Goal: Task Accomplishment & Management: Manage account settings

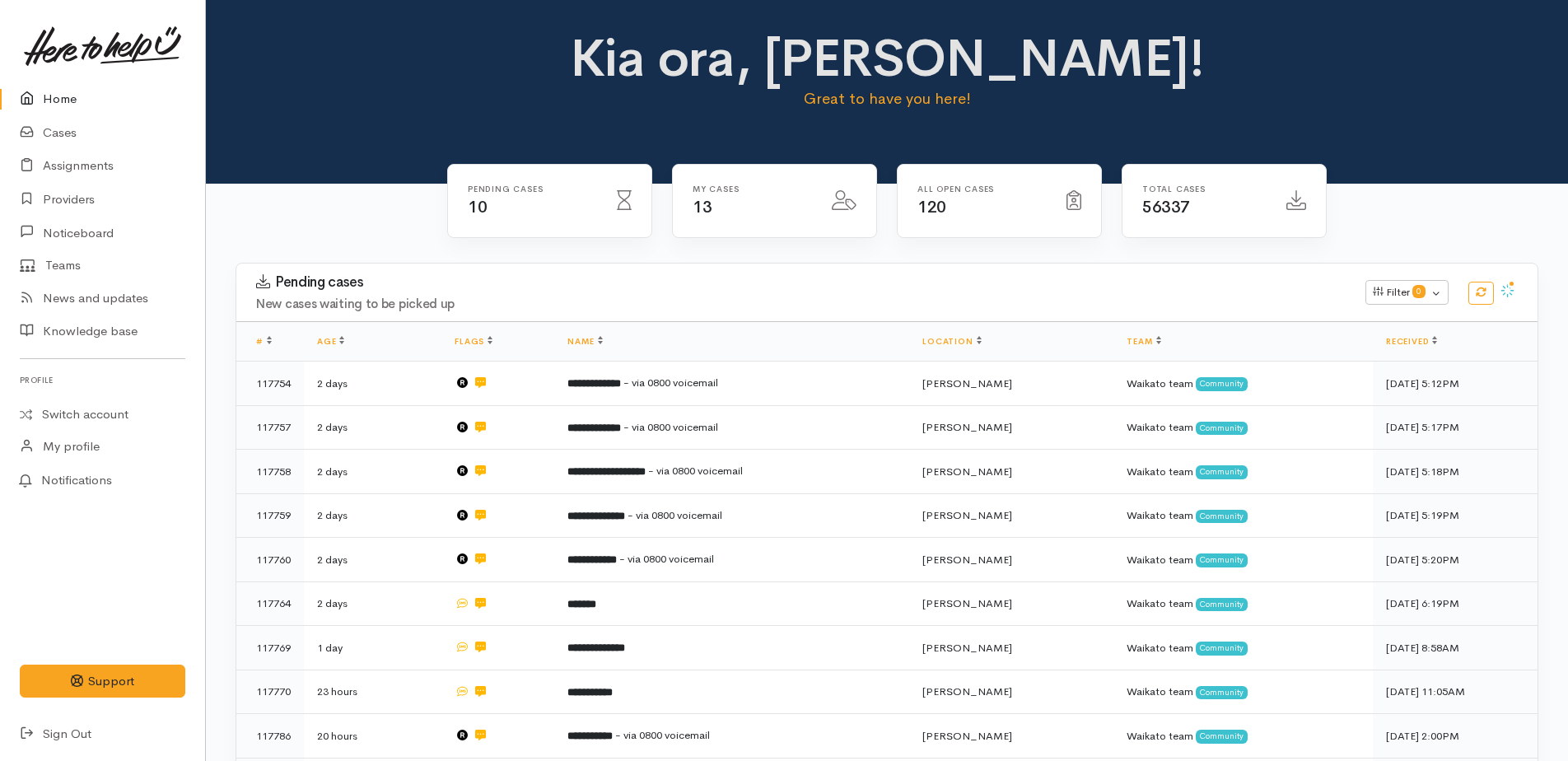
click at [61, 98] on link "Home" at bounding box center [103, 99] width 205 height 34
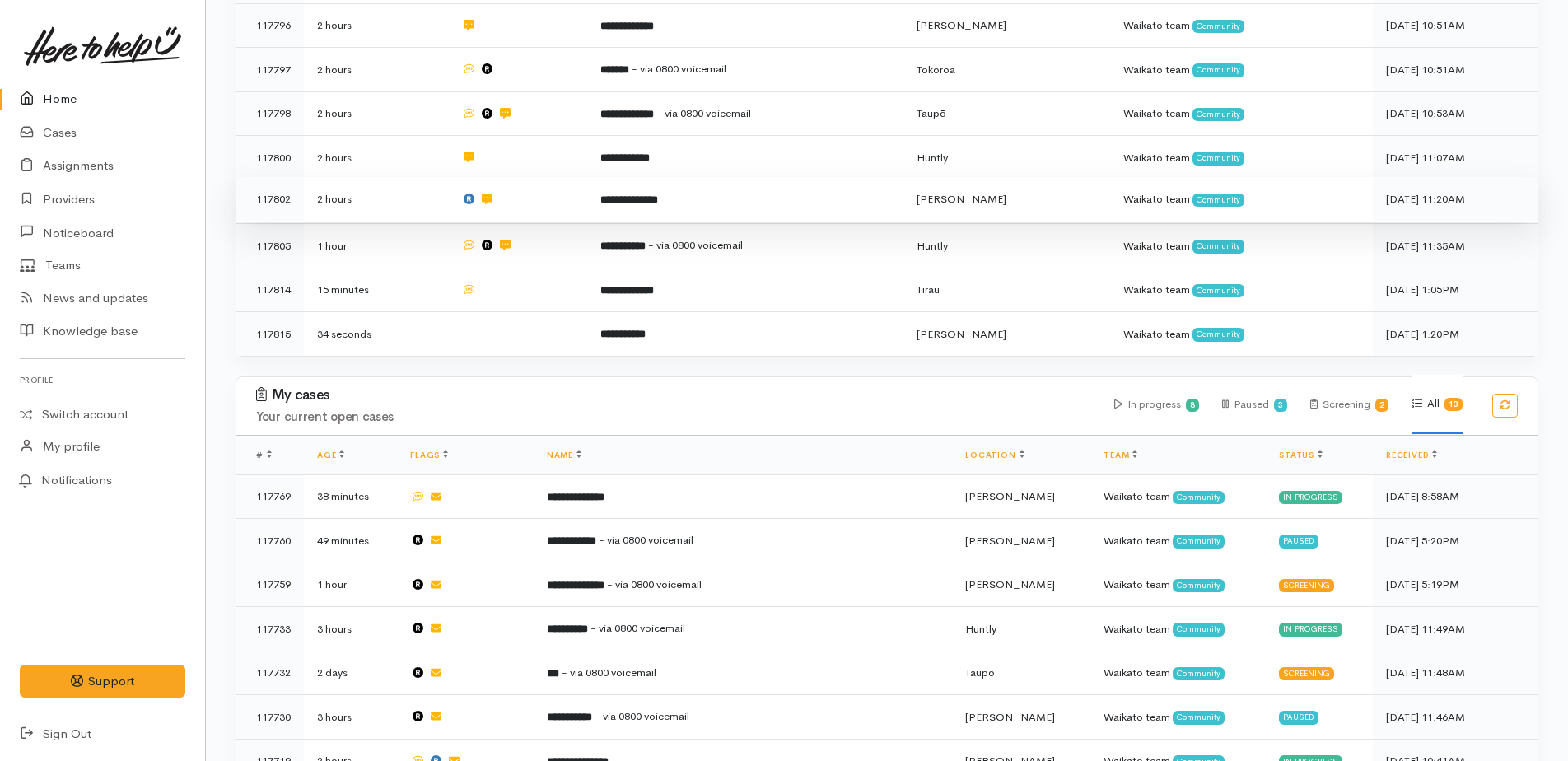
scroll to position [160, 0]
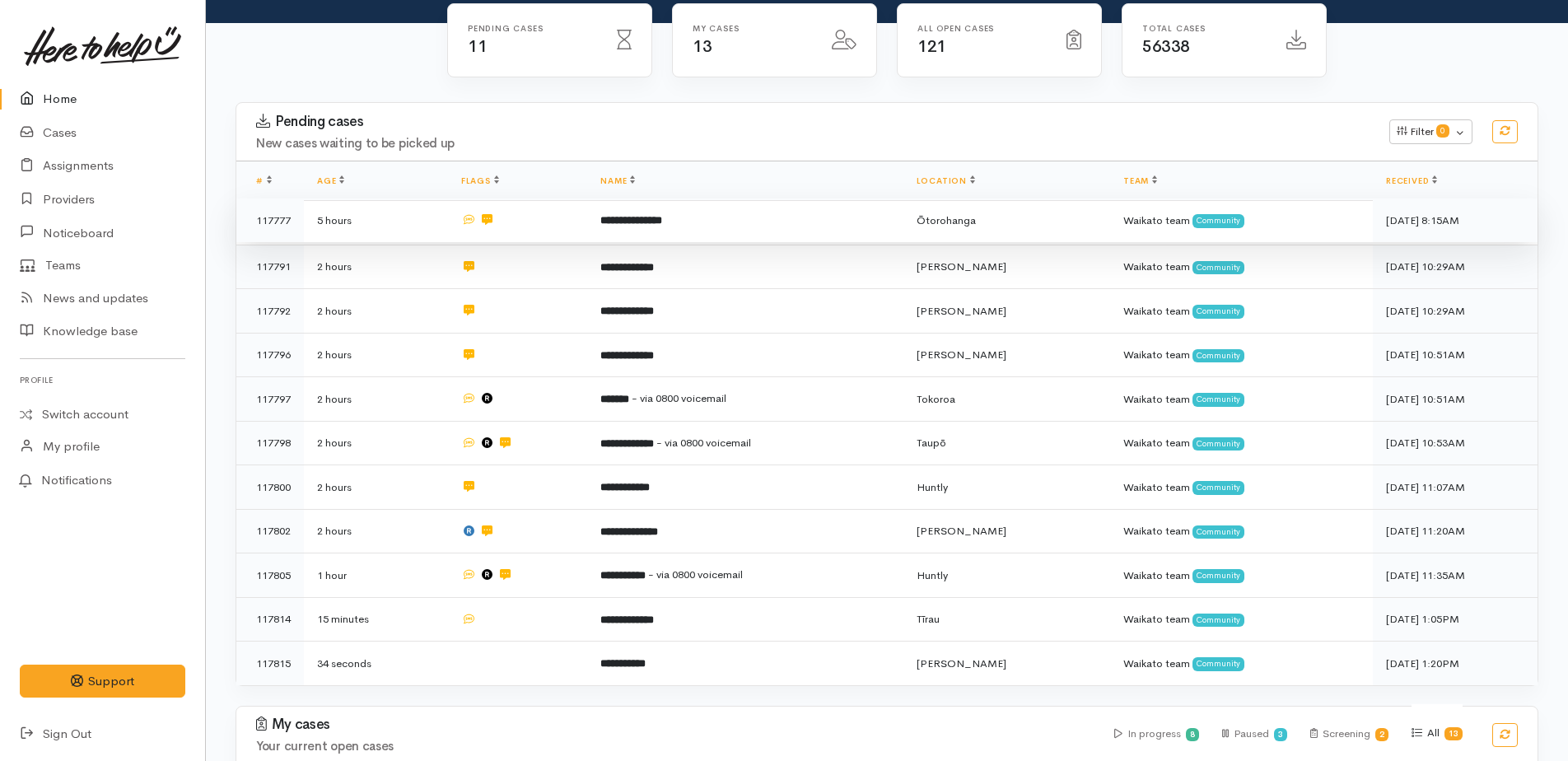
click at [662, 218] on b "**********" at bounding box center [631, 220] width 61 height 11
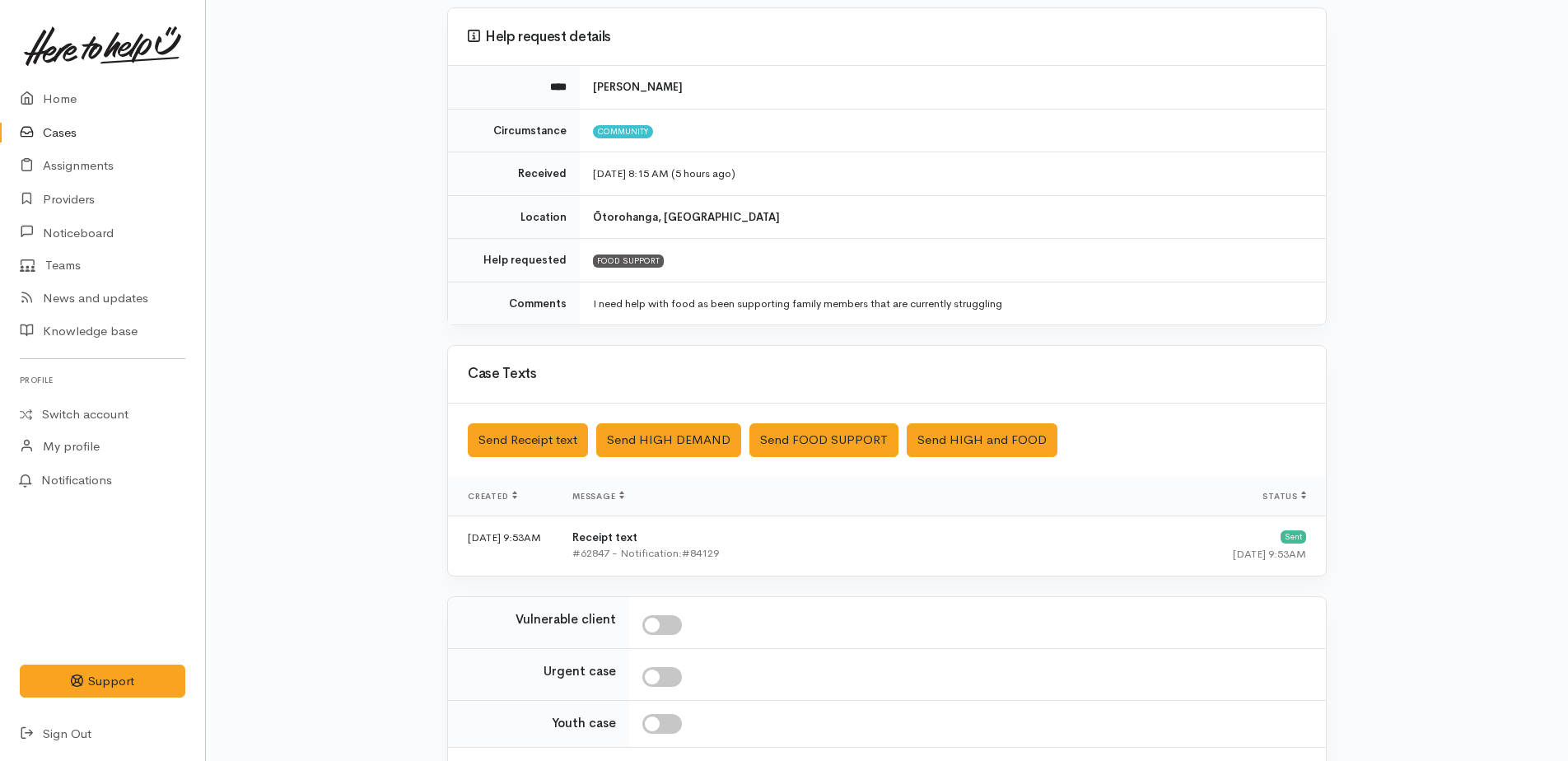
scroll to position [273, 0]
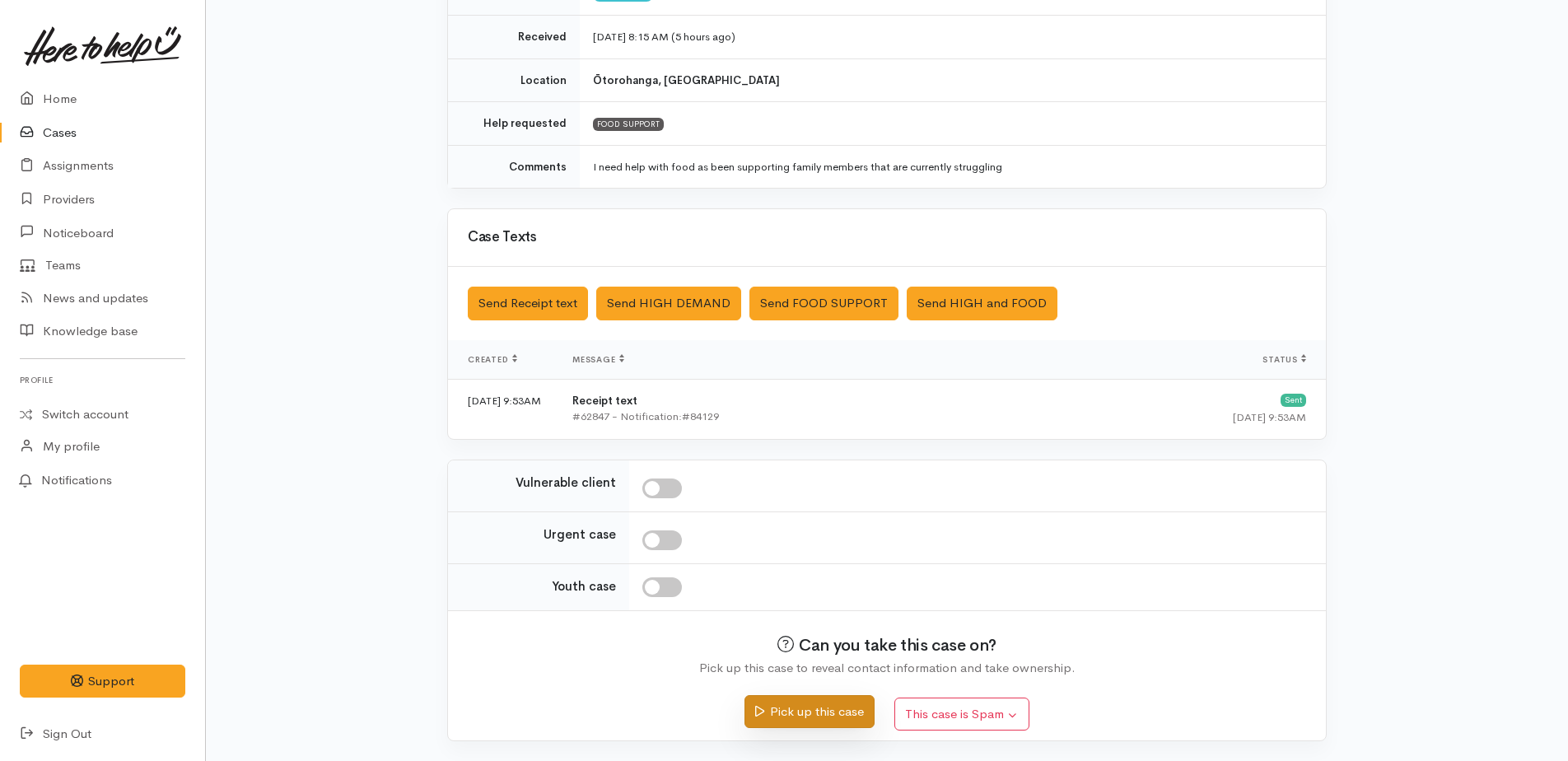
drag, startPoint x: 780, startPoint y: 715, endPoint x: 794, endPoint y: 709, distance: 15.2
click at [791, 710] on button "Pick up this case" at bounding box center [809, 711] width 129 height 34
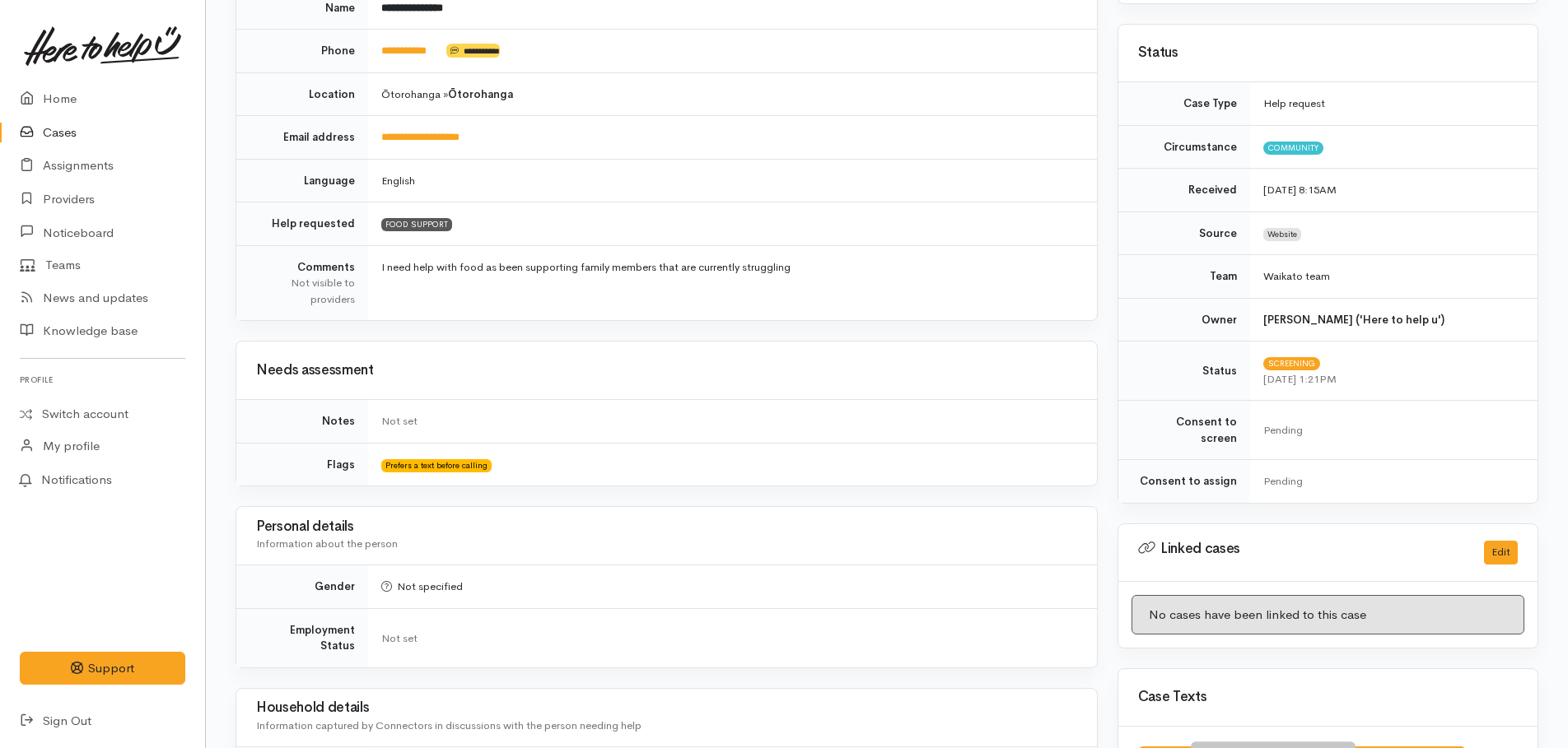
scroll to position [412, 0]
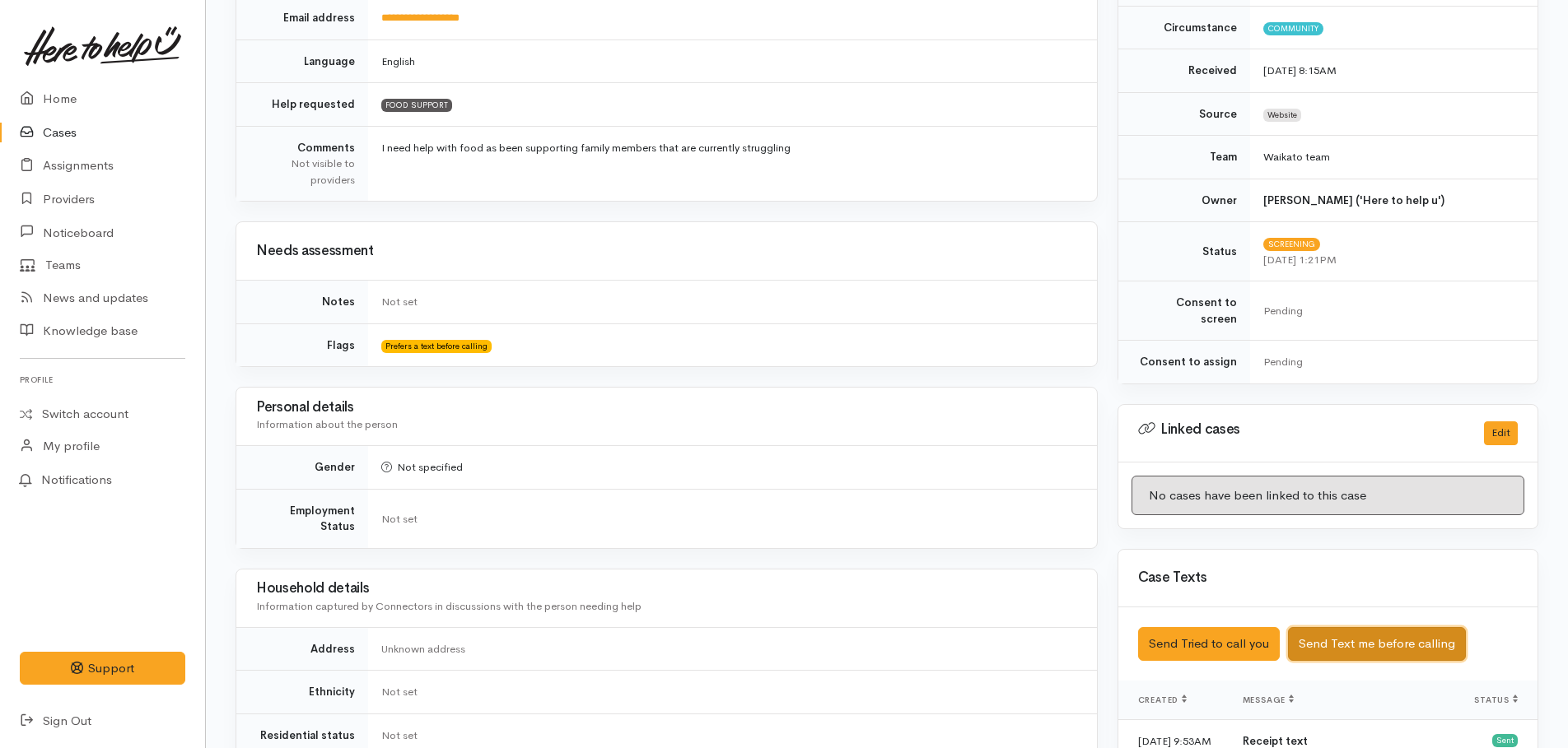
click at [1318, 640] on button "Send Text me before calling" at bounding box center [1377, 644] width 178 height 34
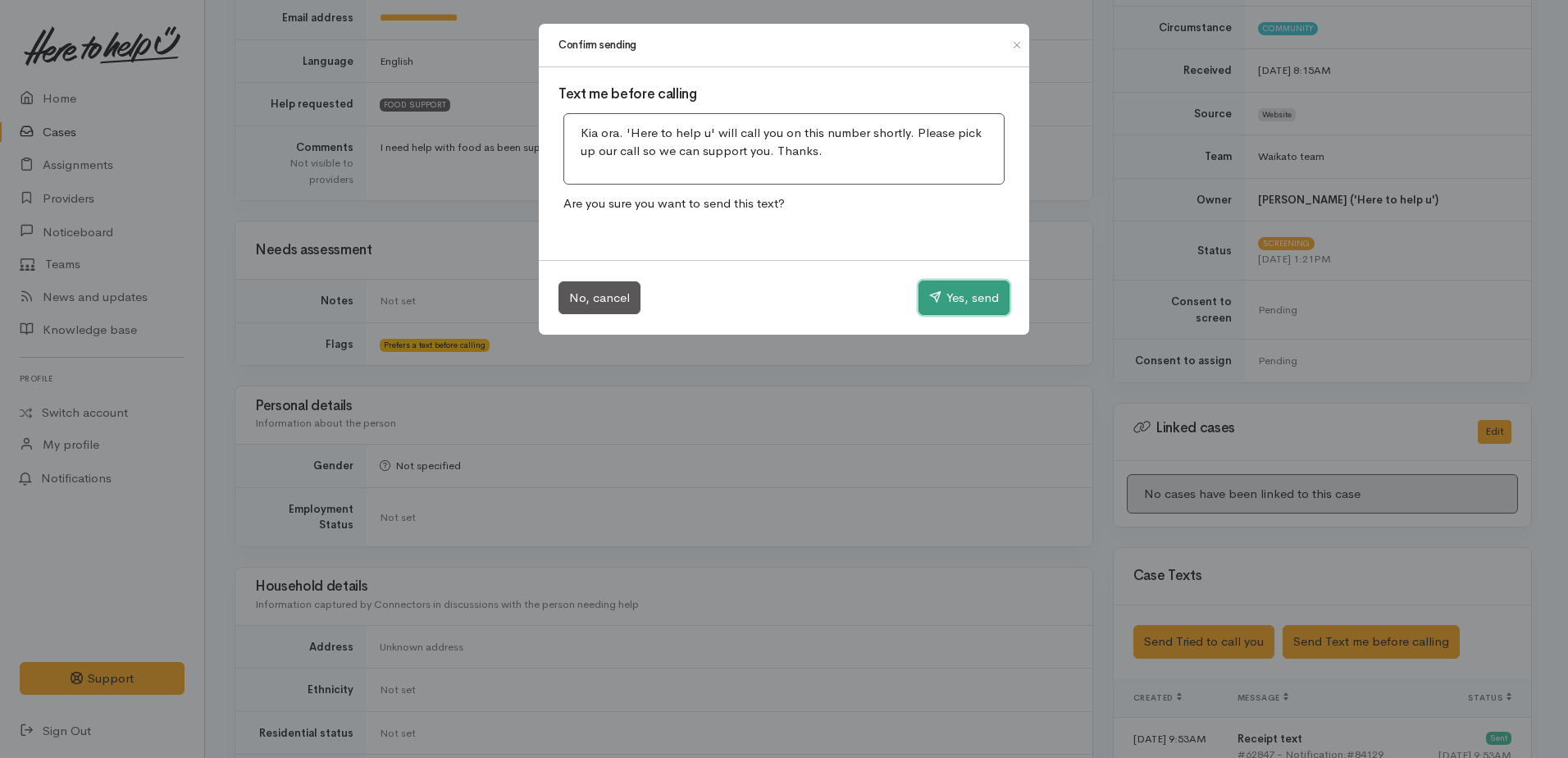
click at [970, 294] on button "Yes, send" at bounding box center [964, 298] width 91 height 35
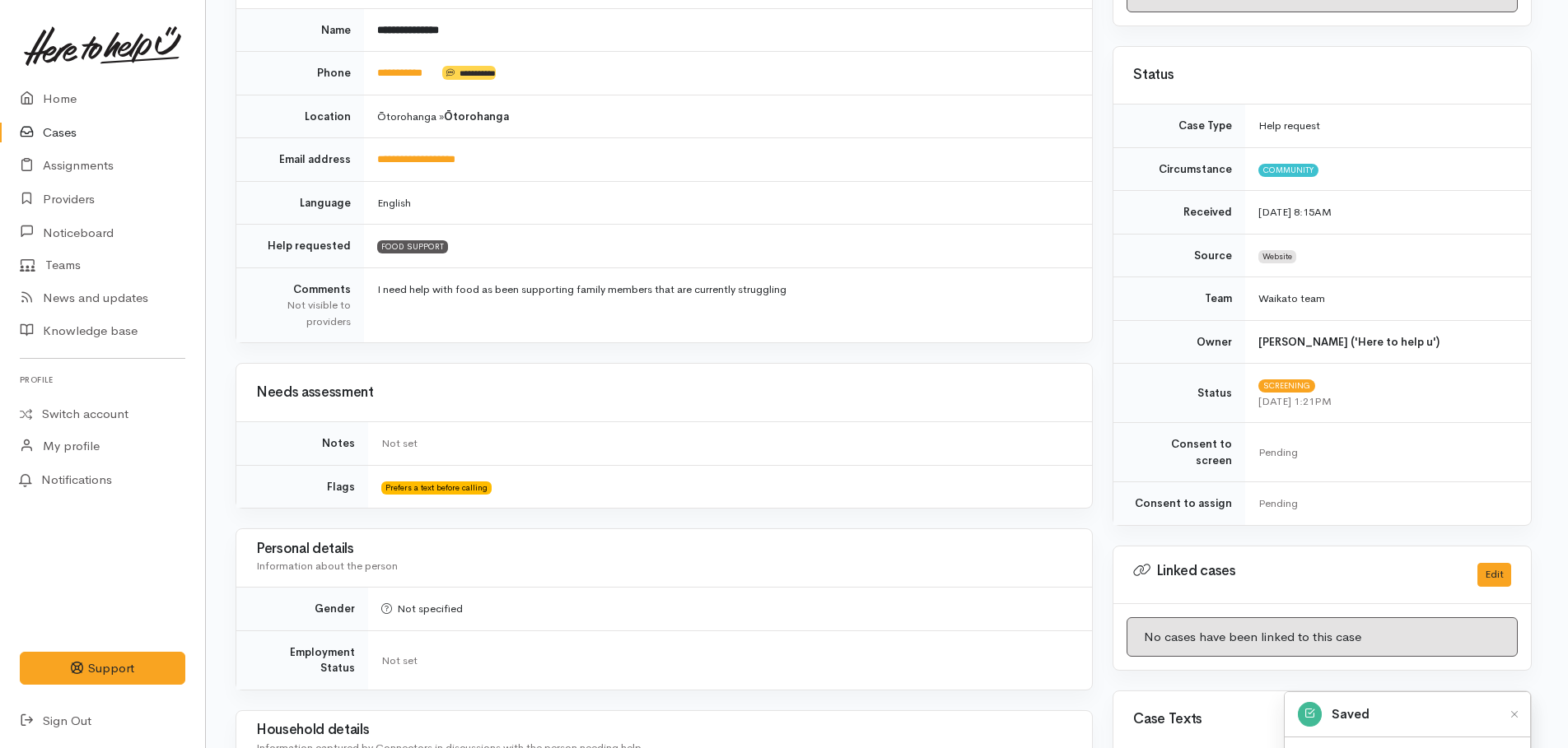
scroll to position [0, 0]
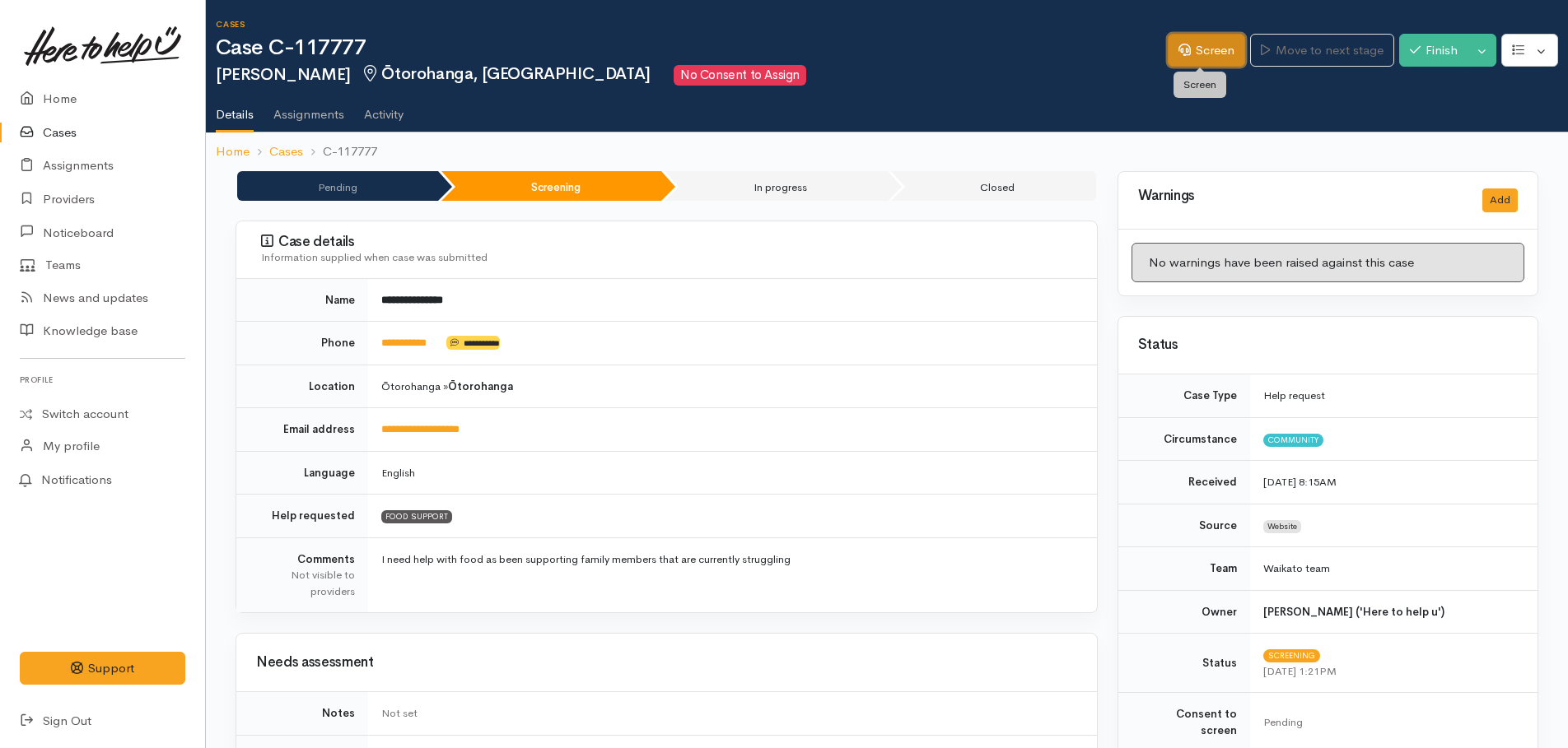
click at [1185, 64] on link "Screen" at bounding box center [1207, 50] width 77 height 34
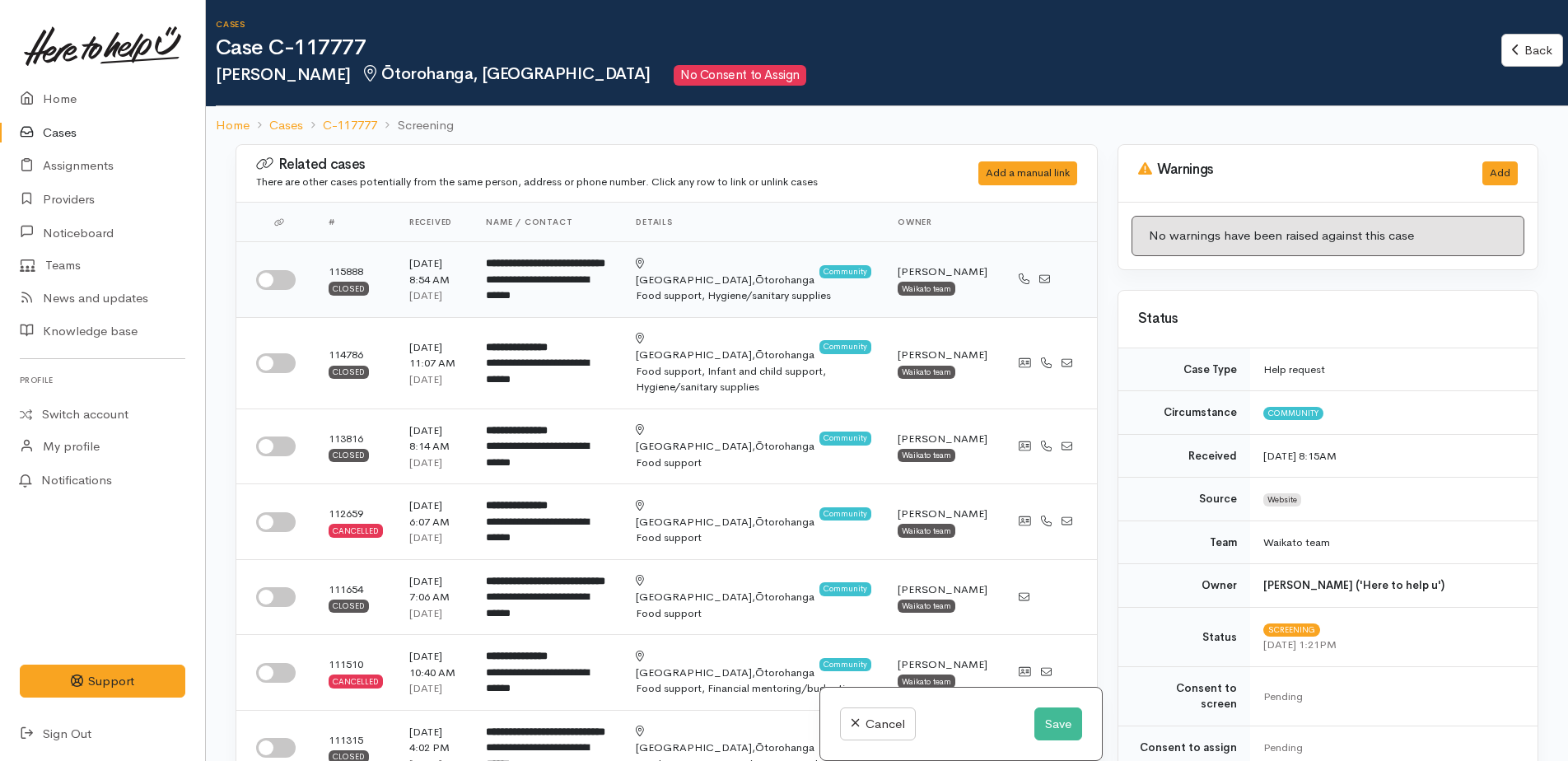
click at [265, 290] on input "checkbox" at bounding box center [275, 281] width 39 height 20
checkbox input "true"
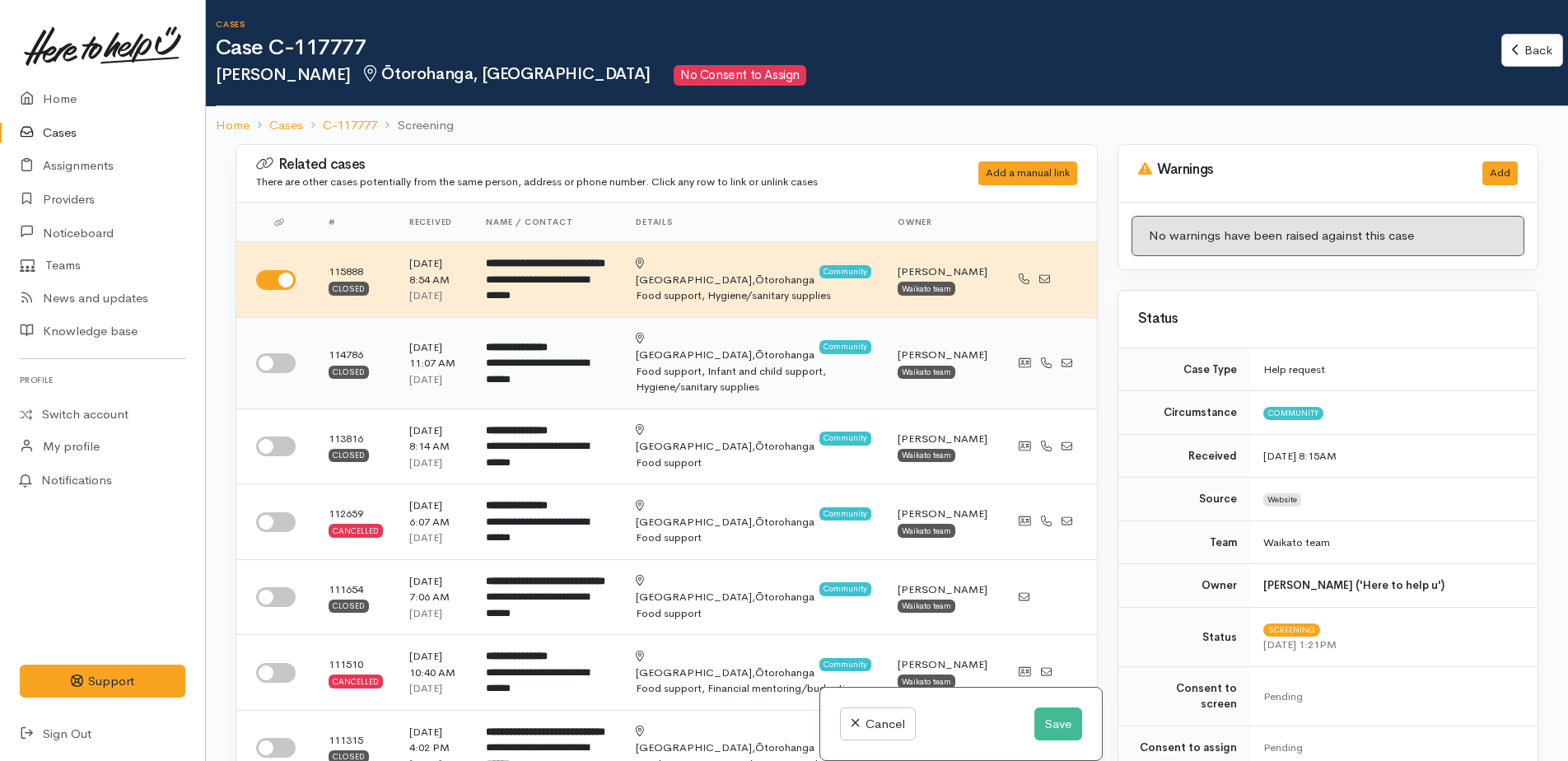
click at [261, 370] on input "checkbox" at bounding box center [275, 363] width 39 height 20
checkbox input "true"
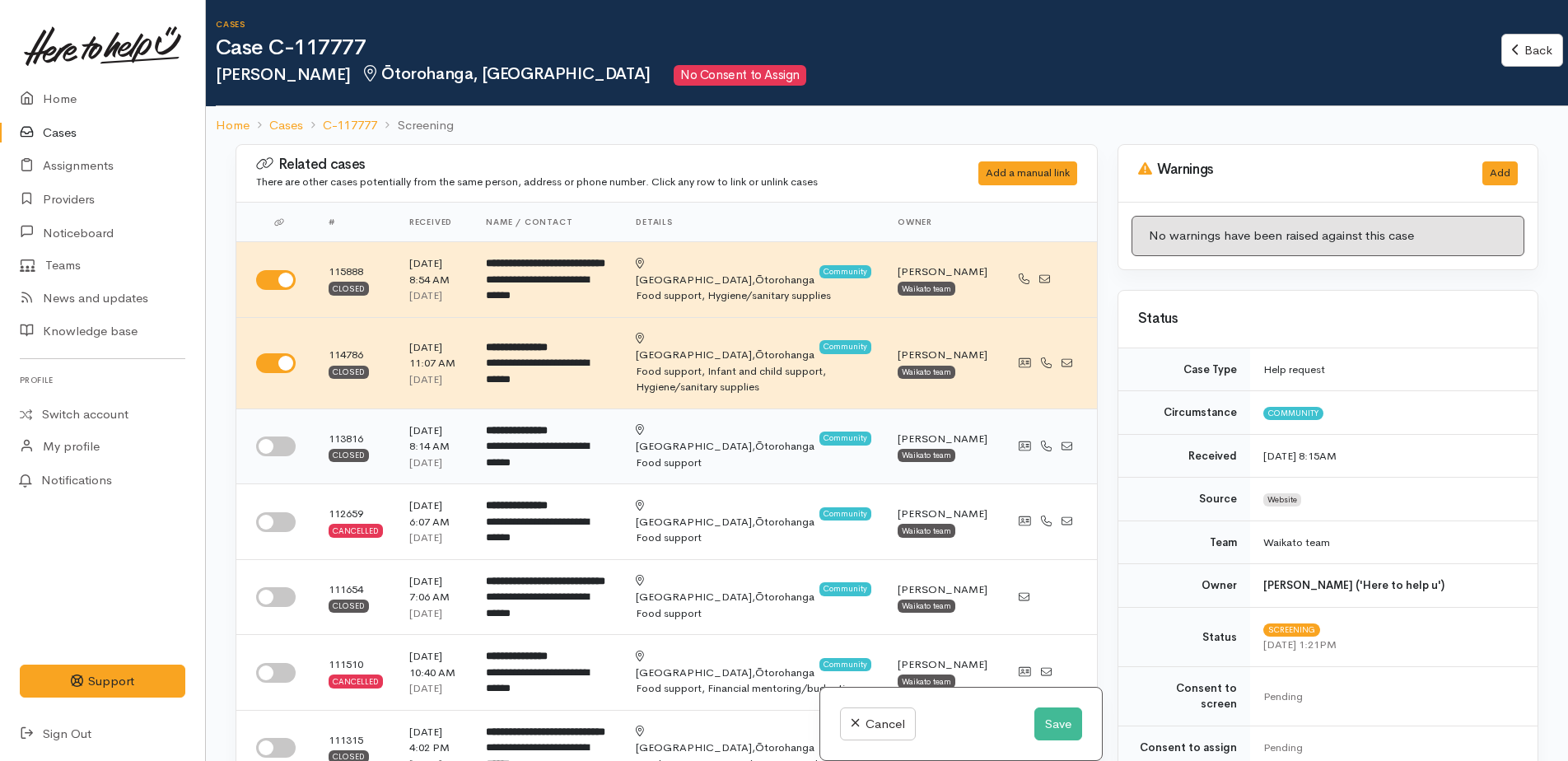
click at [263, 457] on td at bounding box center [276, 446] width 79 height 76
click at [271, 450] on input "checkbox" at bounding box center [275, 447] width 39 height 20
checkbox input "true"
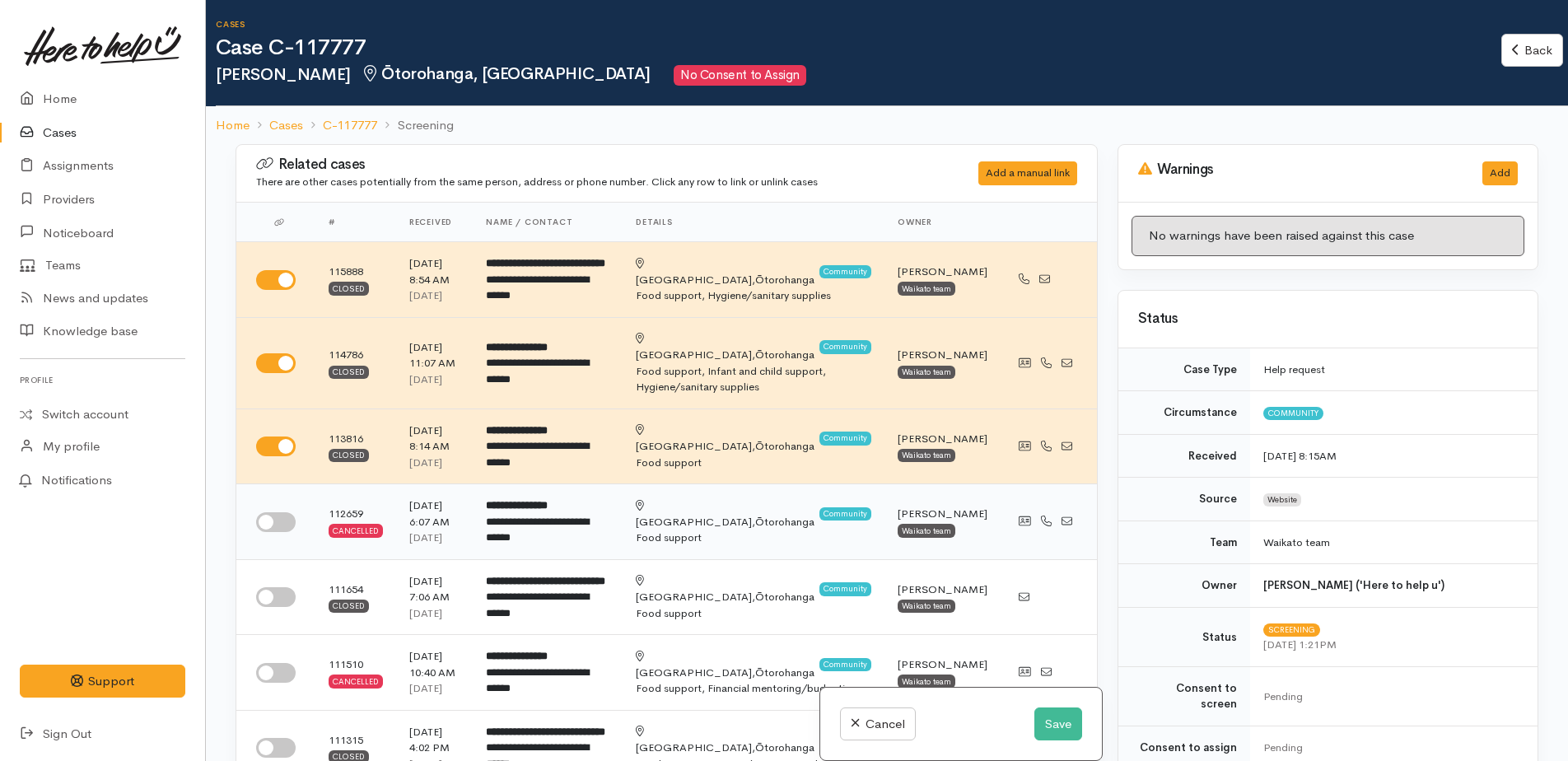
click at [261, 516] on input "checkbox" at bounding box center [275, 523] width 39 height 20
checkbox input "true"
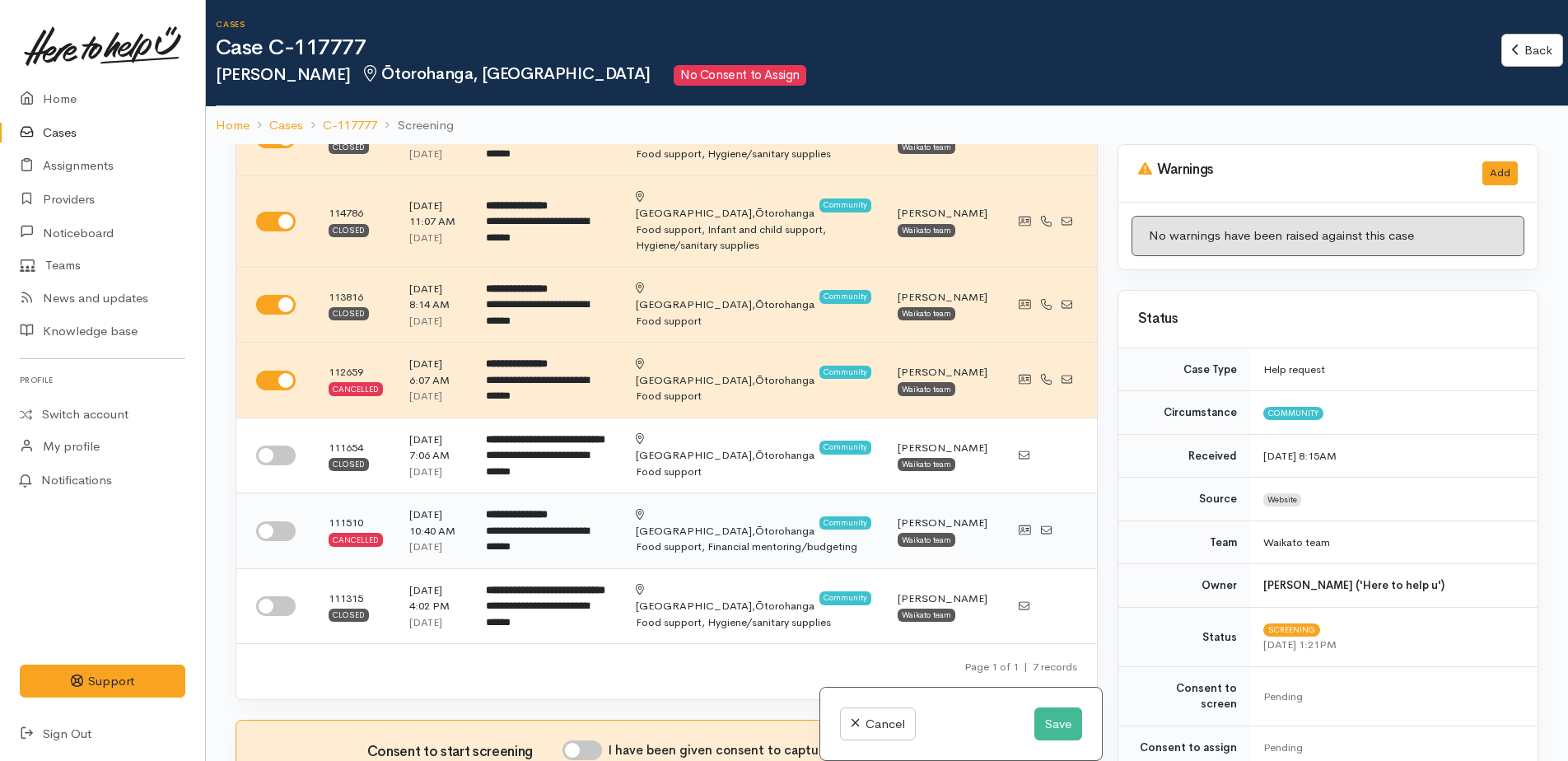
scroll to position [165, 0]
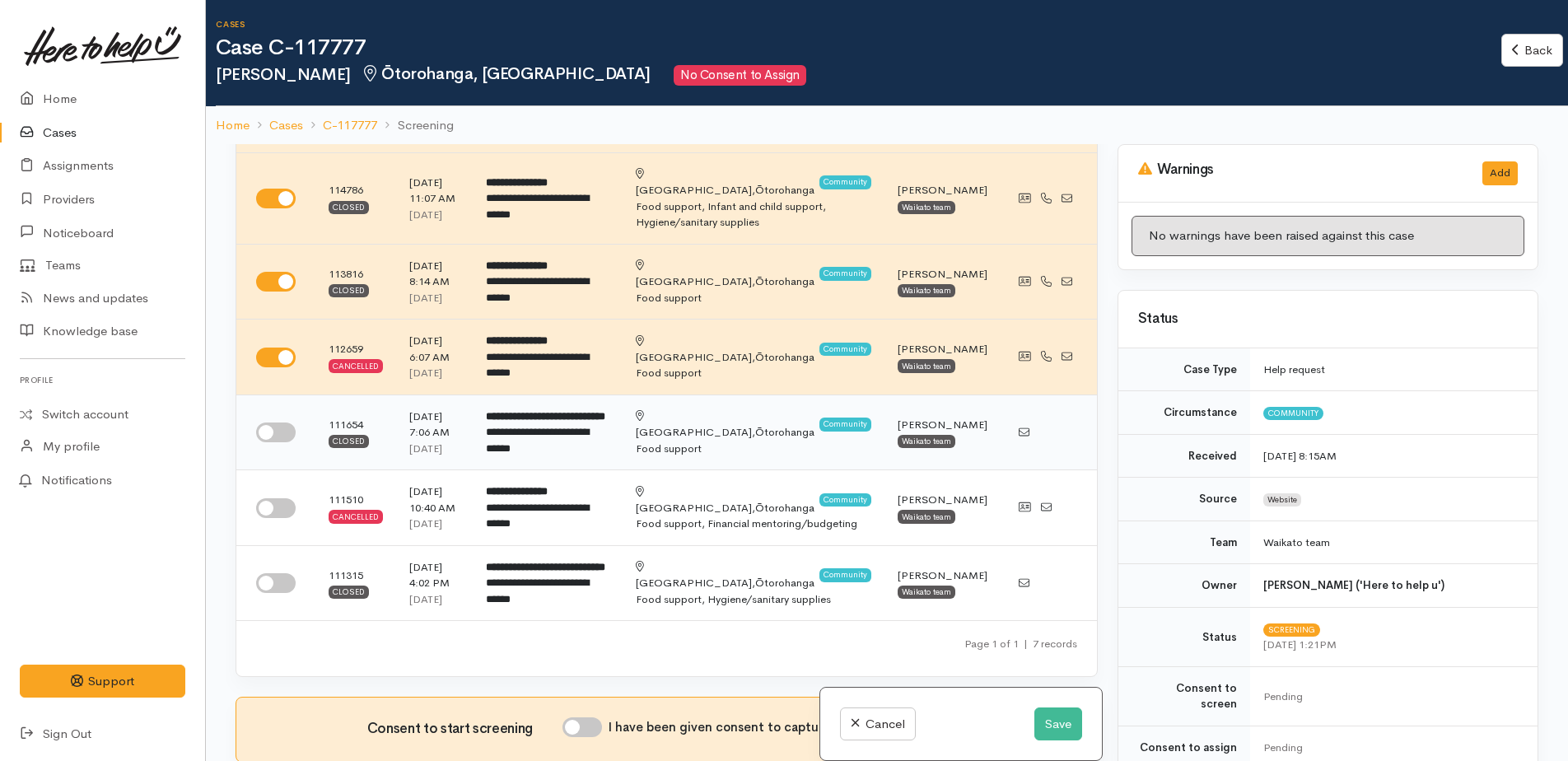
click at [270, 440] on input "checkbox" at bounding box center [275, 433] width 39 height 20
checkbox input "true"
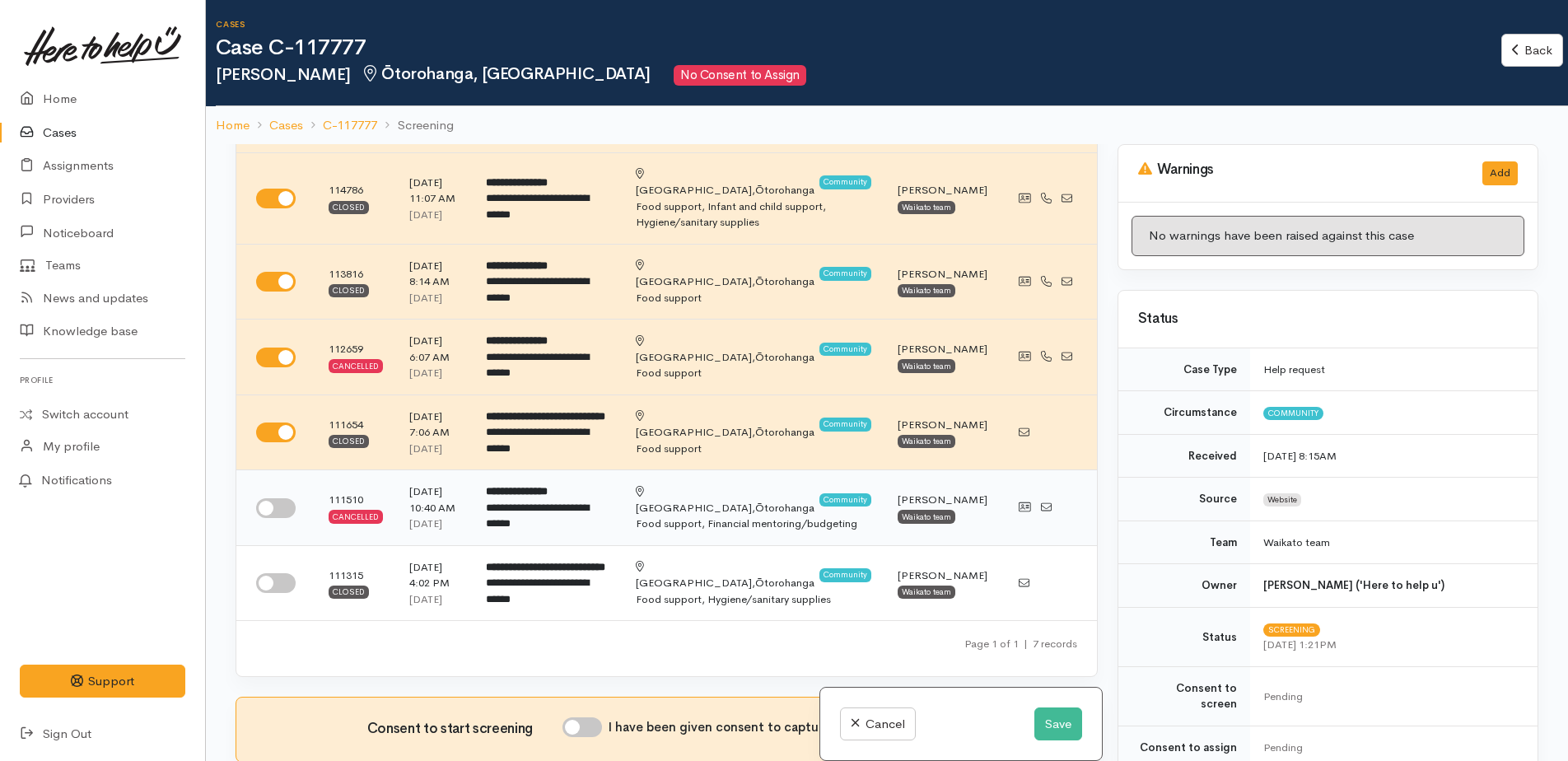
click at [265, 518] on input "checkbox" at bounding box center [275, 508] width 39 height 20
checkbox input "true"
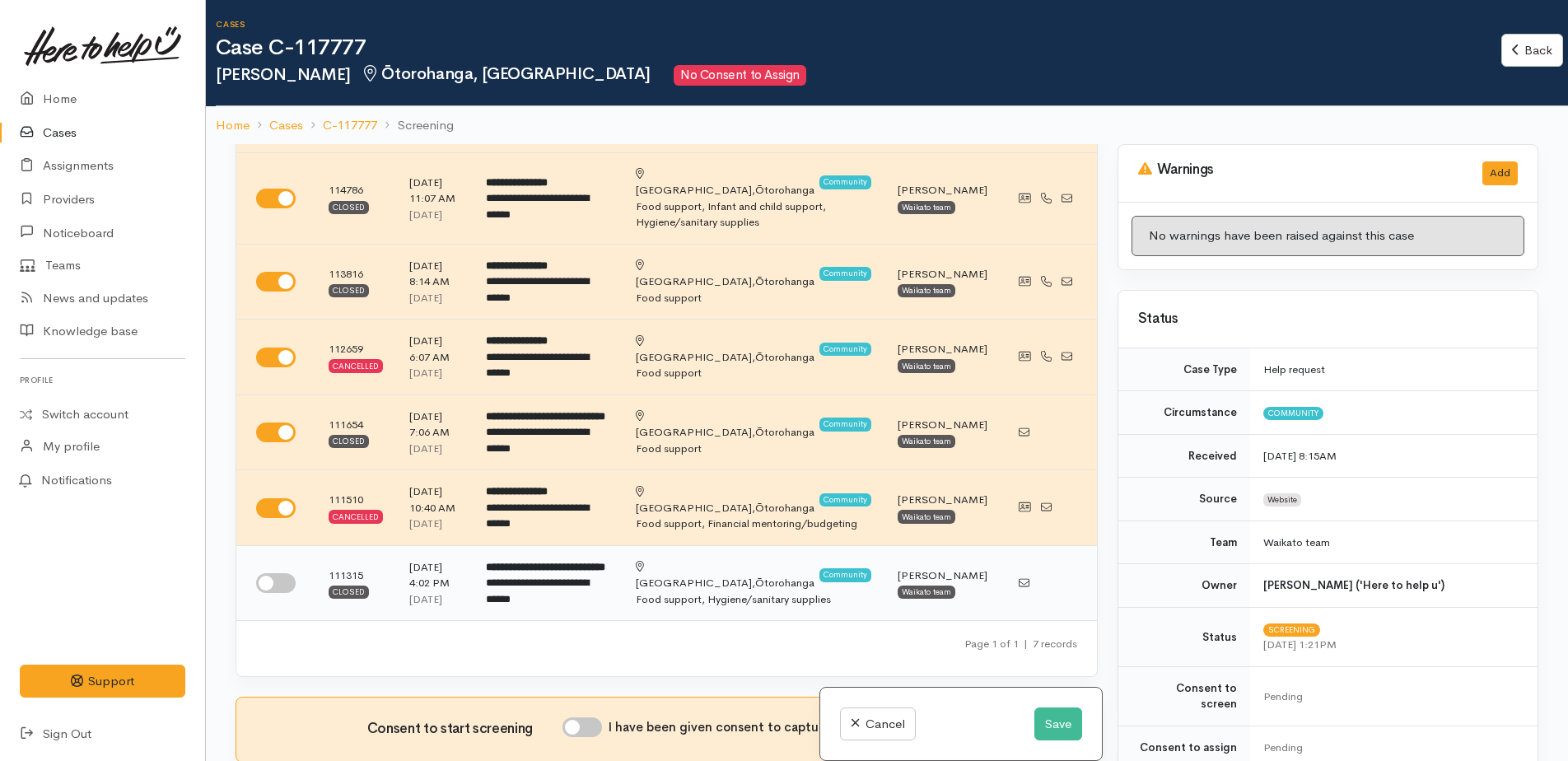
click at [271, 593] on input "checkbox" at bounding box center [275, 583] width 39 height 20
checkbox input "true"
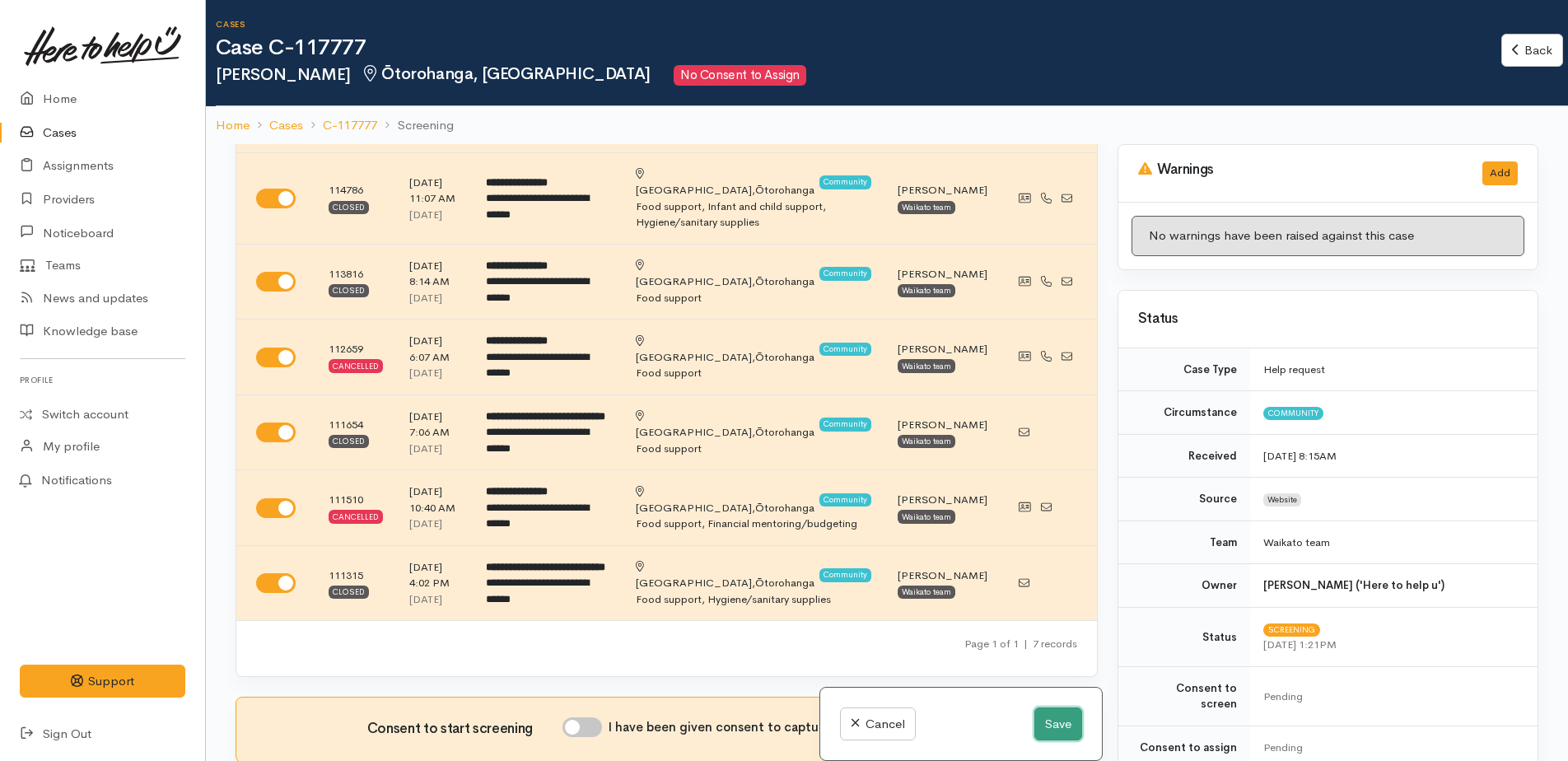
click at [1054, 722] on button "Save" at bounding box center [1058, 724] width 48 height 34
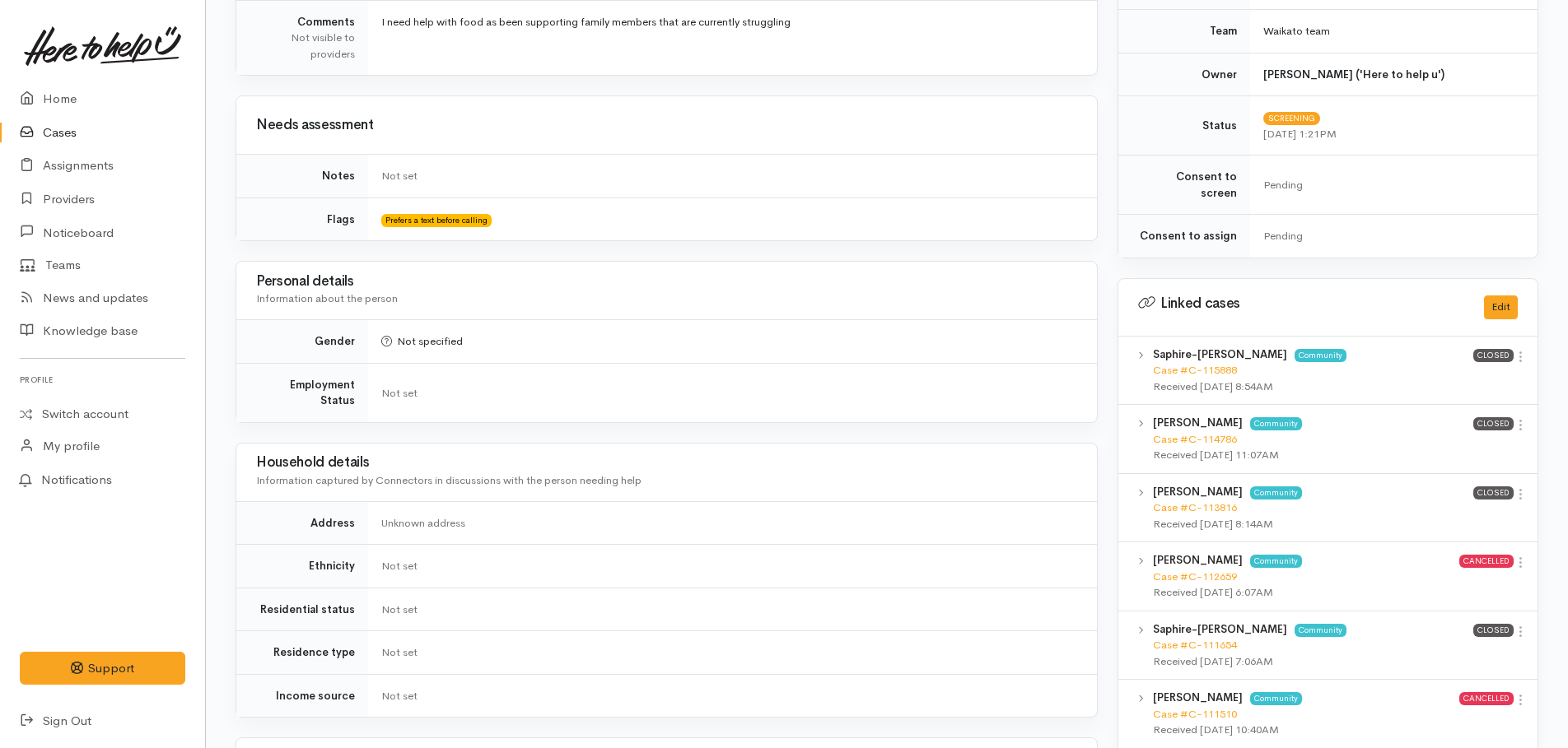
scroll to position [741, 0]
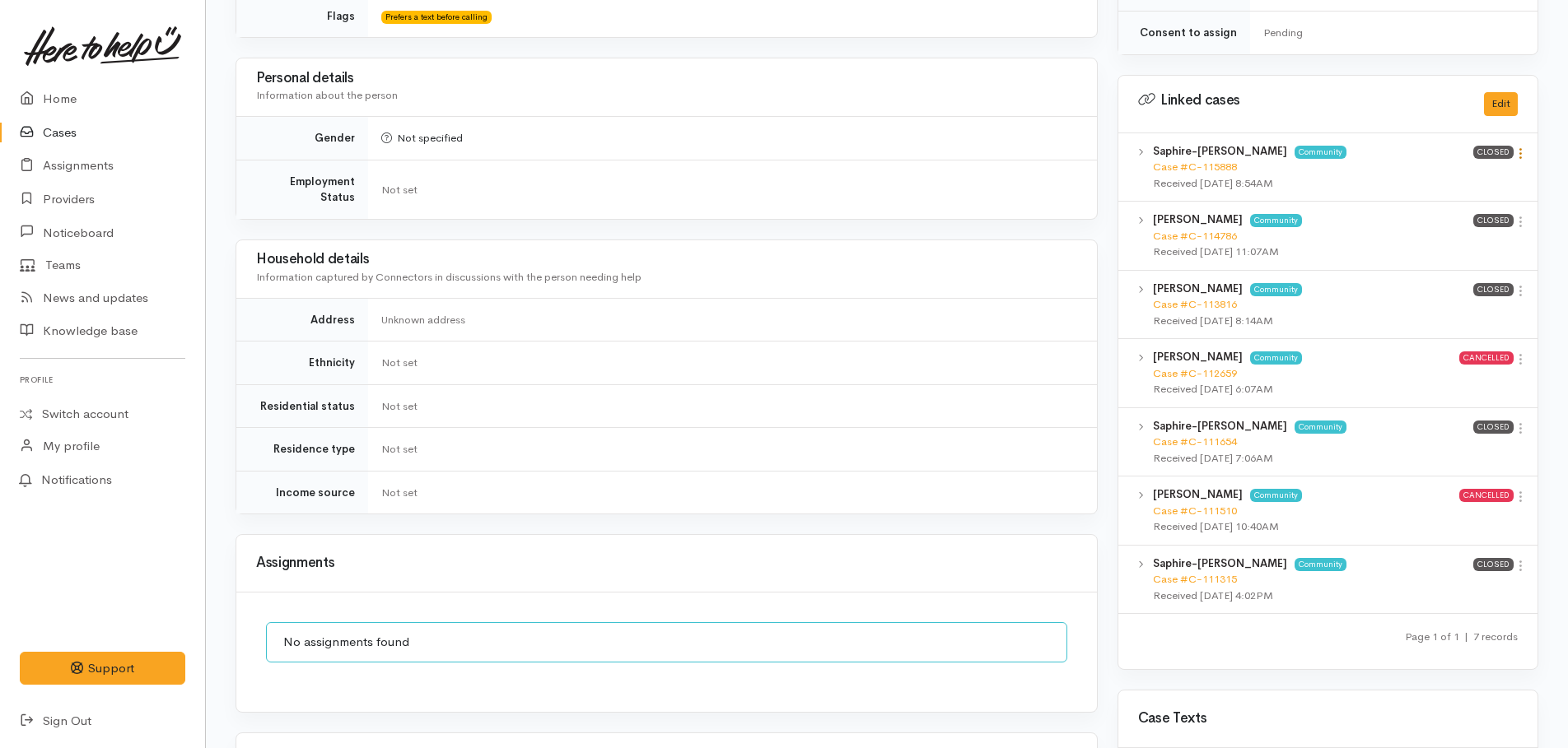
click at [1526, 147] on icon at bounding box center [1520, 153] width 14 height 14
click at [1460, 173] on link "View case" at bounding box center [1462, 186] width 130 height 26
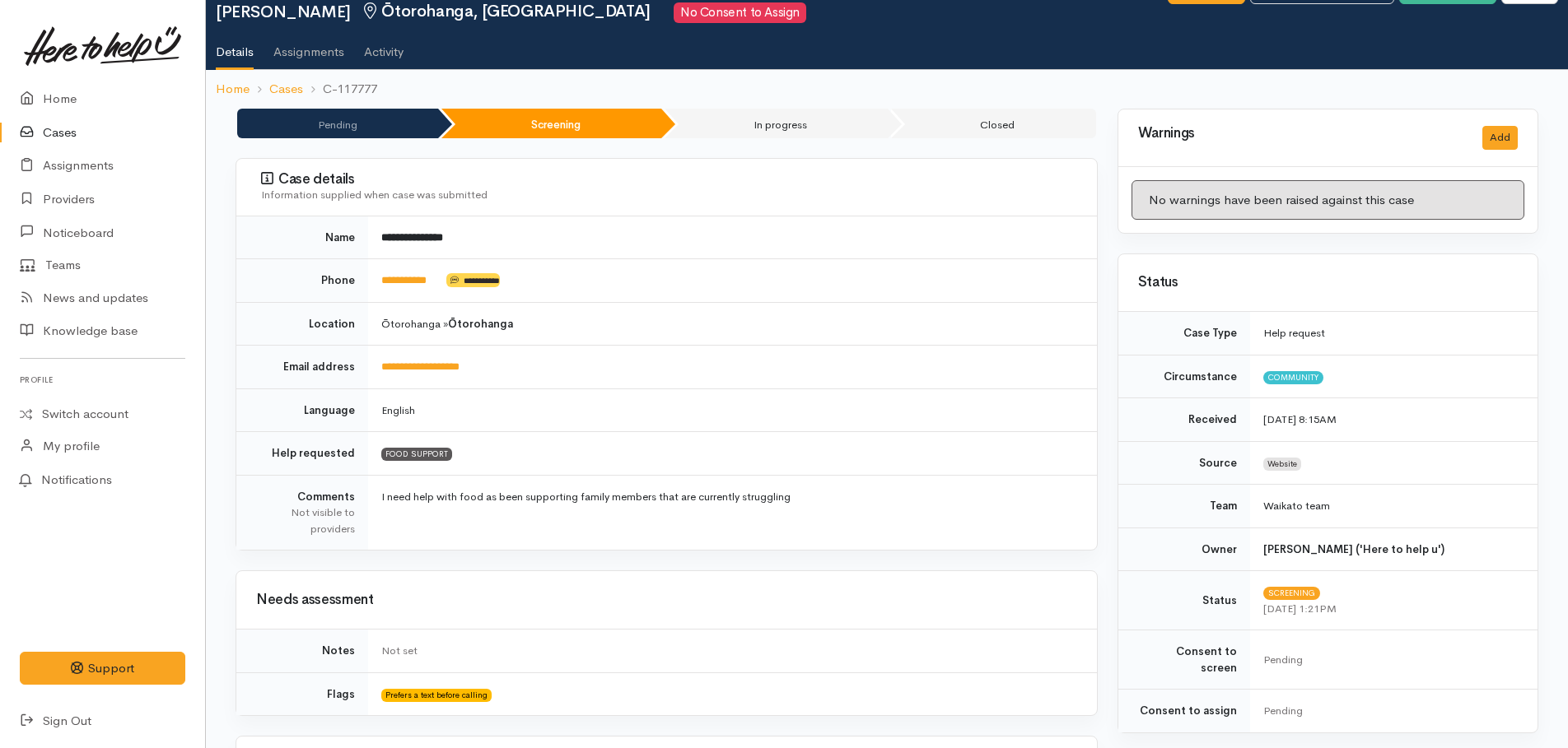
scroll to position [0, 0]
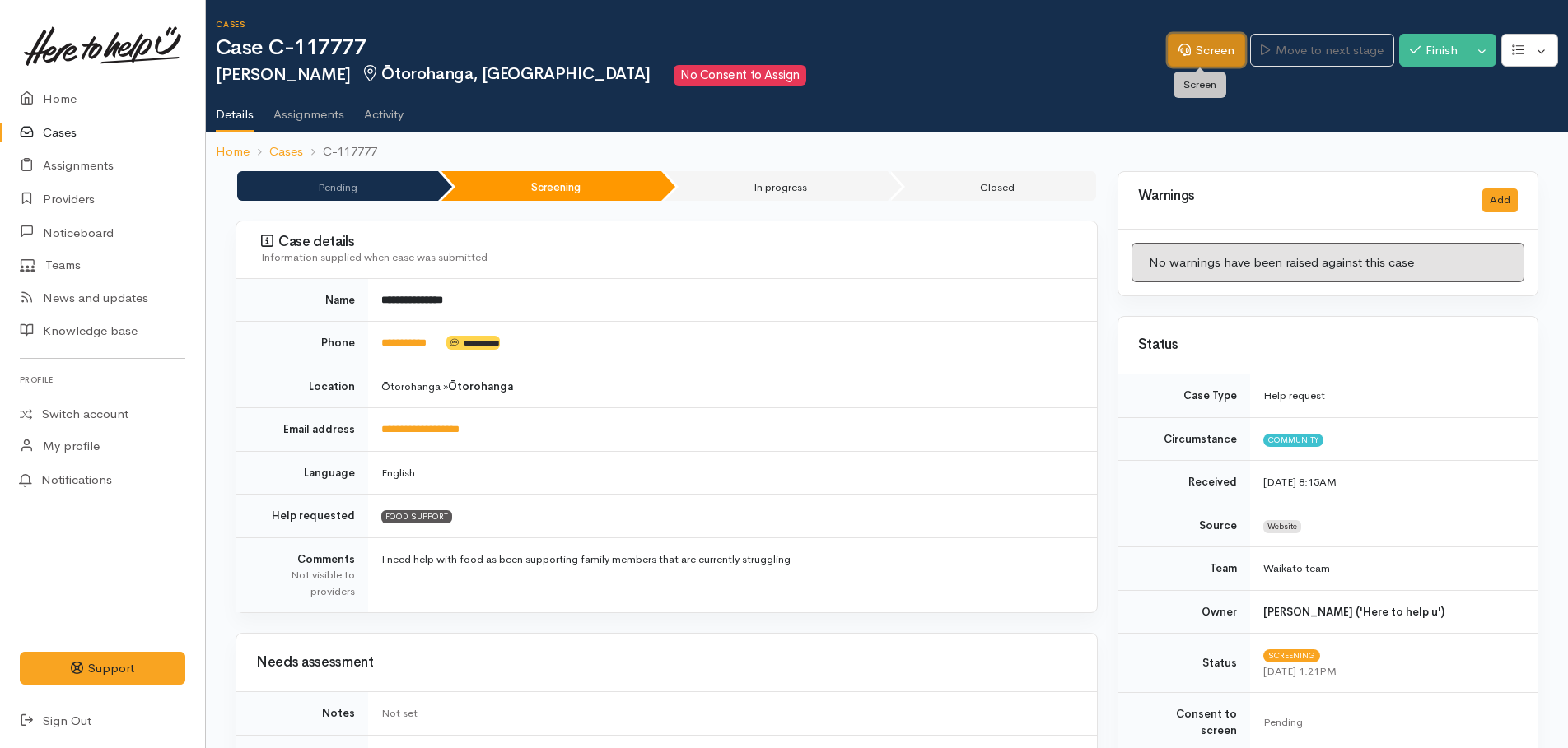
click at [1210, 55] on link "Screen" at bounding box center [1207, 50] width 77 height 34
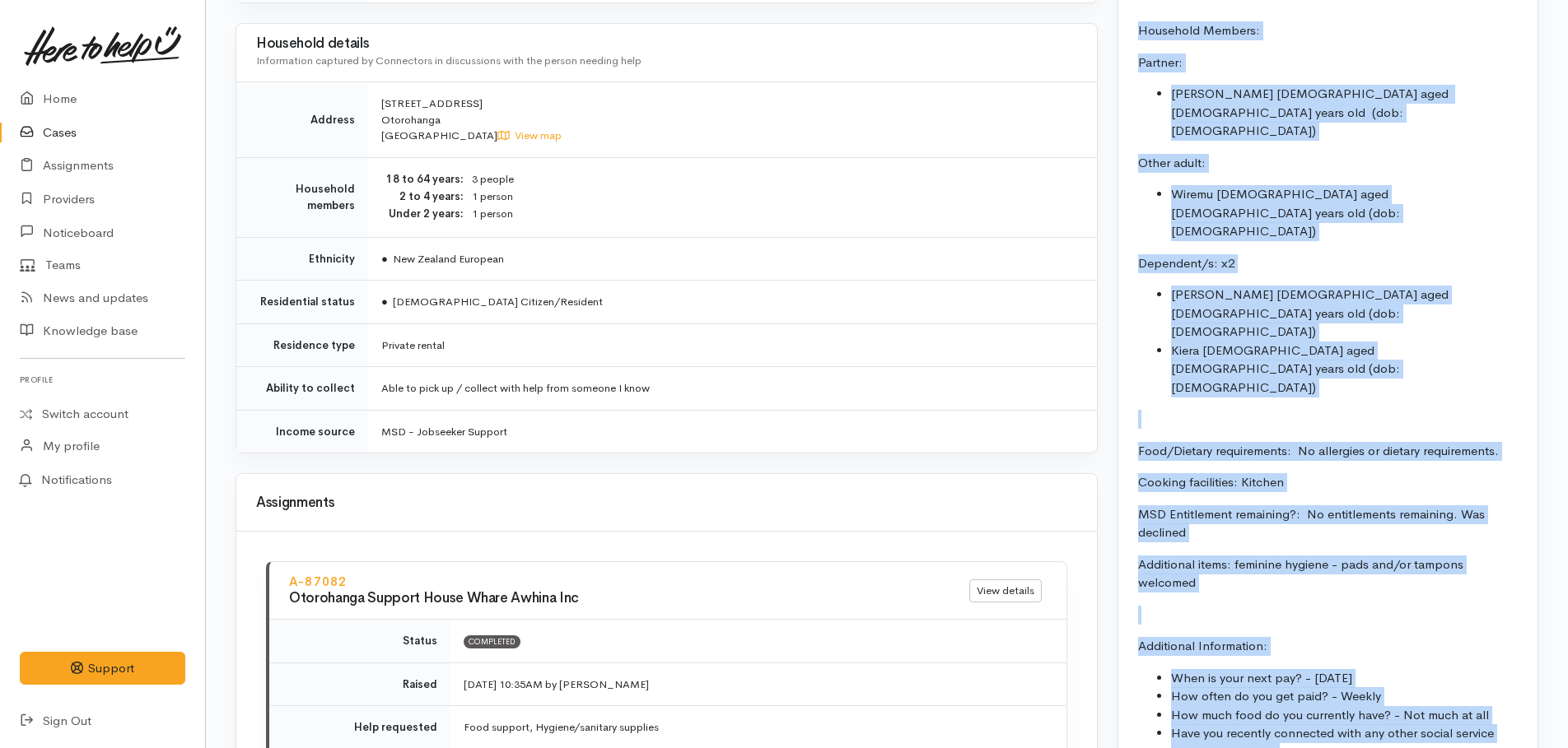
scroll to position [1706, 0]
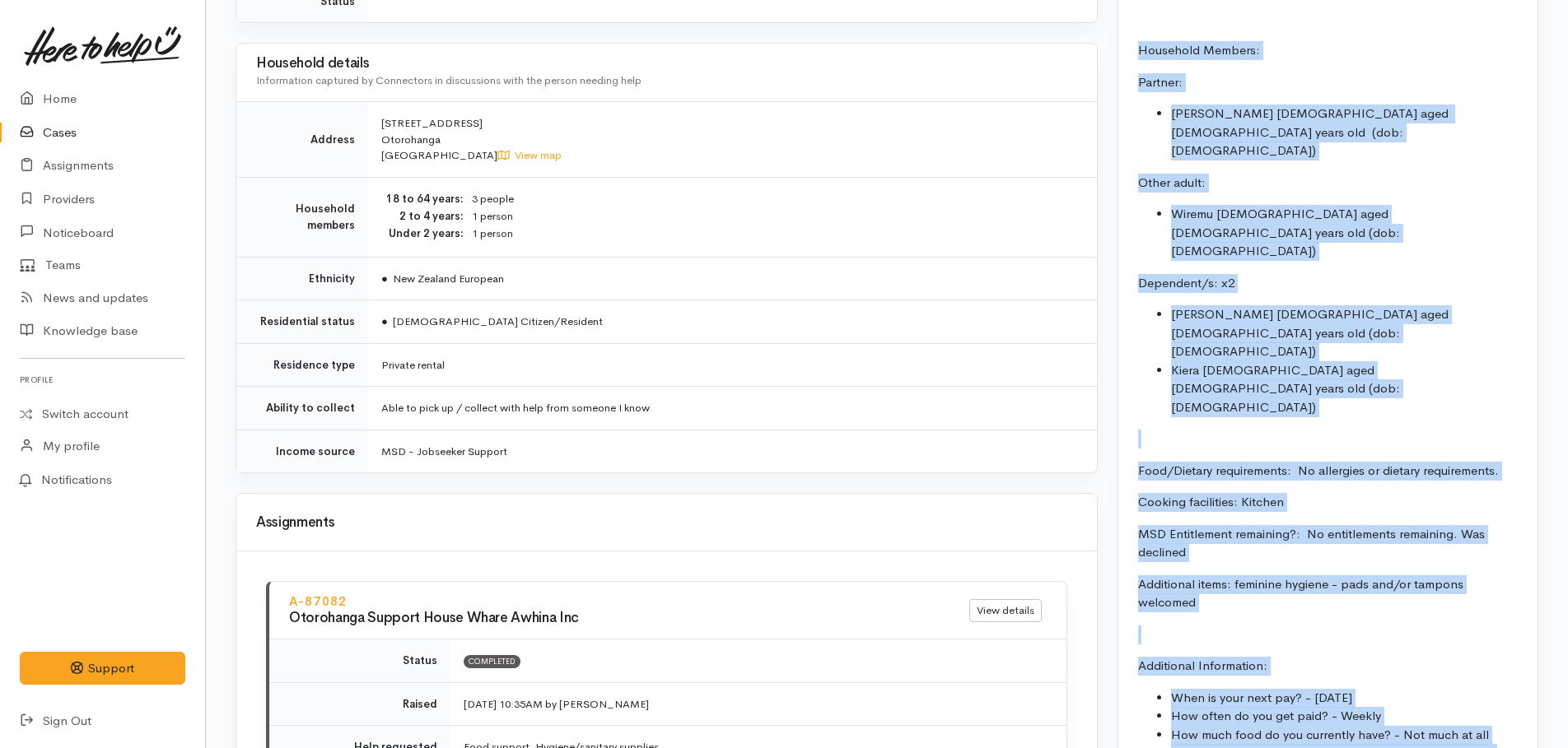
drag, startPoint x: 1198, startPoint y: 396, endPoint x: 1139, endPoint y: 44, distance: 356.9
click at [1139, 44] on div "FOOD SUPPORT: Name: Saphire Wardlaw Date of birth: 05/04/1995 Phone:  022100938…" at bounding box center [1328, 404] width 419 height 1208
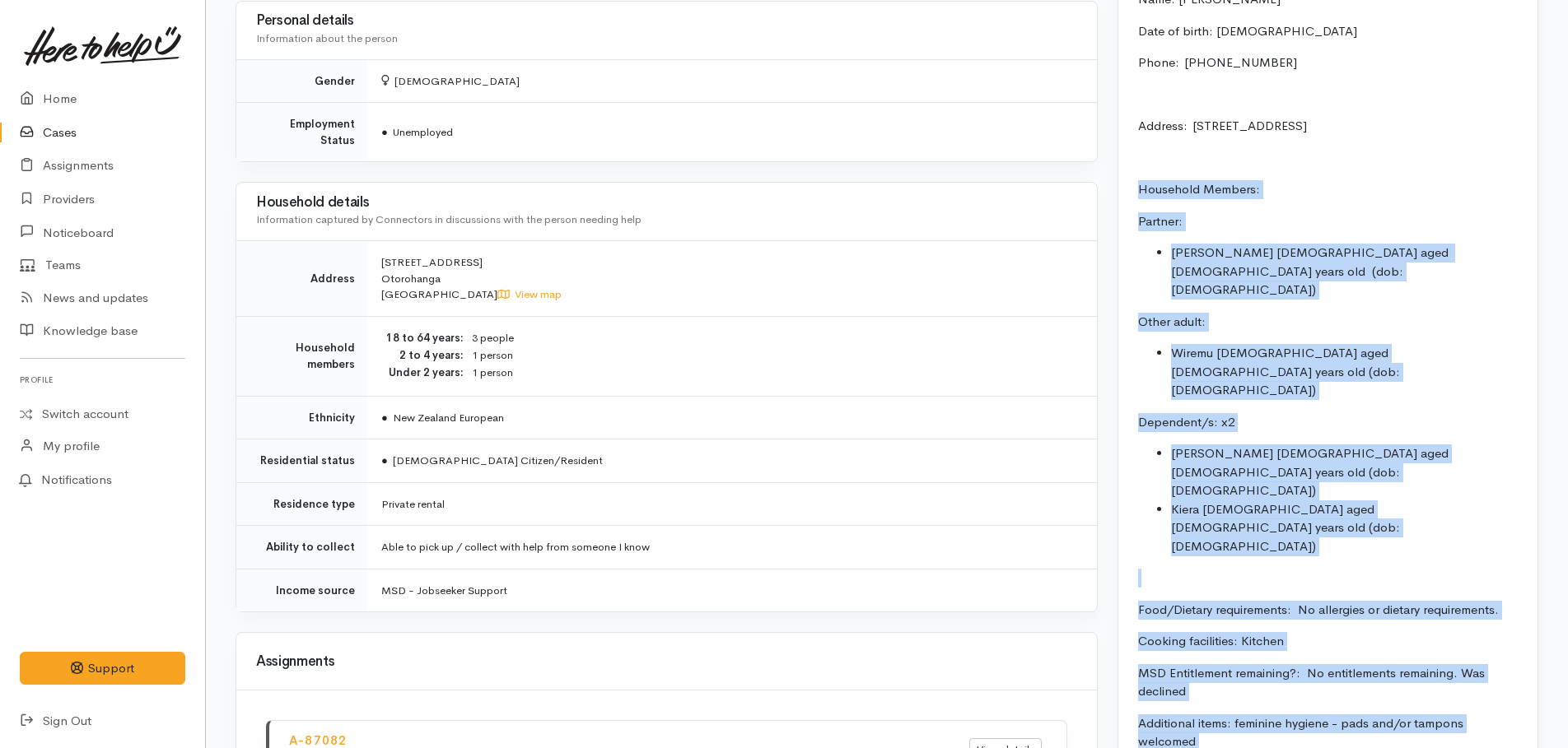
scroll to position [1541, 0]
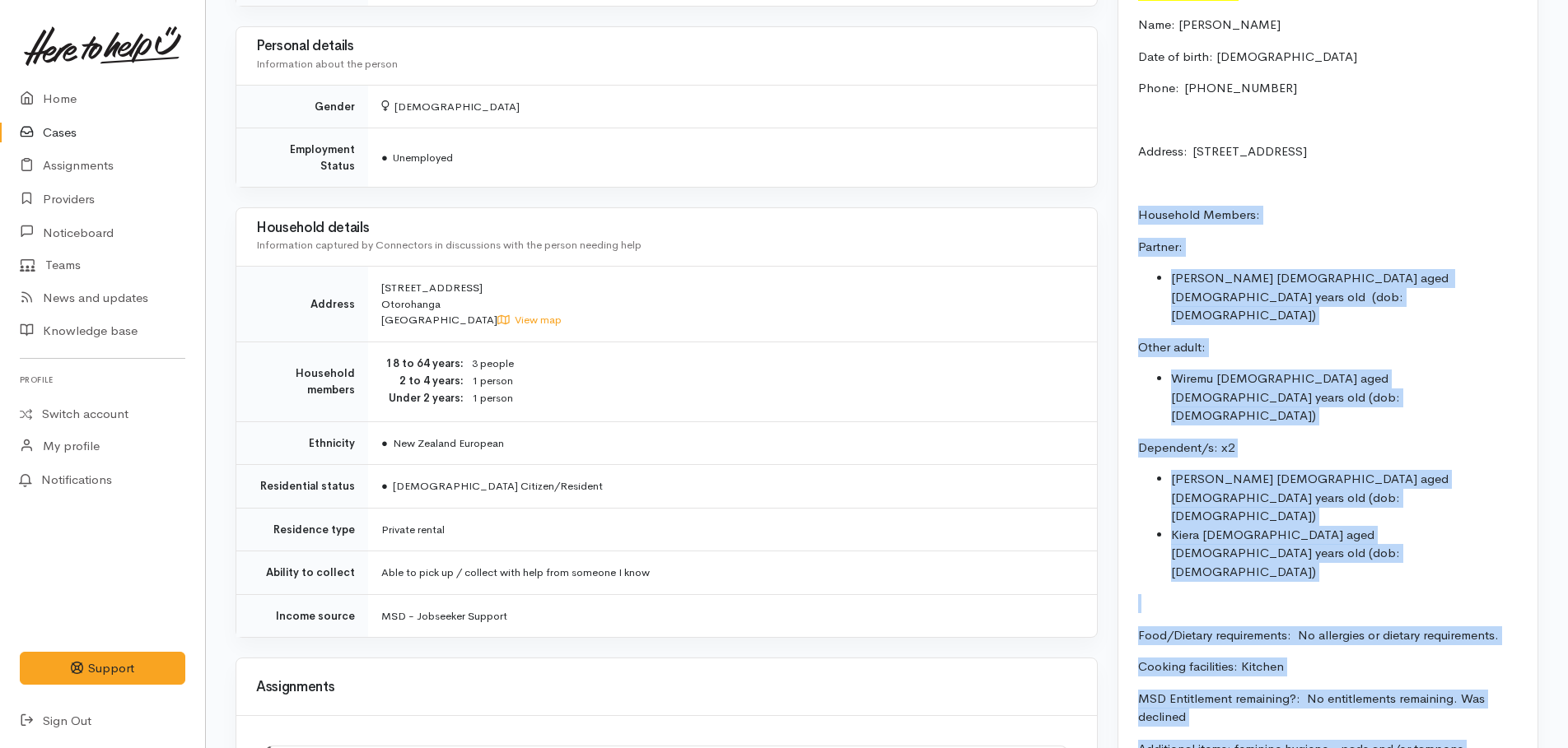
click at [1335, 196] on div "FOOD SUPPORT: Name: Saphire Wardlaw Date of birth: 05/04/1995 Phone:  022100938…" at bounding box center [1328, 568] width 419 height 1208
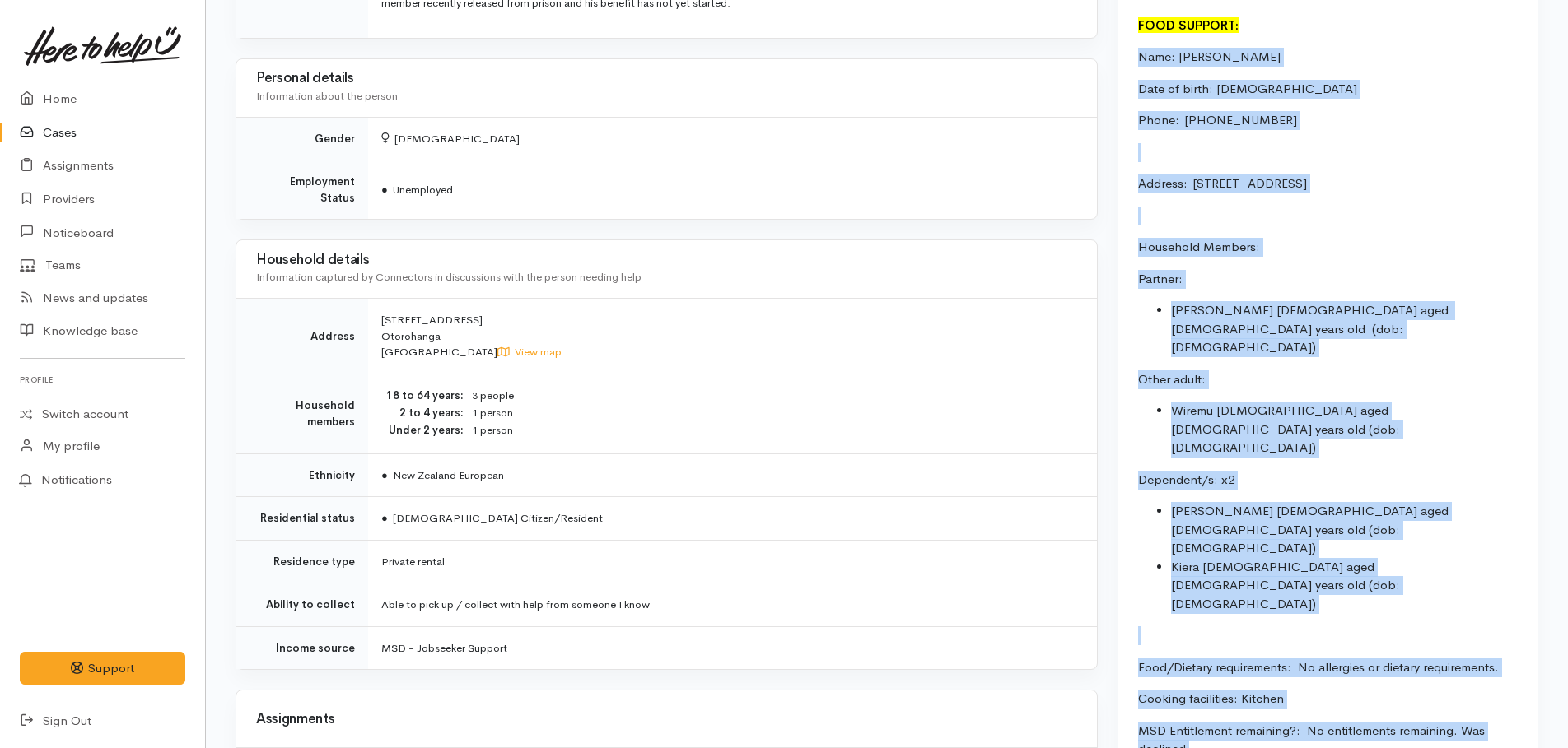
scroll to position [1957, 0]
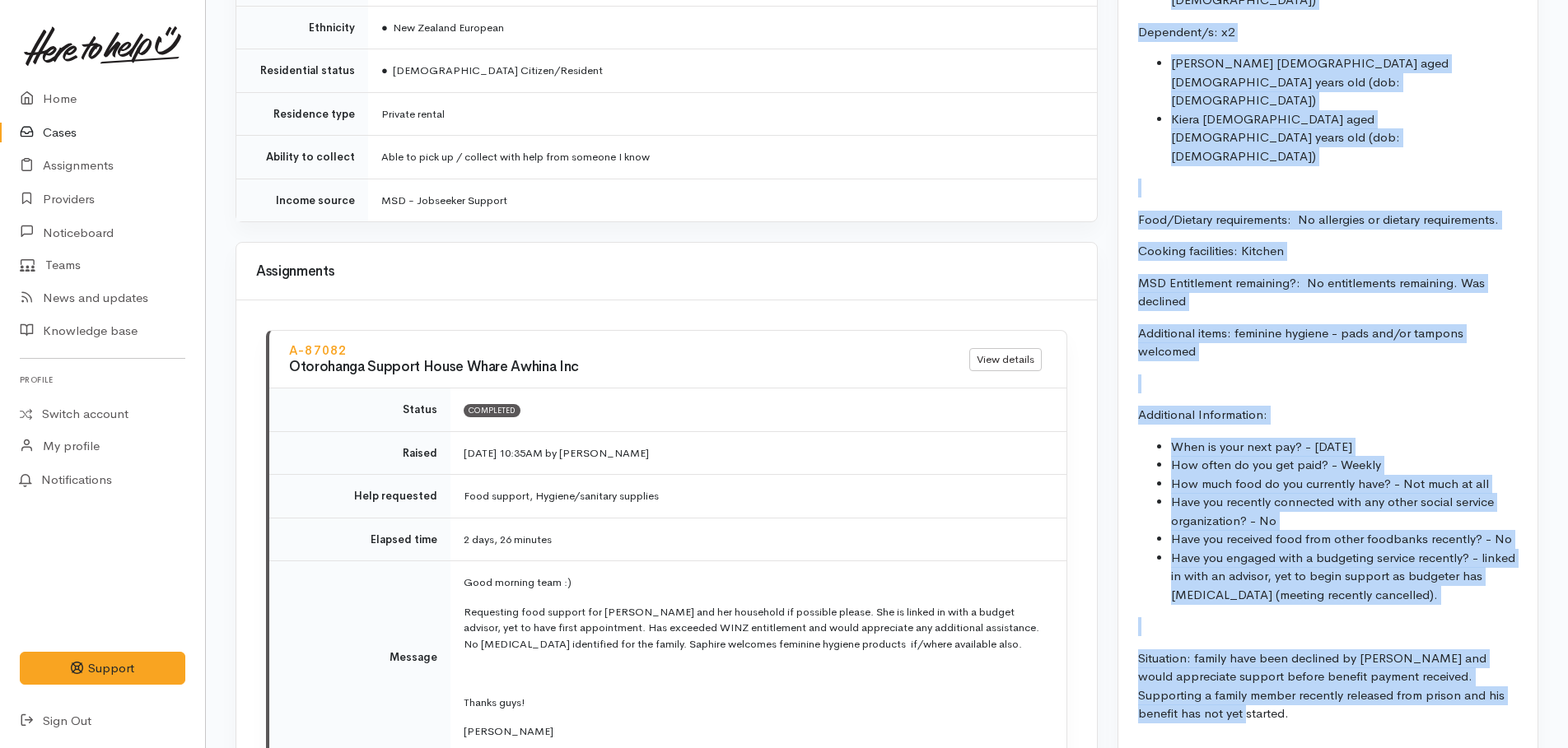
drag, startPoint x: 1139, startPoint y: 348, endPoint x: 1315, endPoint y: 577, distance: 288.8
click at [1315, 577] on div "FOOD SUPPORT: Name: Saphire Wardlaw Date of birth: 05/04/1995 Phone:  022100938…" at bounding box center [1328, 153] width 419 height 1208
copy div "Name: Saphire Wardlaw Date of birth: 05/04/1995 Phone:  0221009383 Address:  10…"
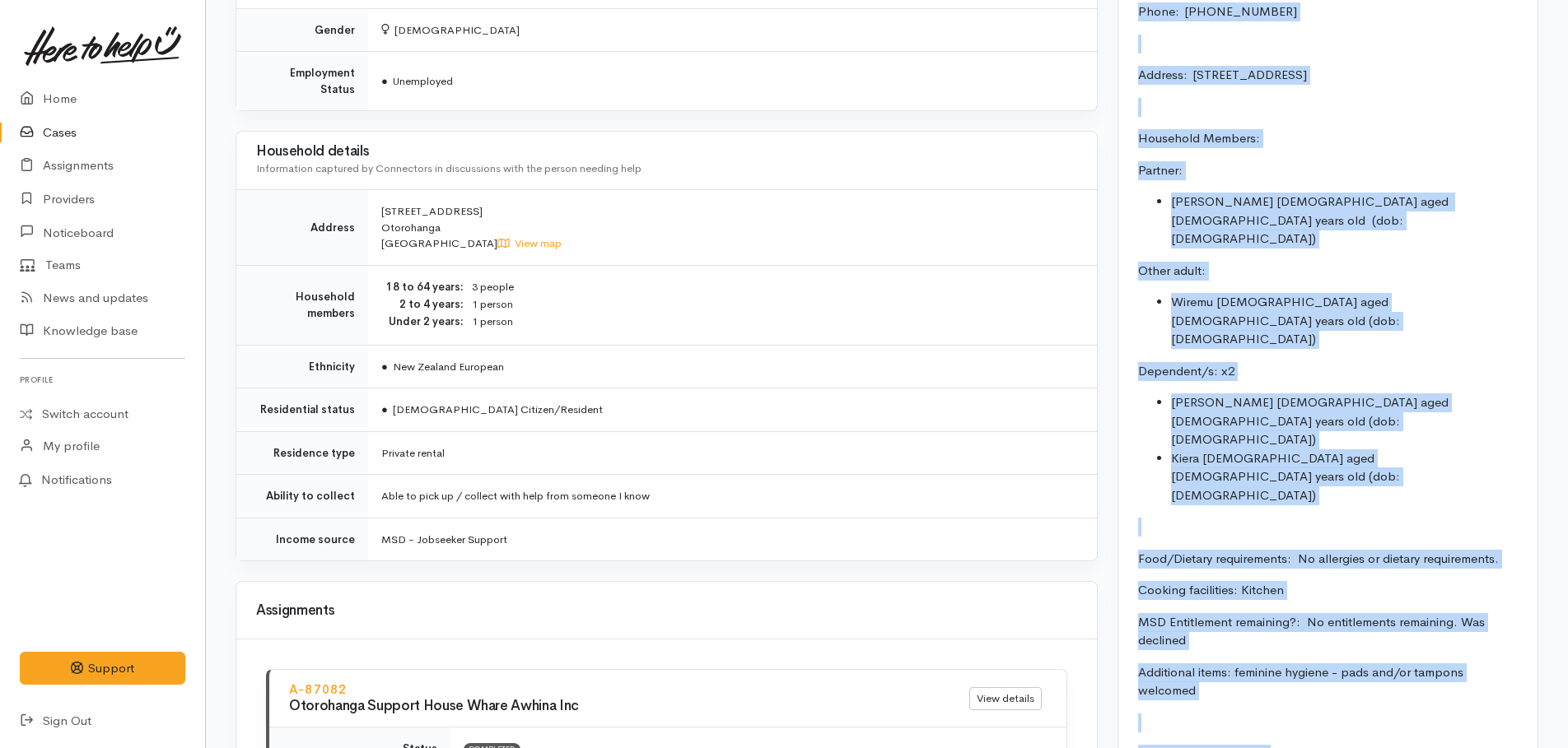
scroll to position [1646, 0]
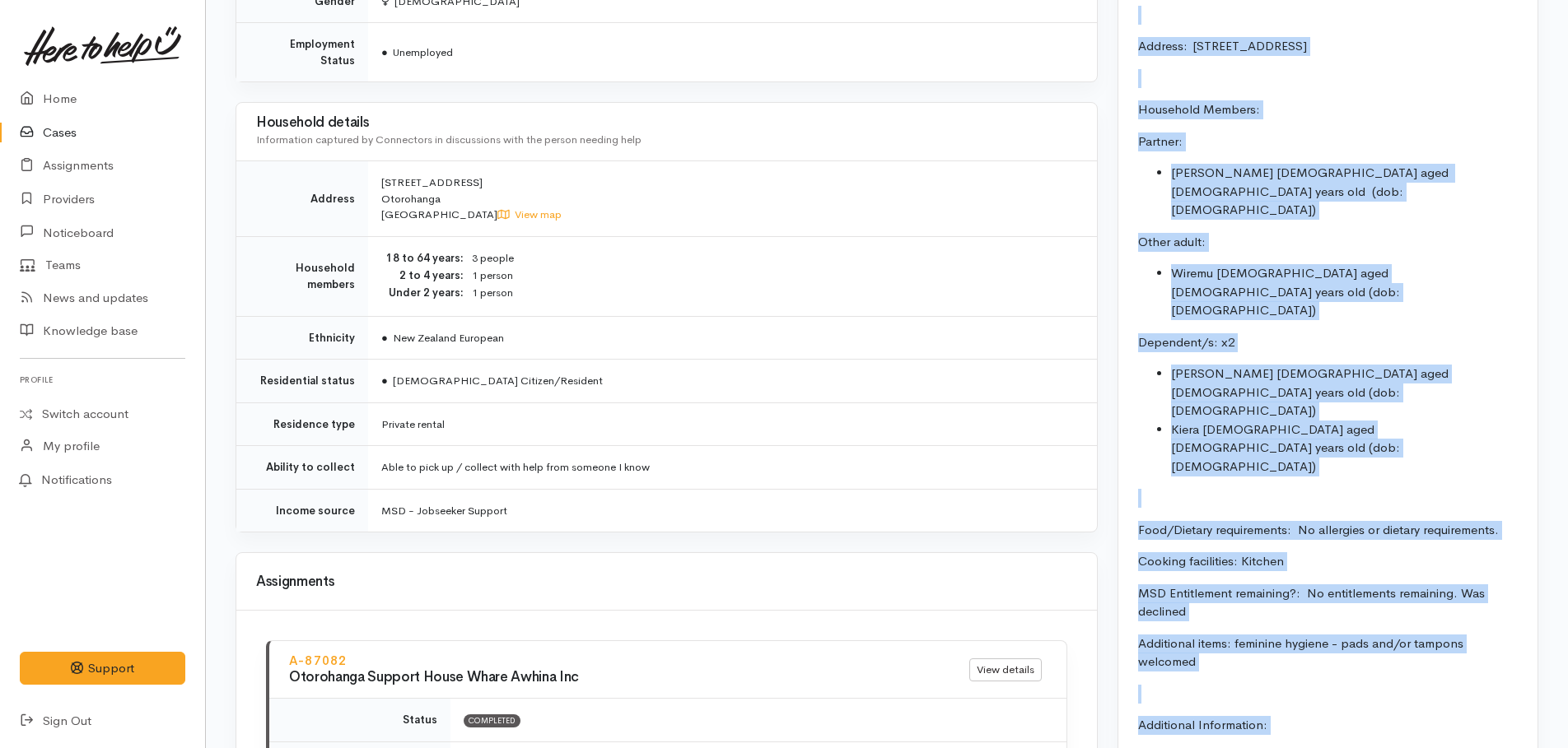
click at [1403, 634] on p "Additional items: feminine hygiene - pads and/or tampons welcomed" at bounding box center [1328, 653] width 380 height 37
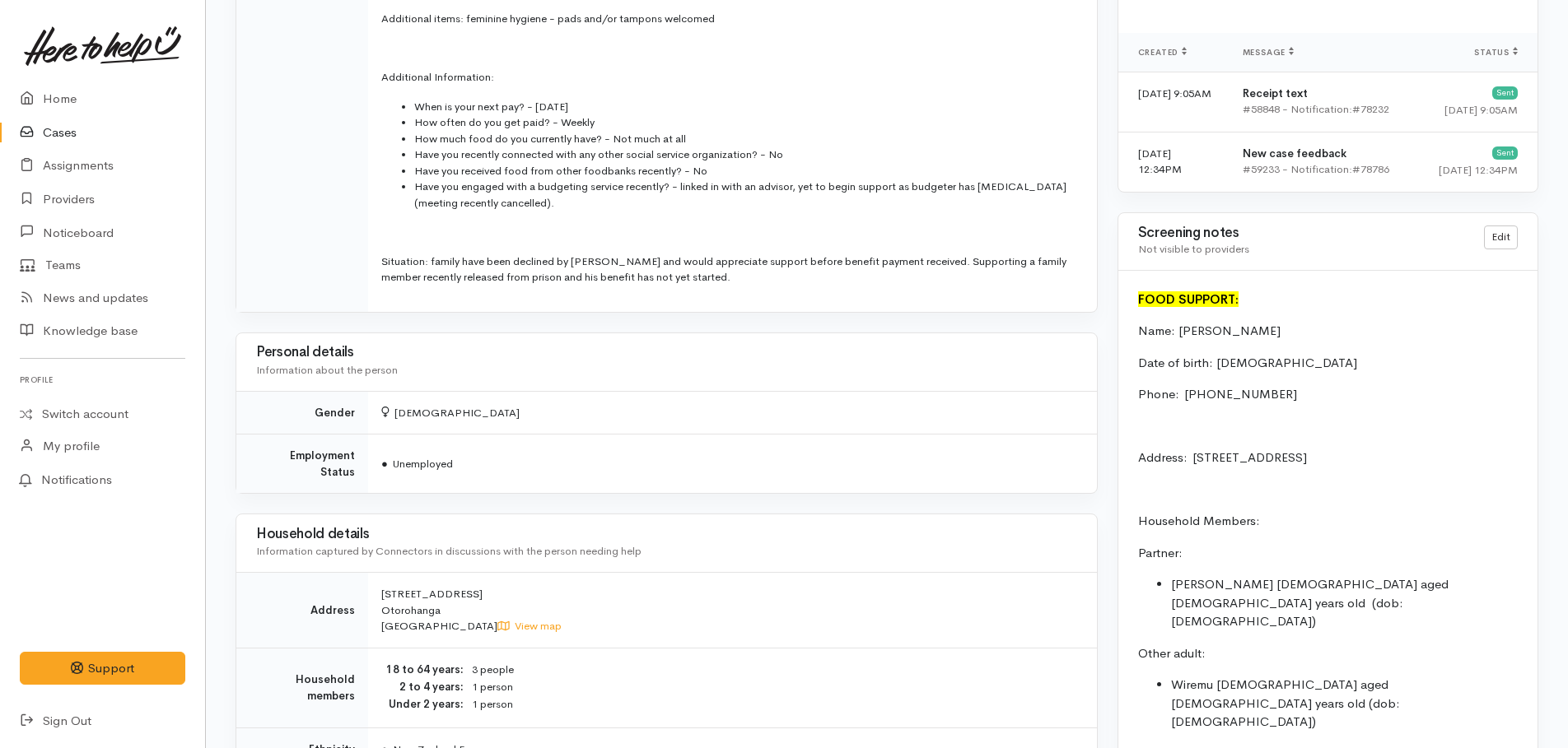
scroll to position [1482, 0]
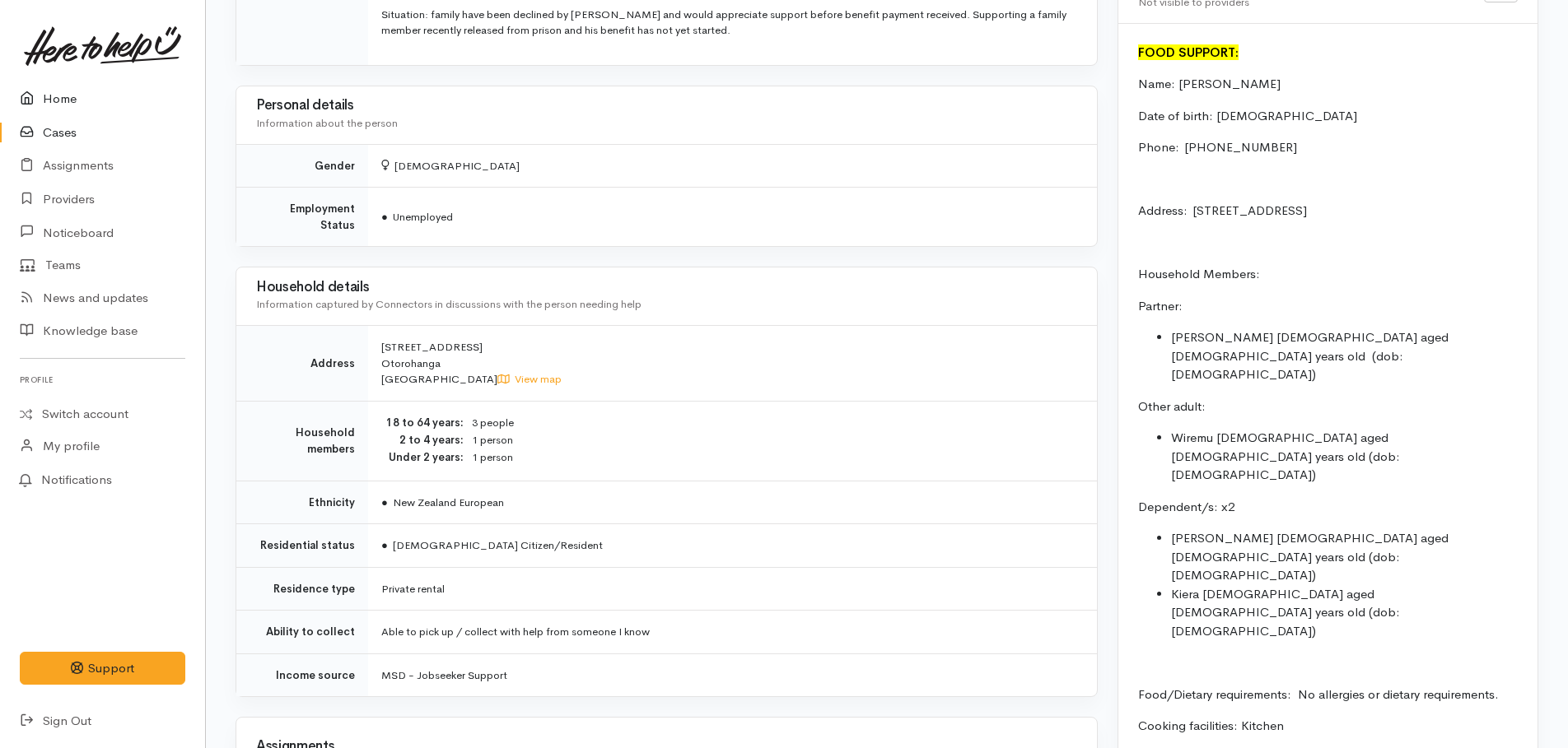
click at [67, 95] on link "Home" at bounding box center [103, 99] width 205 height 34
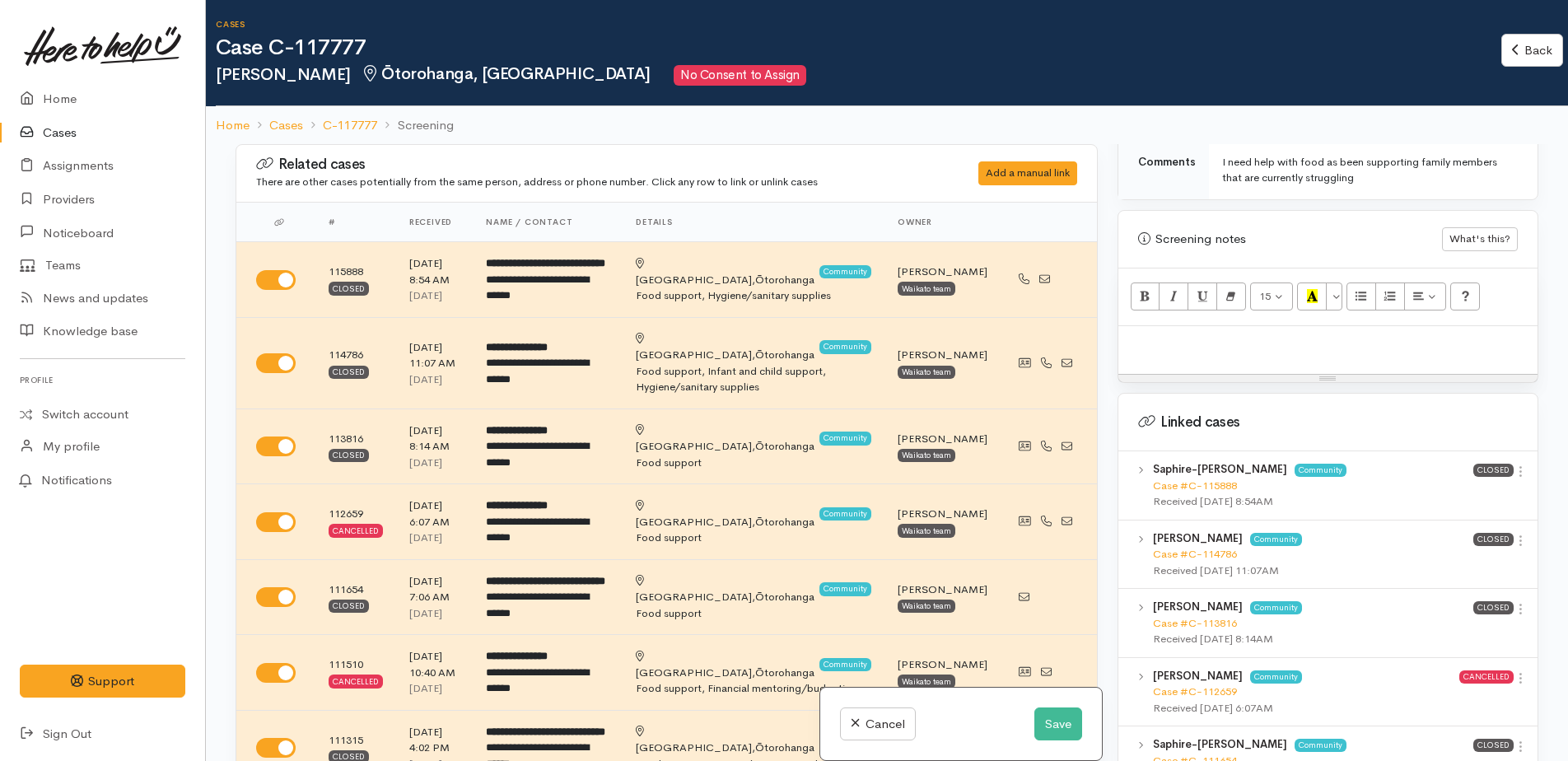
scroll to position [1071, 0]
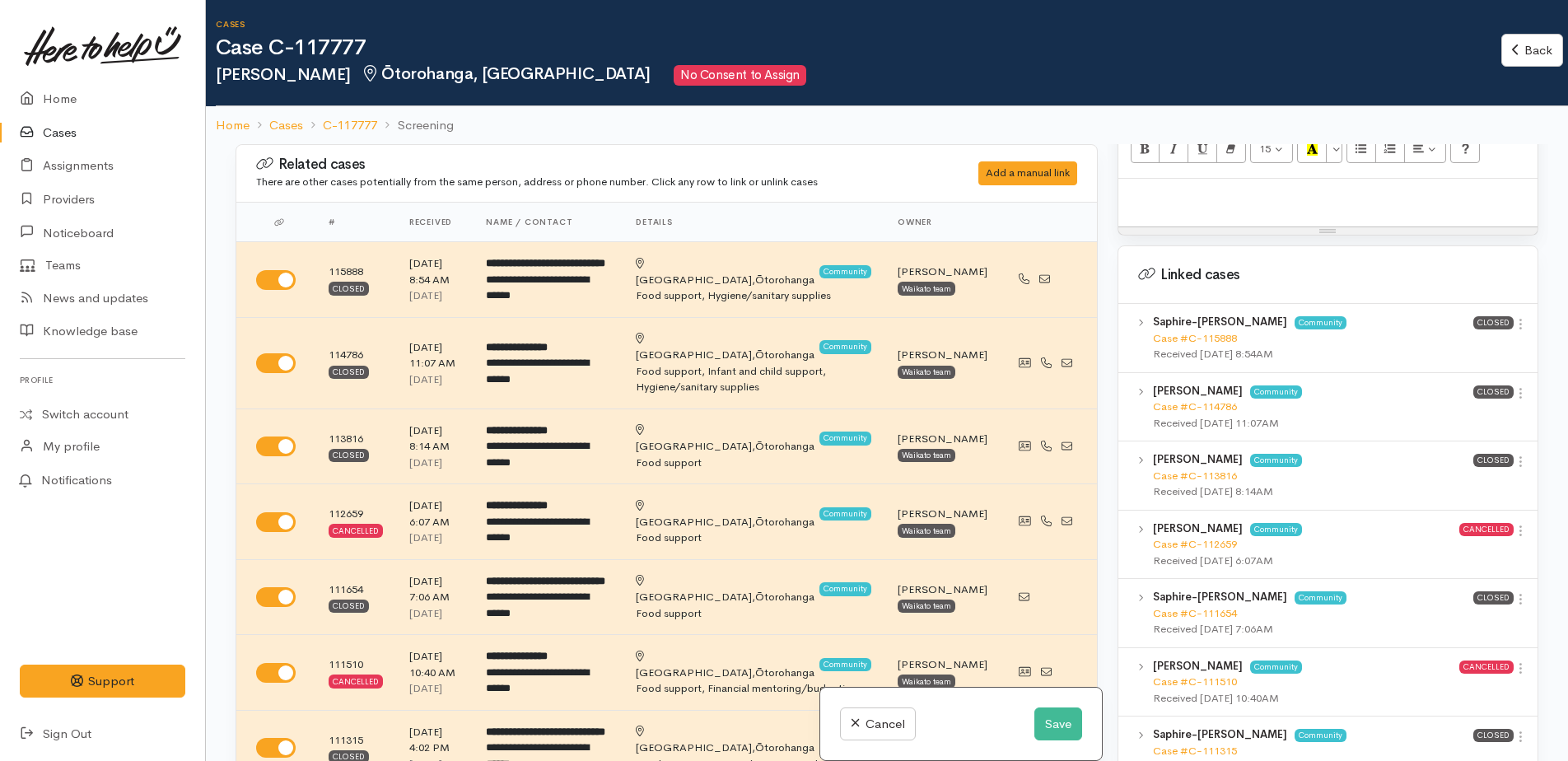
paste div
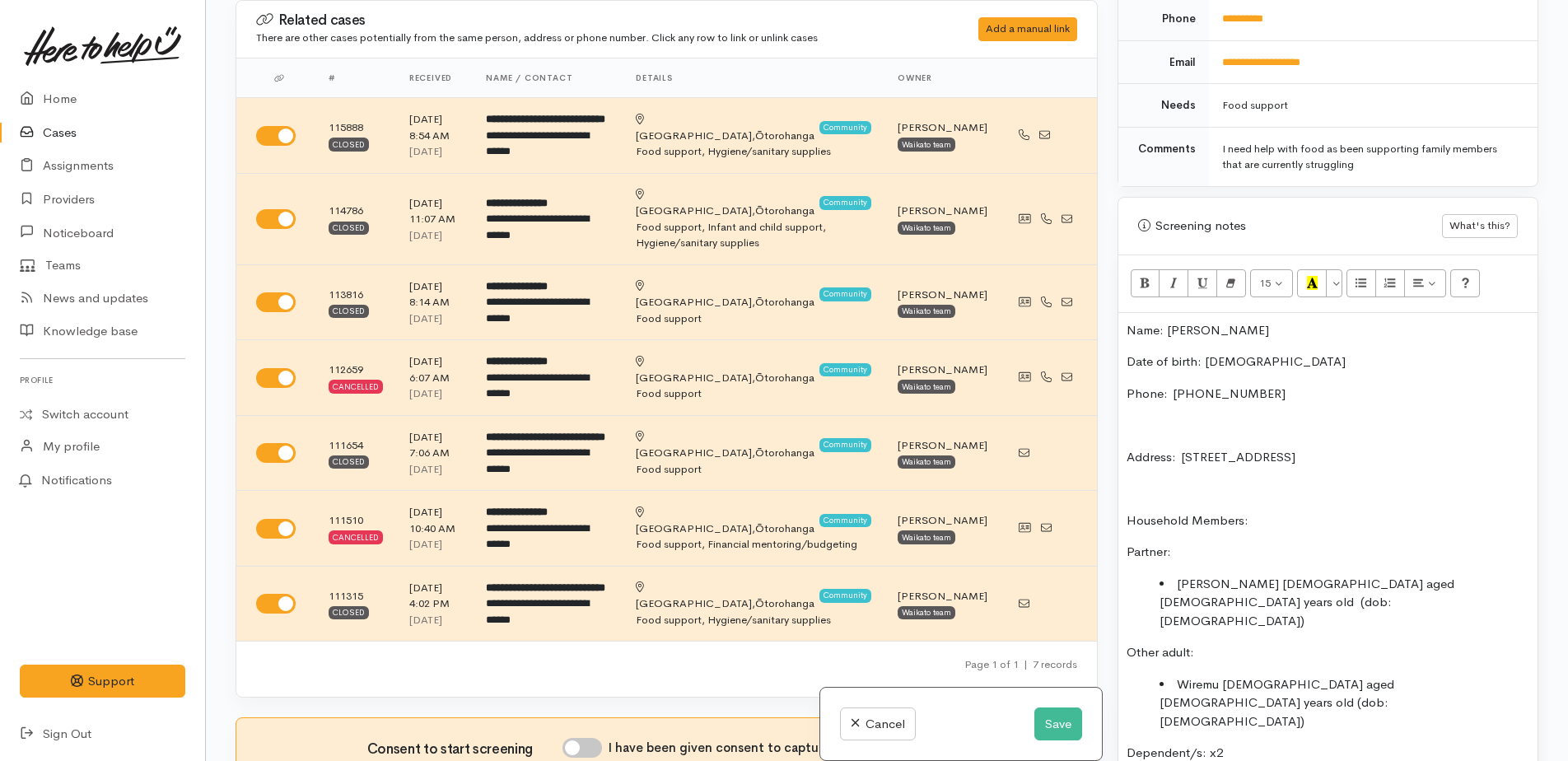
scroll to position [697, 0]
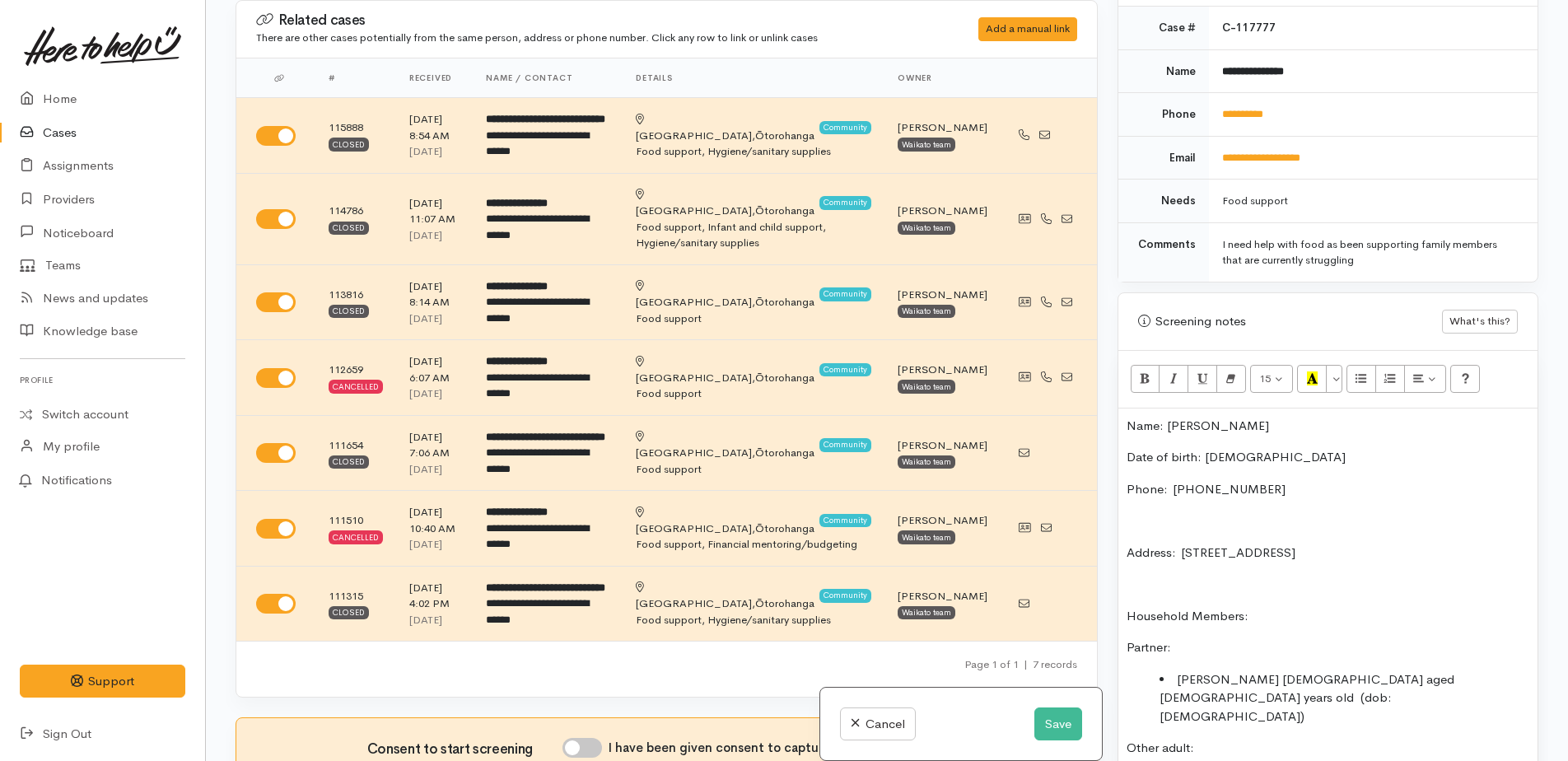
click at [1132, 416] on p "Name: [PERSON_NAME]" at bounding box center [1328, 425] width 403 height 19
click at [1127, 416] on p "Name: [PERSON_NAME]" at bounding box center [1328, 425] width 403 height 19
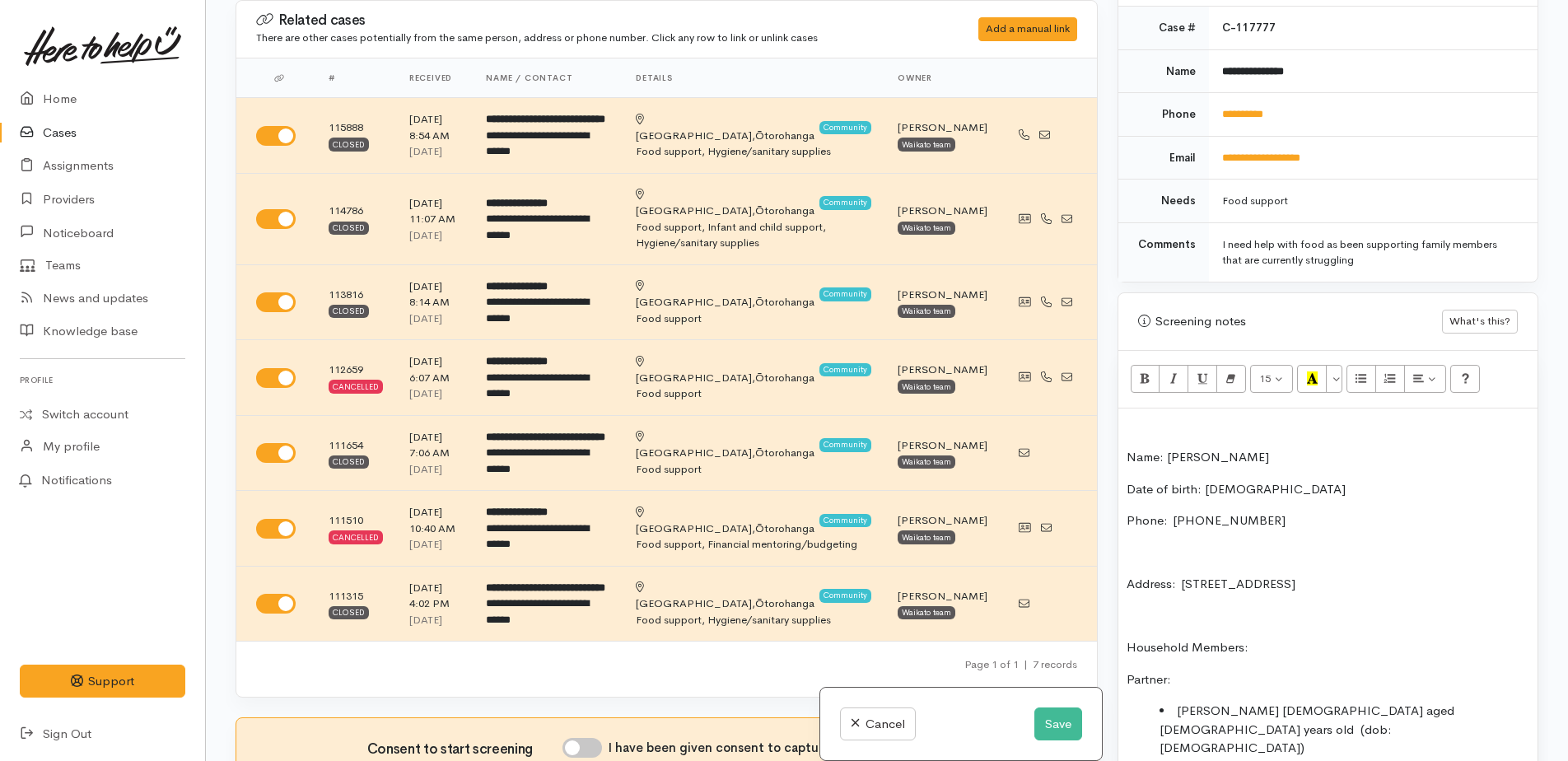
click at [1136, 416] on p at bounding box center [1328, 425] width 403 height 19
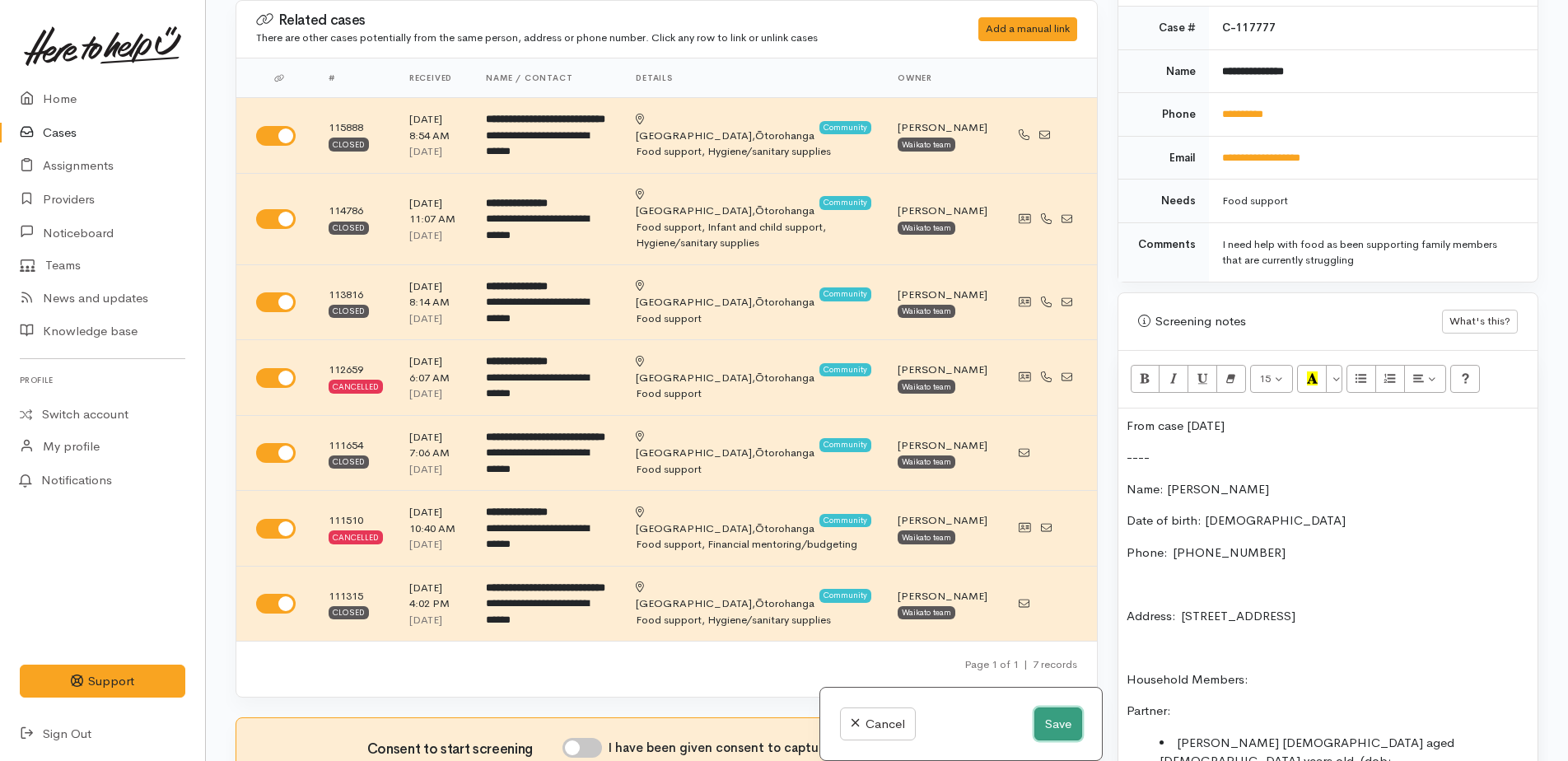
click at [1049, 715] on button "Save" at bounding box center [1058, 724] width 48 height 34
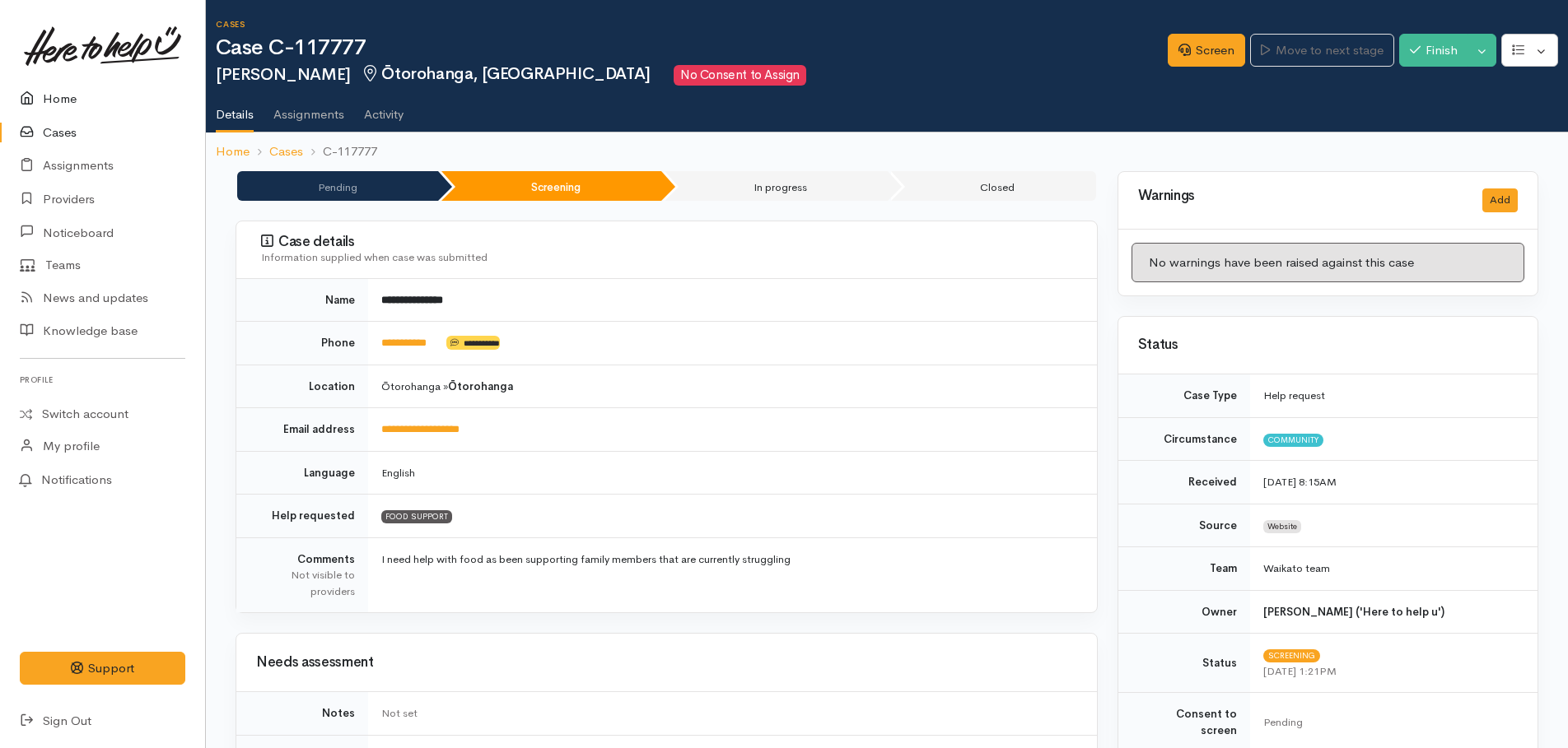
click at [53, 104] on link "Home" at bounding box center [103, 99] width 205 height 34
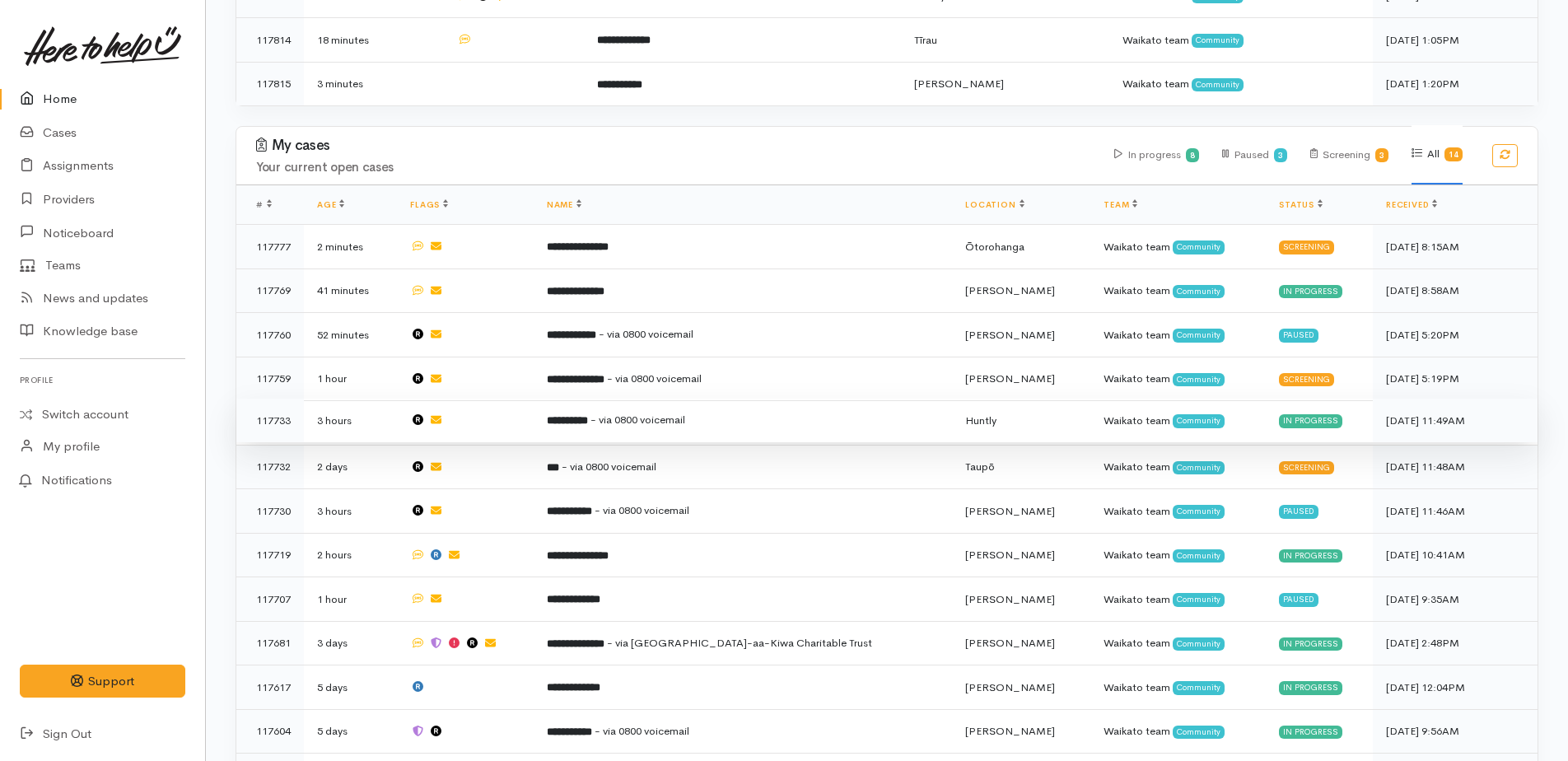
scroll to position [733, 0]
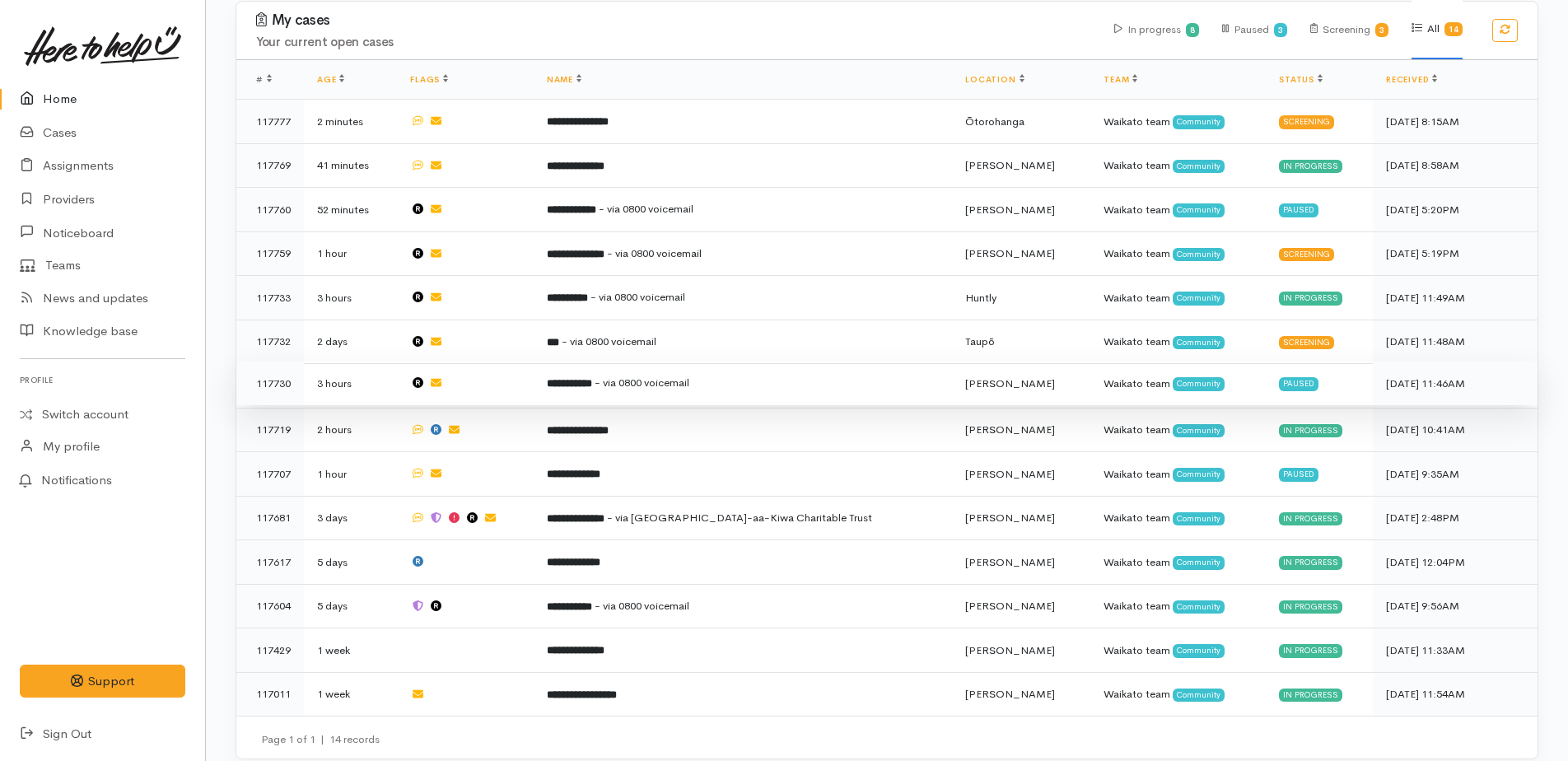
click at [619, 362] on td "**********" at bounding box center [743, 383] width 419 height 44
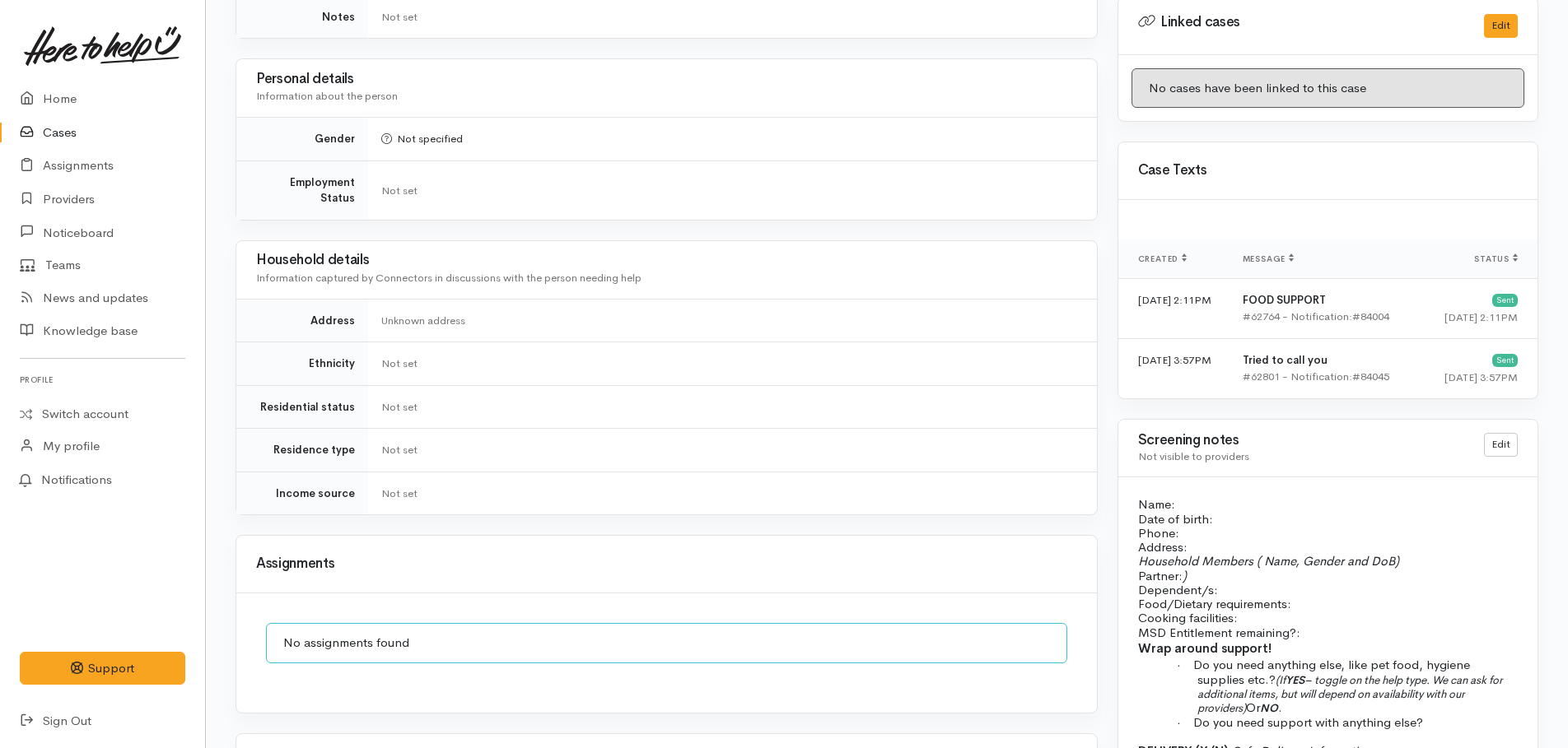
scroll to position [1235, 0]
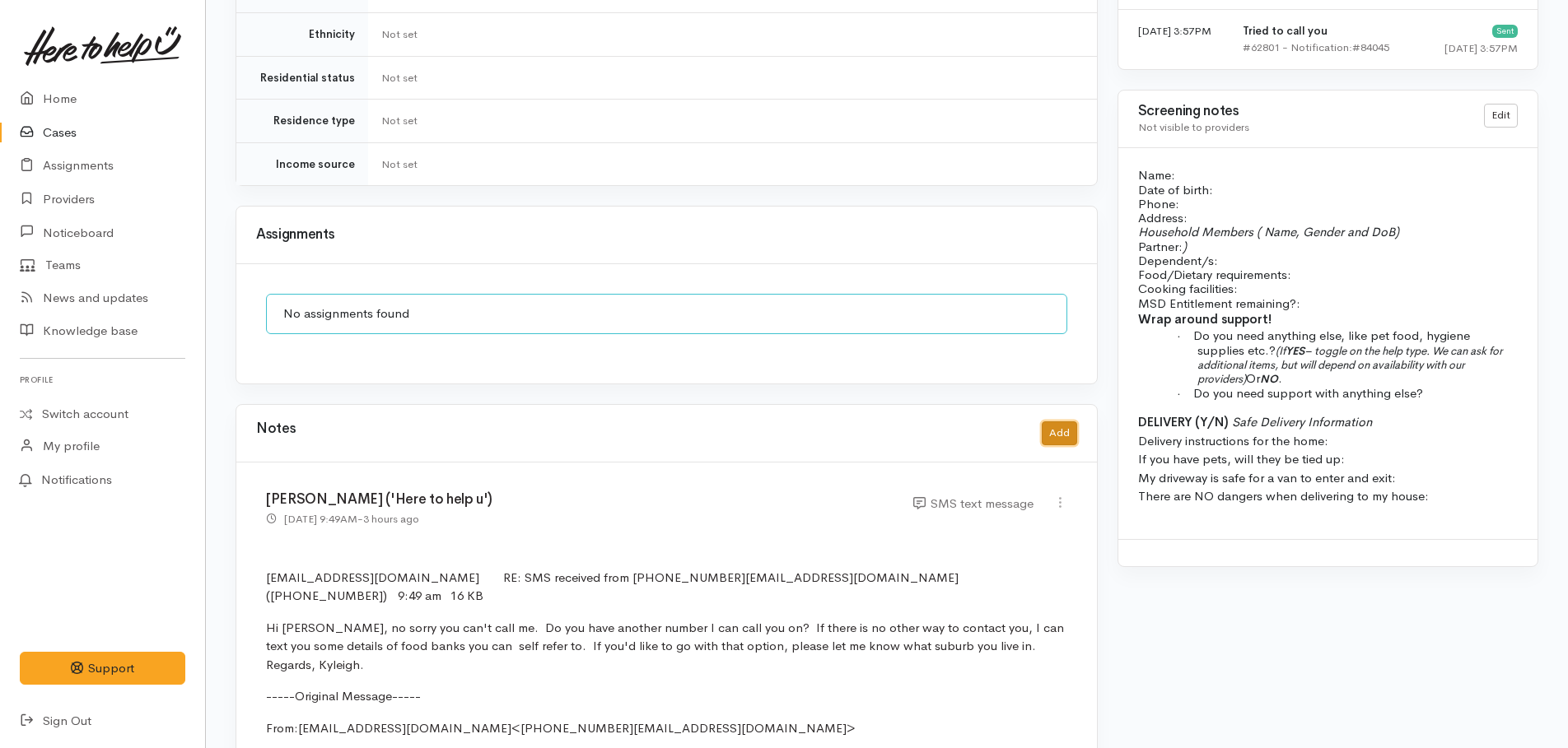
click at [1065, 422] on button "Add" at bounding box center [1059, 434] width 36 height 24
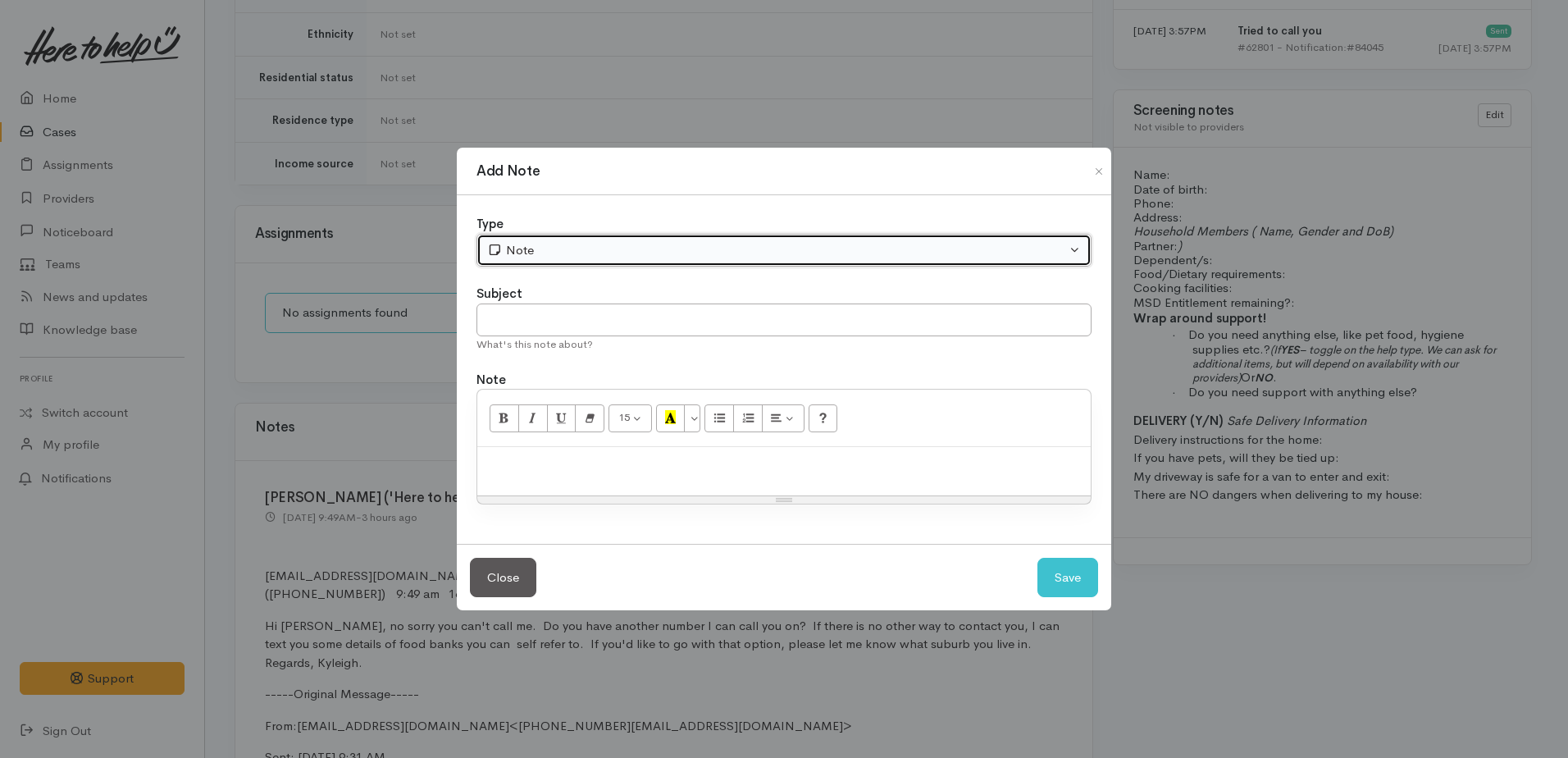
click at [526, 247] on div "Note" at bounding box center [776, 250] width 579 height 19
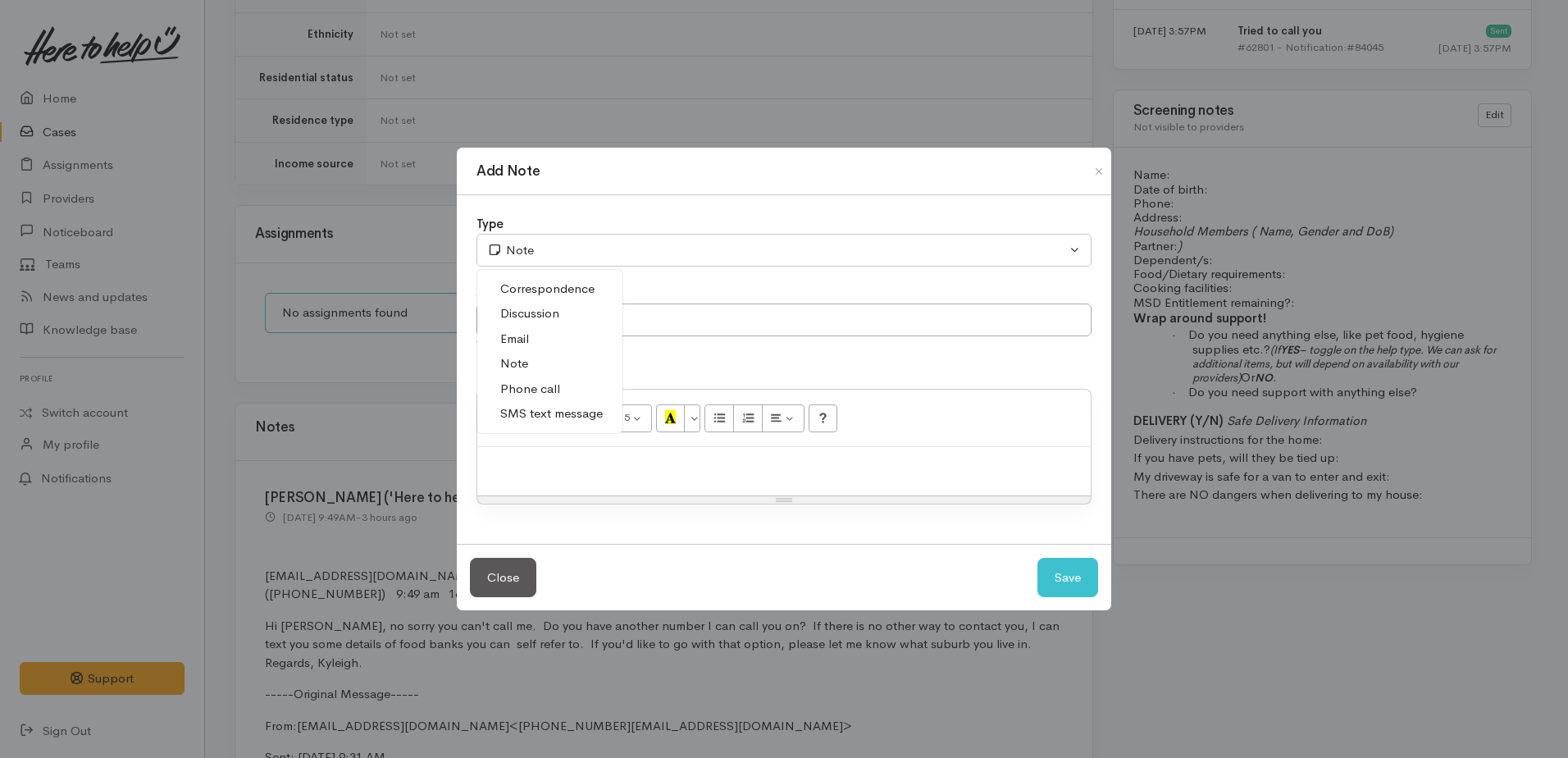
click at [536, 387] on span "Phone call" at bounding box center [531, 389] width 60 height 19
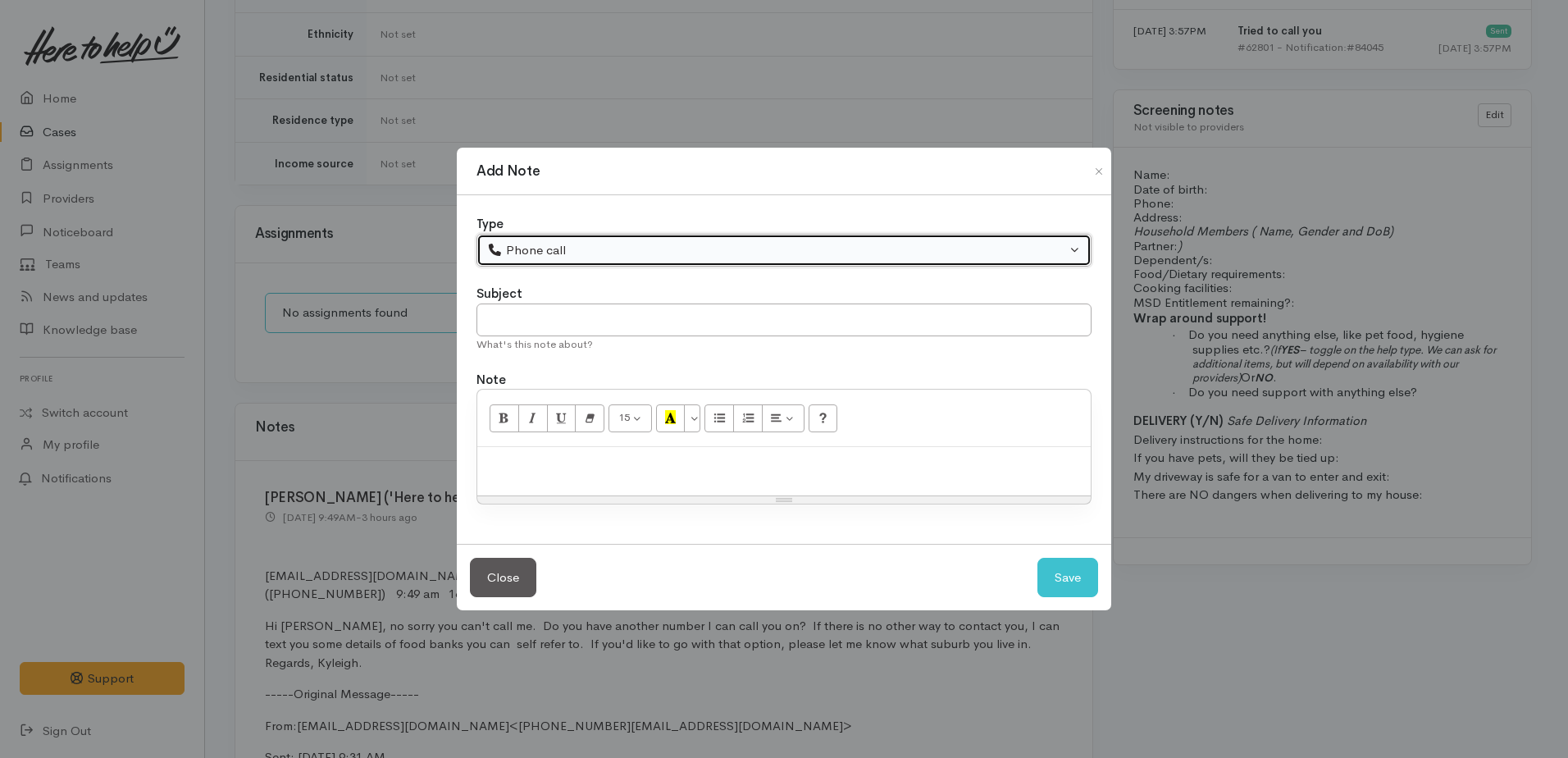
click at [529, 255] on div "Phone call" at bounding box center [776, 250] width 579 height 19
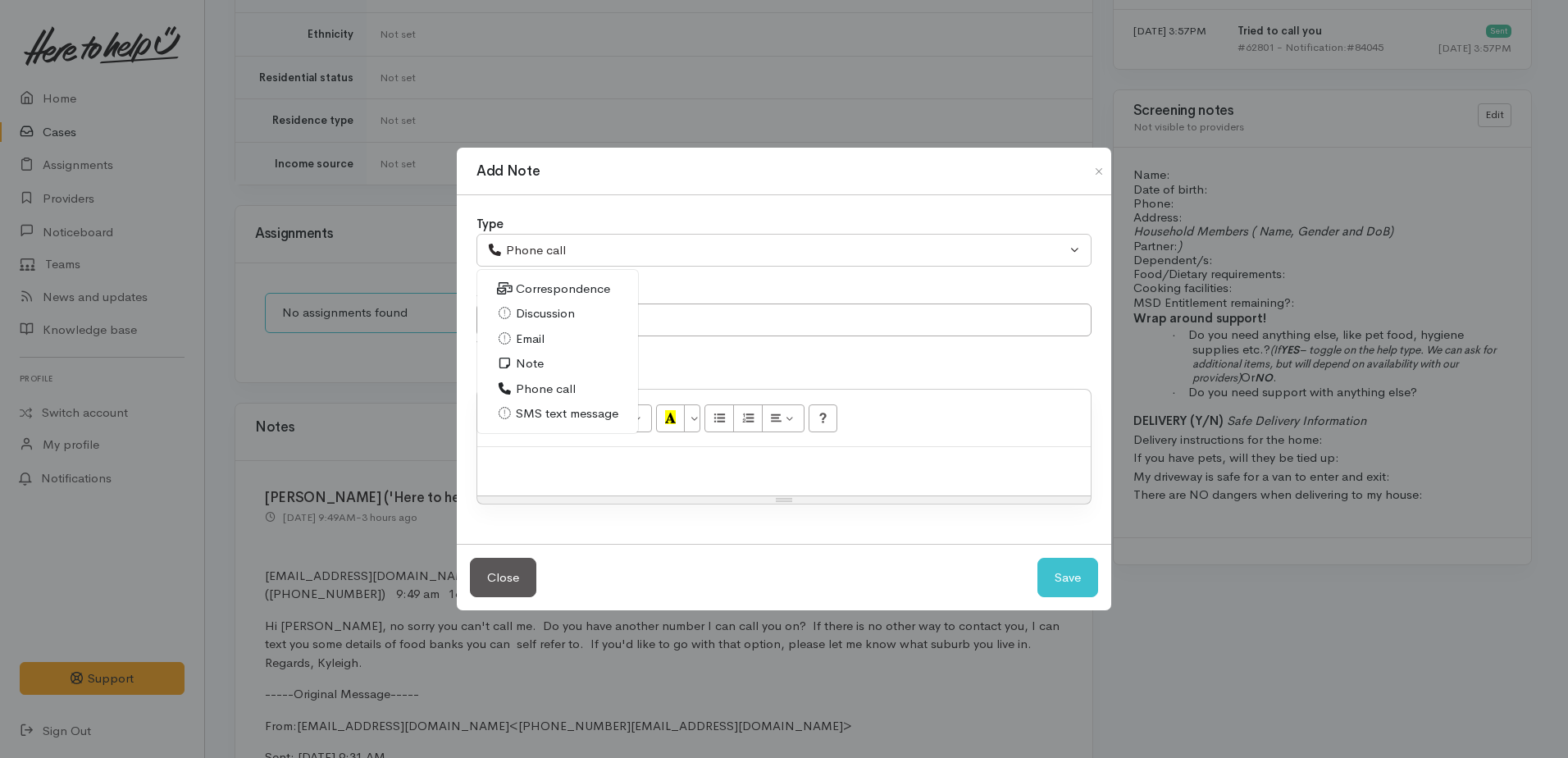
click at [531, 408] on span "SMS text message" at bounding box center [567, 414] width 102 height 19
select select "5"
click at [526, 458] on p at bounding box center [784, 464] width 597 height 19
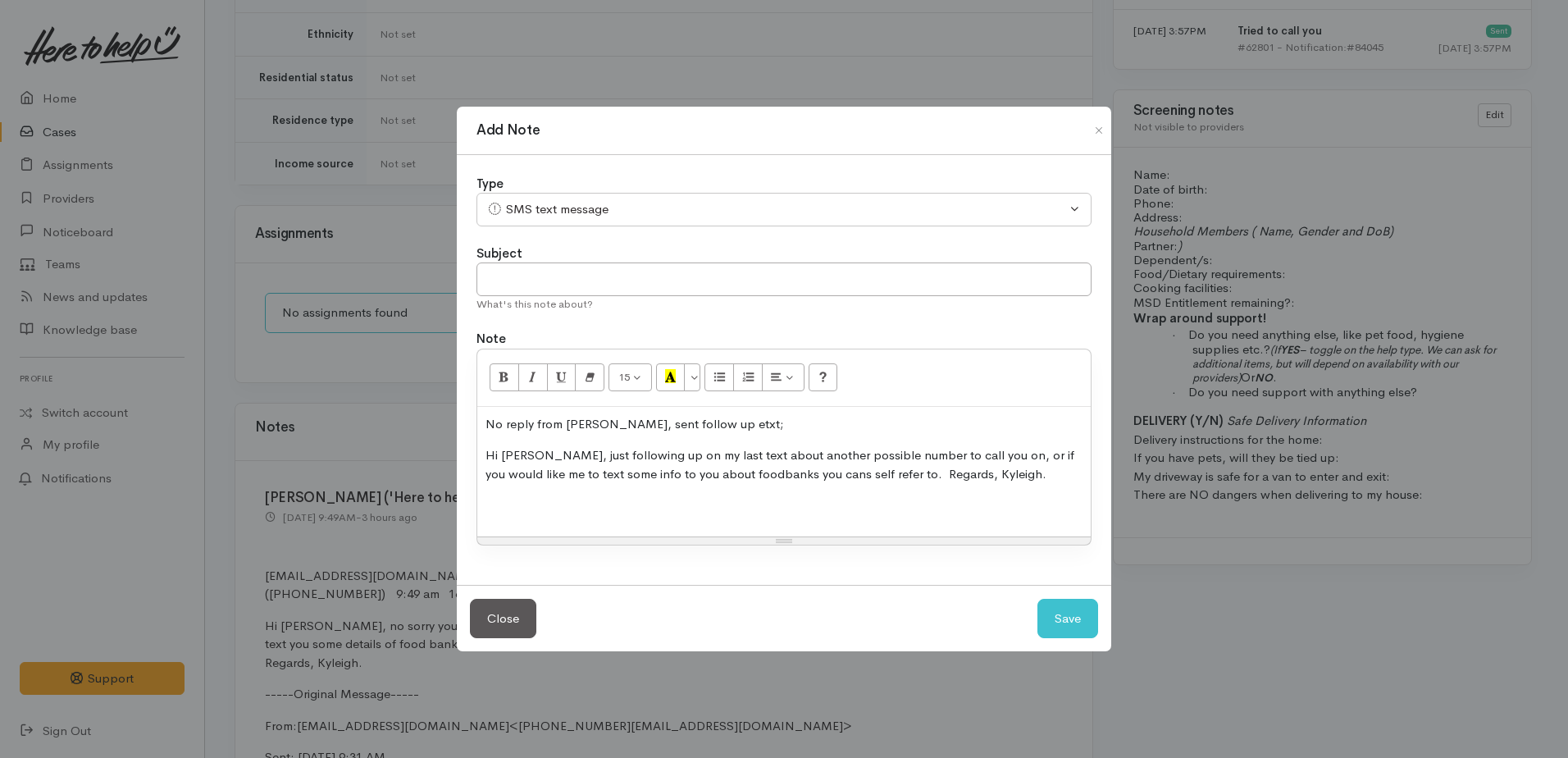
click at [482, 451] on div "No reply from Shana, sent follow up etxt; Hi Shana, just following up on my las…" at bounding box center [784, 471] width 614 height 130
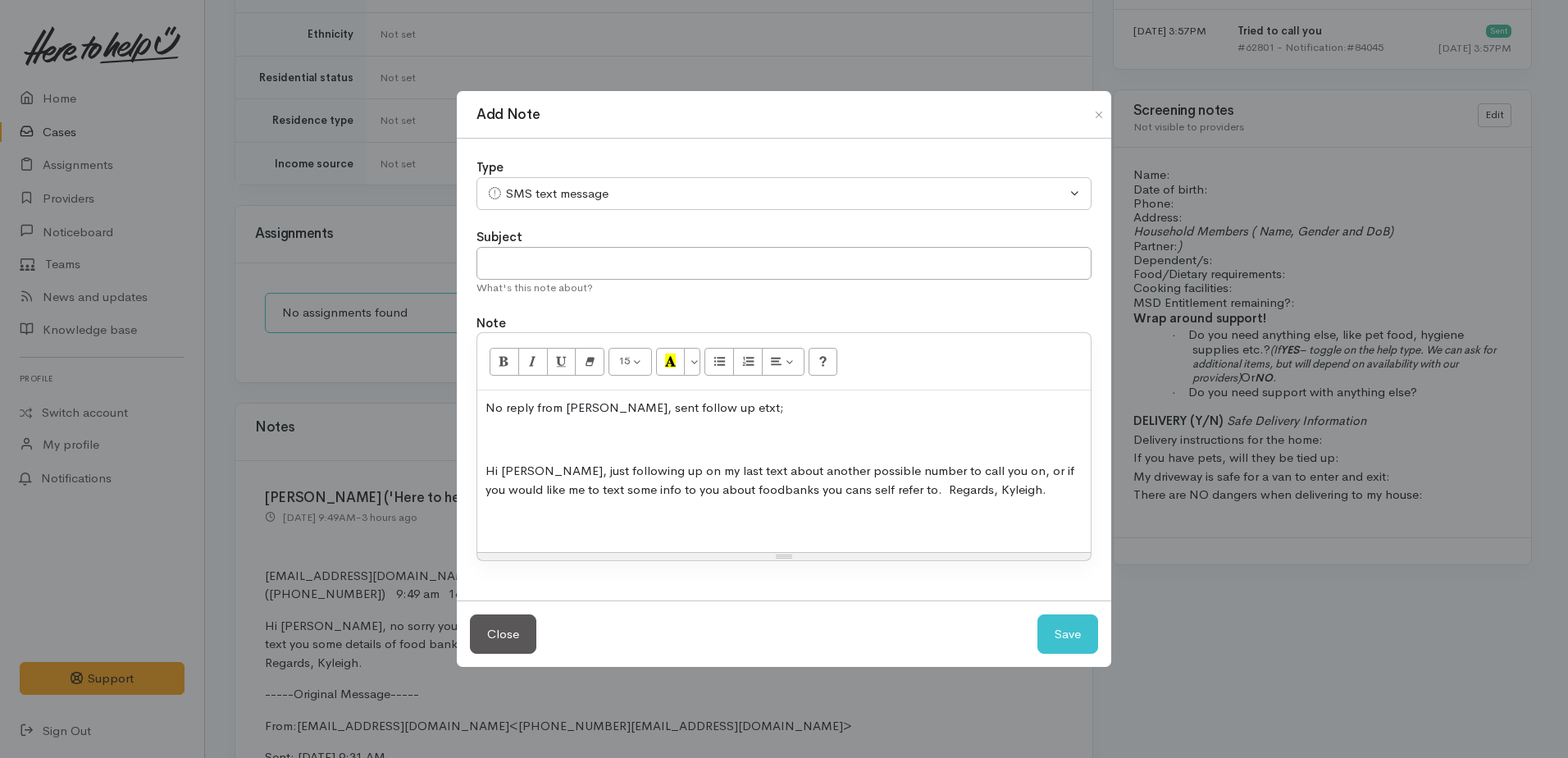
click at [487, 451] on div "No reply from Shana, sent follow up etxt; Hi Shana, just following up on my las…" at bounding box center [784, 471] width 614 height 162
click at [488, 437] on p at bounding box center [784, 440] width 597 height 19
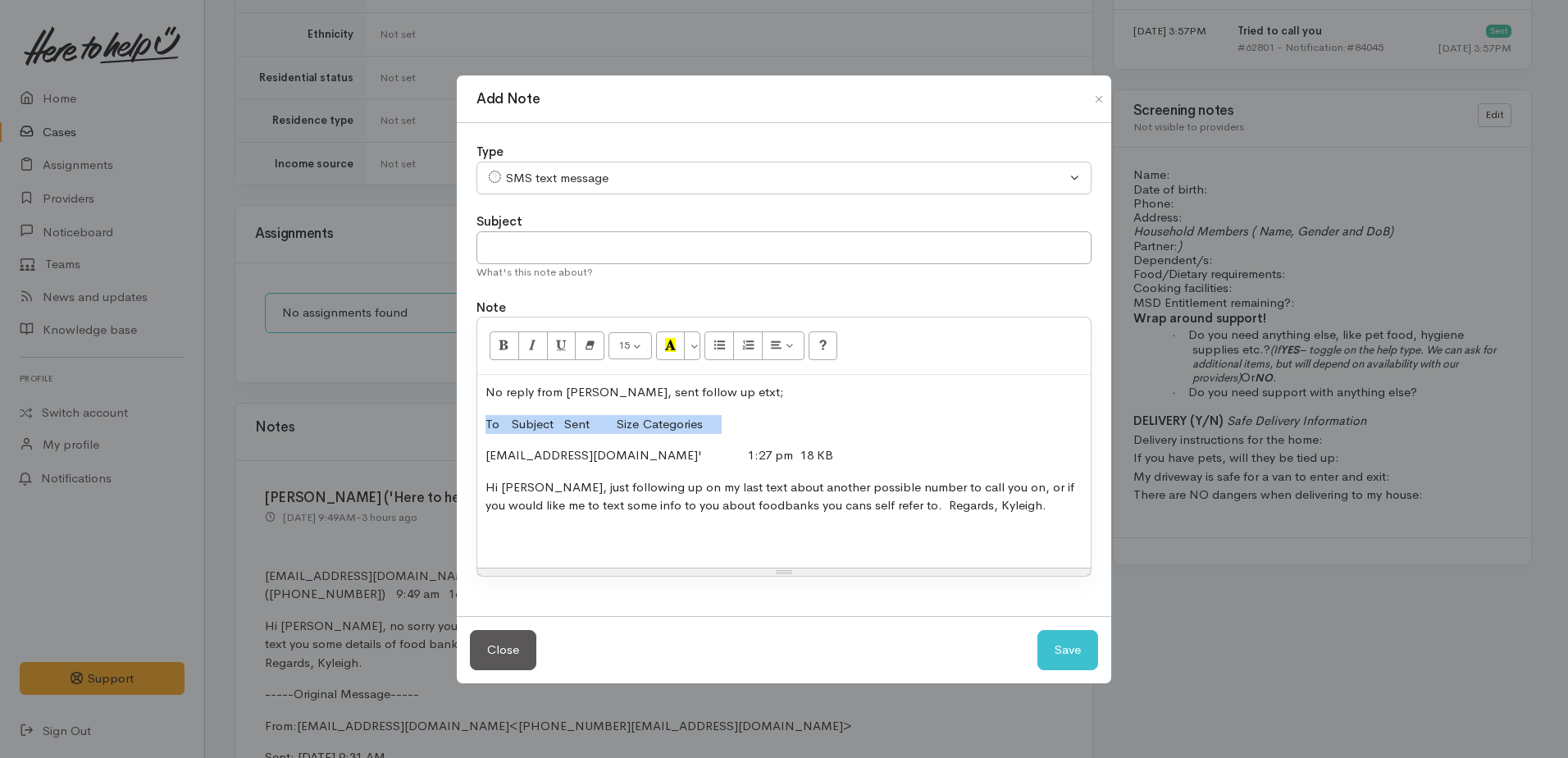
drag, startPoint x: 480, startPoint y: 416, endPoint x: 785, endPoint y: 425, distance: 305.1
click at [785, 425] on div "No reply from Shana, sent follow up etxt; To Subject Sent Size Categories '2102…" at bounding box center [784, 470] width 614 height 193
click at [834, 454] on span at bounding box center [857, 454] width 46 height 16
click at [1050, 647] on button "Save" at bounding box center [1068, 650] width 60 height 40
select select "1"
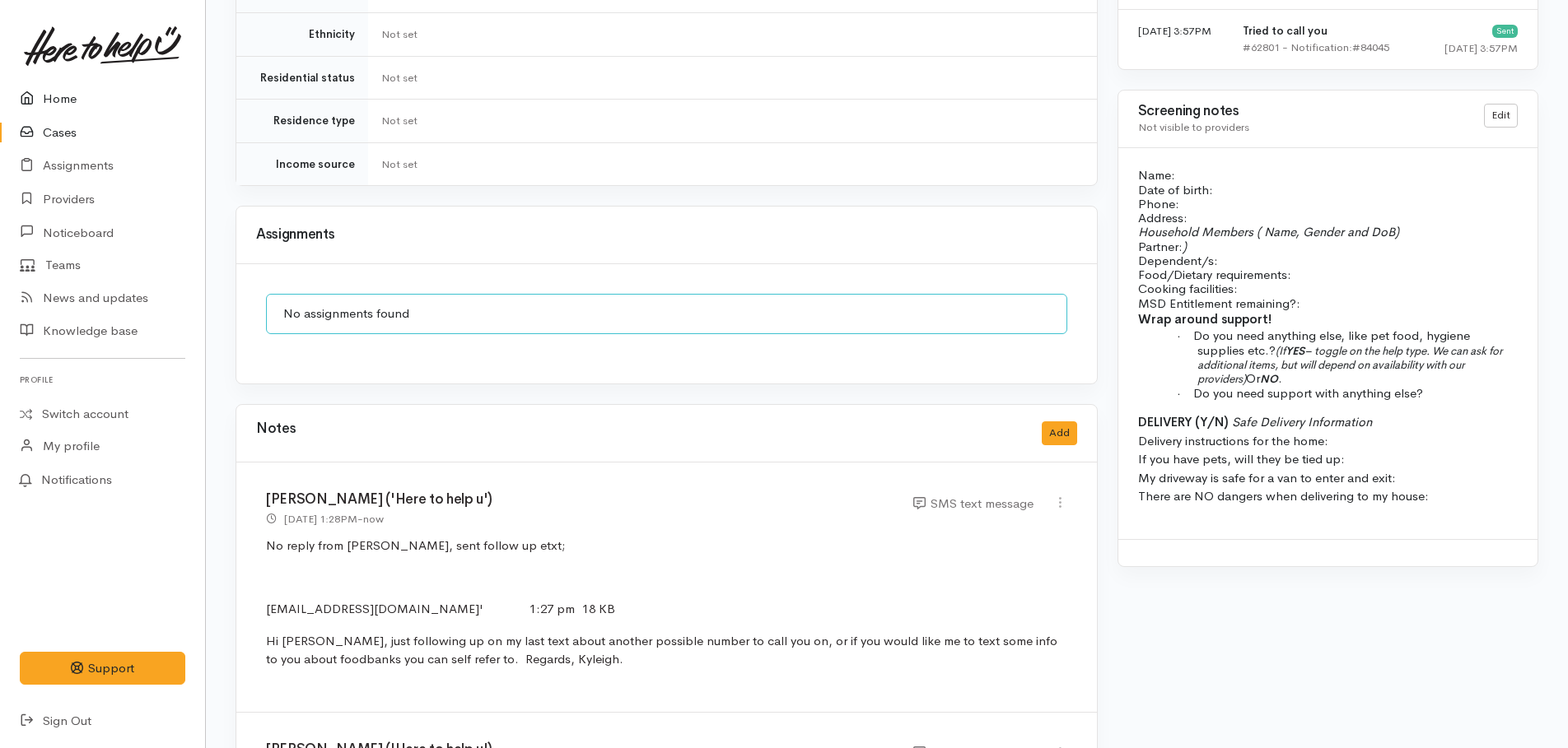
click at [54, 92] on link "Home" at bounding box center [103, 99] width 205 height 34
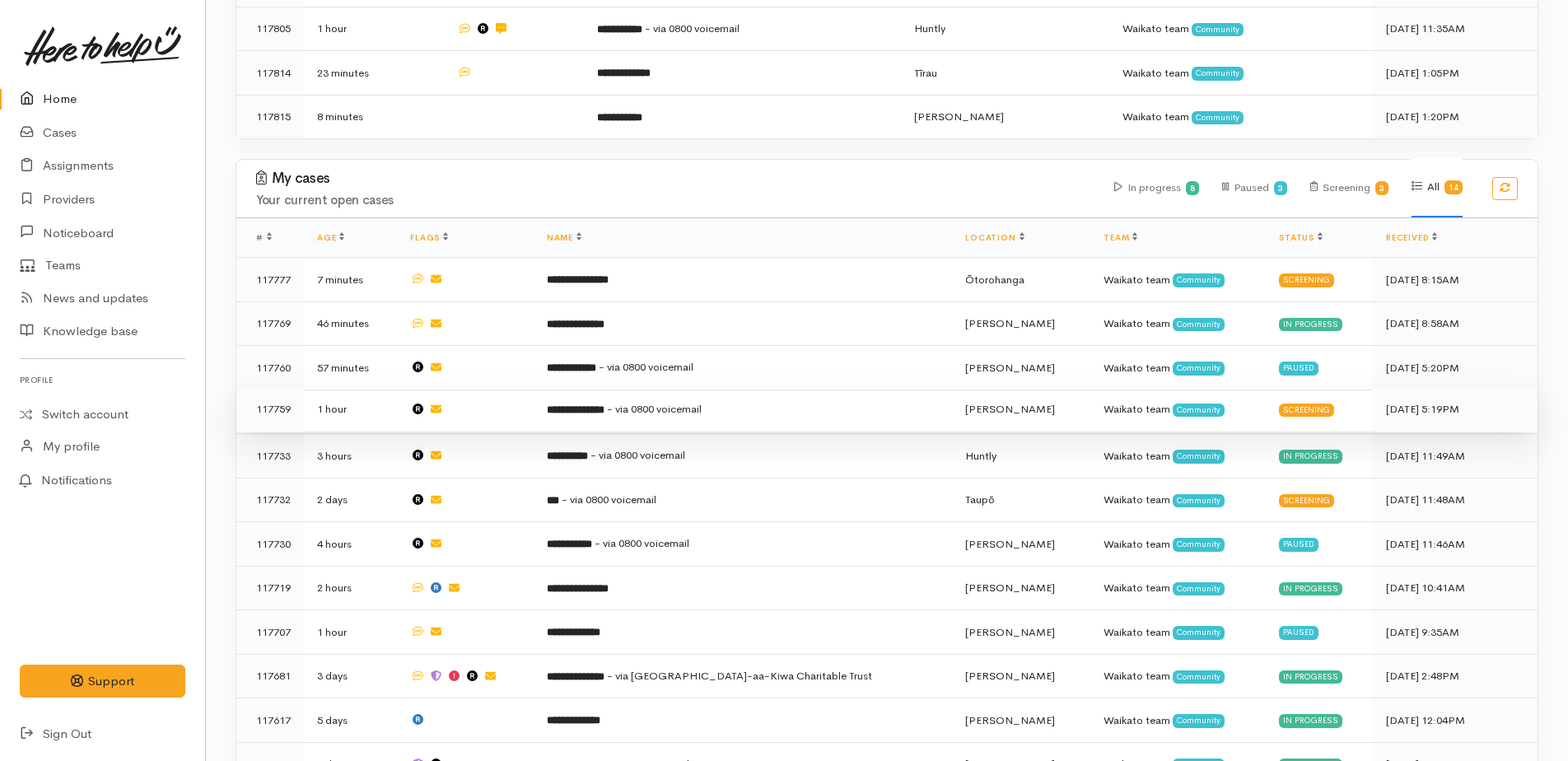
scroll to position [577, 0]
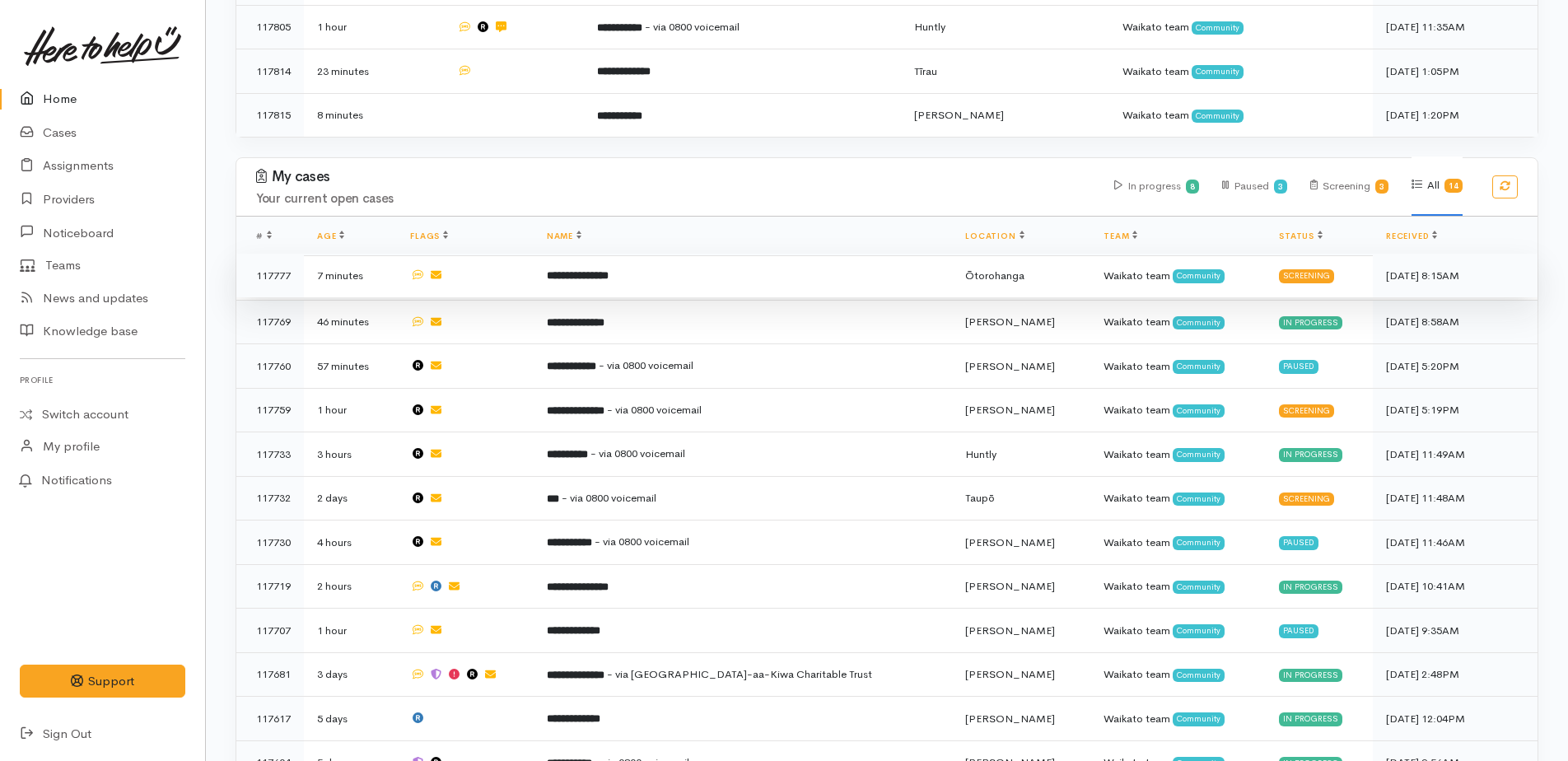
click at [609, 271] on b "**********" at bounding box center [577, 276] width 61 height 11
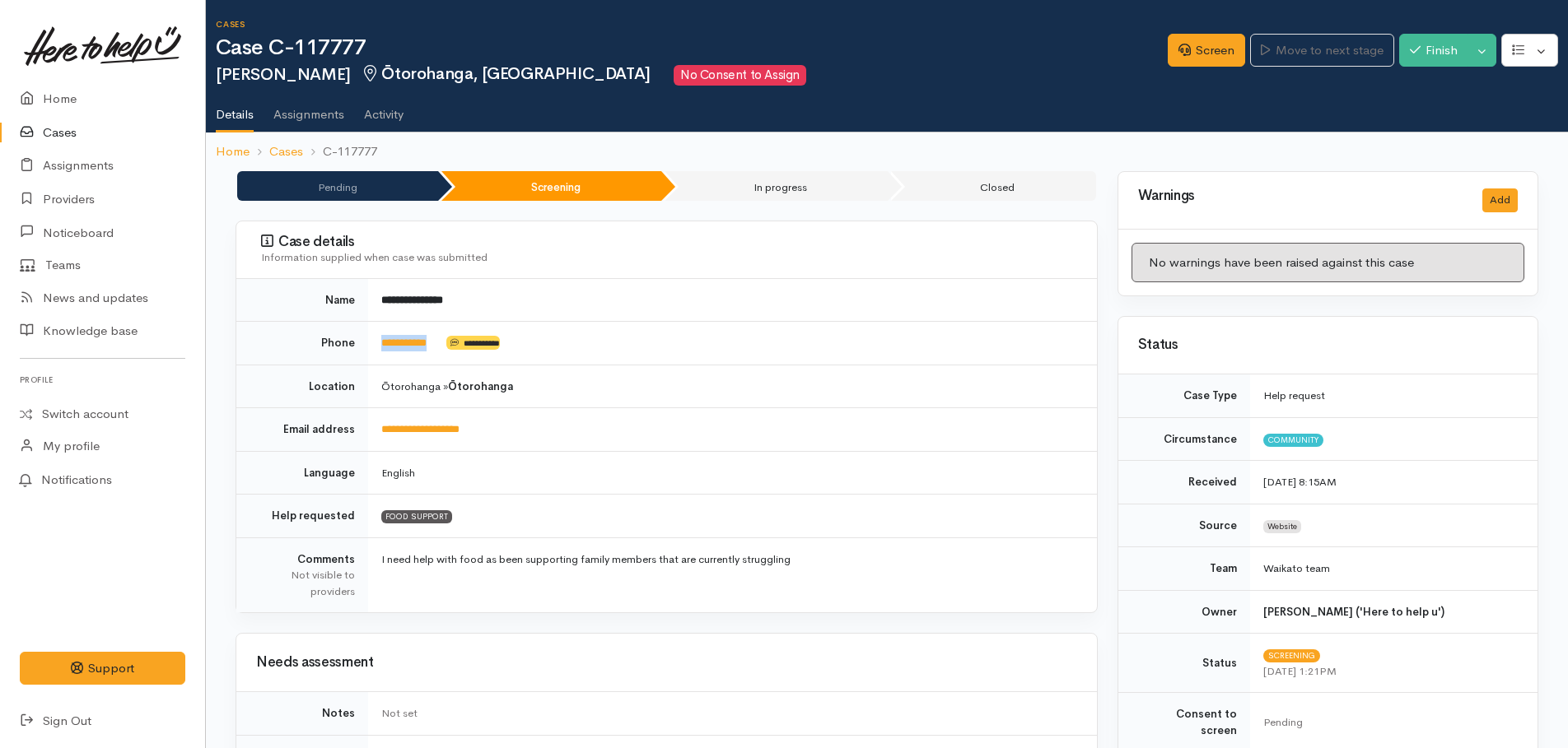
drag, startPoint x: 447, startPoint y: 339, endPoint x: 379, endPoint y: 337, distance: 68.0
click at [379, 337] on td "**********" at bounding box center [732, 344] width 729 height 44
copy td "**********"
drag, startPoint x: 1213, startPoint y: 44, endPoint x: 1192, endPoint y: 55, distance: 23.7
click at [1213, 44] on link "Screen" at bounding box center [1207, 50] width 77 height 34
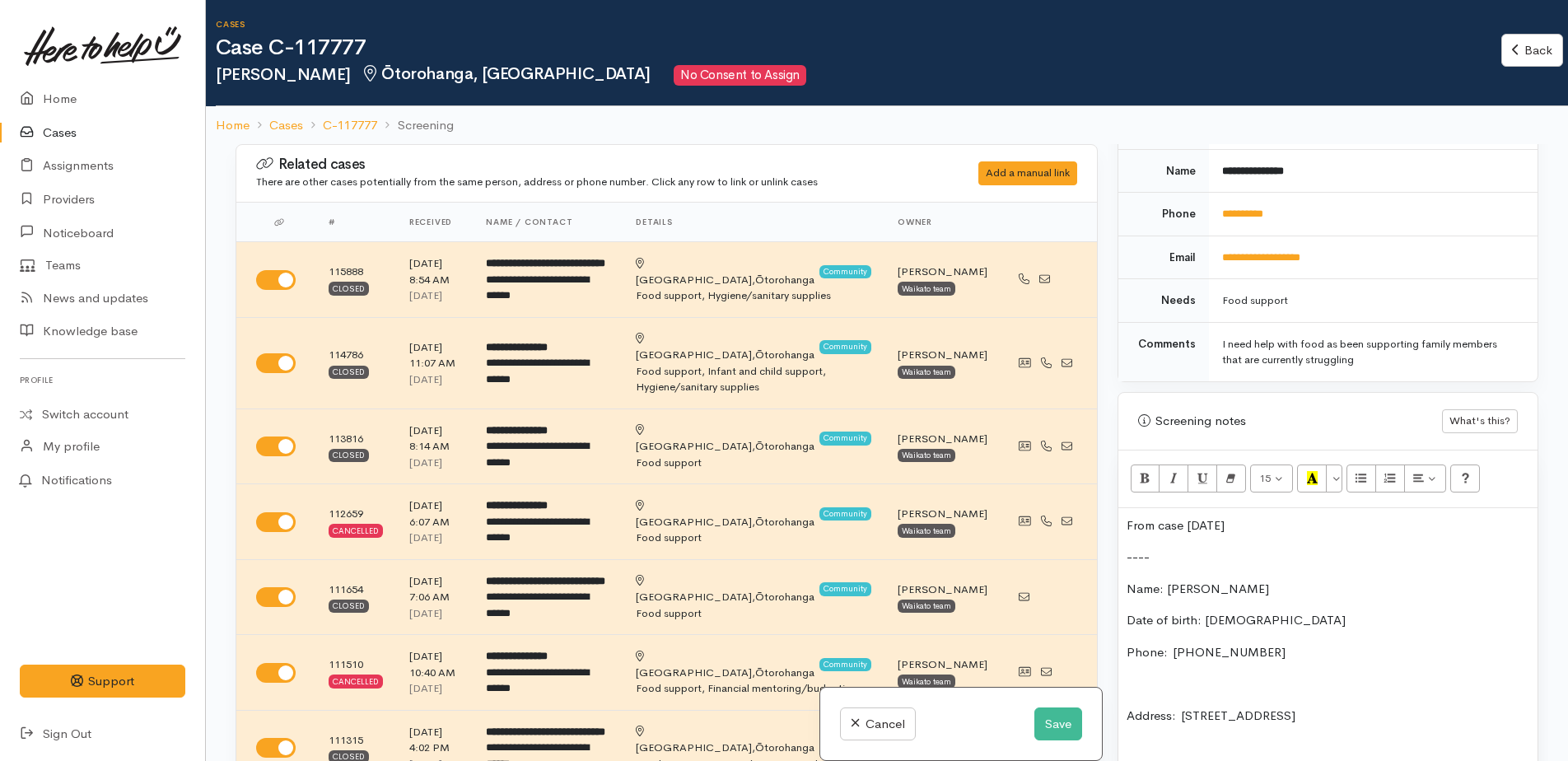
scroll to position [906, 0]
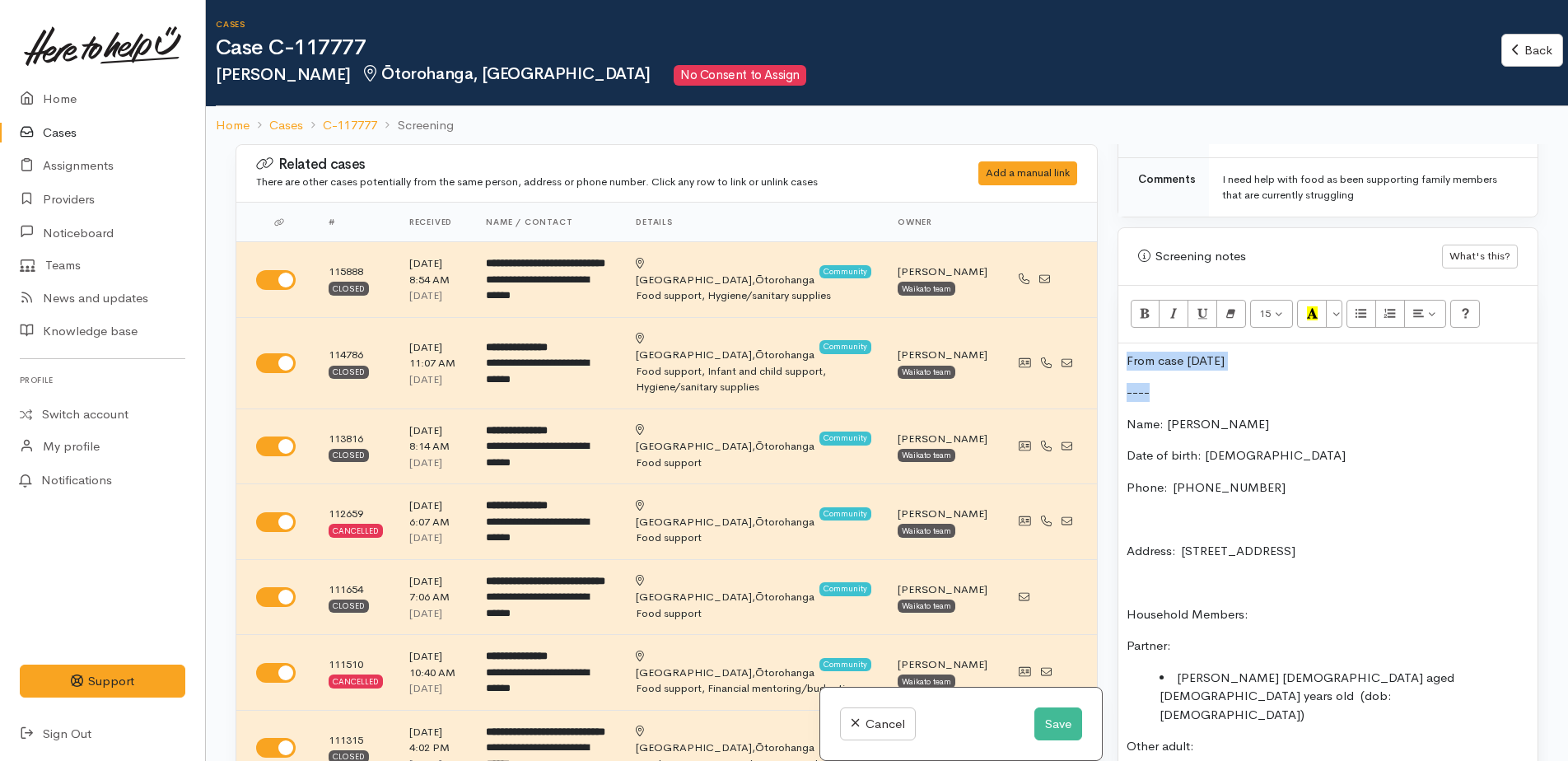
drag, startPoint x: 1122, startPoint y: 339, endPoint x: 1159, endPoint y: 368, distance: 47.0
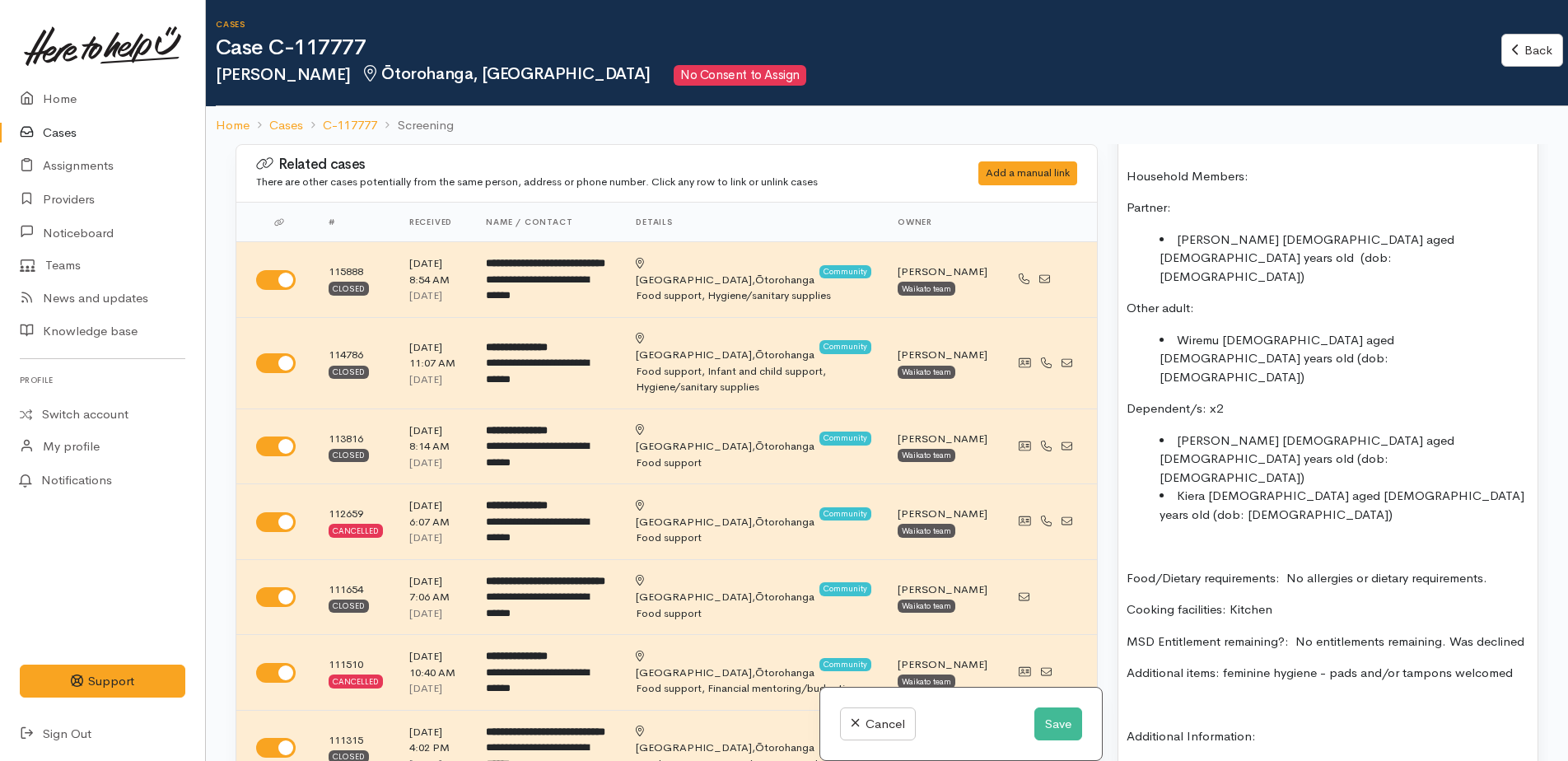
scroll to position [1318, 0]
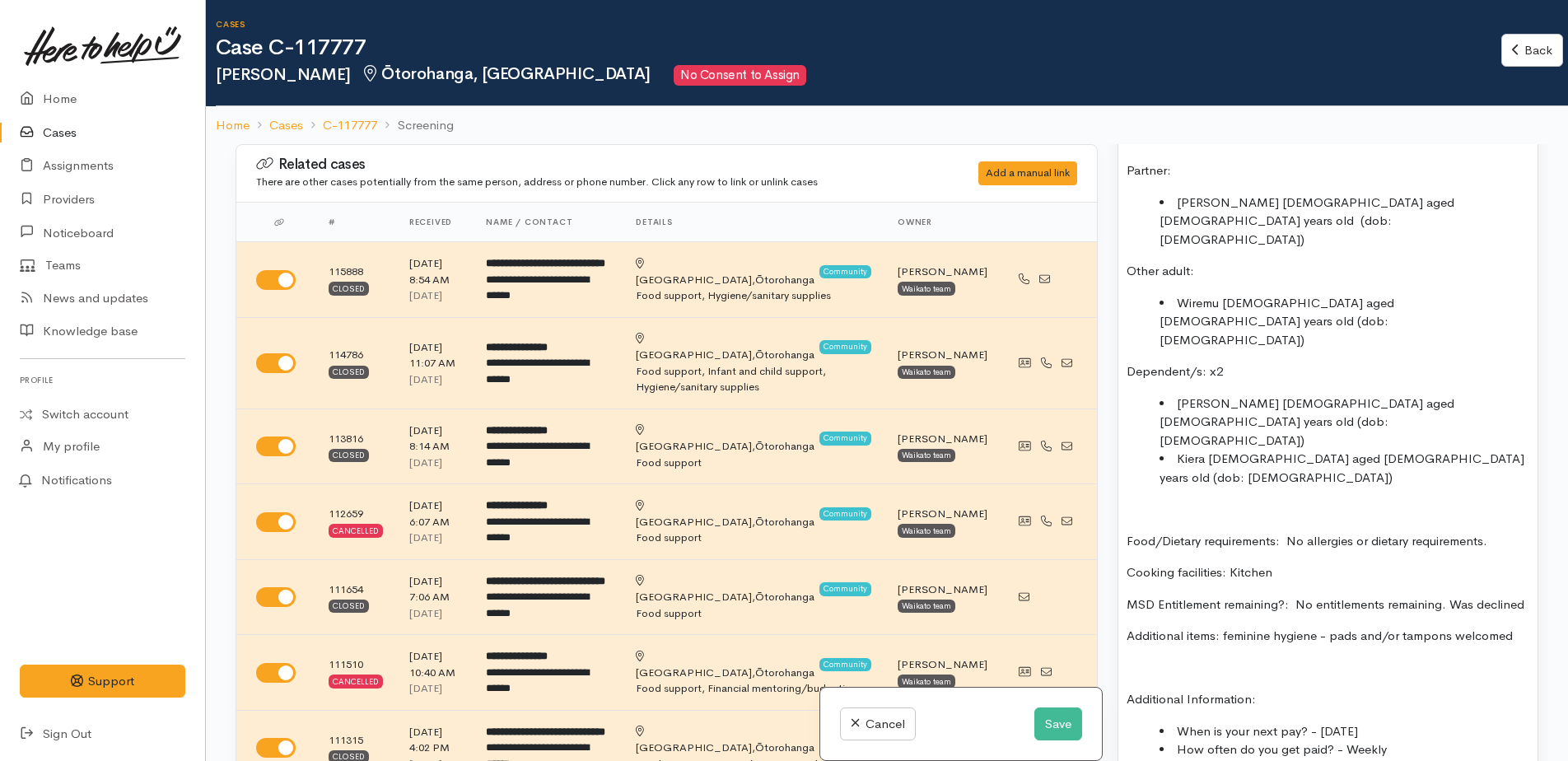
click at [1209, 394] on li "[PERSON_NAME] [DEMOGRAPHIC_DATA] aged [DEMOGRAPHIC_DATA] years old (dob: [DEMOG…" at bounding box center [1344, 422] width 370 height 56
click at [1283, 449] on li "Kiera [DEMOGRAPHIC_DATA] aged [DEMOGRAPHIC_DATA] years old (dob: [DEMOGRAPHIC_D…" at bounding box center [1344, 468] width 370 height 37
click at [1286, 449] on li "Kiera [DEMOGRAPHIC_DATA] aged [DEMOGRAPHIC_DATA] years old (dob: [DEMOGRAPHIC_D…" at bounding box center [1344, 468] width 370 height 37
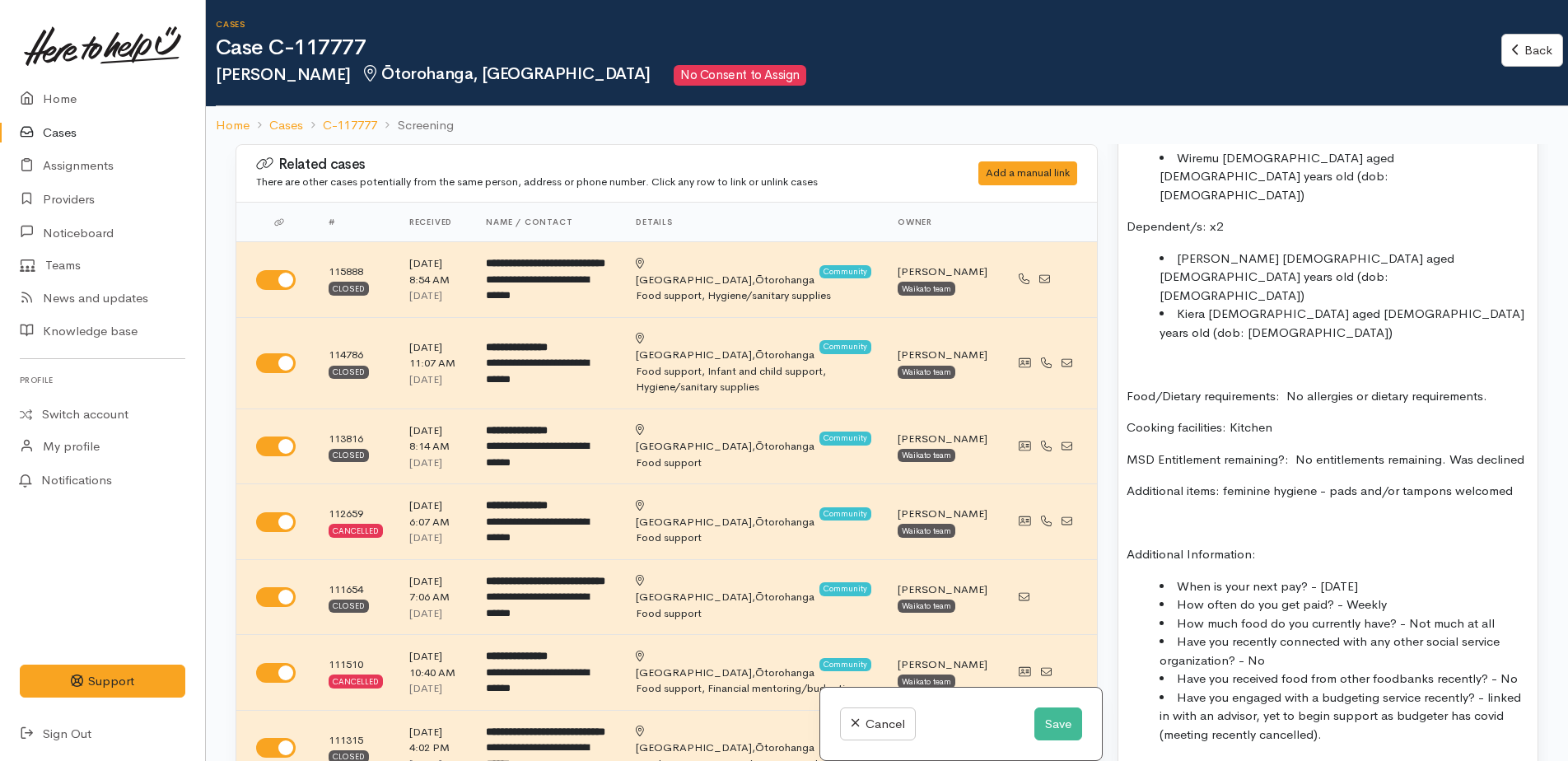
scroll to position [1483, 0]
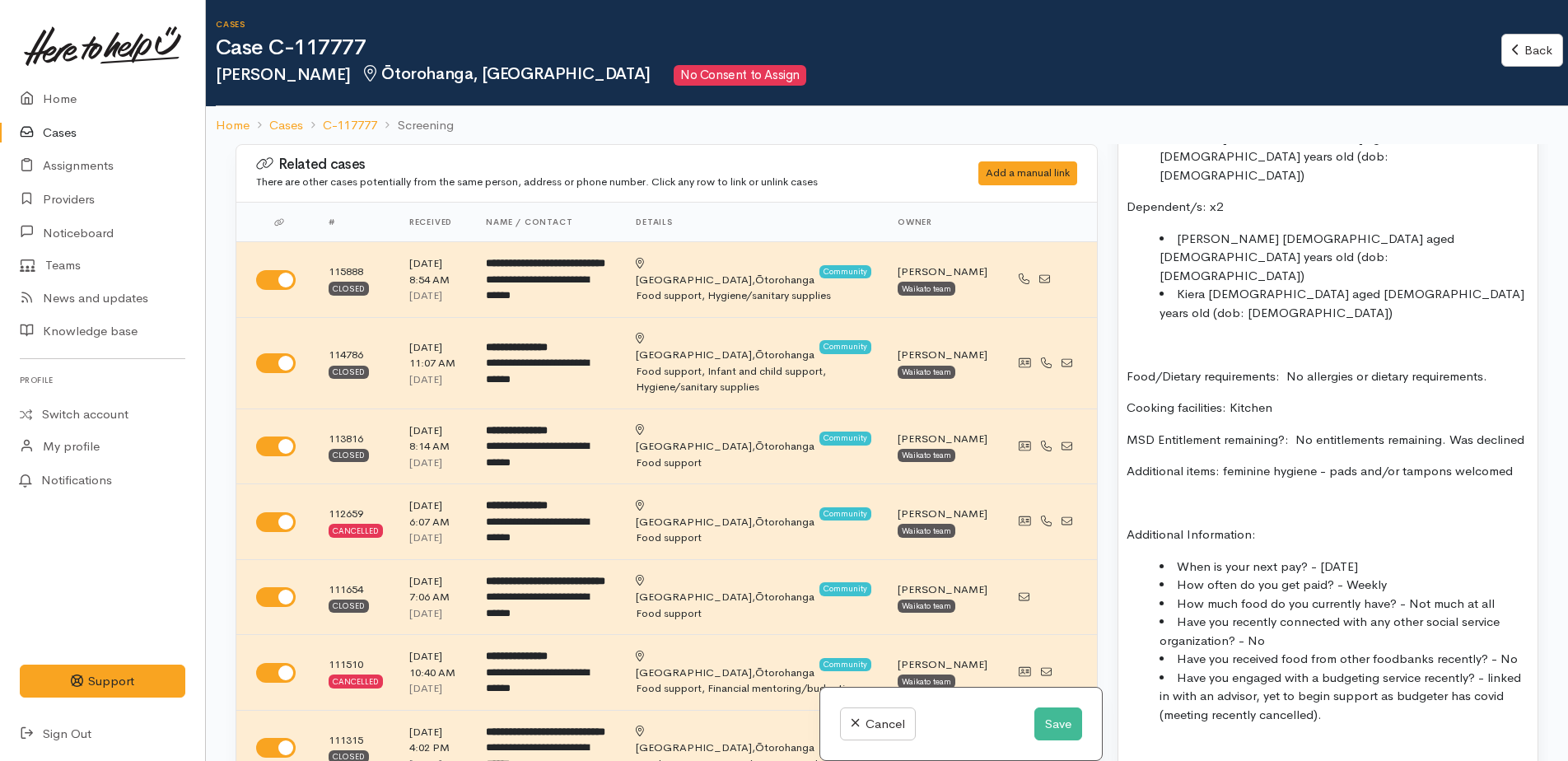
click at [1193, 431] on p "MSD Entitlement remaining?: No entitlements remaining. Was declined" at bounding box center [1328, 440] width 403 height 19
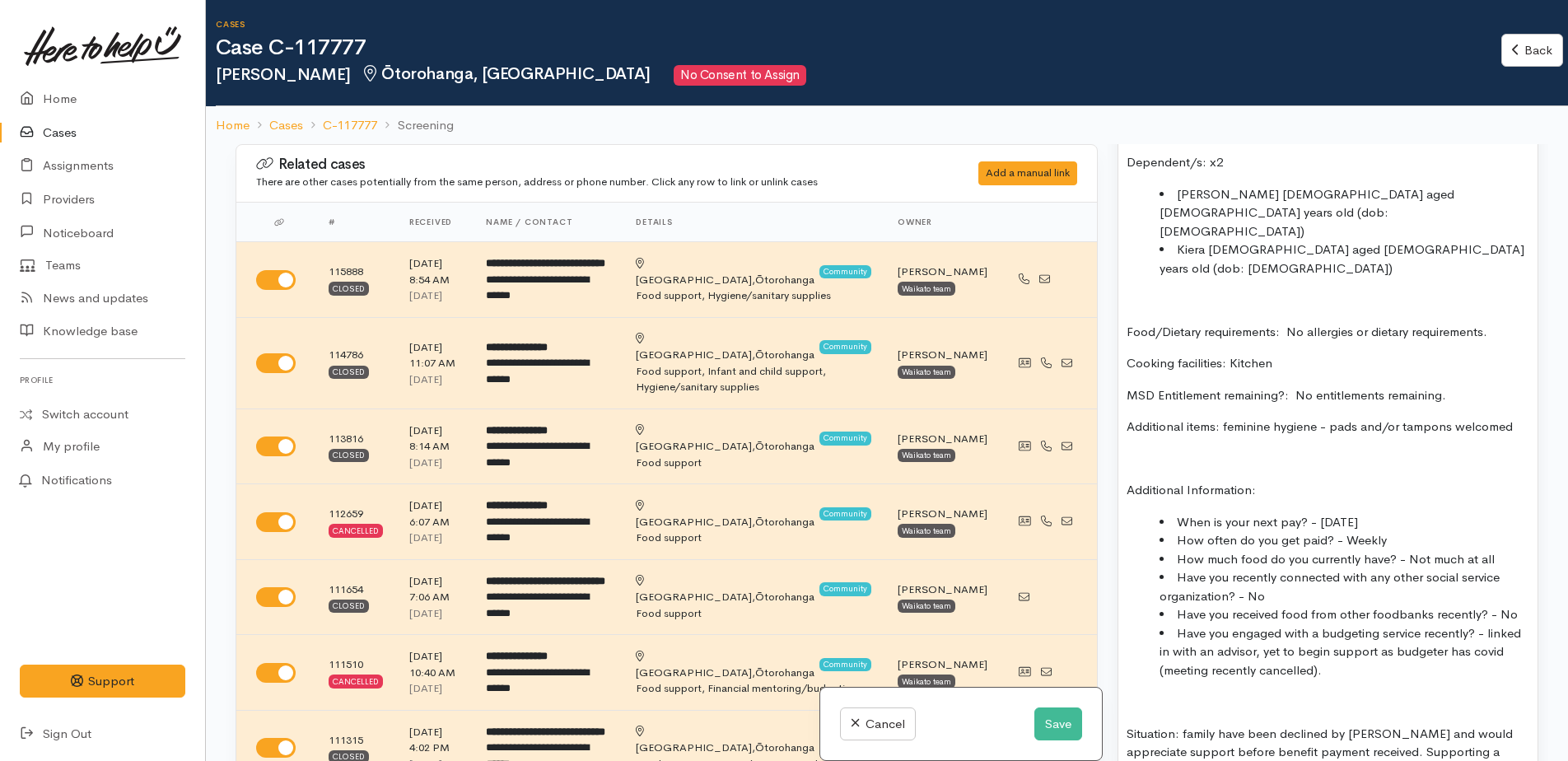
scroll to position [1564, 0]
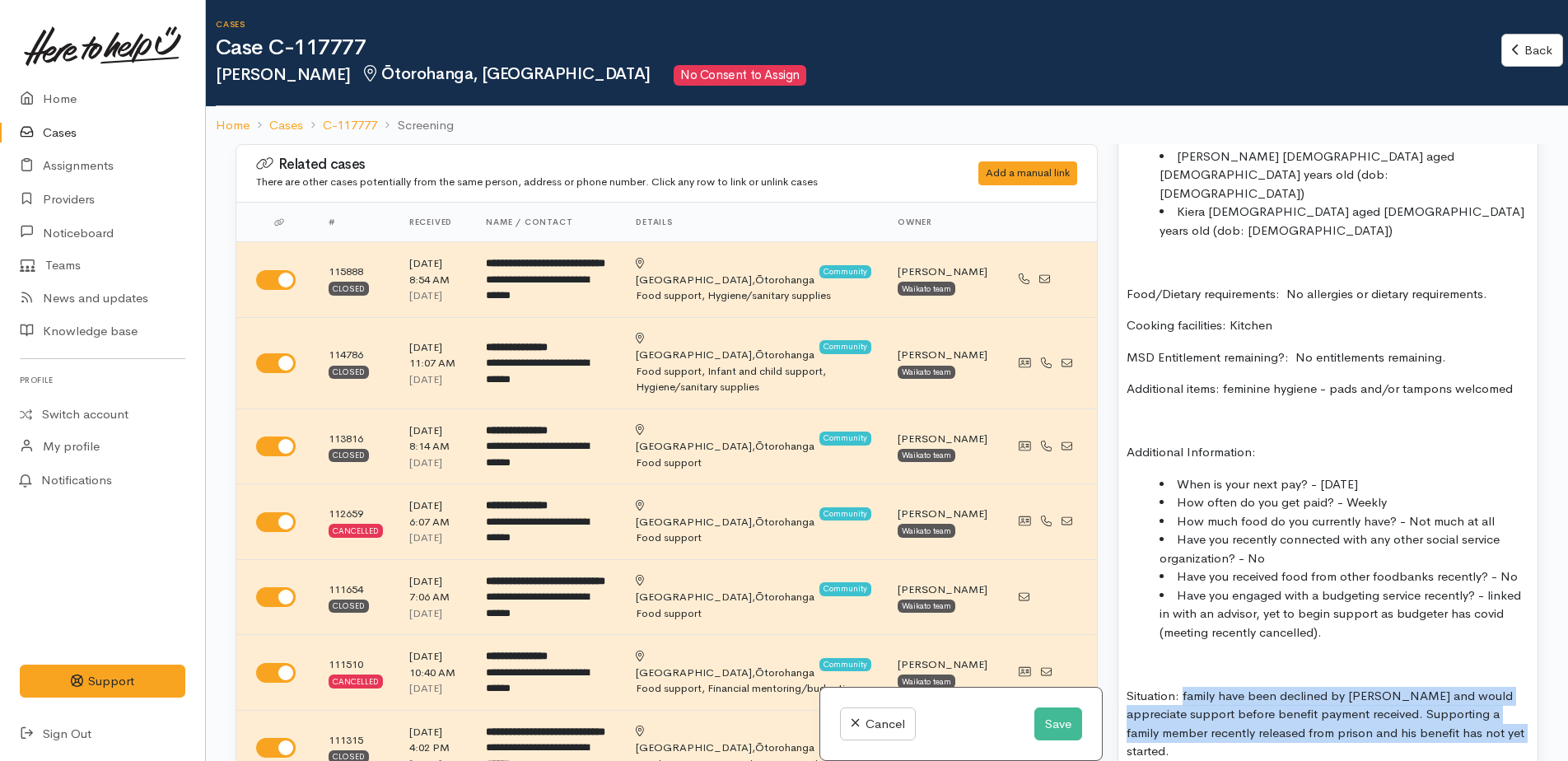
drag, startPoint x: 1184, startPoint y: 551, endPoint x: 1490, endPoint y: 586, distance: 308.0
click at [1490, 687] on p "Situation: family have been declined by WINZ and would appreciate support befor…" at bounding box center [1328, 723] width 403 height 74
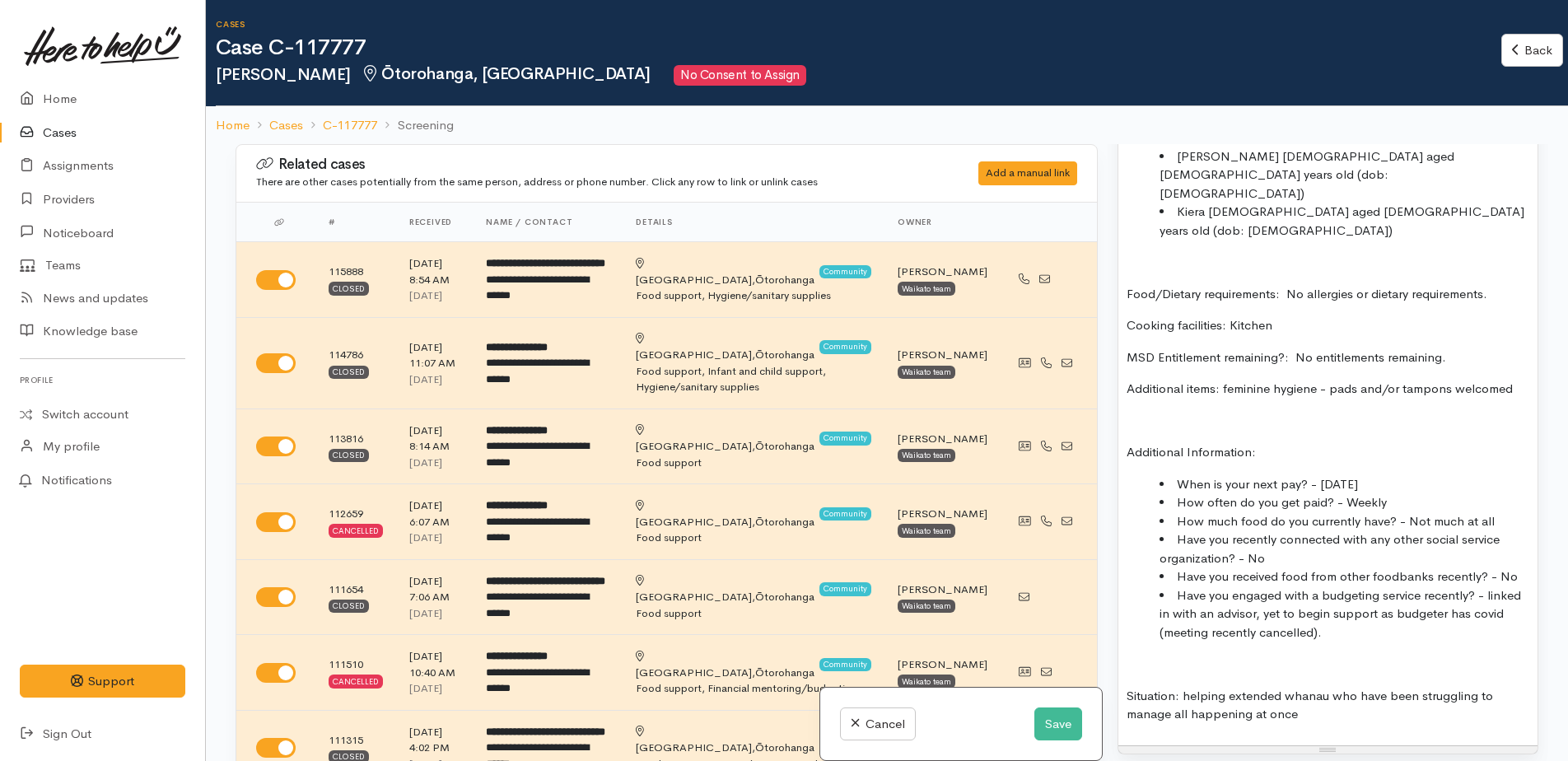
click at [1395, 475] on li "When is your next pay? - [DATE]" at bounding box center [1344, 484] width 370 height 19
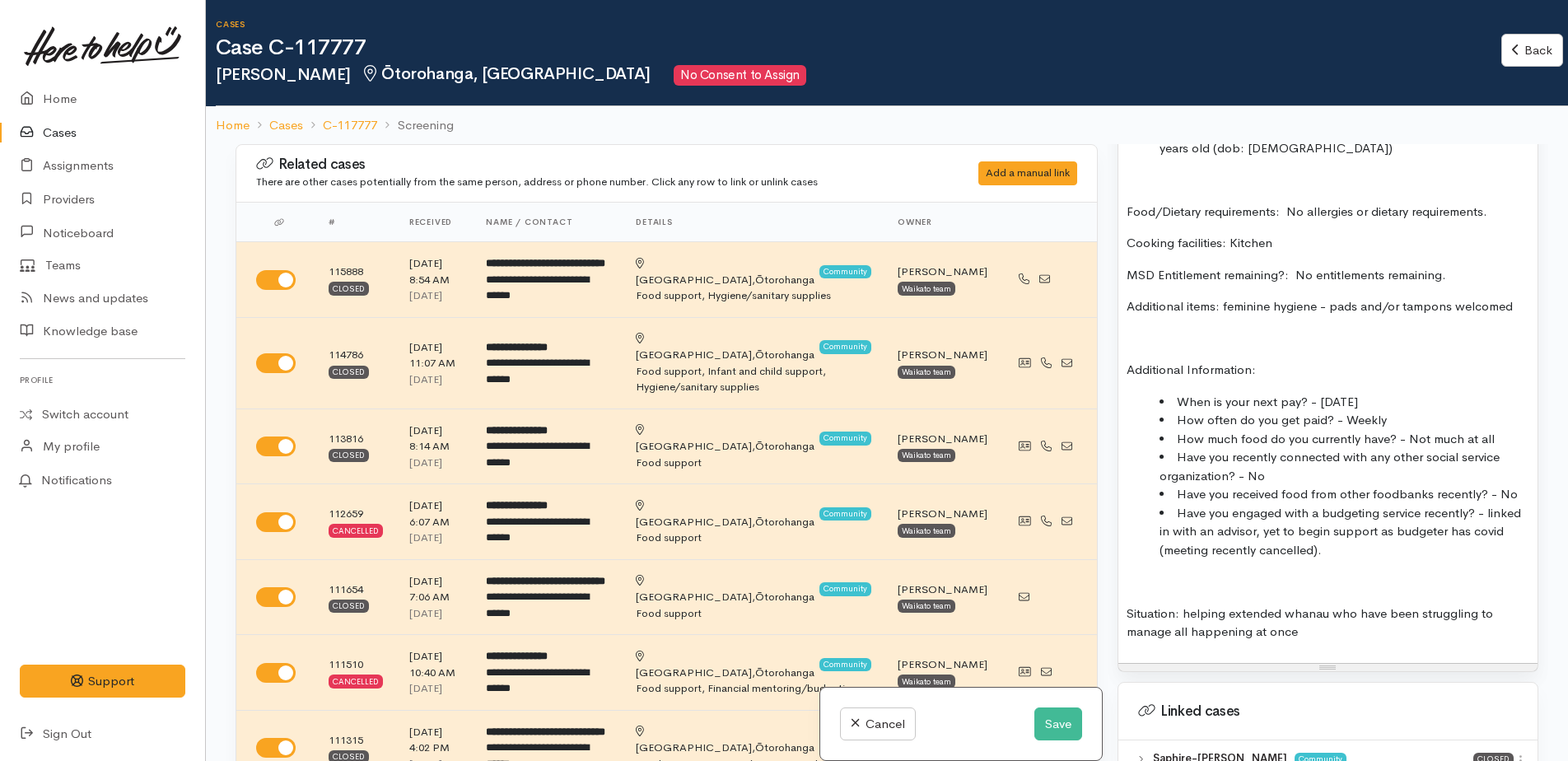
click at [1494, 430] on li "How much food do you currently have? - Not much at all" at bounding box center [1344, 439] width 370 height 19
click at [1288, 448] on li "Have you recently connected with any other social service organization? - No" at bounding box center [1344, 467] width 370 height 37
click at [1516, 485] on li "Have you received food from other foodbanks recently? - No" at bounding box center [1344, 494] width 370 height 19
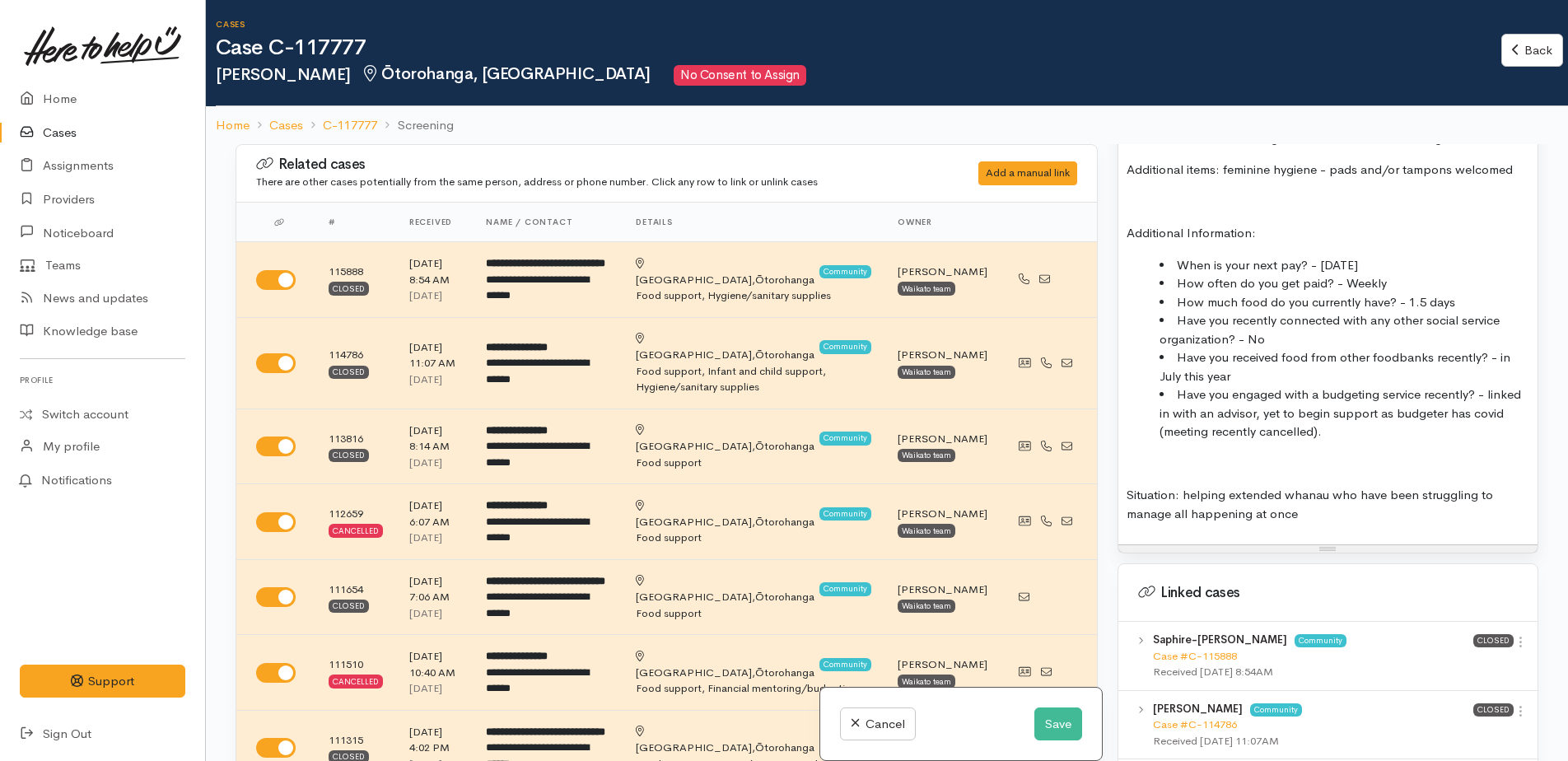
scroll to position [1812, 0]
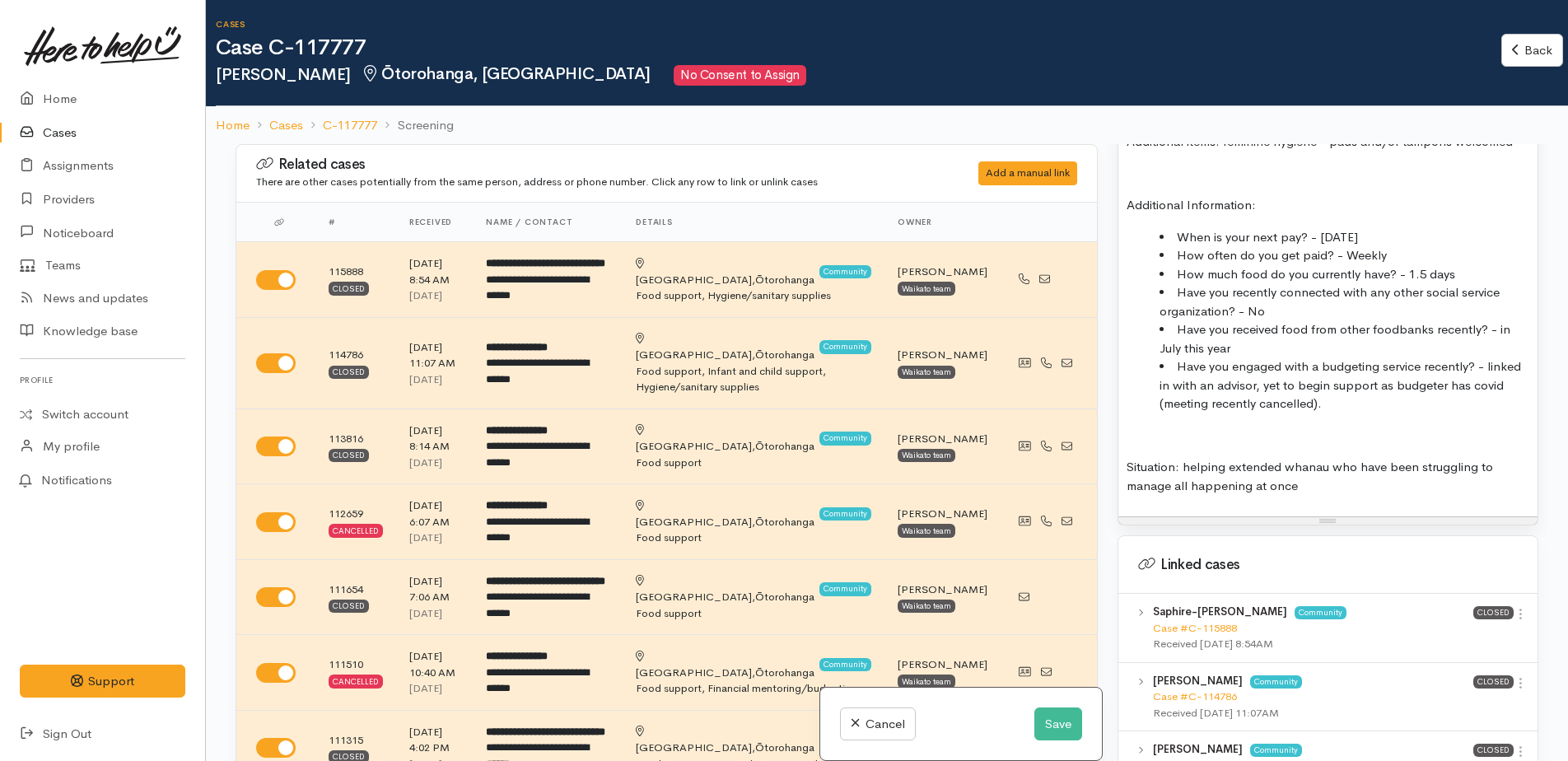
drag, startPoint x: 1485, startPoint y: 218, endPoint x: 1501, endPoint y: 255, distance: 40.3
click at [1501, 358] on li "Have you engaged with a budgeting service recently? - linked in with an advisor…" at bounding box center [1344, 385] width 370 height 56
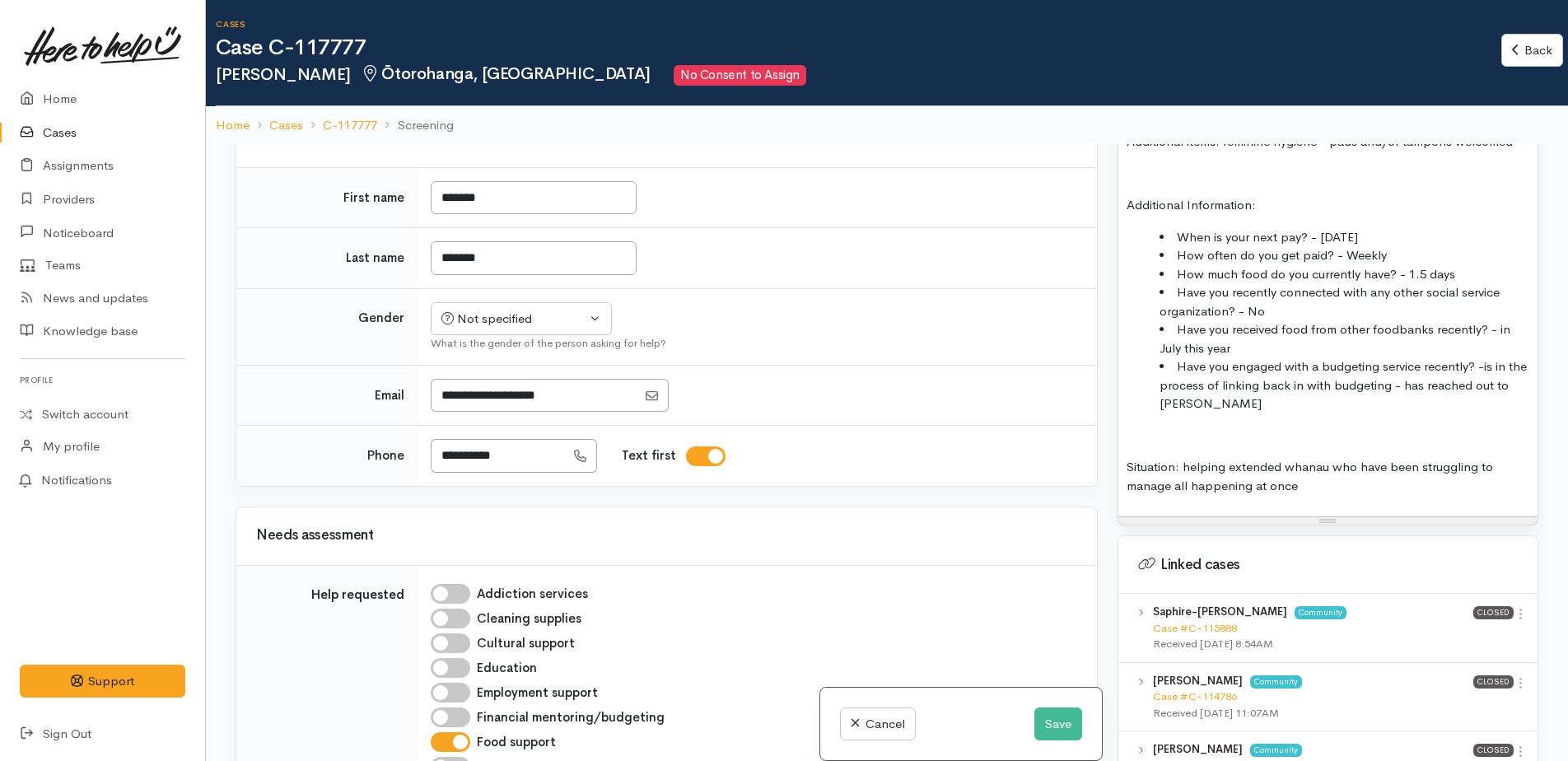
scroll to position [1153, 0]
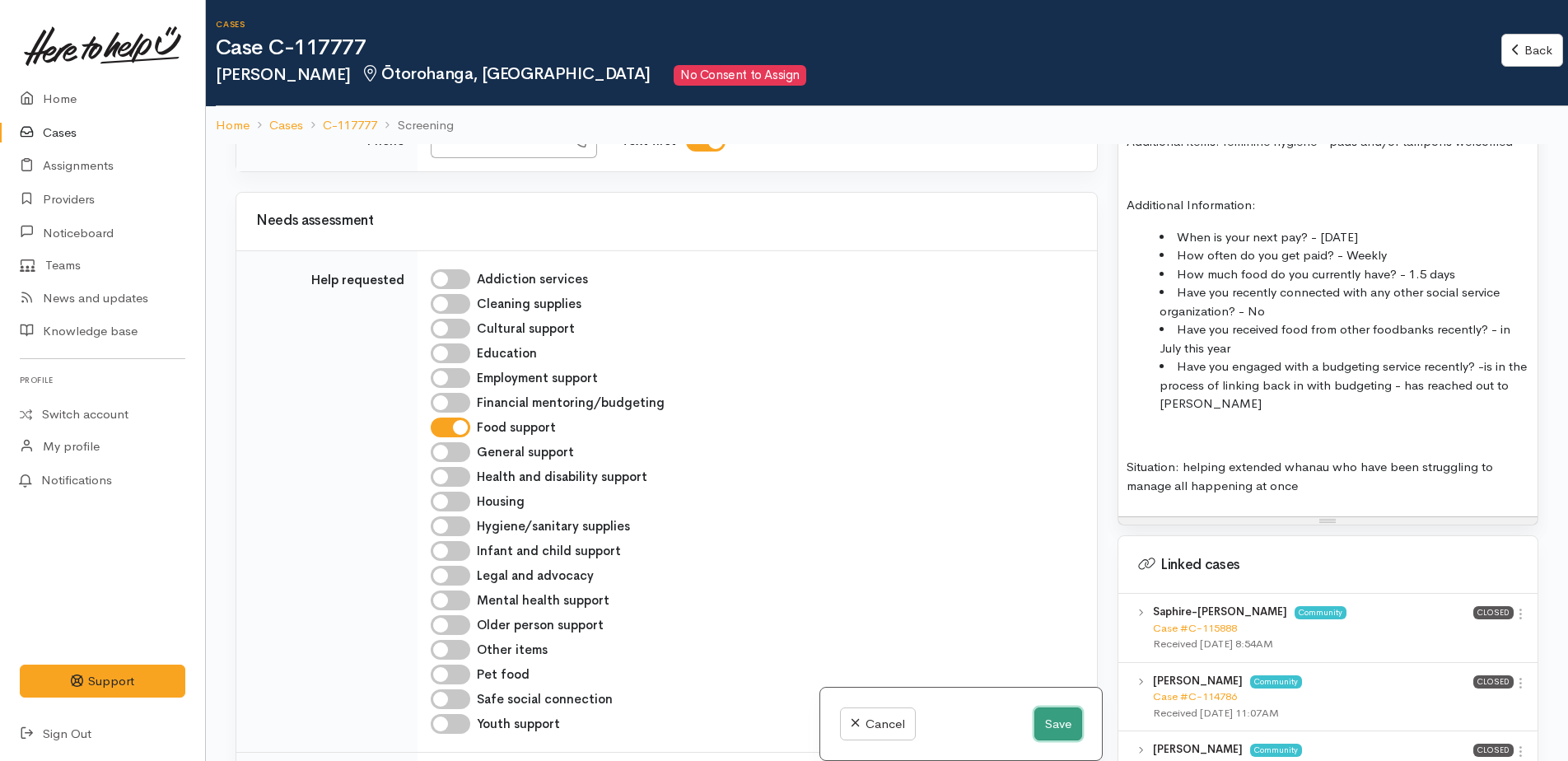
click at [1054, 719] on button "Save" at bounding box center [1058, 724] width 48 height 34
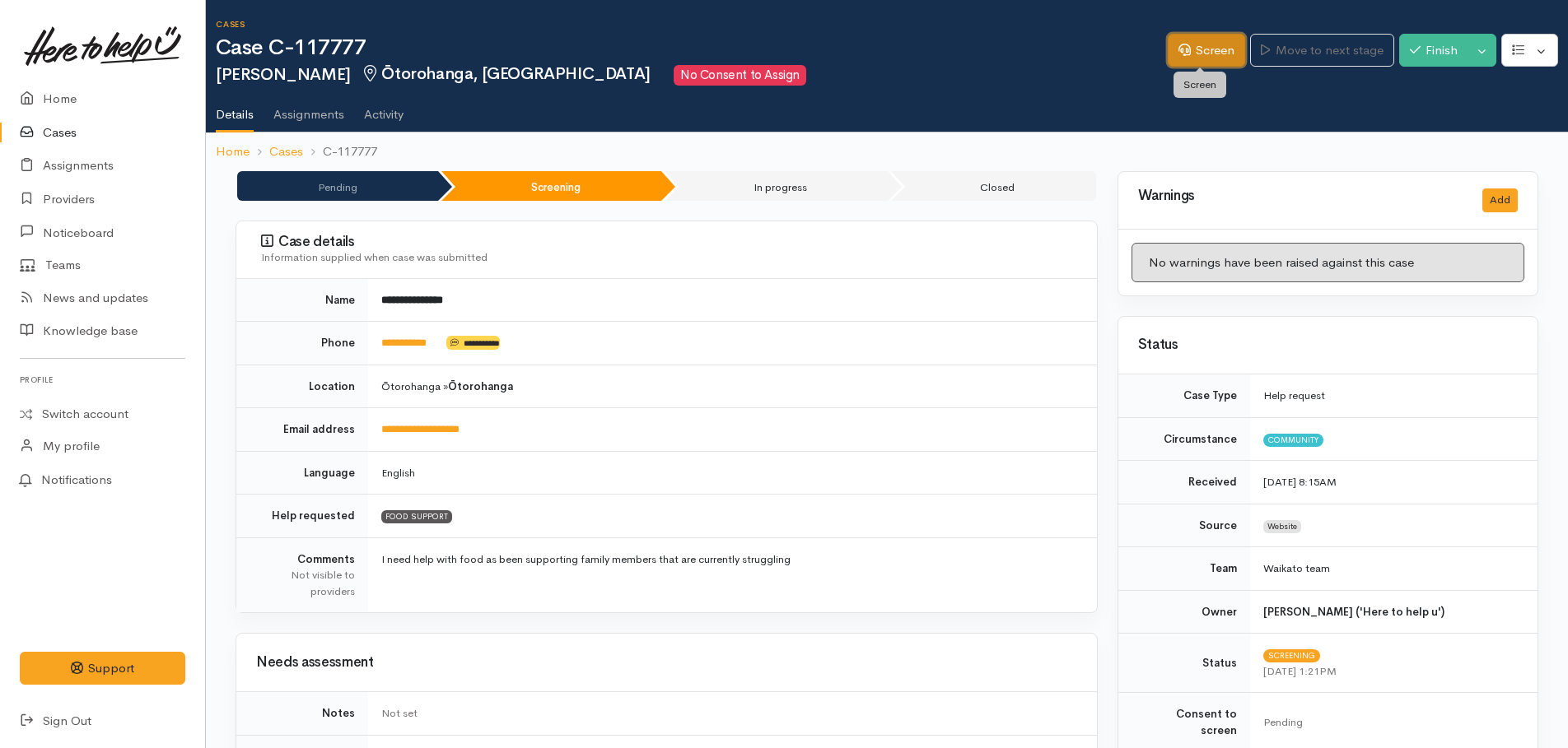
click at [1210, 44] on link "Screen" at bounding box center [1207, 50] width 77 height 34
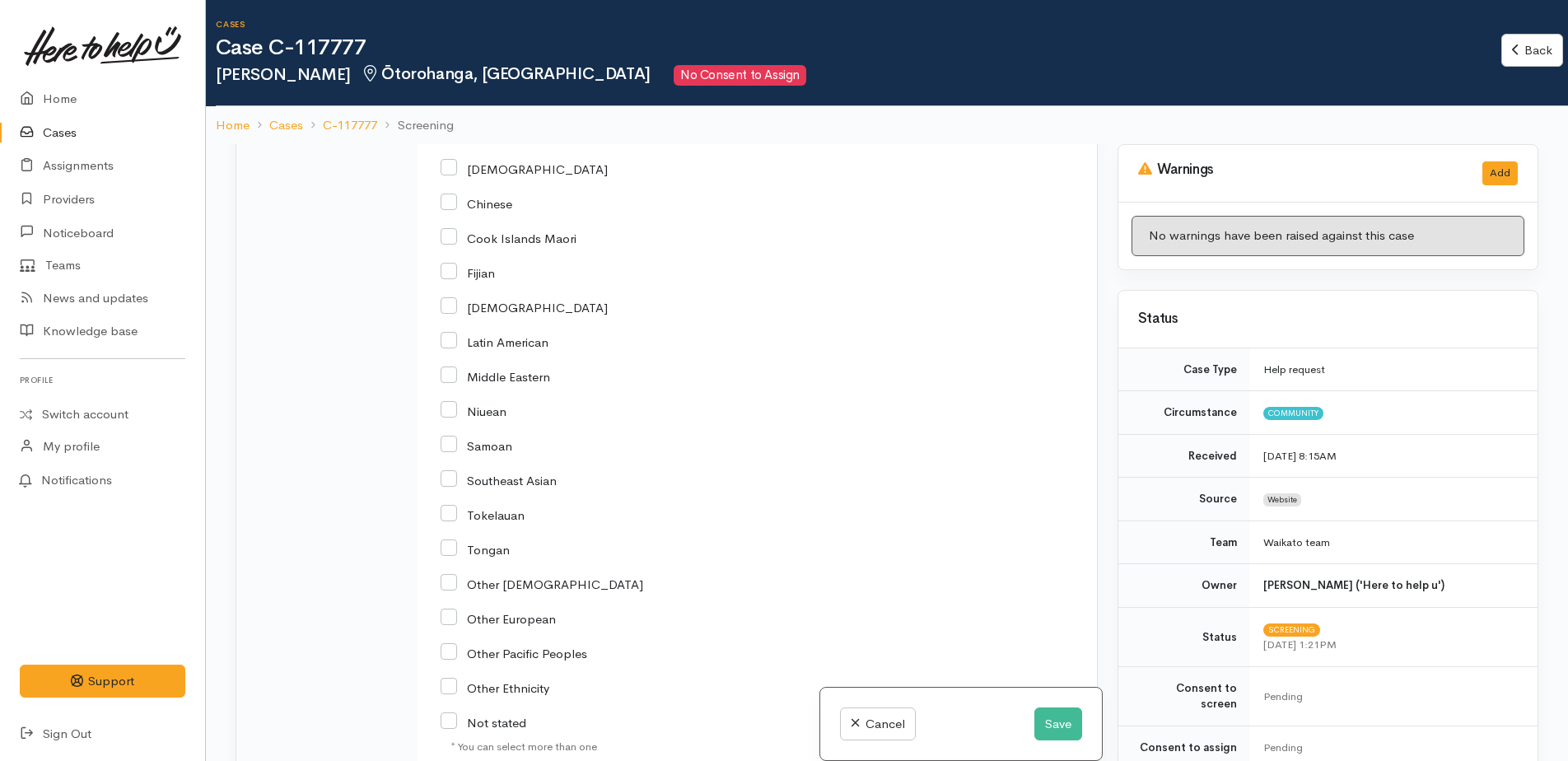
scroll to position [2577, 0]
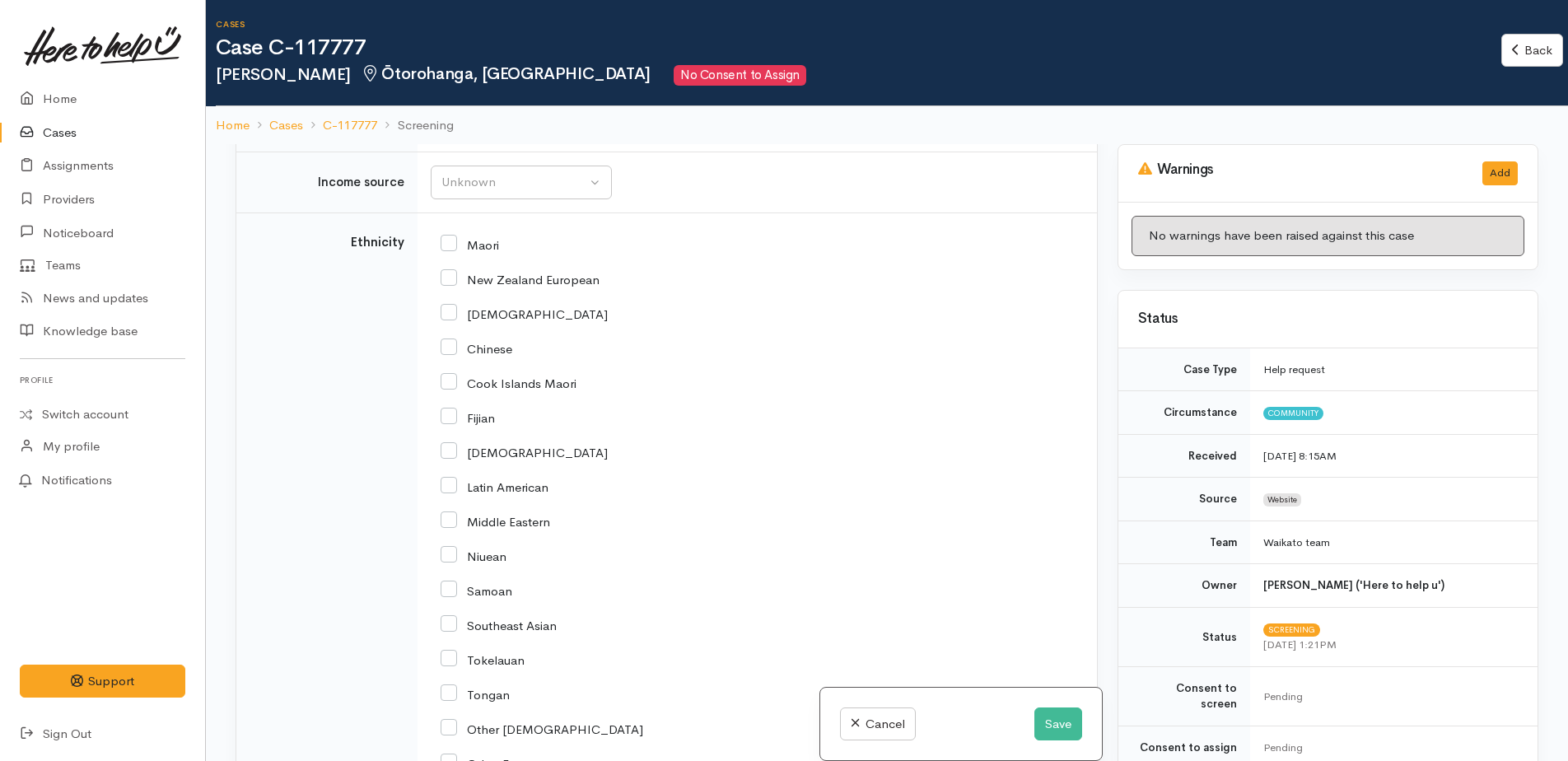
click at [455, 286] on icon at bounding box center [449, 278] width 17 height 17
click at [450, 286] on input "New Zealand European" at bounding box center [520, 278] width 159 height 15
checkbox input "true"
click at [450, 251] on input "Maori" at bounding box center [470, 244] width 59 height 15
checkbox input "true"
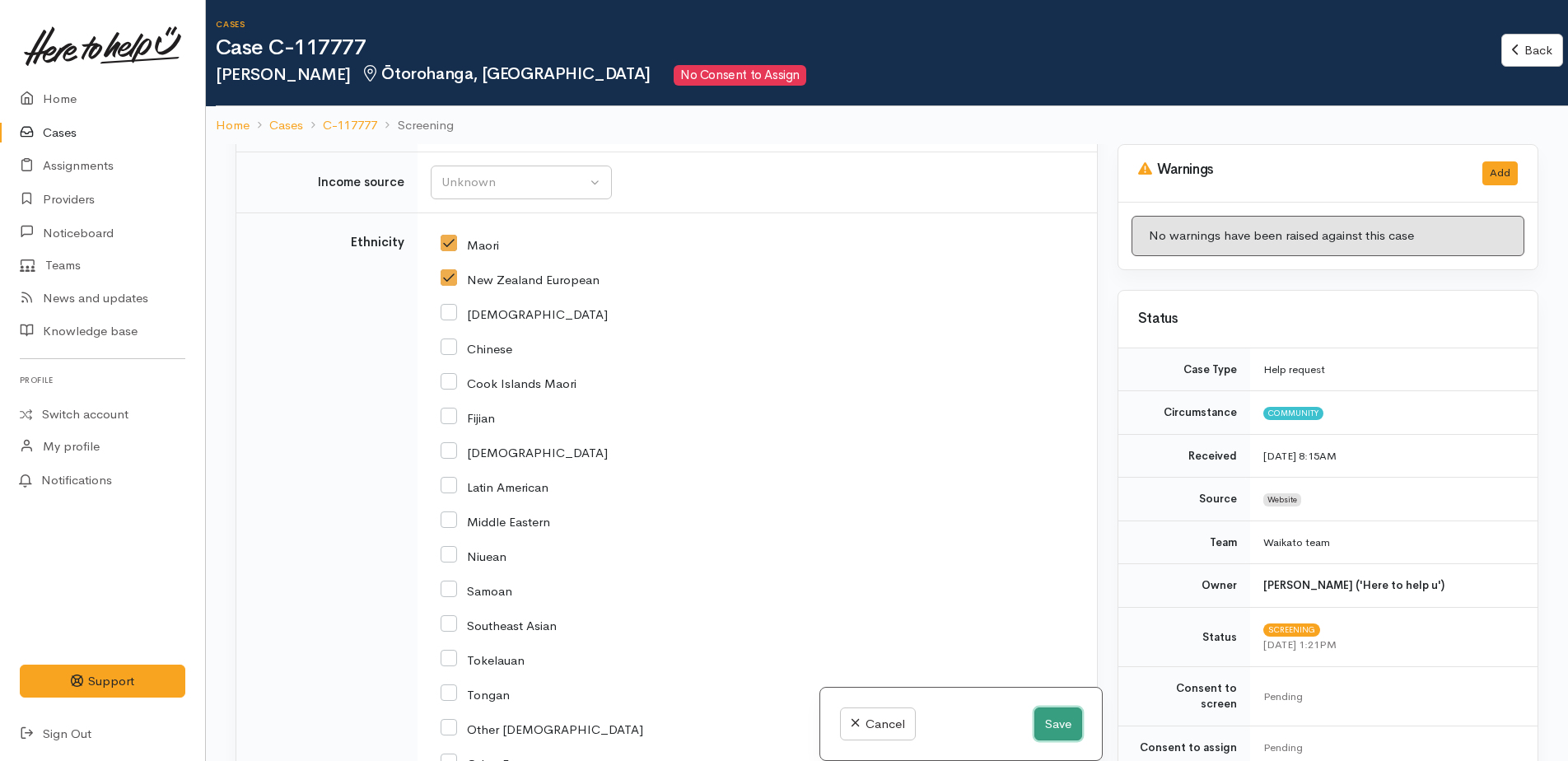
drag, startPoint x: 1046, startPoint y: 731, endPoint x: 1006, endPoint y: 690, distance: 57.3
click at [1043, 731] on button "Save" at bounding box center [1058, 724] width 48 height 34
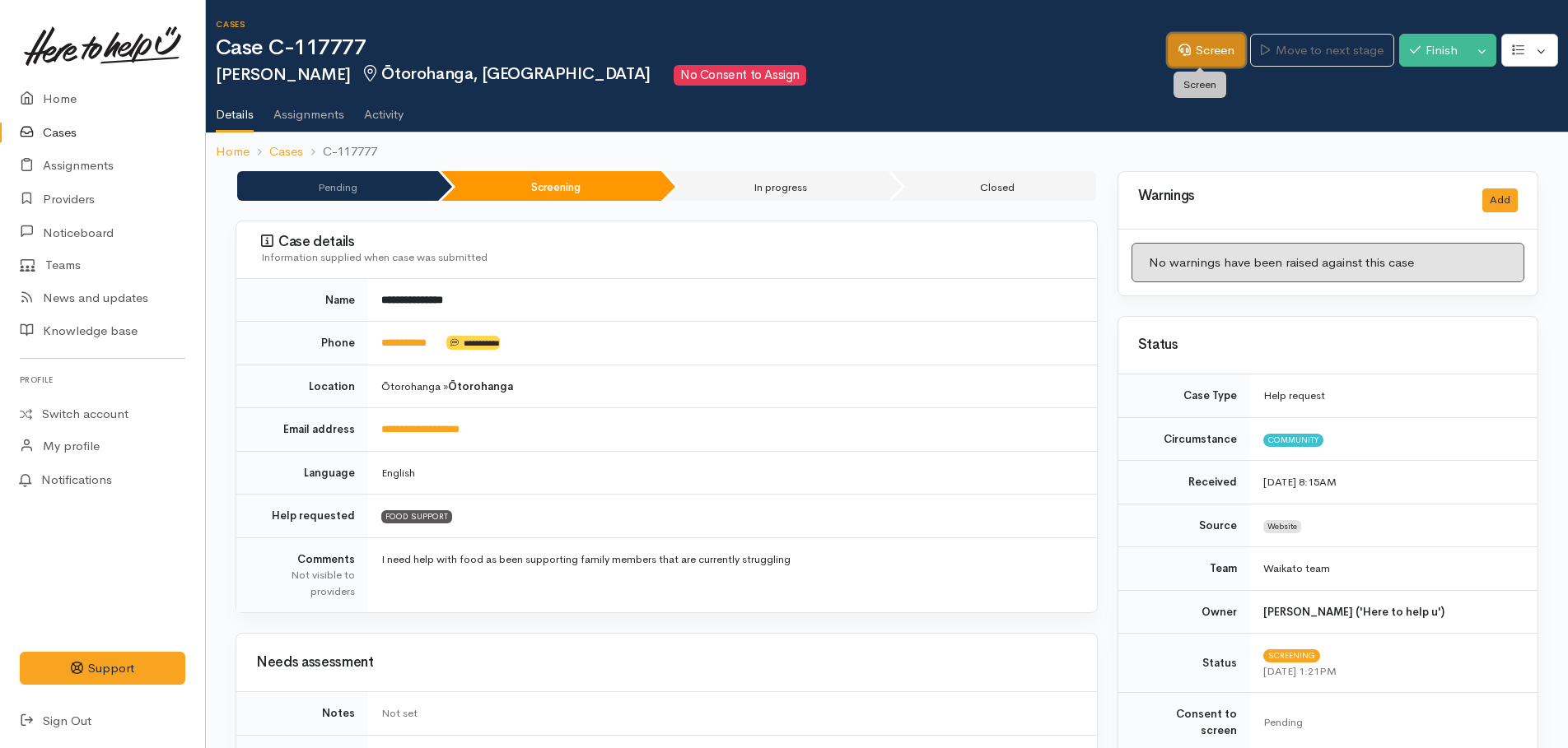
click at [1212, 35] on link "Screen" at bounding box center [1207, 50] width 77 height 34
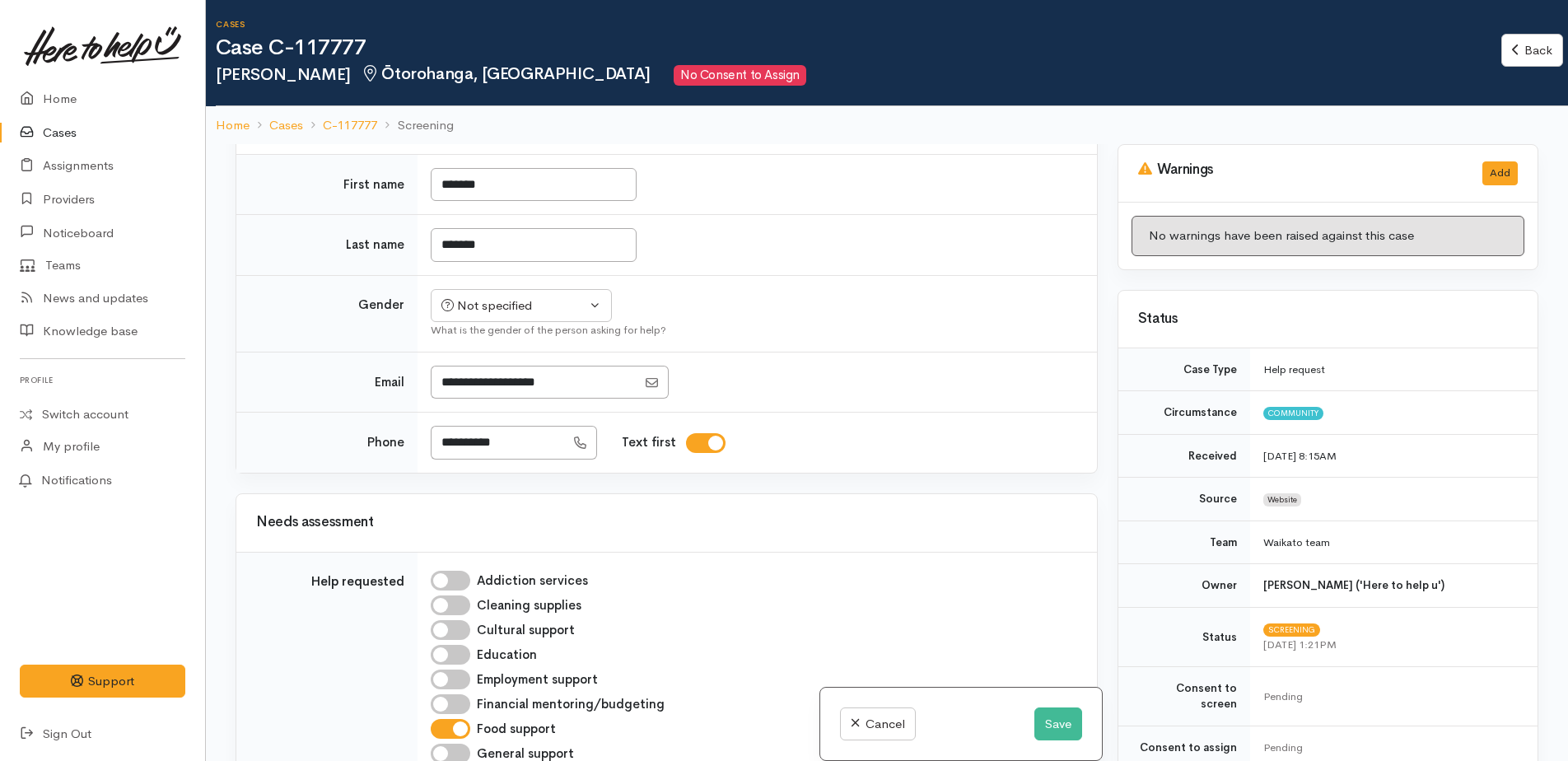
scroll to position [741, 0]
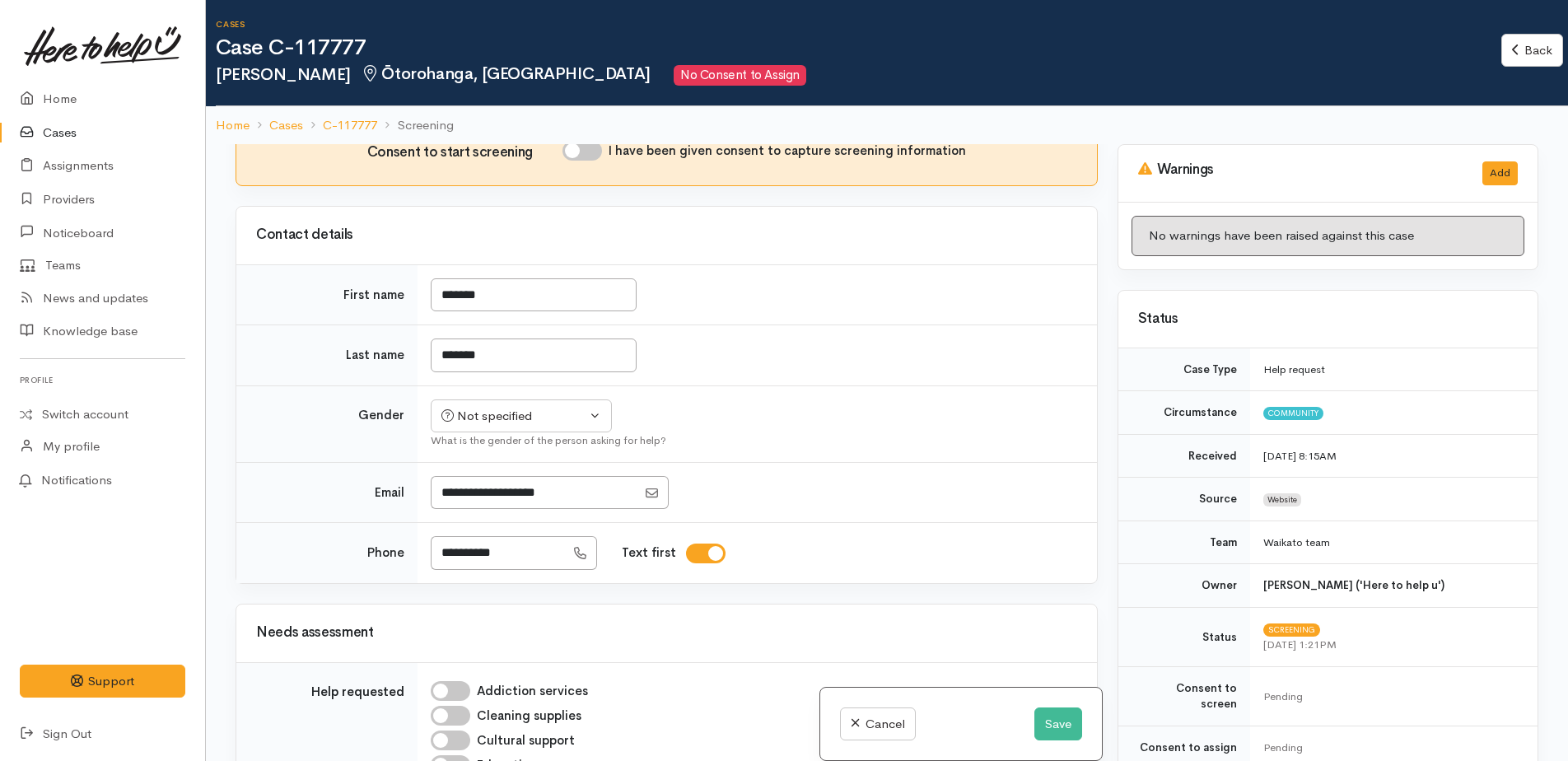
click at [582, 160] on input "I have been given consent to capture screening information" at bounding box center [581, 151] width 39 height 20
checkbox input "true"
click at [536, 425] on div "Not specified" at bounding box center [513, 416] width 145 height 19
click at [500, 514] on span "[DEMOGRAPHIC_DATA]" at bounding box center [535, 505] width 141 height 19
select select "[DEMOGRAPHIC_DATA]"
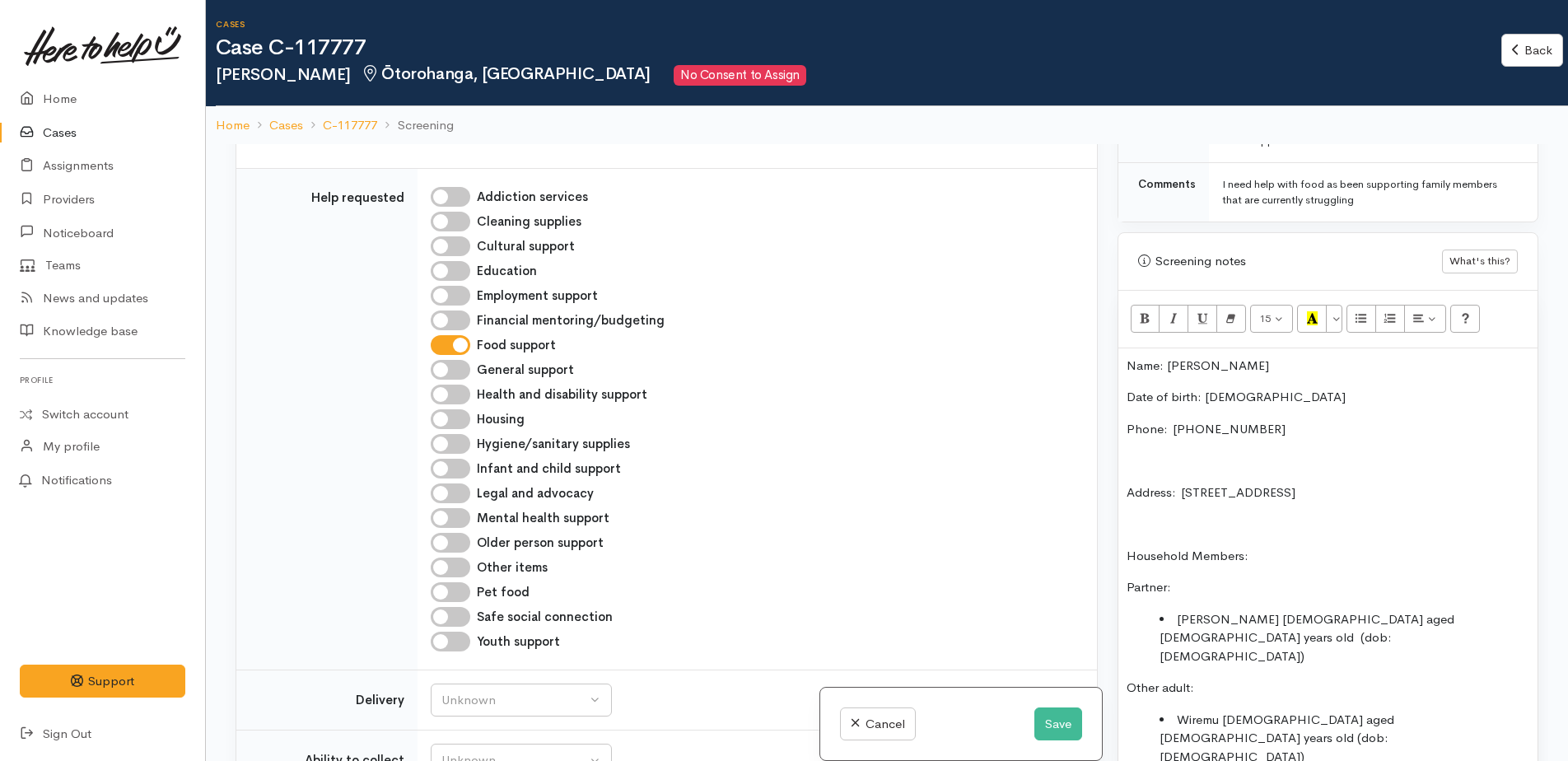
scroll to position [906, 0]
click at [1146, 447] on p at bounding box center [1328, 456] width 403 height 19
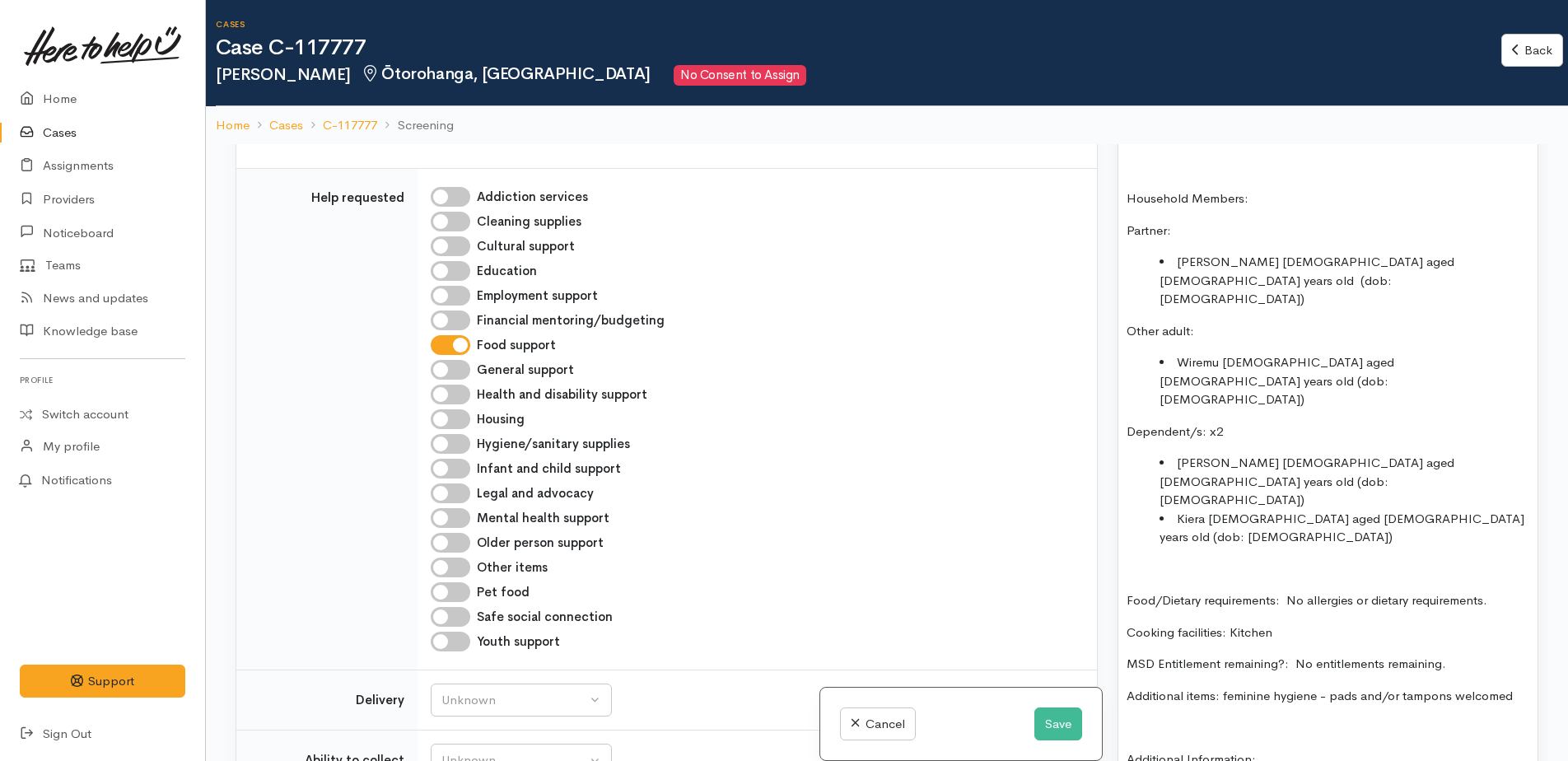
scroll to position [1235, 0]
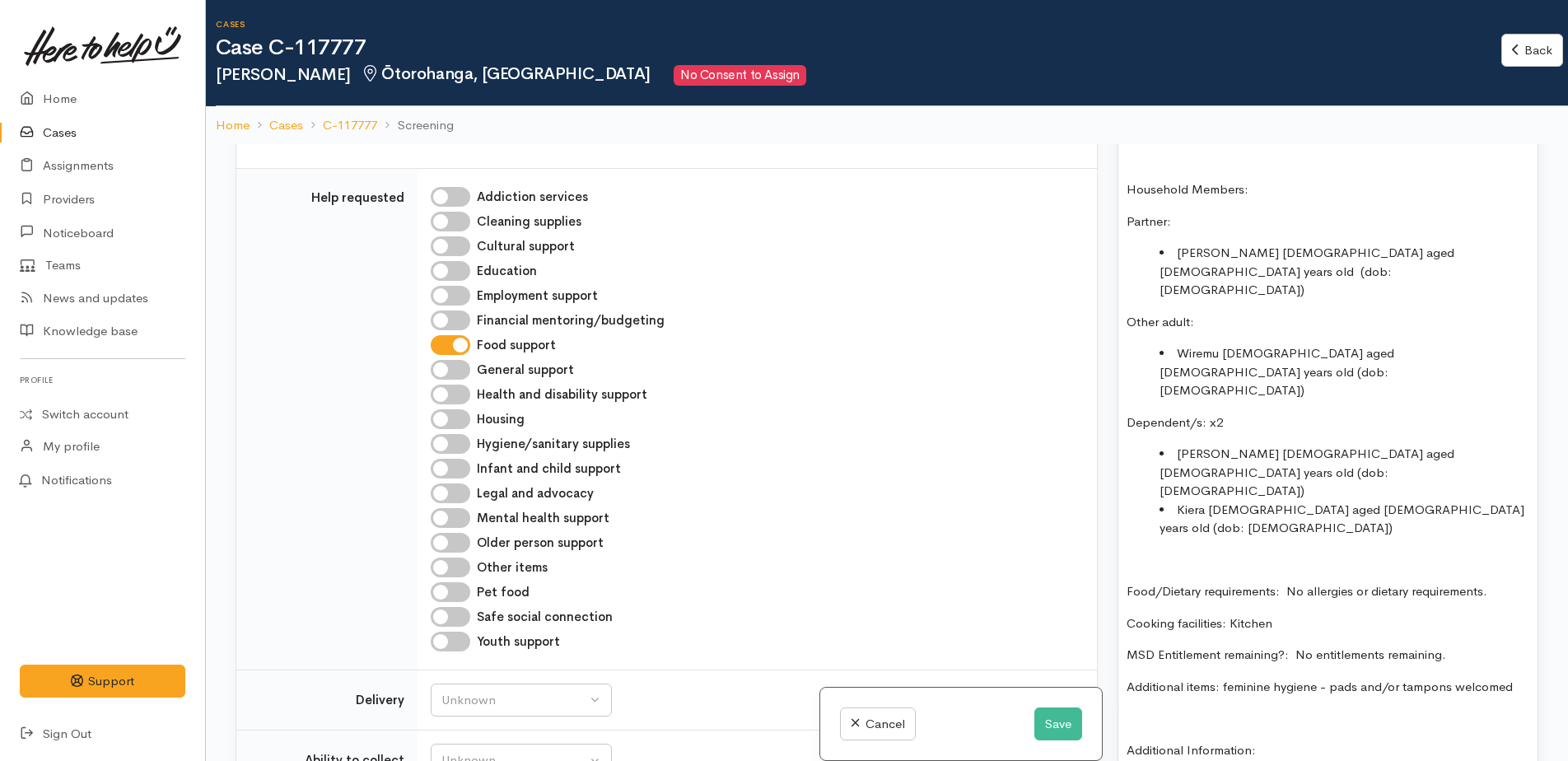
click at [1519, 678] on p "Additional items: feminine hygiene - pads and/or tampons welcomed" at bounding box center [1328, 687] width 403 height 19
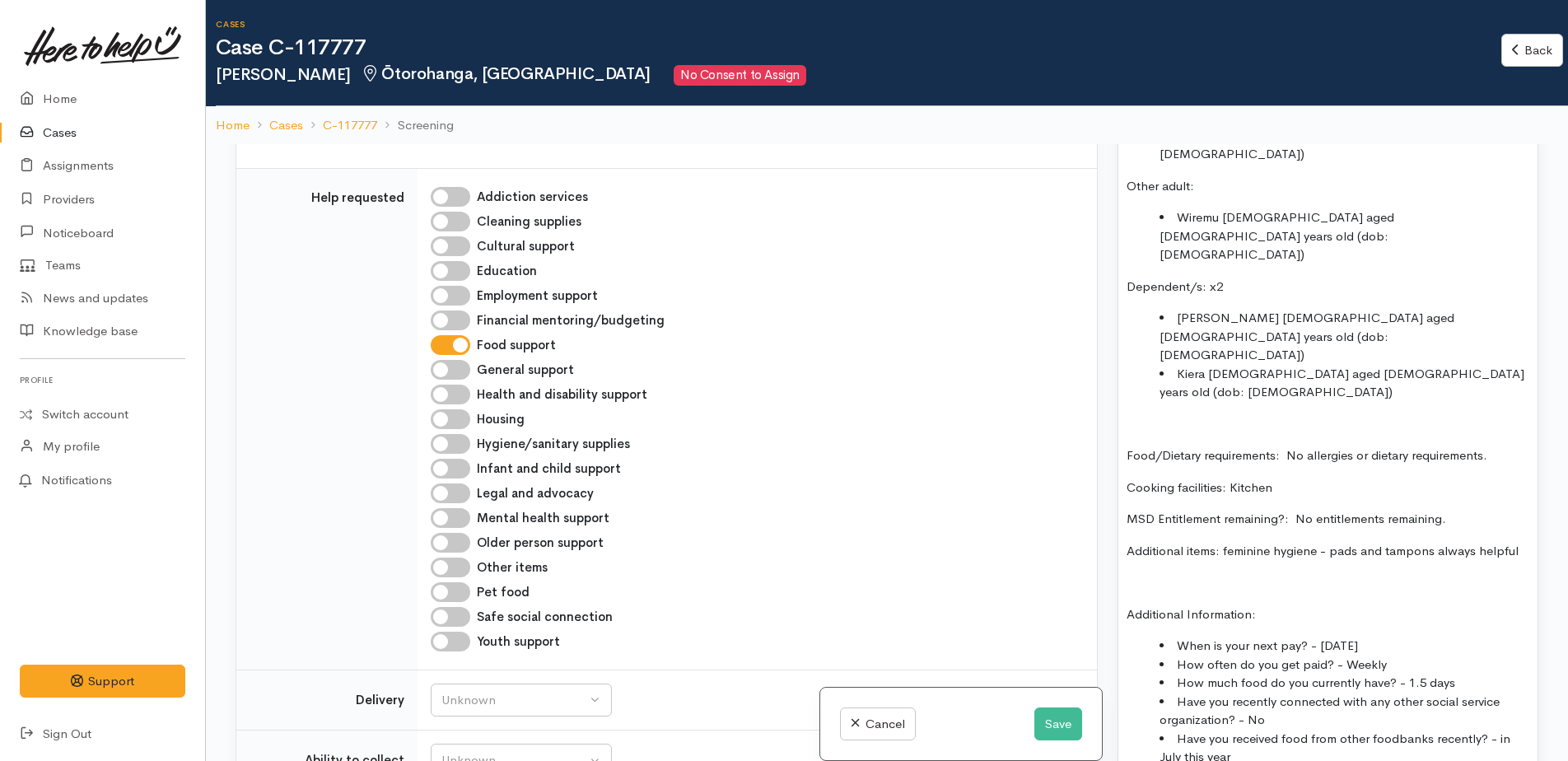
scroll to position [1400, 0]
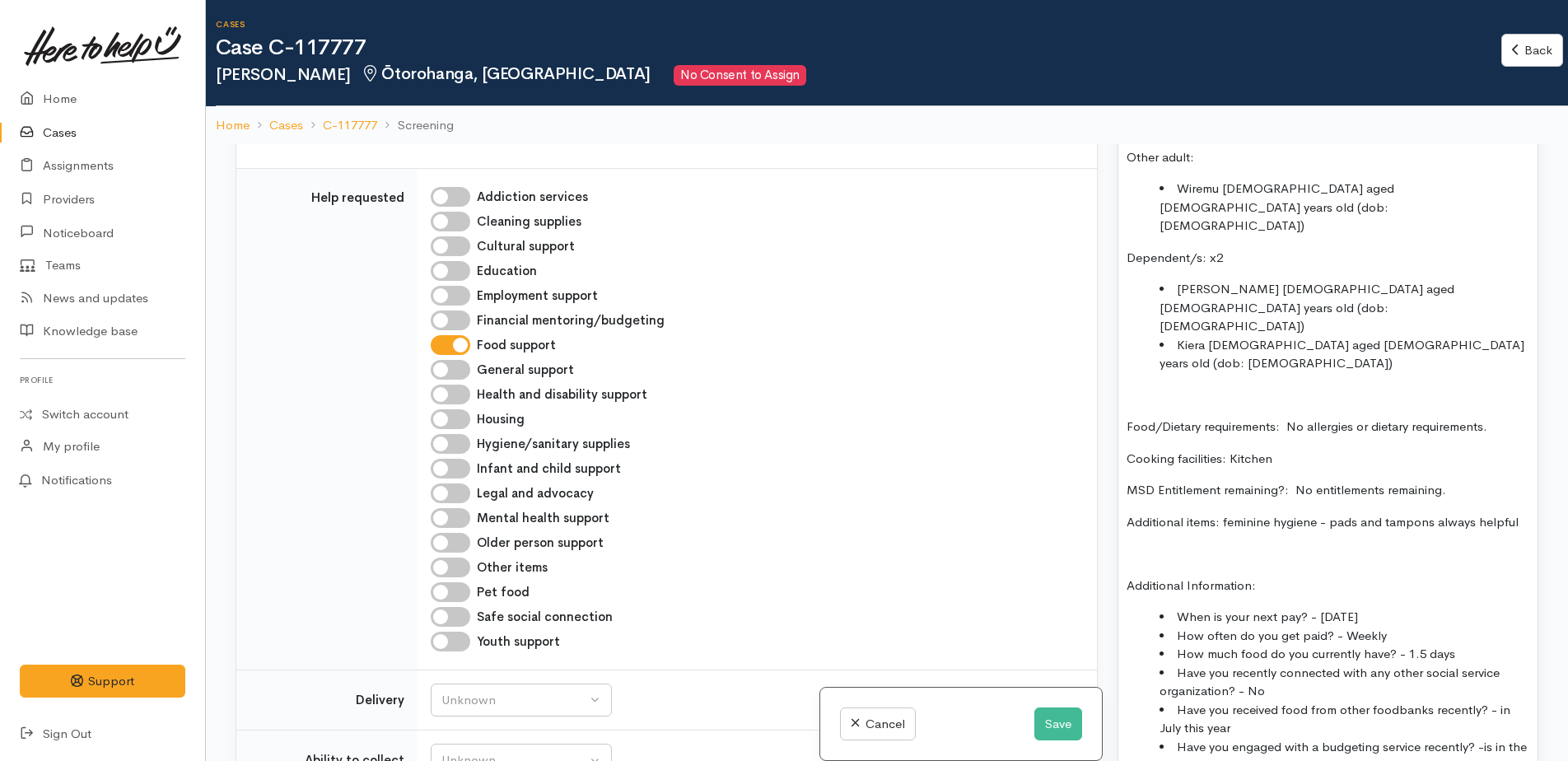
click at [1234, 738] on li "Have you engaged with a budgeting service recently? -is in the process of linki…" at bounding box center [1344, 766] width 370 height 56
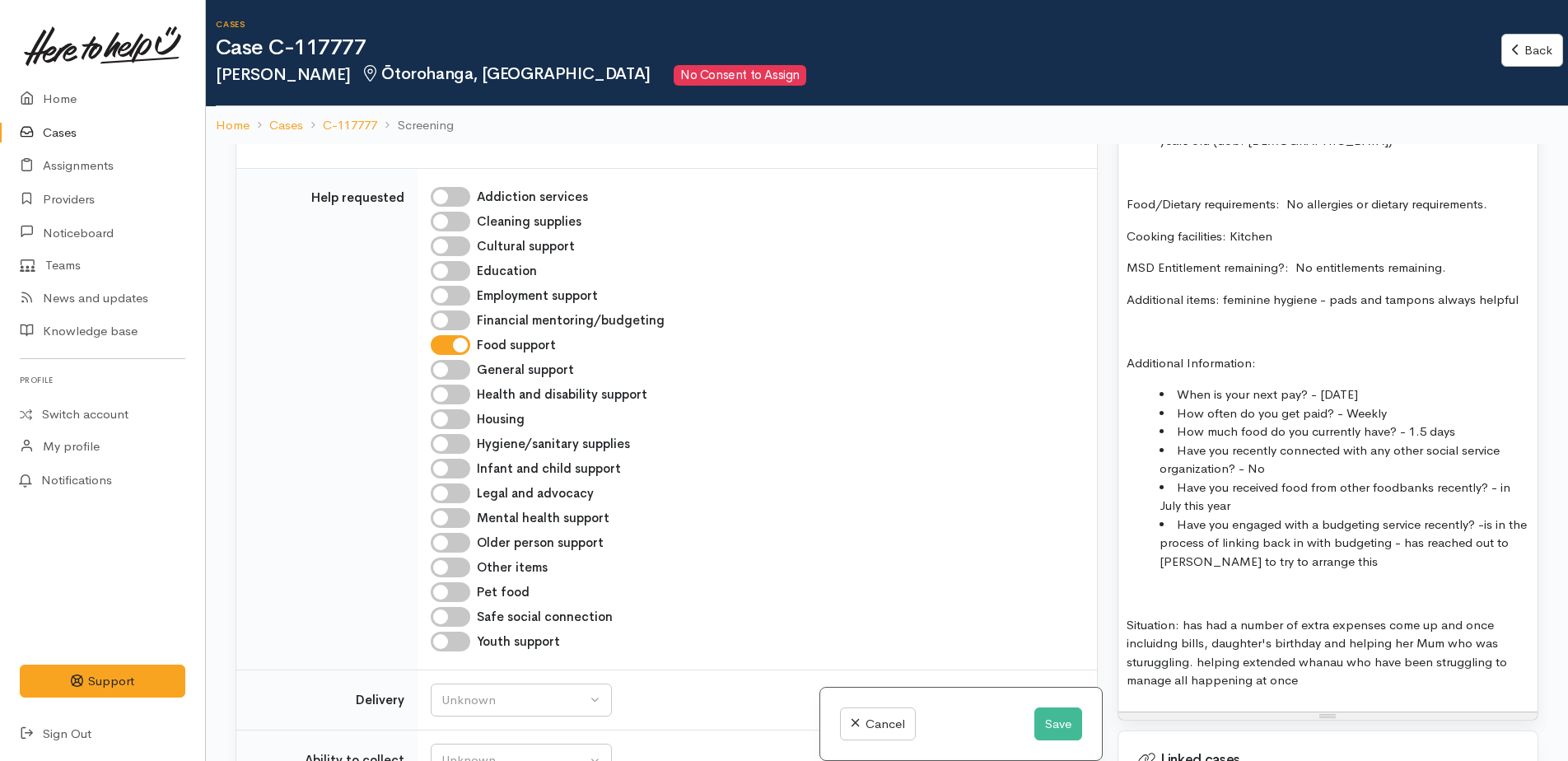
scroll to position [1647, 0]
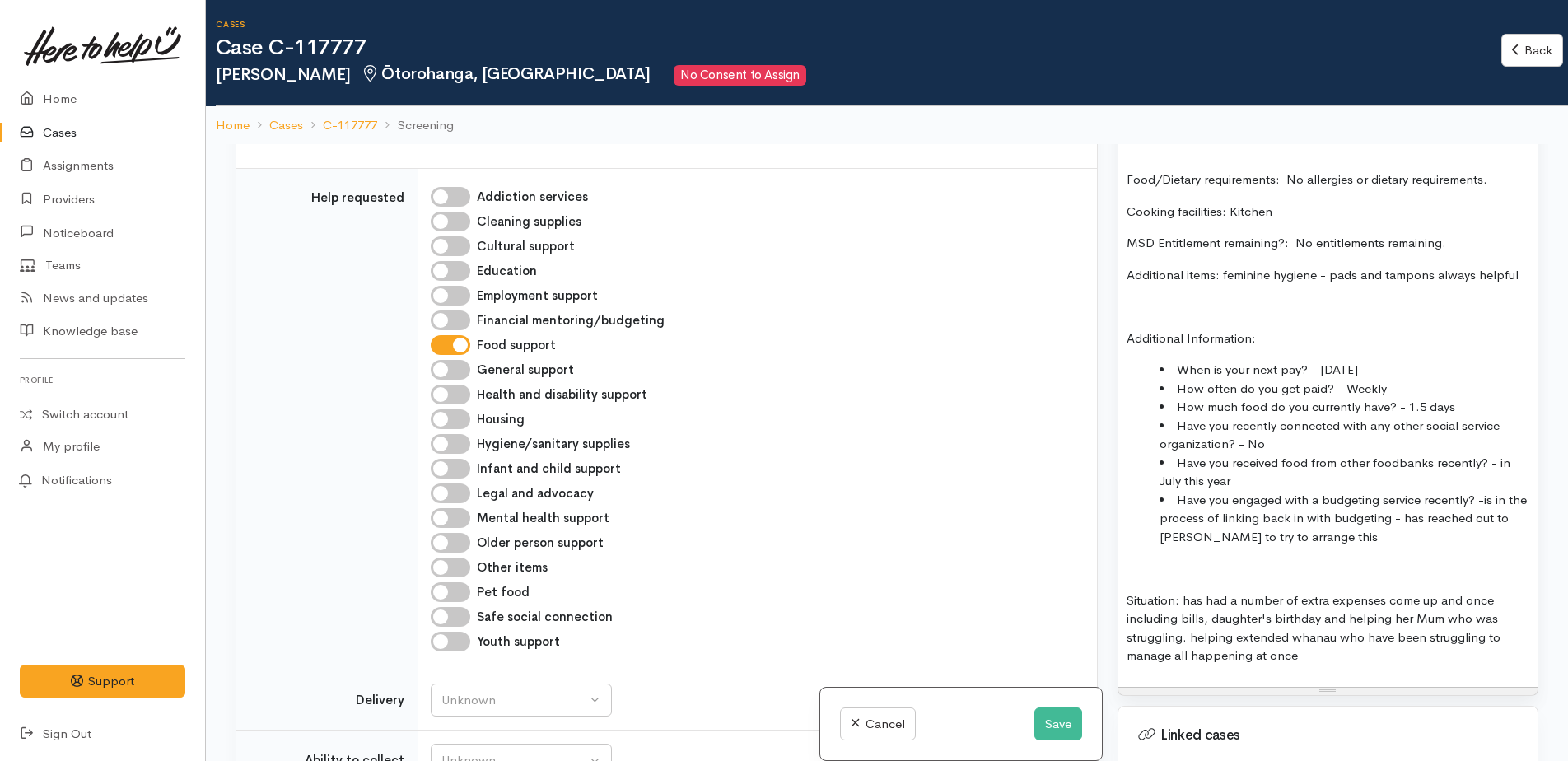
drag, startPoint x: 1192, startPoint y: 491, endPoint x: 1297, endPoint y: 513, distance: 107.3
click at [1297, 591] on p "Situation: has had a number of extra expenses come up and once including bills,…" at bounding box center [1328, 628] width 403 height 74
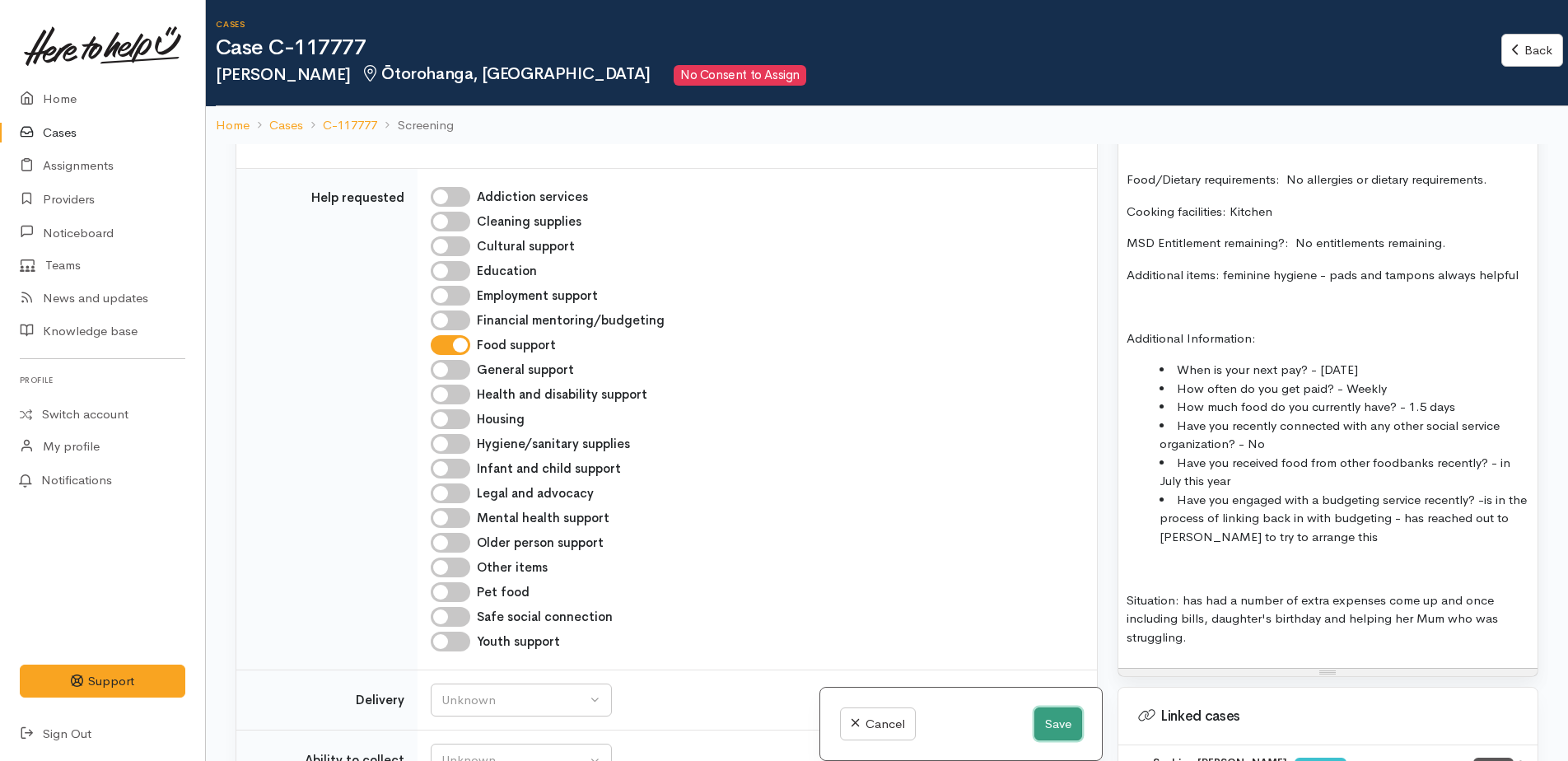
click at [1043, 725] on button "Save" at bounding box center [1058, 724] width 48 height 34
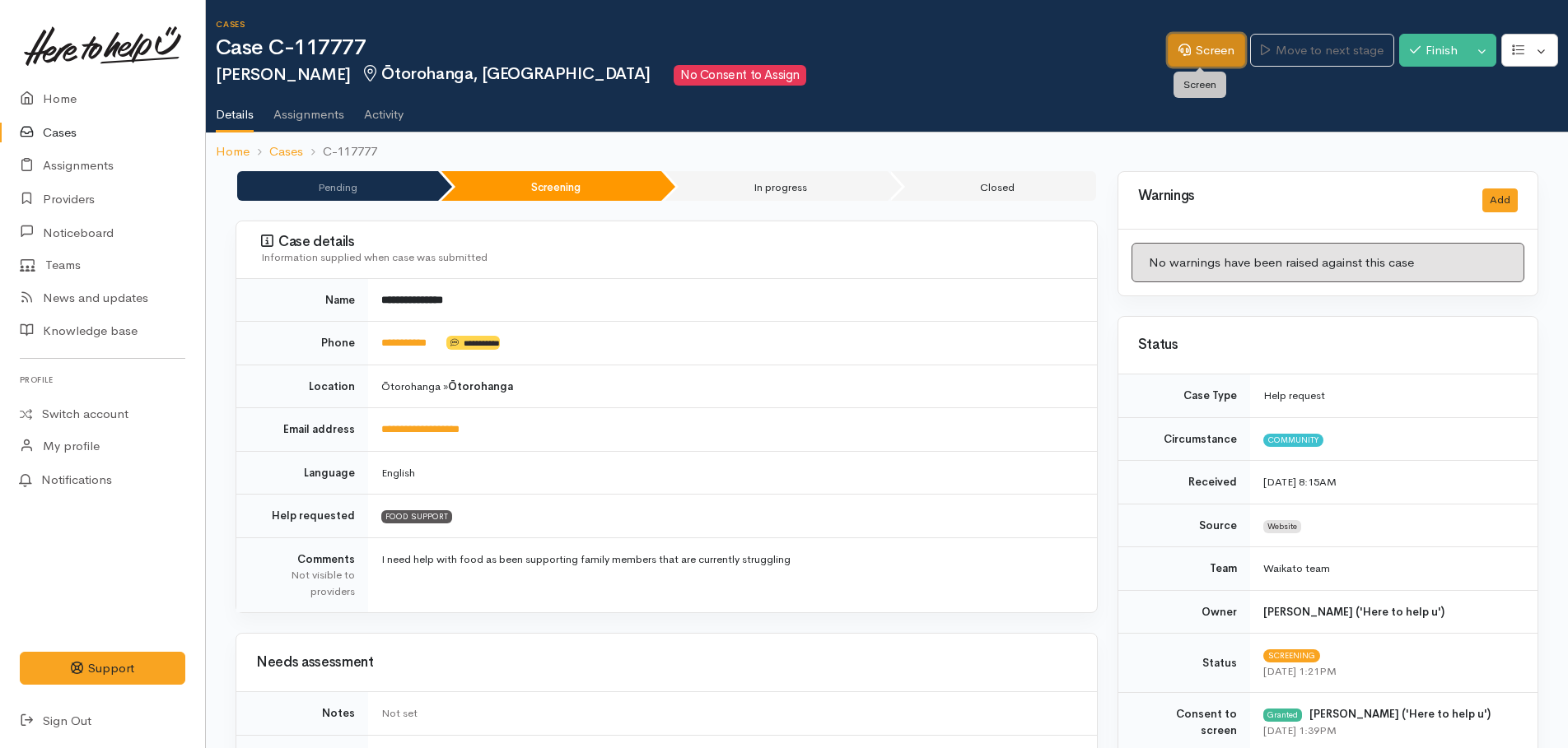
drag, startPoint x: 1191, startPoint y: 60, endPoint x: 1203, endPoint y: 69, distance: 15.0
click at [1191, 60] on link "Screen" at bounding box center [1207, 50] width 77 height 34
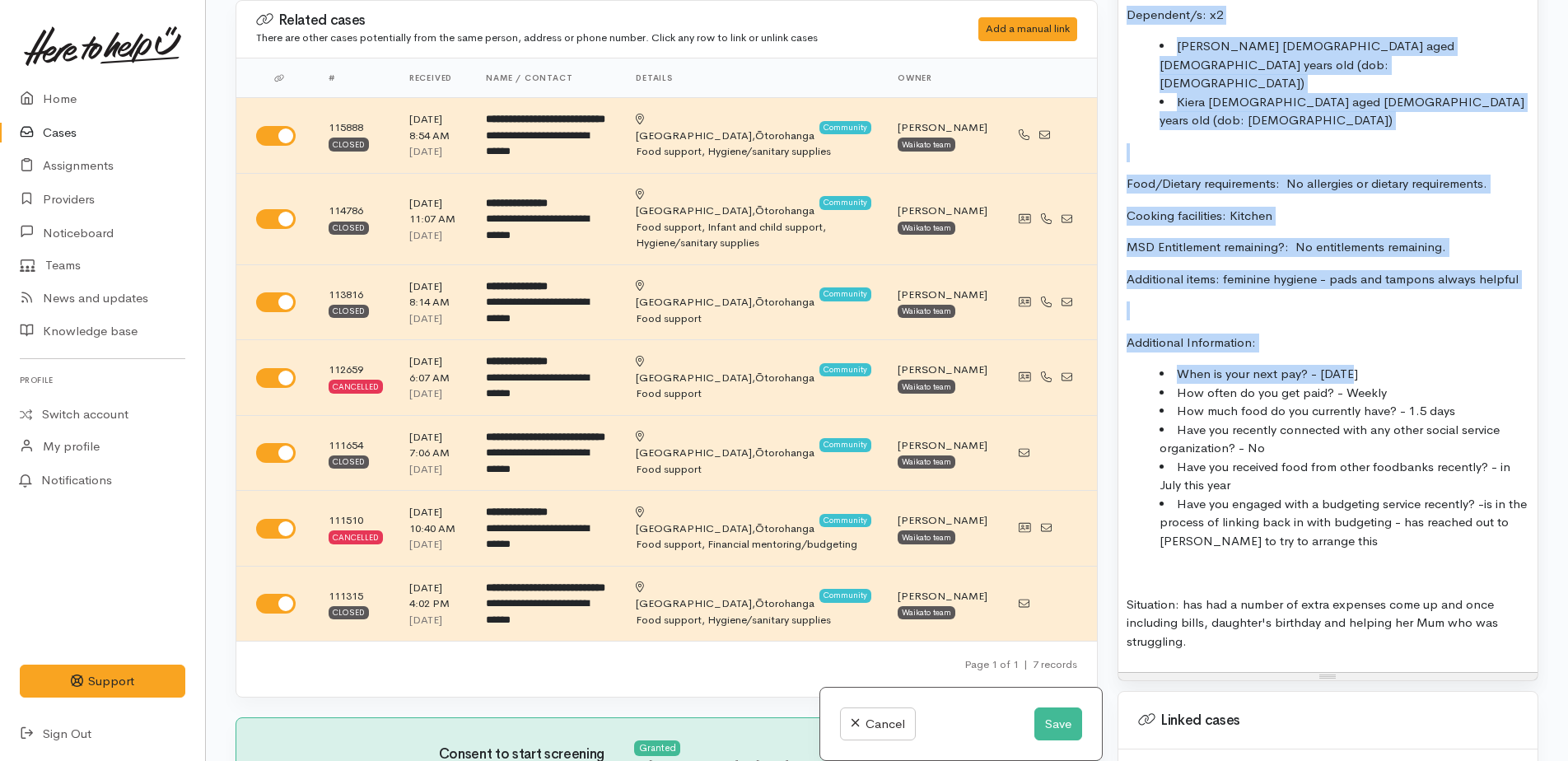
scroll to position [1521, 0]
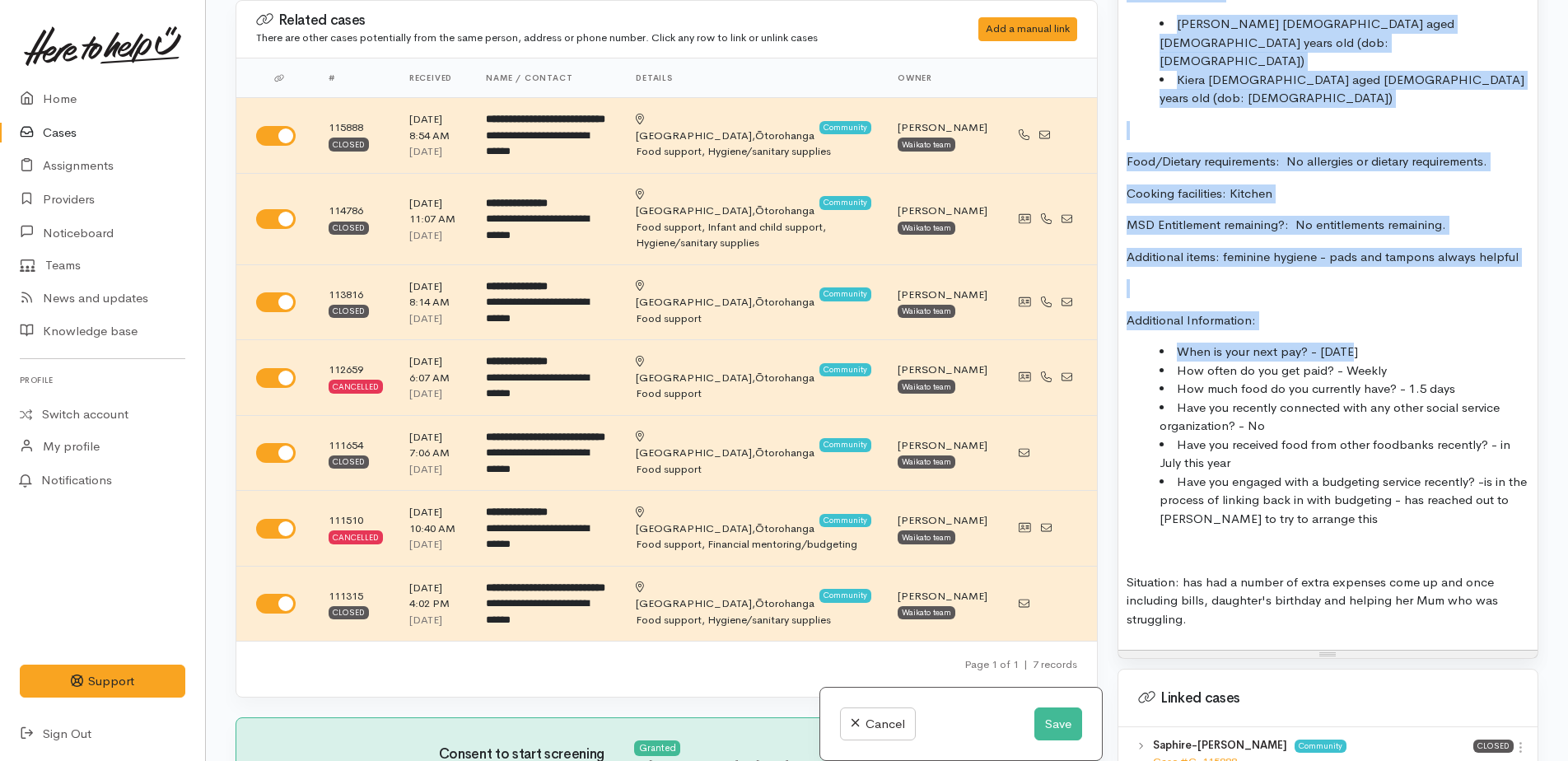
drag, startPoint x: 1122, startPoint y: 270, endPoint x: 1320, endPoint y: 534, distance: 330.0
click at [1320, 534] on div "Warnings Add No warnings have been raised against this case Add Warning Title ●…" at bounding box center [1328, 380] width 441 height 761
copy div "Name: Saphire Wardlaw Date of birth: 05/04/1995 Phone:  0221009383 Address:  10…"
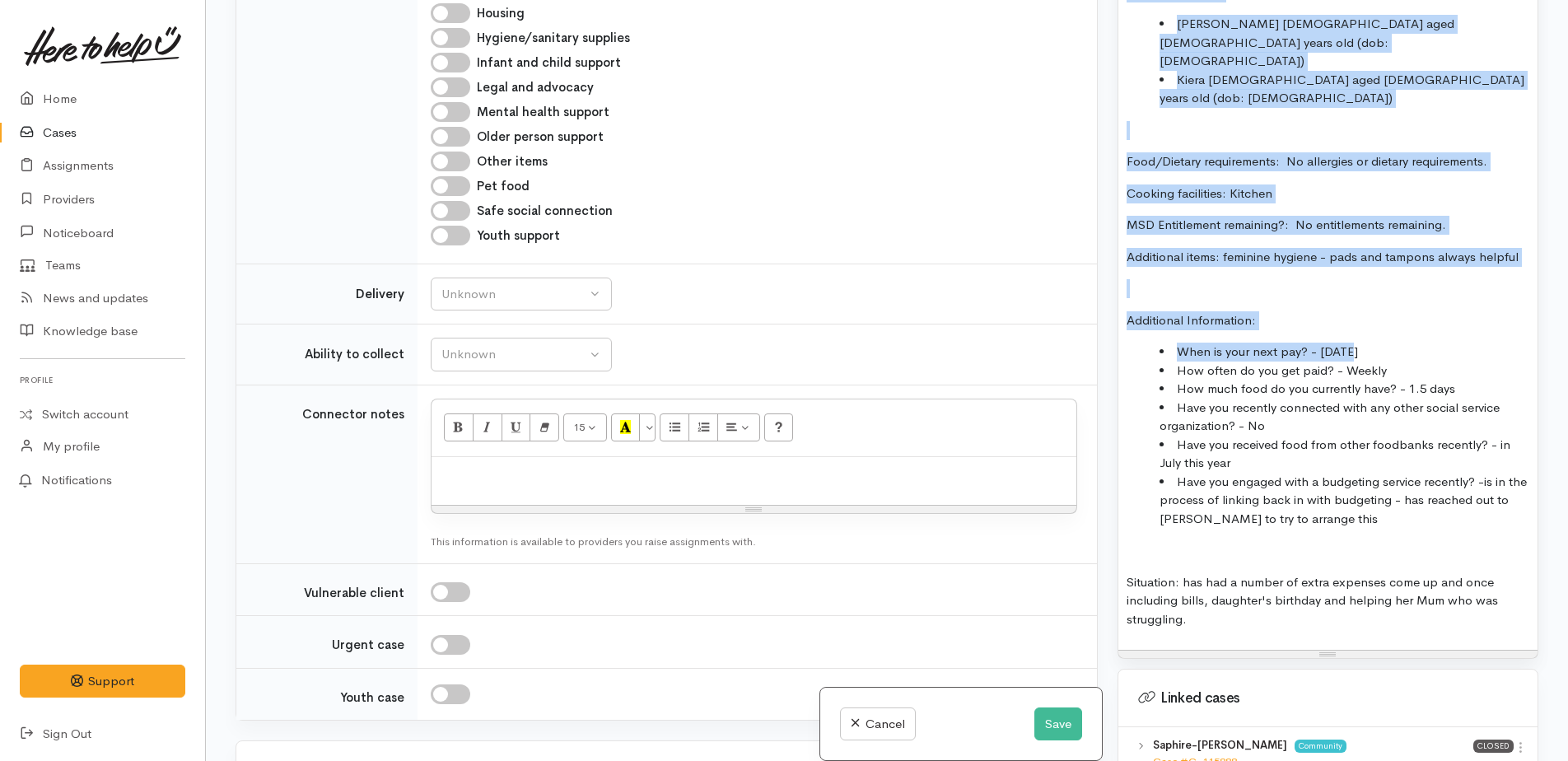
scroll to position [1564, 0]
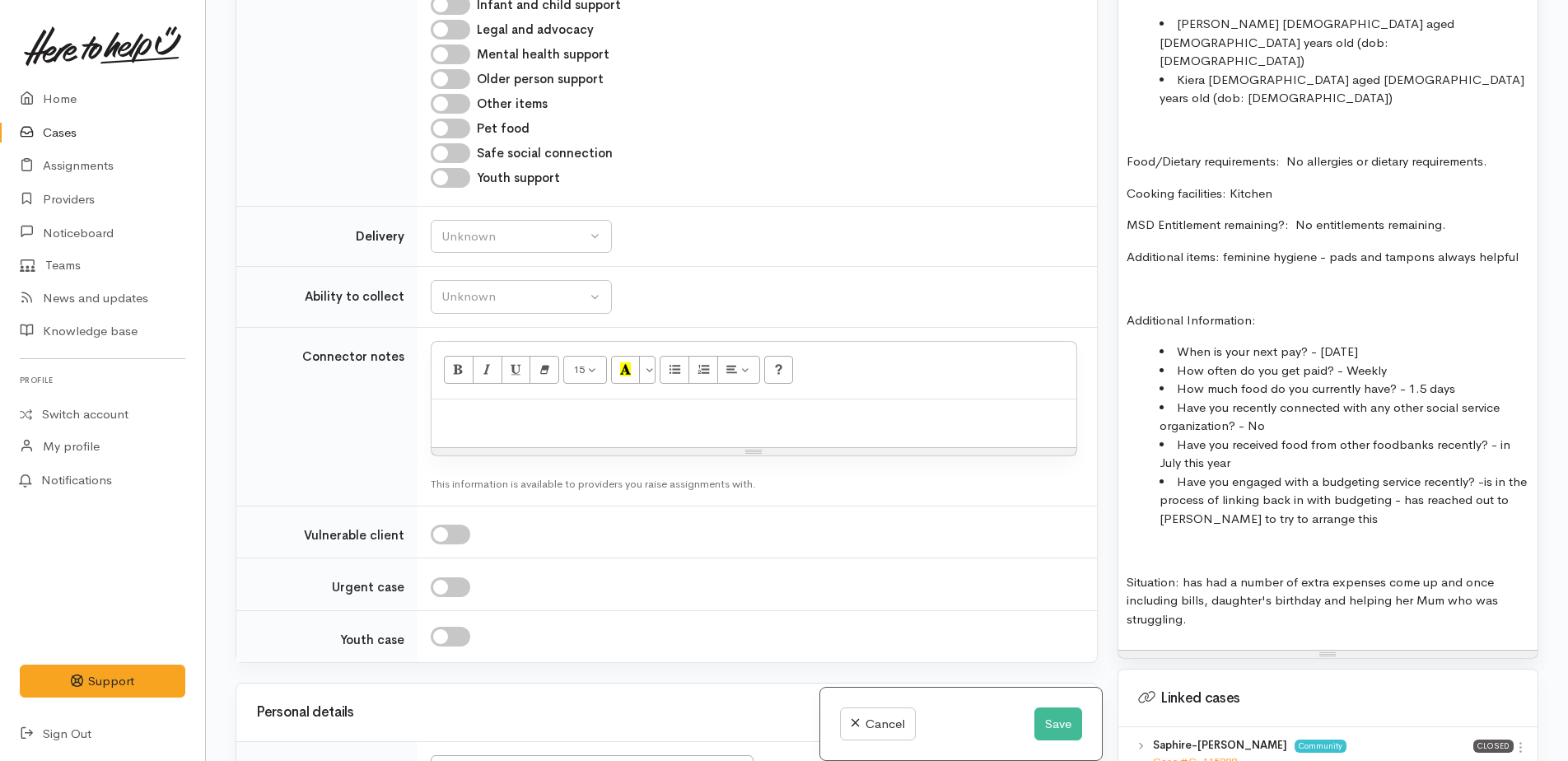
paste div
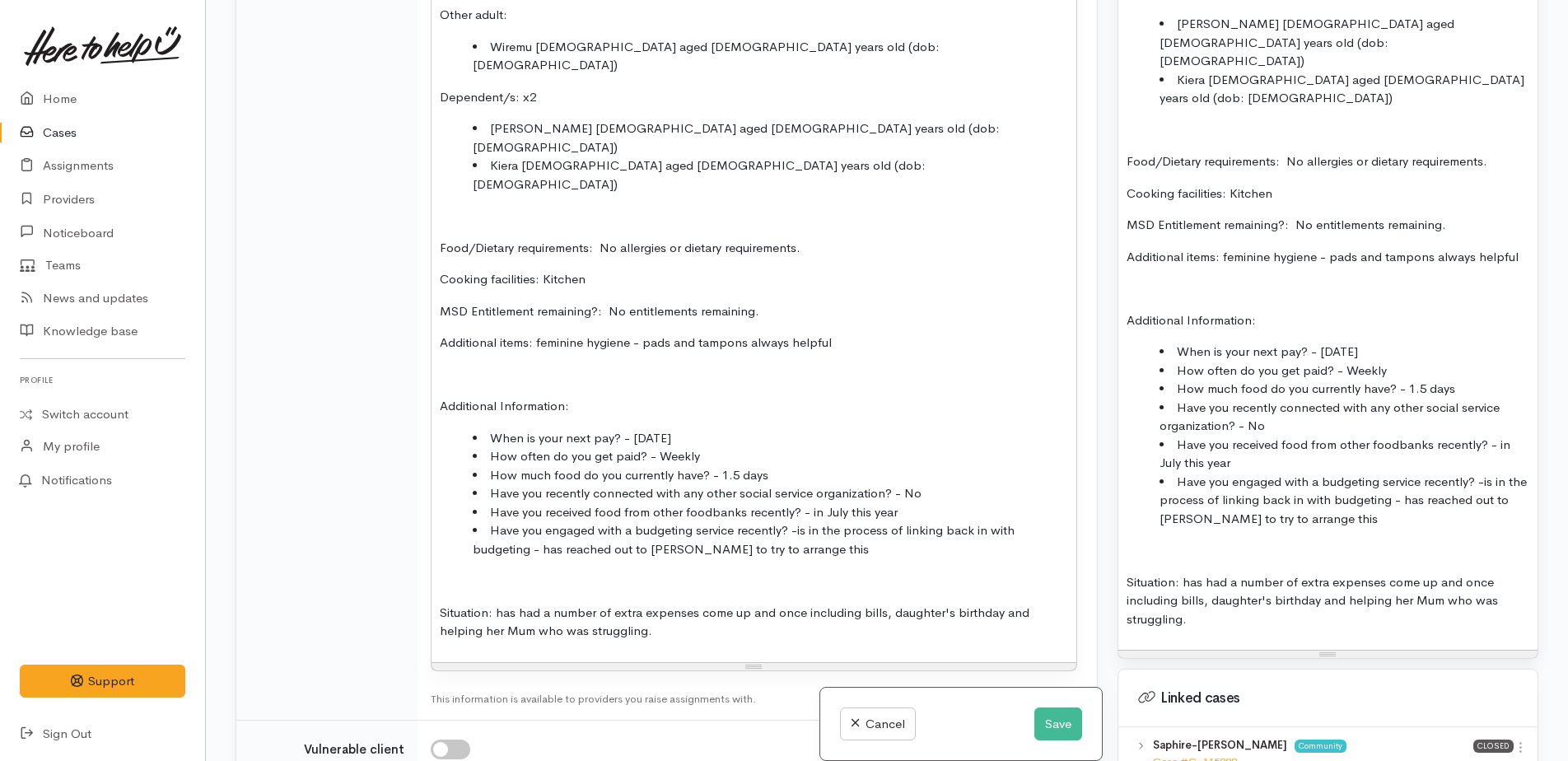
scroll to position [2239, 0]
click at [1209, 573] on p "Situation: has had a number of extra expenses come up and once including bills,…" at bounding box center [1328, 601] width 403 height 56
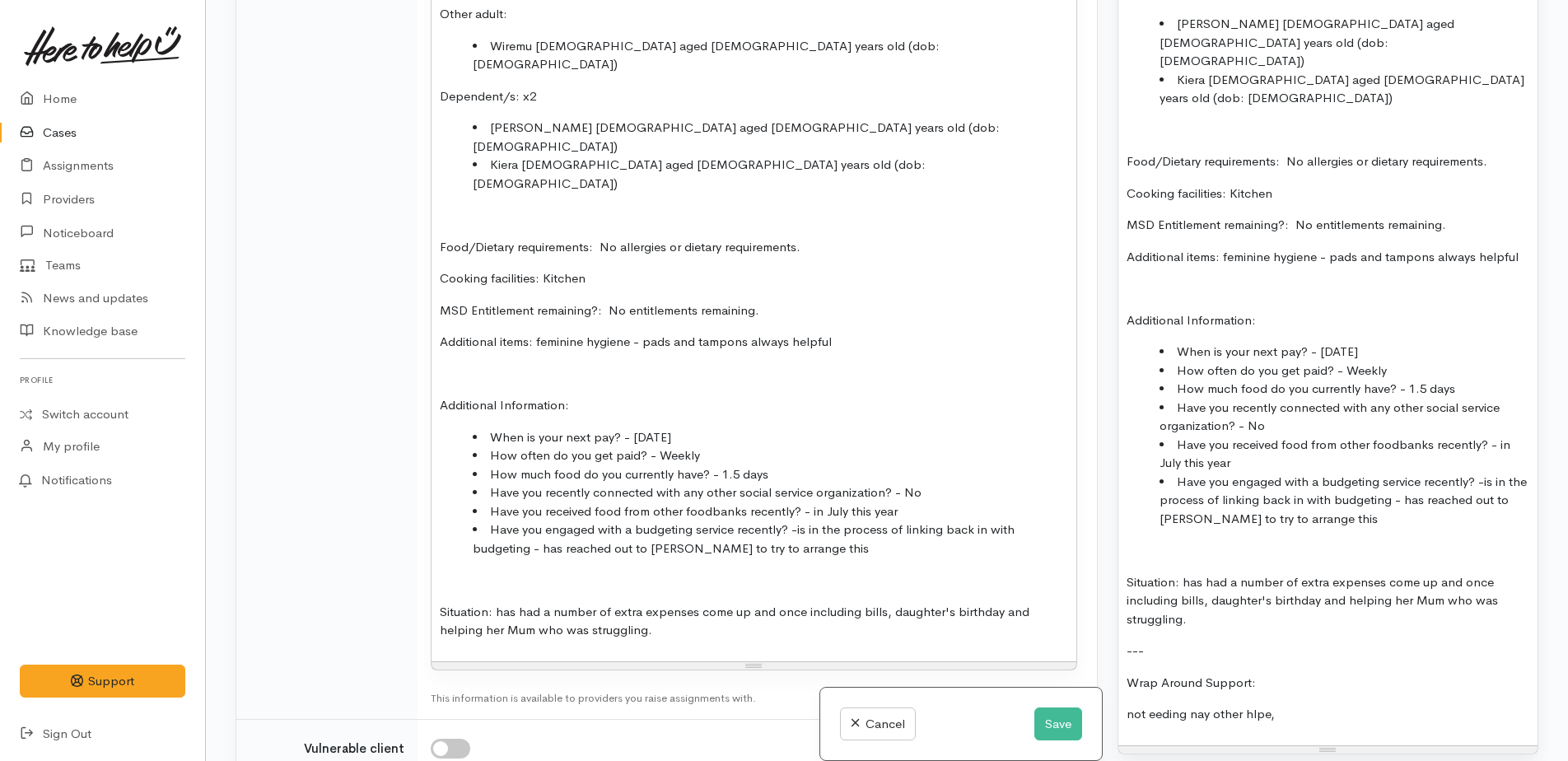
drag, startPoint x: 1156, startPoint y: 584, endPoint x: 1187, endPoint y: 562, distance: 38.0
click at [1215, 705] on p "not needing nay other help," at bounding box center [1328, 714] width 403 height 19
click at [1284, 705] on p "not needing any other help," at bounding box center [1328, 714] width 403 height 19
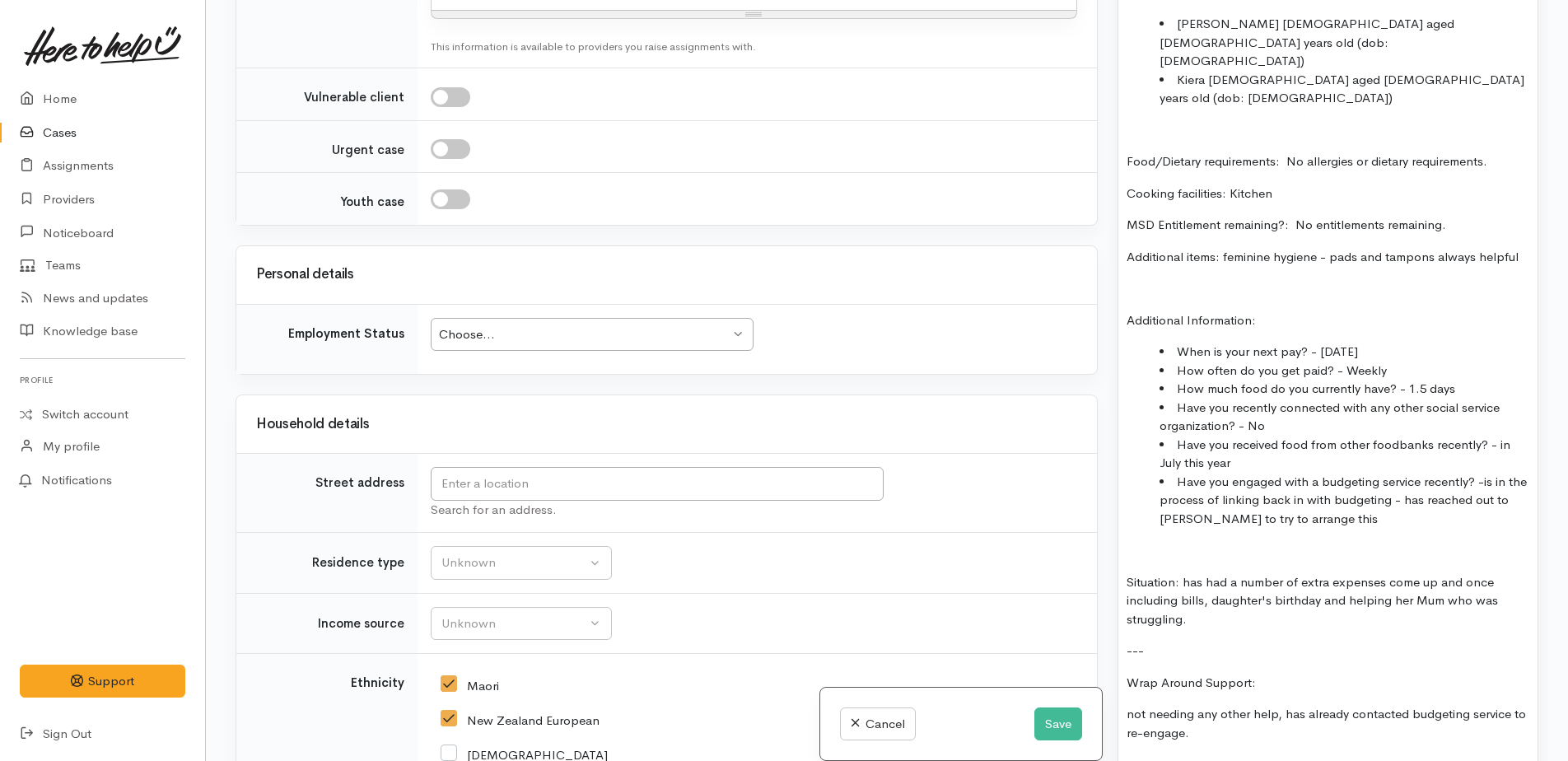
scroll to position [2898, 0]
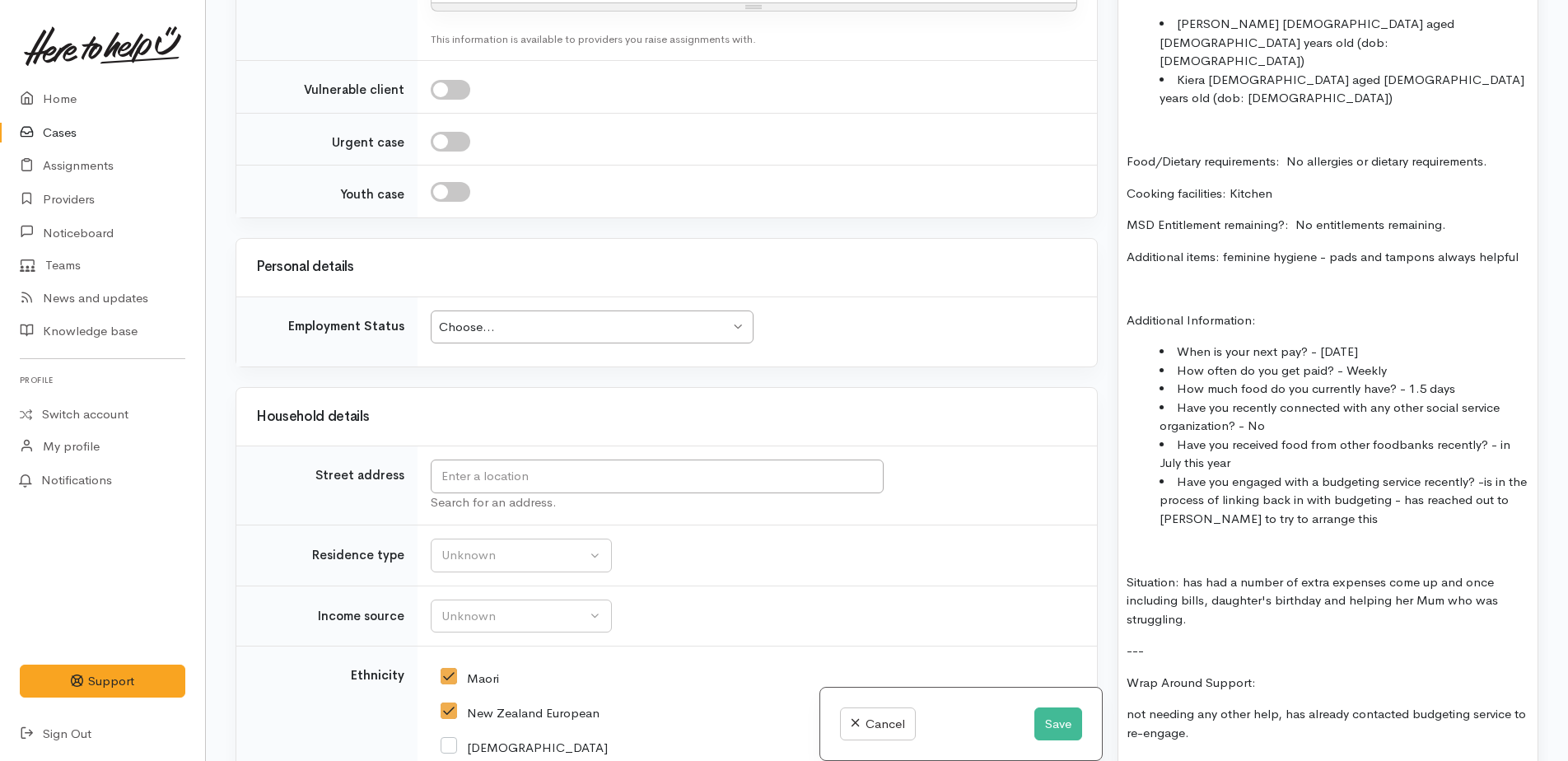
click at [525, 318] on div "Choose..." at bounding box center [584, 327] width 291 height 19
click at [471, 459] on input "text" at bounding box center [657, 476] width 453 height 34
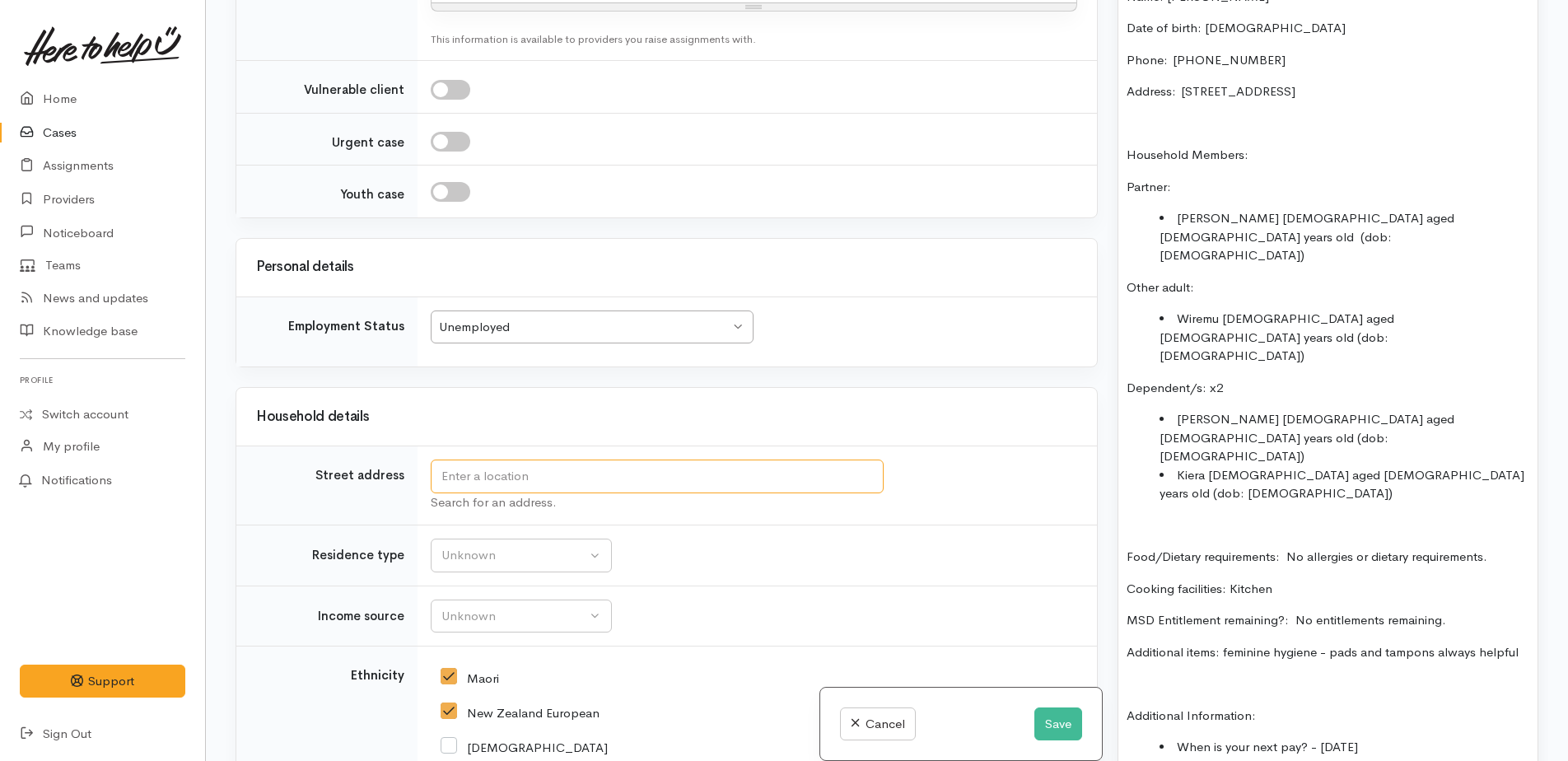
scroll to position [1109, 0]
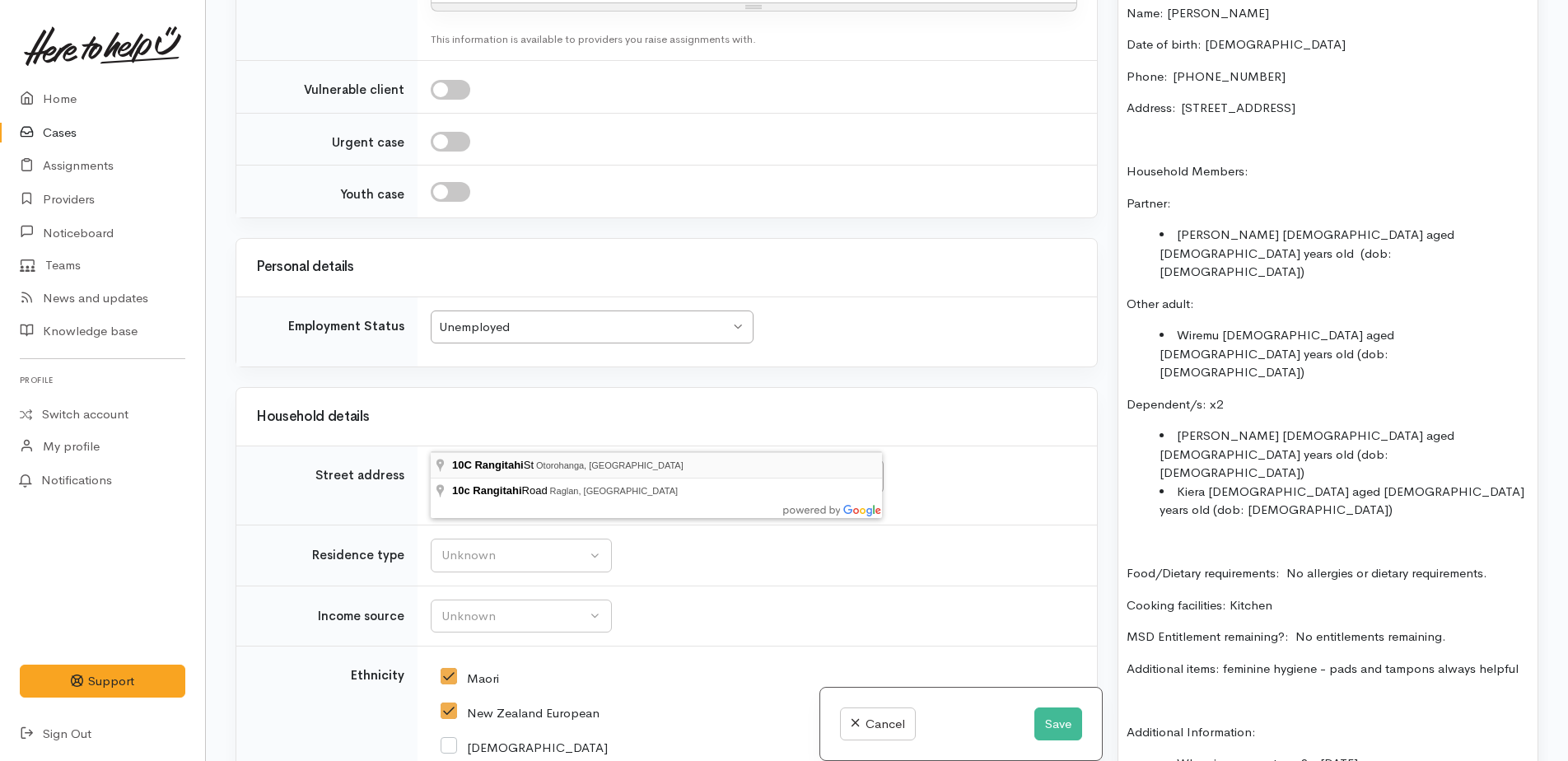
type input "10C Rangitahi St, Otorohanga, New Zealand"
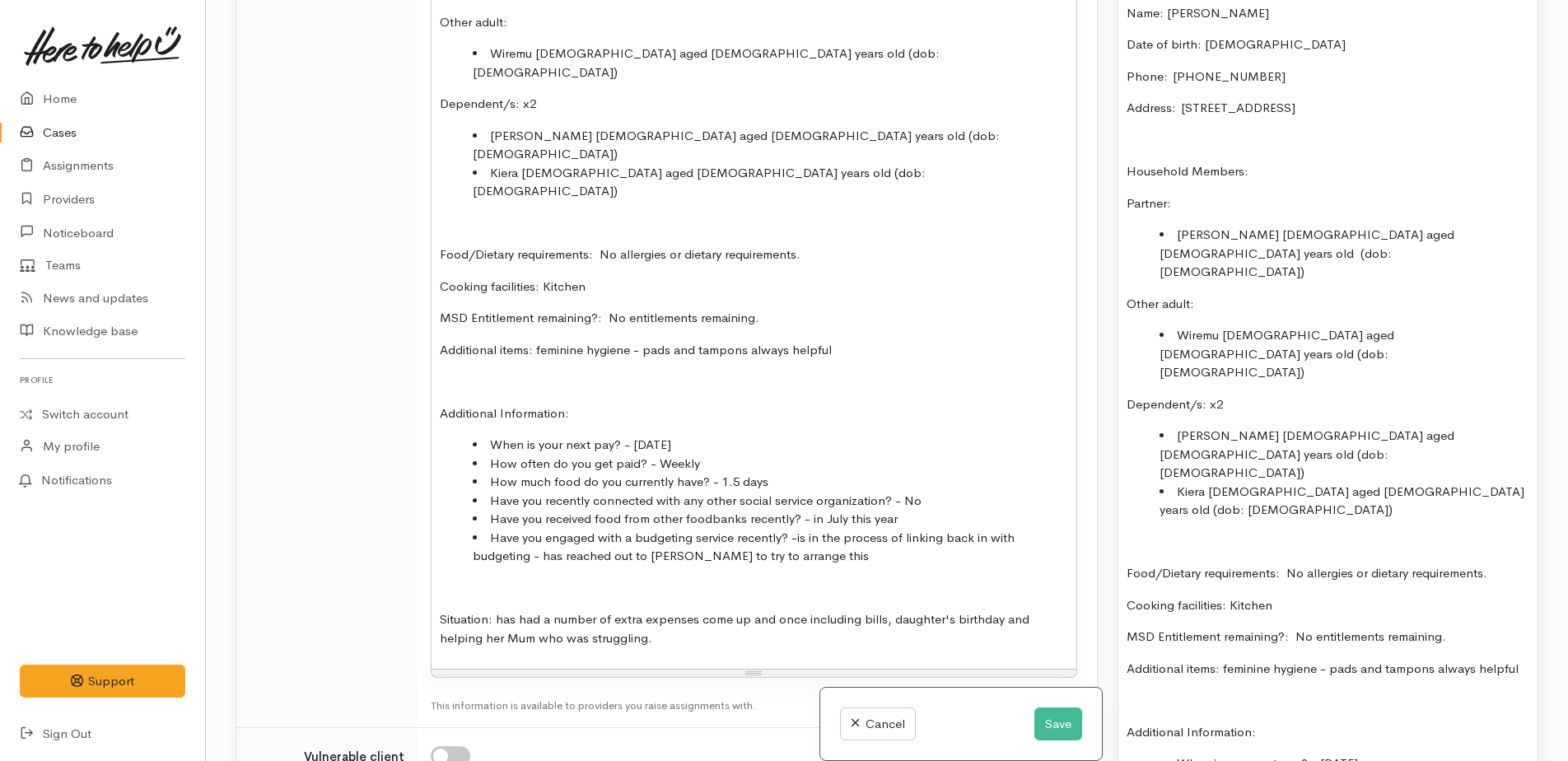
scroll to position [2898, 0]
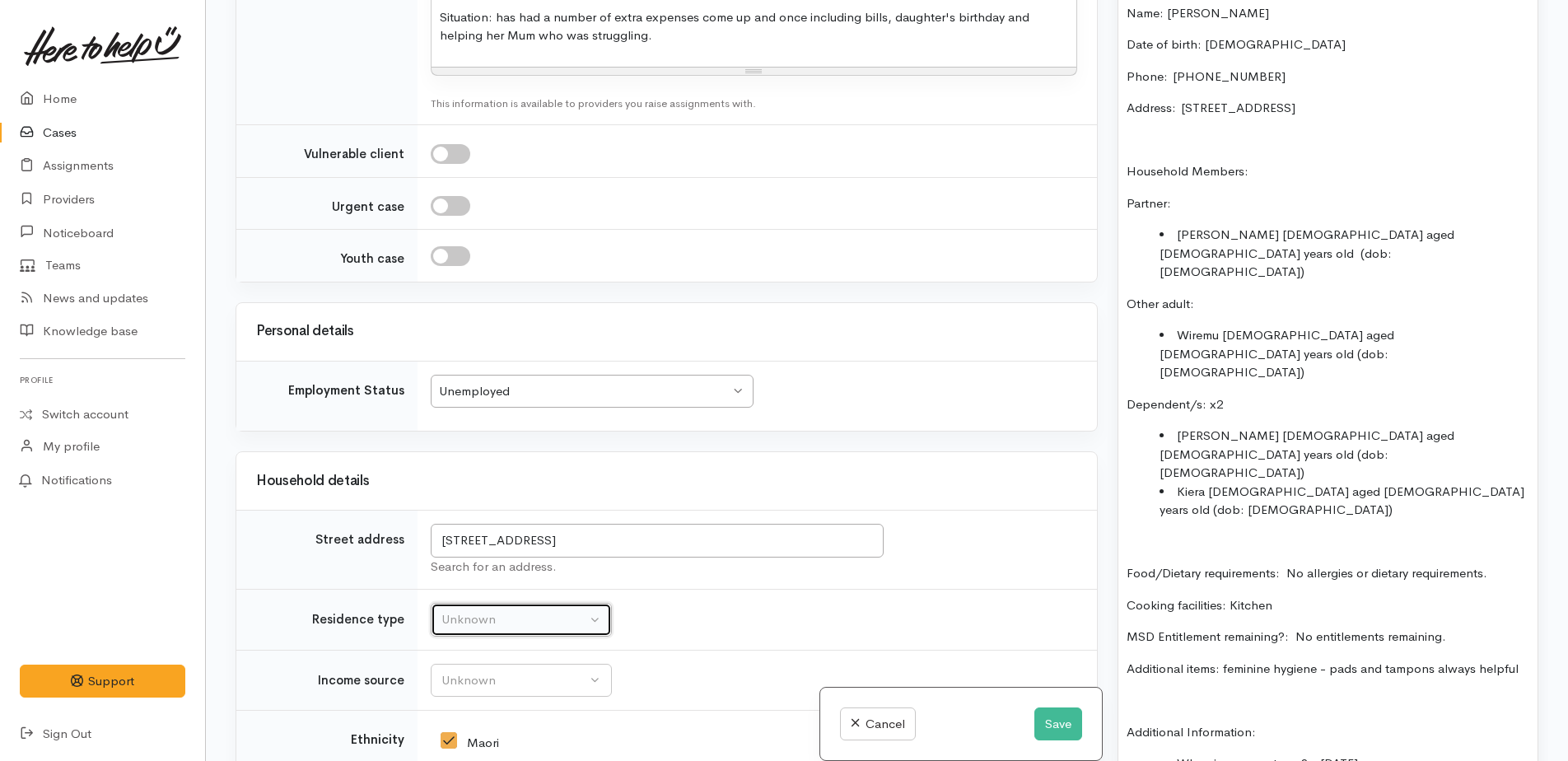
click at [544, 611] on div "Unknown" at bounding box center [513, 620] width 145 height 19
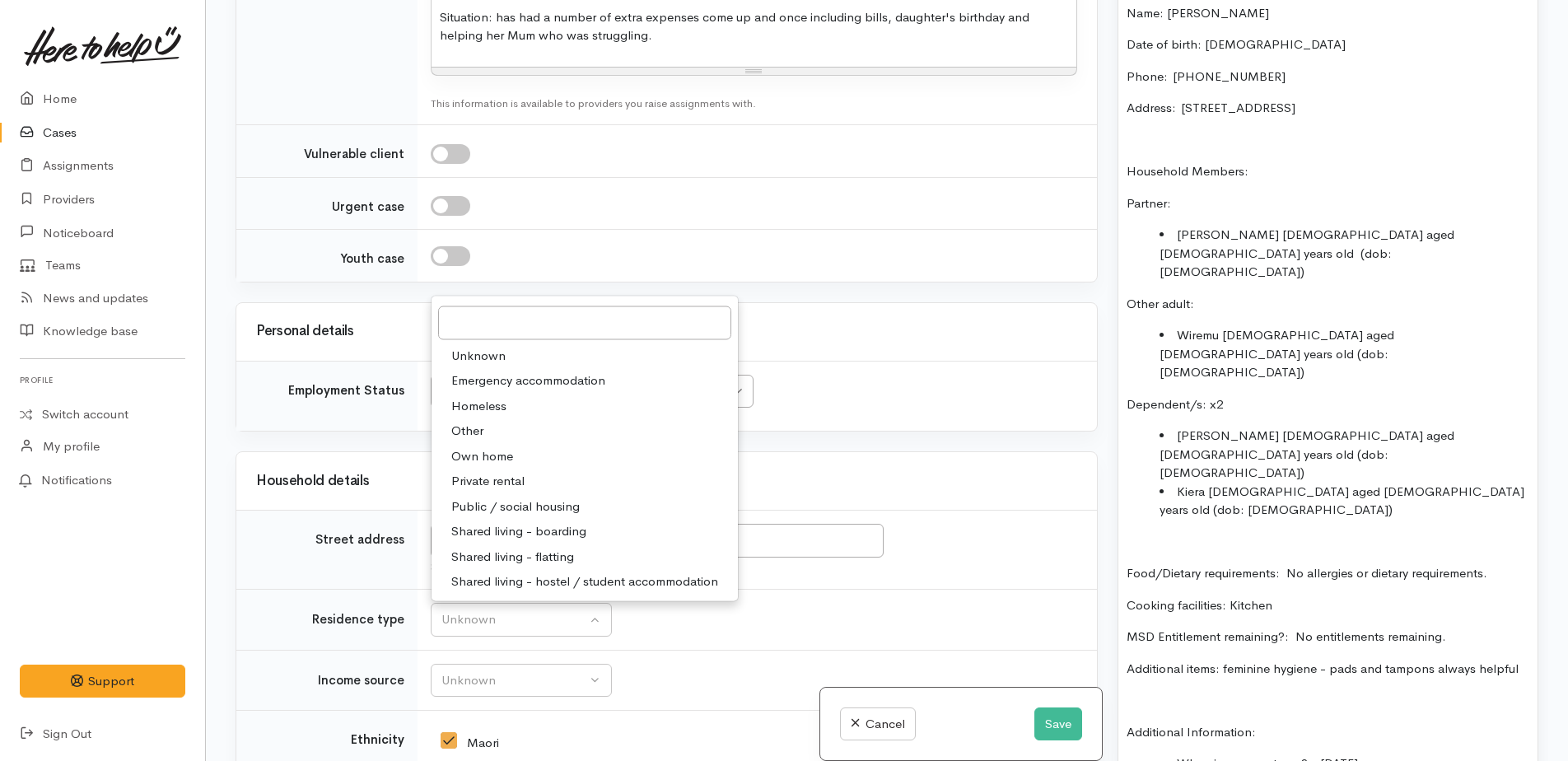
click at [499, 472] on span "Private rental" at bounding box center [488, 481] width 73 height 19
select select "2"
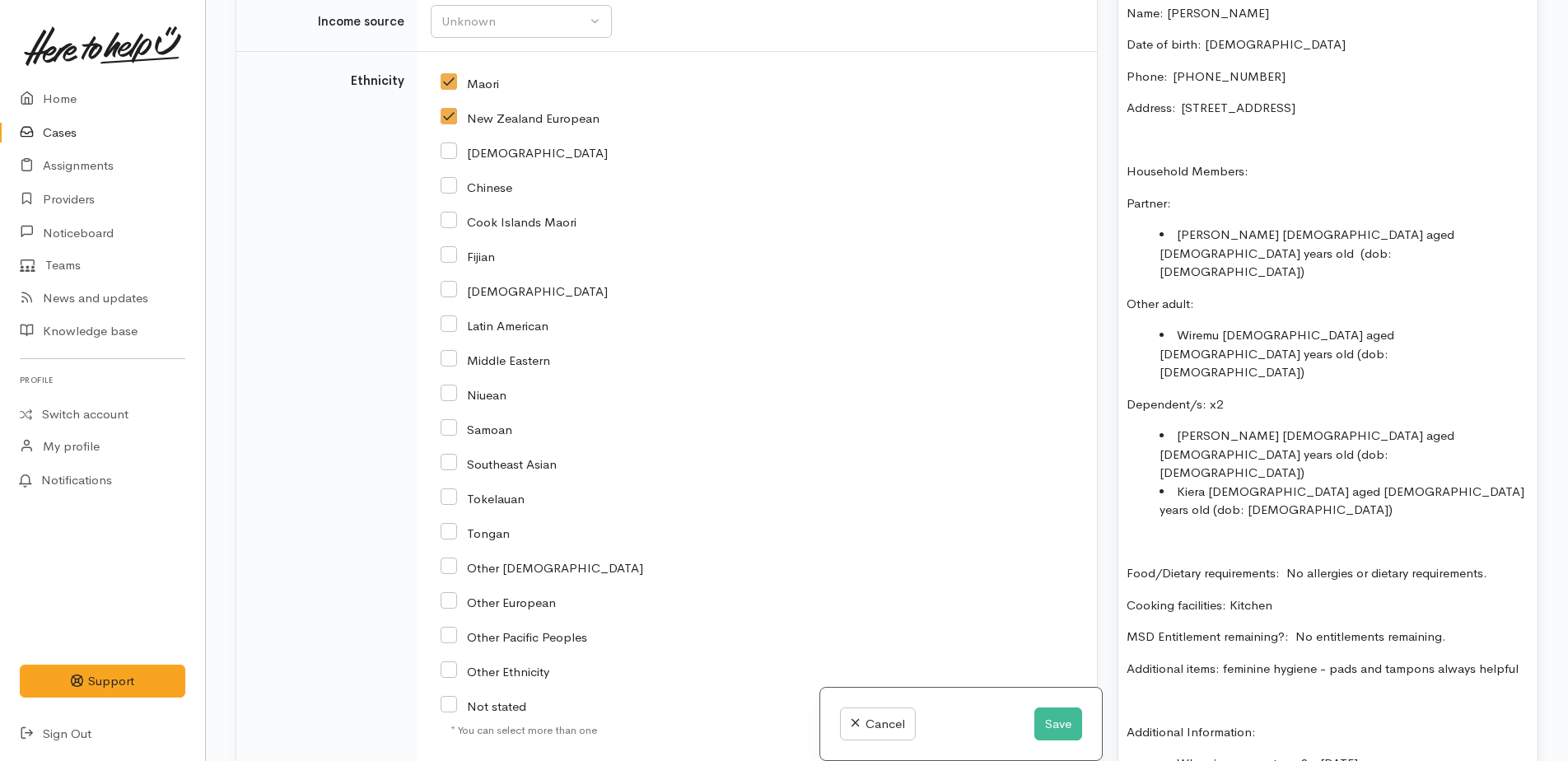
scroll to position [3886, 0]
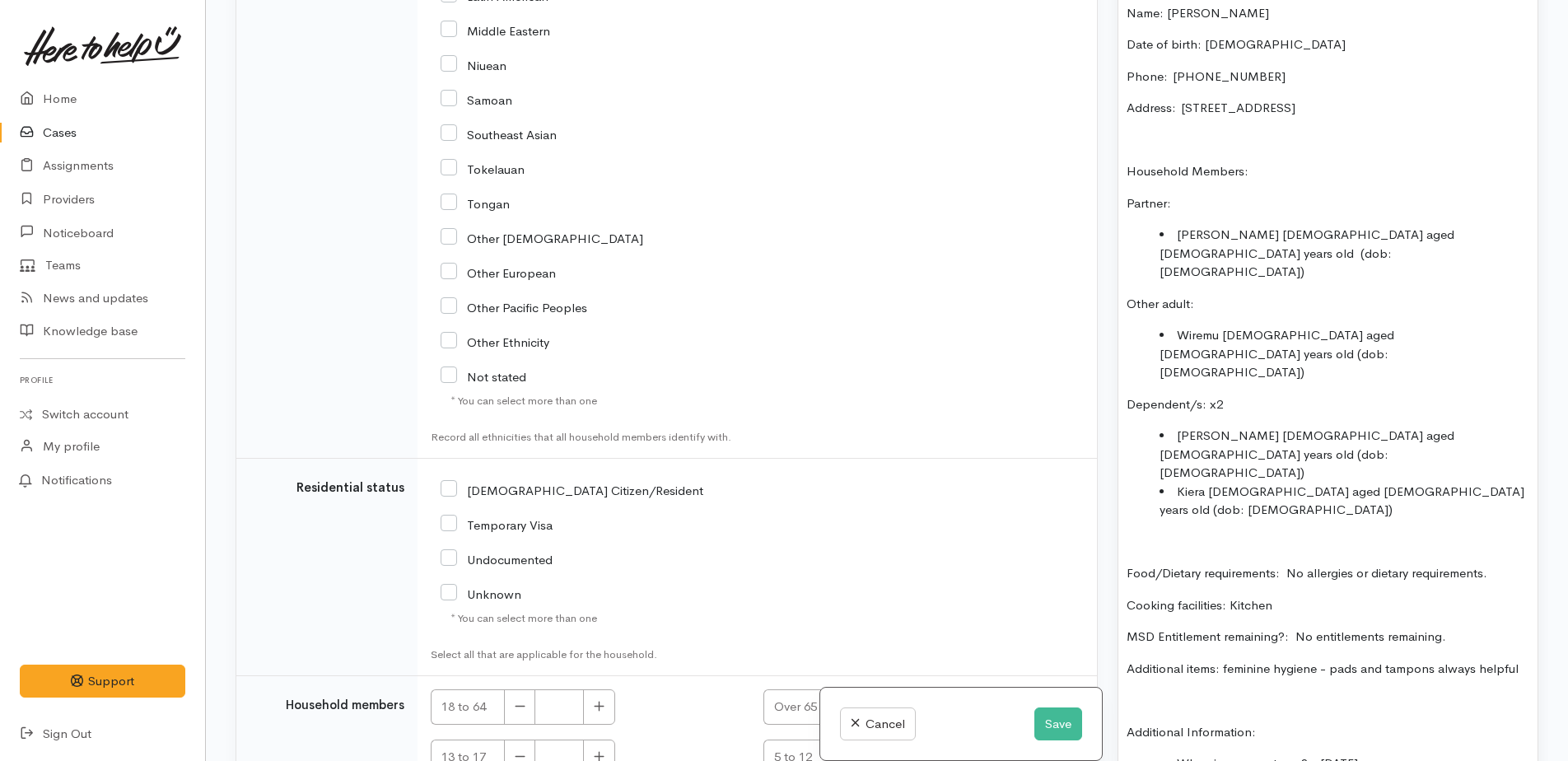
click at [450, 481] on input "NZ Citizen/Resident" at bounding box center [572, 489] width 263 height 15
checkbox input "true"
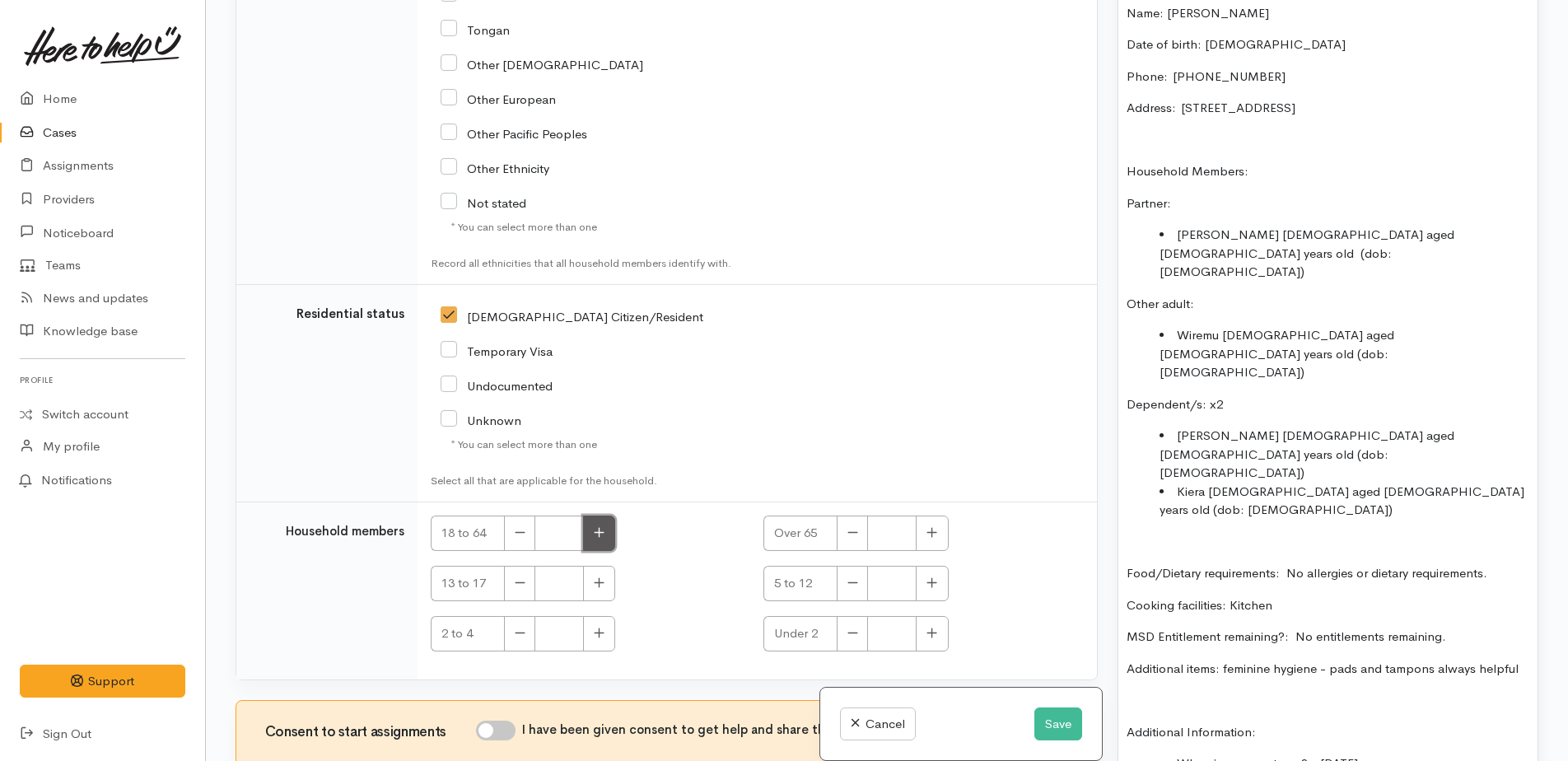
click at [596, 526] on icon "button" at bounding box center [600, 532] width 11 height 12
type input "3"
drag, startPoint x: 591, startPoint y: 530, endPoint x: 623, endPoint y: 534, distance: 32.2
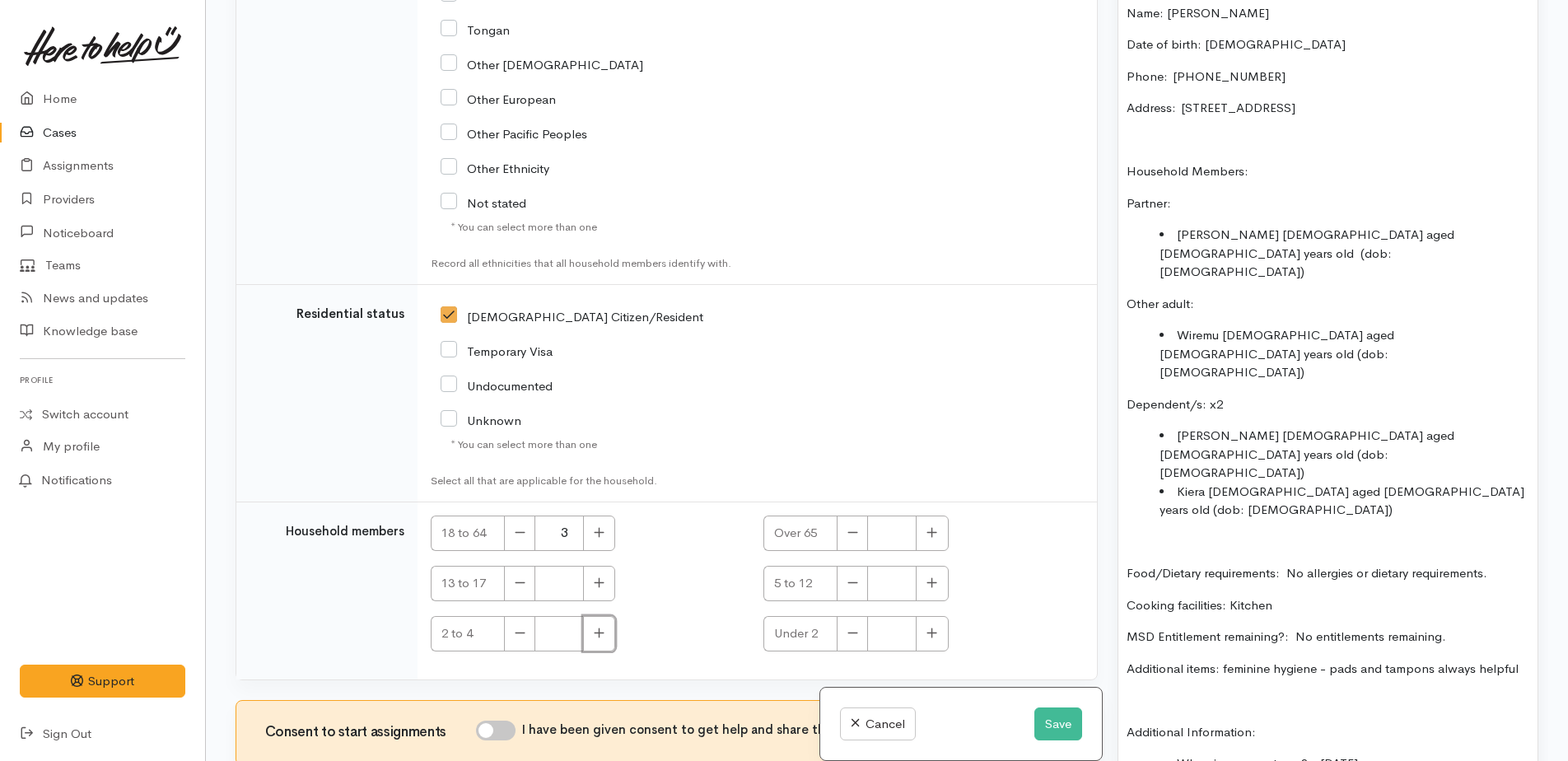
click at [592, 616] on button "button" at bounding box center [599, 634] width 32 height 36
type input "1"
click at [940, 616] on button "button" at bounding box center [932, 634] width 32 height 36
type input "1"
click at [497, 721] on input "I have been given consent to get help and share this information with appropria…" at bounding box center [495, 731] width 39 height 20
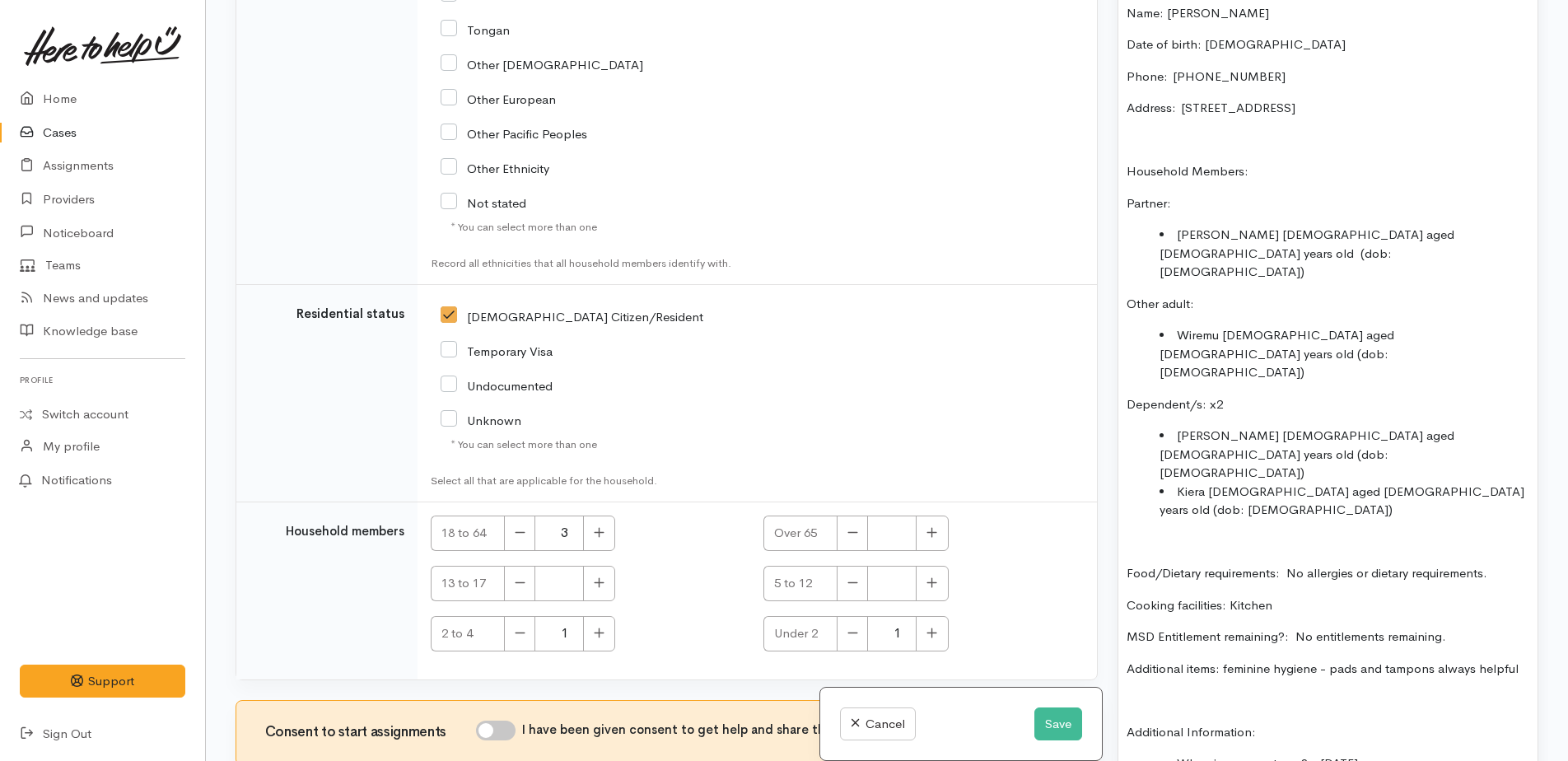
checkbox input "true"
click at [1055, 716] on button "Save" at bounding box center [1058, 724] width 48 height 34
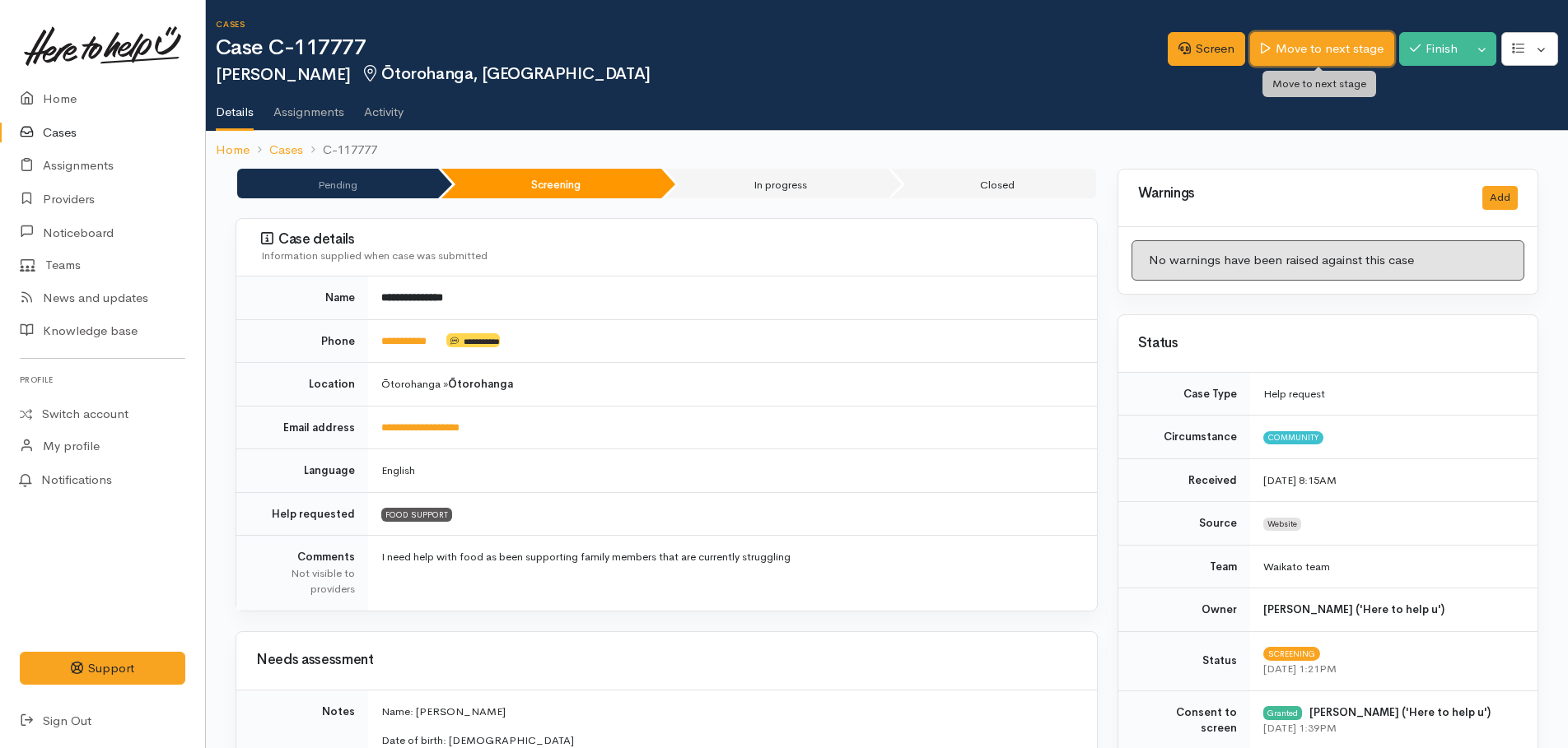
drag, startPoint x: 1337, startPoint y: 47, endPoint x: 1319, endPoint y: 47, distance: 18.0
click at [1337, 47] on link "Move to next stage" at bounding box center [1321, 49] width 143 height 34
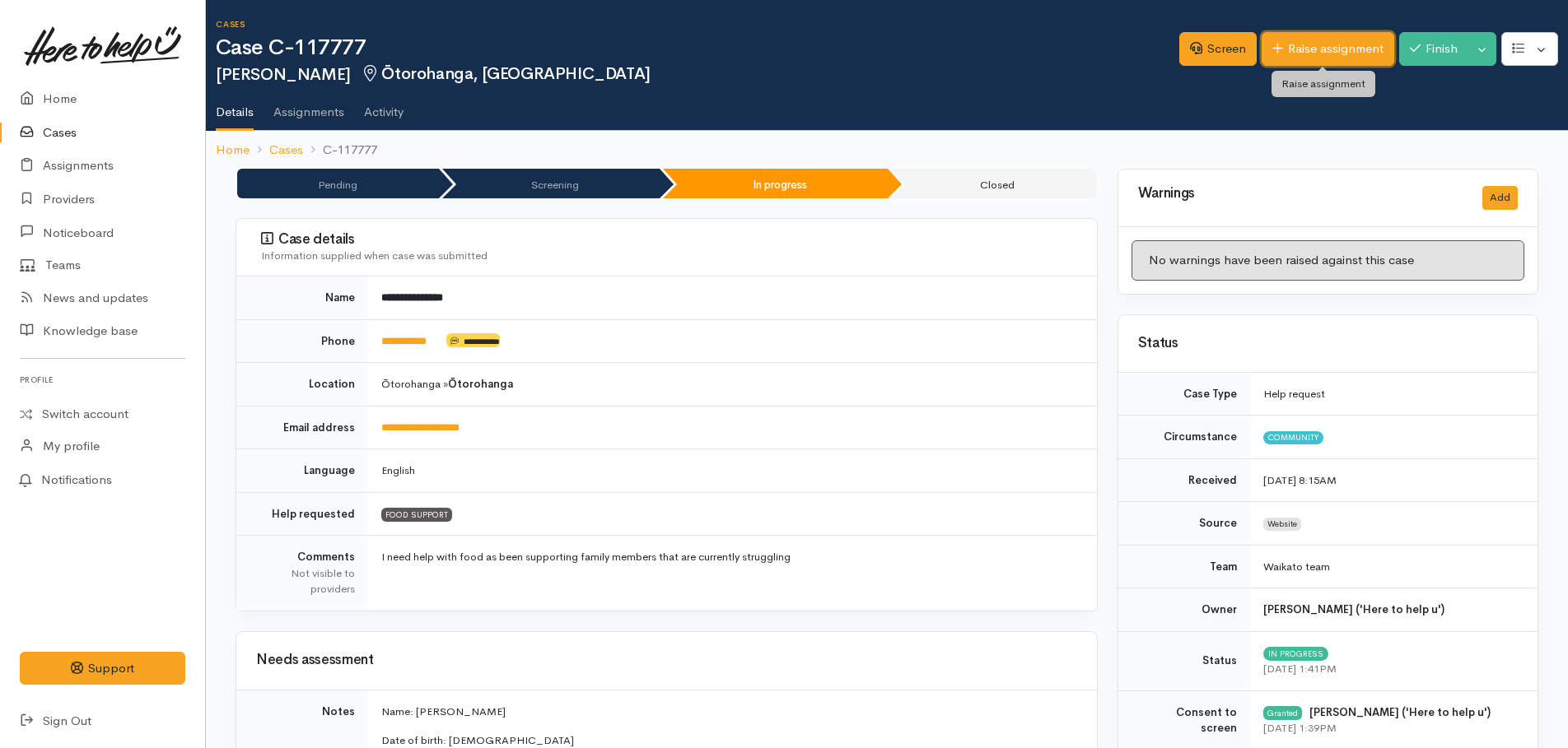
click at [1318, 44] on link "Raise assignment" at bounding box center [1328, 49] width 133 height 34
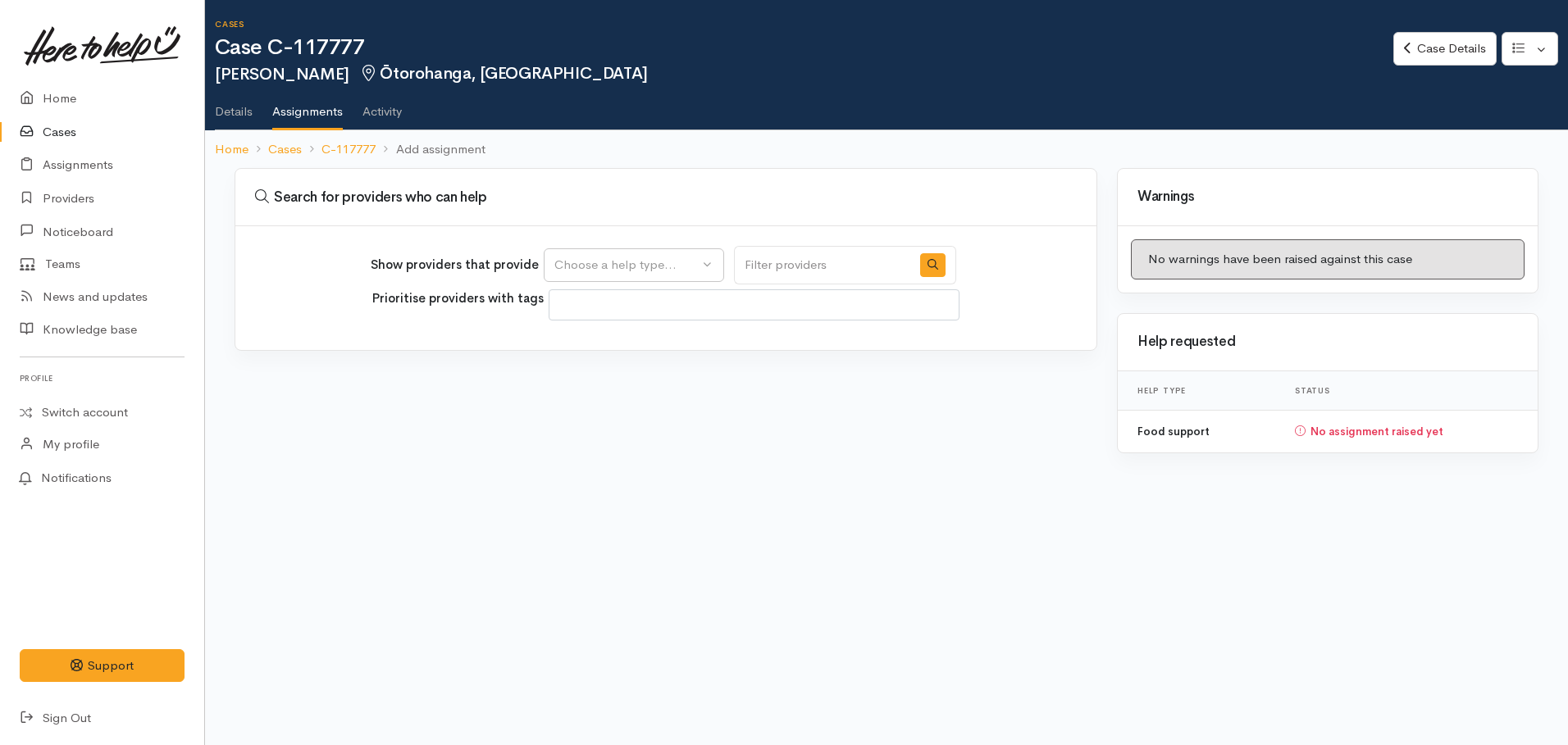
select select
drag, startPoint x: 566, startPoint y: 264, endPoint x: 570, endPoint y: 278, distance: 14.6
click at [568, 264] on div "Choose a help type..." at bounding box center [626, 265] width 144 height 19
click at [569, 341] on span "Food support" at bounding box center [603, 343] width 77 height 19
select select "3"
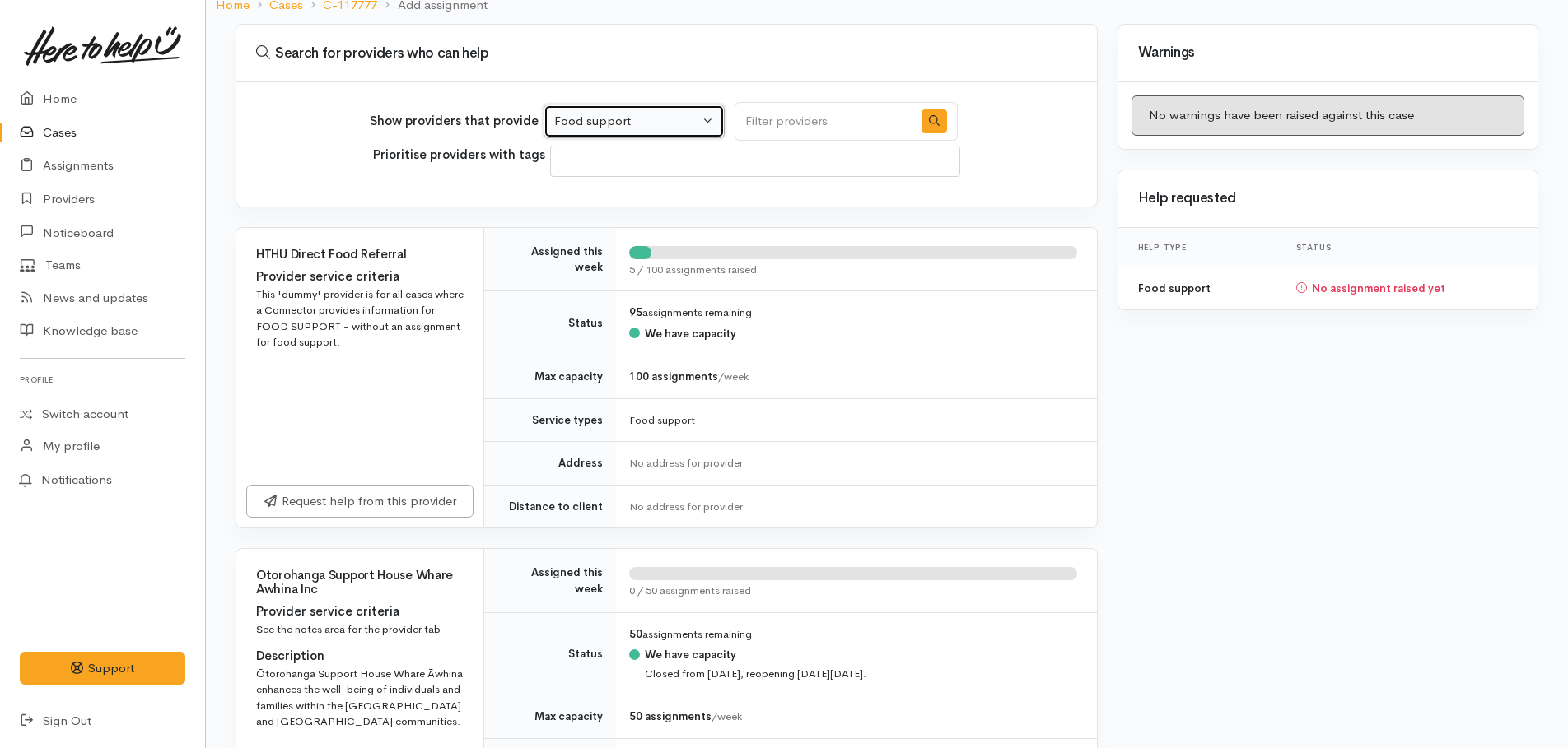
scroll to position [329, 0]
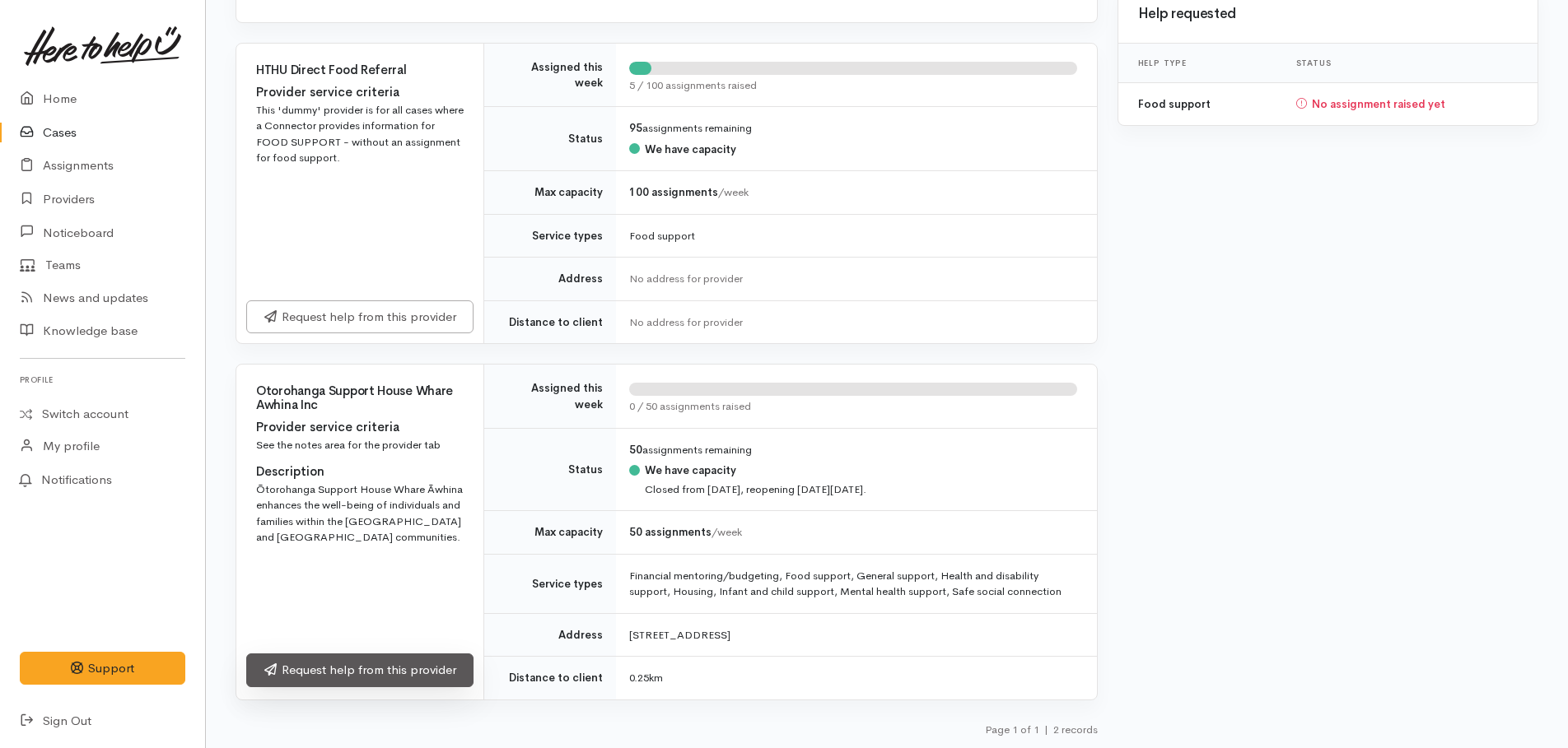
click at [406, 661] on link "Request help from this provider" at bounding box center [360, 670] width 227 height 34
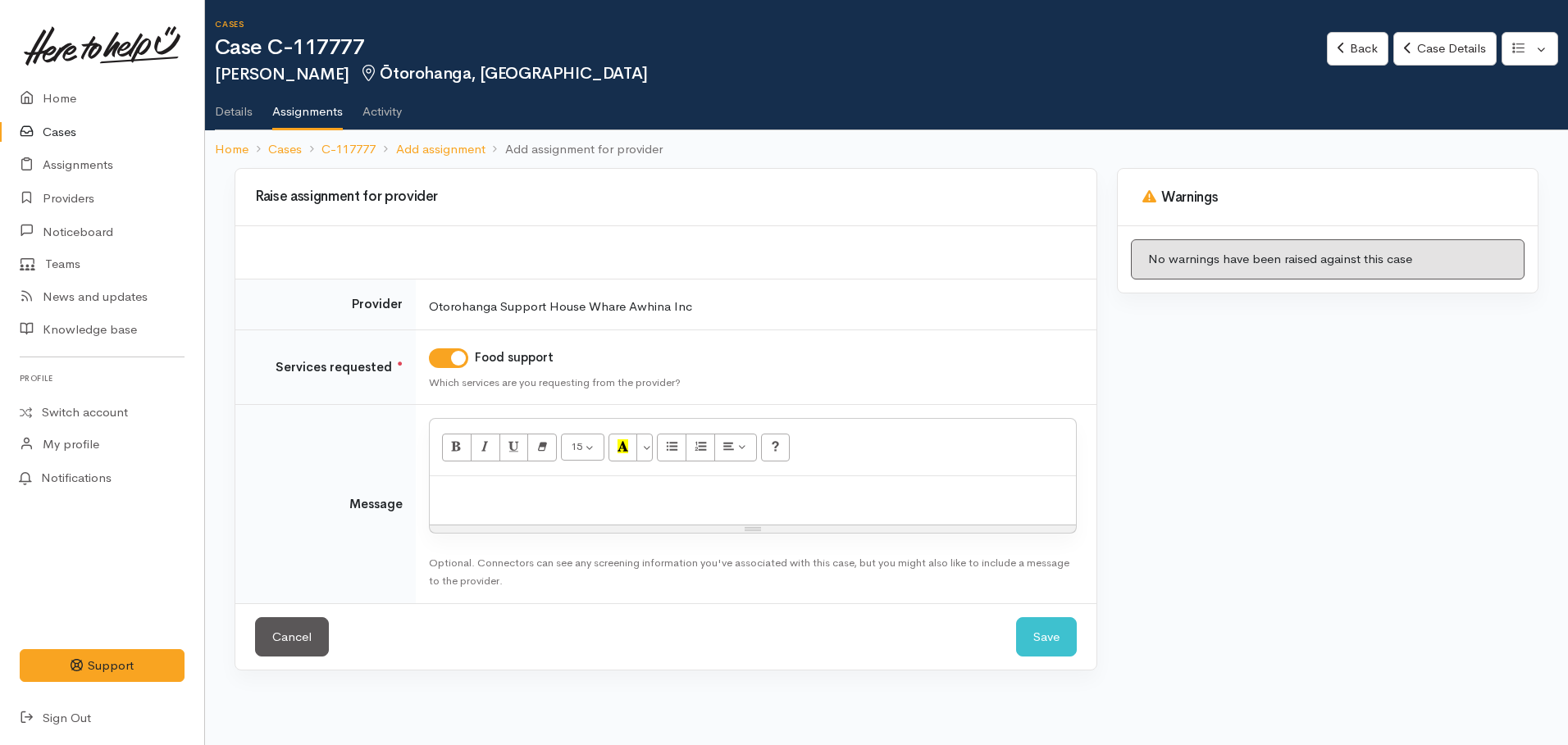
click at [495, 509] on div at bounding box center [753, 500] width 647 height 48
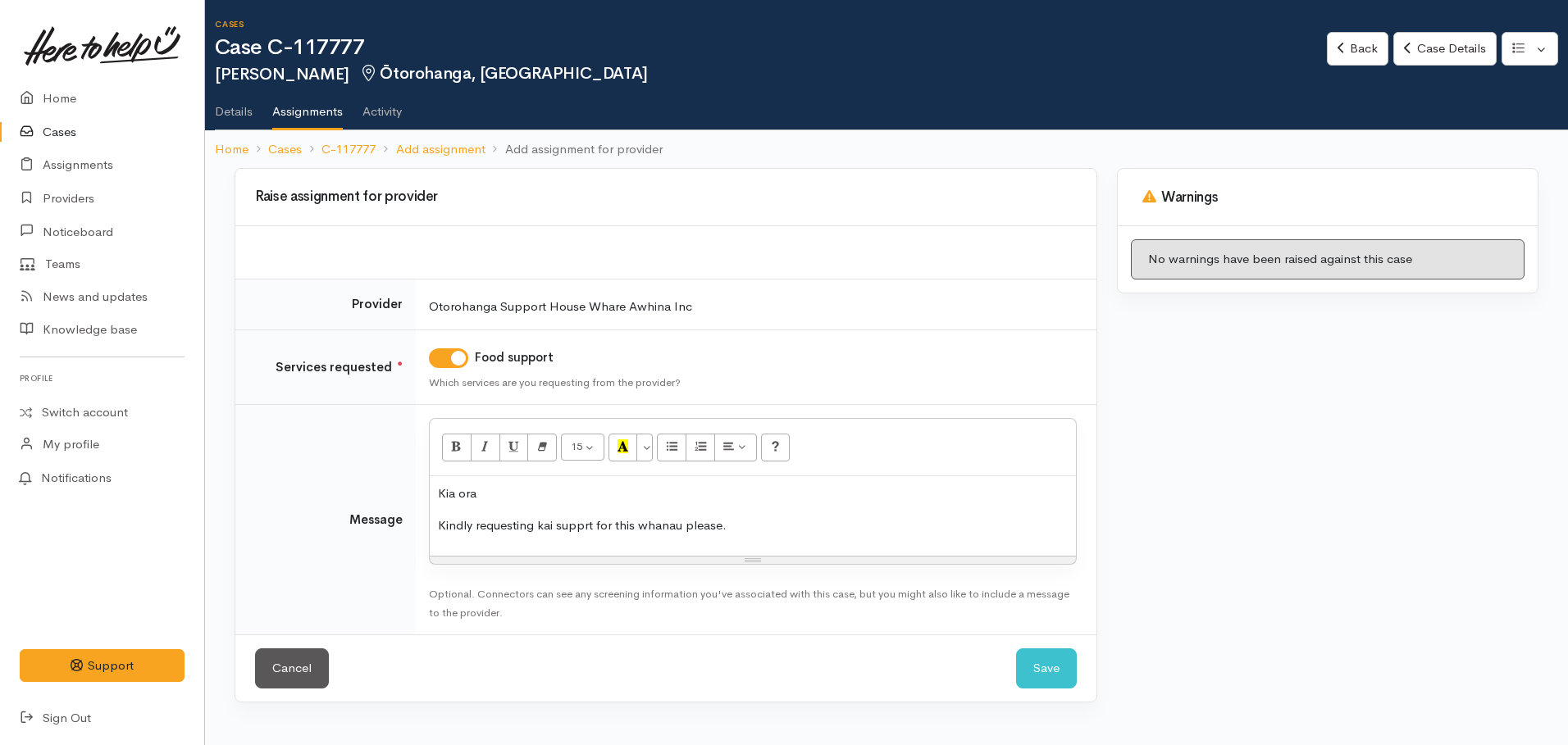
click at [732, 527] on p "Kindly requesting kai supprt for this whanau please." at bounding box center [753, 526] width 630 height 19
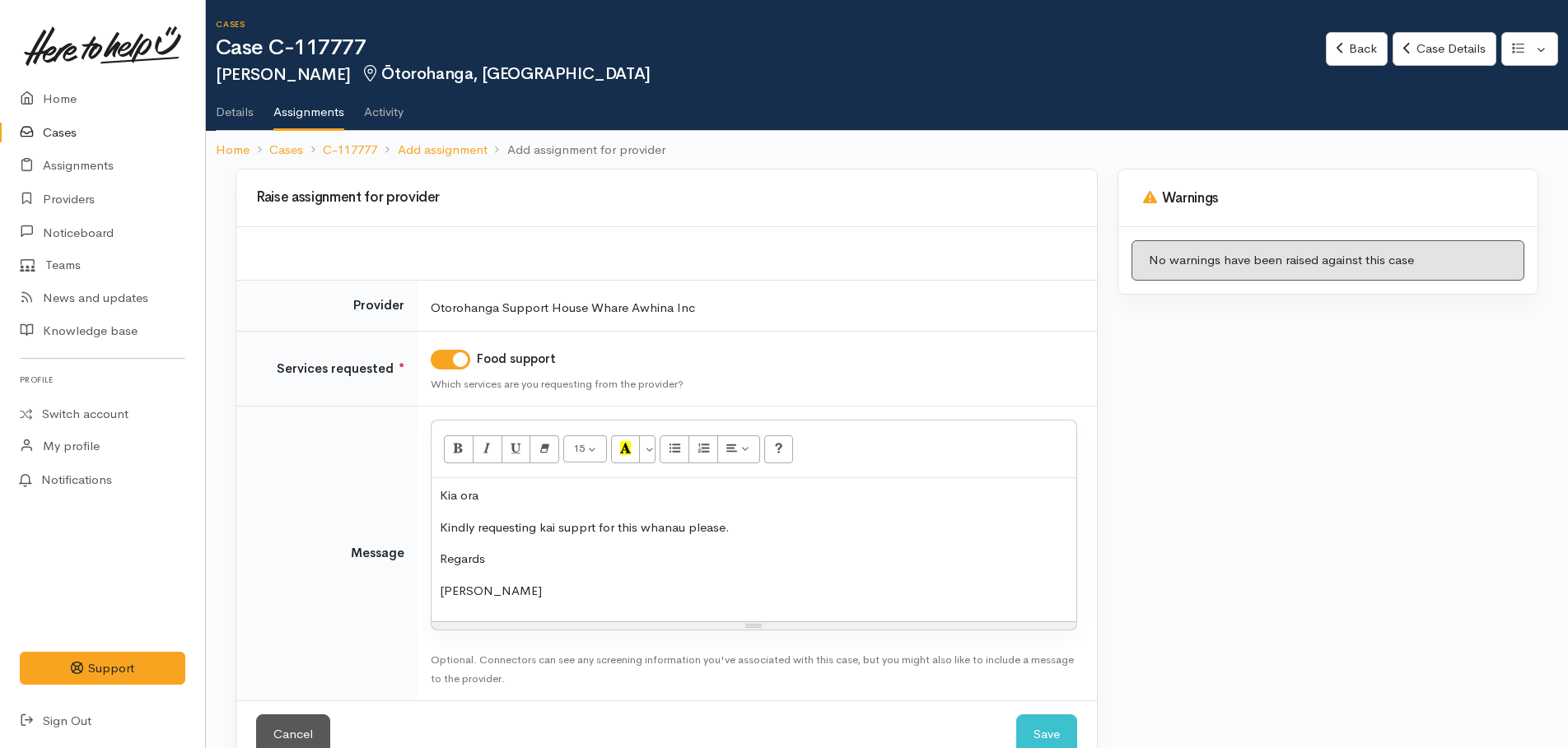
click at [740, 526] on p "Kindly requesting kai supprt for this whanau please." at bounding box center [754, 528] width 628 height 19
click at [589, 527] on p "Kindly requesting kai supprt for this whanau please. Please see further details…" at bounding box center [754, 528] width 628 height 19
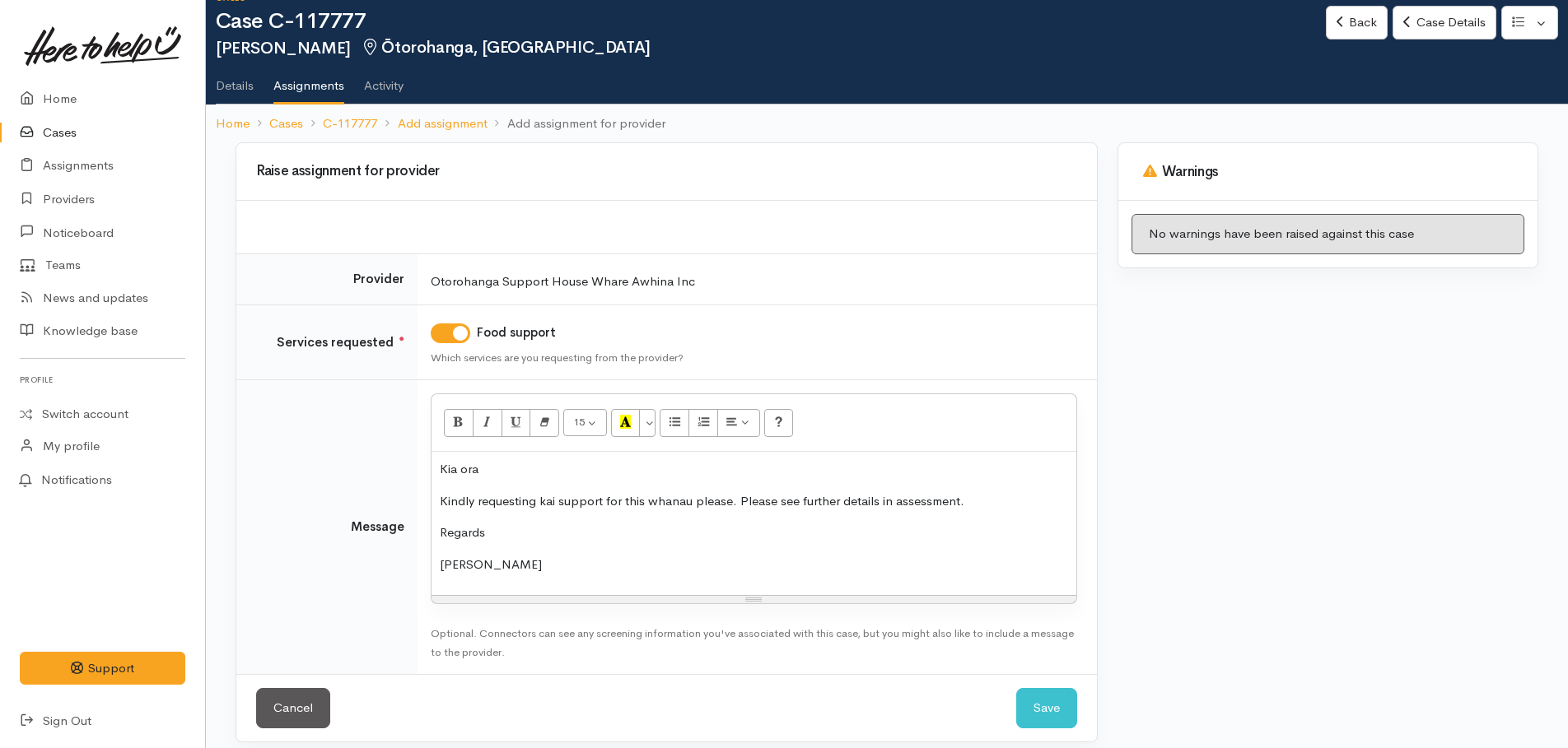
scroll to position [40, 0]
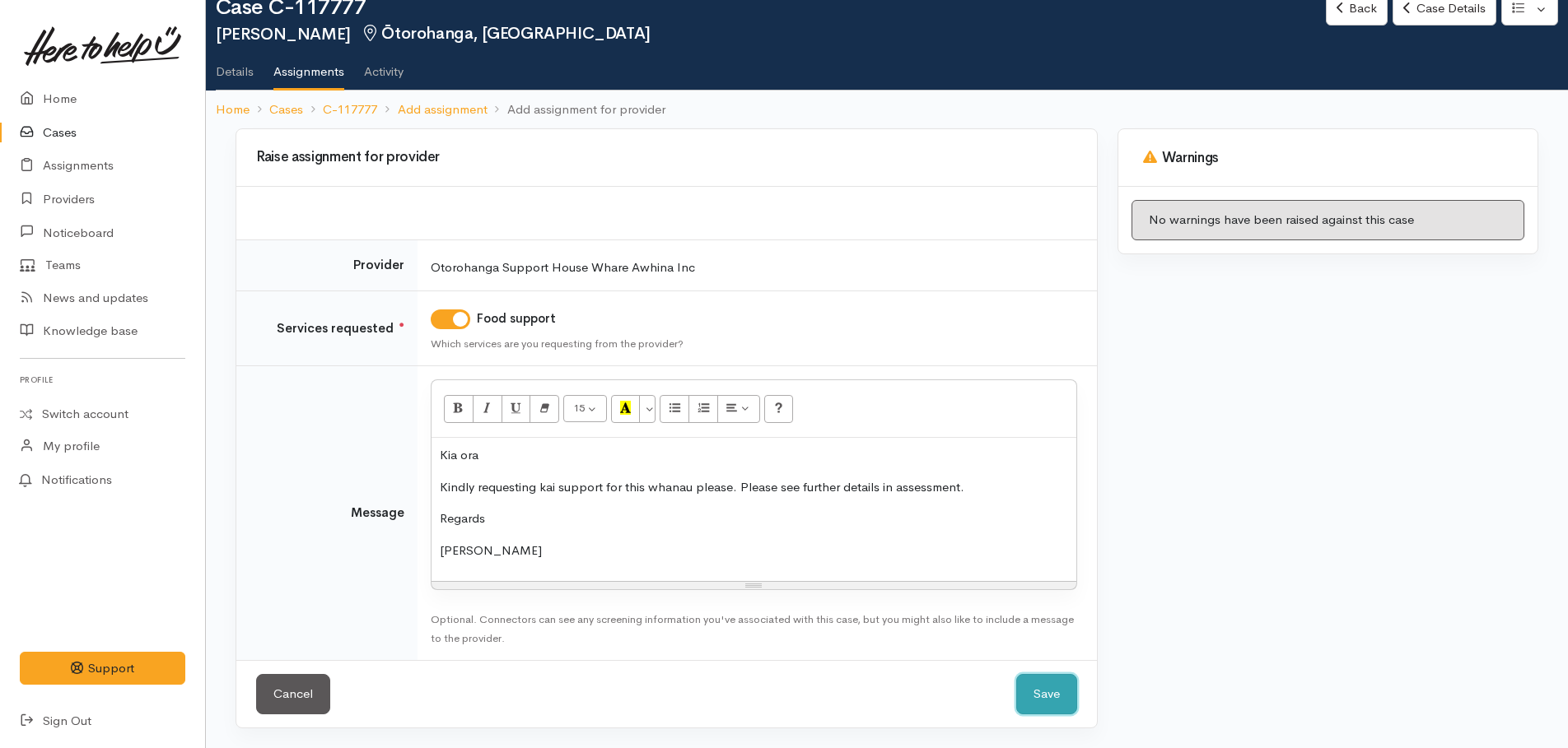
click at [1047, 693] on button "Save" at bounding box center [1046, 695] width 61 height 40
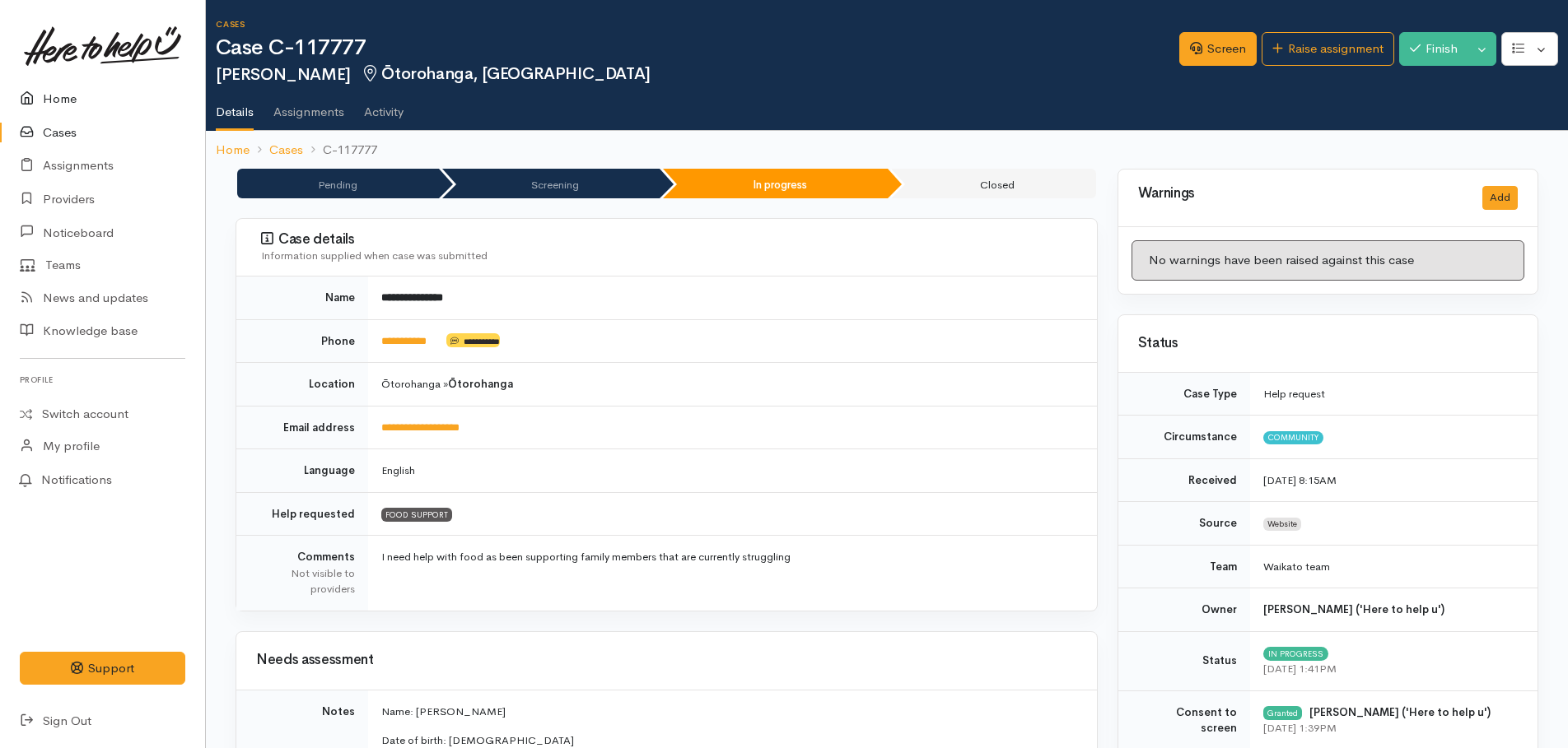
click at [68, 94] on link "Home" at bounding box center [103, 99] width 205 height 34
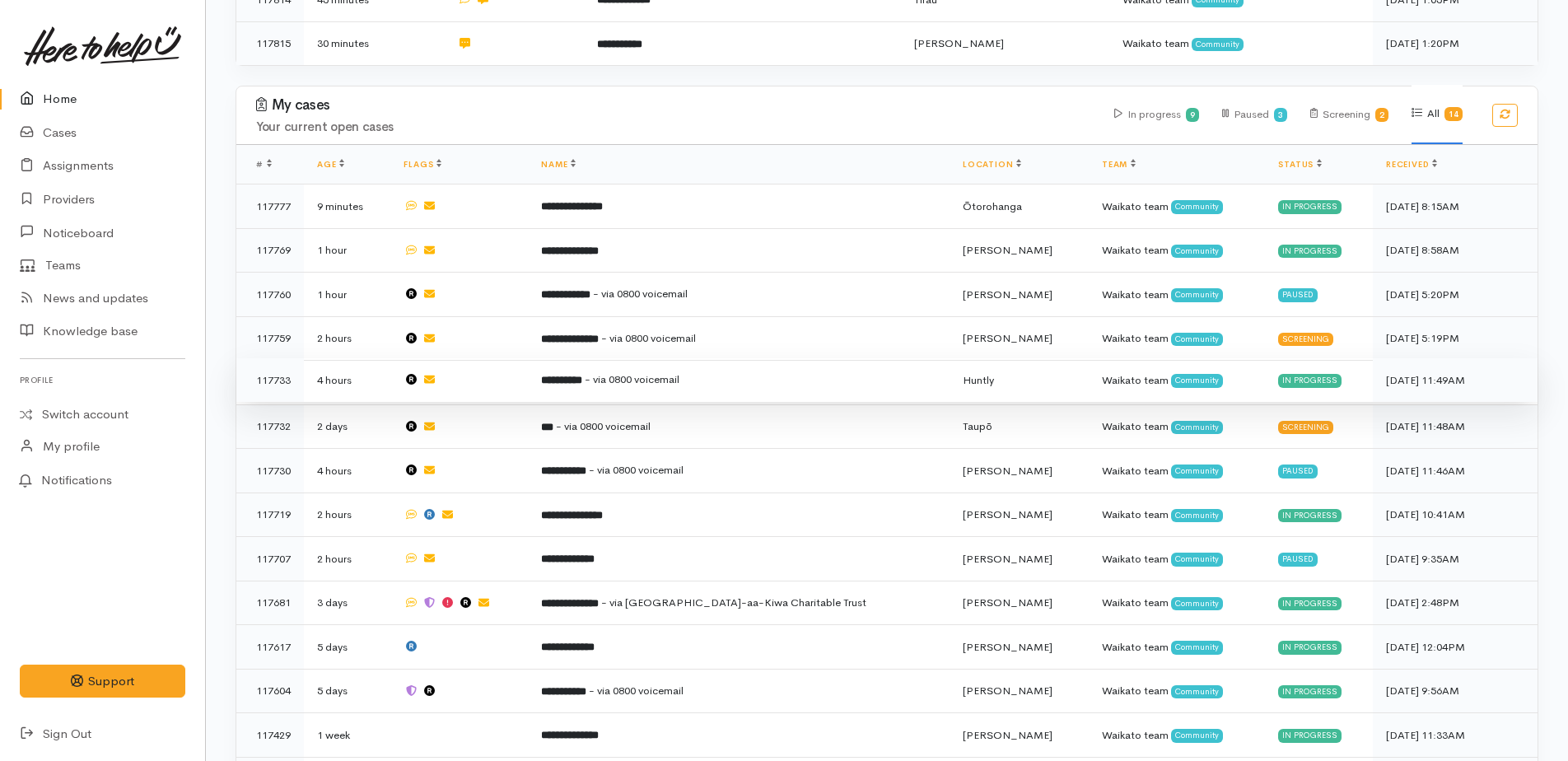
scroll to position [577, 0]
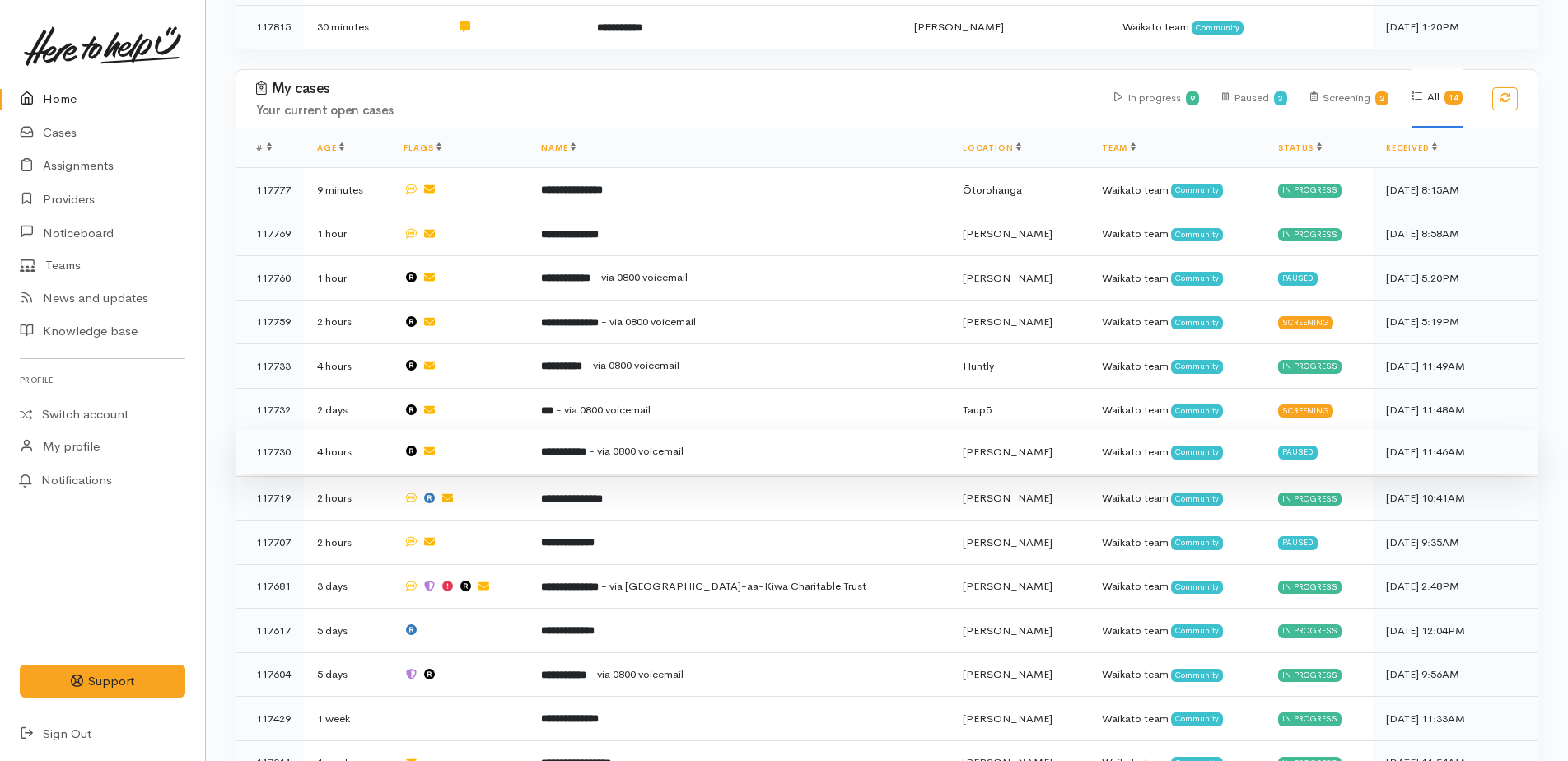
click at [634, 433] on td "**********" at bounding box center [739, 452] width 422 height 44
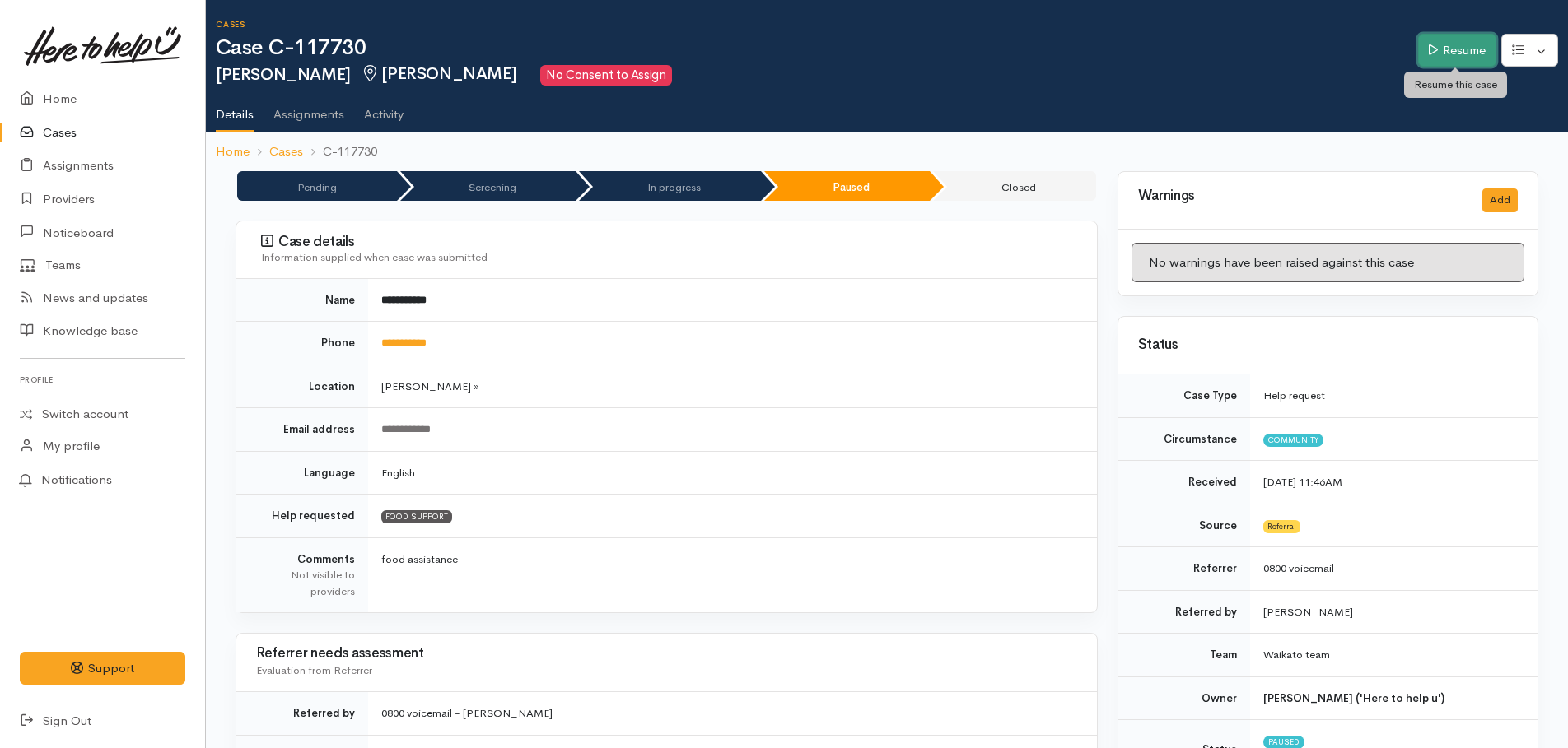
click at [1466, 55] on link "Resume" at bounding box center [1457, 50] width 78 height 34
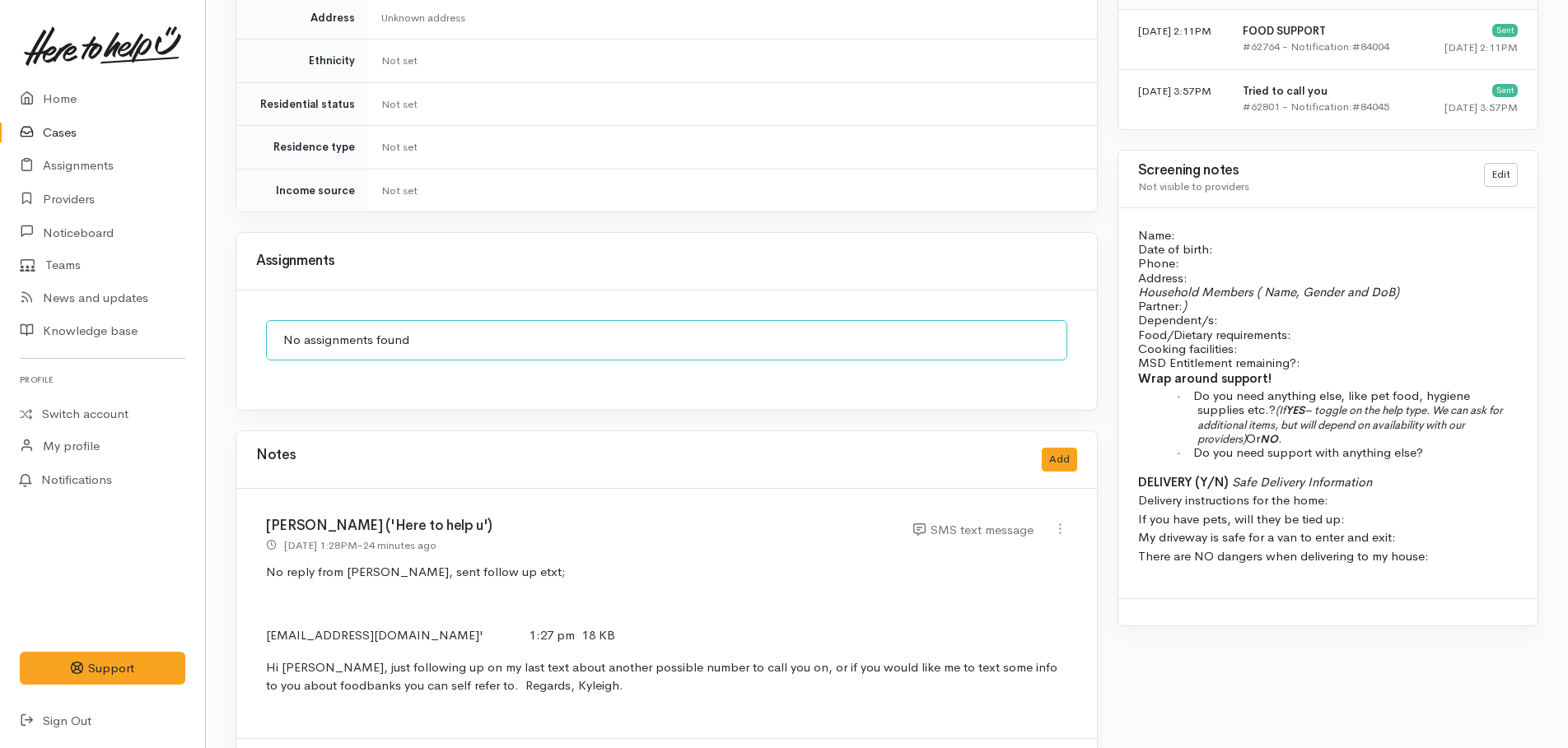
scroll to position [1400, 0]
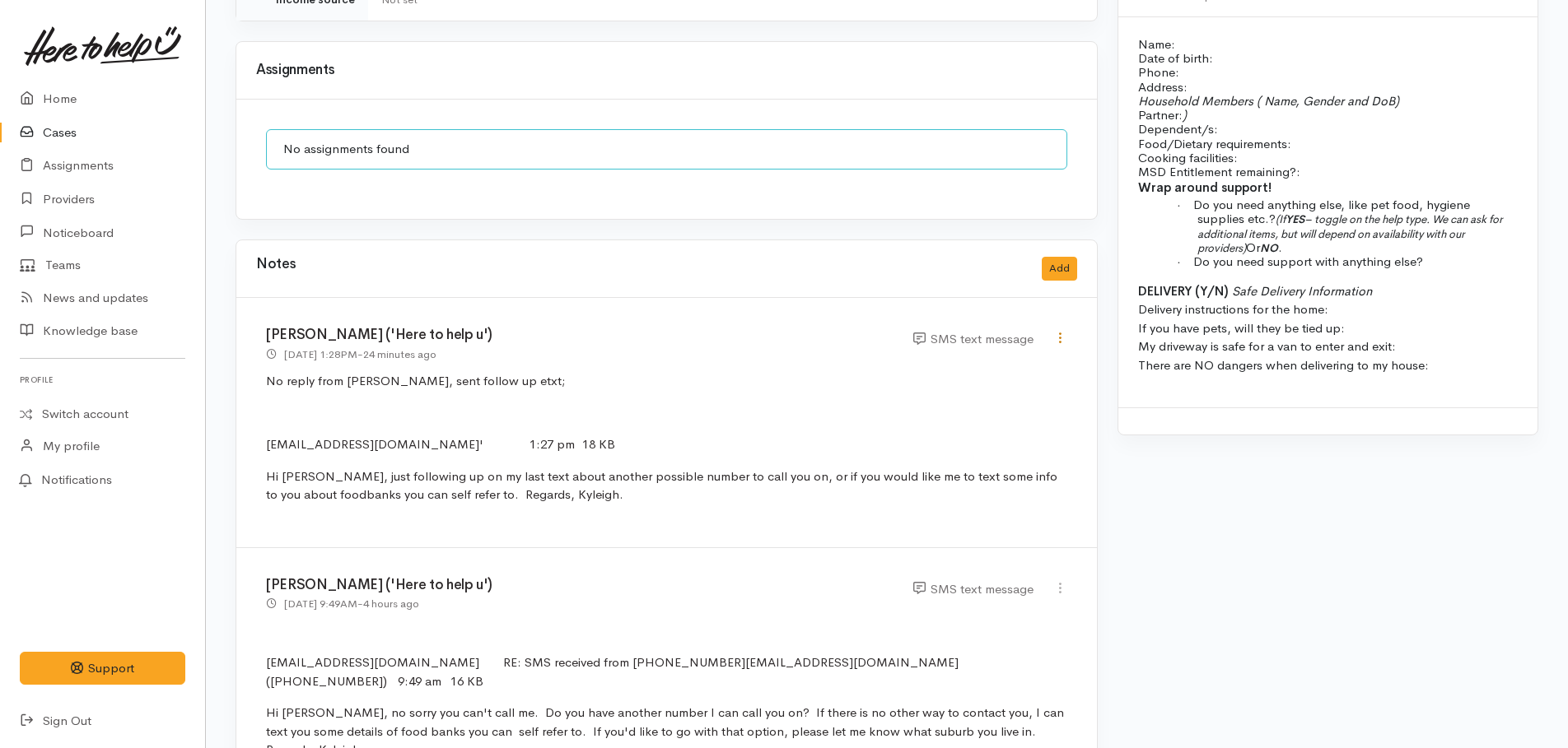
click at [1060, 331] on icon at bounding box center [1060, 337] width 14 height 14
click at [966, 358] on link "Edit" at bounding box center [1001, 370] width 130 height 26
select select "5"
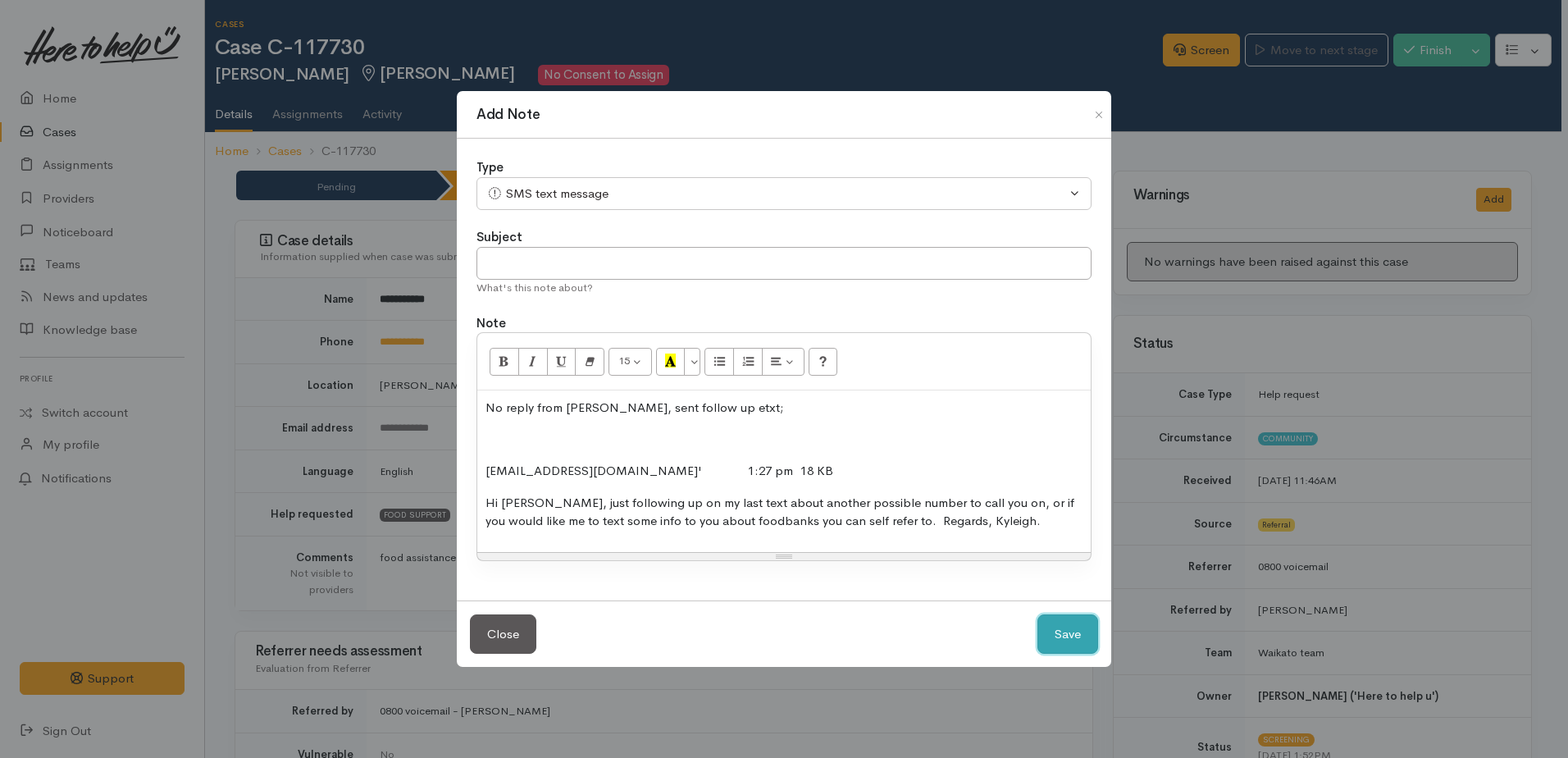
click at [1089, 626] on button "Save" at bounding box center [1068, 635] width 60 height 40
select select "1"
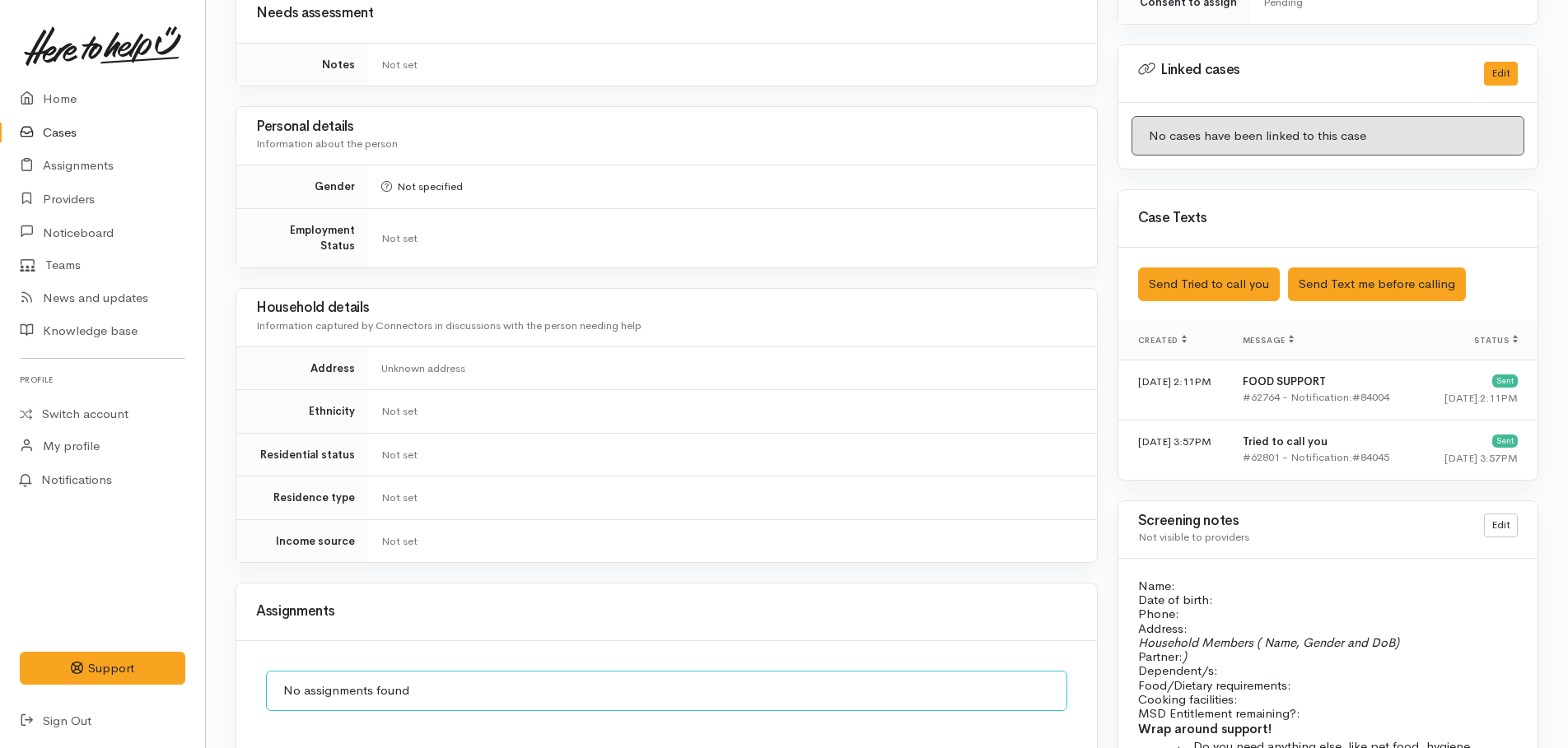
scroll to position [1152, 0]
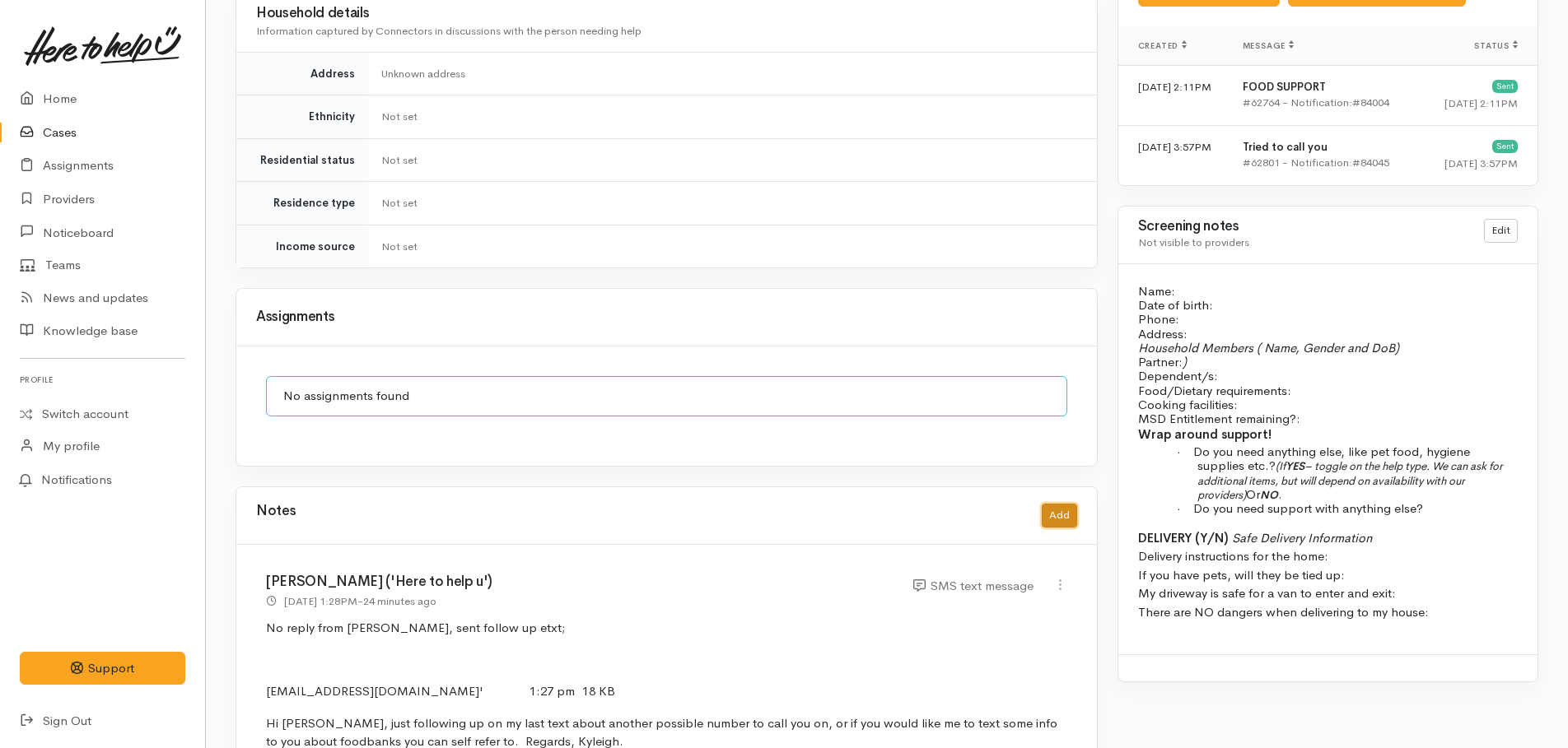
click at [1053, 504] on button "Add" at bounding box center [1059, 516] width 36 height 24
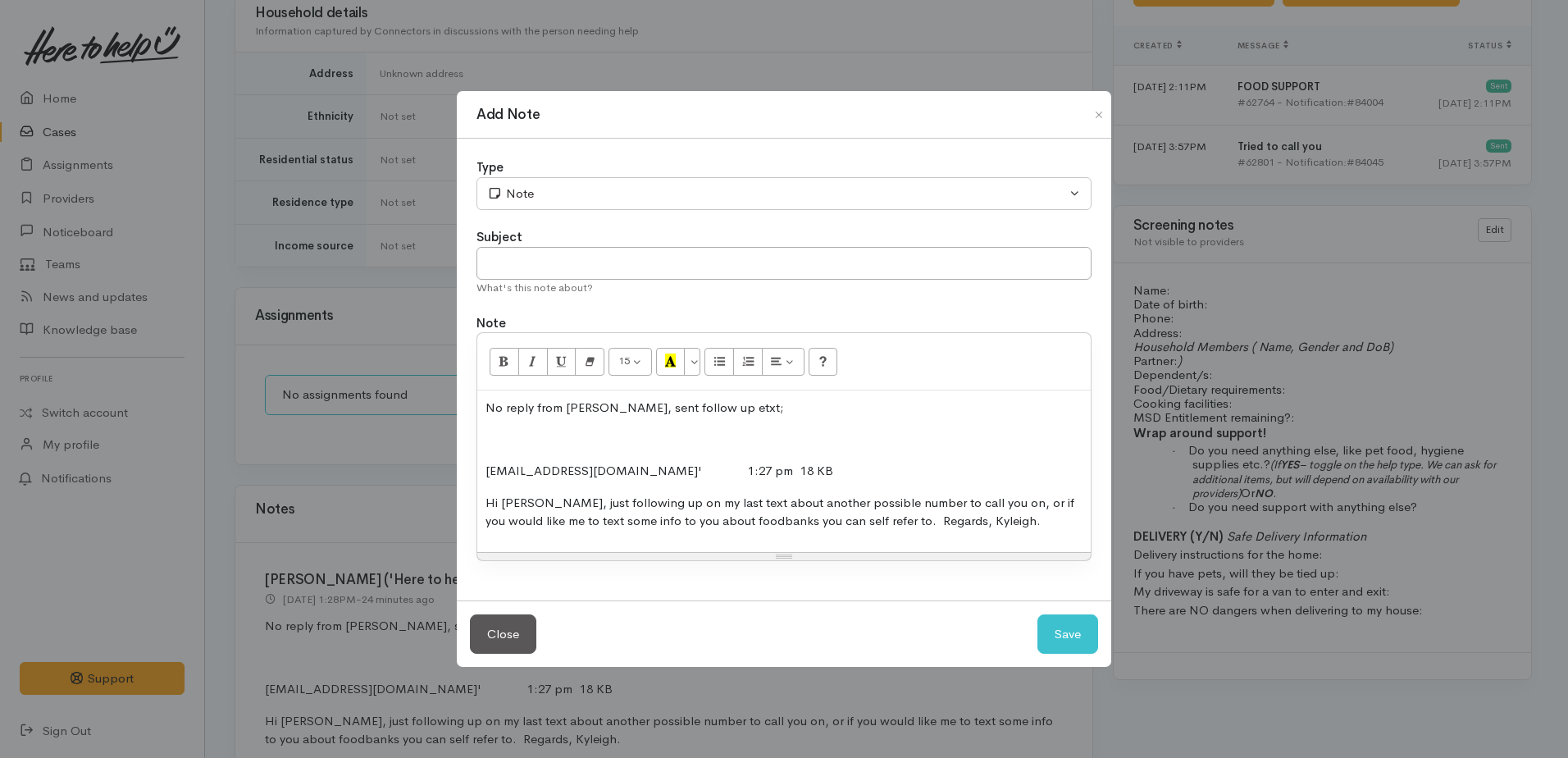
click at [60, 100] on div "Add Note Type Correspondence Discussion Email Note Phone call SMS text message …" at bounding box center [784, 379] width 1568 height 758
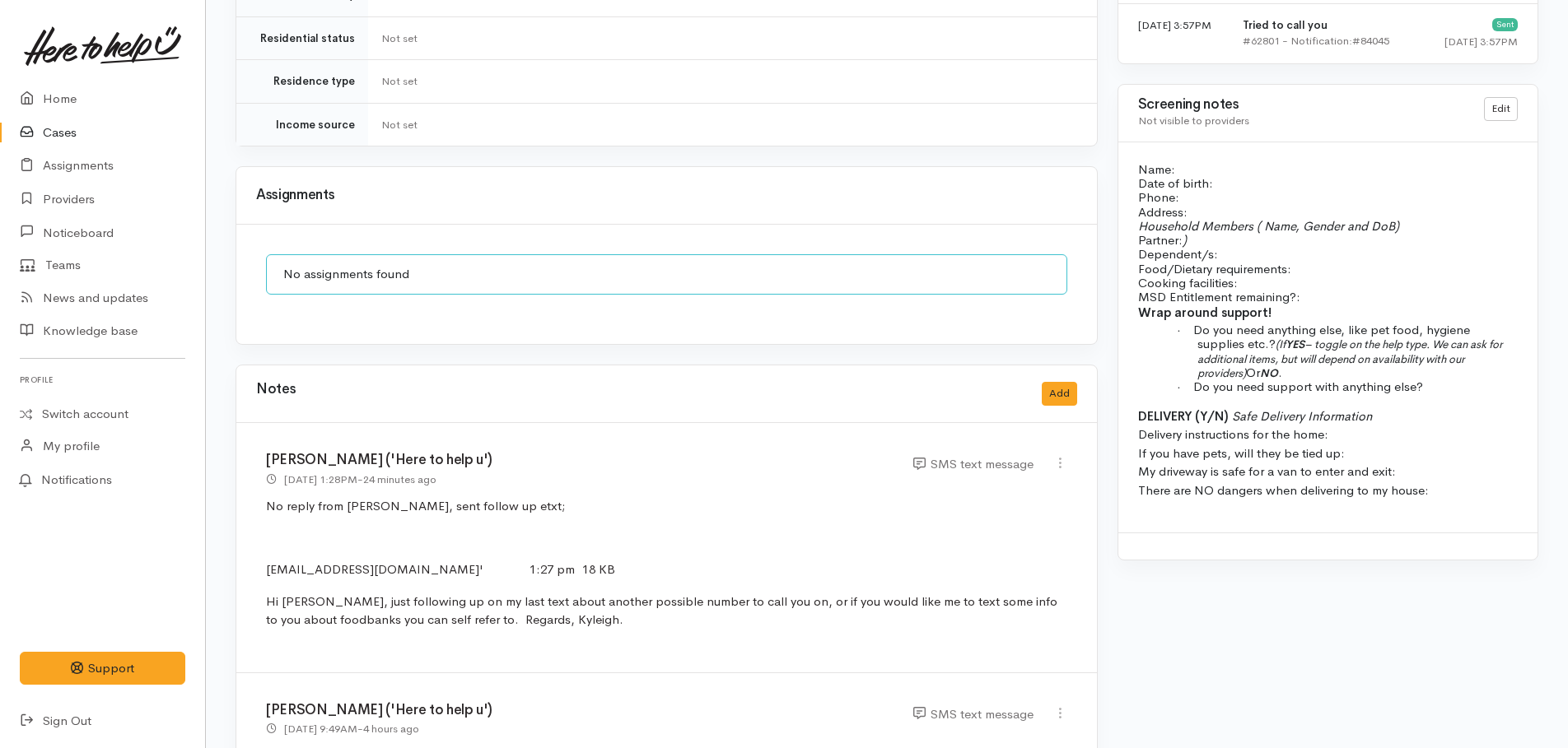
scroll to position [1646, 0]
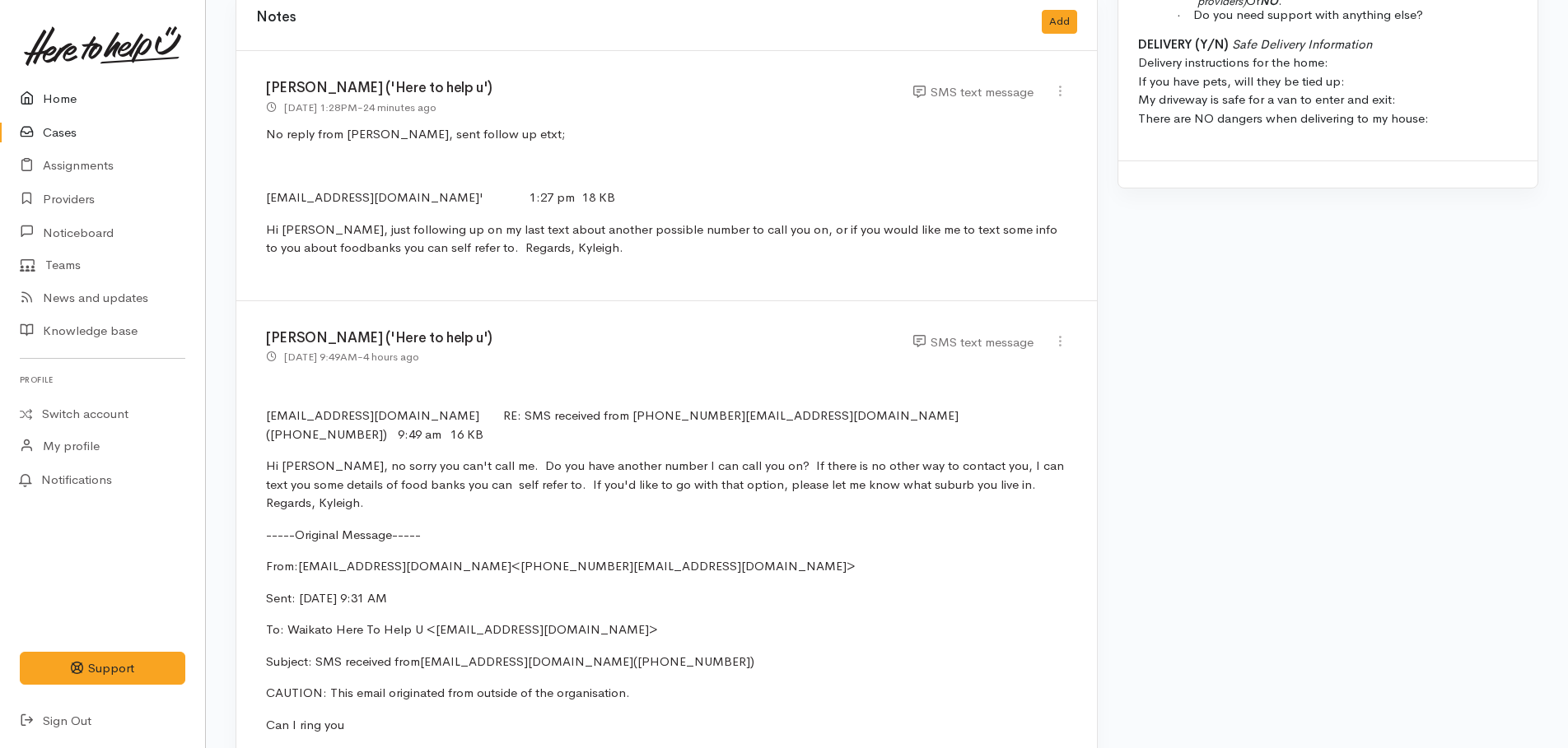
click at [64, 99] on link "Home" at bounding box center [103, 99] width 205 height 34
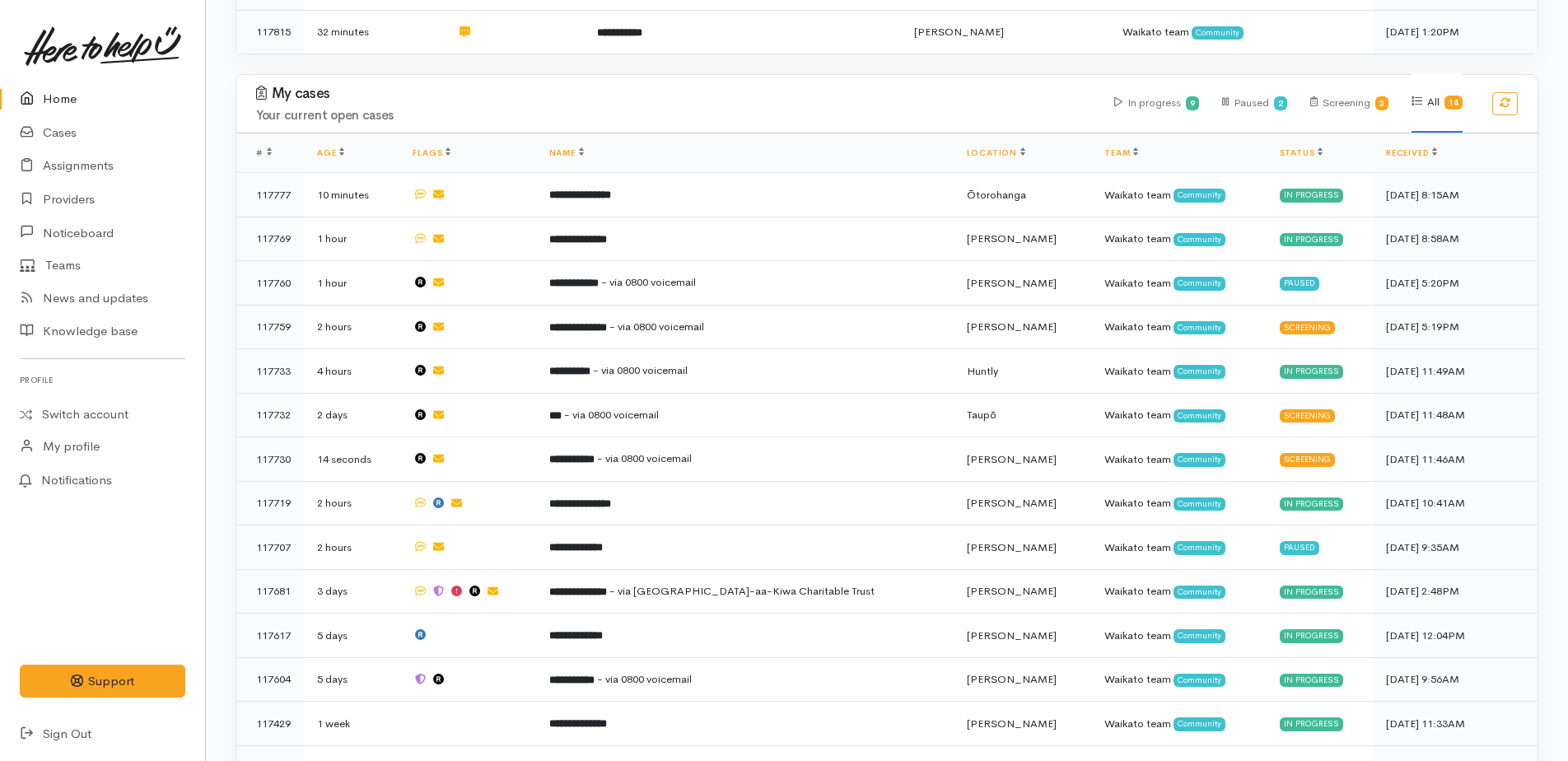
scroll to position [481, 0]
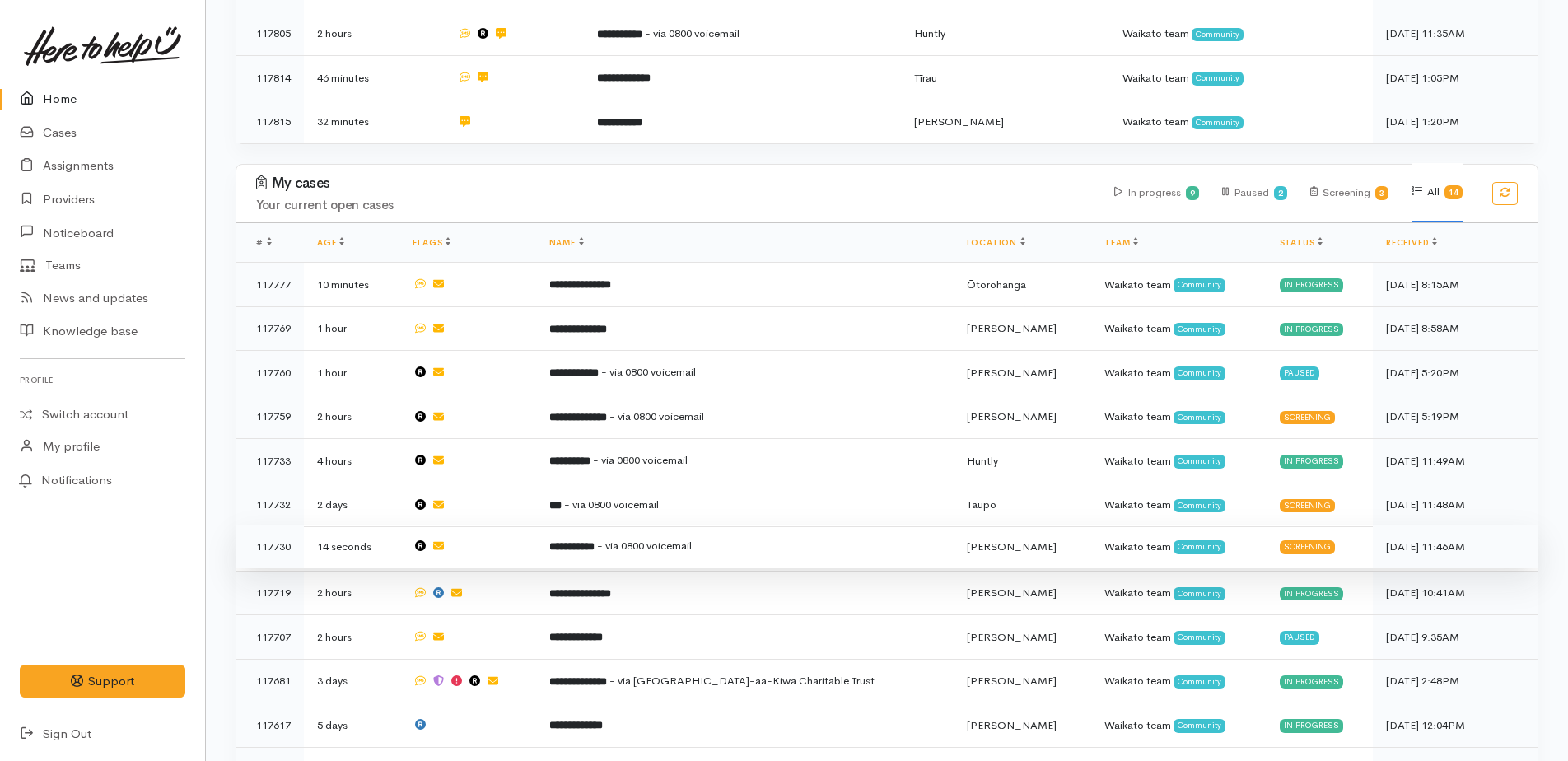
click at [594, 543] on b "**********" at bounding box center [571, 546] width 45 height 11
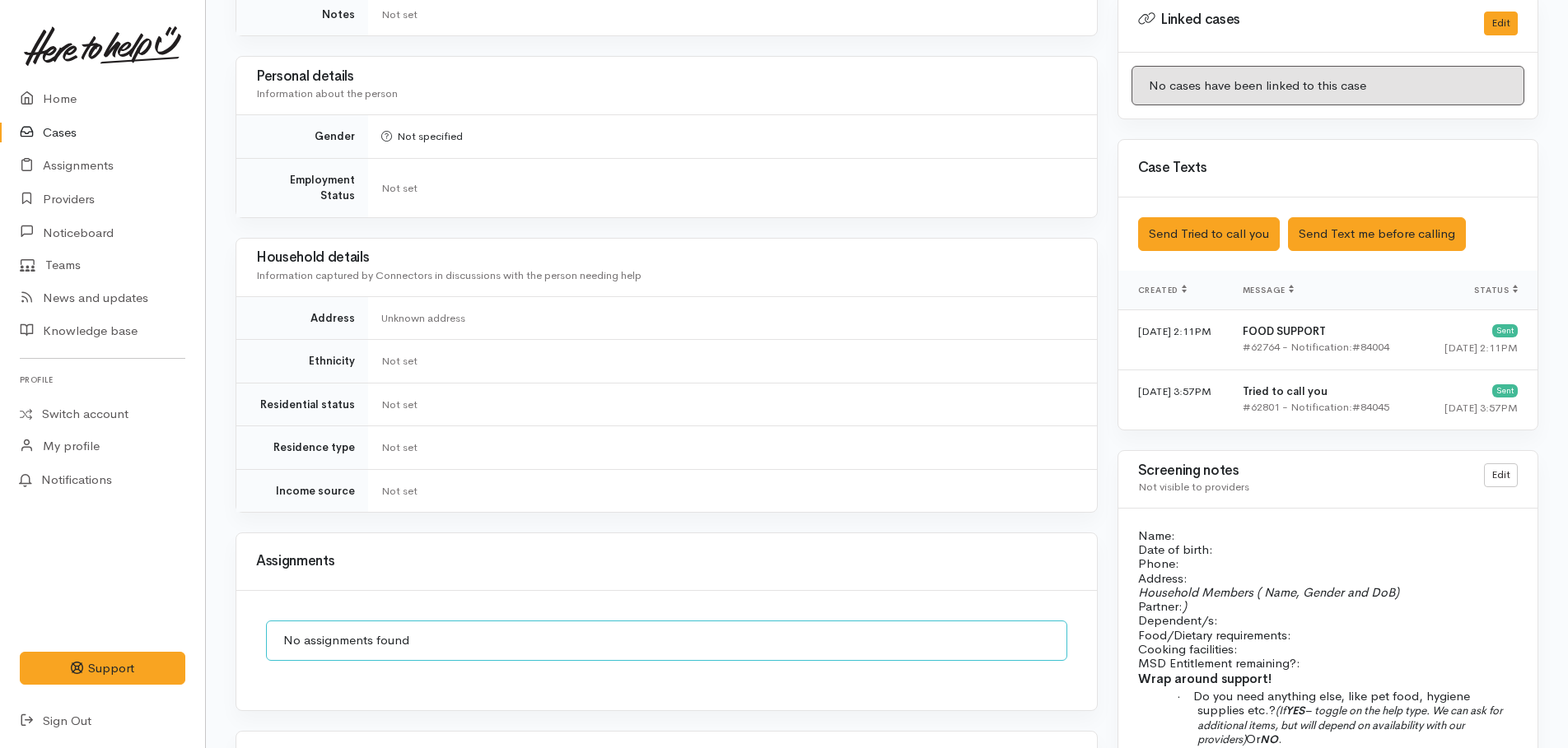
scroll to position [1152, 0]
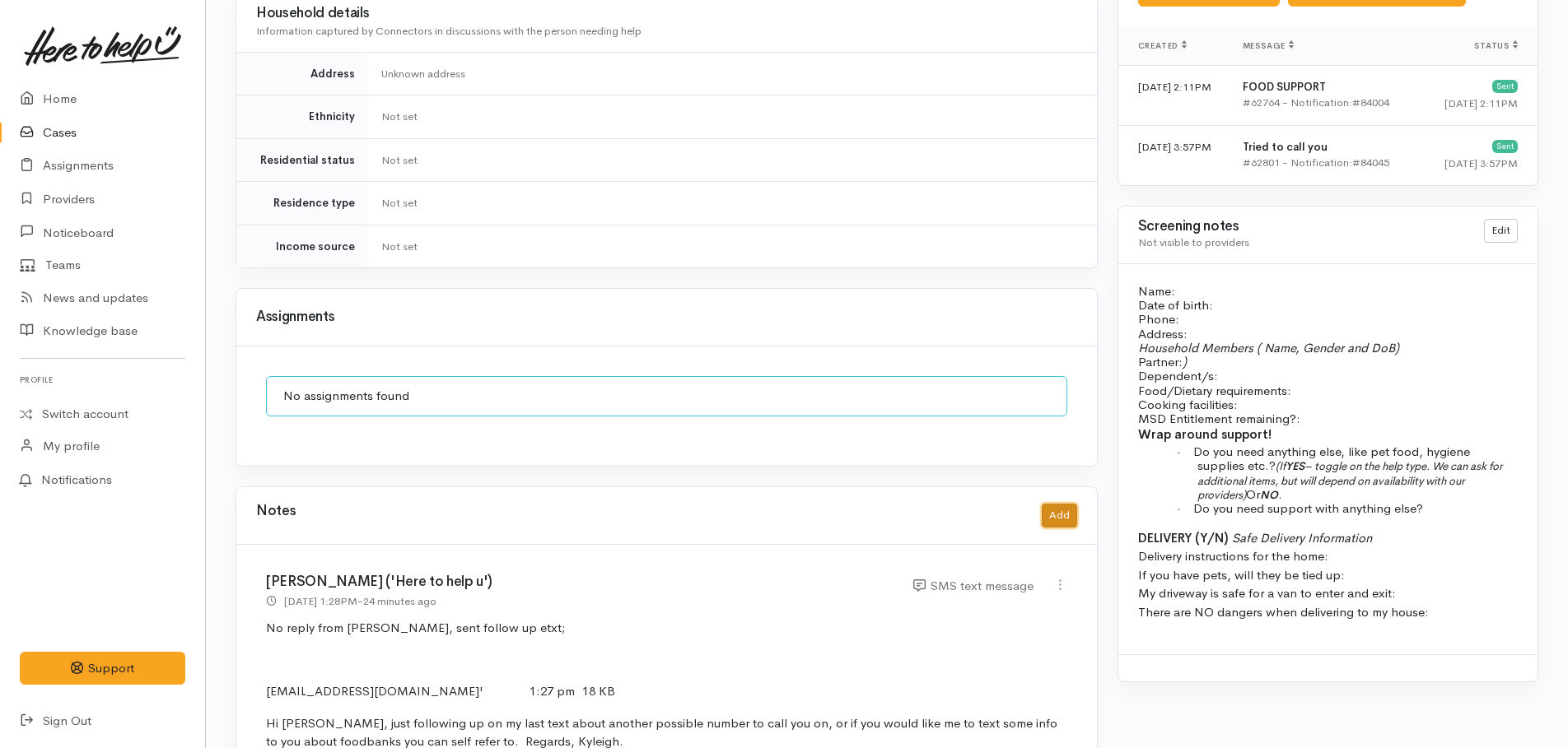
click at [1058, 504] on button "Add" at bounding box center [1059, 516] width 36 height 24
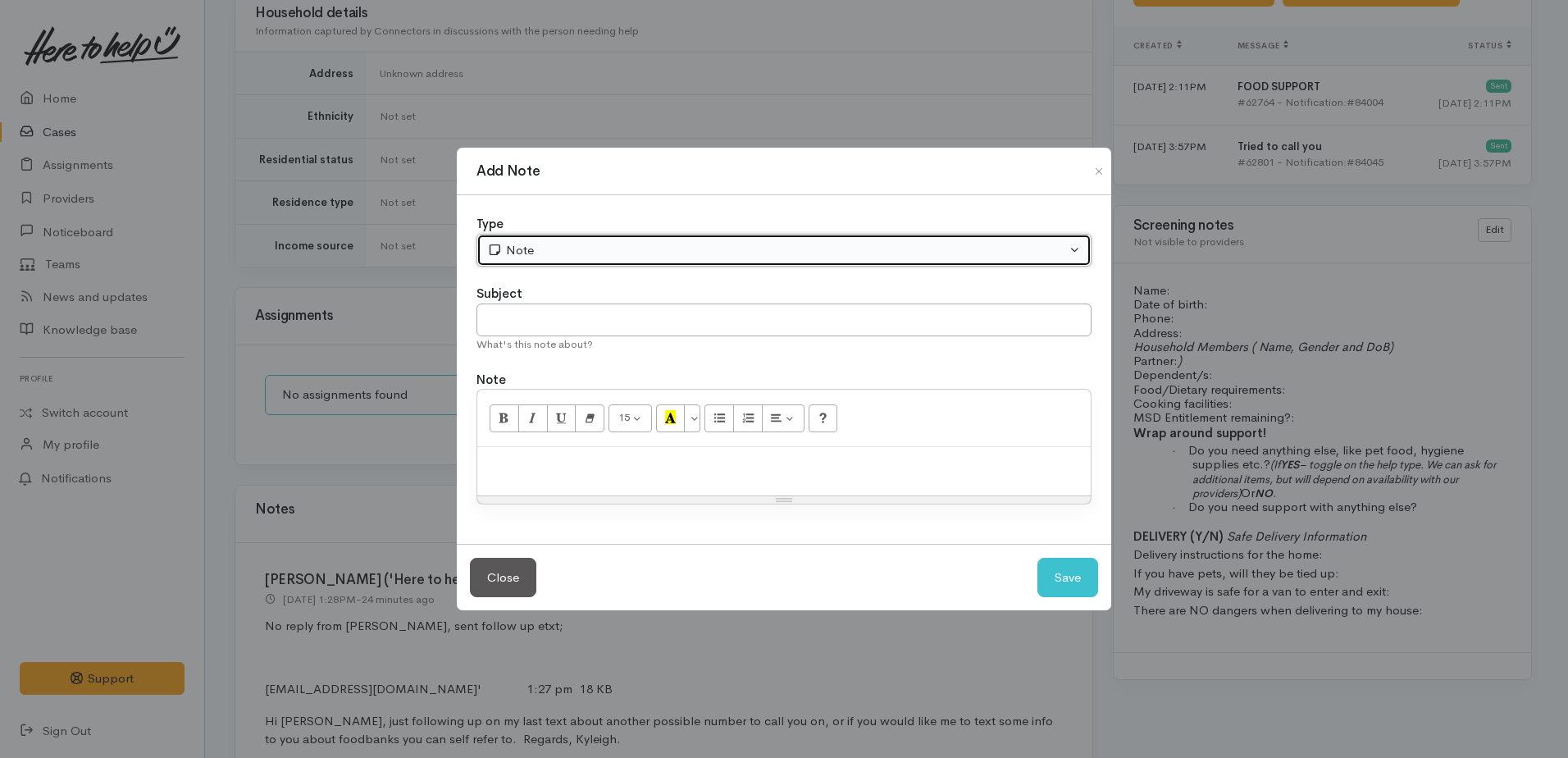
click at [546, 257] on div "Note" at bounding box center [776, 250] width 579 height 19
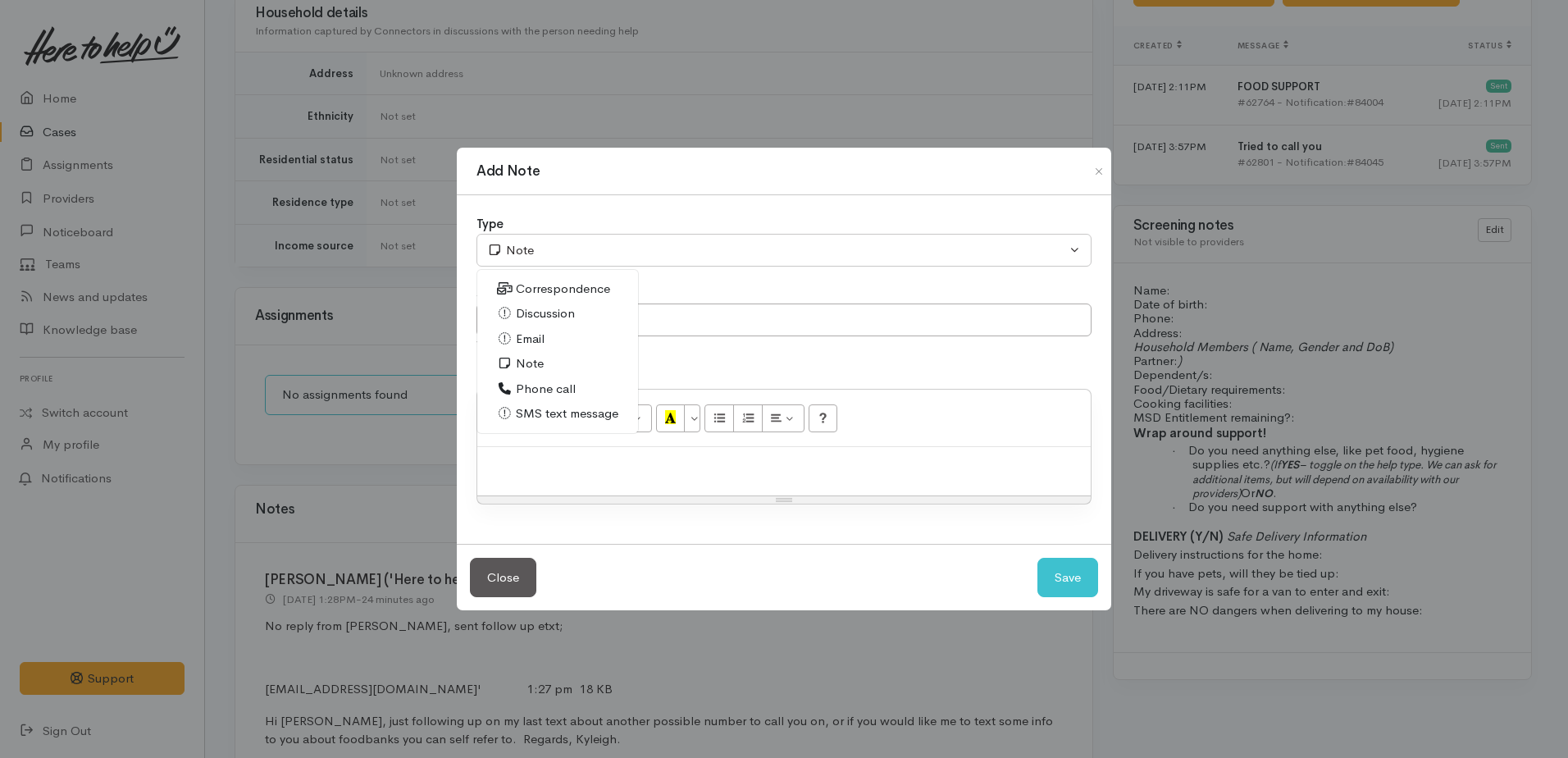
click at [552, 290] on span "Correspondence" at bounding box center [563, 289] width 94 height 19
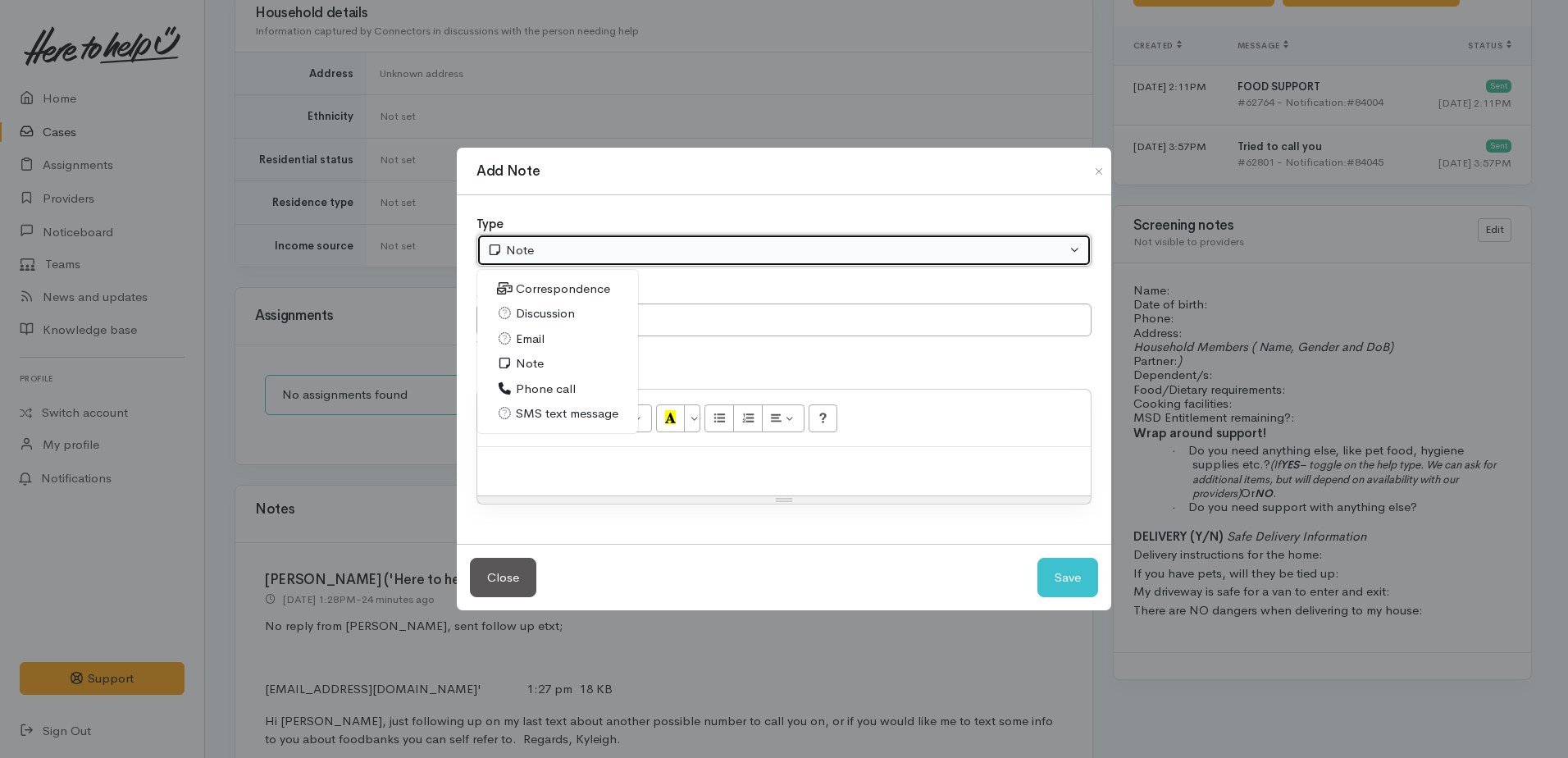
select select "6"
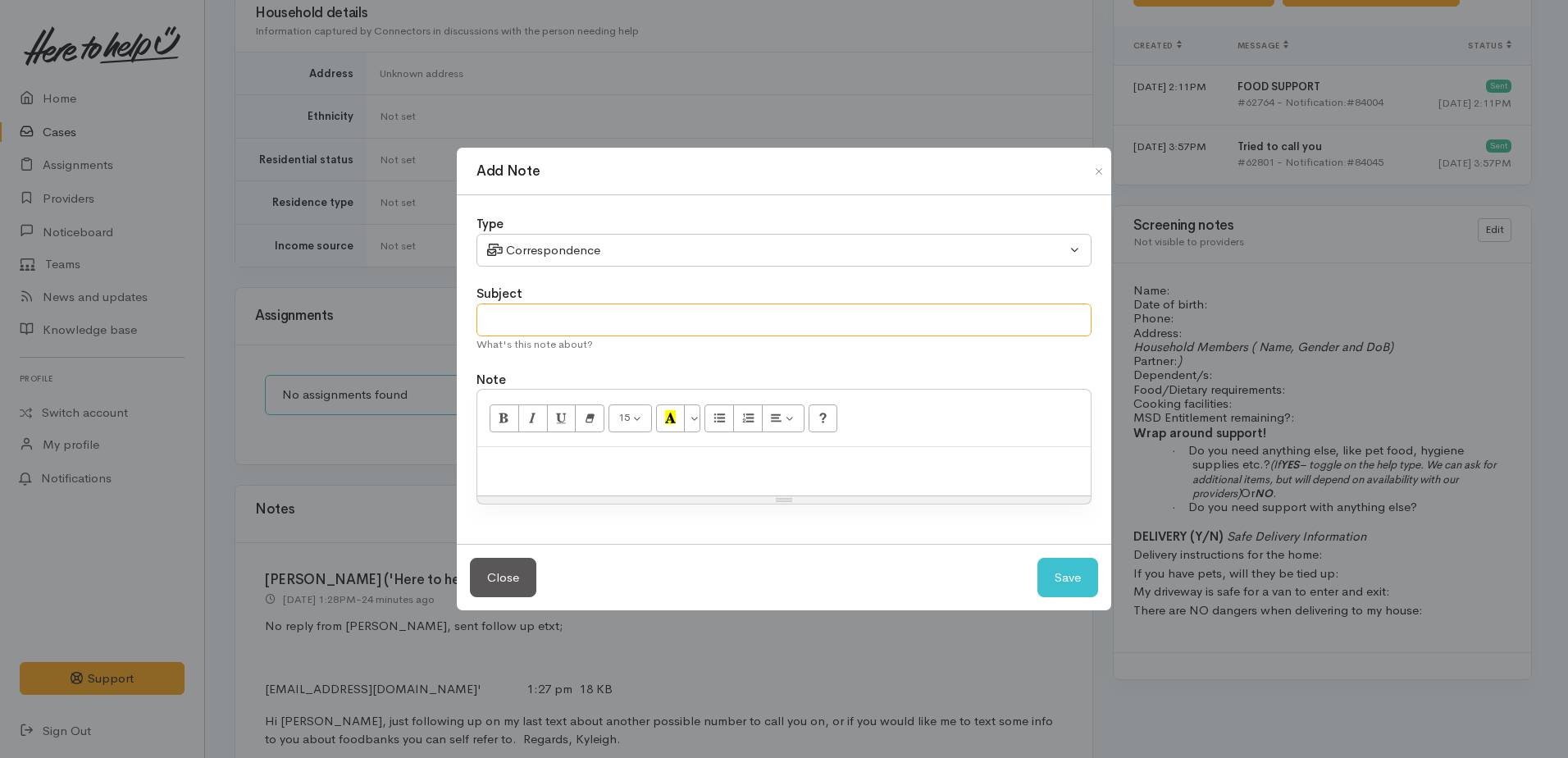
click at [551, 306] on input "text" at bounding box center [784, 320] width 616 height 34
type input "reply from [PERSON_NAME]"
paste div
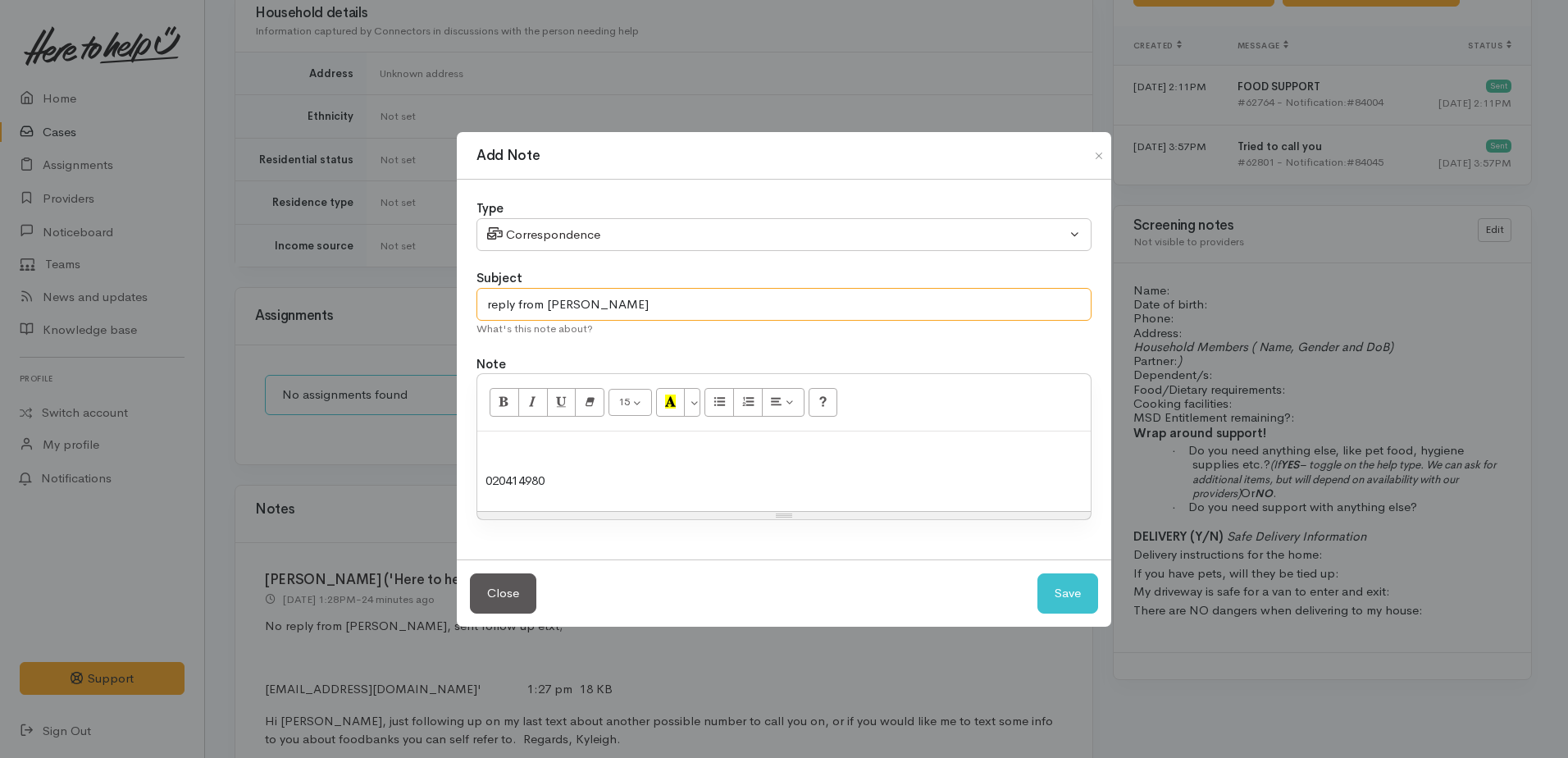
click at [603, 309] on input "reply from [PERSON_NAME]" at bounding box center [784, 304] width 616 height 34
type input "reply from [PERSON_NAME] with a number to call on"
click at [512, 442] on p at bounding box center [784, 448] width 597 height 19
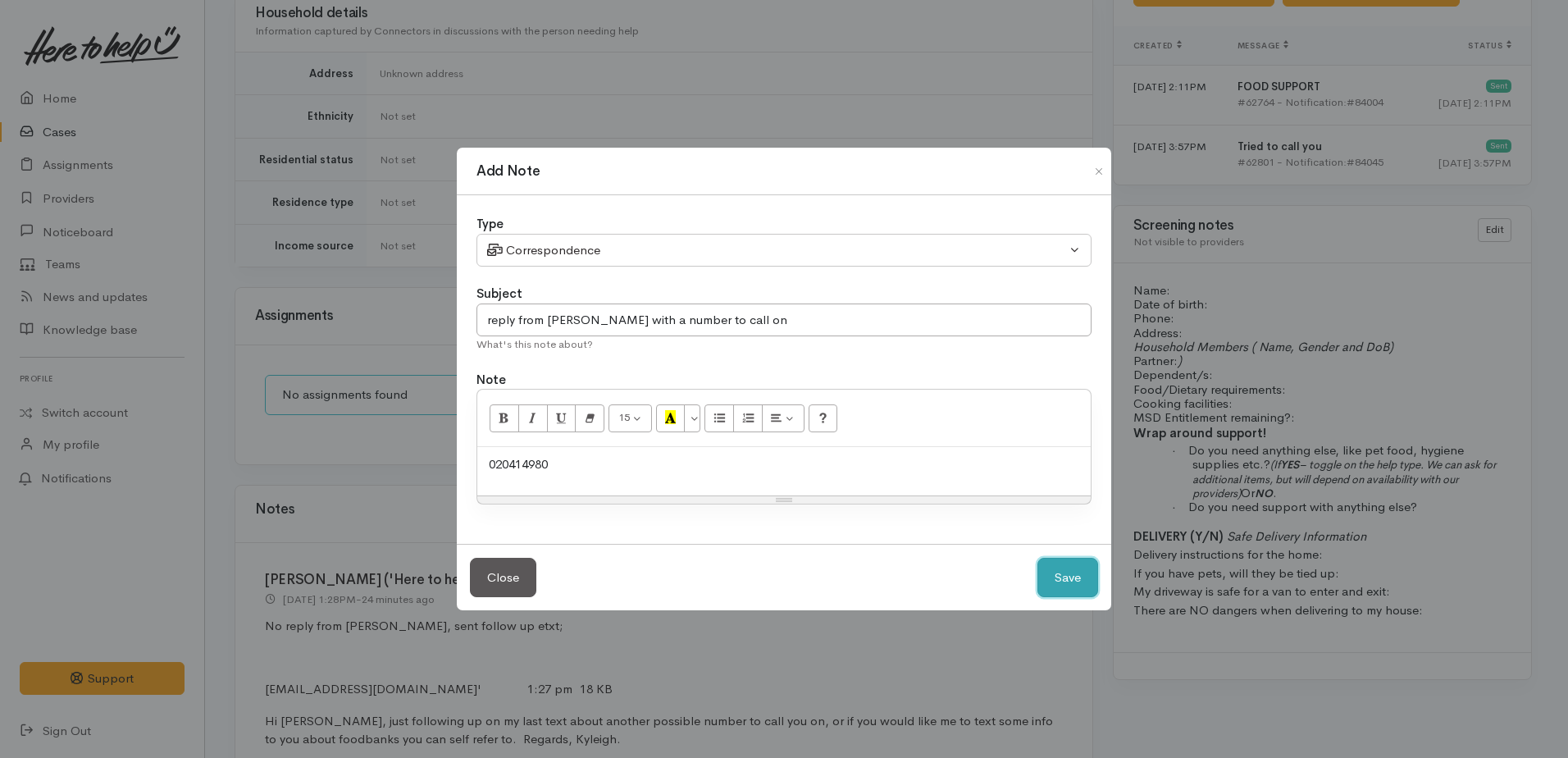
click at [1057, 579] on button "Save" at bounding box center [1068, 578] width 60 height 40
select select "1"
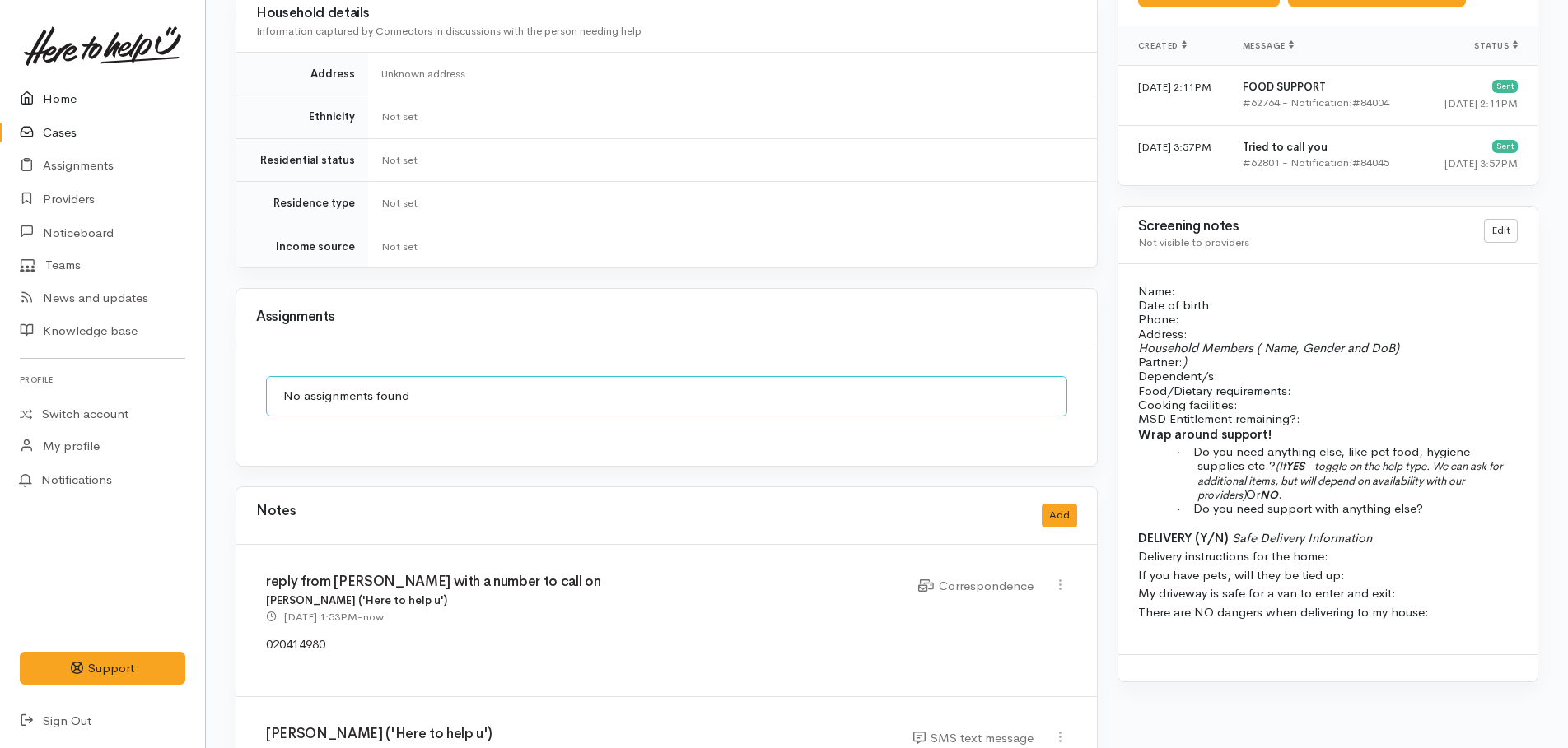
click at [63, 94] on link "Home" at bounding box center [103, 99] width 205 height 34
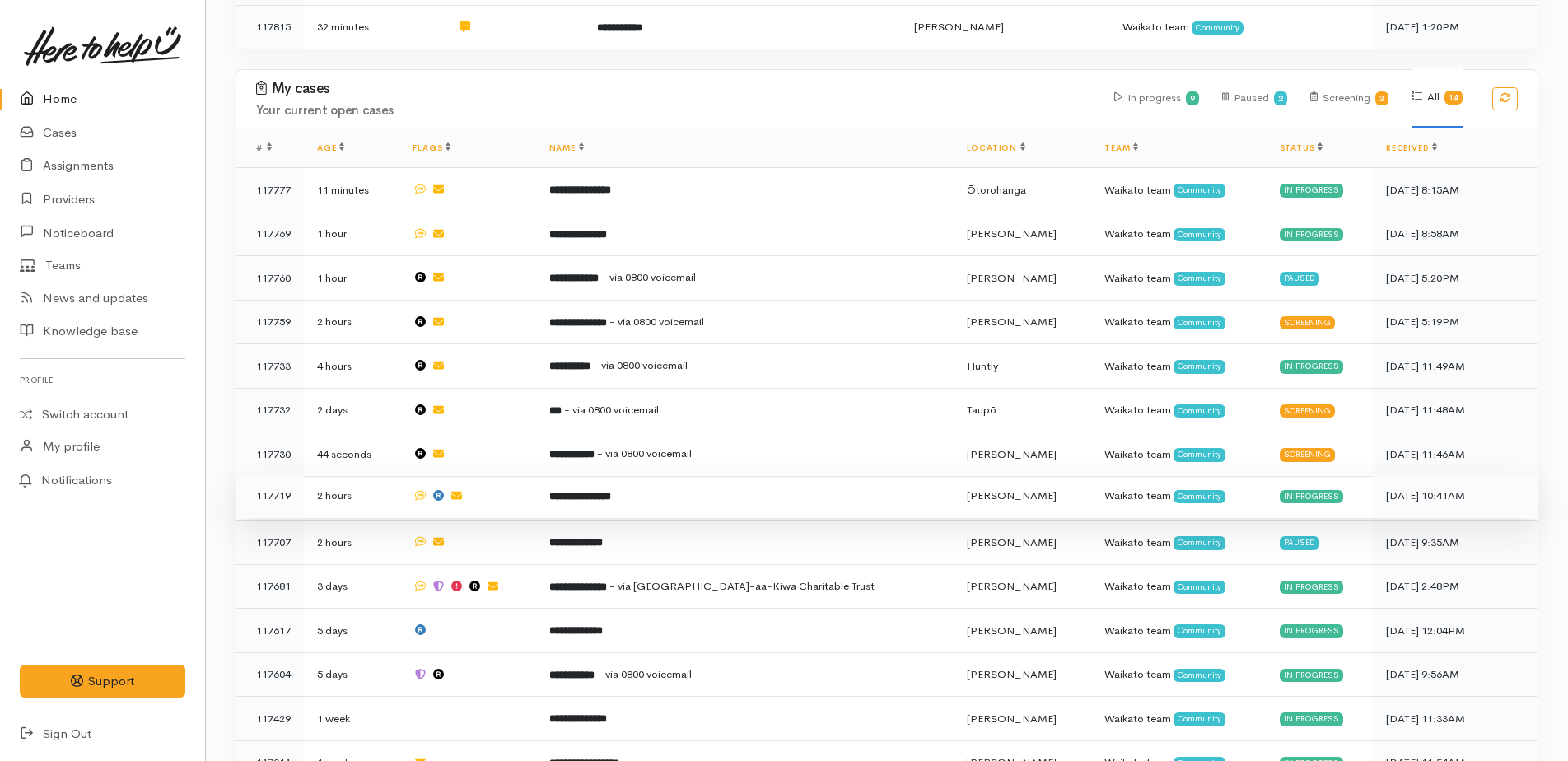
scroll to position [646, 0]
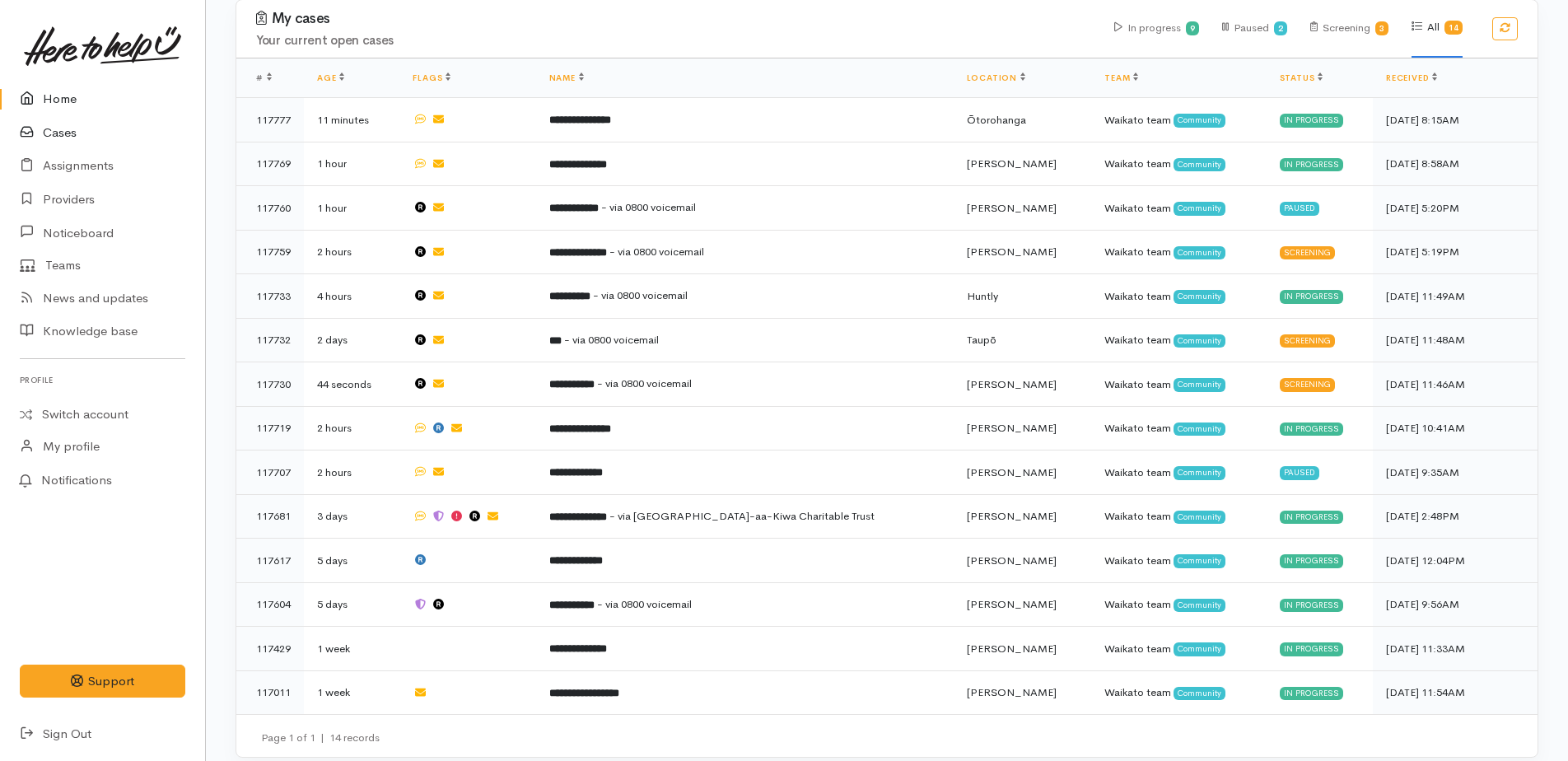
click at [66, 133] on link "Cases" at bounding box center [103, 133] width 205 height 34
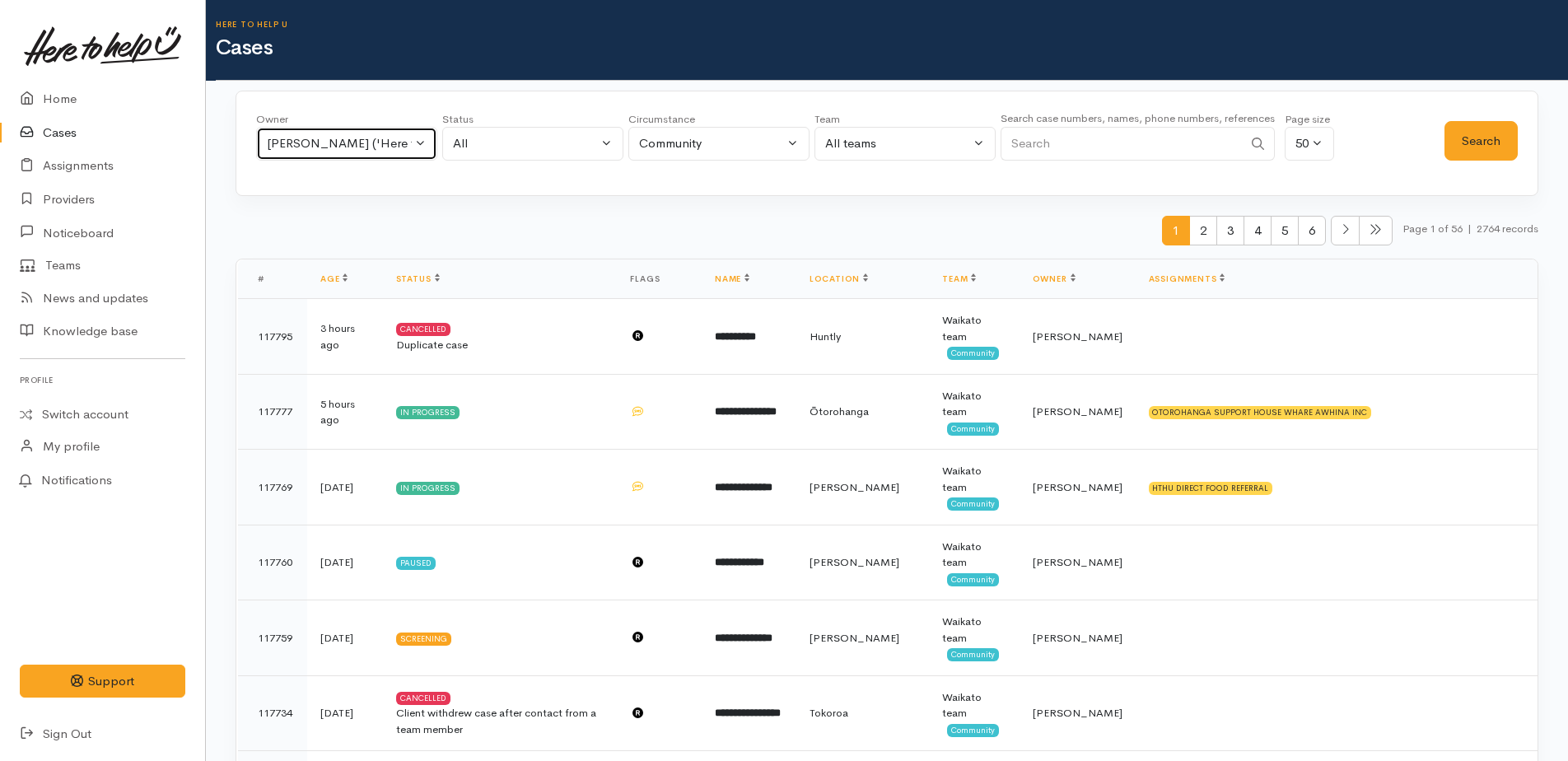
click at [288, 148] on div "[PERSON_NAME] ('Here to help u')" at bounding box center [339, 143] width 145 height 19
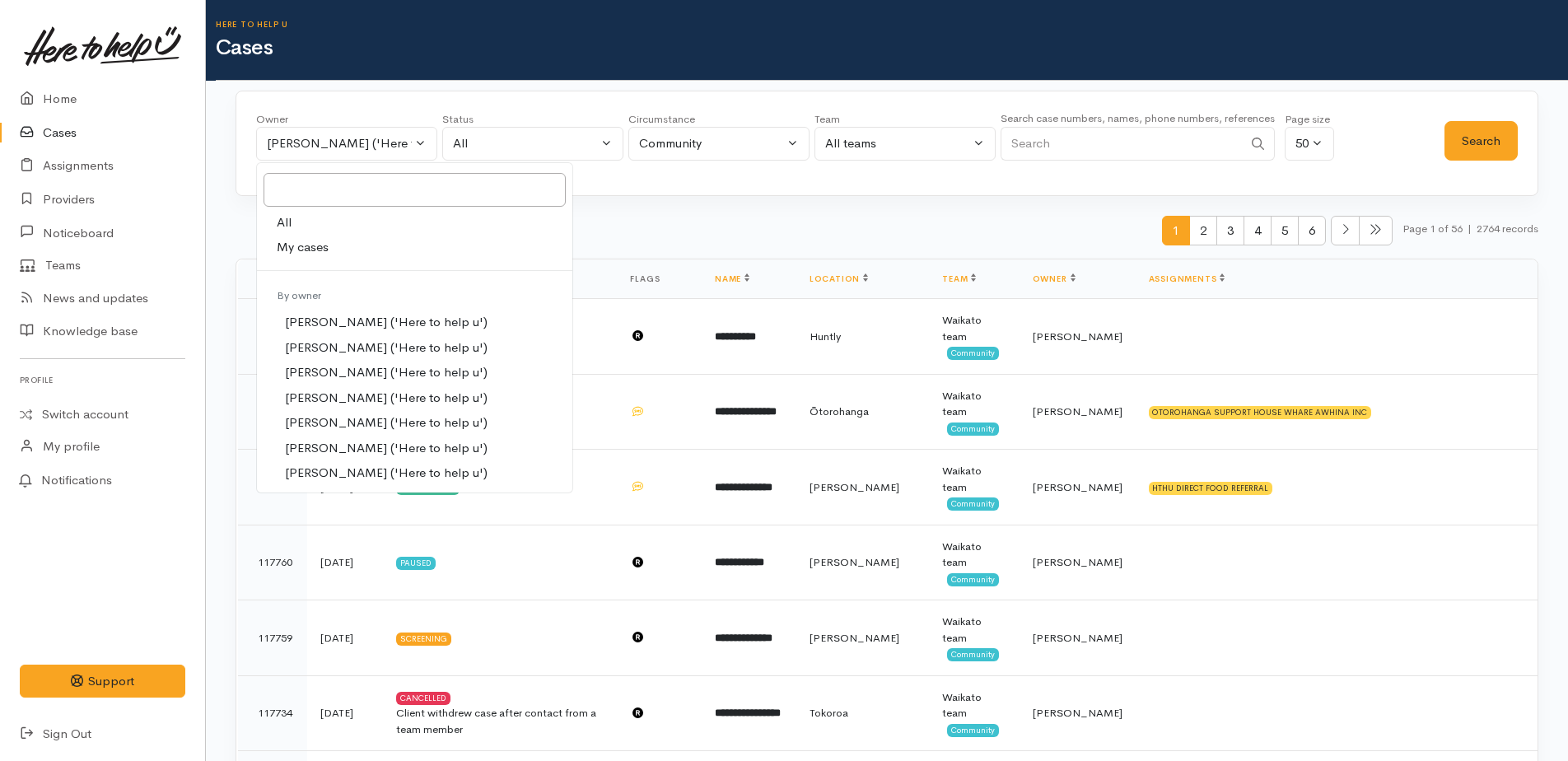
click at [304, 247] on span "My cases" at bounding box center [303, 248] width 52 height 19
select select "1759"
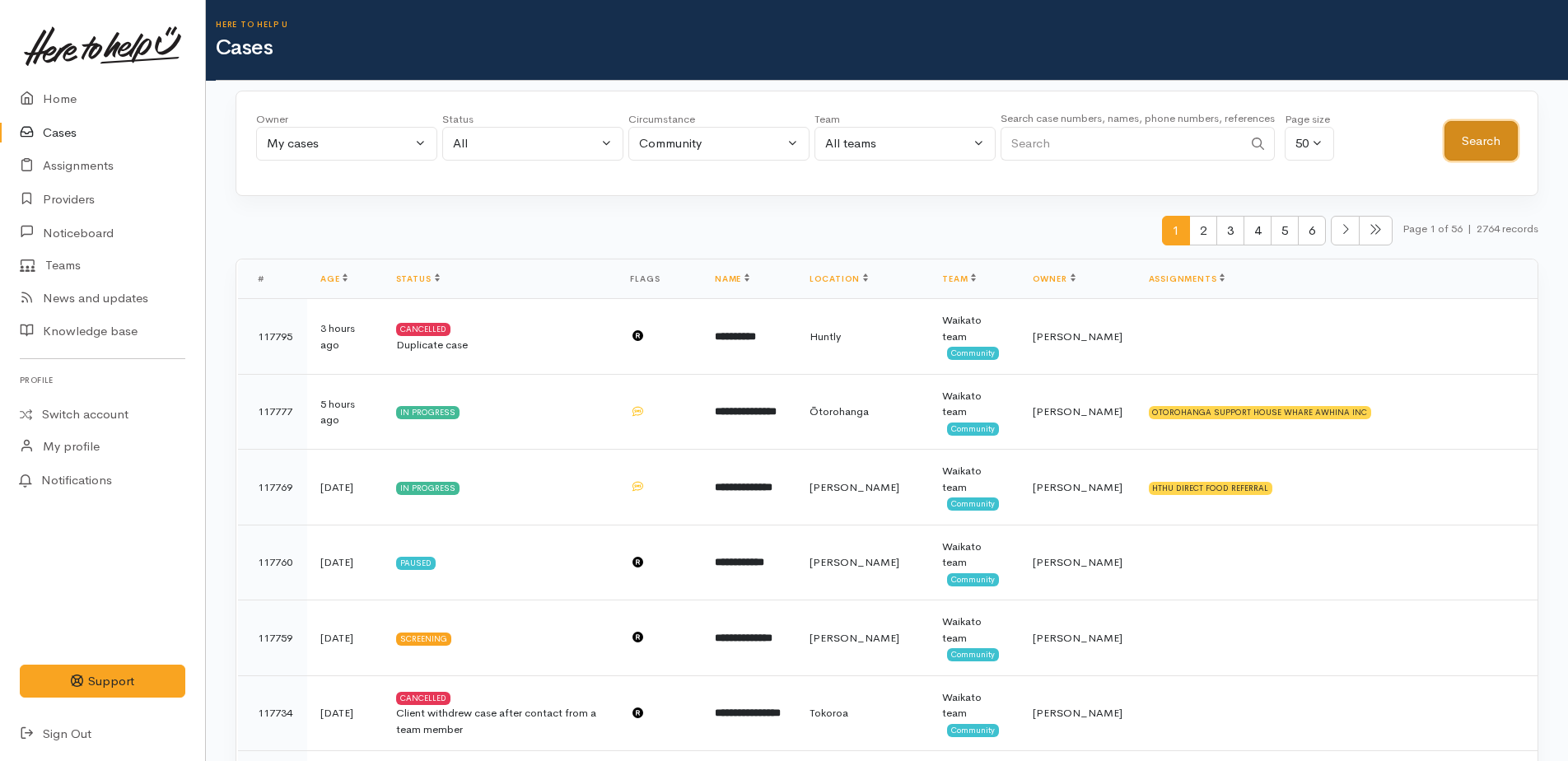
click at [1493, 144] on button "Search" at bounding box center [1481, 141] width 73 height 40
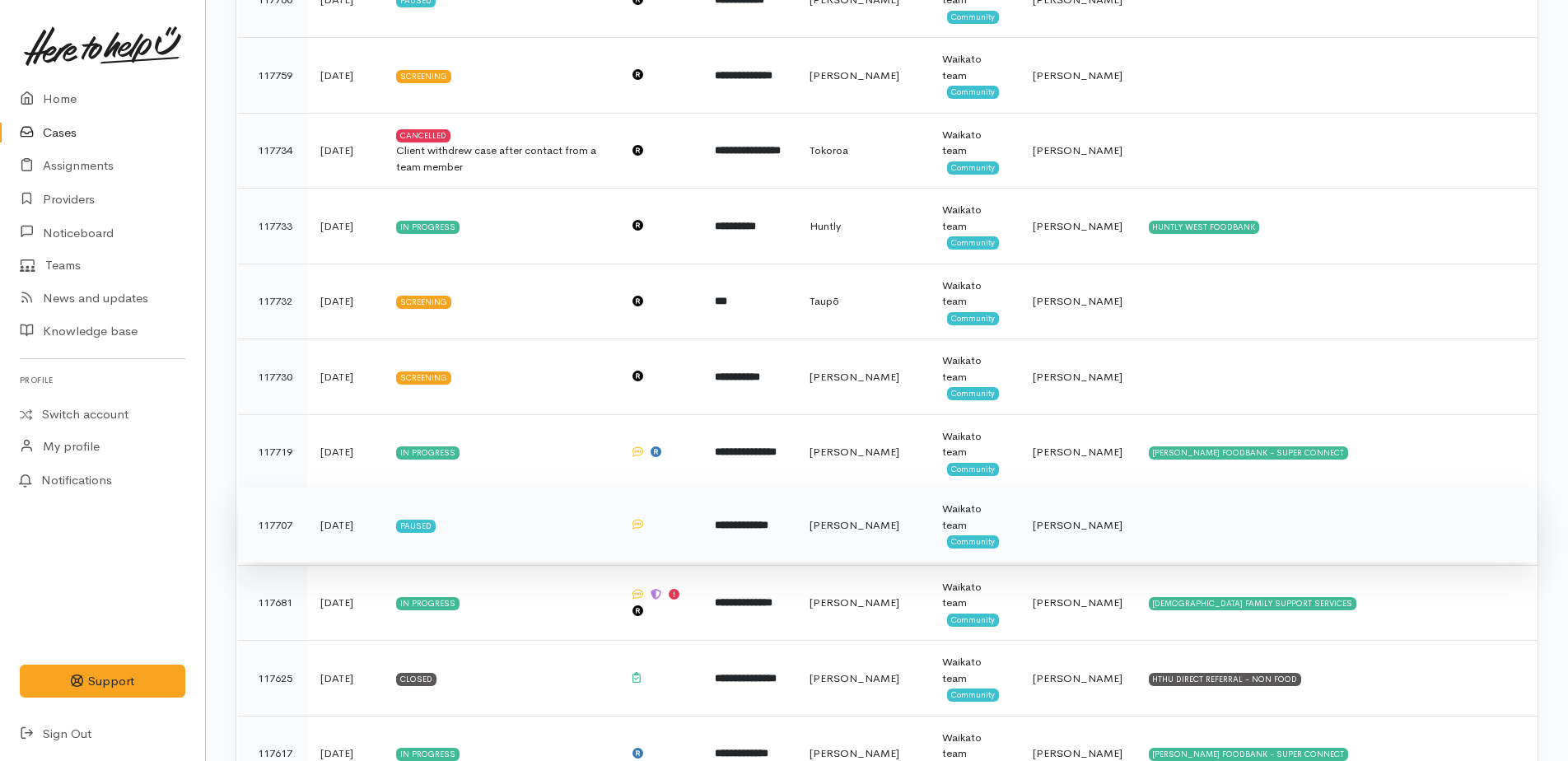
scroll to position [577, 0]
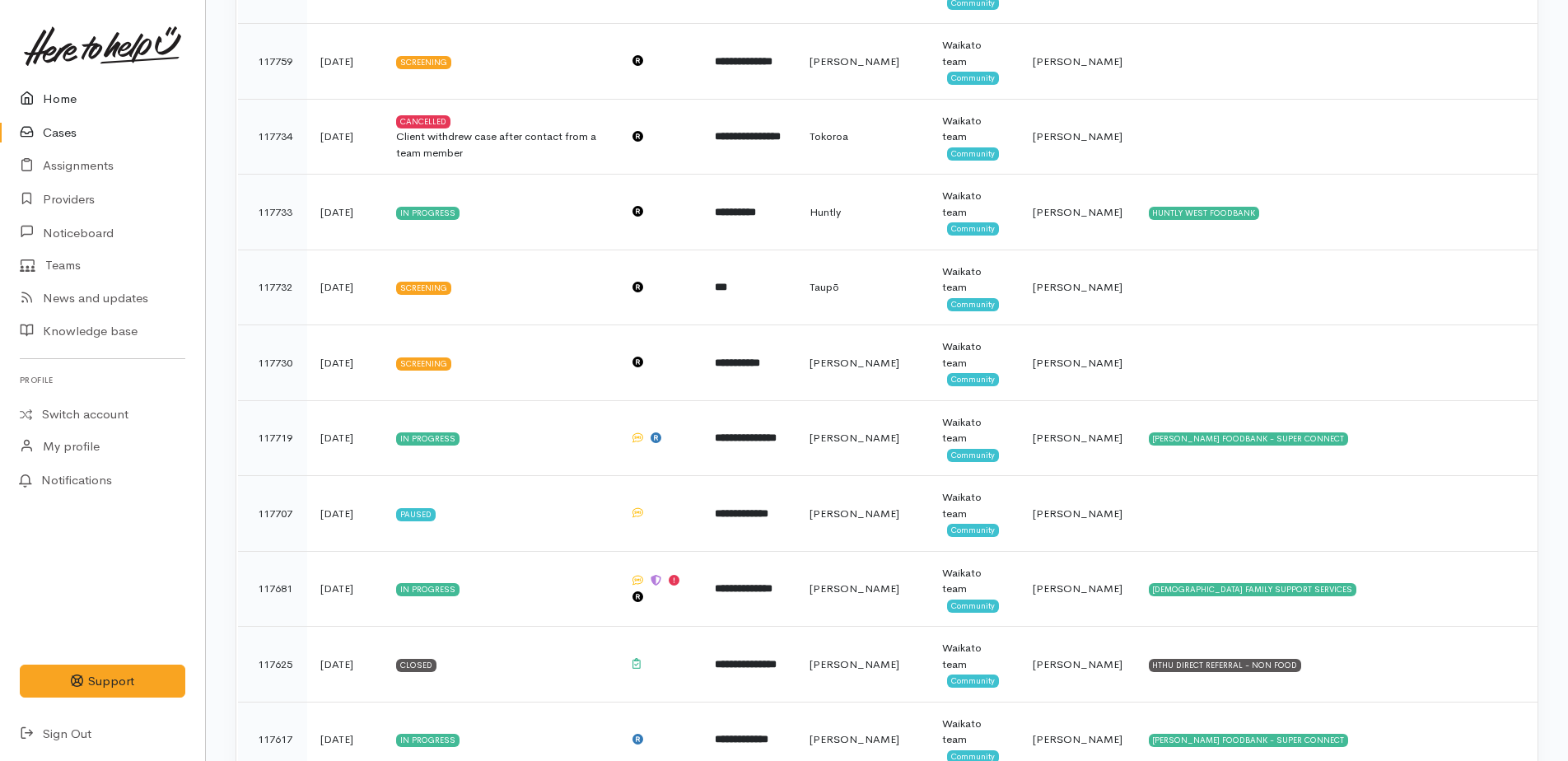
click at [58, 100] on link "Home" at bounding box center [103, 99] width 205 height 34
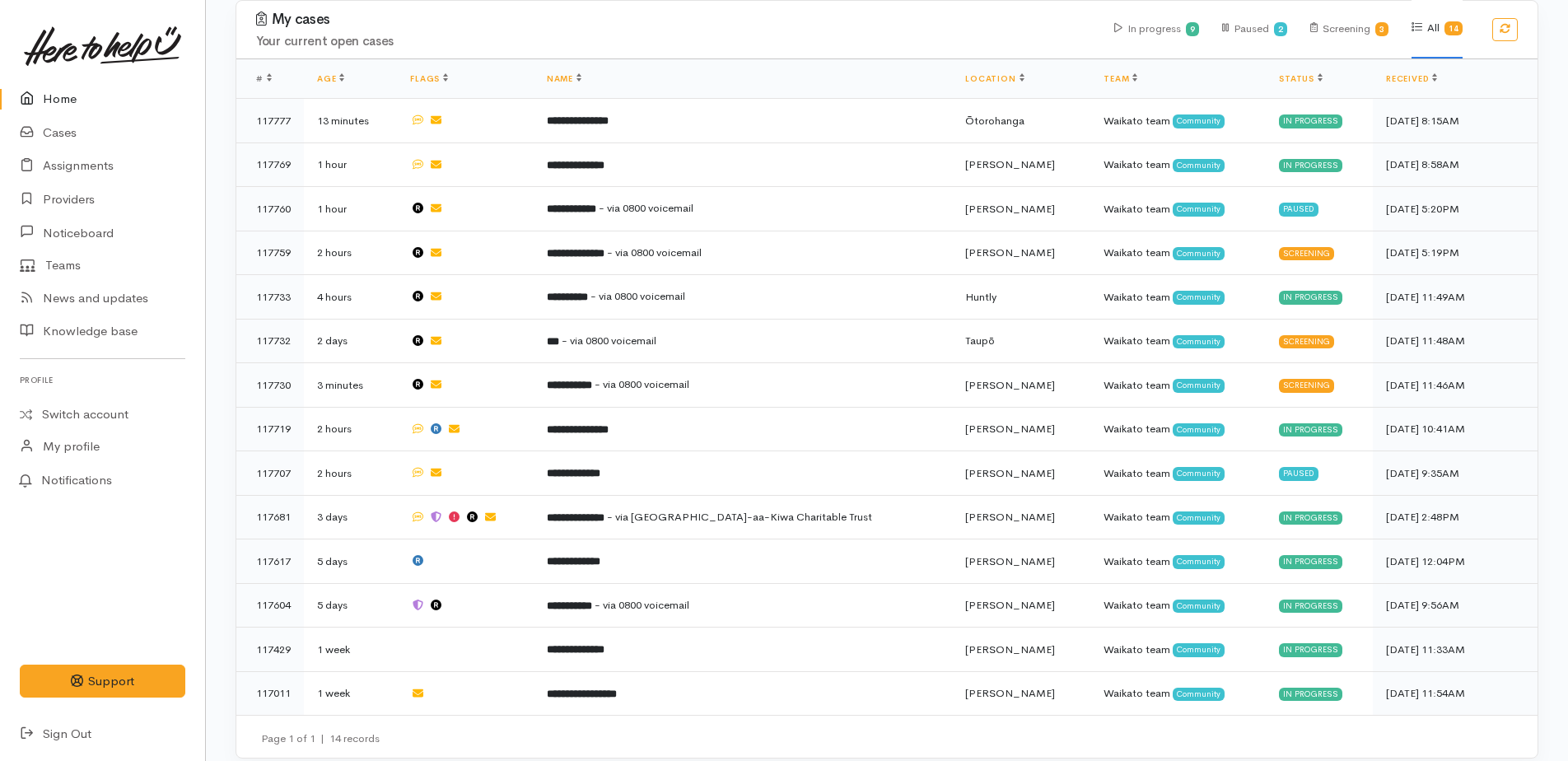
scroll to position [646, 0]
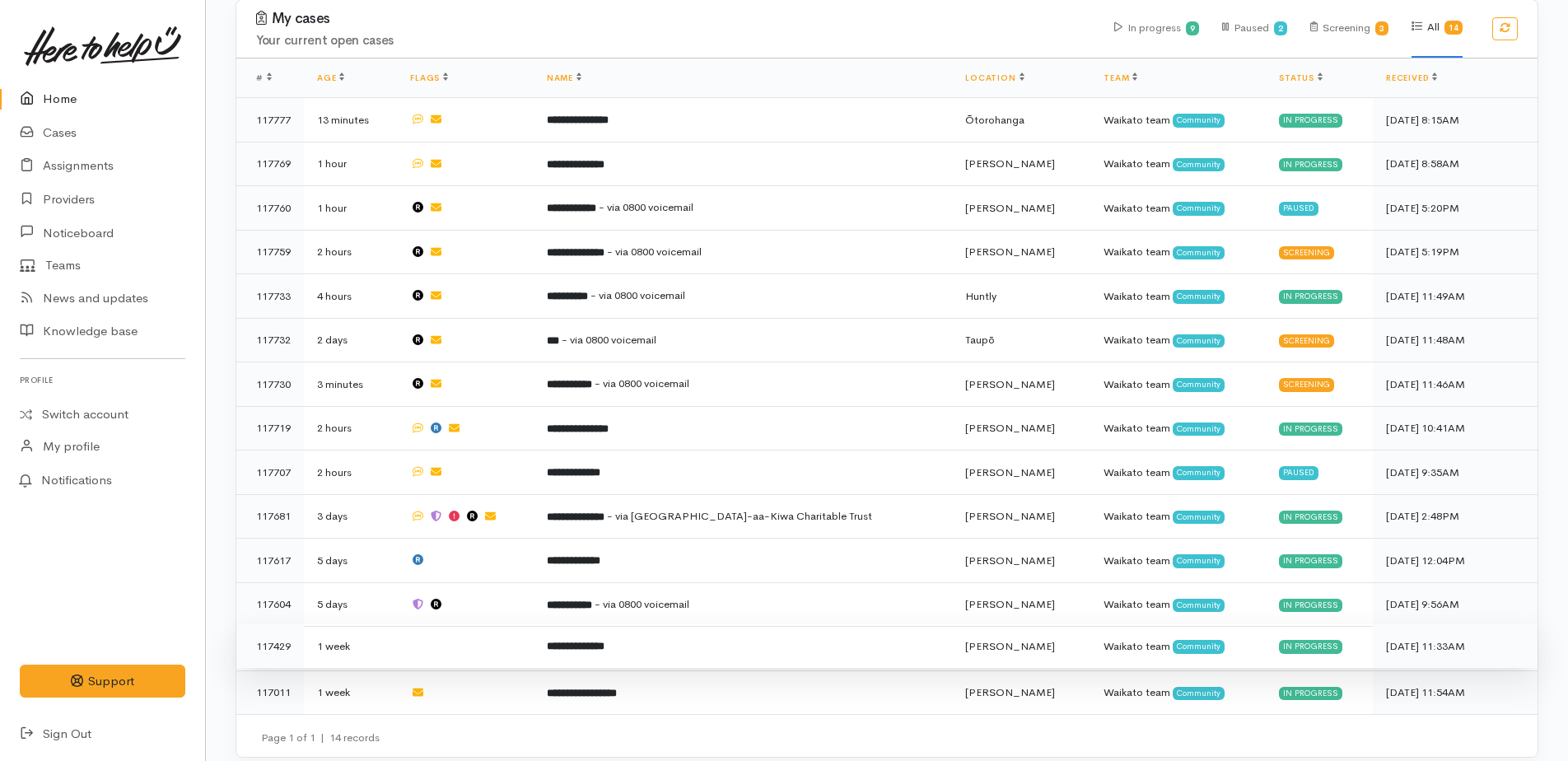
click at [596, 641] on b "**********" at bounding box center [575, 646] width 58 height 11
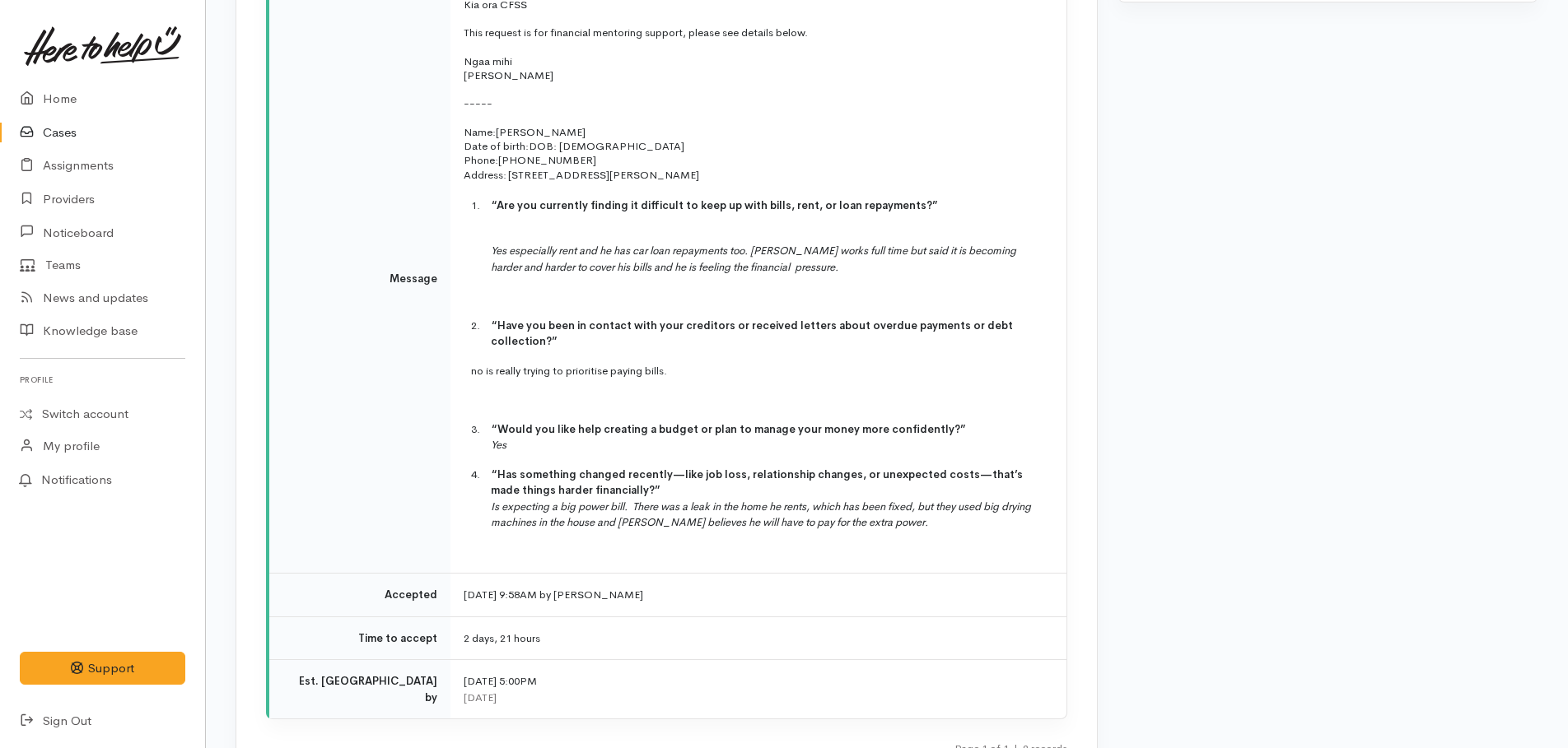
scroll to position [2634, 0]
click at [63, 102] on link "Home" at bounding box center [103, 99] width 205 height 34
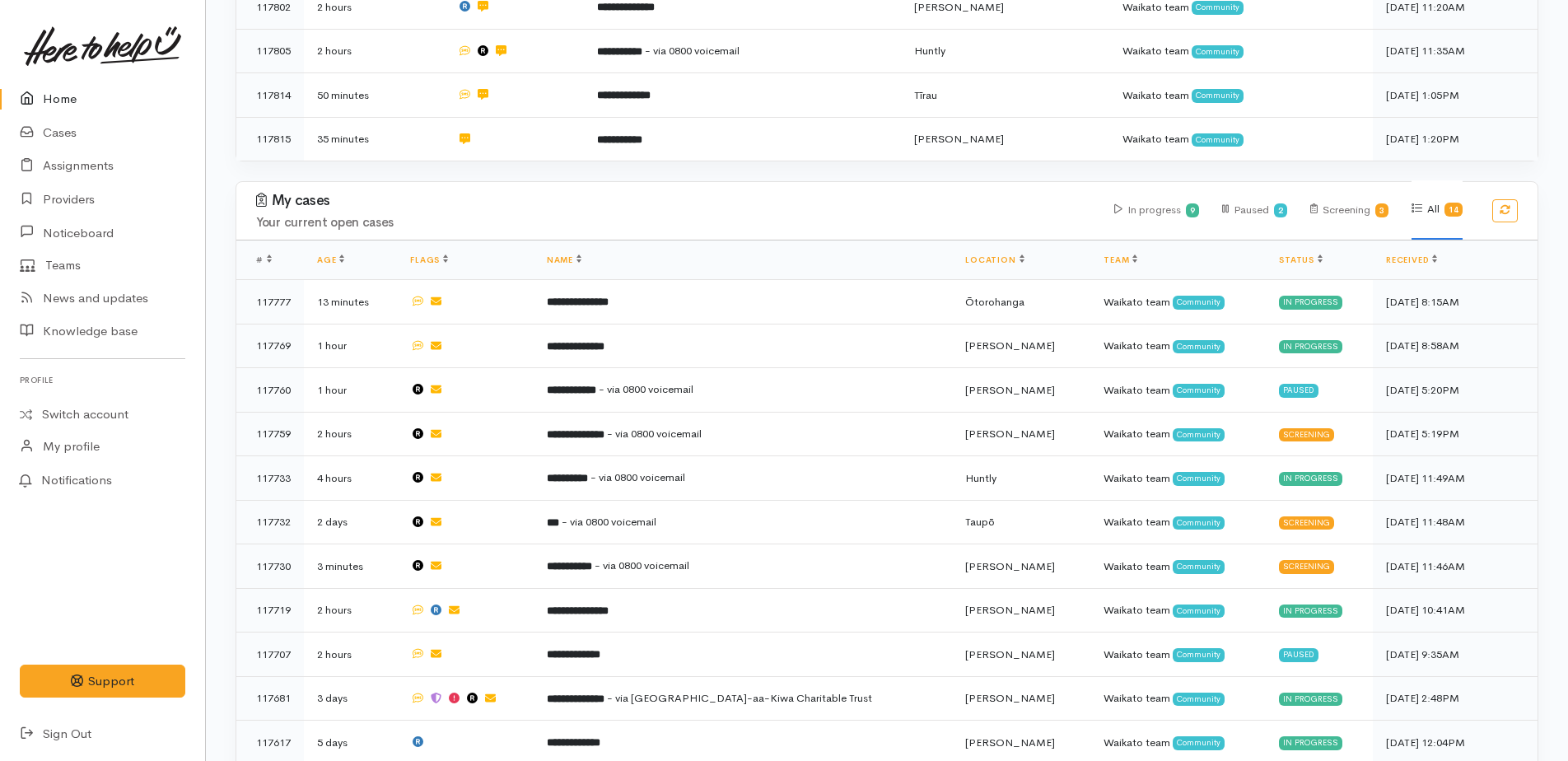
scroll to position [646, 0]
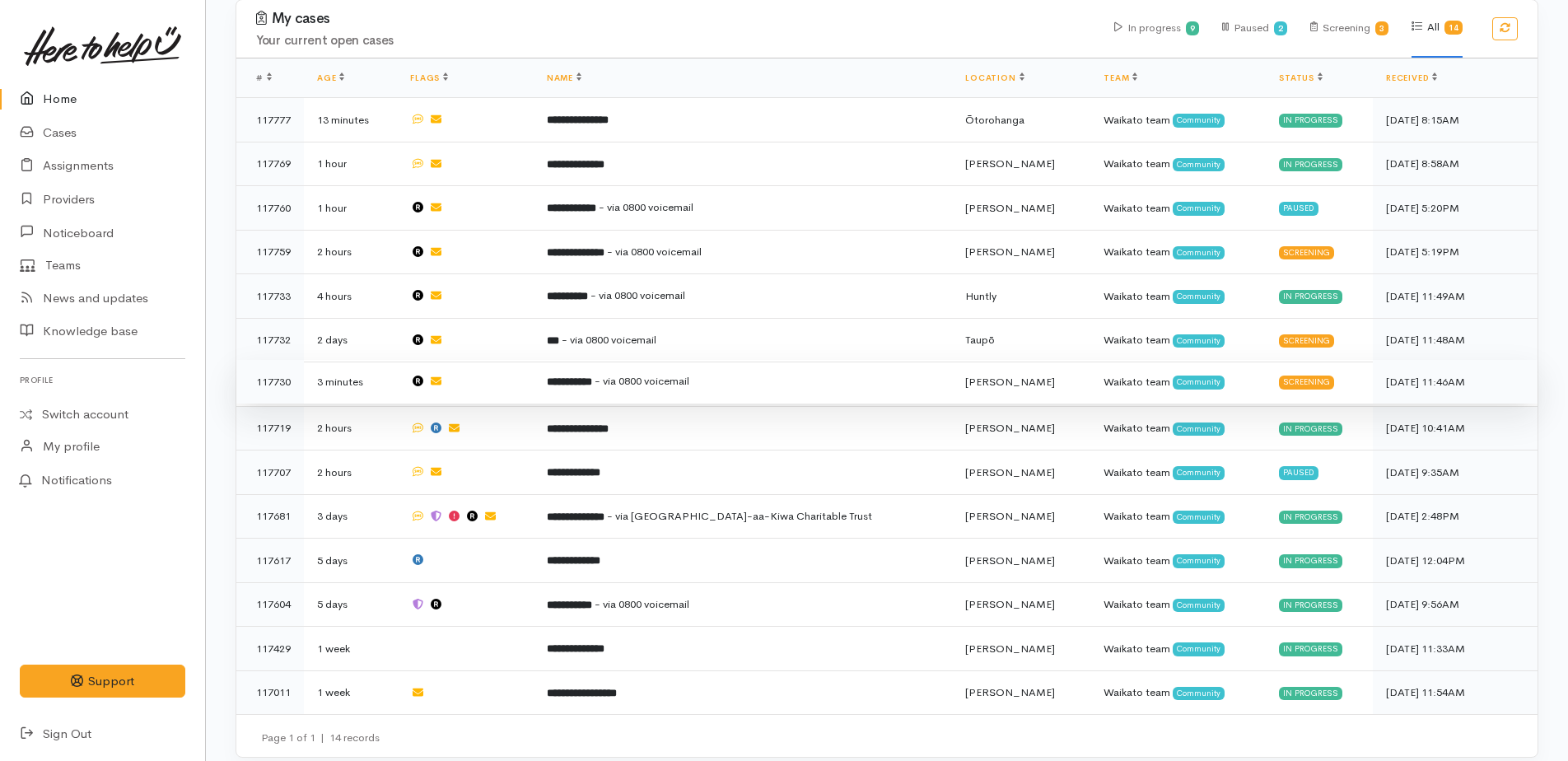
click at [631, 374] on span "- via 0800 voicemail" at bounding box center [641, 380] width 94 height 14
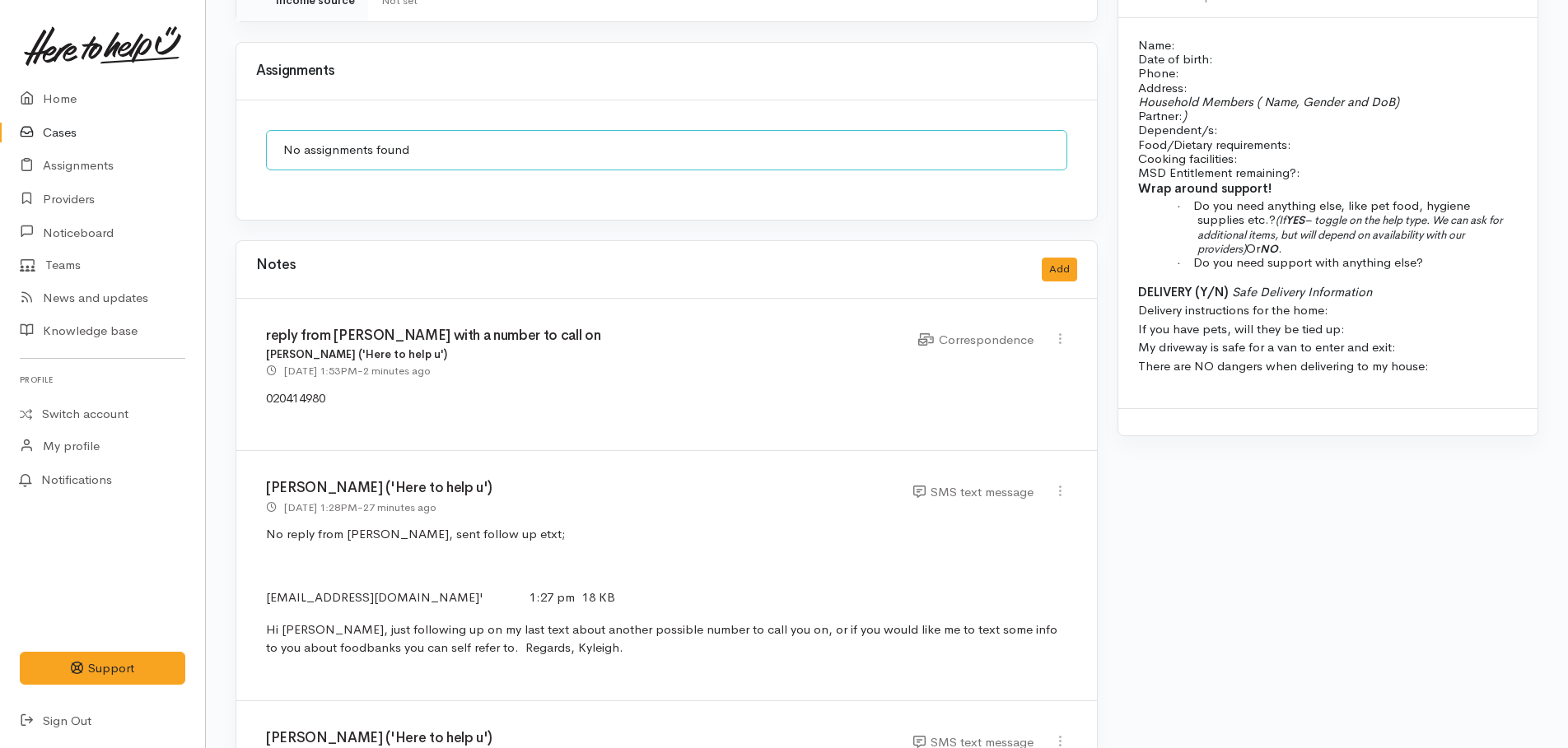
scroll to position [1400, 0]
drag, startPoint x: 344, startPoint y: 373, endPoint x: 264, endPoint y: 376, distance: 80.1
click at [264, 376] on div "reply from Shana with a number to call on Kyleigh Pike ('Here to help u') 15 Se…" at bounding box center [667, 374] width 861 height 152
copy p "020414980"
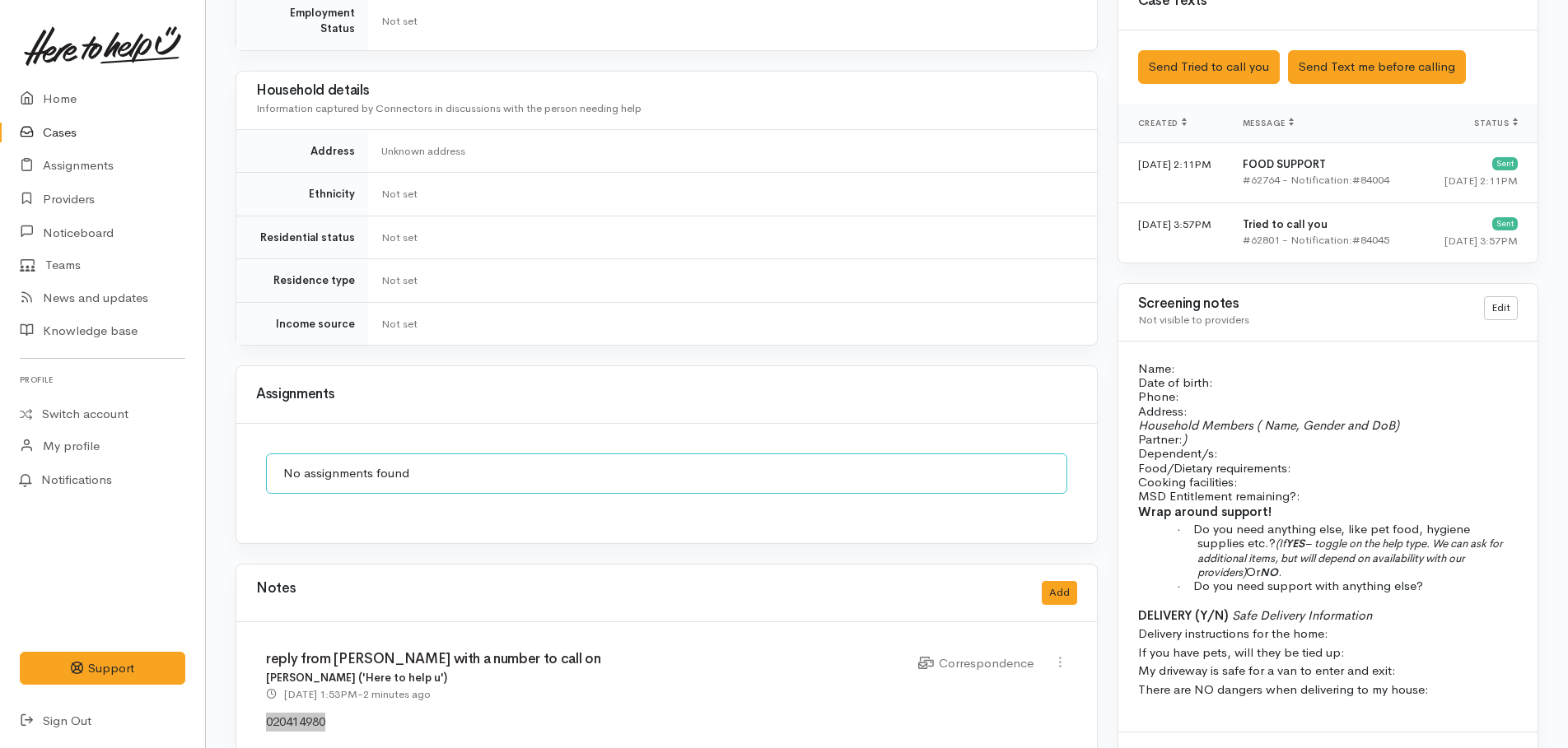
scroll to position [1317, 0]
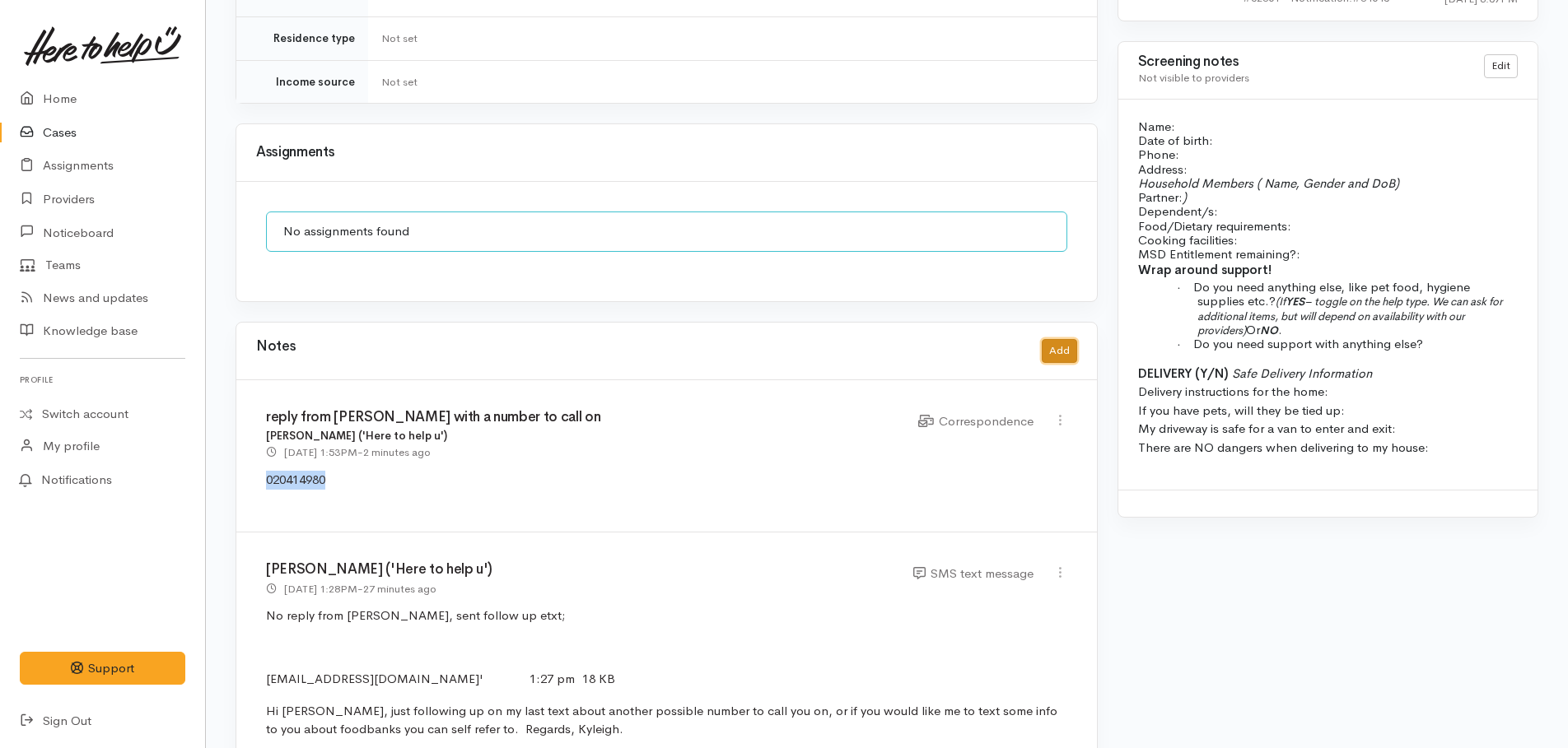
click at [1073, 339] on button "Add" at bounding box center [1059, 351] width 36 height 24
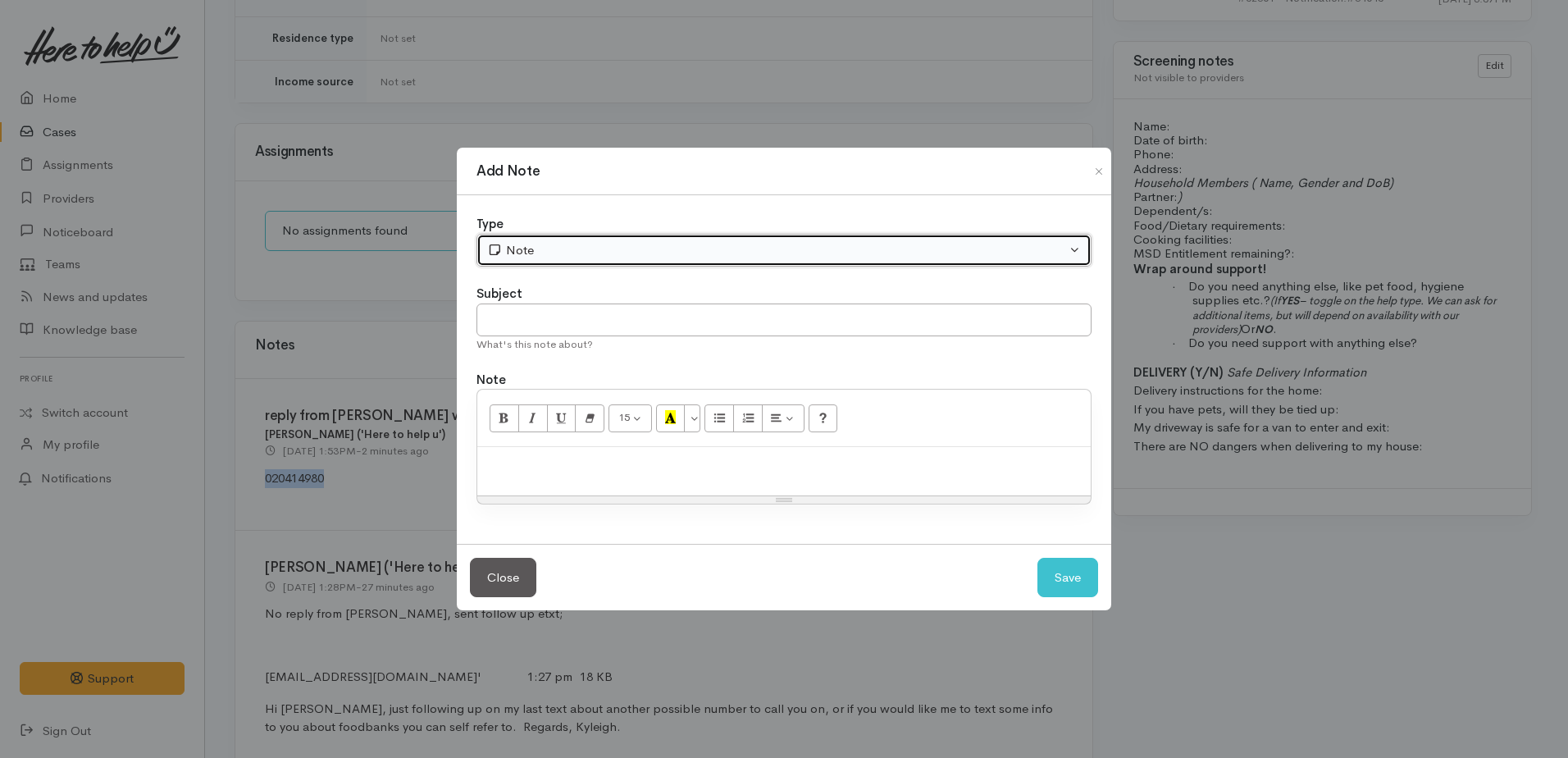
click at [679, 248] on div "Note" at bounding box center [776, 250] width 579 height 19
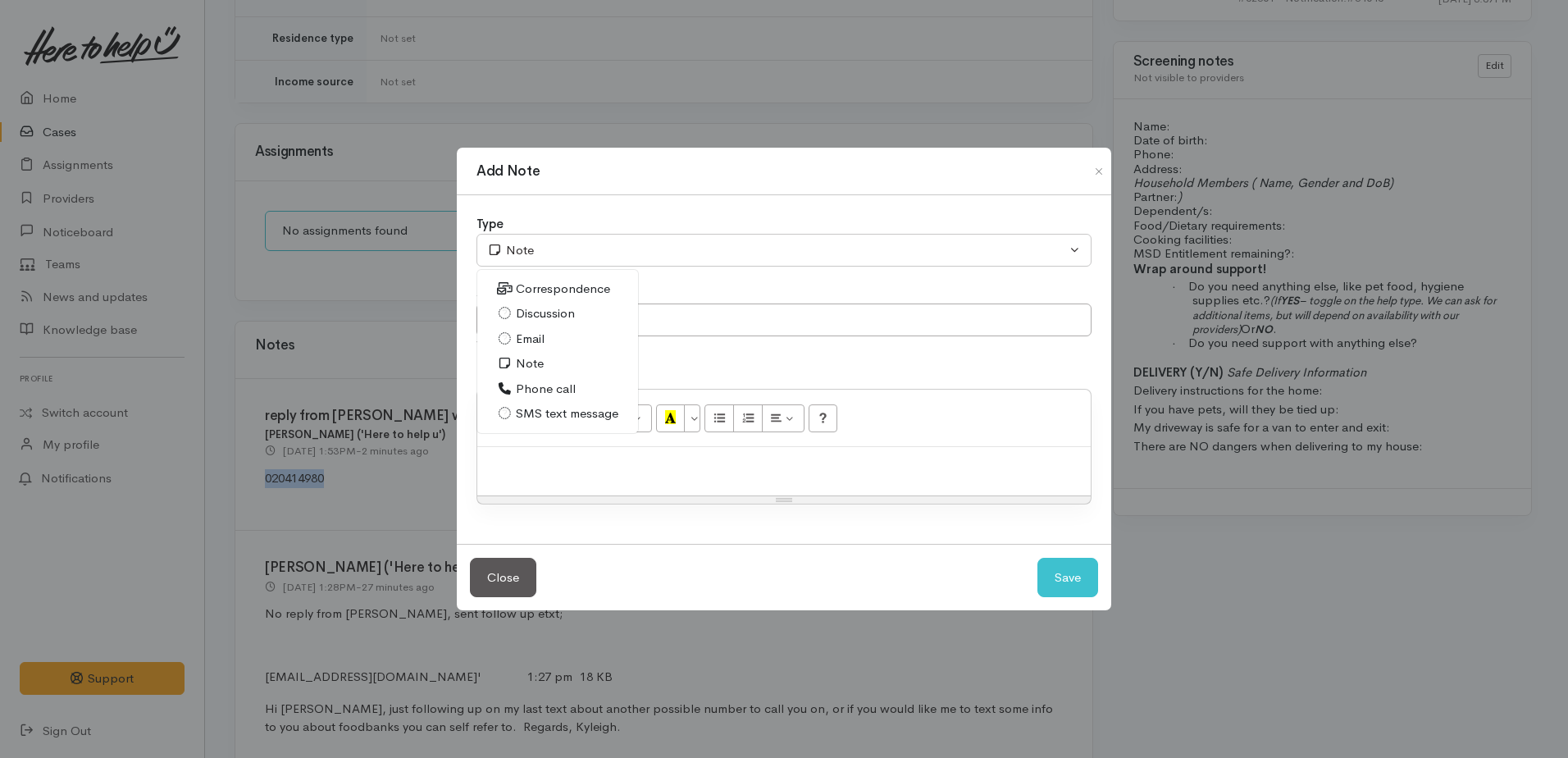
click at [545, 385] on span "Phone call" at bounding box center [546, 389] width 60 height 19
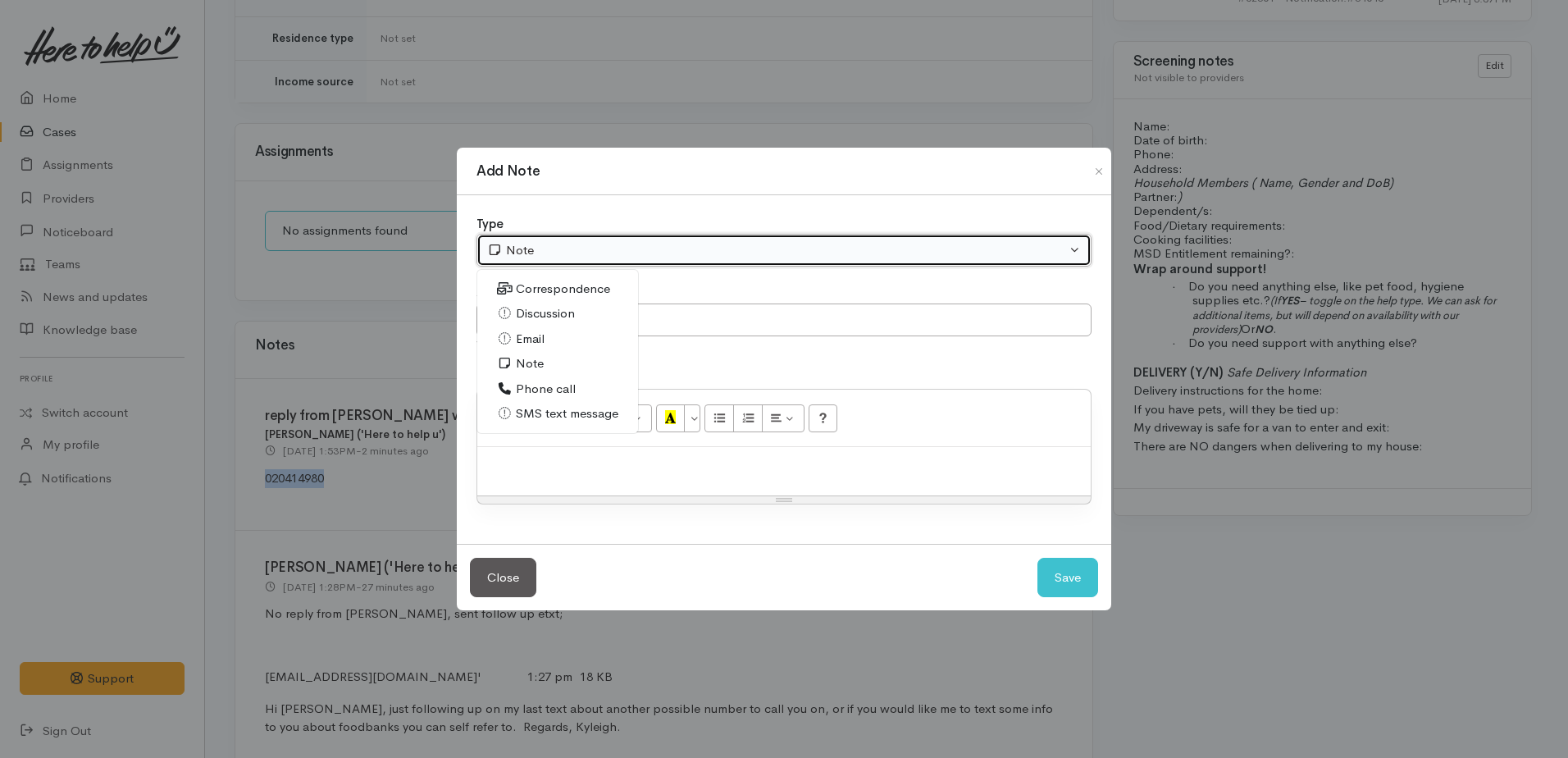
select select "3"
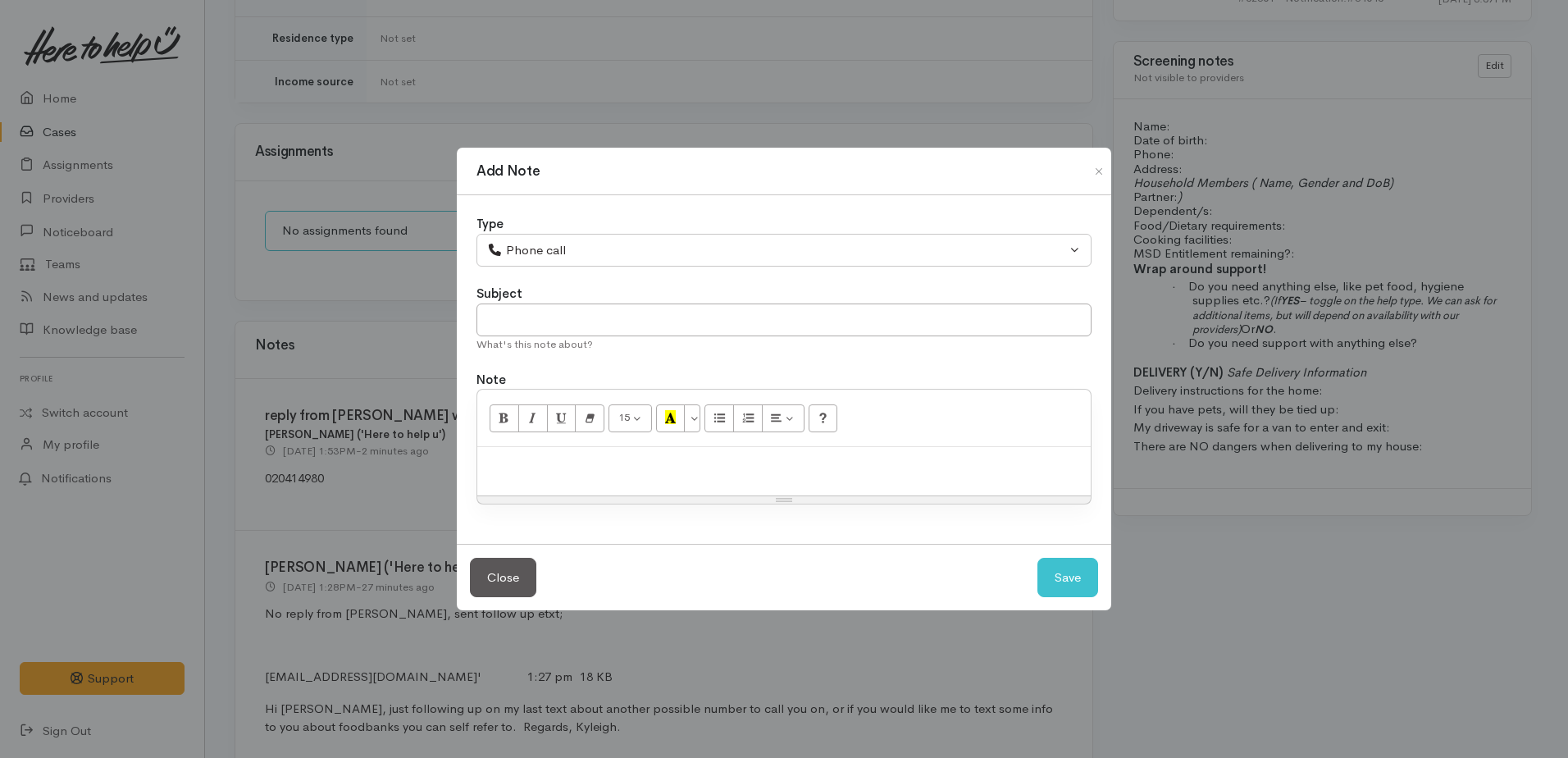
click at [576, 482] on div at bounding box center [784, 470] width 614 height 48
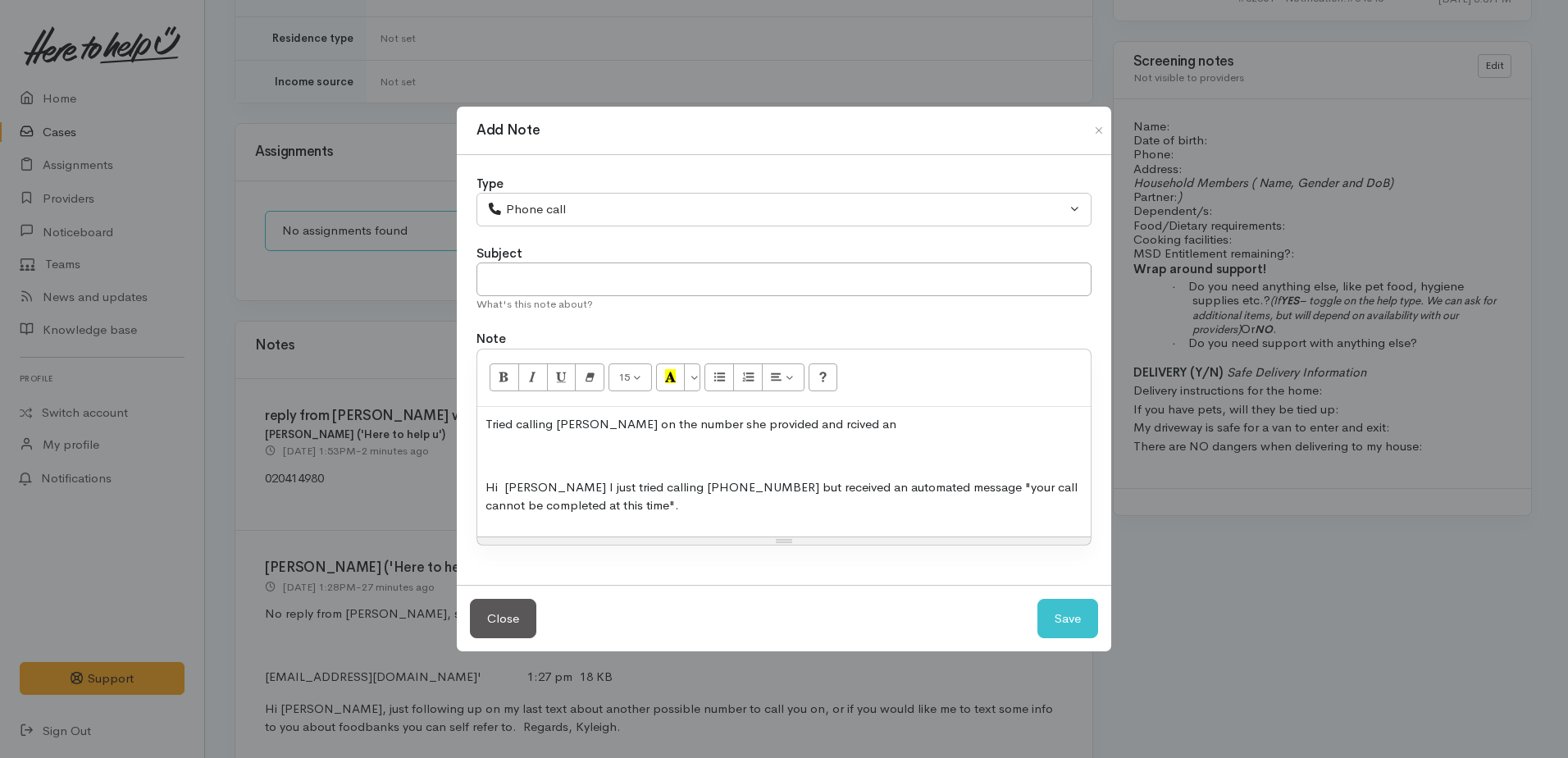
click at [849, 430] on p "Tried calling Shana on the number she provided and rcived an" at bounding box center [784, 424] width 597 height 19
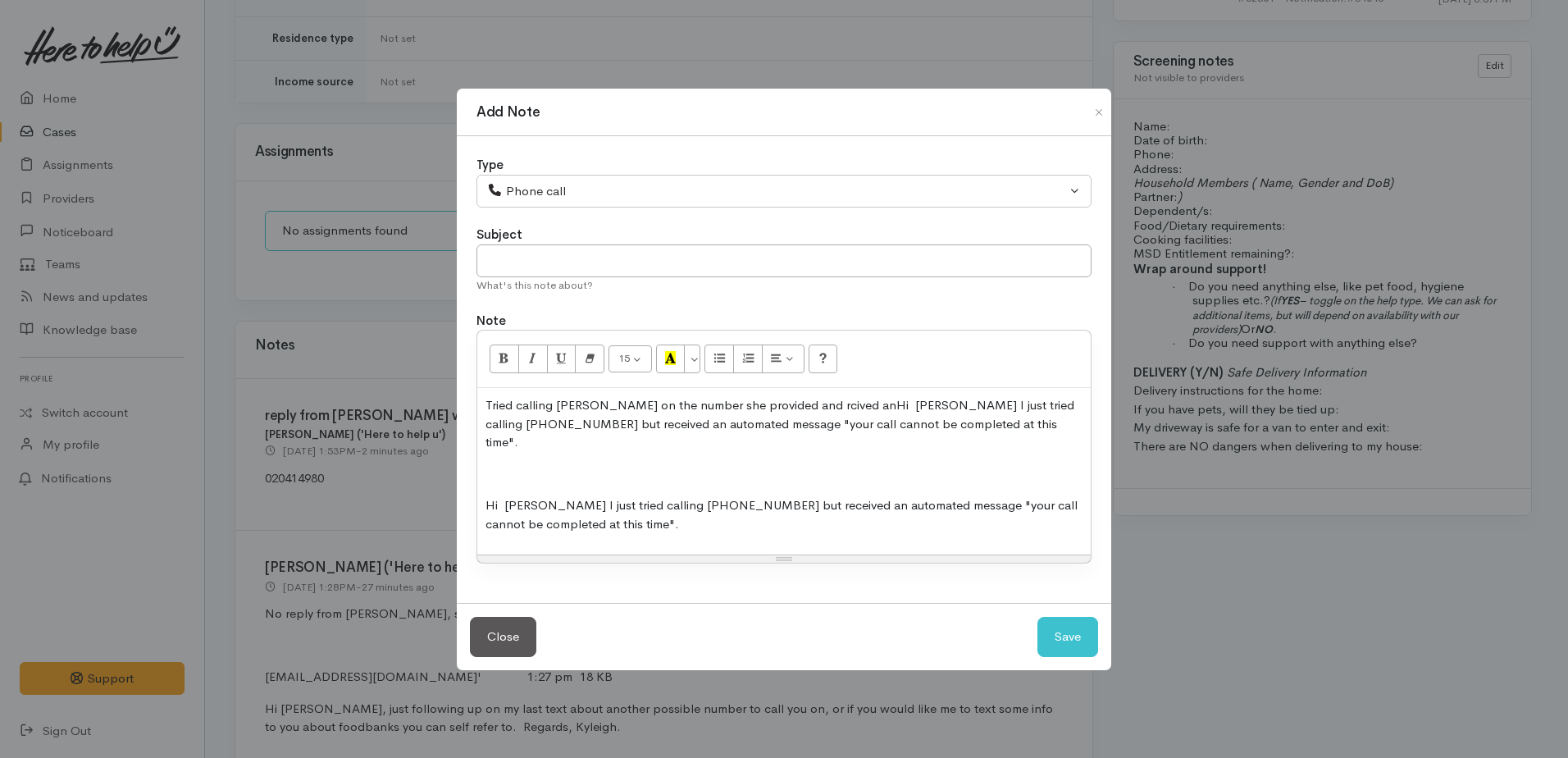
click at [536, 432] on p "Tried calling Shana on the number she provided and rcived anHi Shana I just tri…" at bounding box center [784, 424] width 597 height 56
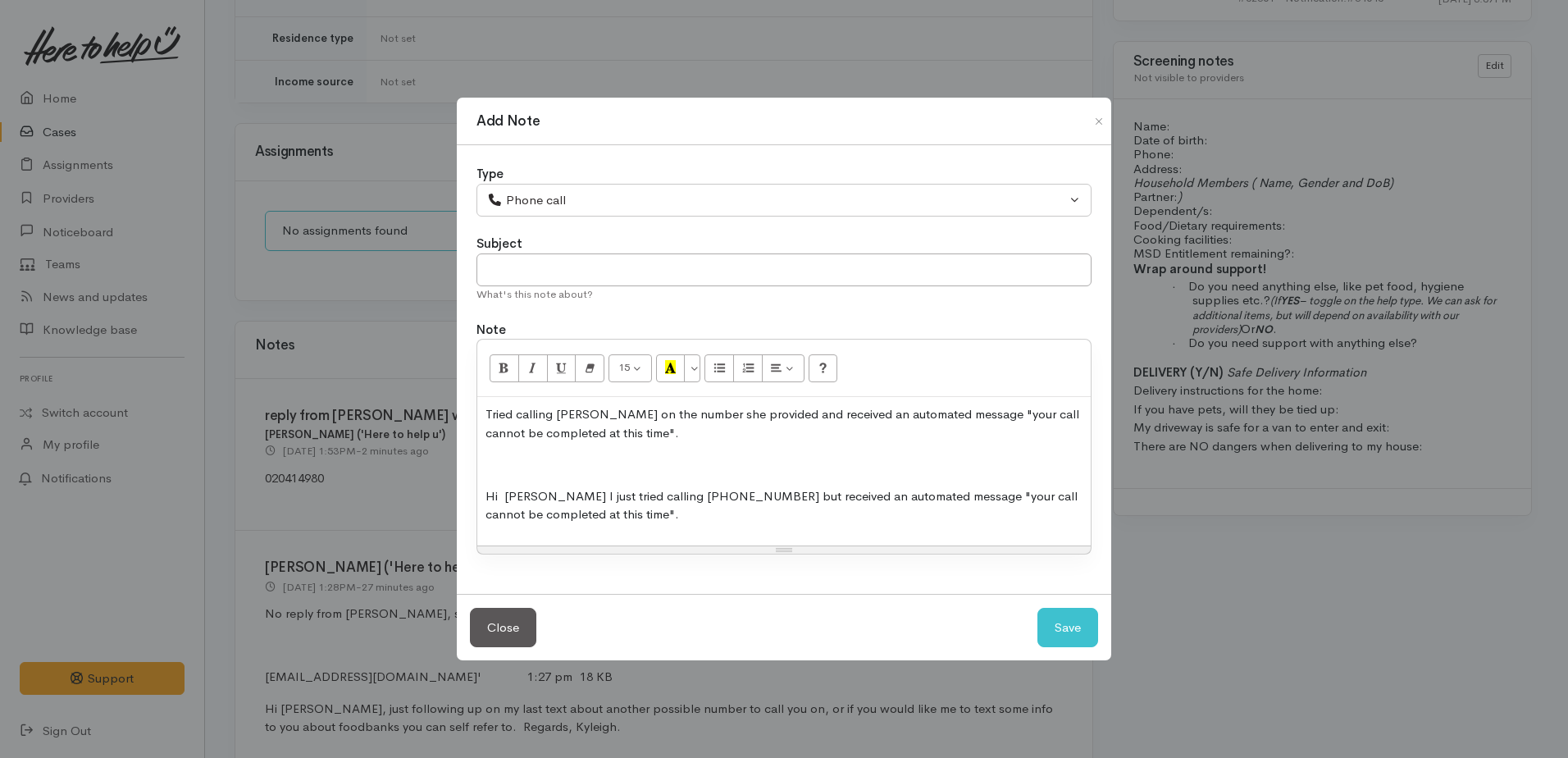
click at [505, 457] on p at bounding box center [784, 464] width 597 height 19
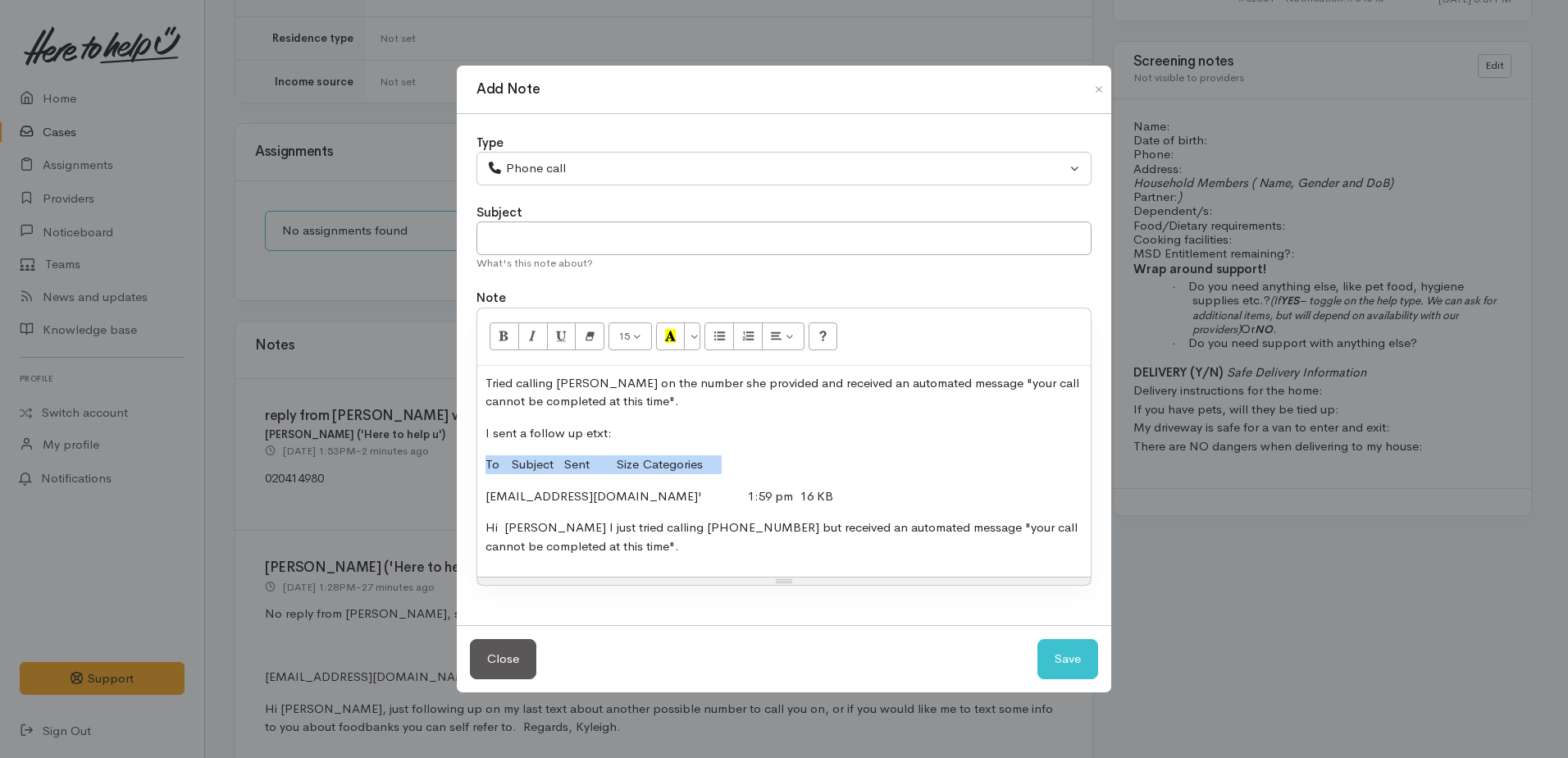
drag, startPoint x: 487, startPoint y: 463, endPoint x: 771, endPoint y: 452, distance: 284.2
click at [771, 452] on div "Tried calling Shana on the number she provided and received an automated messag…" at bounding box center [784, 472] width 614 height 212
click at [1042, 662] on button "Save" at bounding box center [1068, 659] width 60 height 40
select select "1"
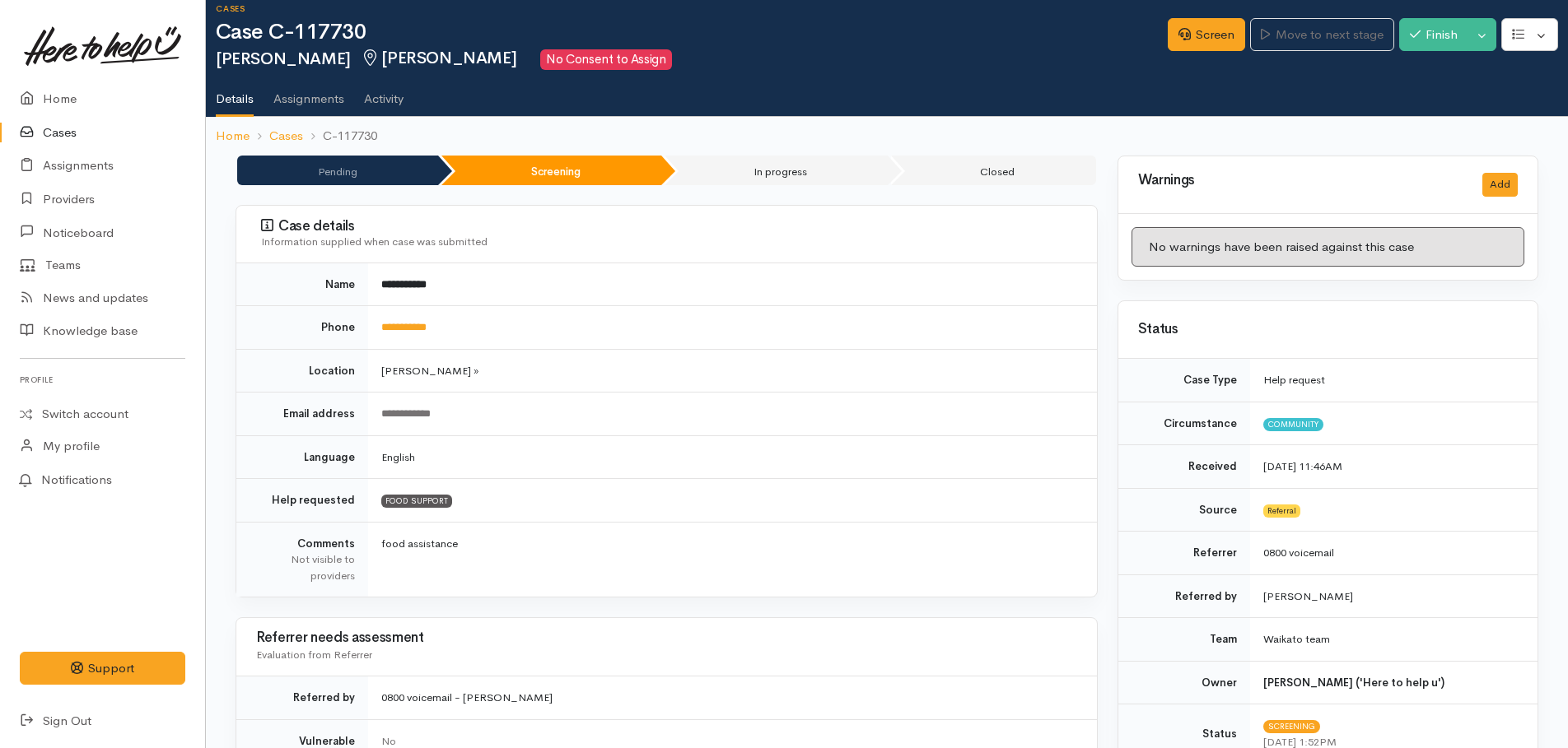
scroll to position [0, 0]
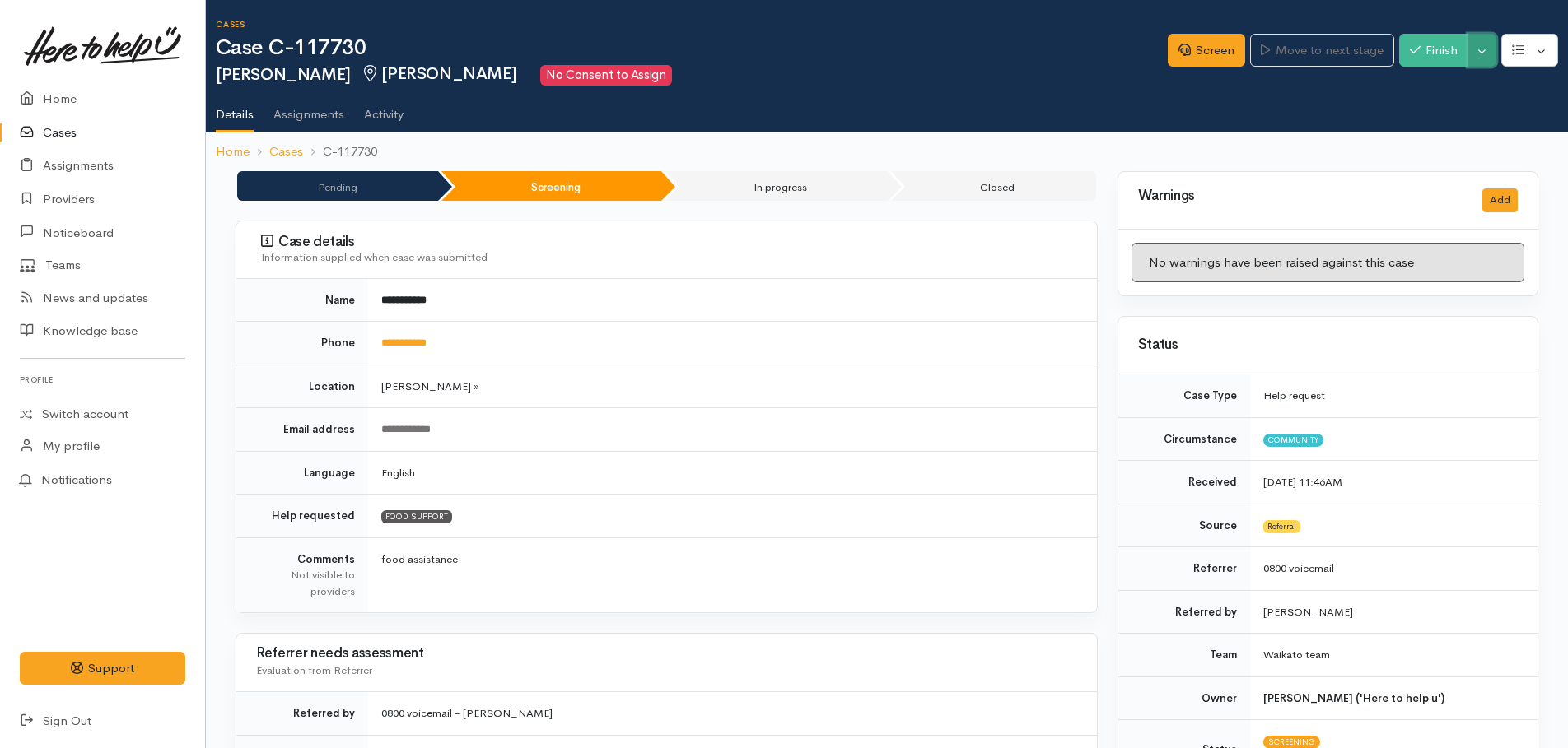
click at [1475, 54] on button "Toggle Dropdown" at bounding box center [1481, 50] width 28 height 34
drag, startPoint x: 1419, startPoint y: 90, endPoint x: 1371, endPoint y: 89, distance: 48.0
click at [1416, 90] on link "Pause" at bounding box center [1430, 90] width 130 height 26
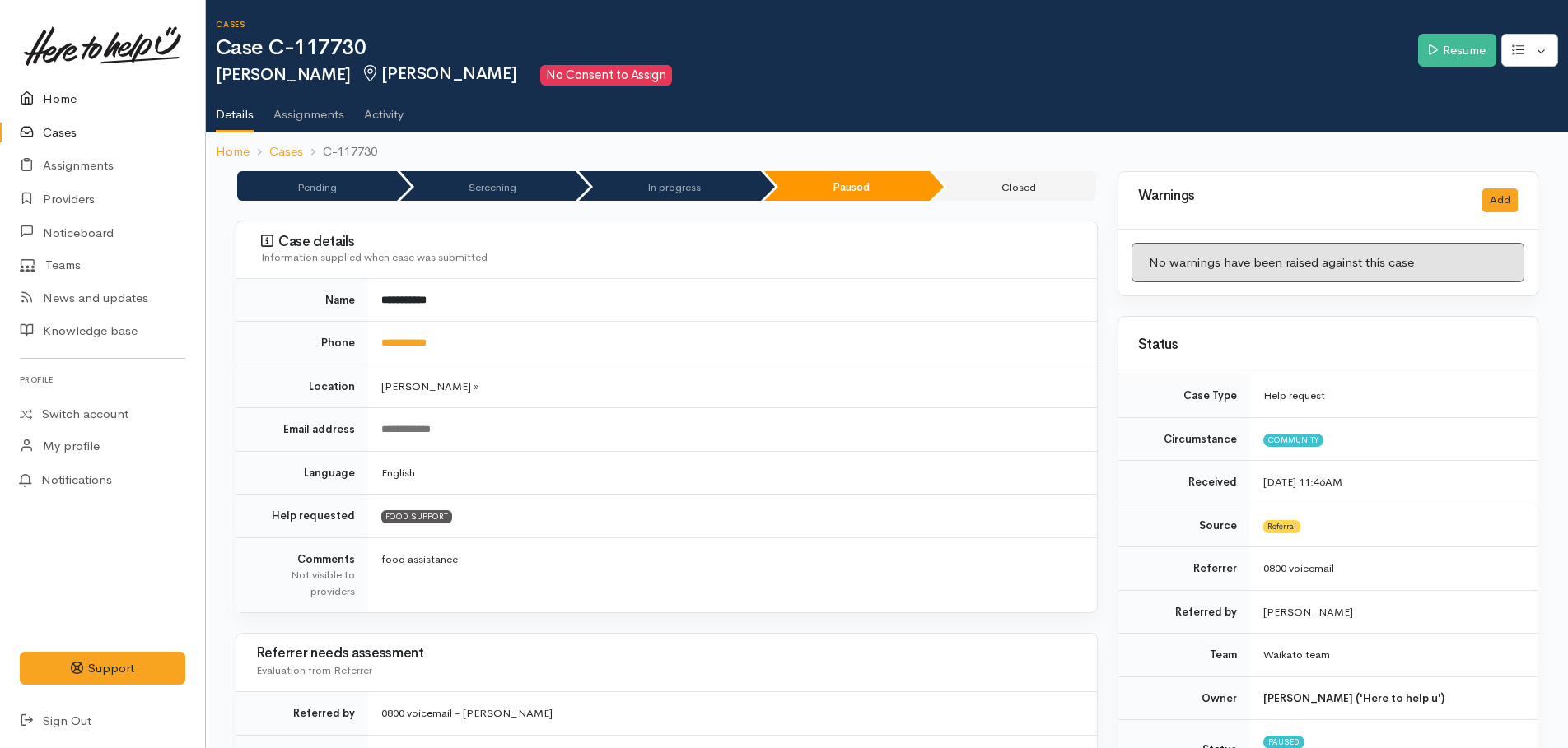
click at [69, 104] on link "Home" at bounding box center [103, 99] width 205 height 34
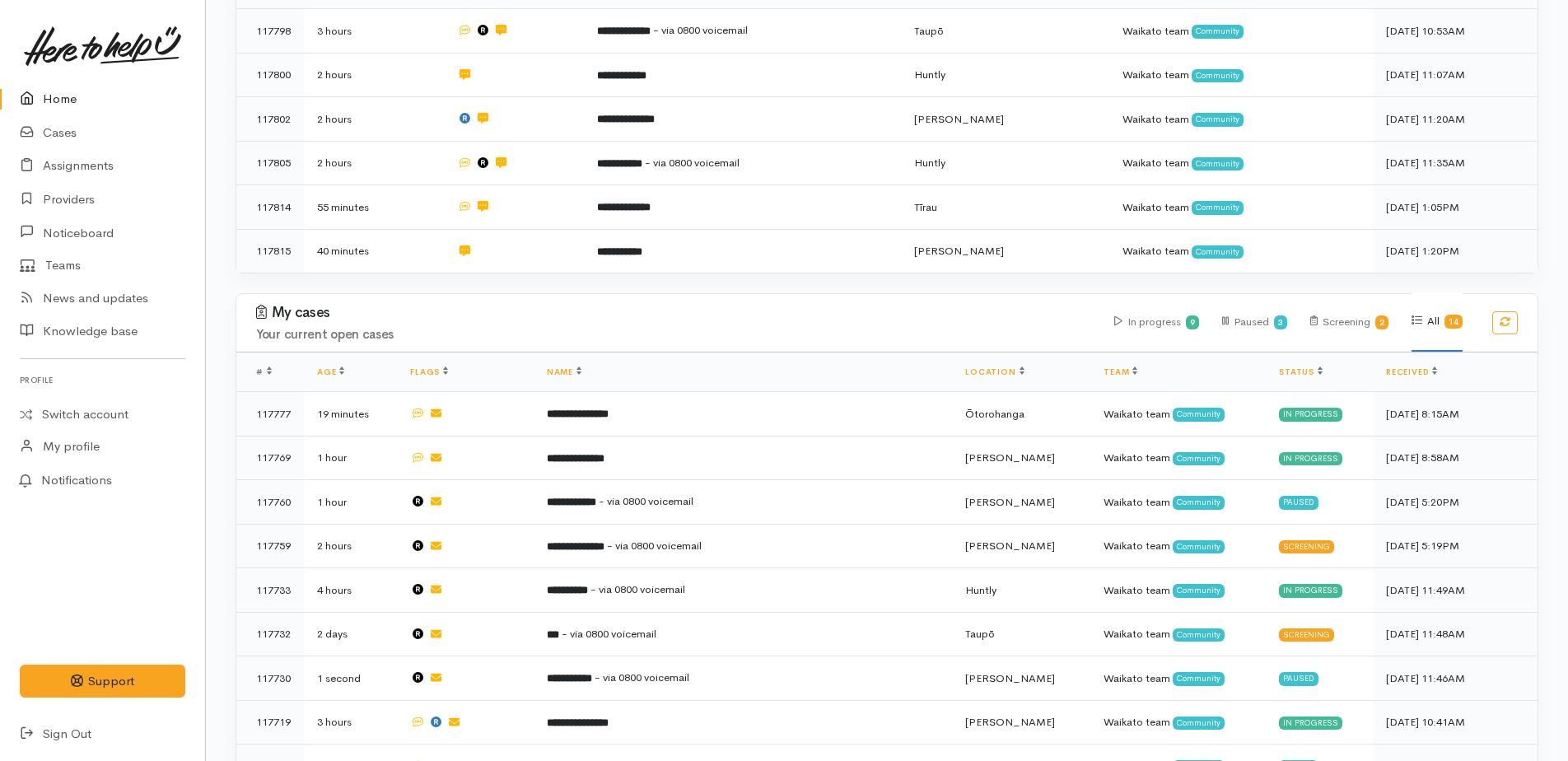
scroll to position [494, 0]
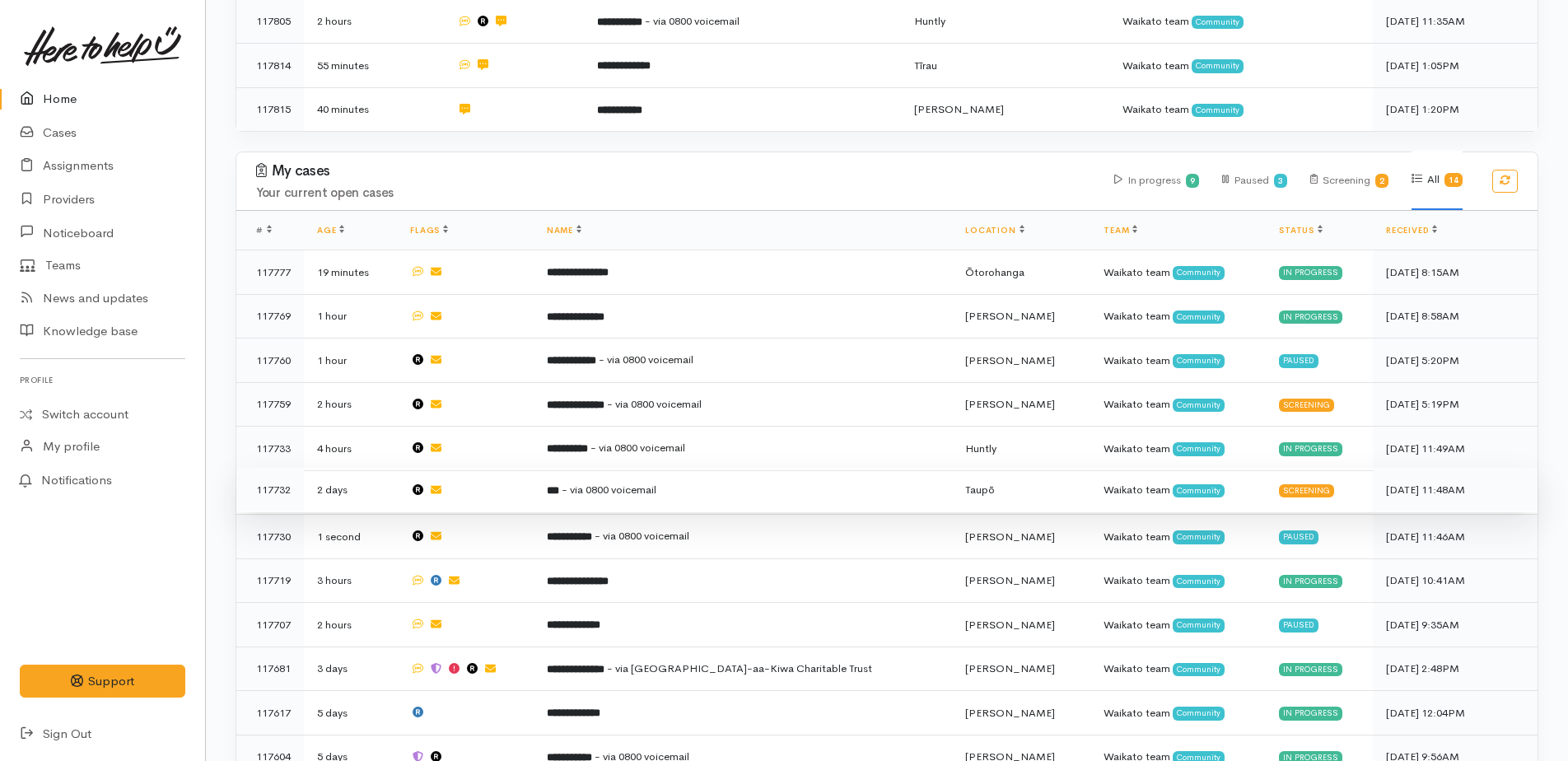
click at [643, 482] on span "- via 0800 voicemail" at bounding box center [609, 489] width 94 height 14
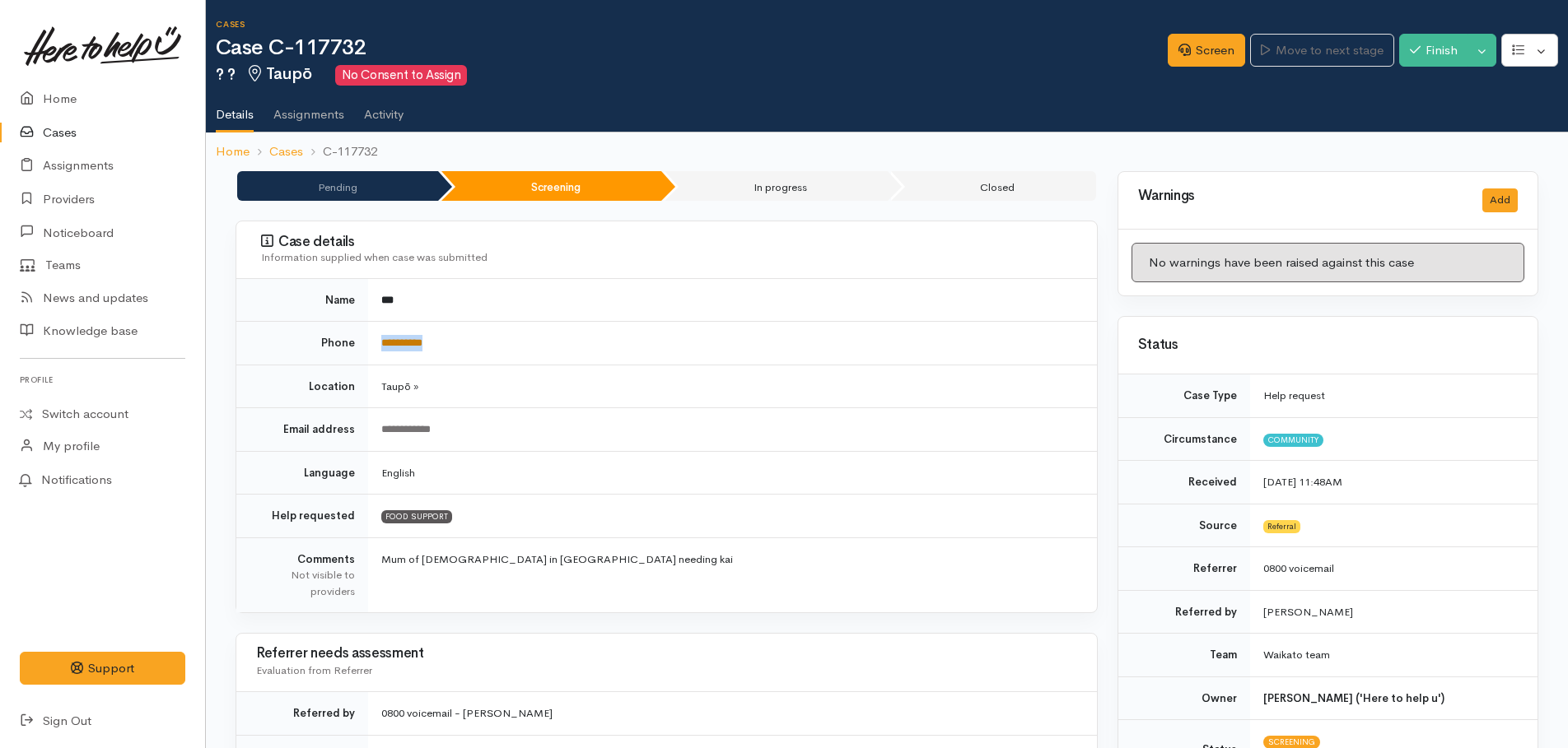
drag, startPoint x: 457, startPoint y: 343, endPoint x: 381, endPoint y: 336, distance: 76.3
click at [381, 336] on td "**********" at bounding box center [732, 344] width 729 height 44
copy link "**********"
click at [1220, 45] on link "Screen" at bounding box center [1207, 50] width 77 height 34
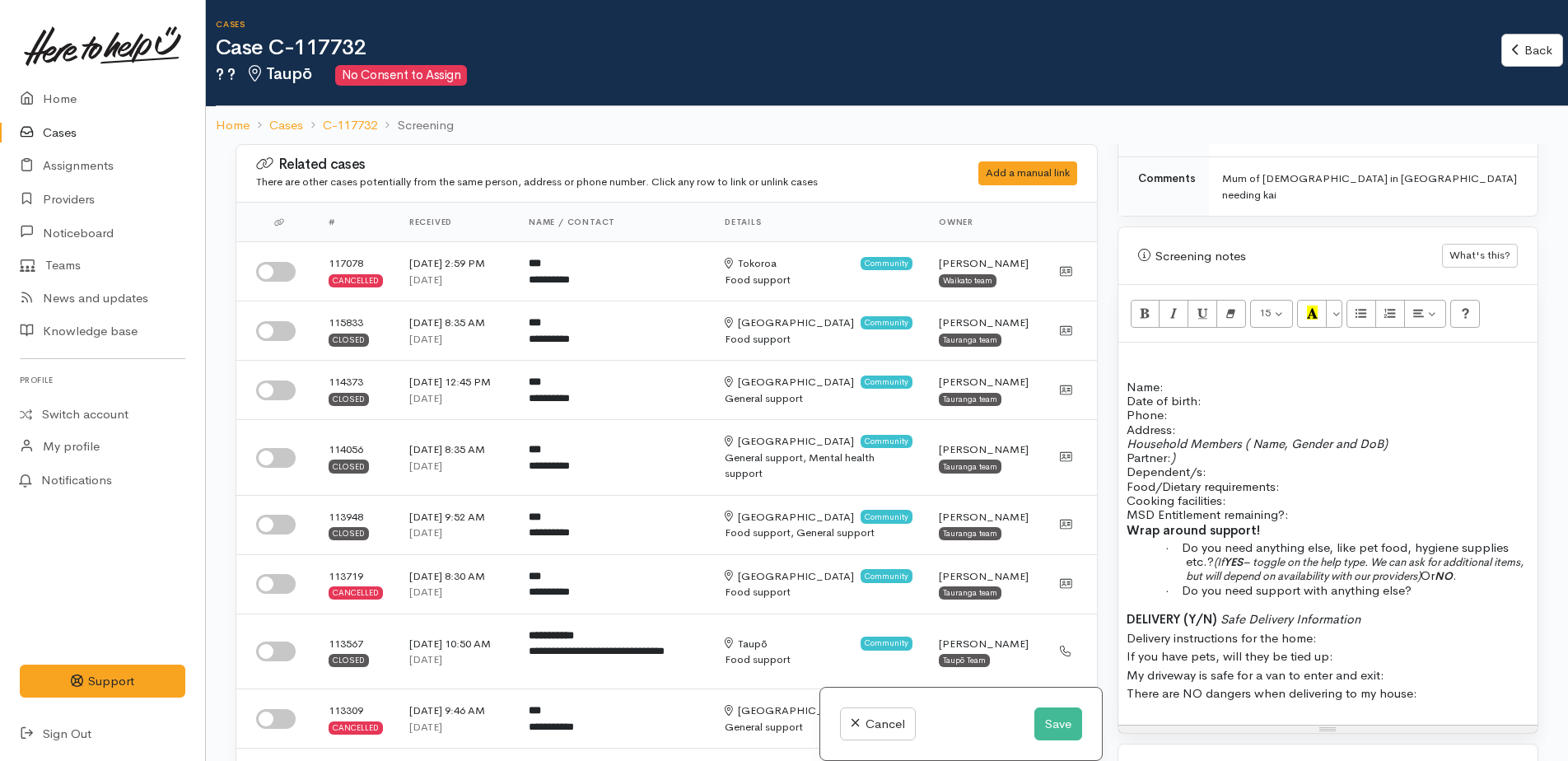
scroll to position [988, 0]
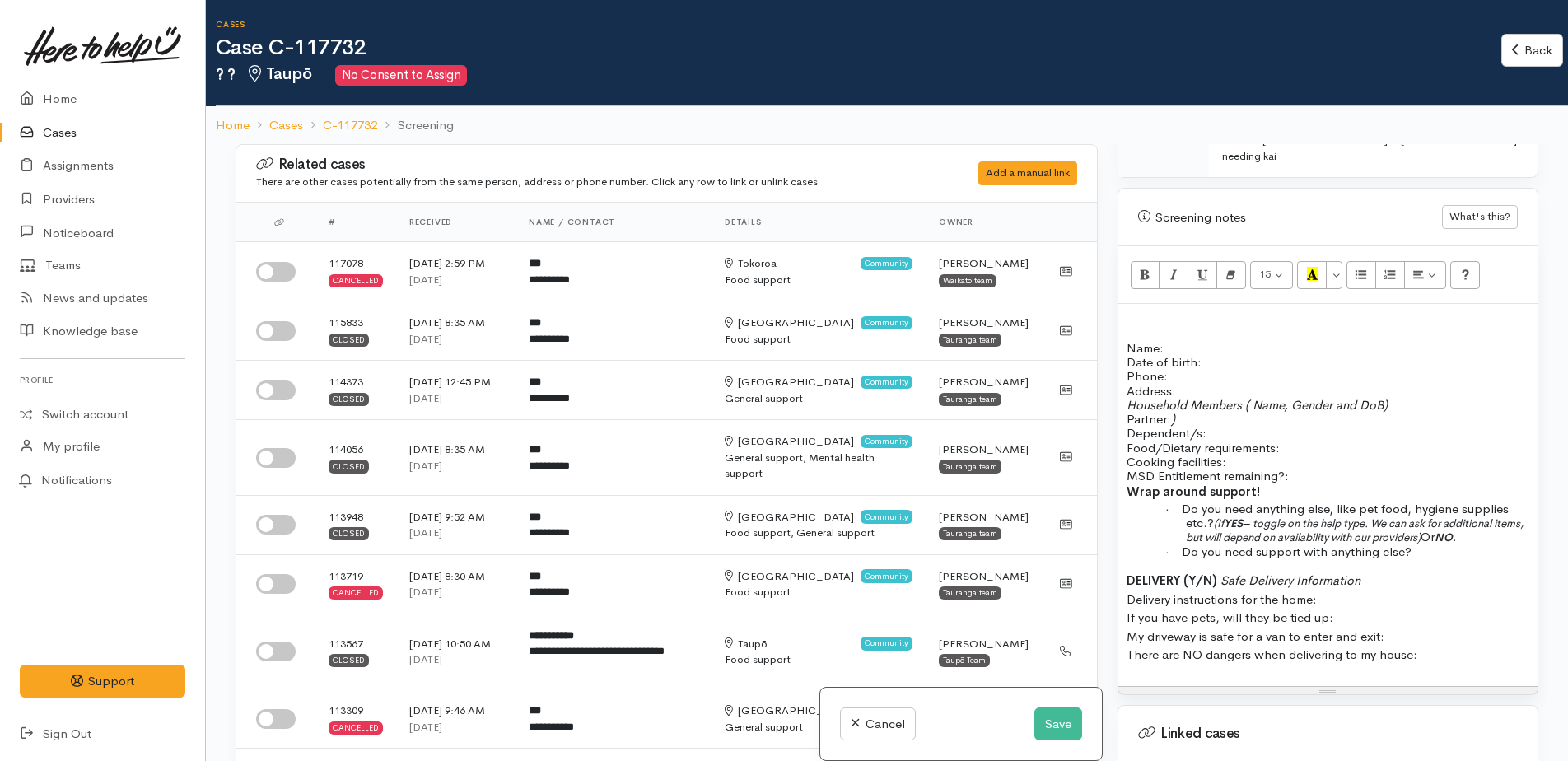
click at [1145, 312] on p at bounding box center [1328, 318] width 403 height 14
click at [1192, 327] on p at bounding box center [1328, 334] width 403 height 14
click at [1187, 341] on p "Name: Date of birth: Phone:" at bounding box center [1328, 362] width 403 height 43
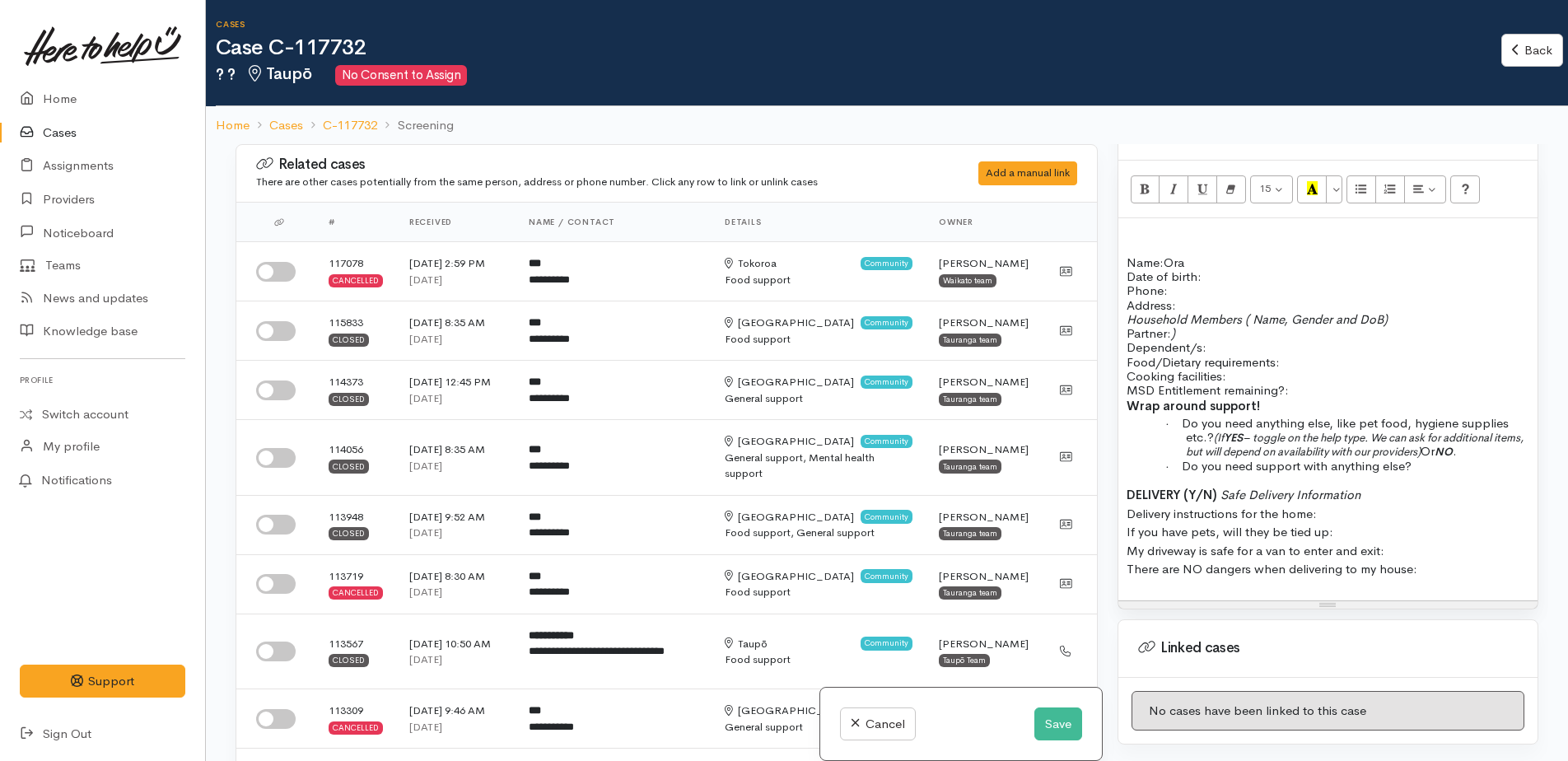
scroll to position [959, 0]
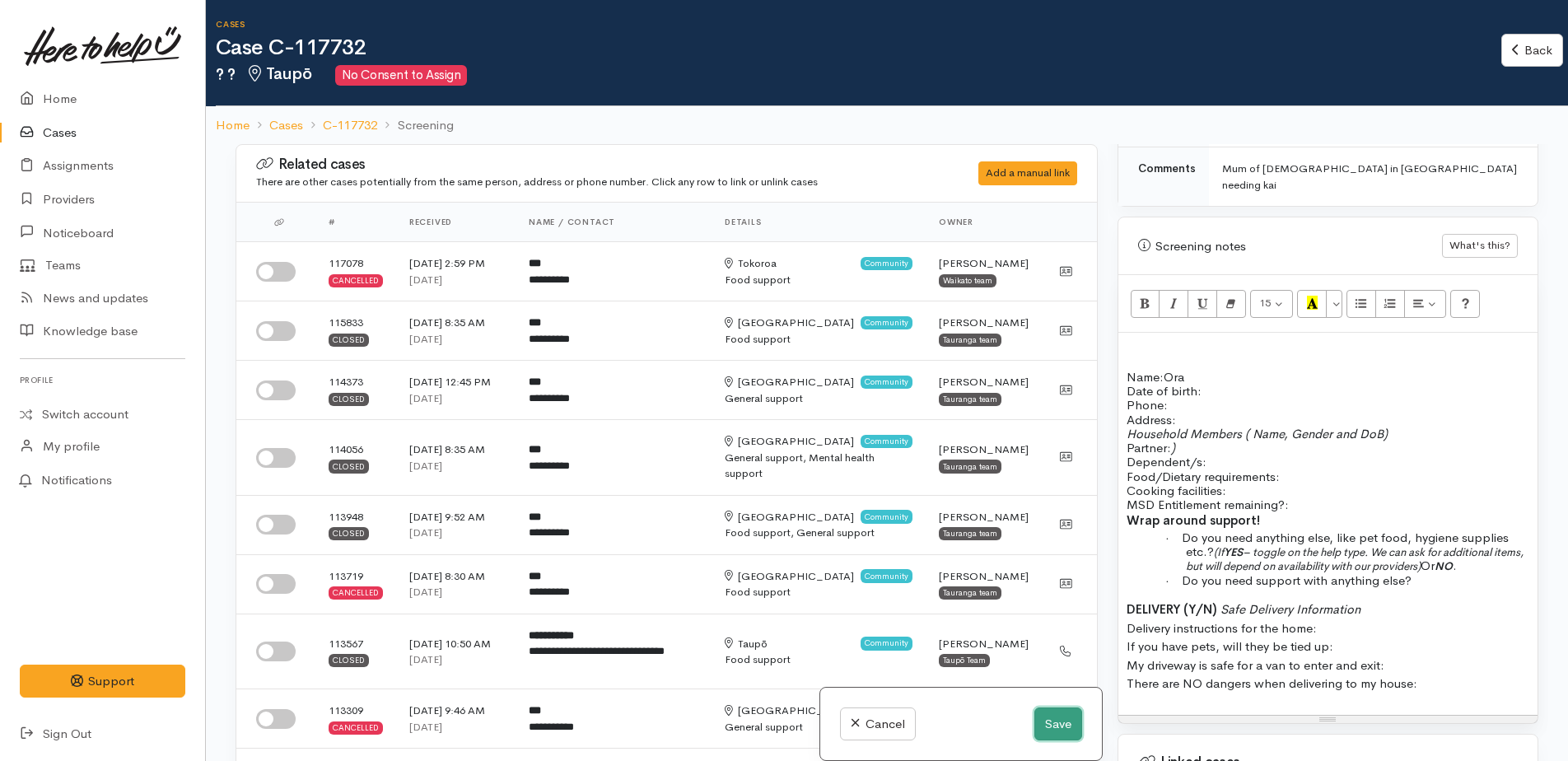
click at [1054, 725] on button "Save" at bounding box center [1058, 724] width 48 height 34
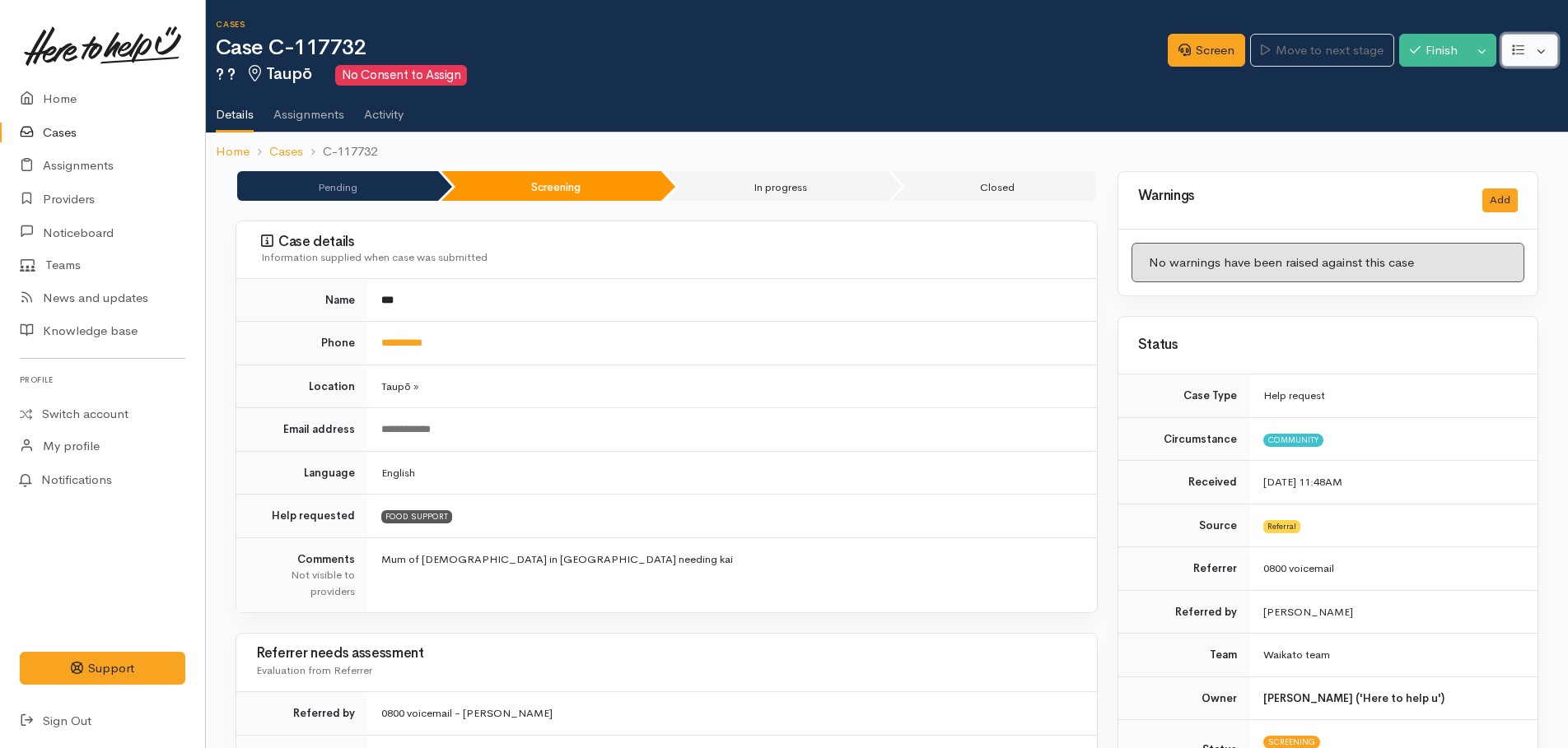
click at [1542, 61] on button "button" at bounding box center [1529, 50] width 57 height 34
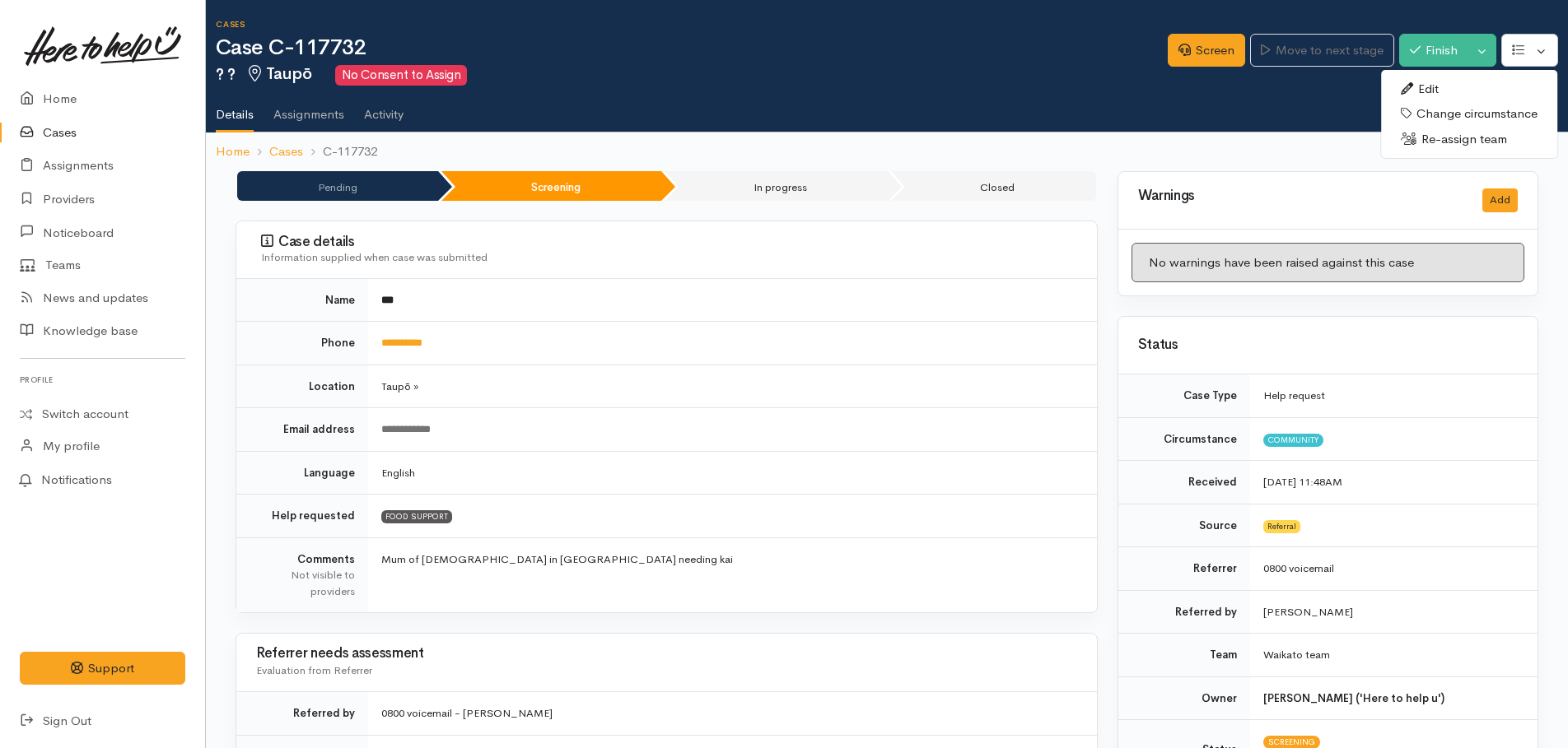
click at [1429, 88] on link "Edit" at bounding box center [1469, 90] width 176 height 26
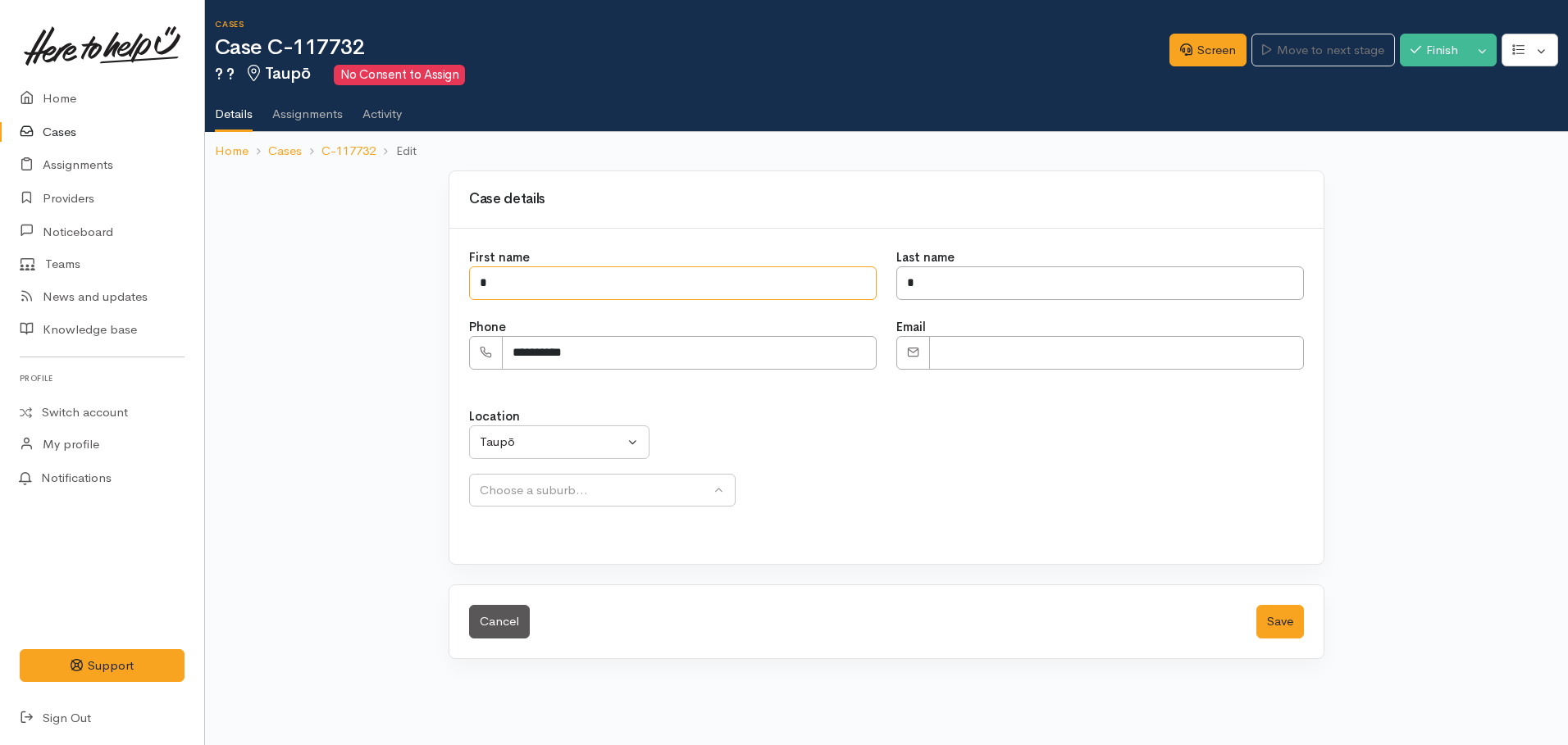
click at [592, 286] on input "*" at bounding box center [673, 283] width 407 height 34
type input "***"
click at [927, 285] on input "*" at bounding box center [1100, 283] width 407 height 34
type input "*******"
click at [1288, 632] on button "Save" at bounding box center [1280, 622] width 47 height 34
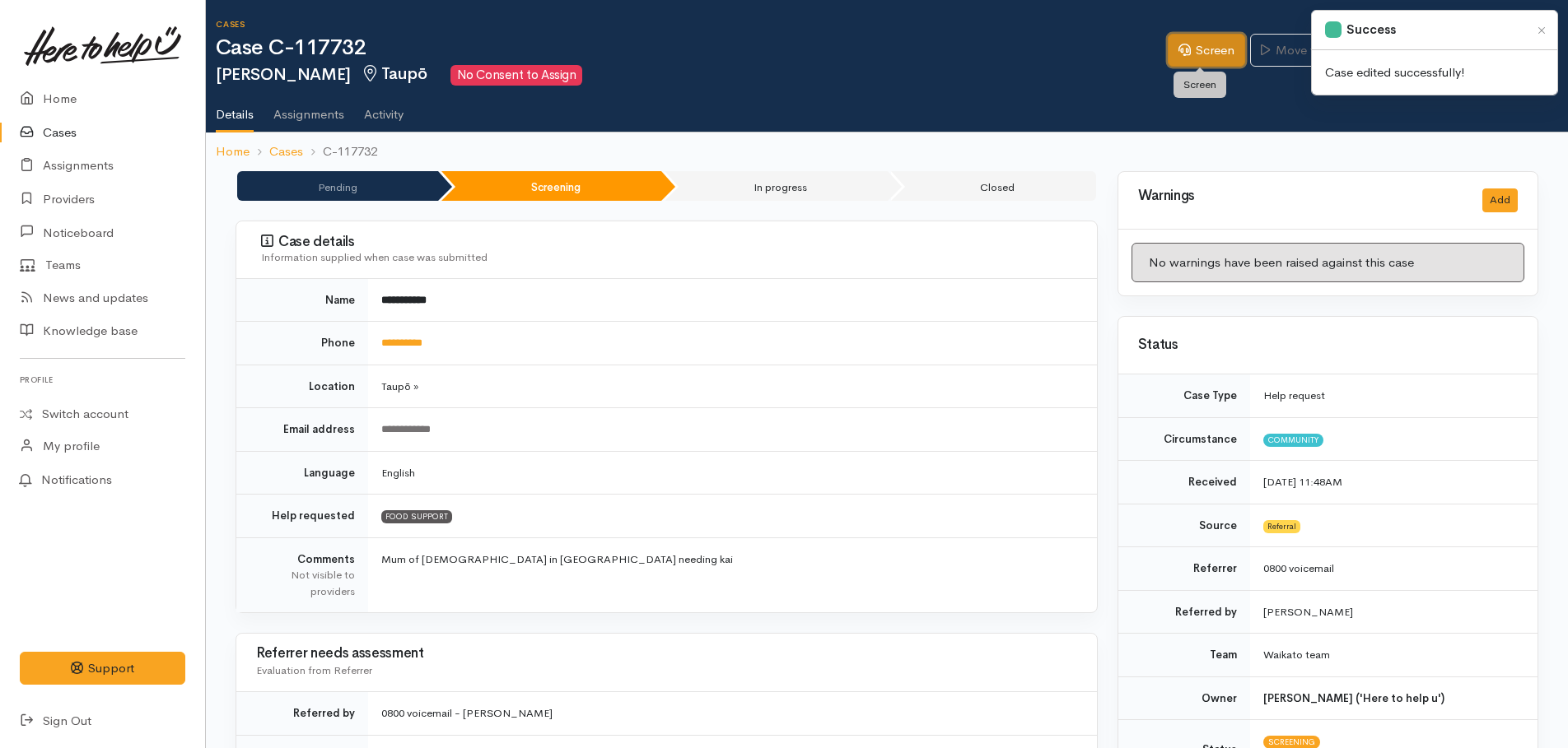
click at [1189, 53] on link "Screen" at bounding box center [1207, 50] width 77 height 34
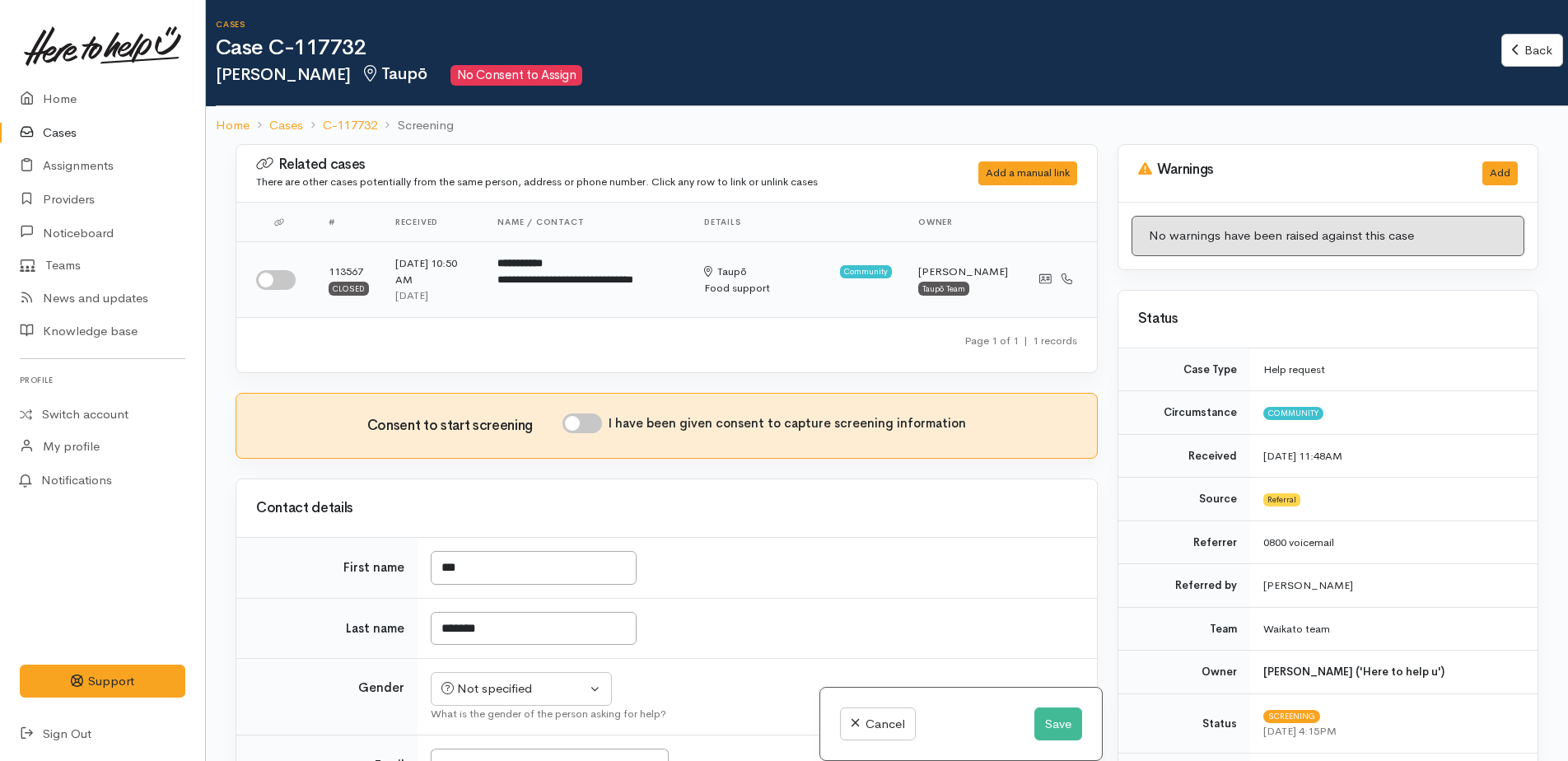
click at [264, 284] on input "checkbox" at bounding box center [275, 281] width 39 height 20
checkbox input "true"
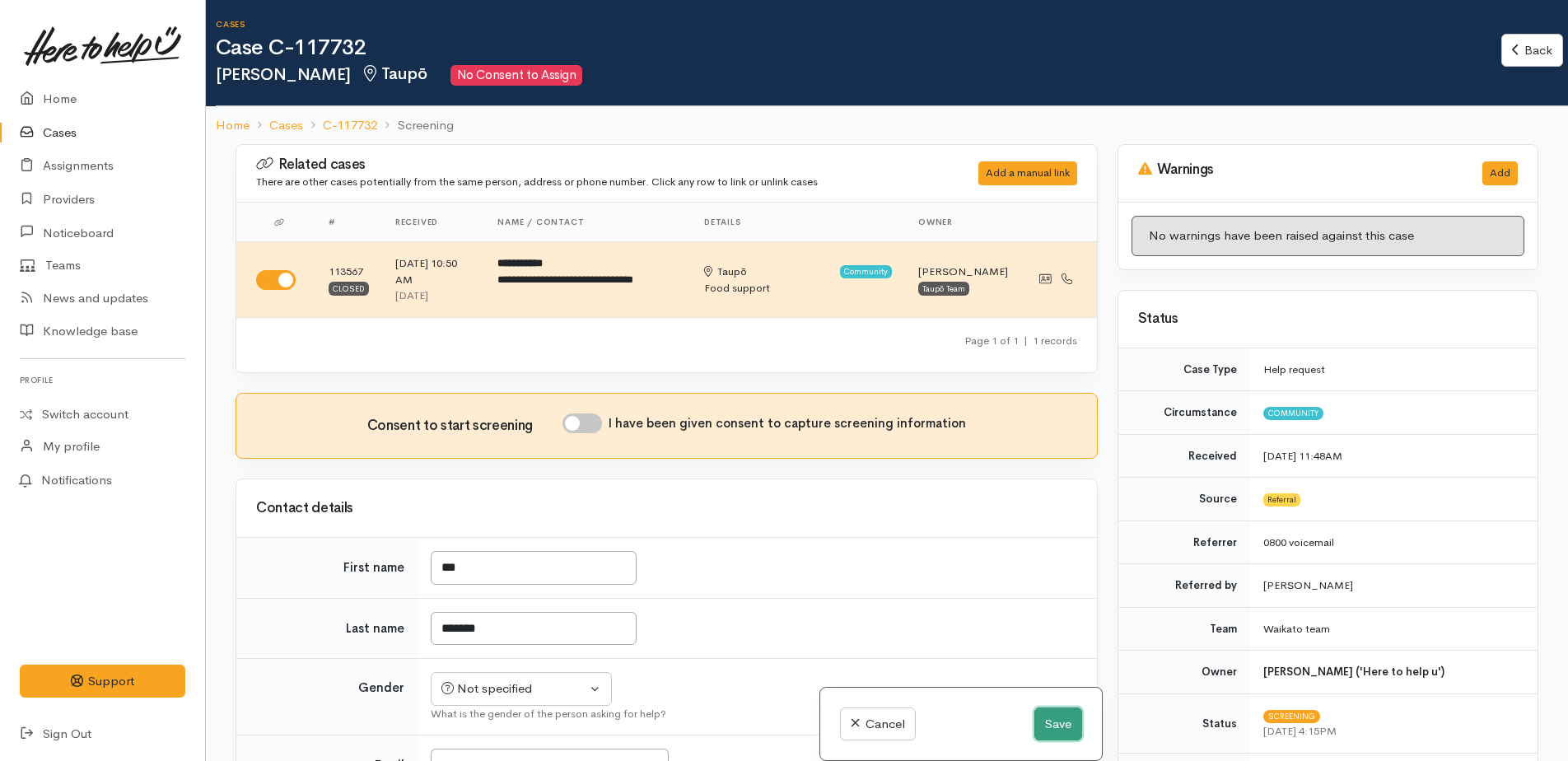
click at [1055, 728] on button "Save" at bounding box center [1058, 724] width 48 height 34
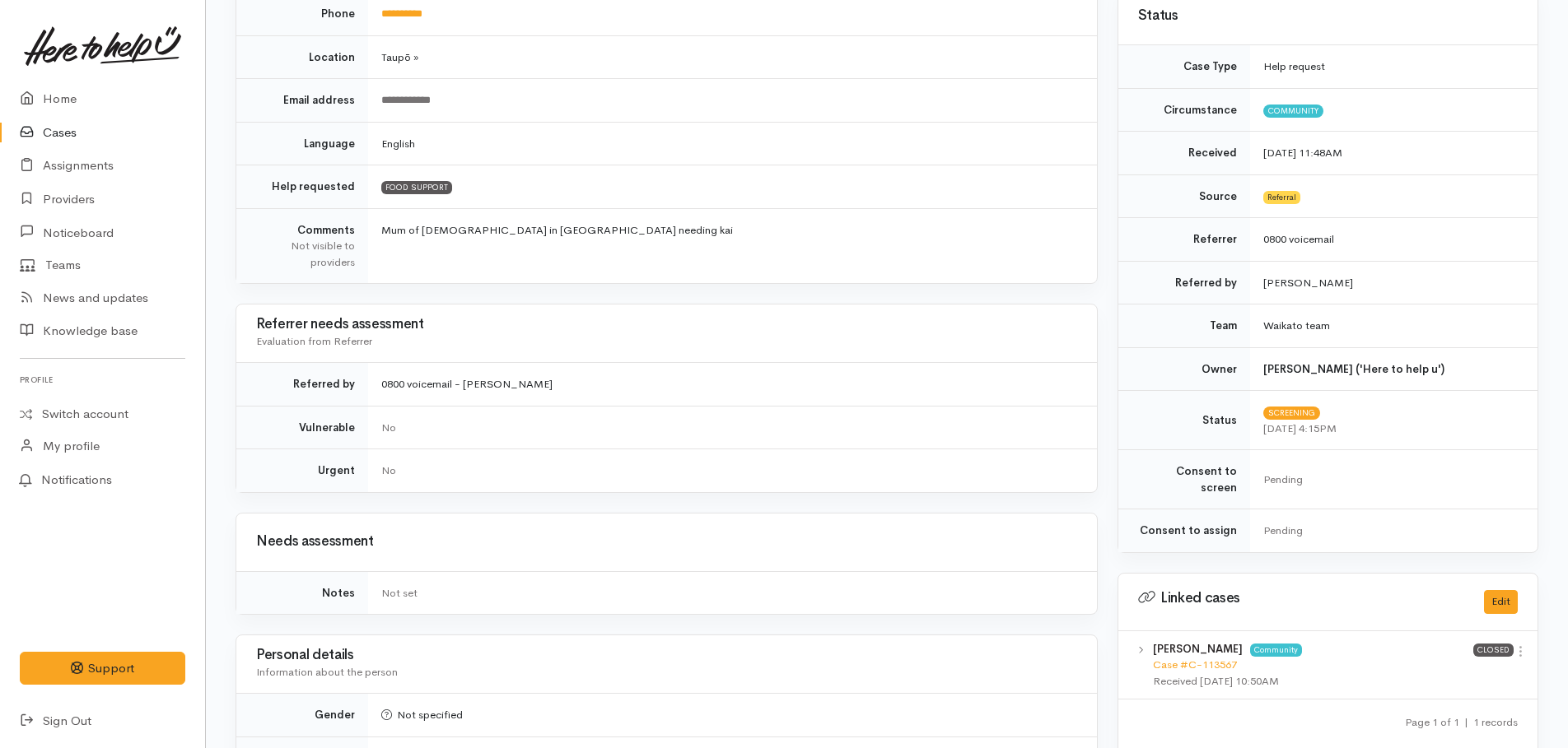
scroll to position [659, 0]
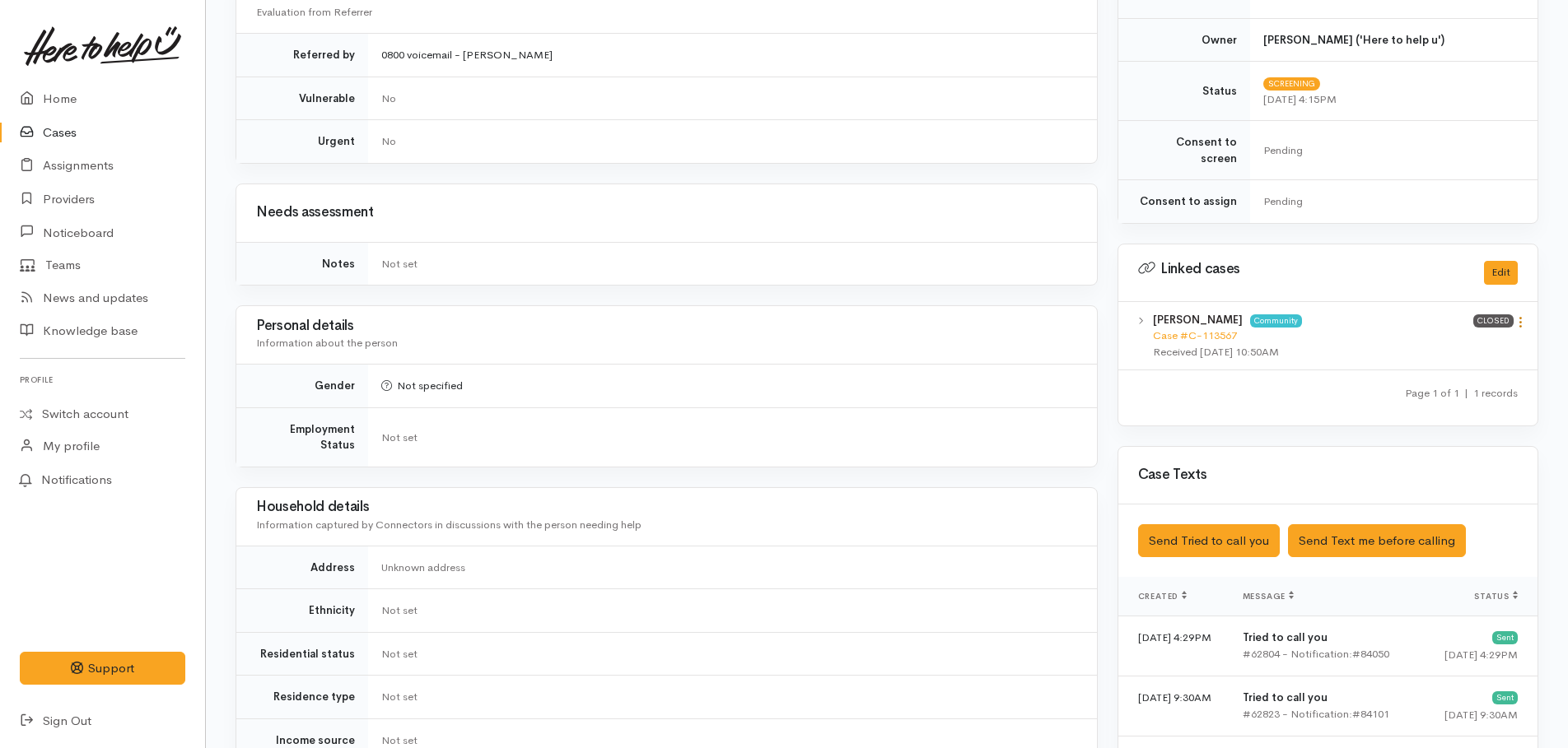
click at [1522, 315] on icon at bounding box center [1520, 322] width 14 height 14
click at [1460, 342] on link "View case" at bounding box center [1462, 355] width 130 height 26
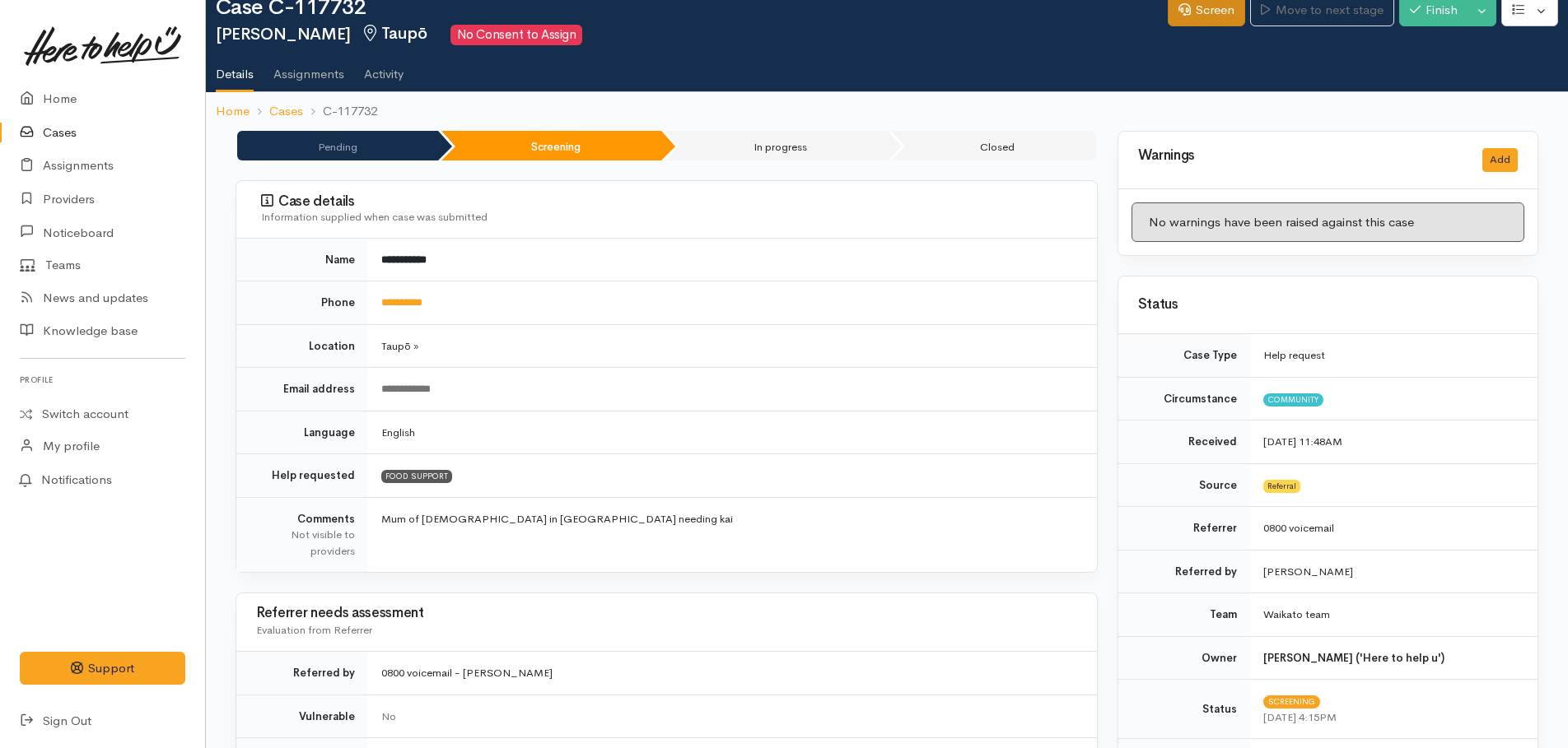
scroll to position [0, 0]
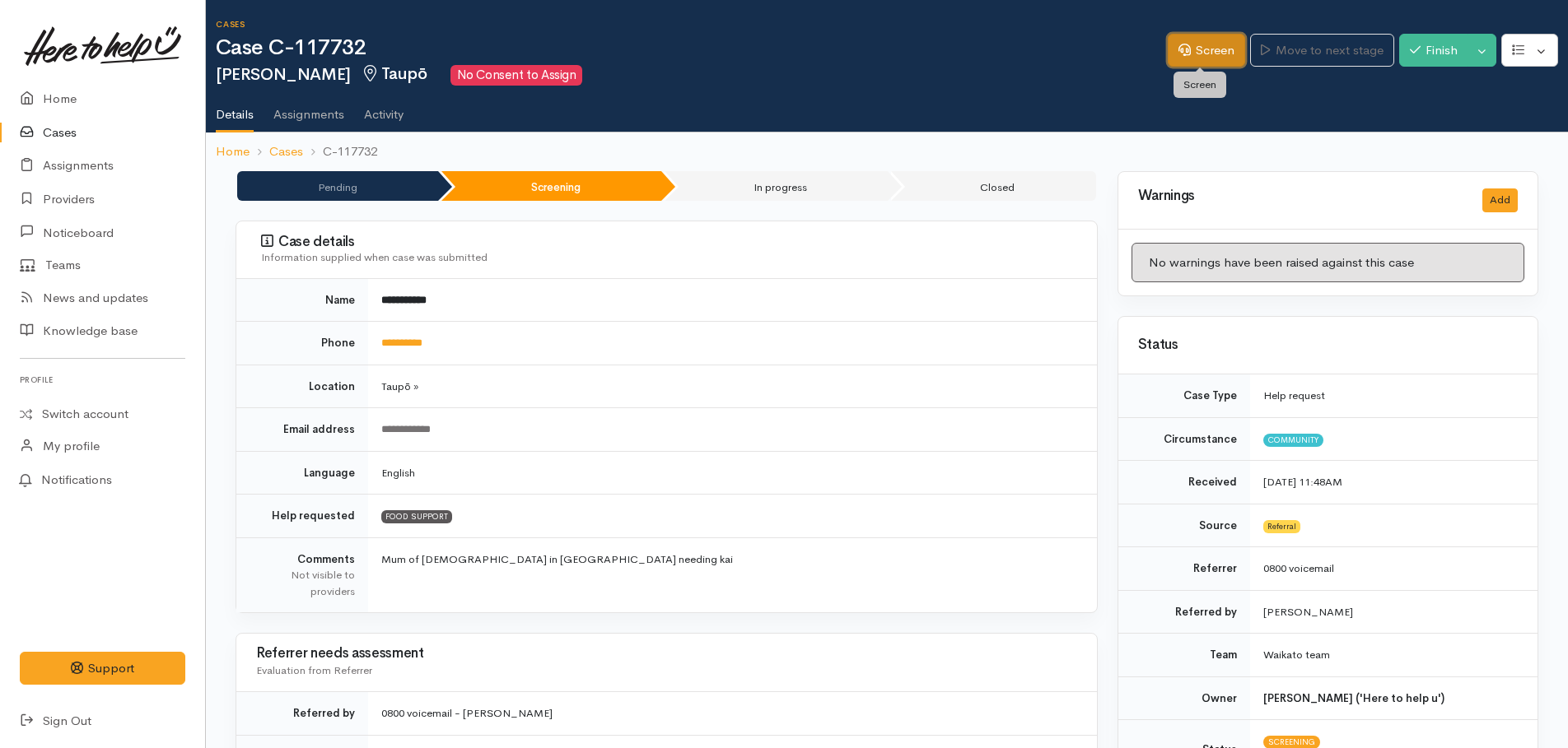
click at [1187, 42] on link "Screen" at bounding box center [1207, 50] width 77 height 34
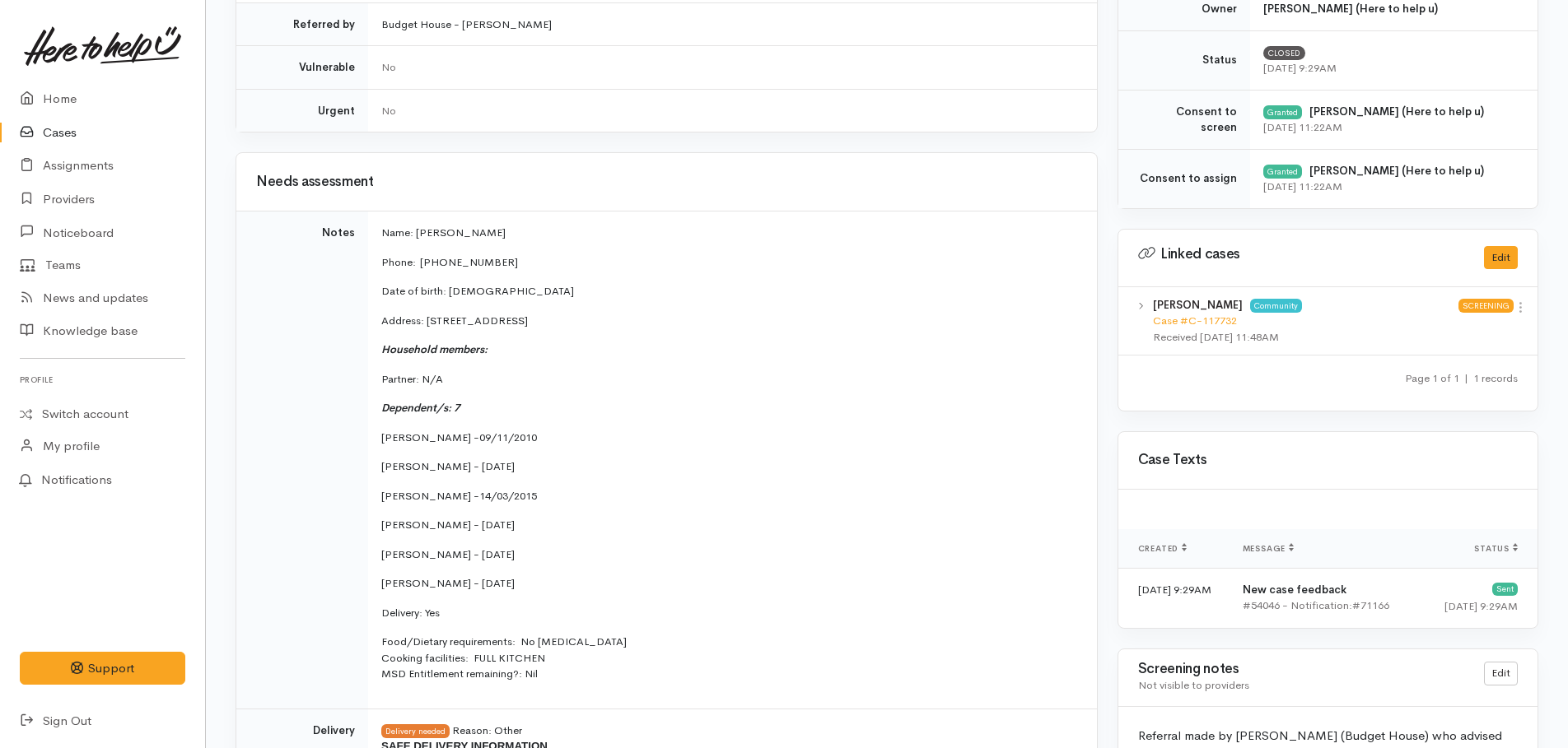
scroll to position [741, 0]
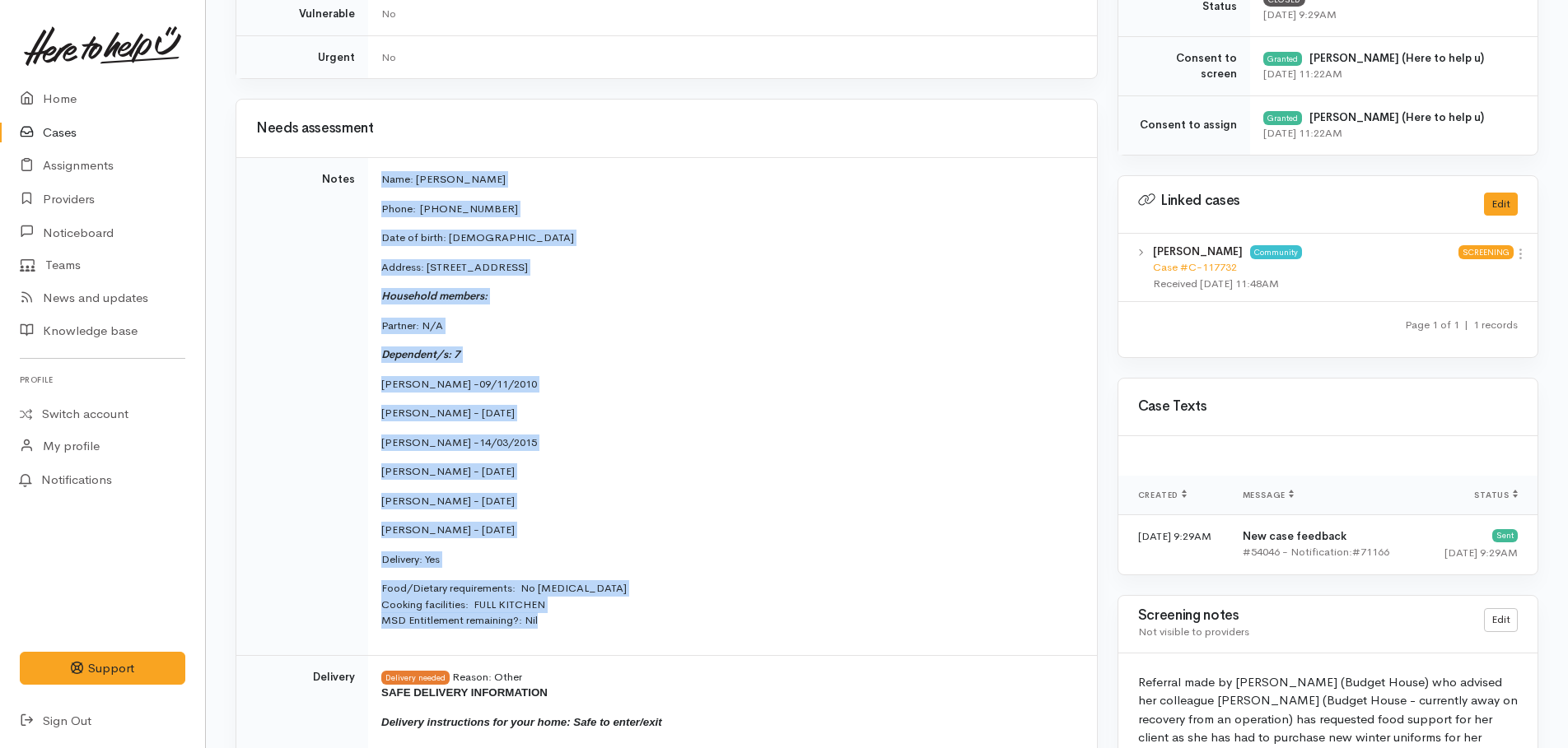
drag, startPoint x: 376, startPoint y: 174, endPoint x: 641, endPoint y: 624, distance: 522.2
click at [641, 624] on td "Name: [PERSON_NAME] Phone:  [PHONE_NUMBER] Date of birth: [DEMOGRAPHIC_DATA] Ad…" at bounding box center [732, 406] width 729 height 498
copy td "Name: [PERSON_NAME] Phone:  [PHONE_NUMBER] Date of birth: [DEMOGRAPHIC_DATA] Ad…"
click at [724, 353] on p "Dependent/s: 7" at bounding box center [729, 355] width 696 height 16
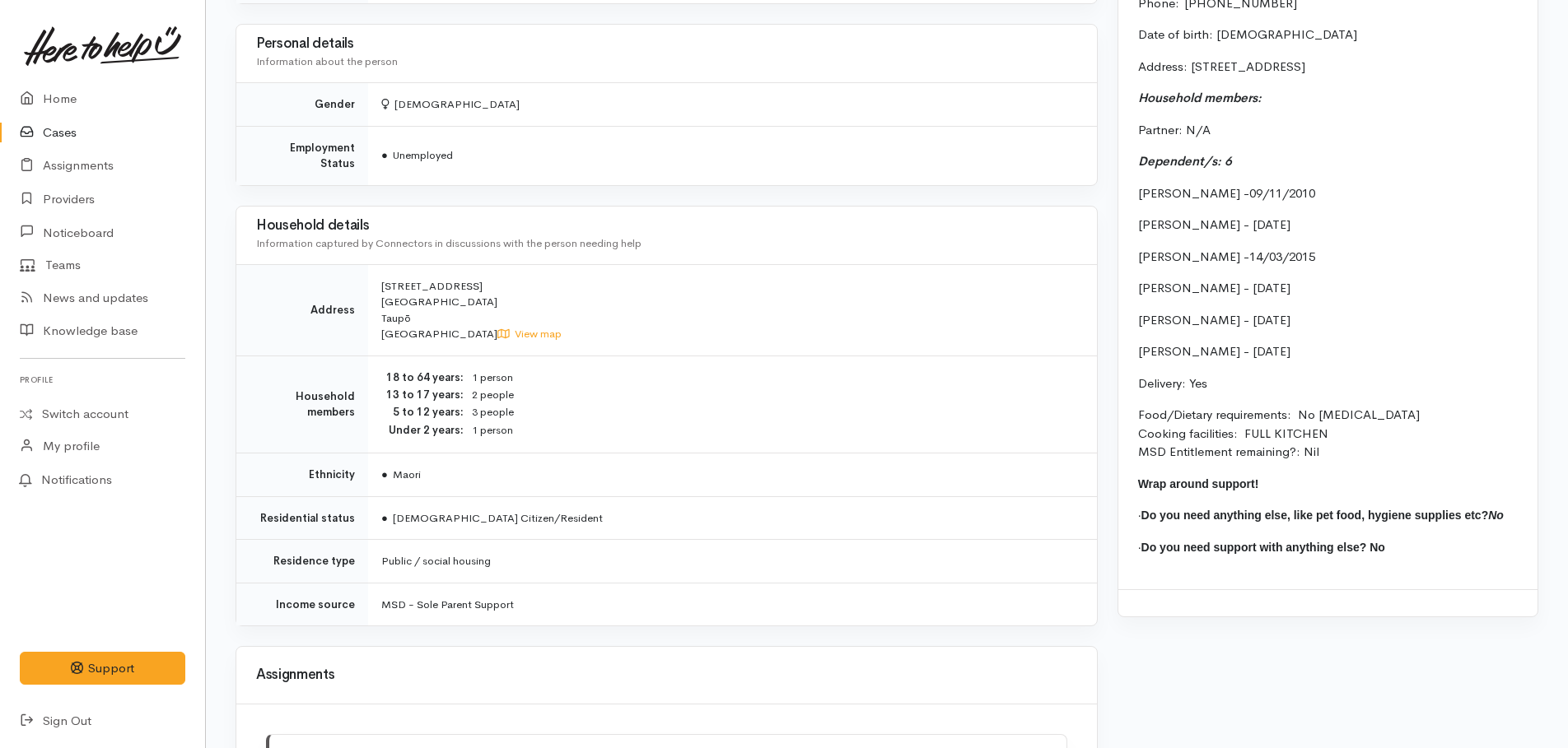
scroll to position [1646, 0]
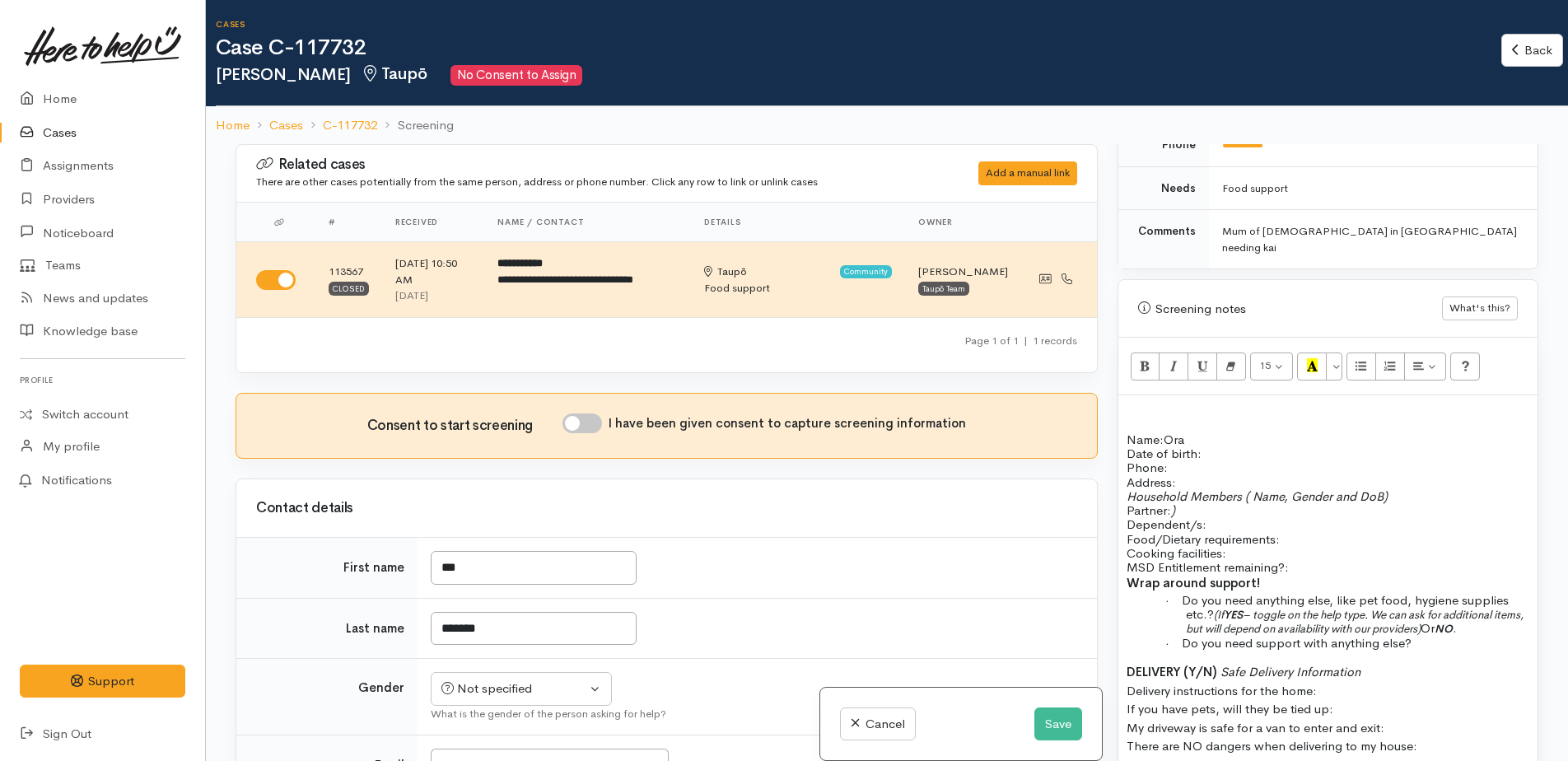
scroll to position [906, 0]
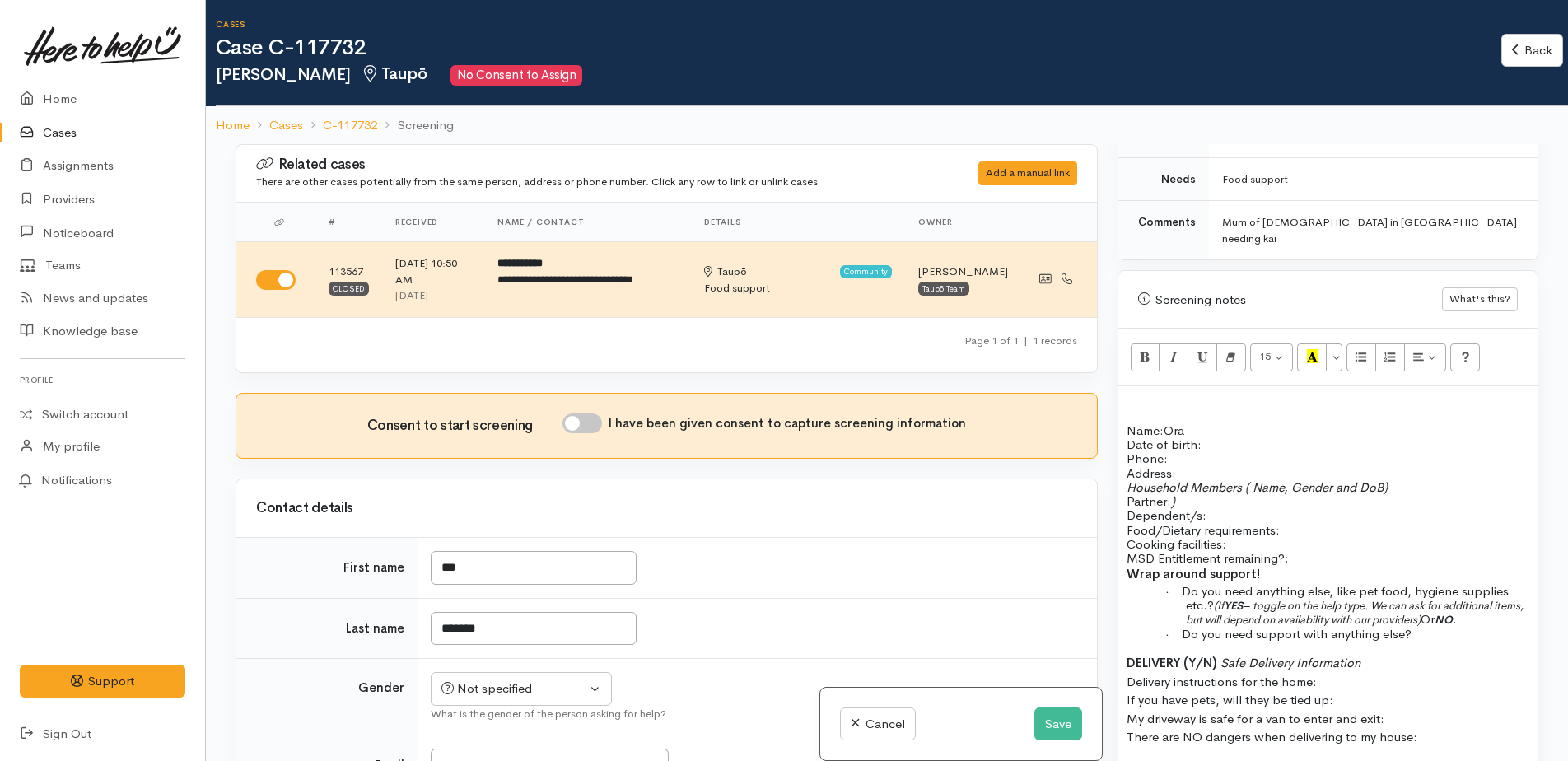
click at [1122, 386] on div "Name: [PERSON_NAME] Date of birth: Phone:   Address:   Household Members ( Name…" at bounding box center [1328, 577] width 419 height 381
paste div
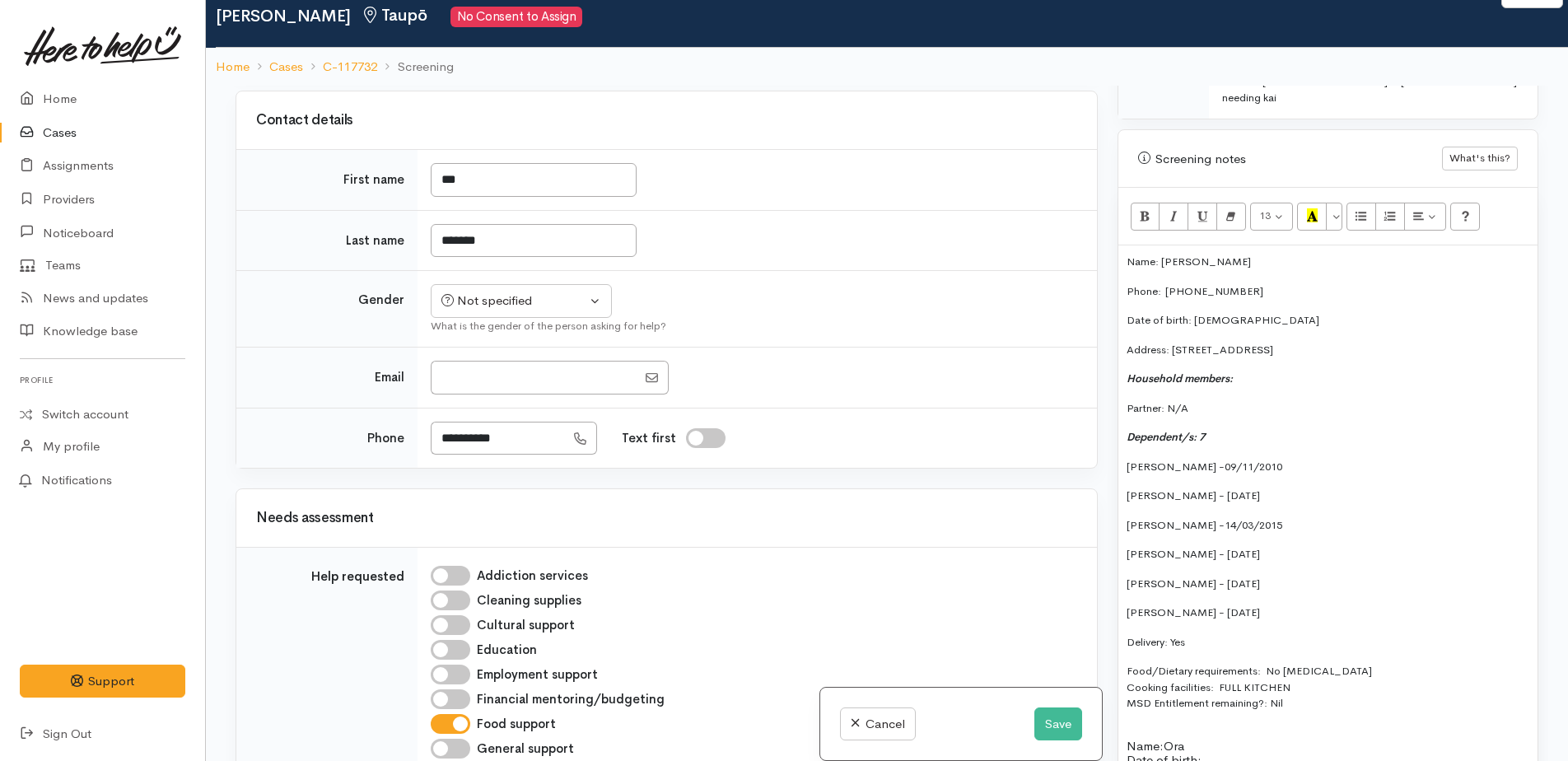
scroll to position [1071, 0]
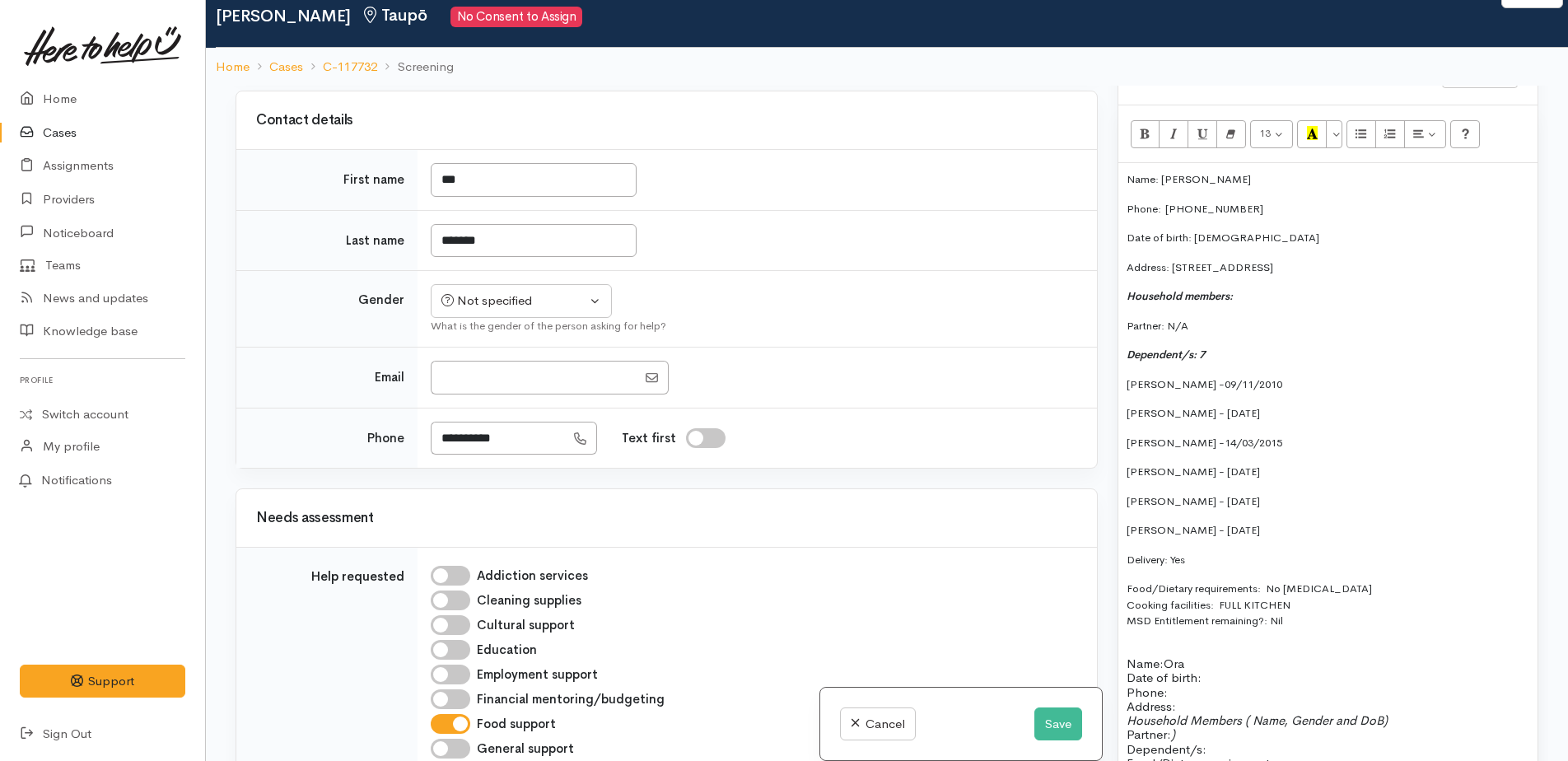
click at [1244, 552] on p "Delivery: Yes" at bounding box center [1328, 560] width 403 height 17
click at [1045, 724] on button "Save" at bounding box center [1058, 724] width 48 height 34
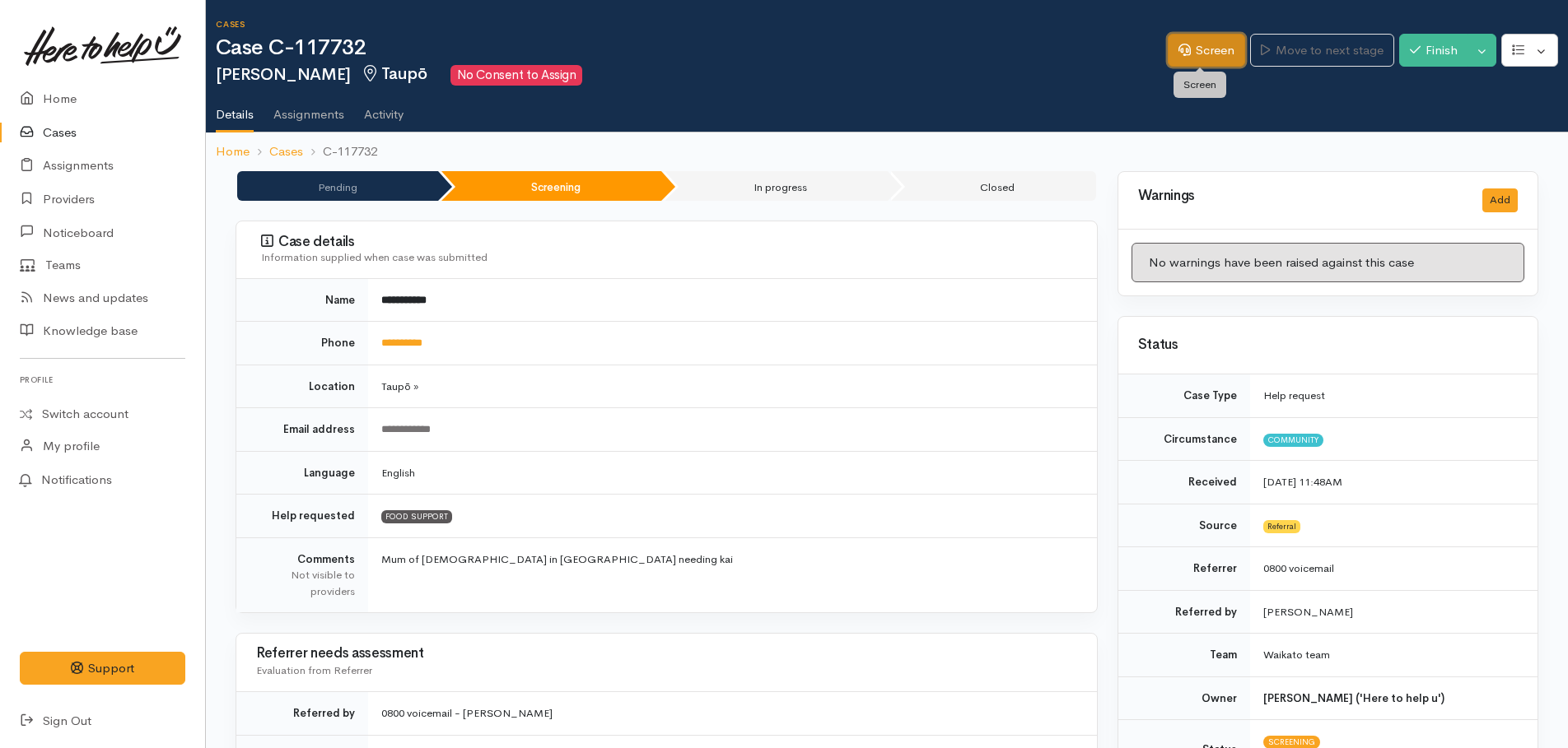
drag, startPoint x: 1221, startPoint y: 52, endPoint x: 1207, endPoint y: 52, distance: 14.0
click at [1221, 52] on link "Screen" at bounding box center [1207, 50] width 77 height 34
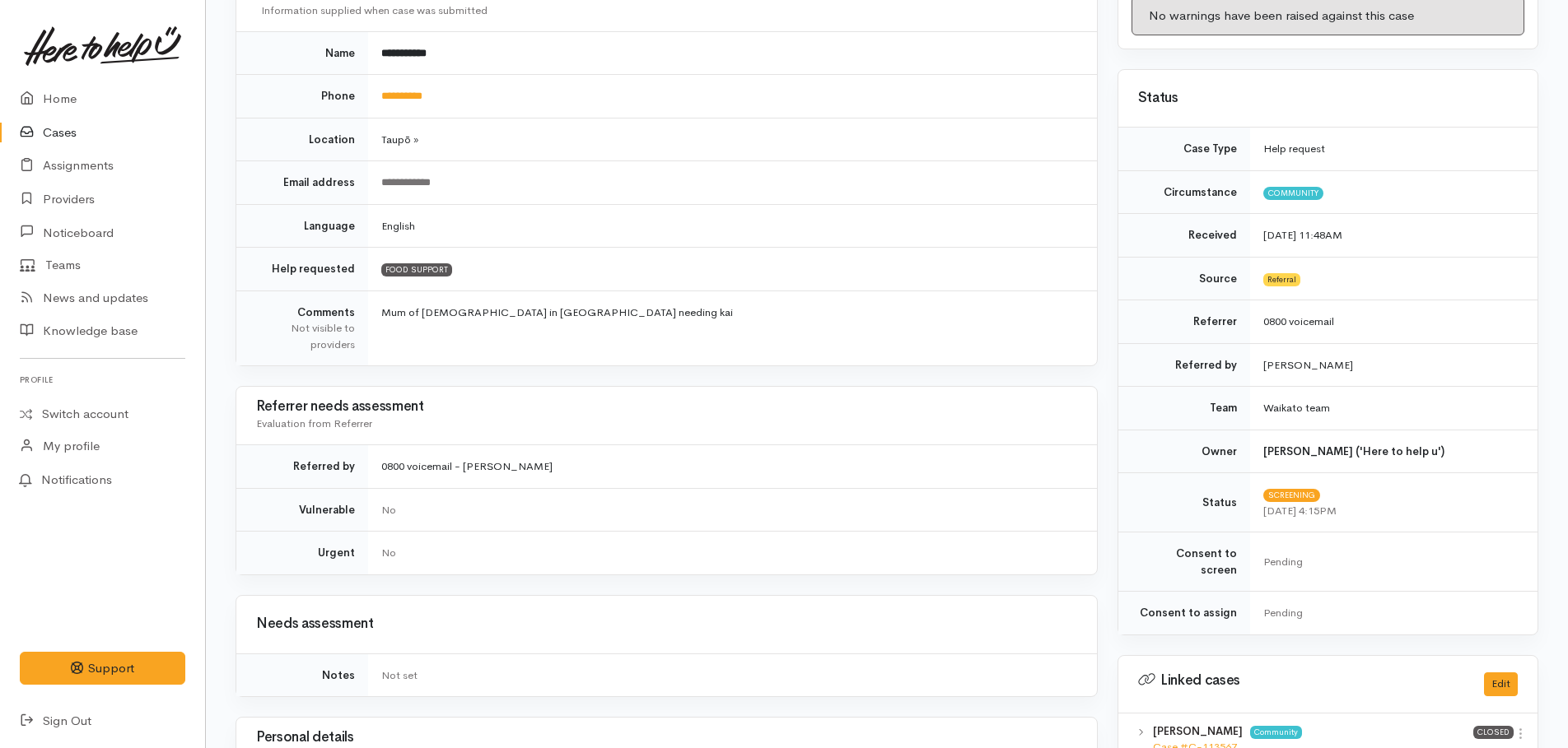
scroll to position [311, 0]
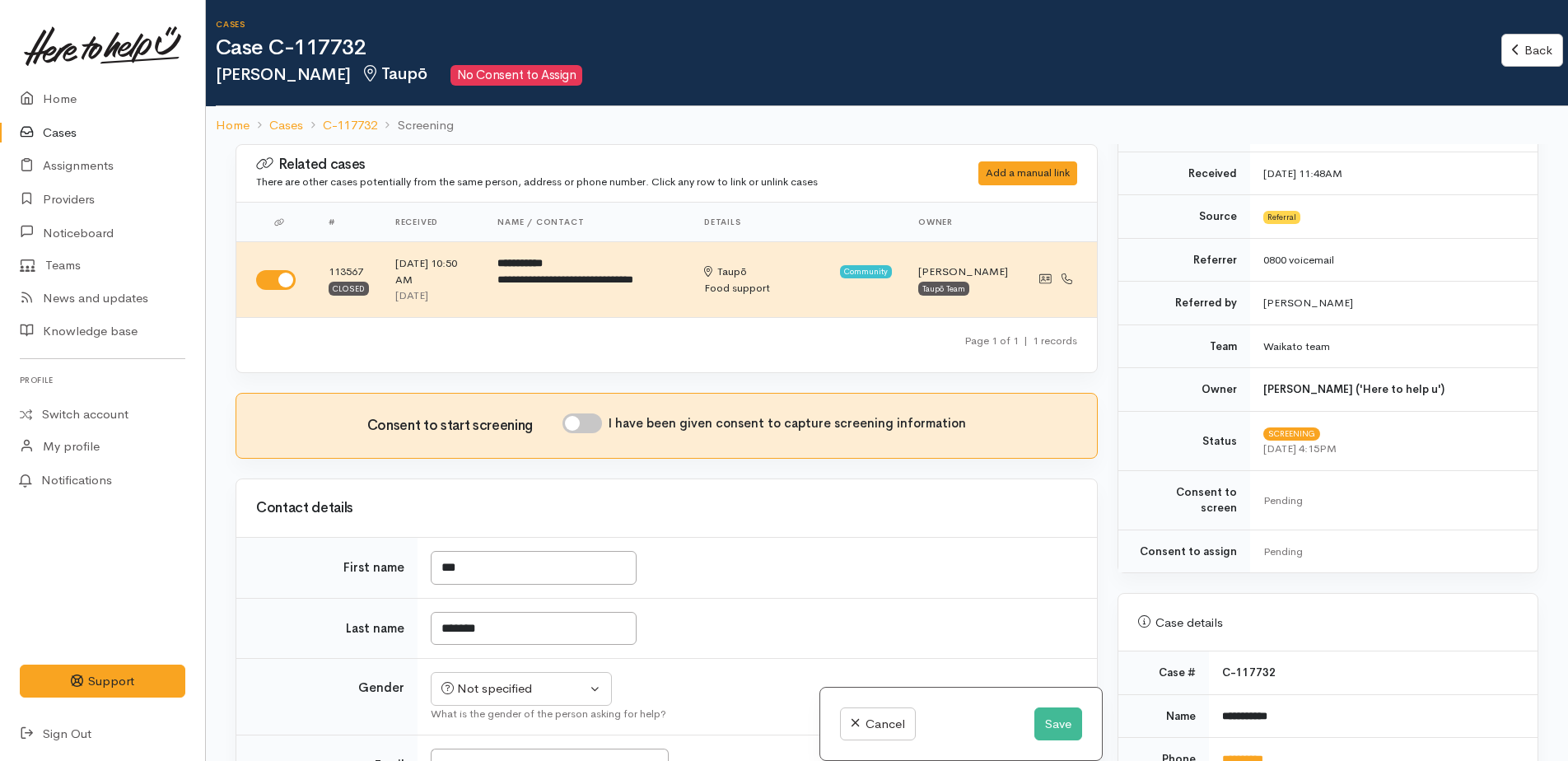
scroll to position [412, 0]
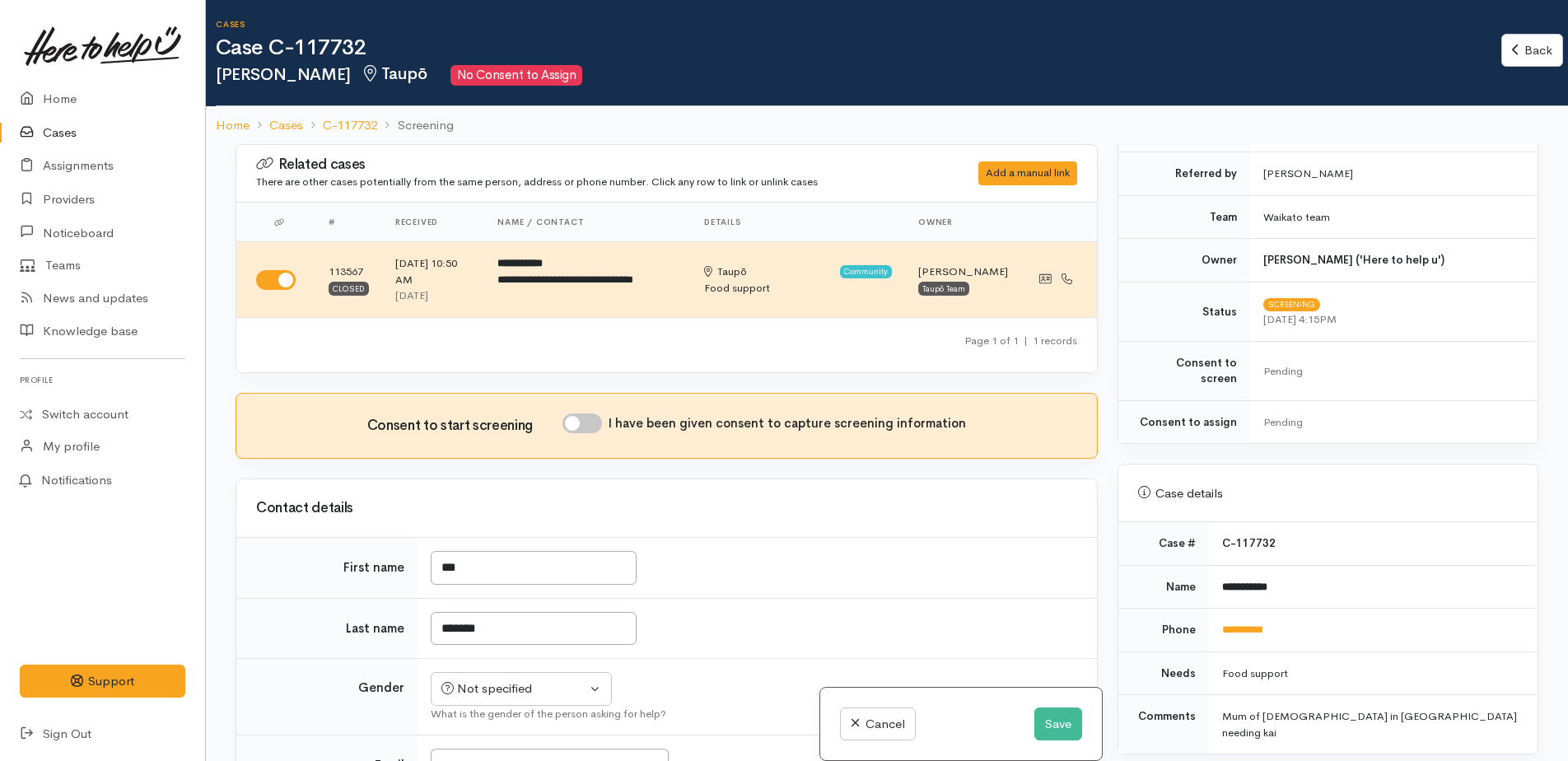
click at [578, 419] on input "I have been given consent to capture screening information" at bounding box center [581, 424] width 39 height 20
checkbox input "true"
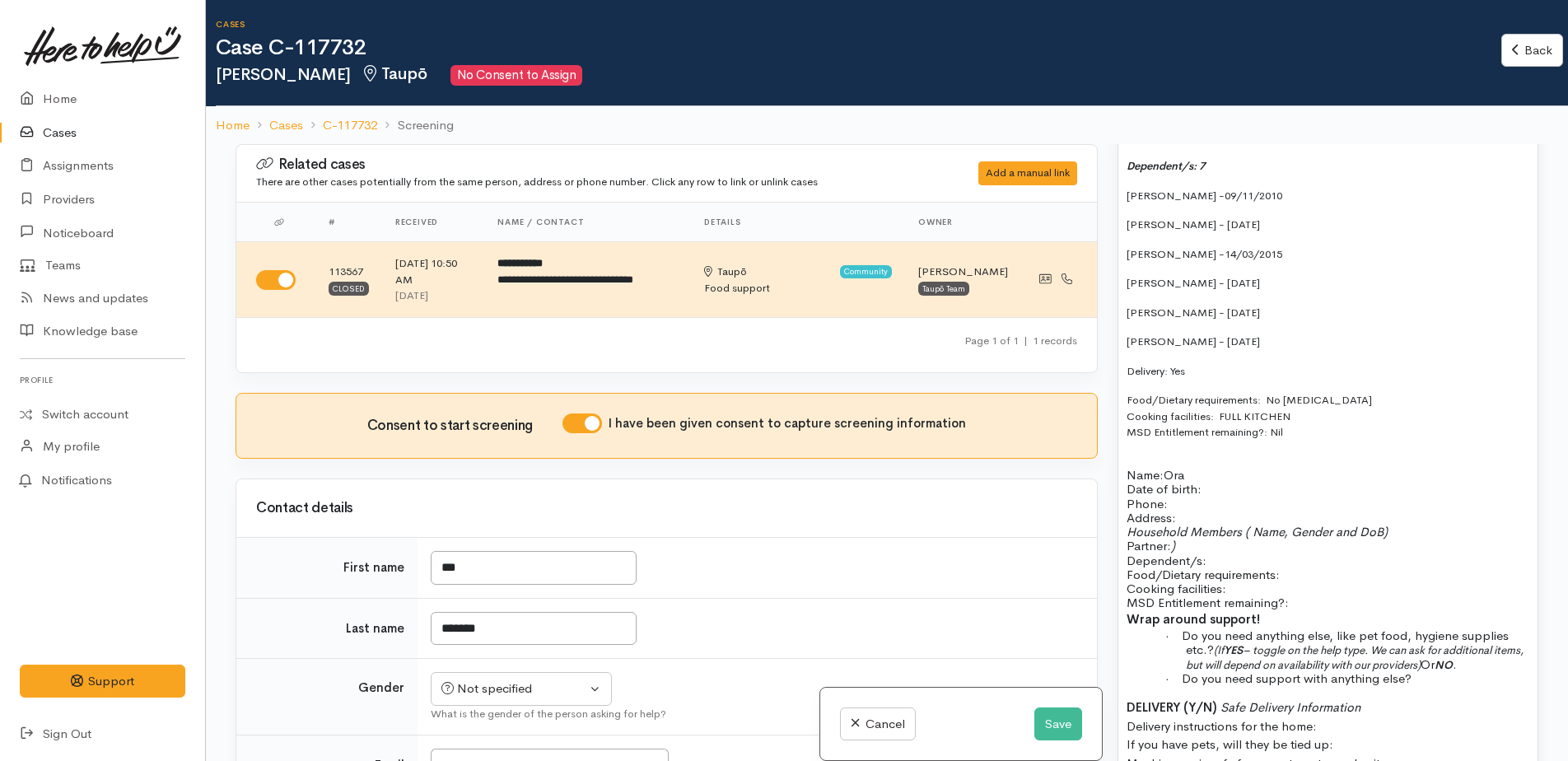
scroll to position [1400, 0]
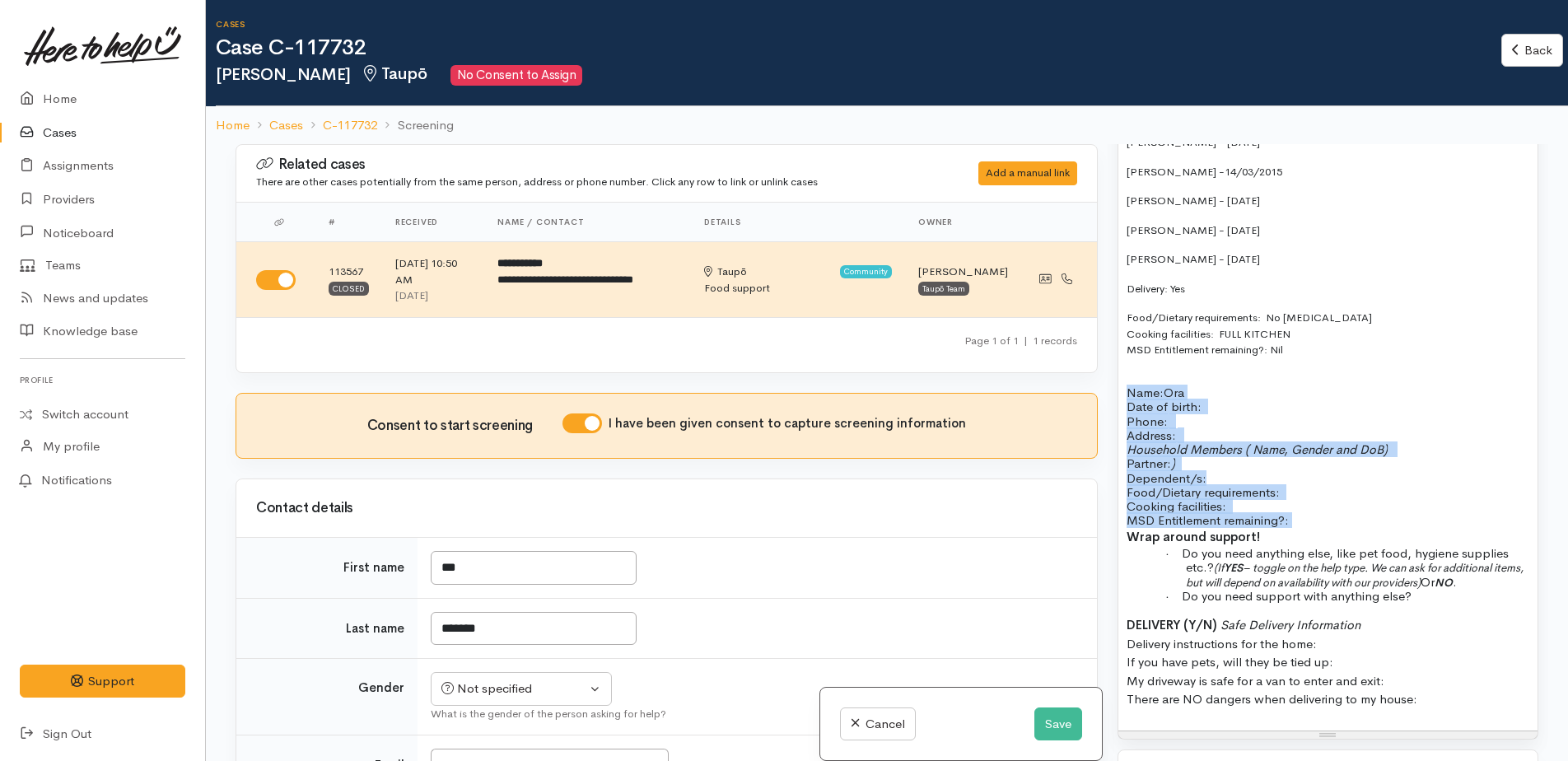
drag, startPoint x: 1126, startPoint y: 360, endPoint x: 1415, endPoint y: 484, distance: 314.5
click at [1415, 484] on div "Name: Ora Andrews Phone:  0276118798 Date of birth: 14/03/1983 Address: 84 Rich…" at bounding box center [1328, 311] width 419 height 838
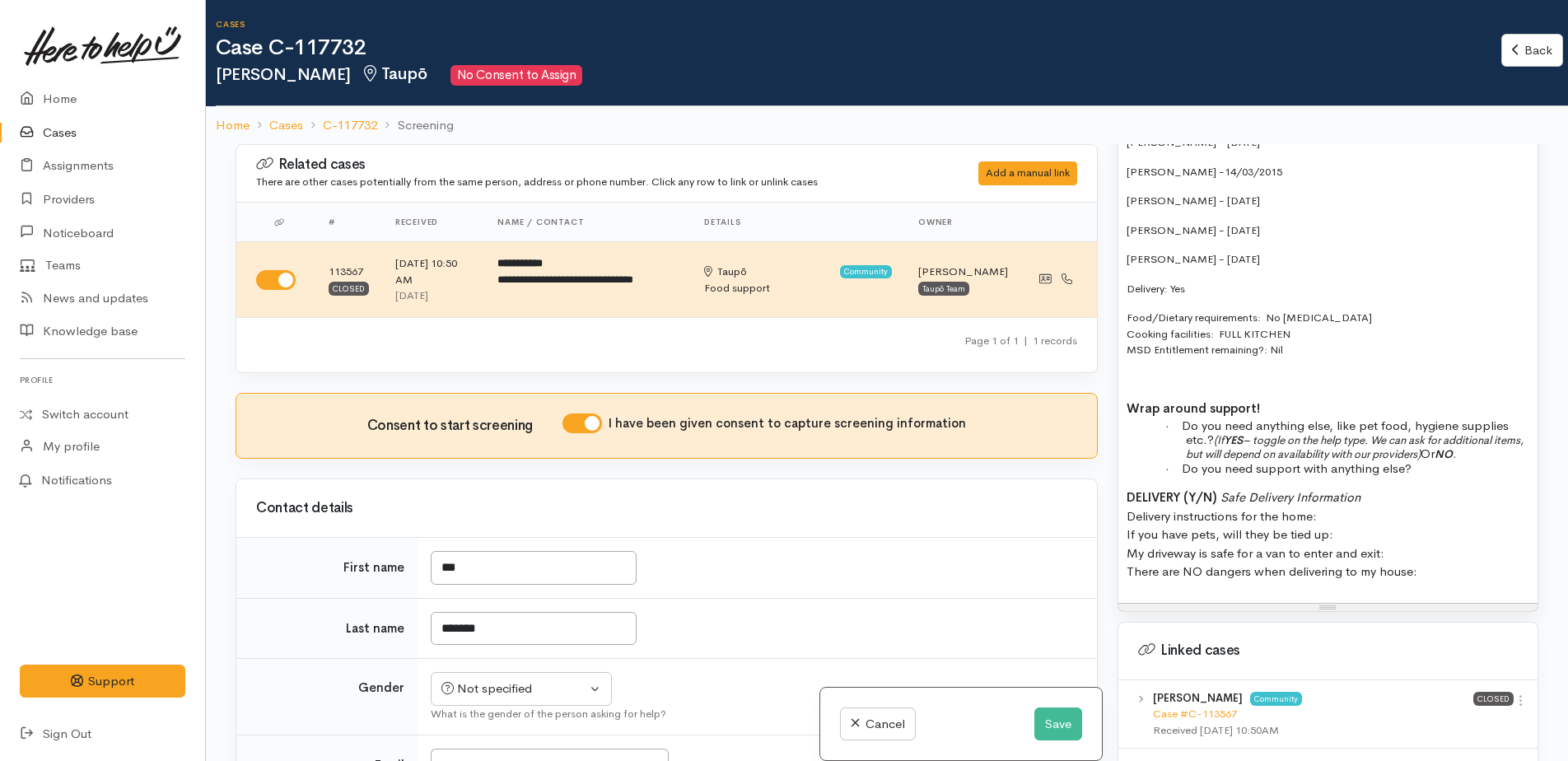
click at [1260, 433] on span "(If YES – toggle on the help type. We can ask for additional items, but will de…" at bounding box center [1354, 447] width 337 height 28
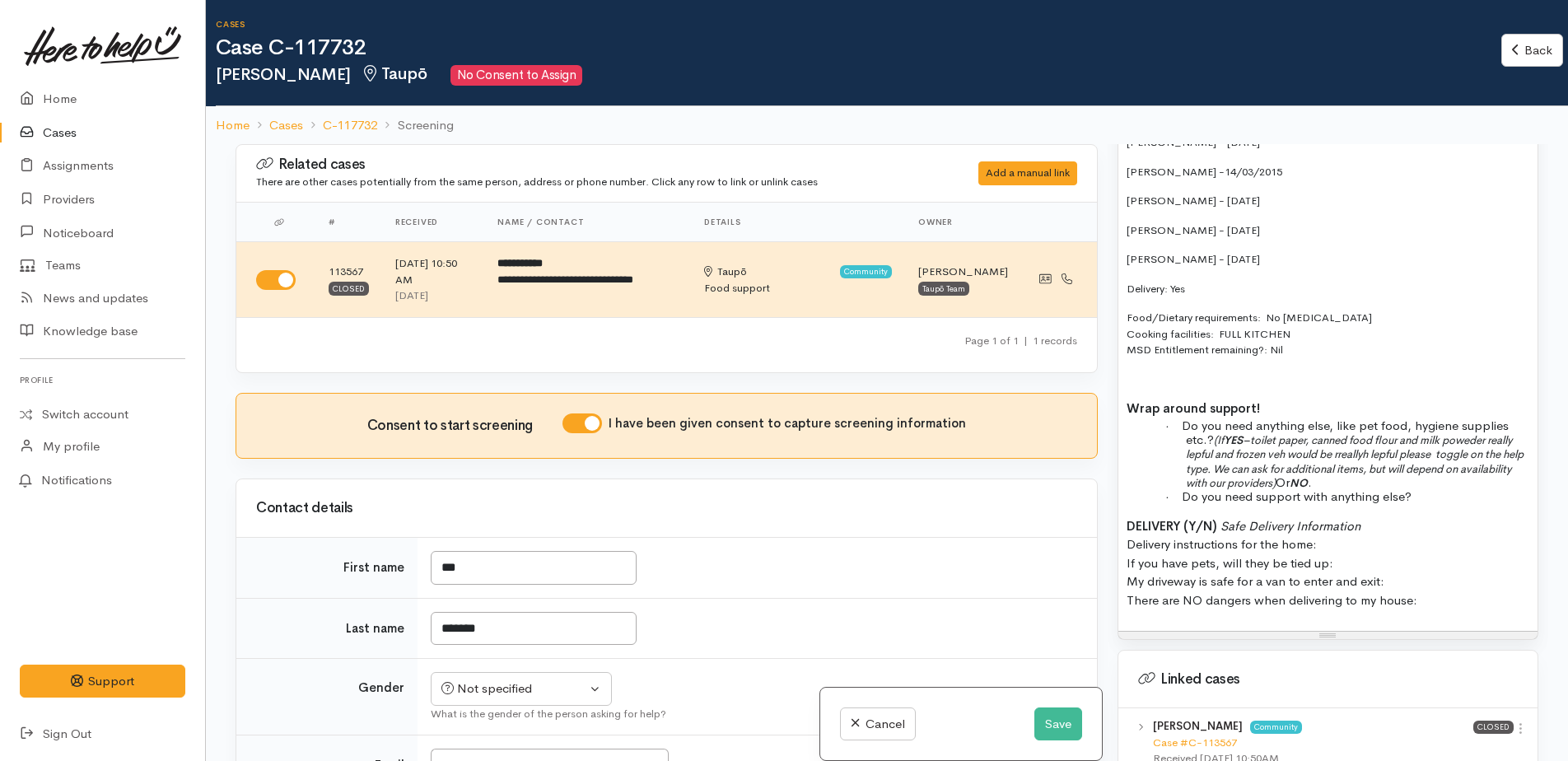
drag, startPoint x: 1231, startPoint y: 426, endPoint x: 1448, endPoint y: 478, distance: 223.1
click at [1448, 478] on div "Name: Ora Andrews Phone:  0276118798 Date of birth: 14/03/1983 Address: 84 Rich…" at bounding box center [1328, 261] width 419 height 739
click at [1247, 433] on span "(If YES –toilet paper, canned food flour and milk powder really lepful and froz…" at bounding box center [1354, 461] width 337 height 57
click at [1322, 433] on span "(If YES –toilet paper, canned food flour and milk powder really helpeful and fr…" at bounding box center [1349, 461] width 326 height 57
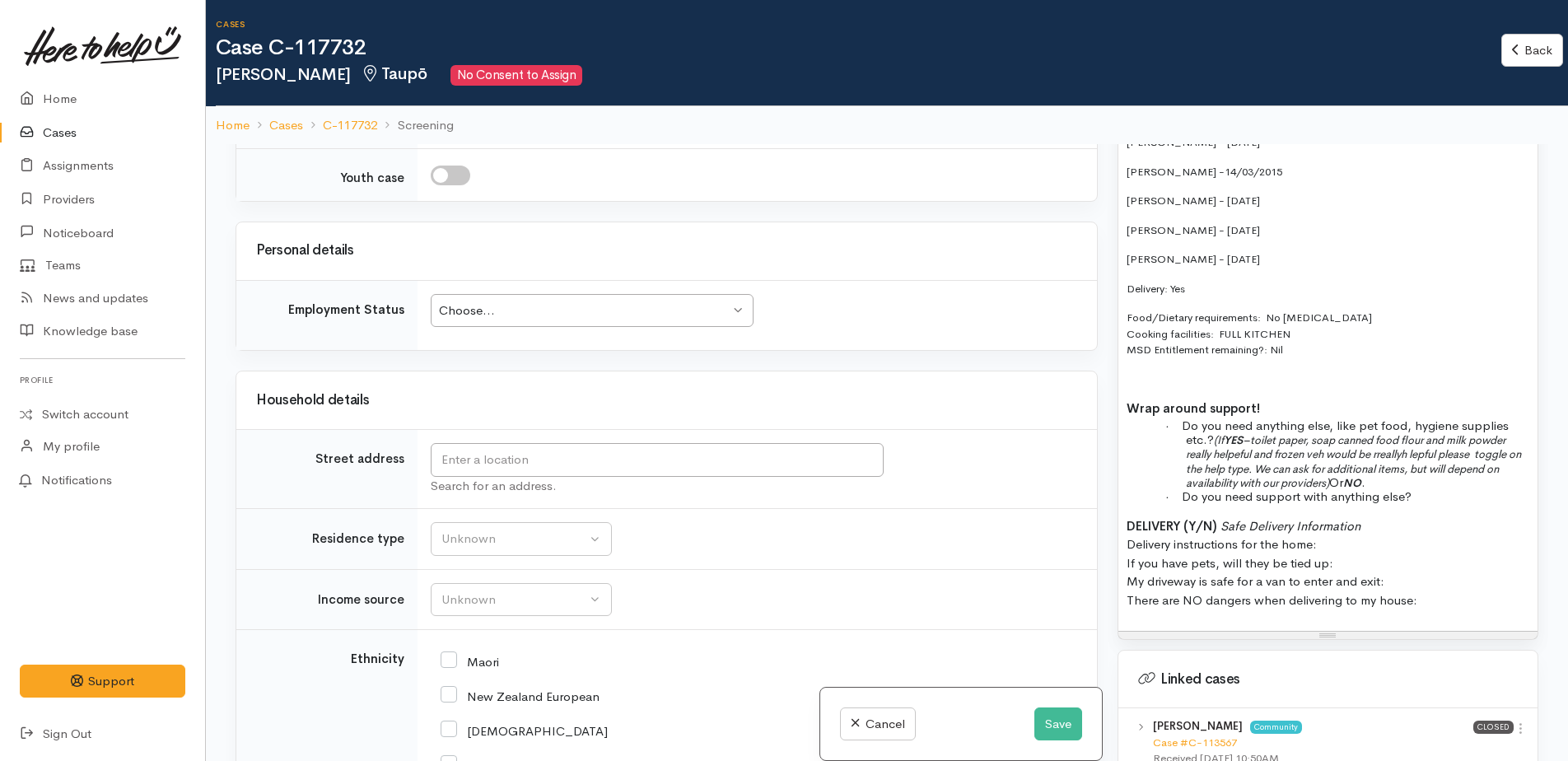
scroll to position [1729, 0]
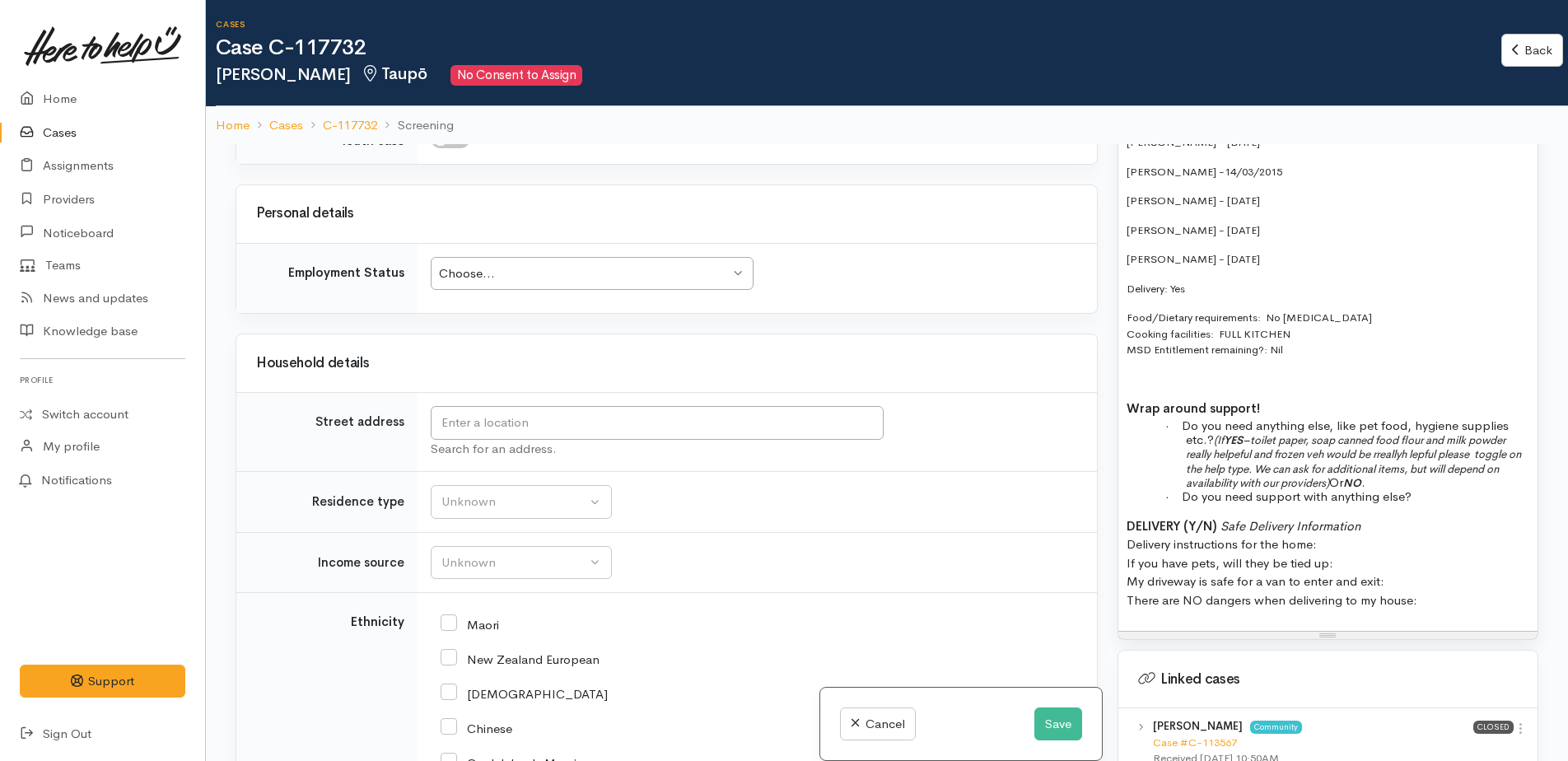
click at [1443, 489] on p "· Do you need support with anything else?" at bounding box center [1357, 495] width 344 height 14
click at [1427, 457] on p "· Do you need anything else, like pet food, hygiene supplies etc.? (If YES –toi…" at bounding box center [1357, 454] width 344 height 72
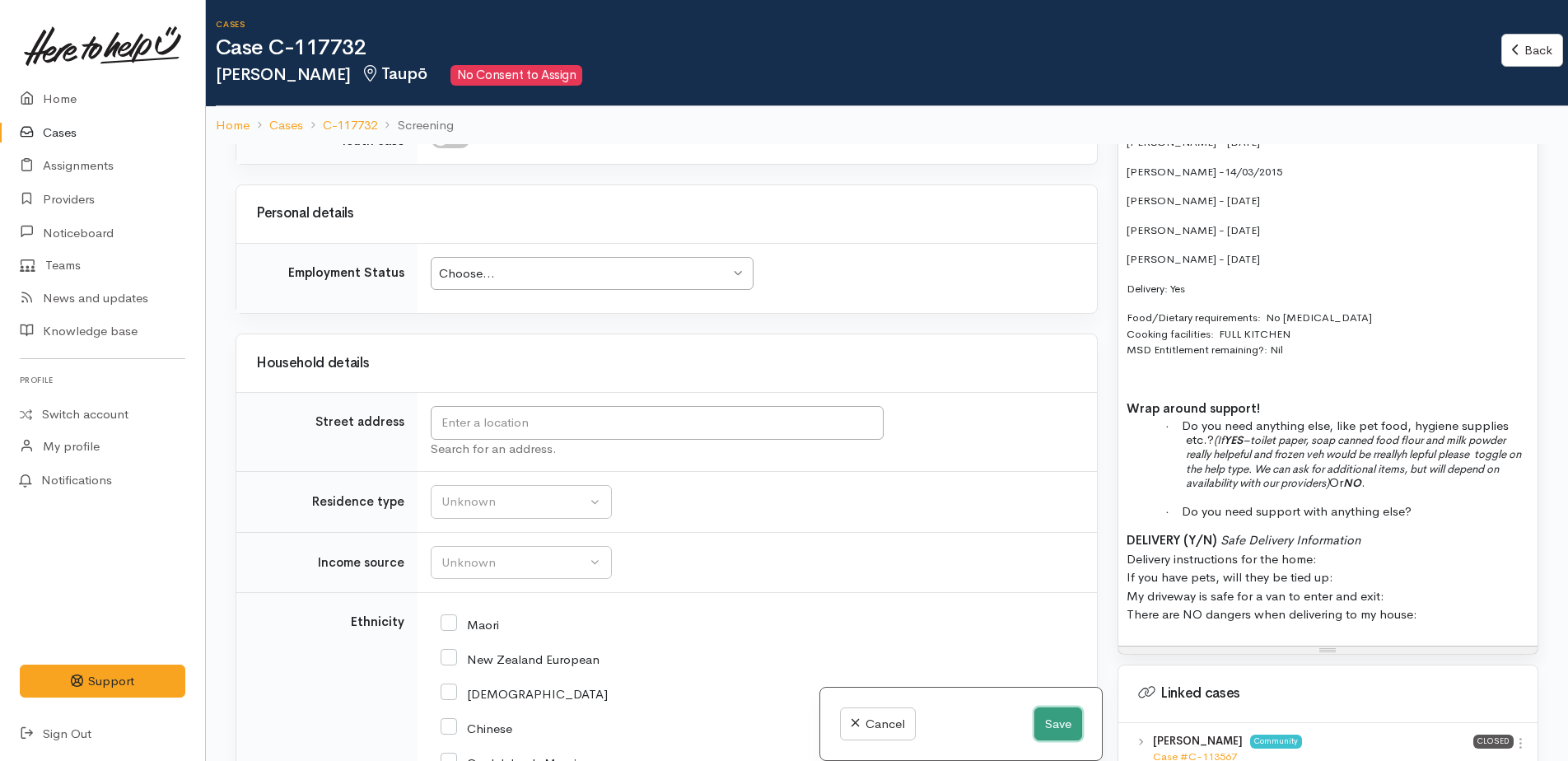
click at [1056, 732] on button "Save" at bounding box center [1058, 724] width 48 height 34
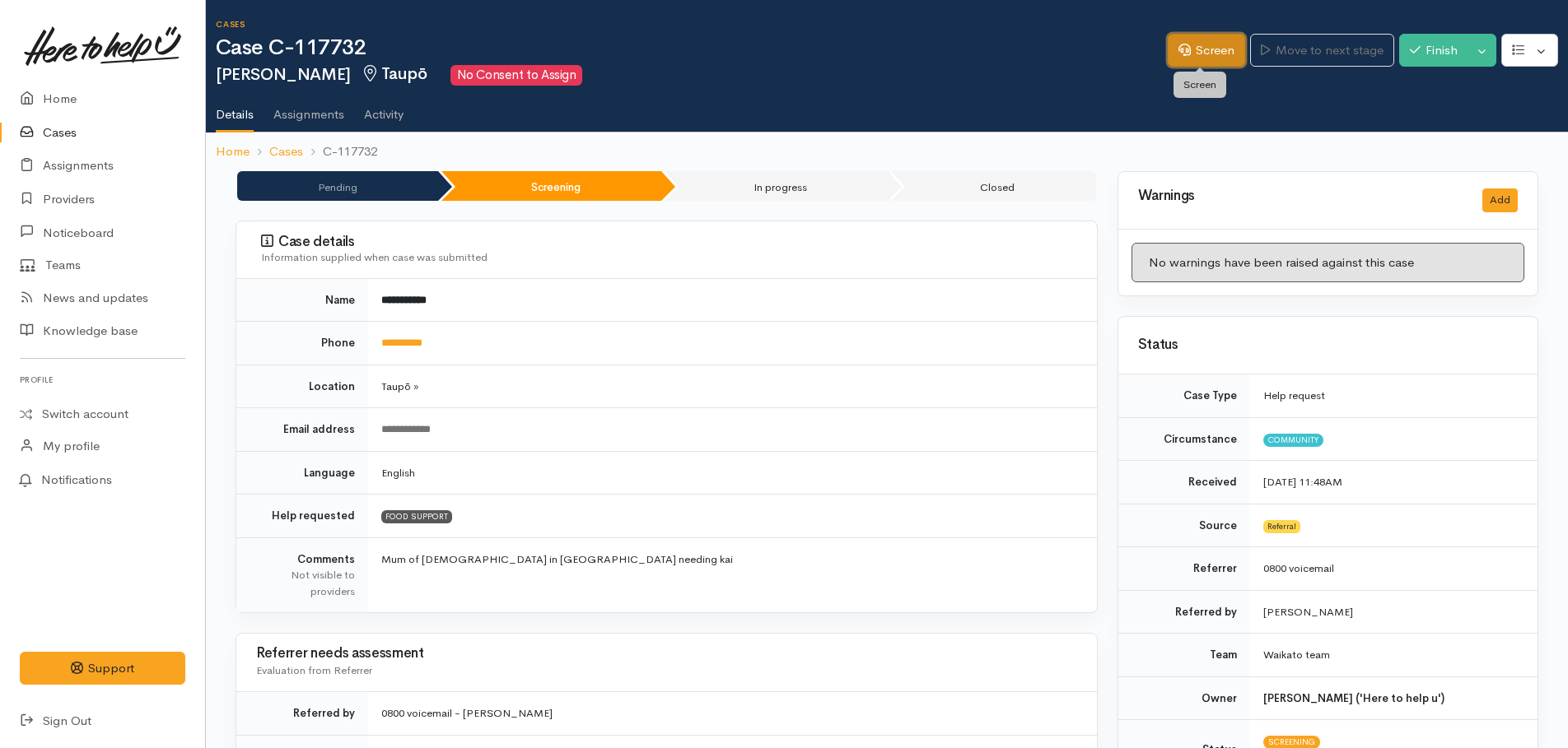
click at [1218, 34] on link "Screen" at bounding box center [1207, 50] width 77 height 34
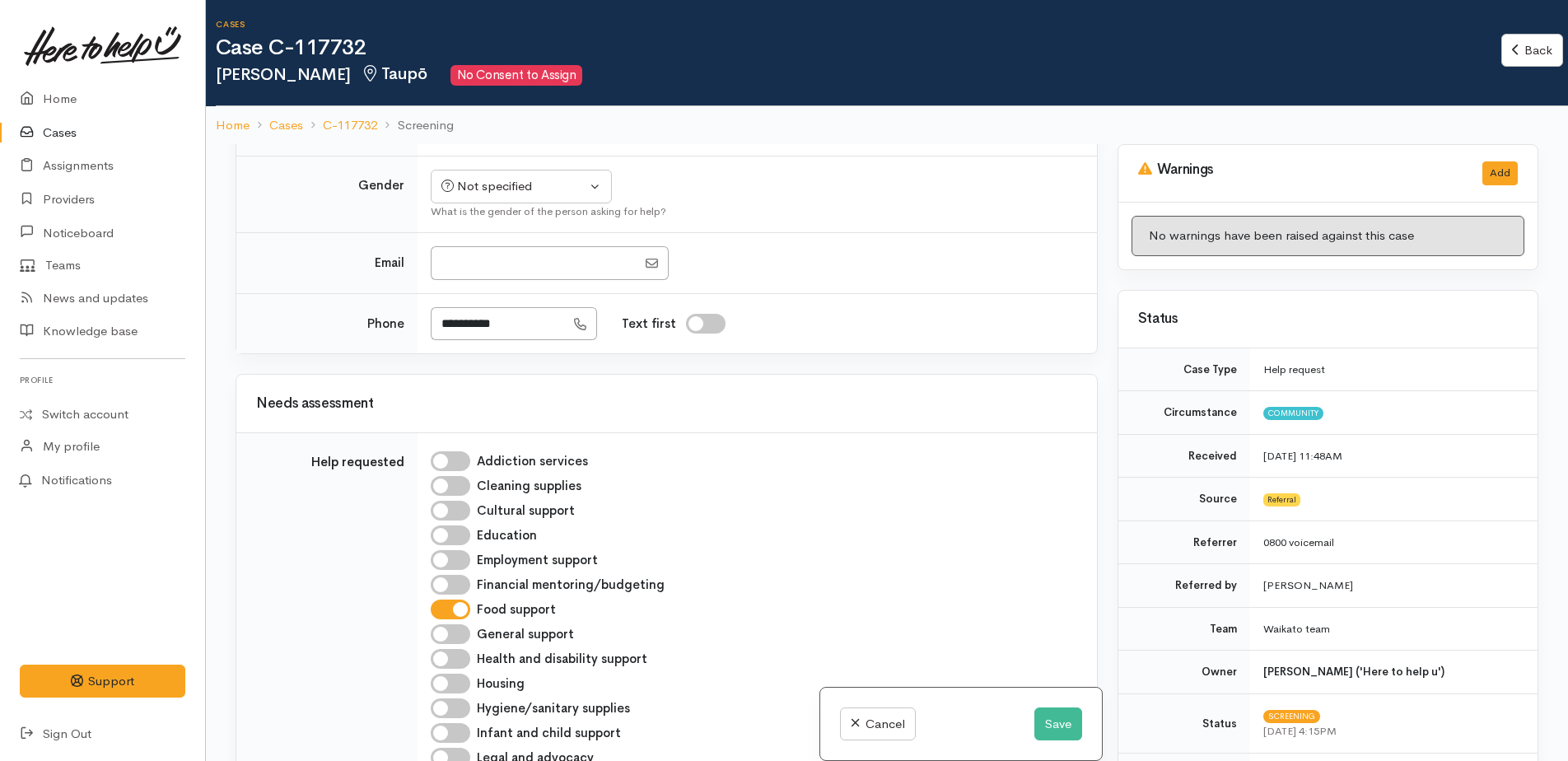
scroll to position [513, 0]
click at [514, 182] on div "Not specified" at bounding box center [513, 186] width 145 height 19
click at [502, 278] on span "[DEMOGRAPHIC_DATA]" at bounding box center [535, 275] width 141 height 19
select select "[DEMOGRAPHIC_DATA]"
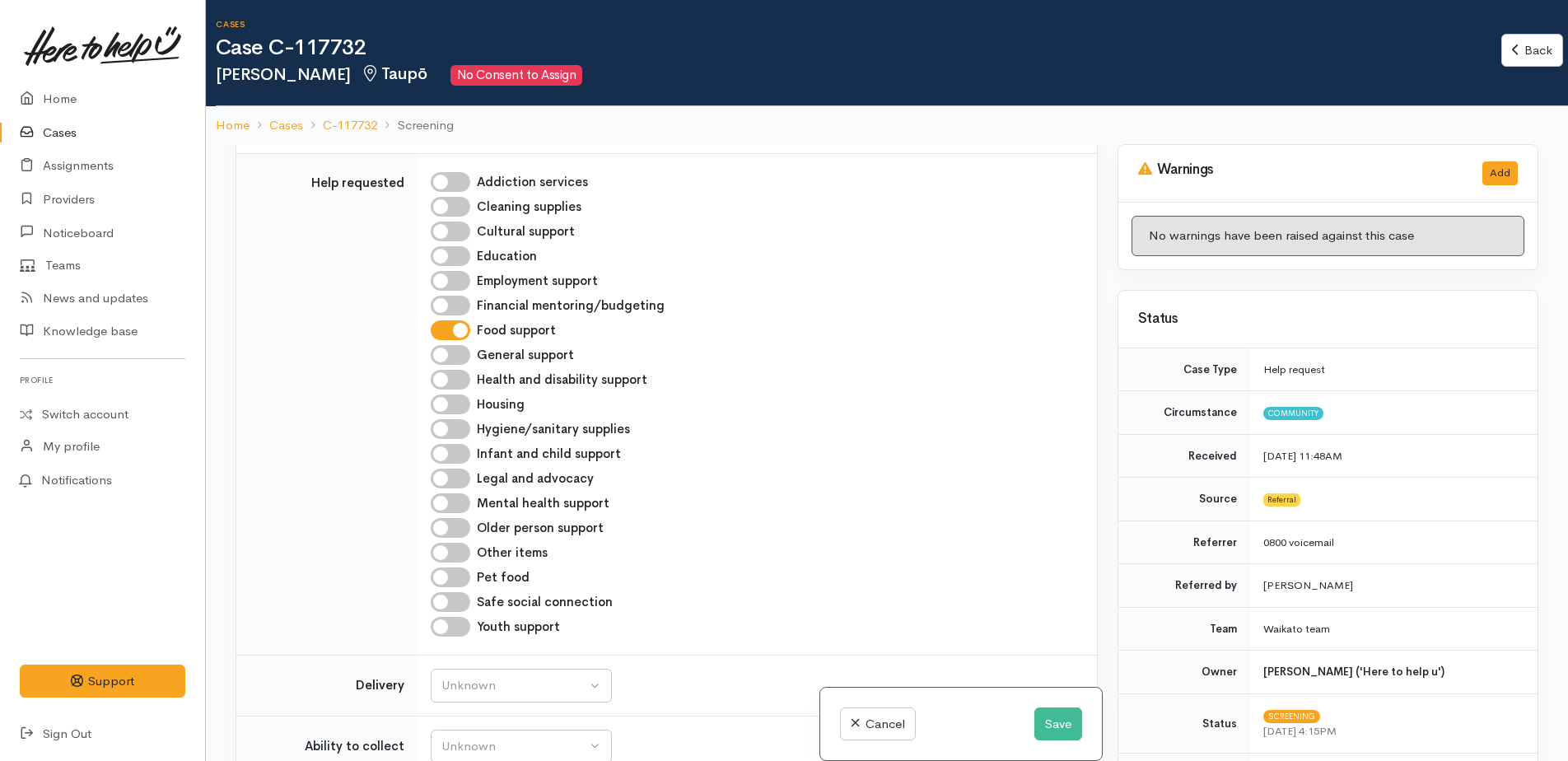
scroll to position [842, 0]
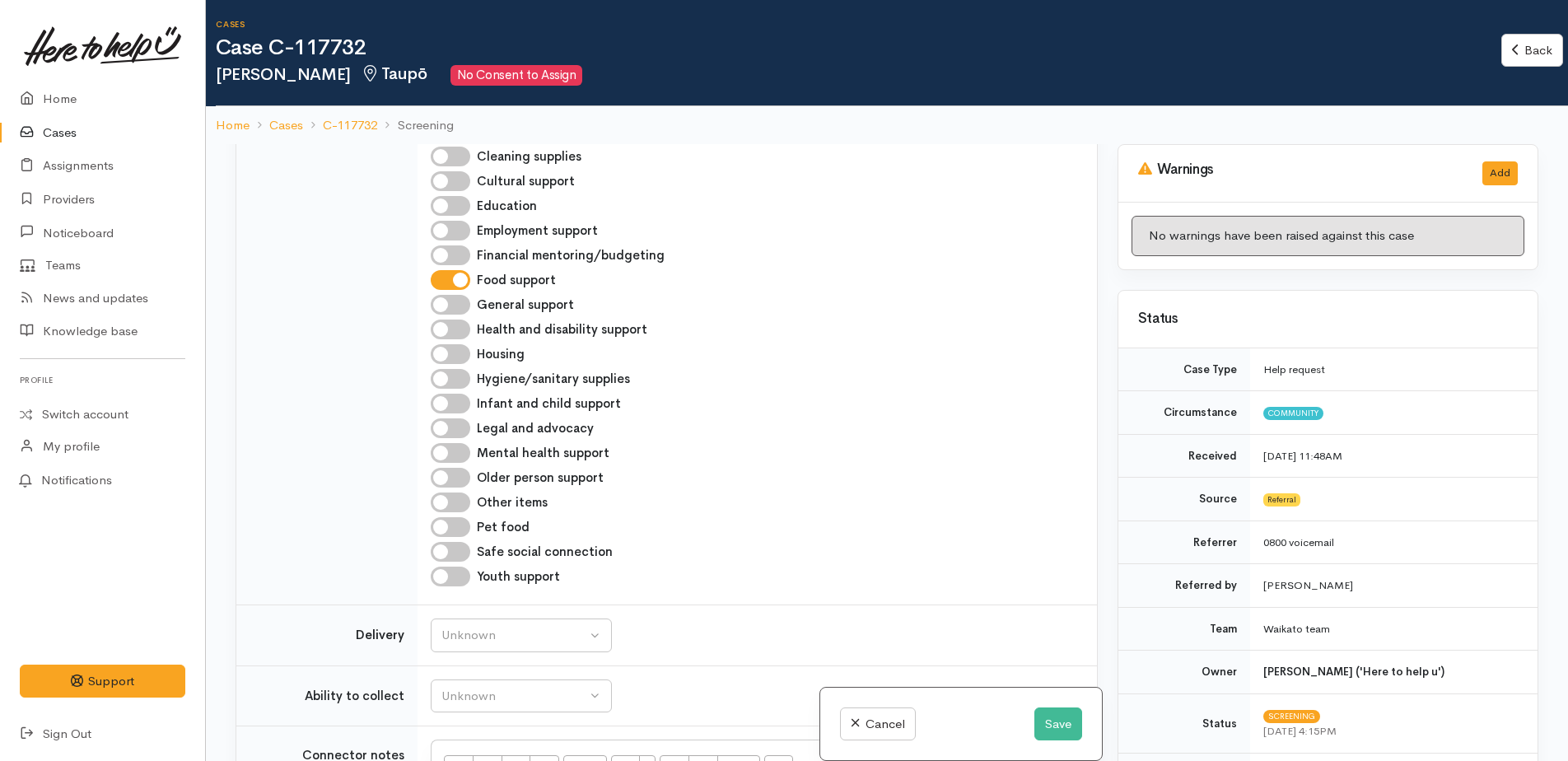
click at [444, 380] on input "Hygiene/sanitary supplies" at bounding box center [450, 379] width 39 height 20
checkbox input "true"
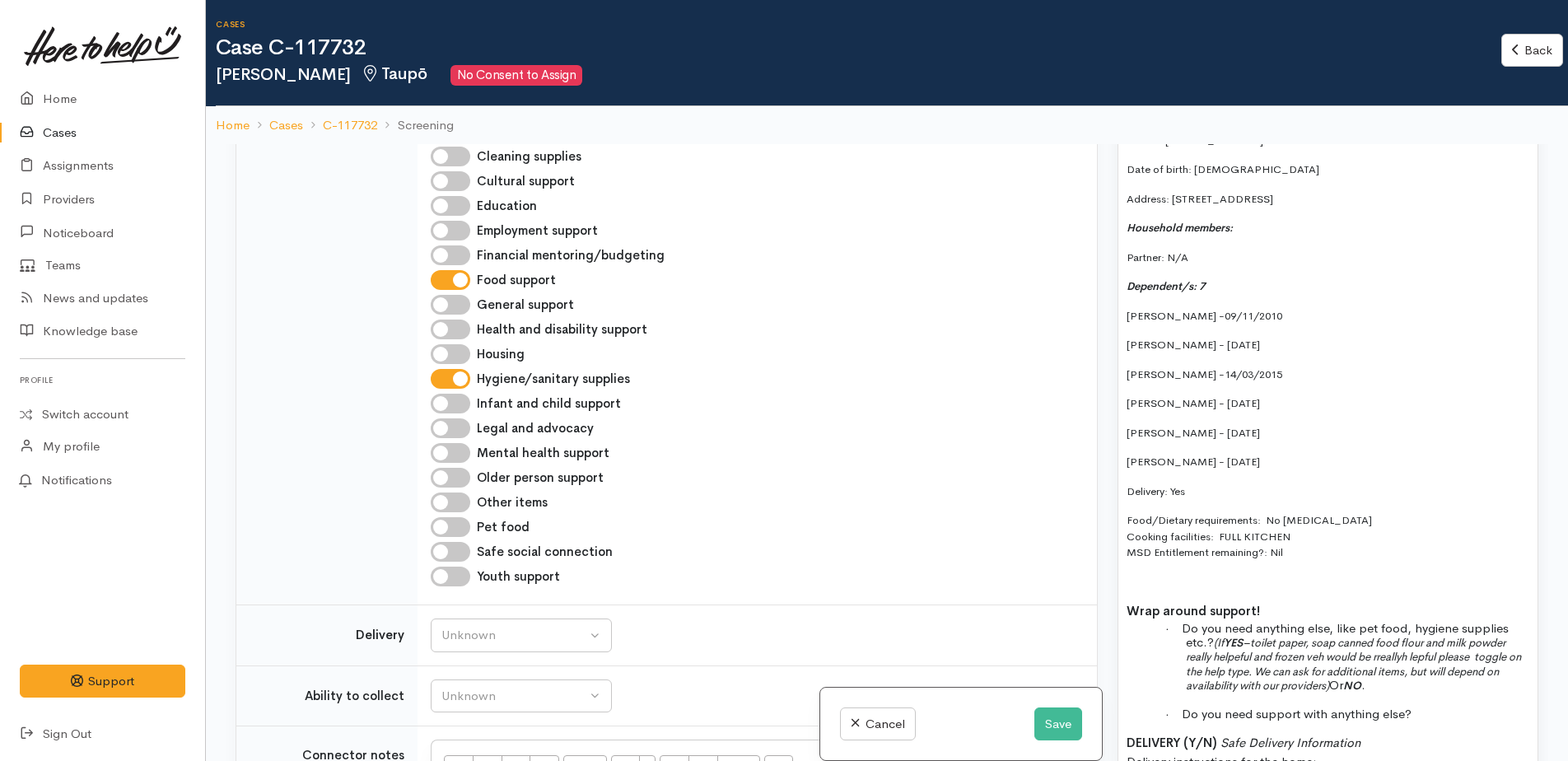
scroll to position [1235, 0]
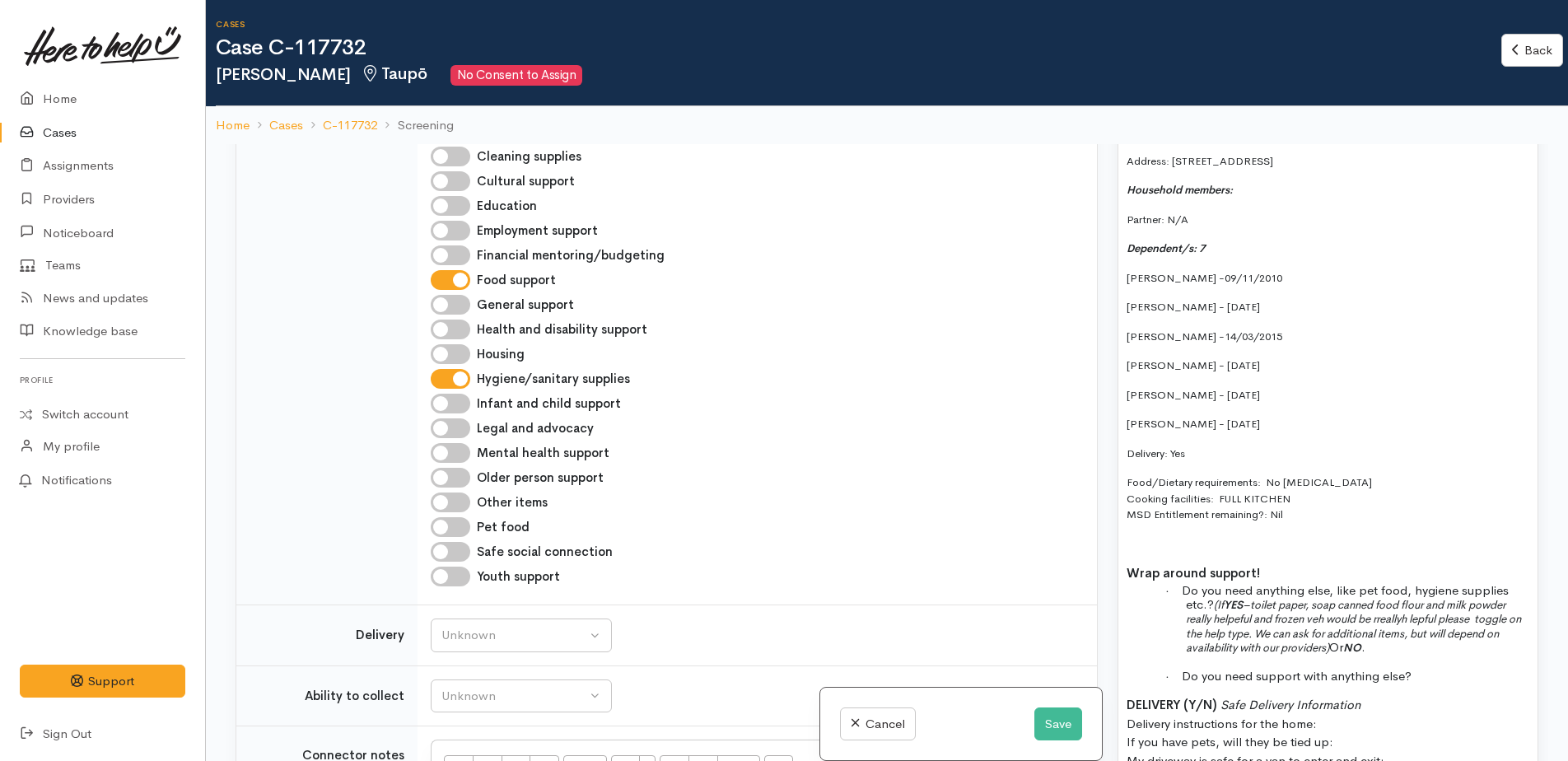
drag, startPoint x: 1128, startPoint y: 435, endPoint x: 1197, endPoint y: 433, distance: 69.0
click at [1197, 446] on p "Delivery: Yes" at bounding box center [1328, 454] width 403 height 17
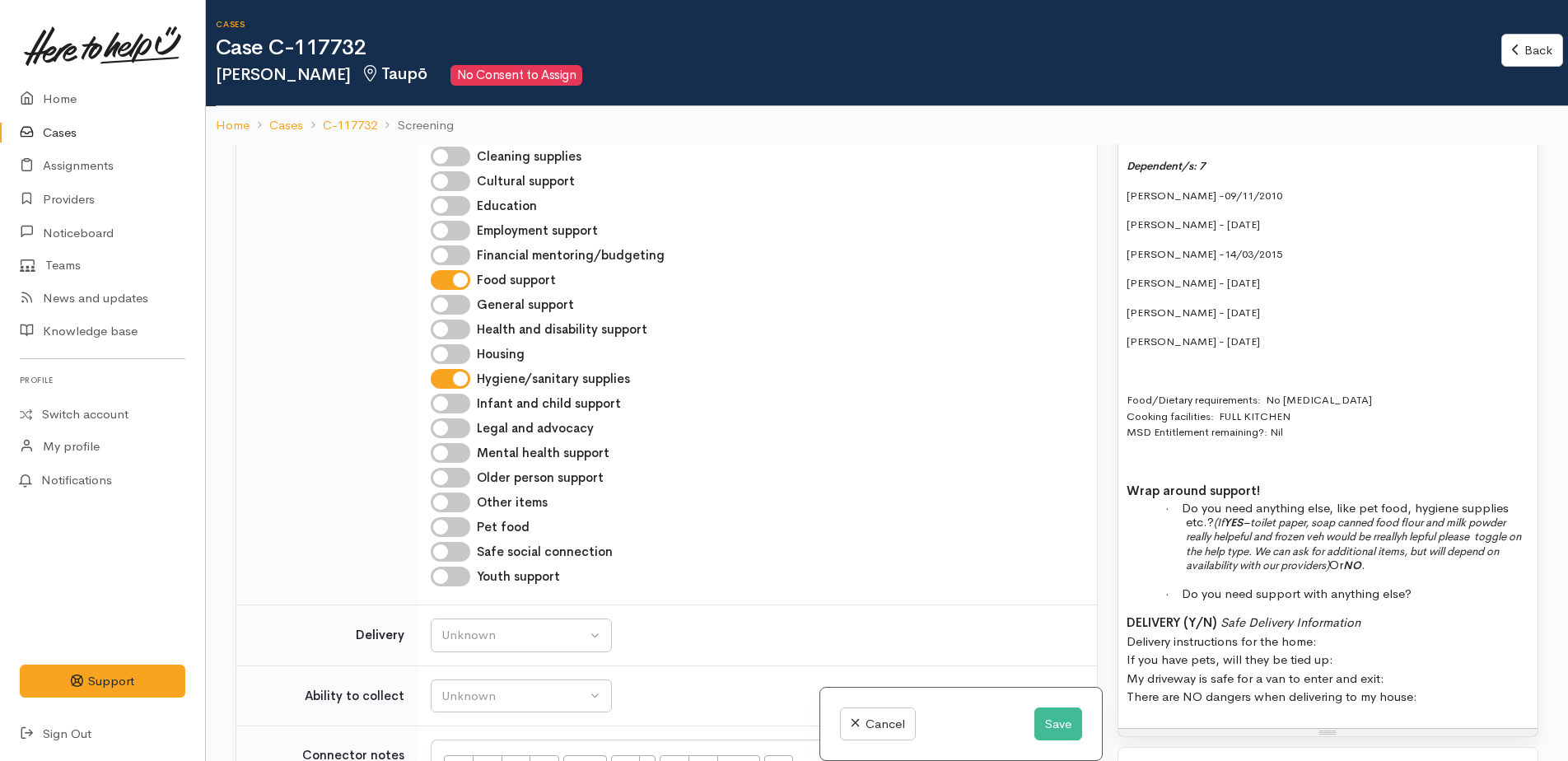
click at [1228, 515] on span "(If YES –toilet paper, soap canned food flour and milk powder really helpeful a…" at bounding box center [1353, 544] width 336 height 57
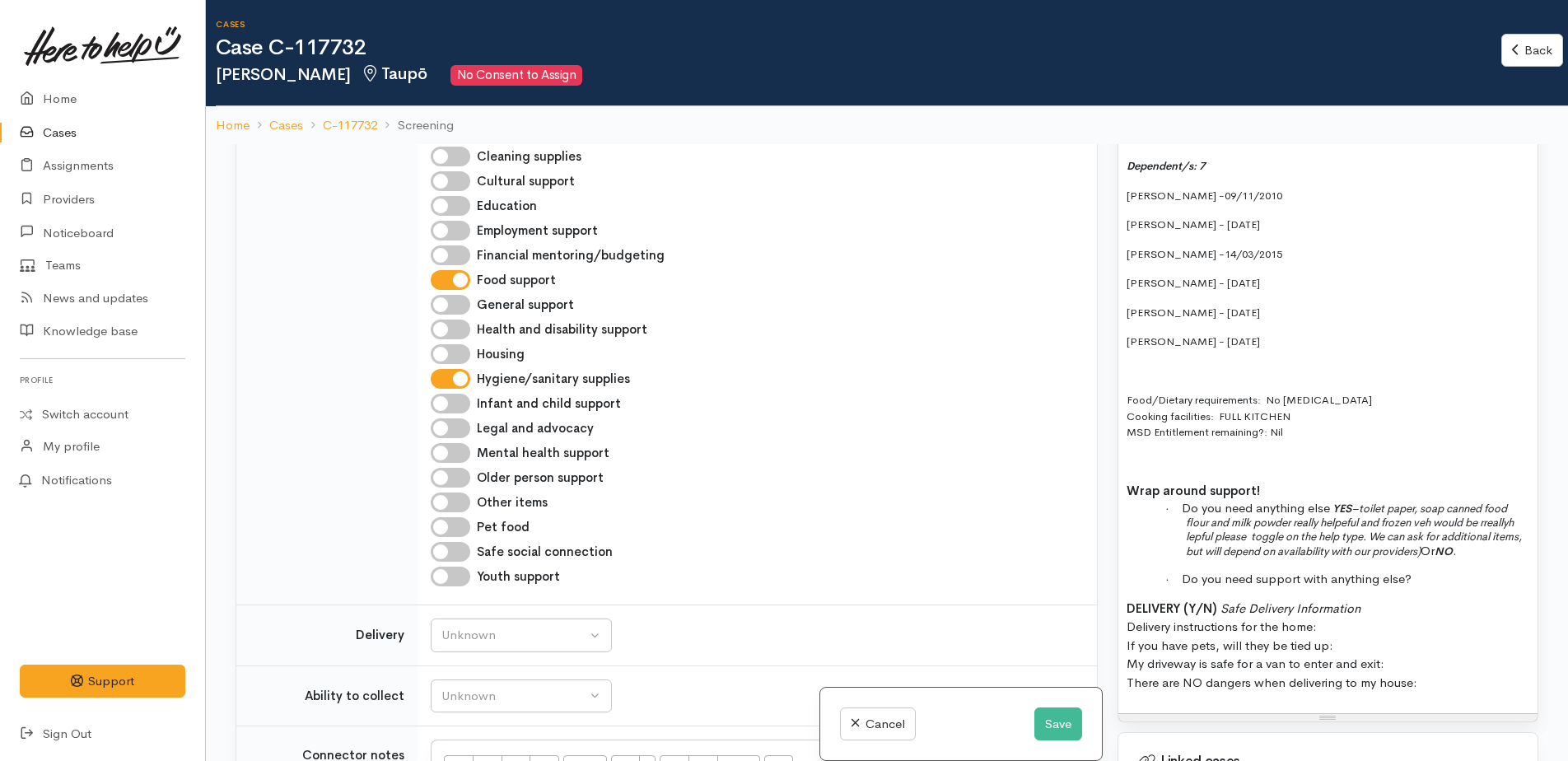
click at [1354, 502] on span "YES –toilet paper, soap canned food flour and milk powder really helpeful and f…" at bounding box center [1353, 530] width 336 height 57
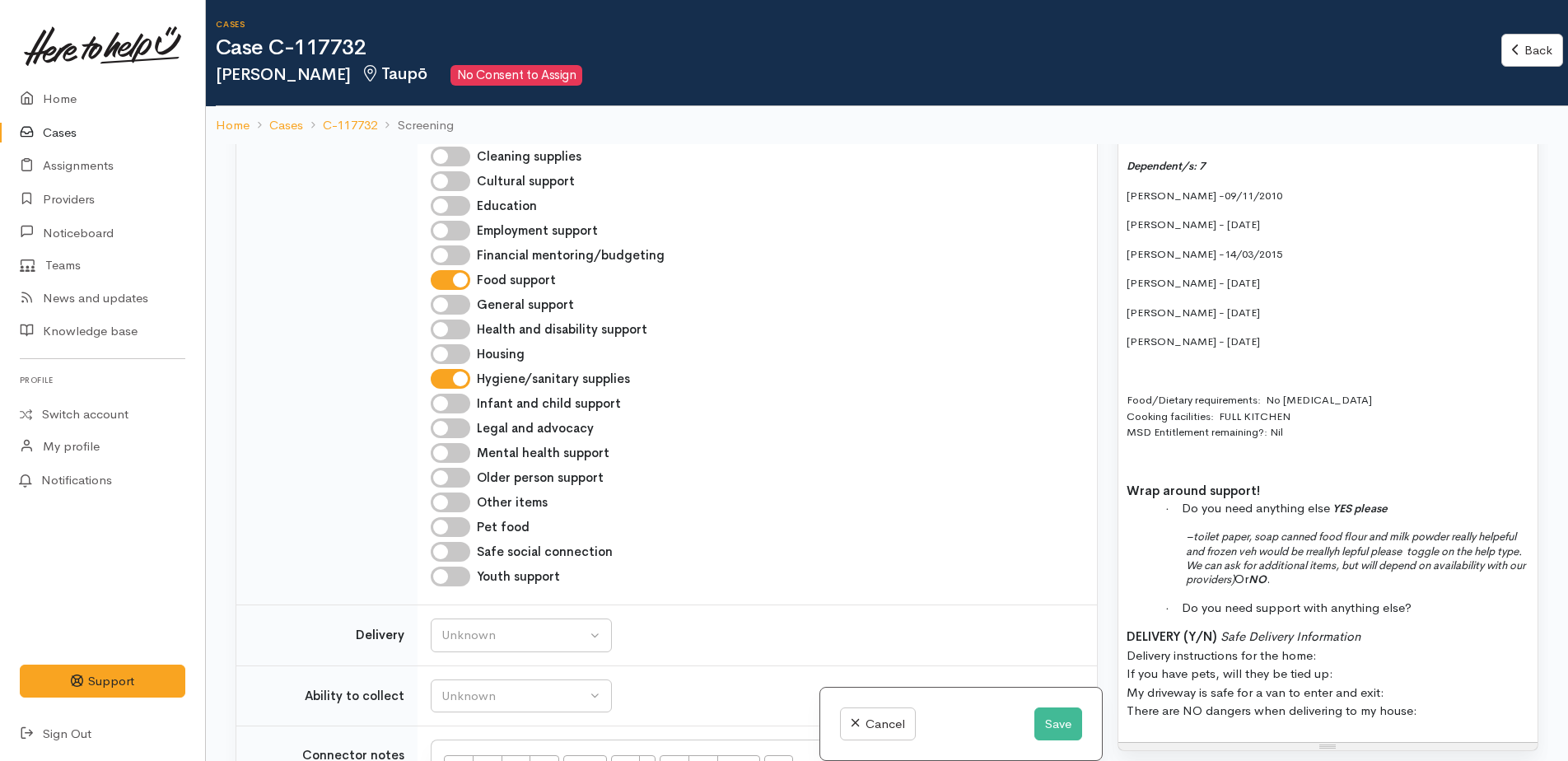
click at [1186, 530] on span "–toilet paper, soap canned food flour and milk powder really helpeful and froze…" at bounding box center [1355, 558] width 339 height 57
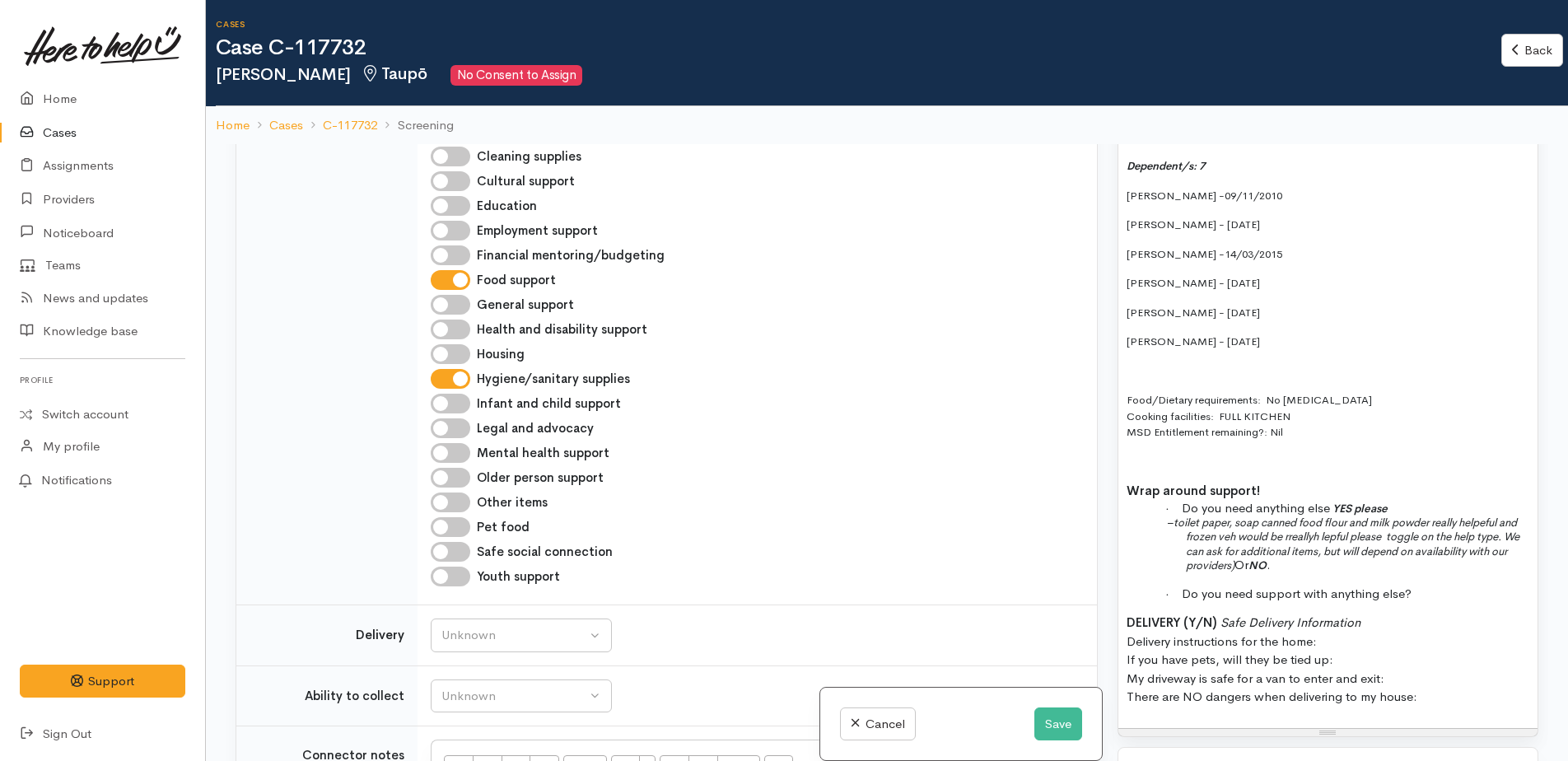
click at [1234, 515] on span "–toilet paper, soap canned food flour and milk powder really helpeful and froze…" at bounding box center [1342, 544] width 353 height 57
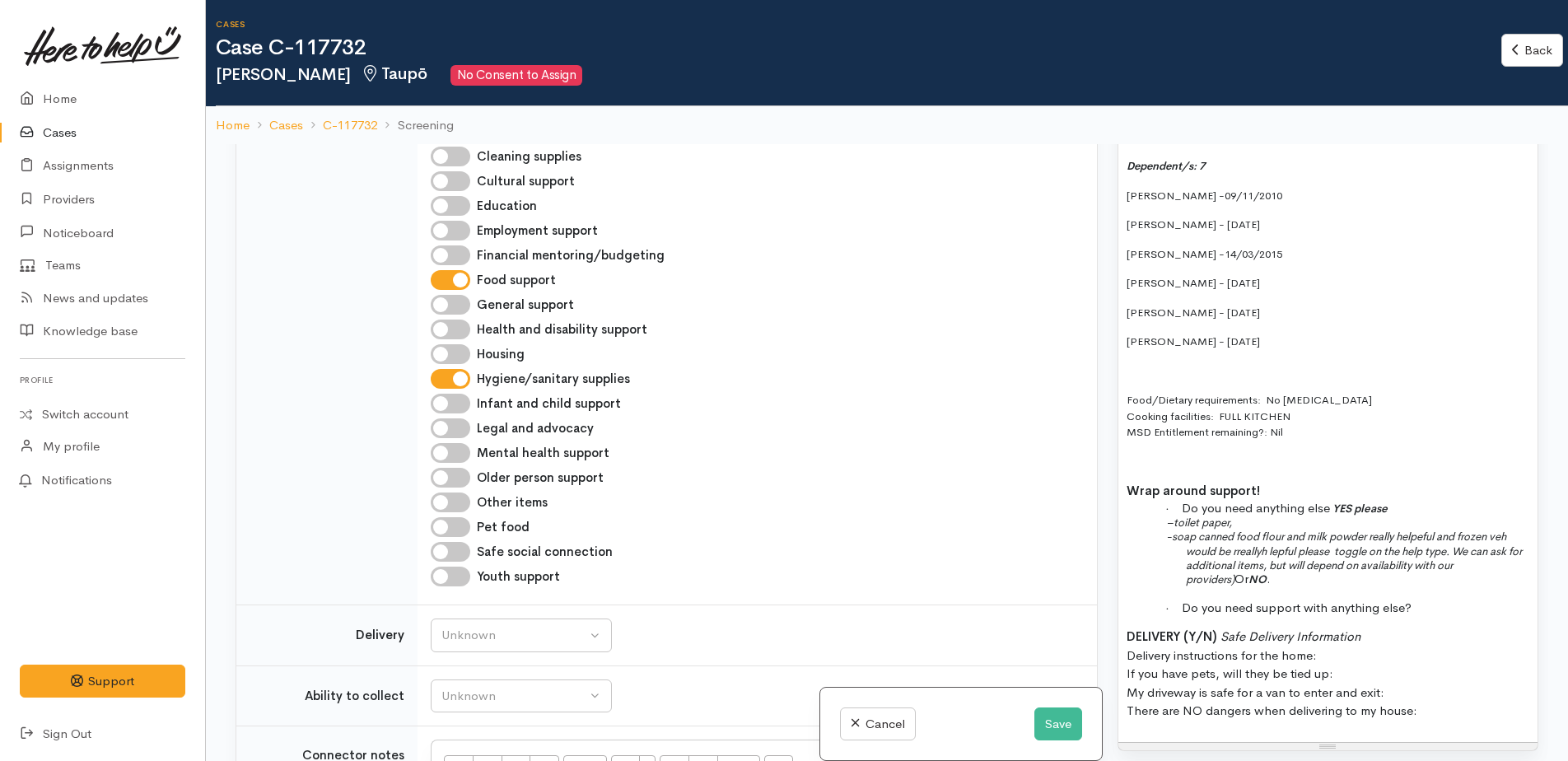
click at [1376, 392] on p "Food/Dietary requirements: No food allergies Cooking facilities: FULL KITCHEN M…" at bounding box center [1328, 416] width 403 height 49
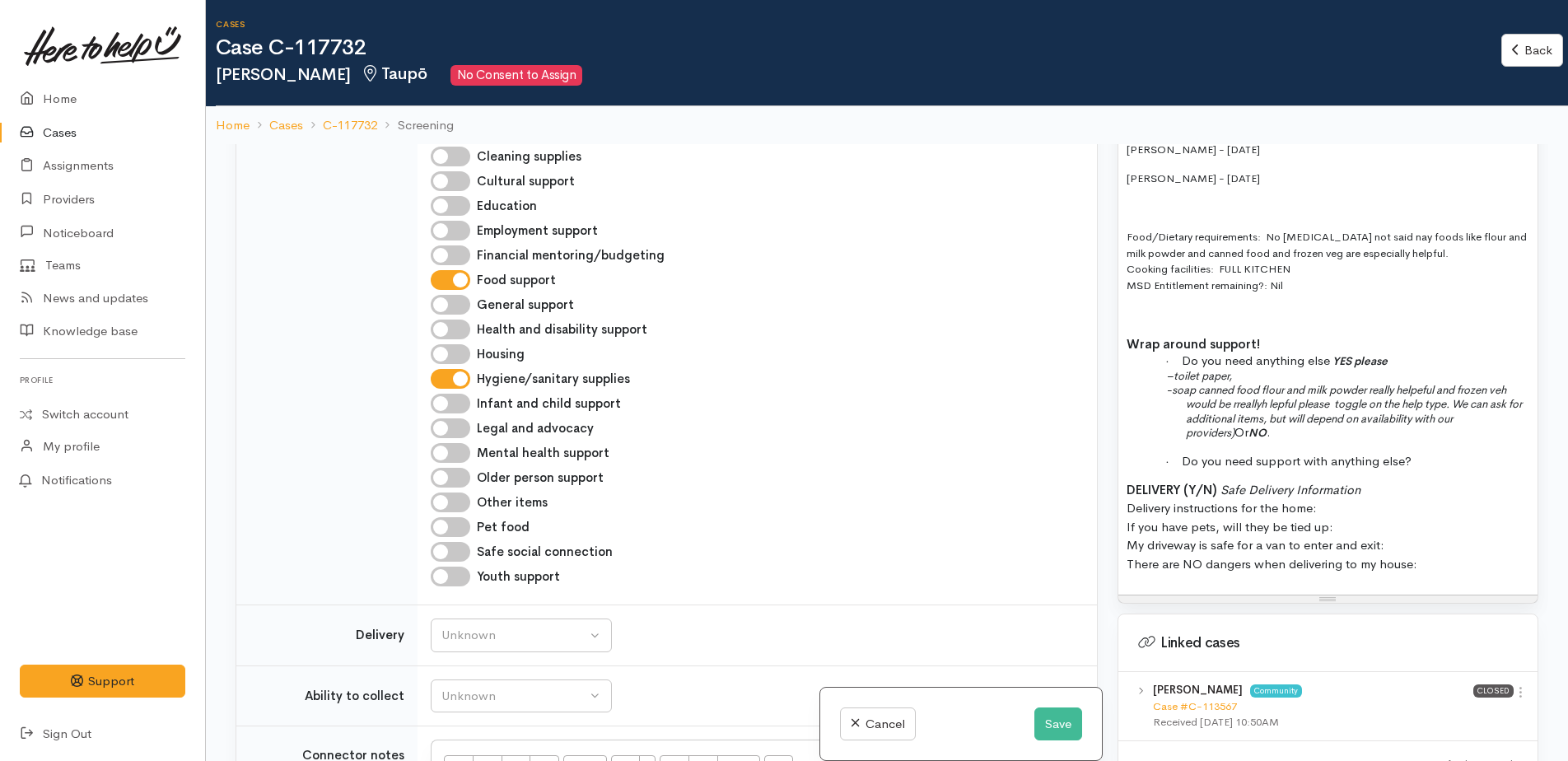
scroll to position [1483, 0]
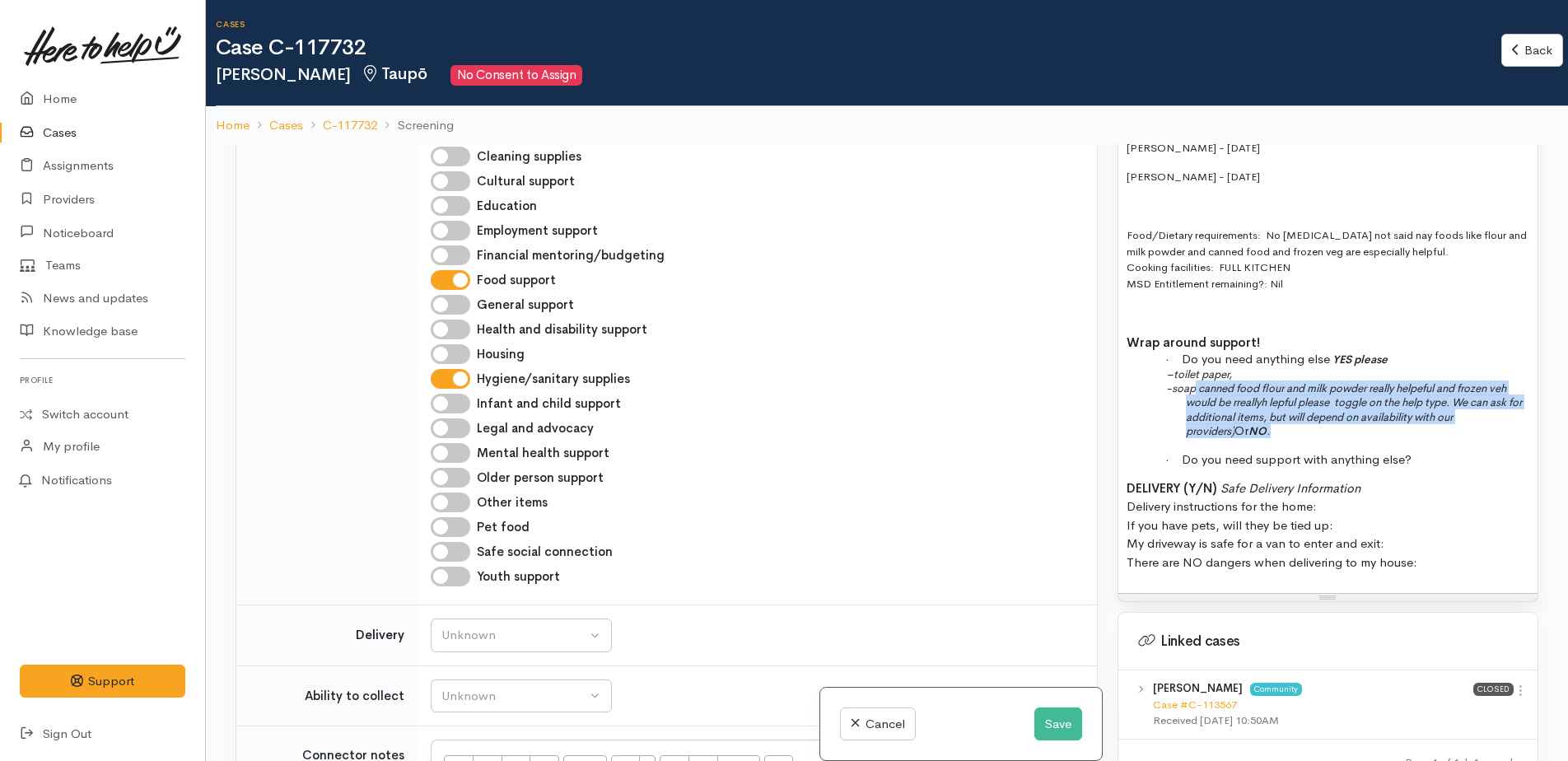
drag, startPoint x: 1197, startPoint y: 373, endPoint x: 1288, endPoint y: 416, distance: 100.6
click at [1288, 416] on p "-soap canned food flour and milk powder really helpeful and frozen veh would be…" at bounding box center [1357, 409] width 344 height 57
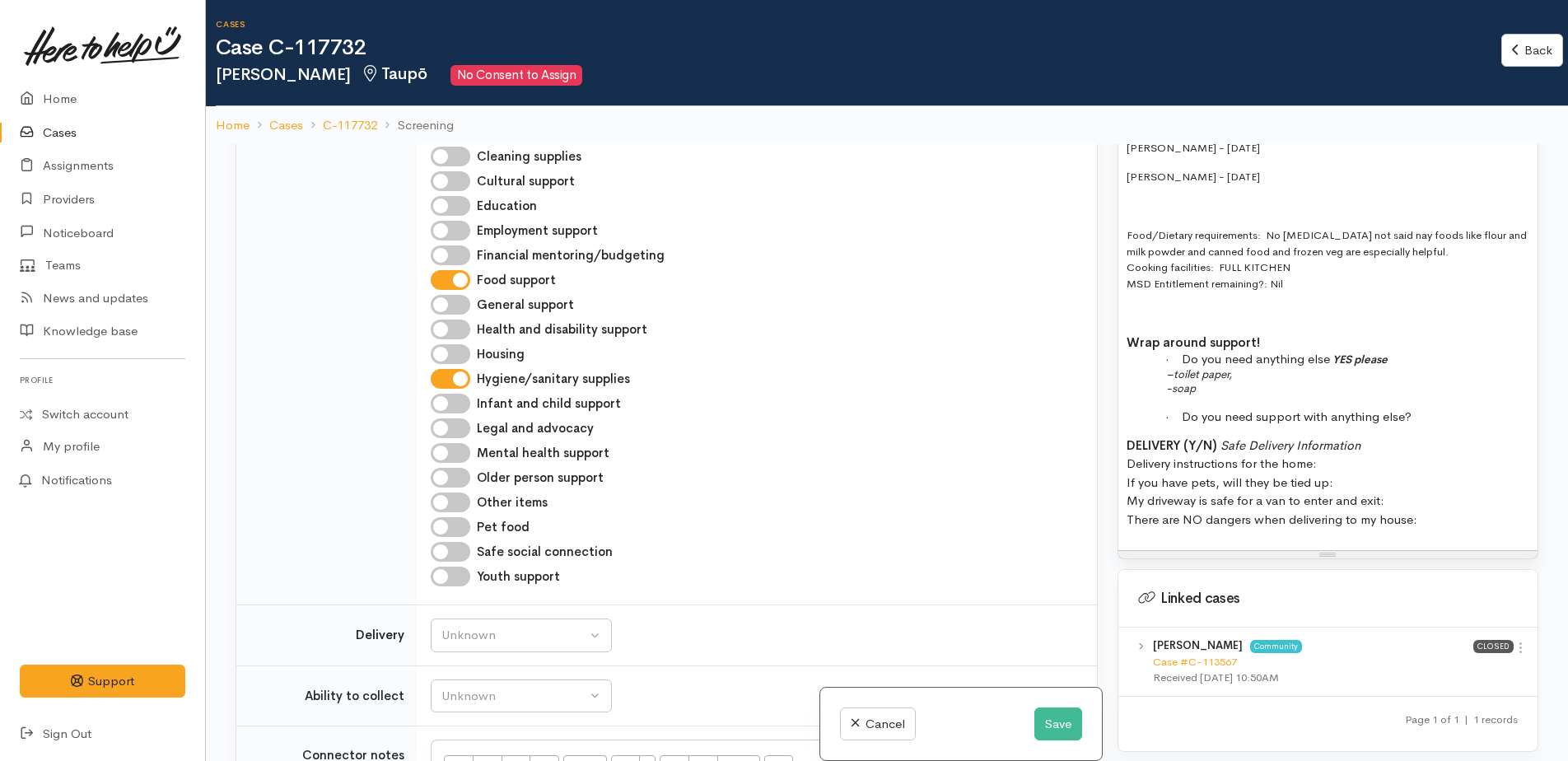
click at [1420, 409] on p "· Do you need support with anything else?" at bounding box center [1357, 415] width 344 height 14
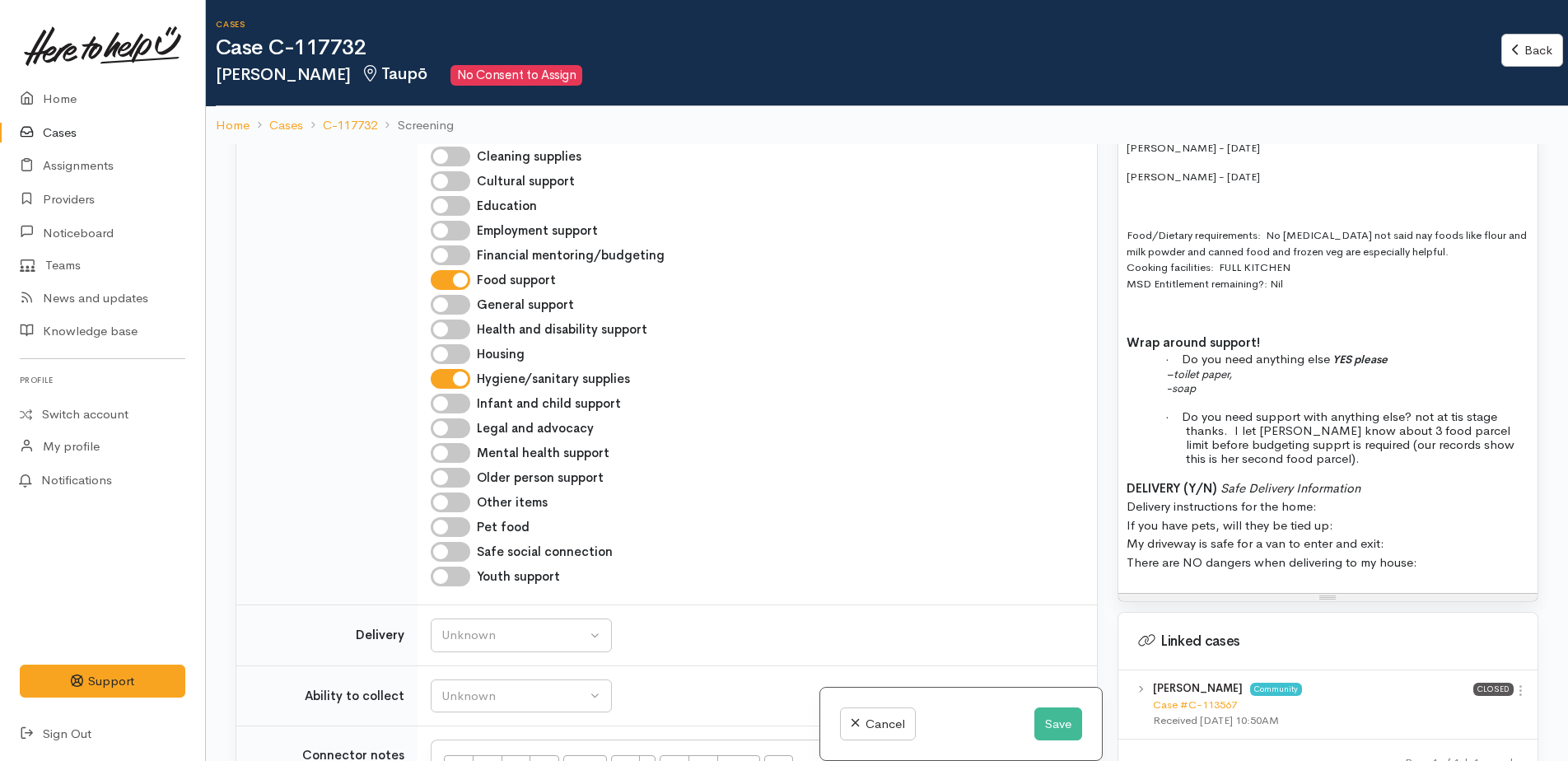
click at [1223, 380] on p "-soap" at bounding box center [1357, 387] width 344 height 14
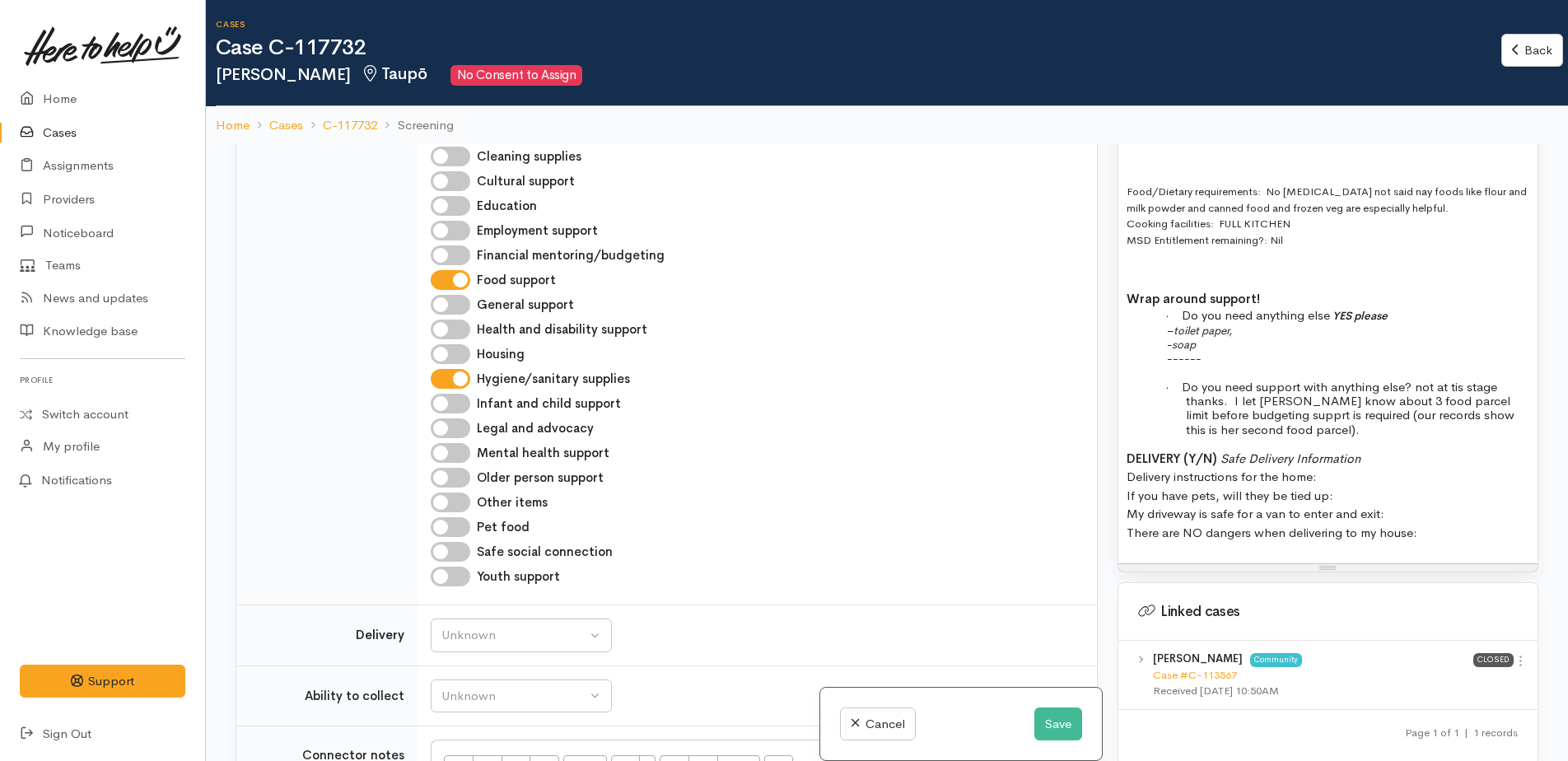
scroll to position [1564, 0]
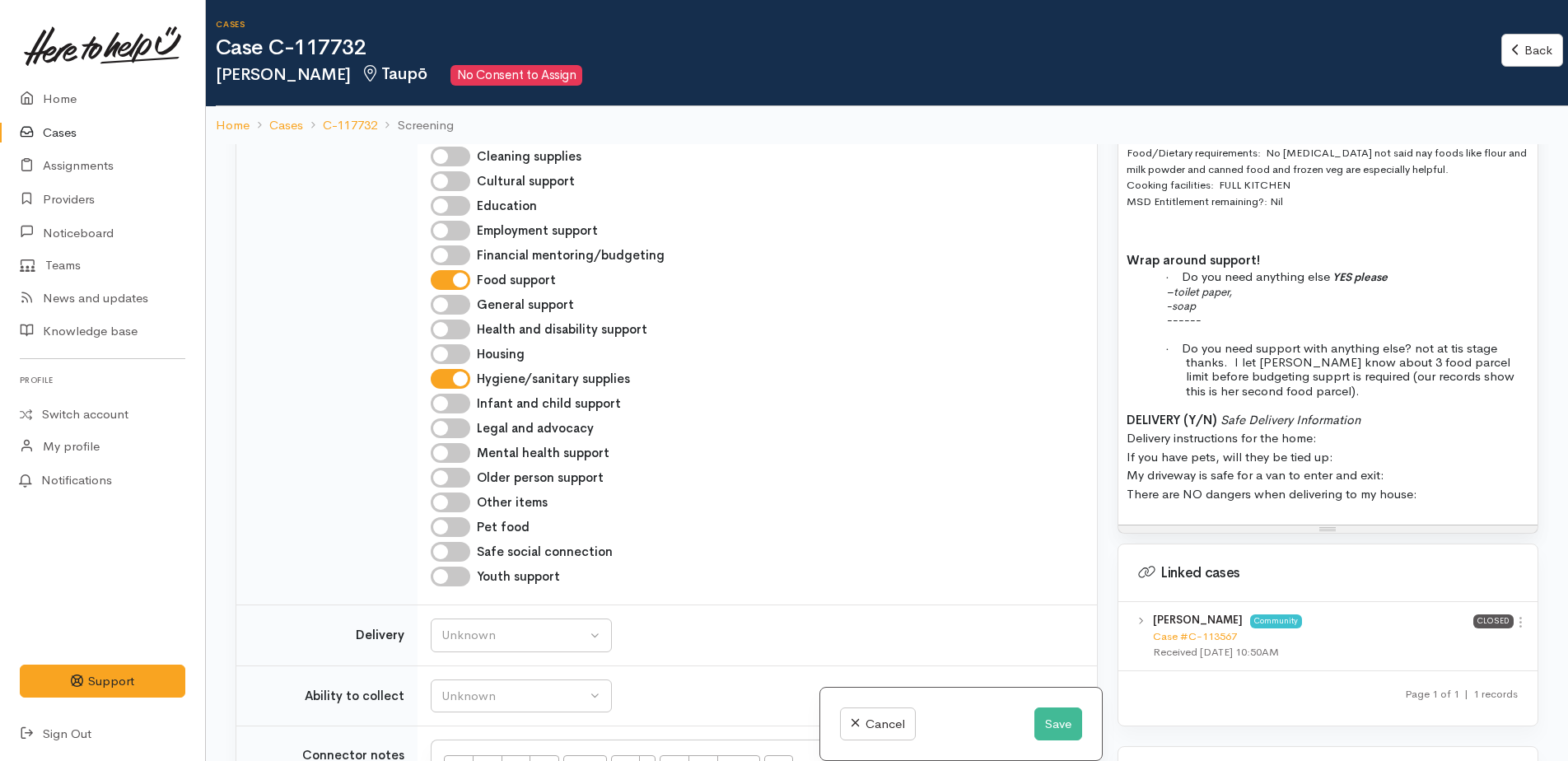
drag, startPoint x: 1122, startPoint y: 403, endPoint x: 1439, endPoint y: 472, distance: 324.4
click at [1439, 472] on div "Name: Ora Andrews Phone:  0276118798 Date of birth: 14/03/1983 Address: 84 Rich…" at bounding box center [1328, 126] width 419 height 797
copy p "DELIVERY (Y/N) Safe Delivery Information Delivery instructions for the home: If…"
click at [1405, 411] on p "DELIVERY (Y/N) Safe Delivery Information Delivery instructions for the home: If…" at bounding box center [1328, 457] width 403 height 93
click at [1330, 420] on p "DELIVERY (Y/N) Safe Delivery Information Delivery instructions for the home: If…" at bounding box center [1328, 457] width 403 height 93
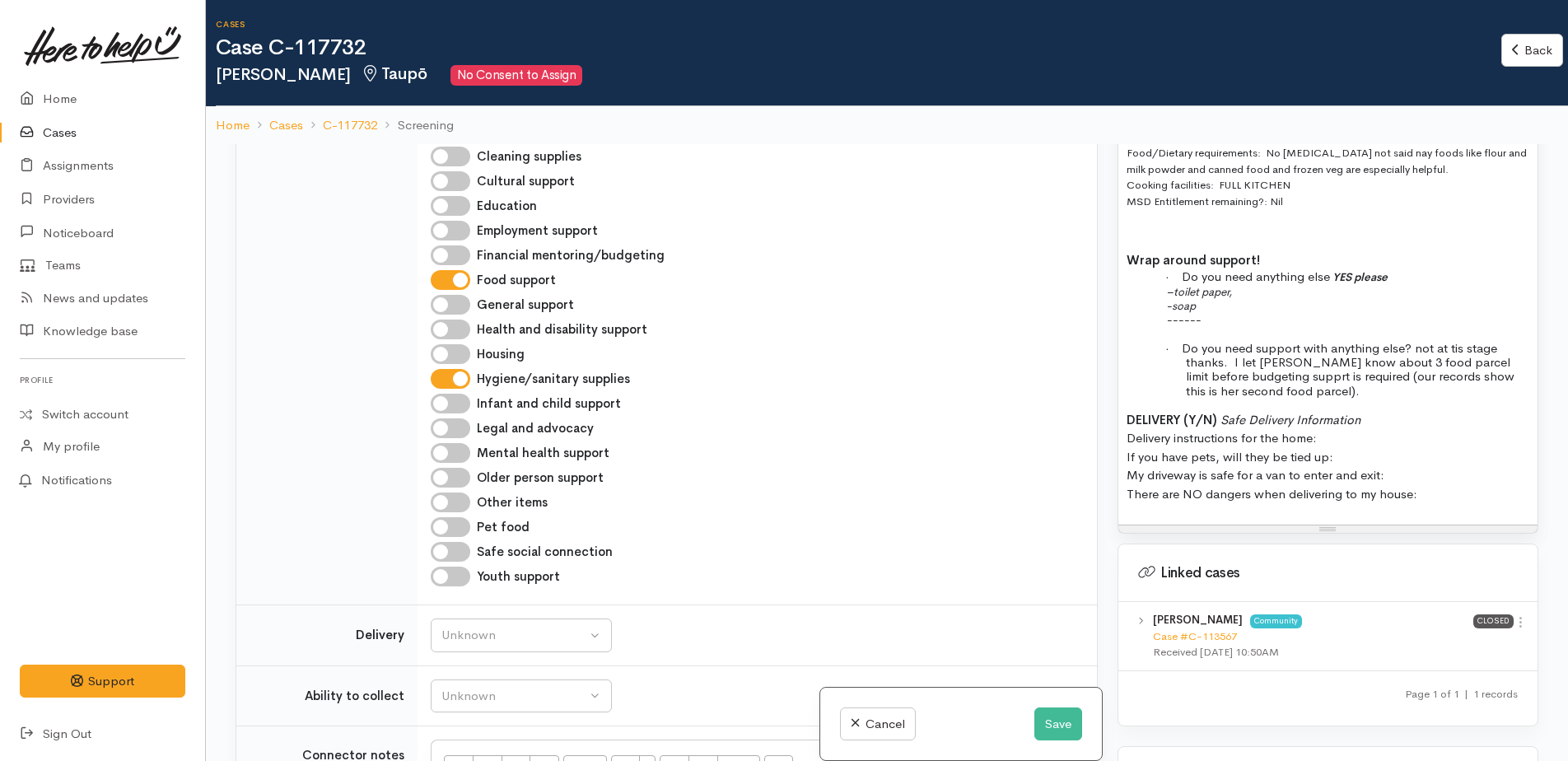
drag, startPoint x: 1125, startPoint y: 424, endPoint x: 1414, endPoint y: 465, distance: 291.9
click at [1414, 465] on div "Name: Ora Andrews Phone:  0276118798 Date of birth: 14/03/1983 Address: 84 Rich…" at bounding box center [1328, 126] width 419 height 797
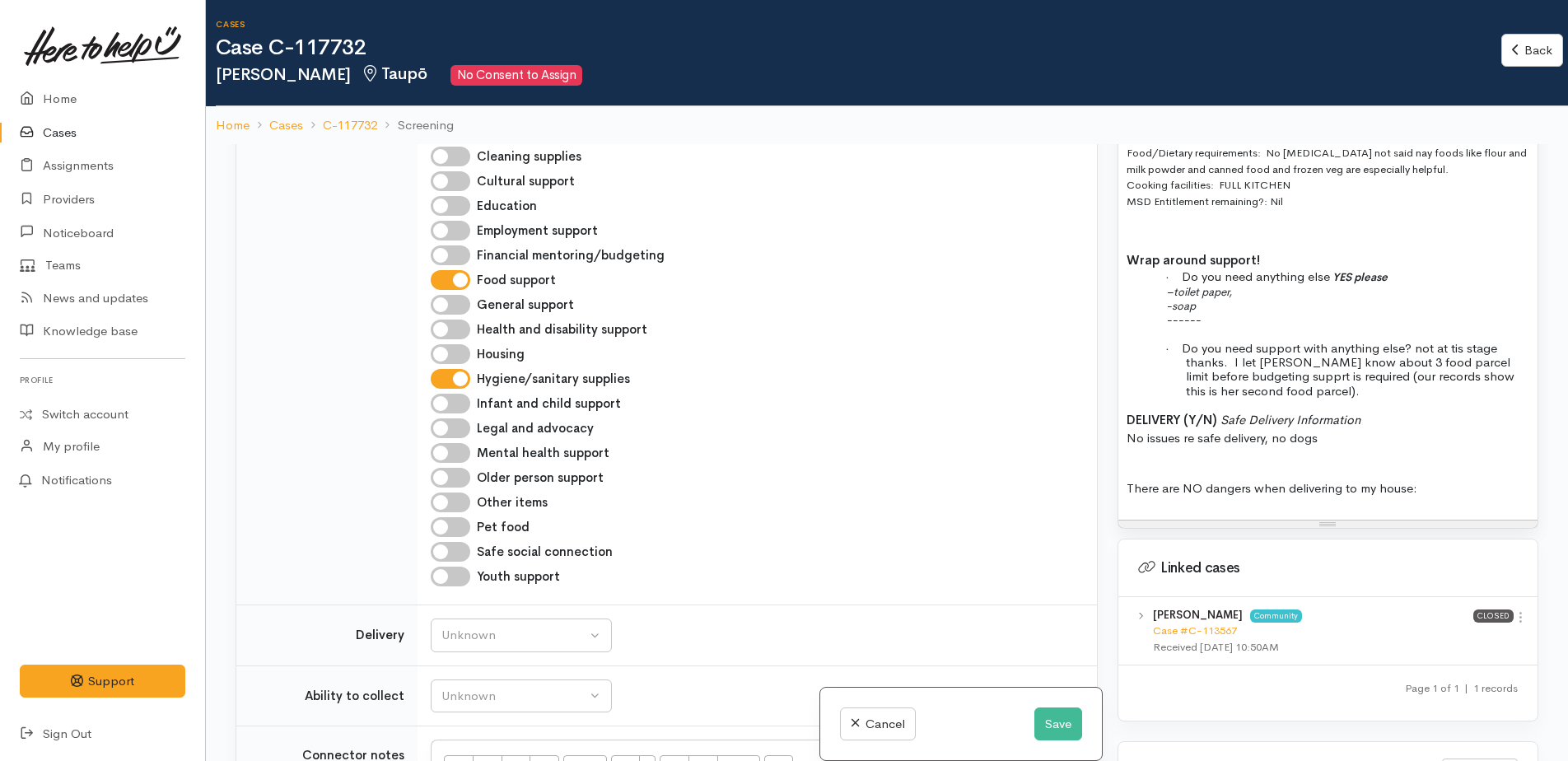
drag, startPoint x: 1122, startPoint y: 476, endPoint x: 1441, endPoint y: 473, distance: 319.0
click at [1441, 473] on div "Name: Ora Andrews Phone:  0276118798 Date of birth: 14/03/1983 Address: 84 Rich…" at bounding box center [1328, 124] width 419 height 792
click at [1331, 420] on p "DELIVERY (Y/N) Safe Delivery Information   No issues re safe delivery, no dogs" at bounding box center [1328, 429] width 403 height 37
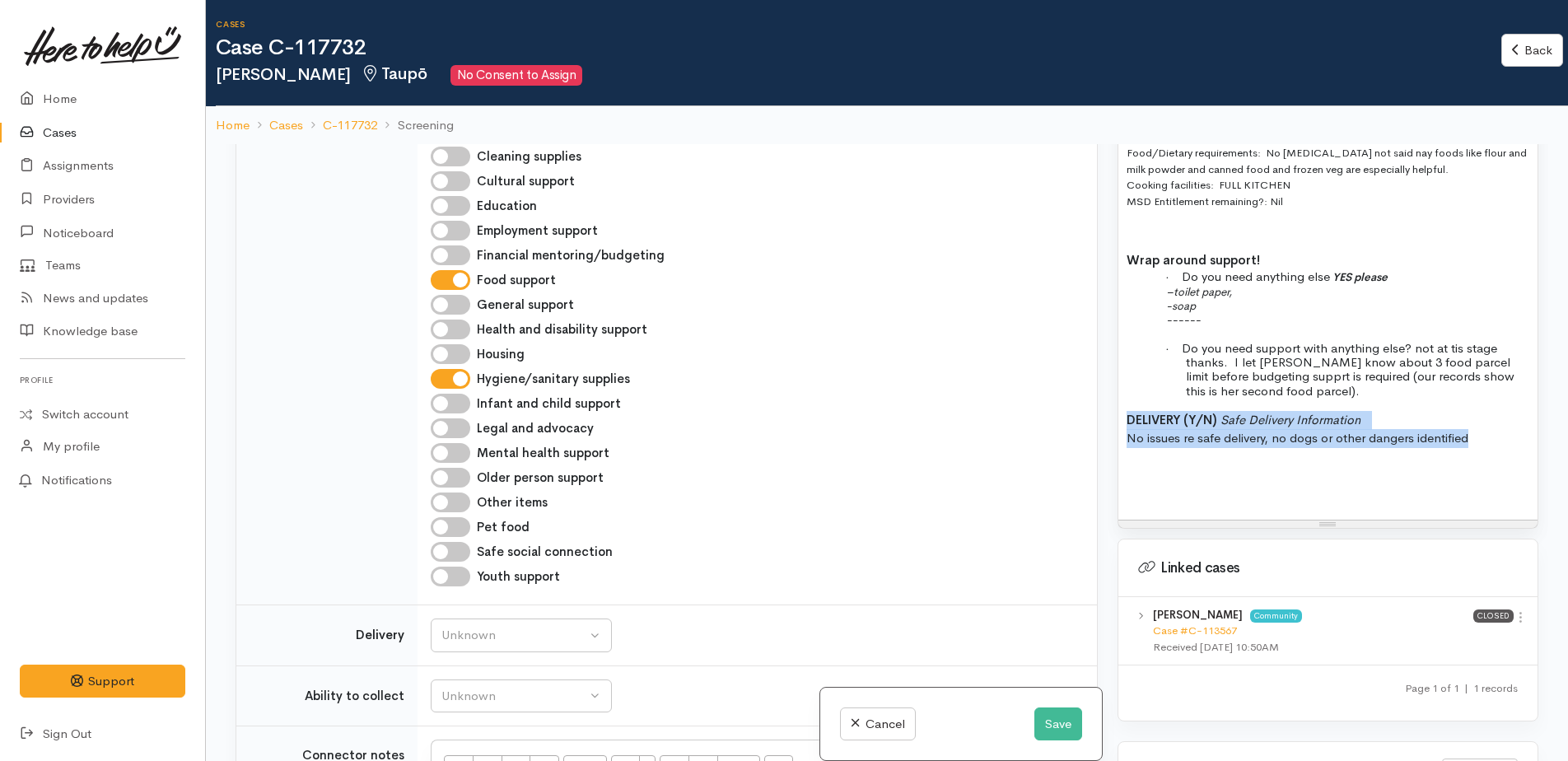
drag, startPoint x: 1120, startPoint y: 395, endPoint x: 1487, endPoint y: 433, distance: 369.0
click at [1487, 433] on div "Name: Ora Andrews Phone:  0276118798 Date of birth: 14/03/1983 Address: 84 Rich…" at bounding box center [1328, 124] width 419 height 792
copy p "DELIVERY (Y/N) Safe Delivery Information   No issues re safe delivery, no dogs …"
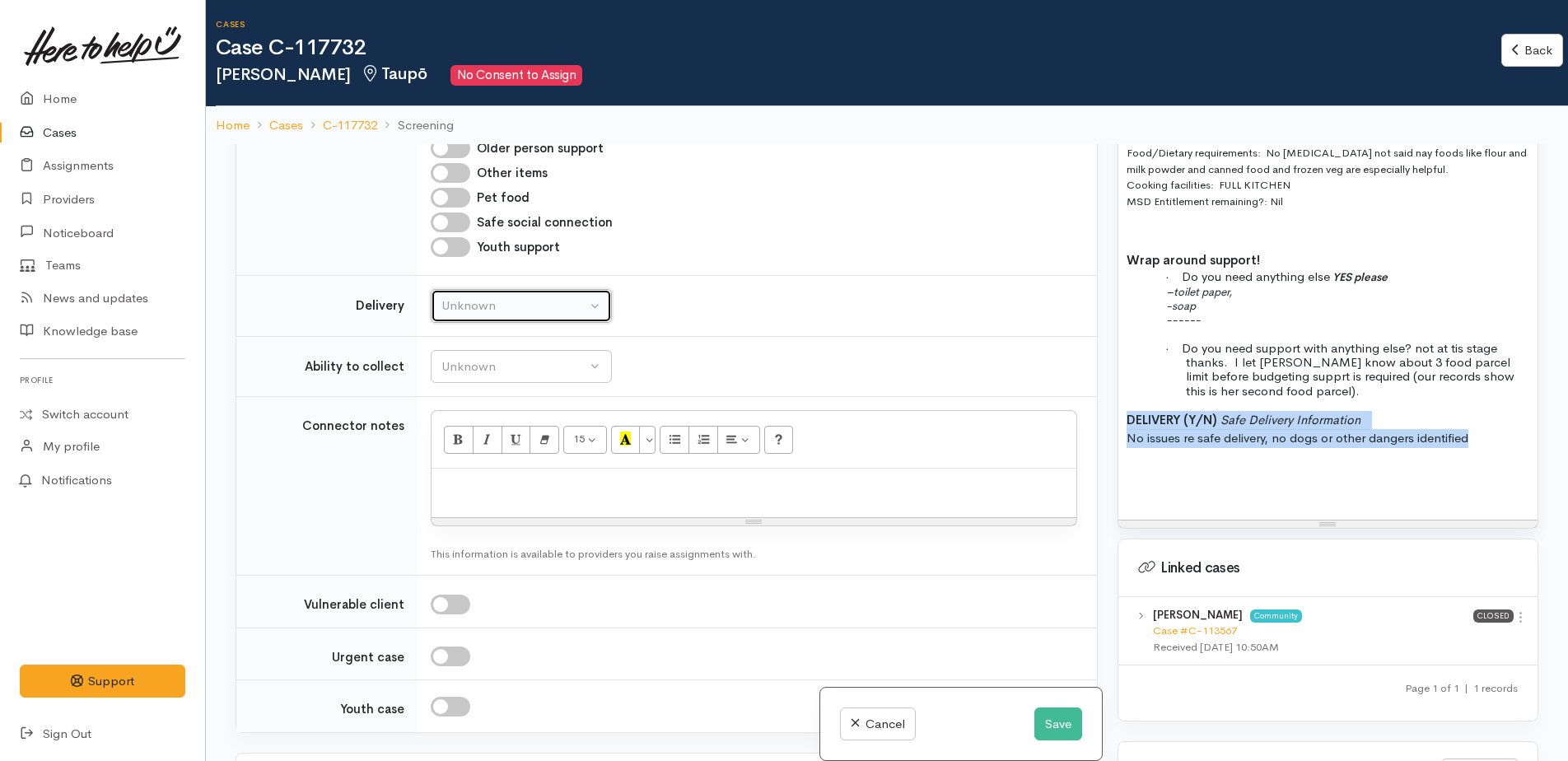
click at [494, 308] on div "Unknown" at bounding box center [513, 305] width 145 height 19
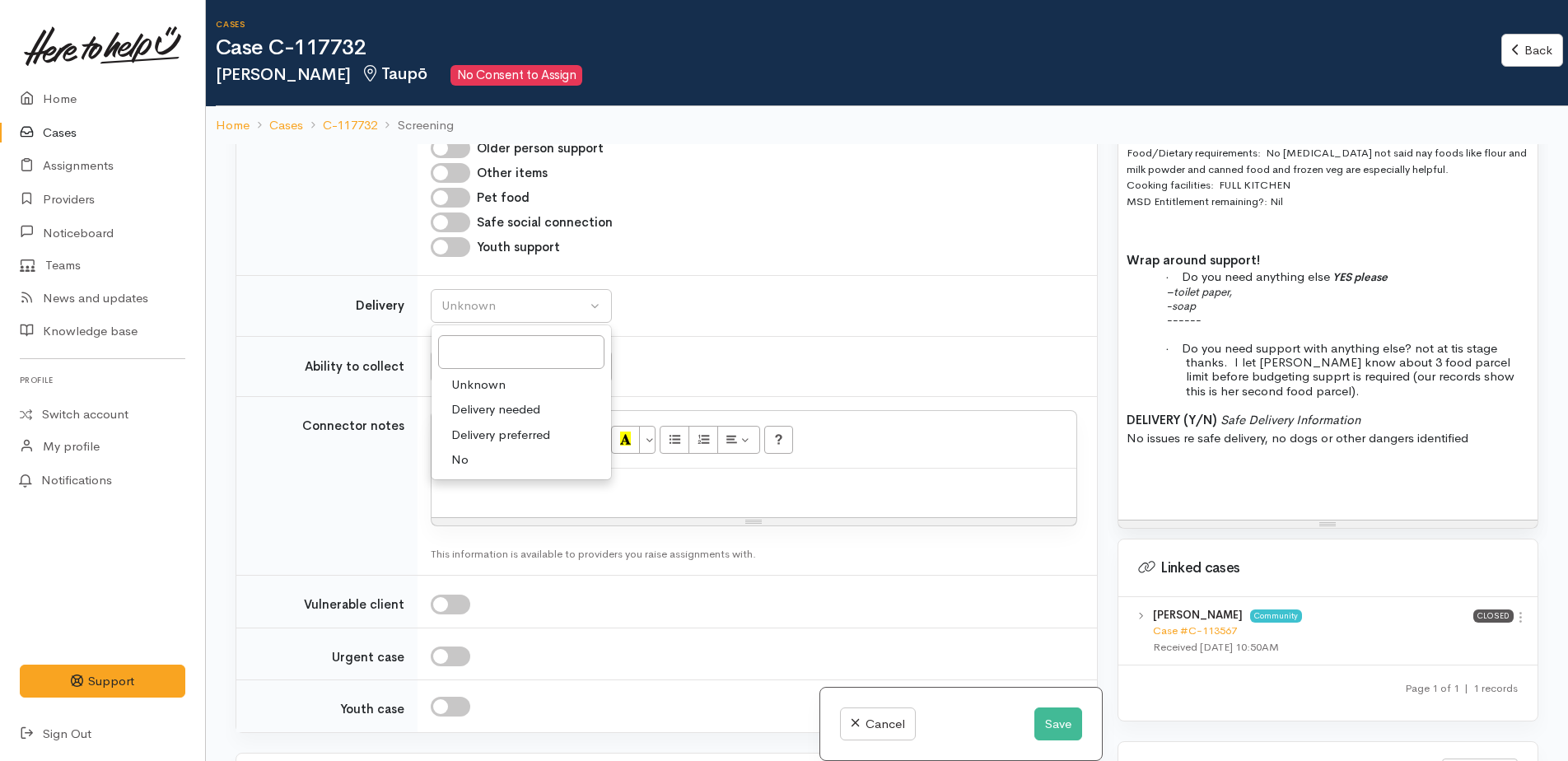
click at [477, 439] on span "Delivery preferred" at bounding box center [501, 435] width 99 height 19
select select "2"
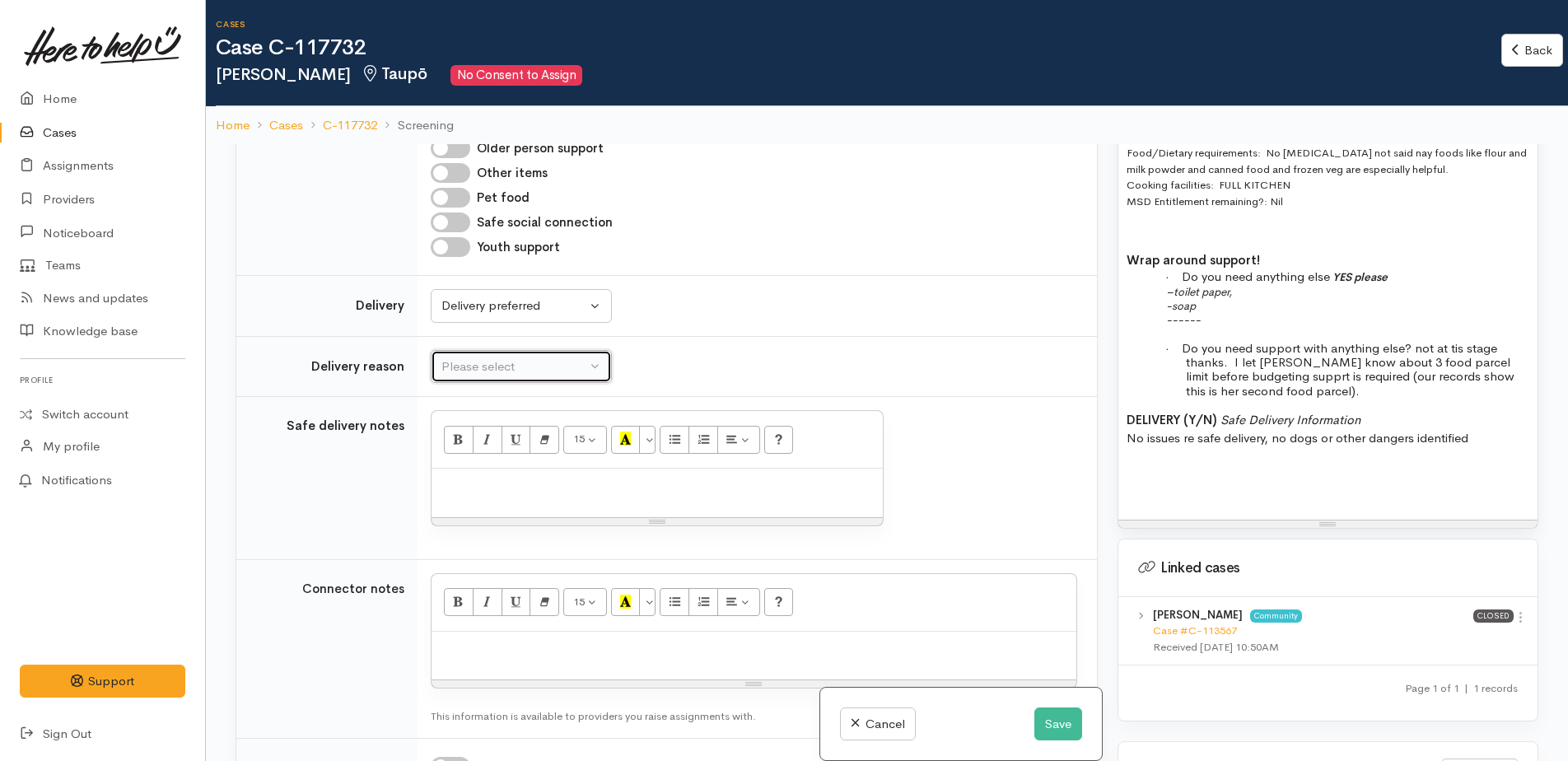
click at [460, 367] on div "Please select" at bounding box center [513, 367] width 145 height 19
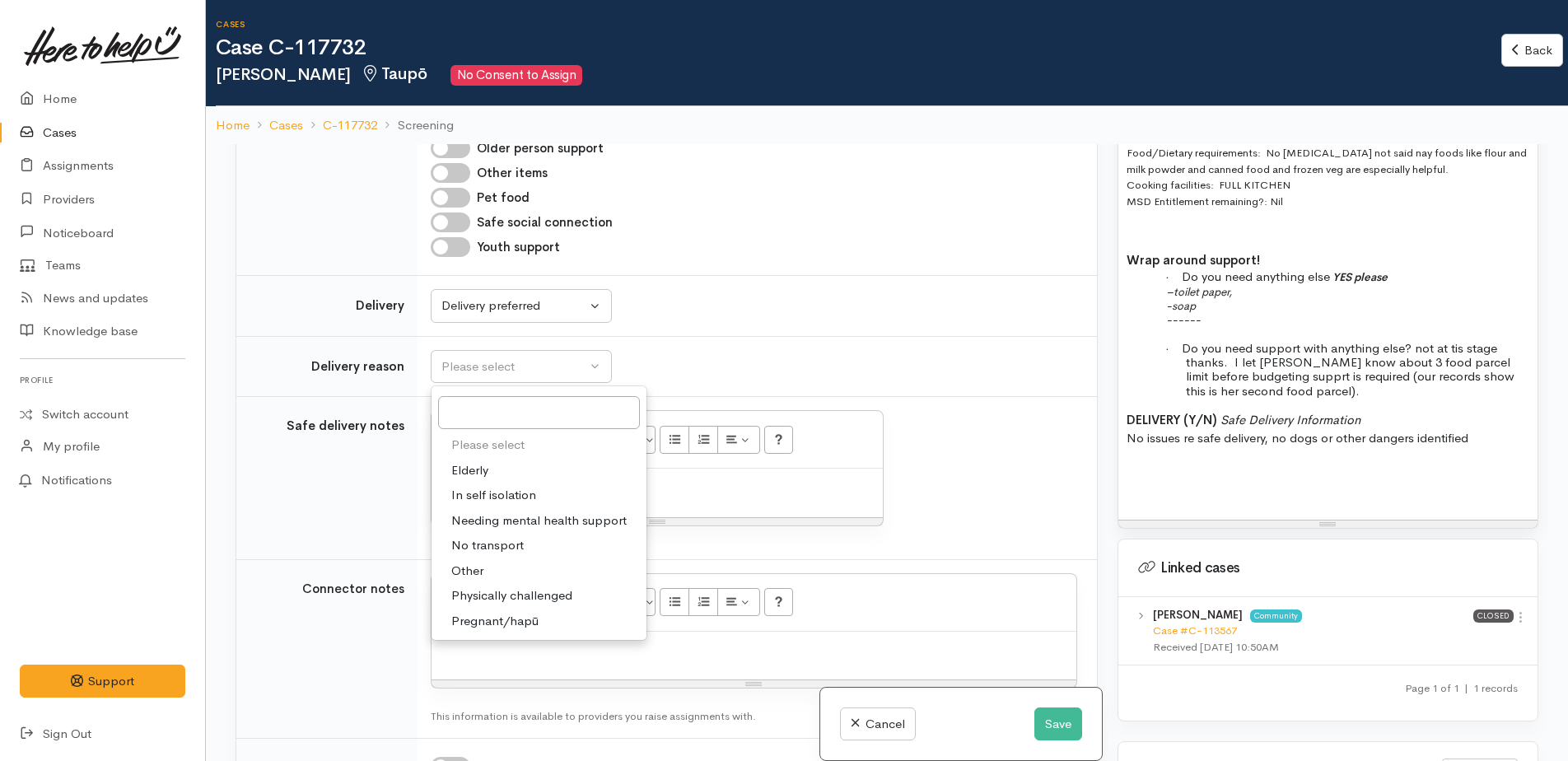
click at [466, 565] on span "Other" at bounding box center [467, 571] width 32 height 19
select select "7"
paste div
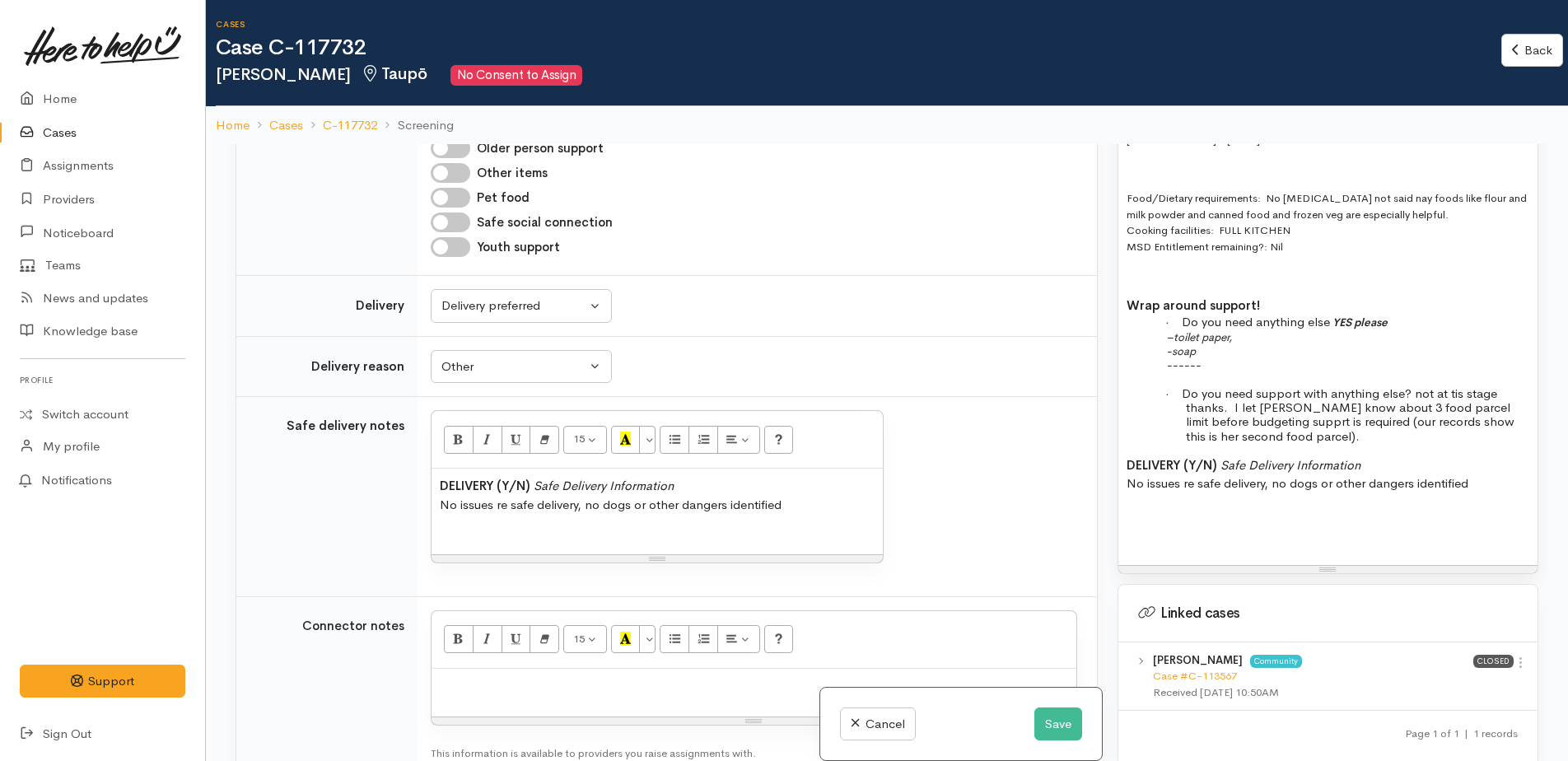
scroll to position [1483, 0]
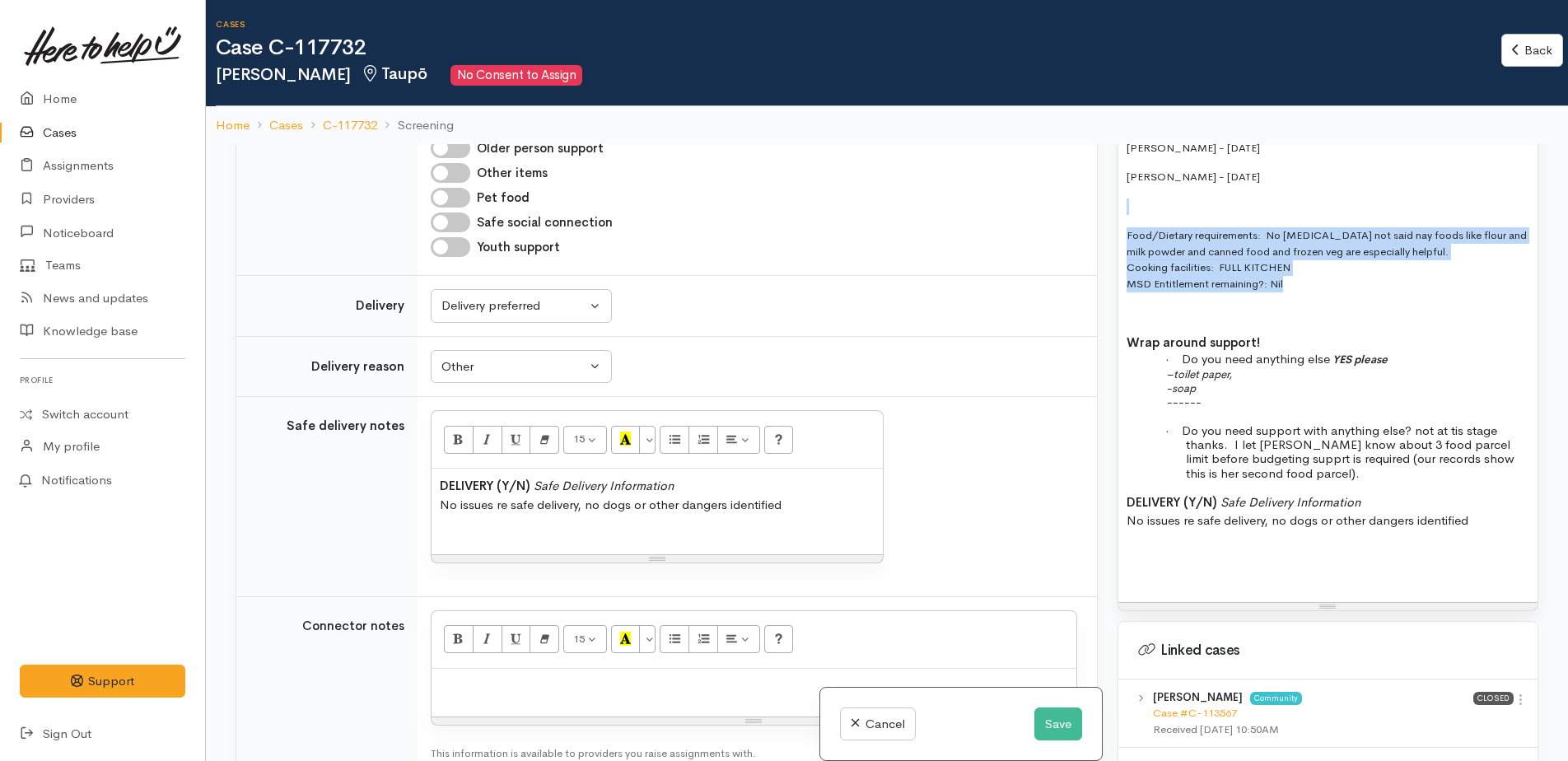
drag, startPoint x: 1292, startPoint y: 261, endPoint x: 1142, endPoint y: 246, distance: 150.7
click at [1107, 174] on div "Related cases There are other cases potentially from the same person, address o…" at bounding box center [887, 524] width 1322 height 761
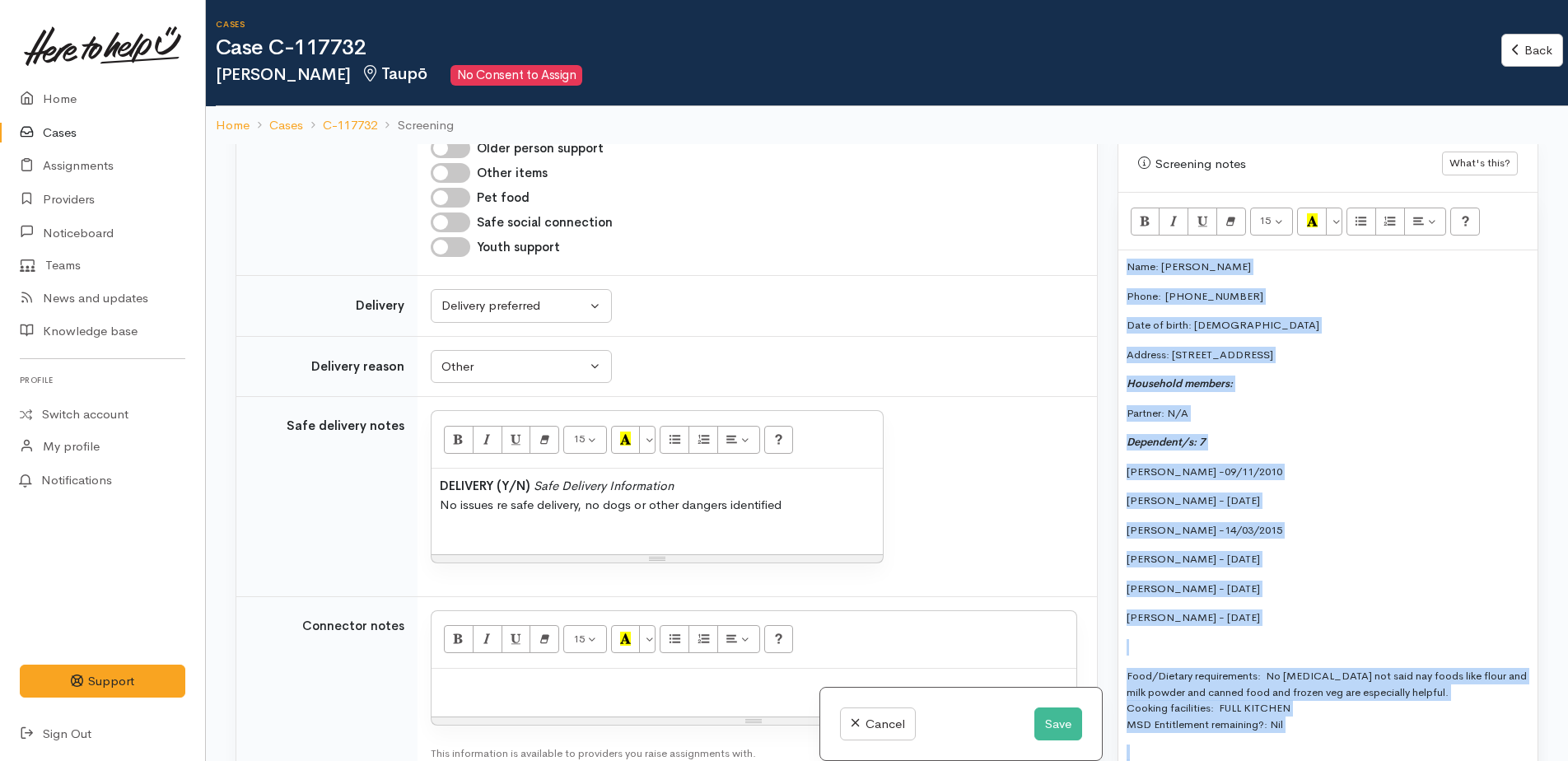
scroll to position [1041, 0]
drag, startPoint x: 1217, startPoint y: 369, endPoint x: 1121, endPoint y: 248, distance: 154.5
click at [1121, 251] on div "Name: Ora Andrews Phone:  0276118798 Date of birth: 14/03/1983 Address: 84 Rich…" at bounding box center [1328, 647] width 419 height 792
copy div "Name: Ora Andrews Phone:  0276118798 Date of birth: 14/03/1983 Address: 84 Rich…"
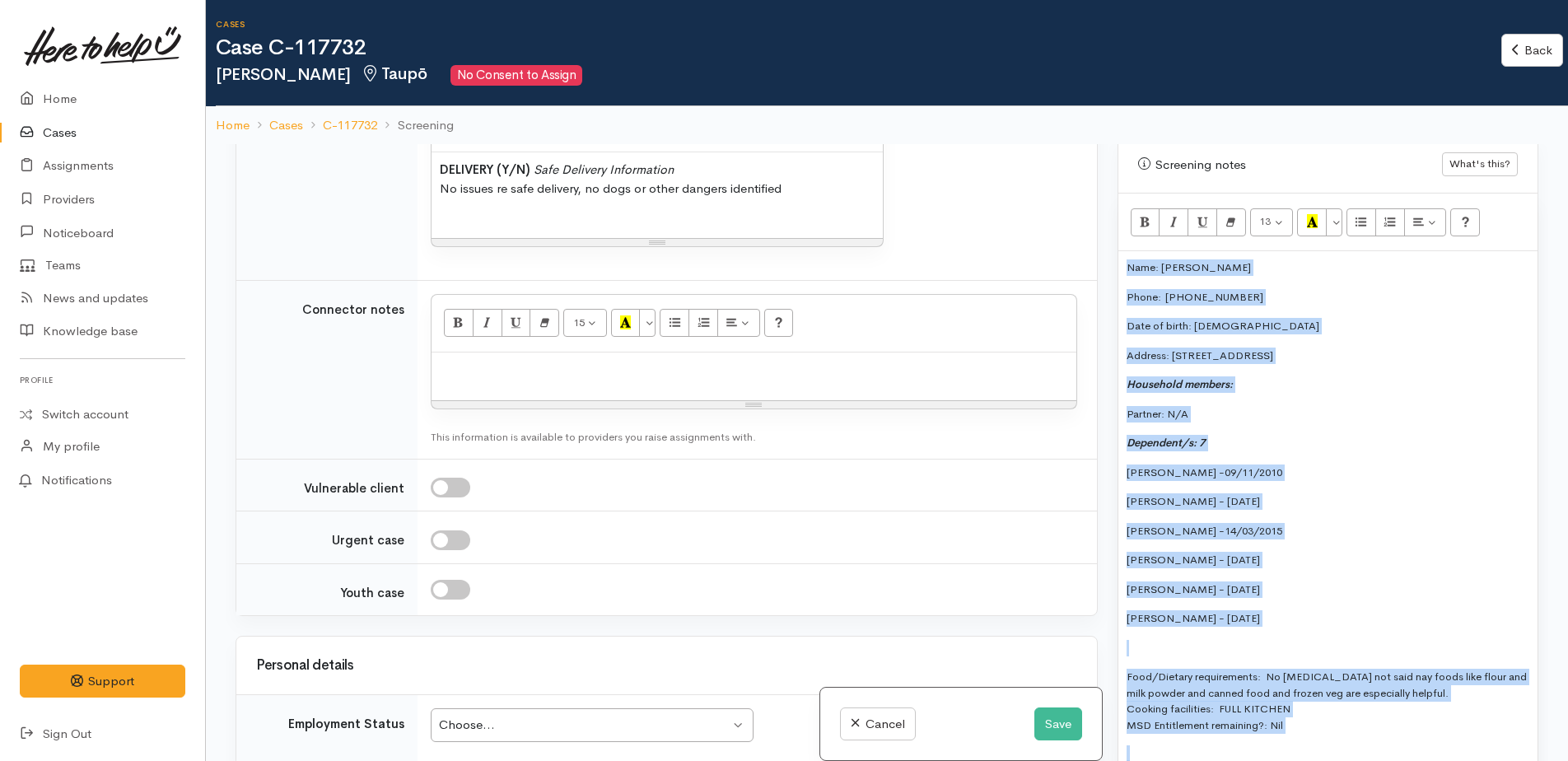
scroll to position [1500, 0]
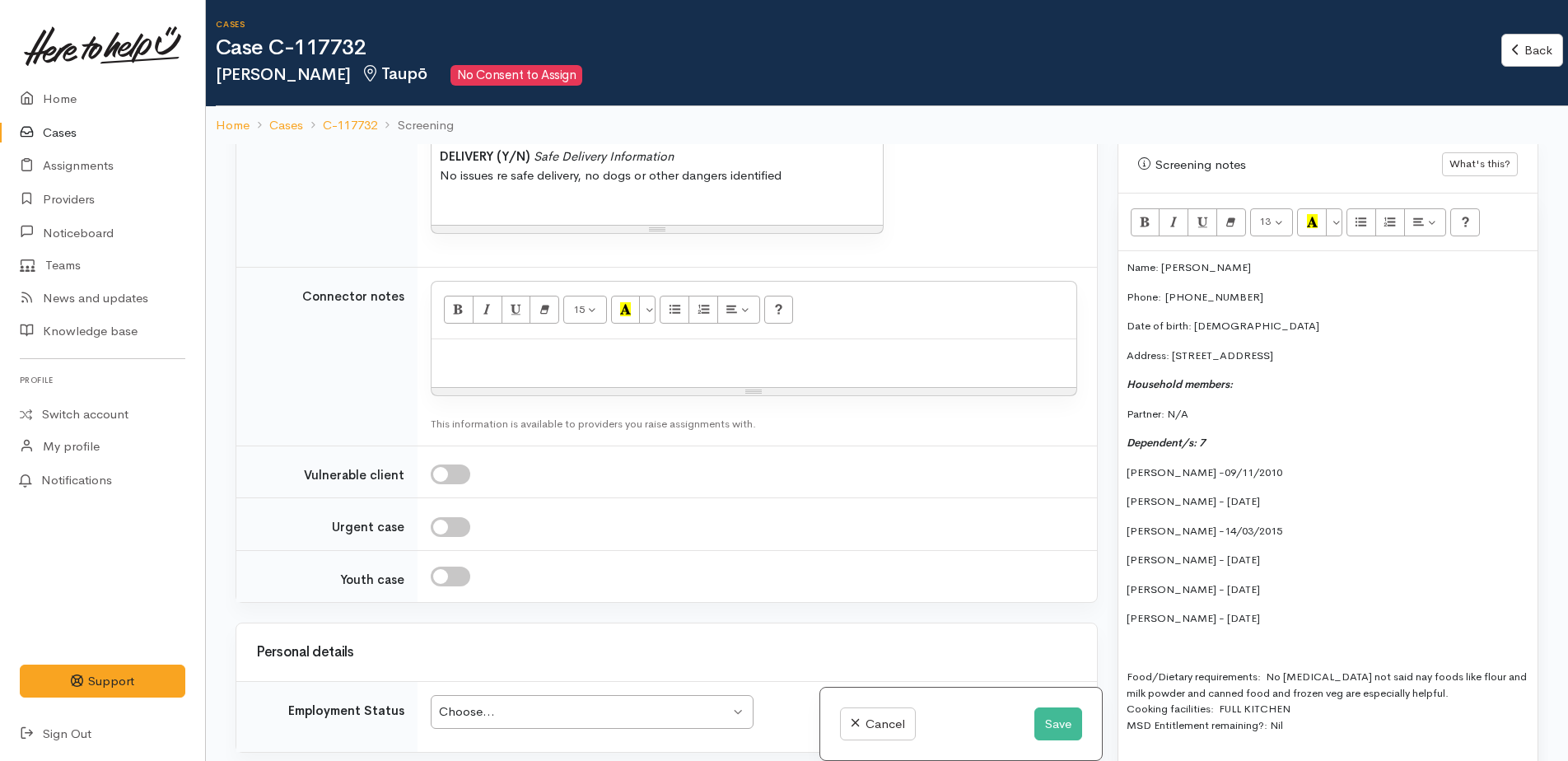
paste div
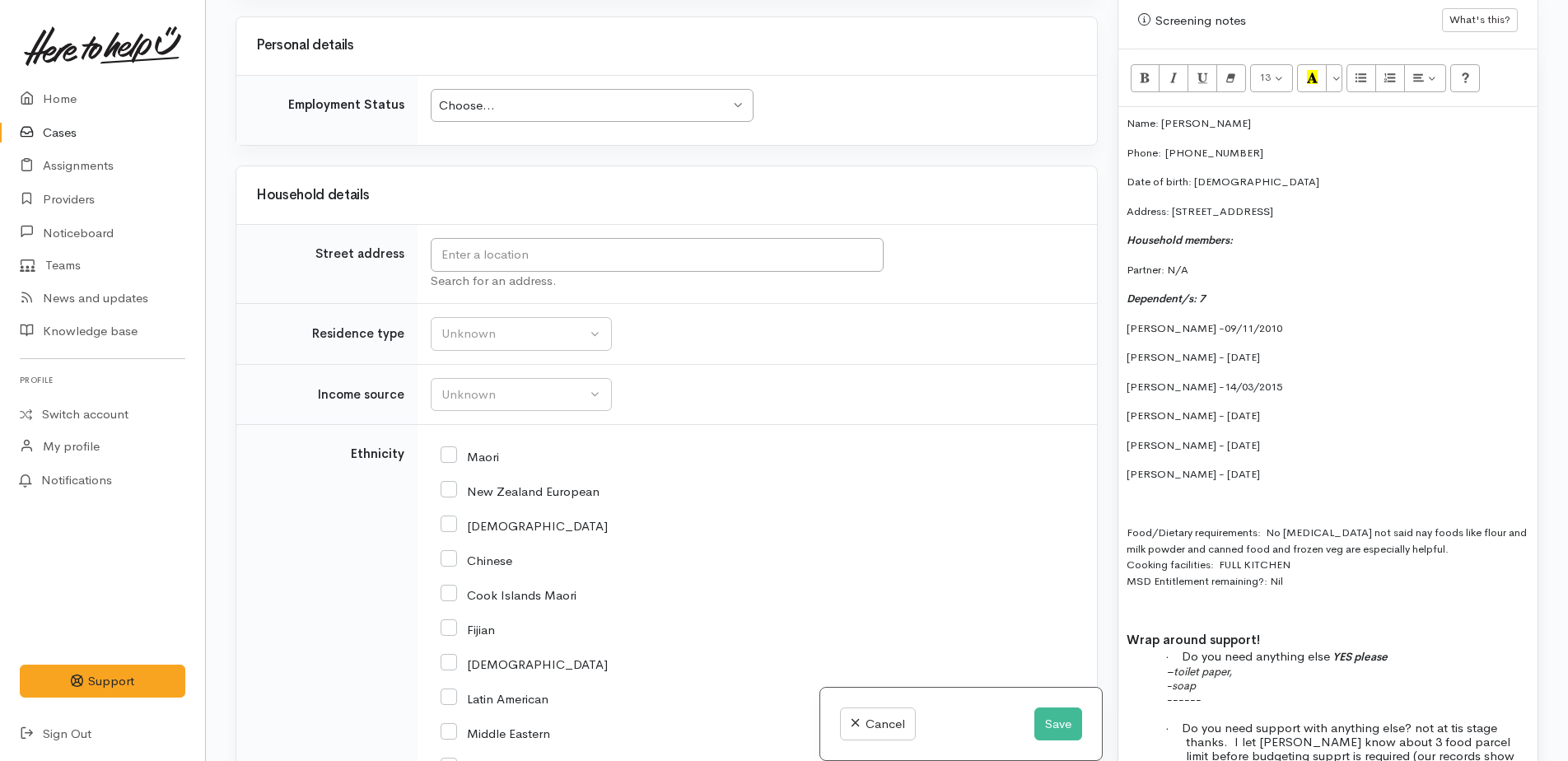
scroll to position [2509, 0]
click at [496, 117] on div "Choose... Choose..." at bounding box center [592, 105] width 323 height 34
drag, startPoint x: 474, startPoint y: 258, endPoint x: 482, endPoint y: 264, distance: 10.0
click at [474, 258] on input "text" at bounding box center [657, 254] width 453 height 34
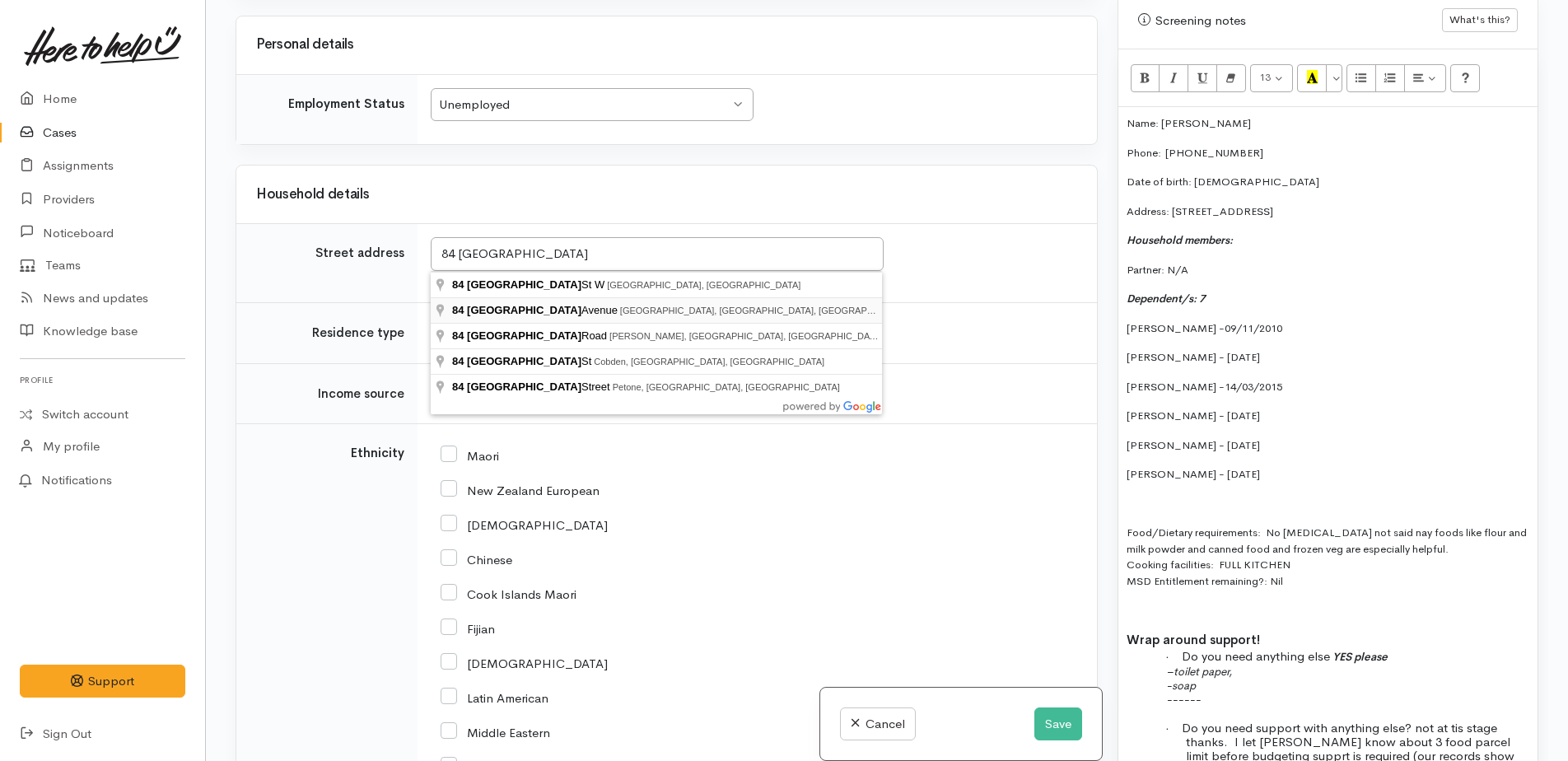
type input "84 Richmond Avenue, Richmond Heights, Taupō, New Zealand"
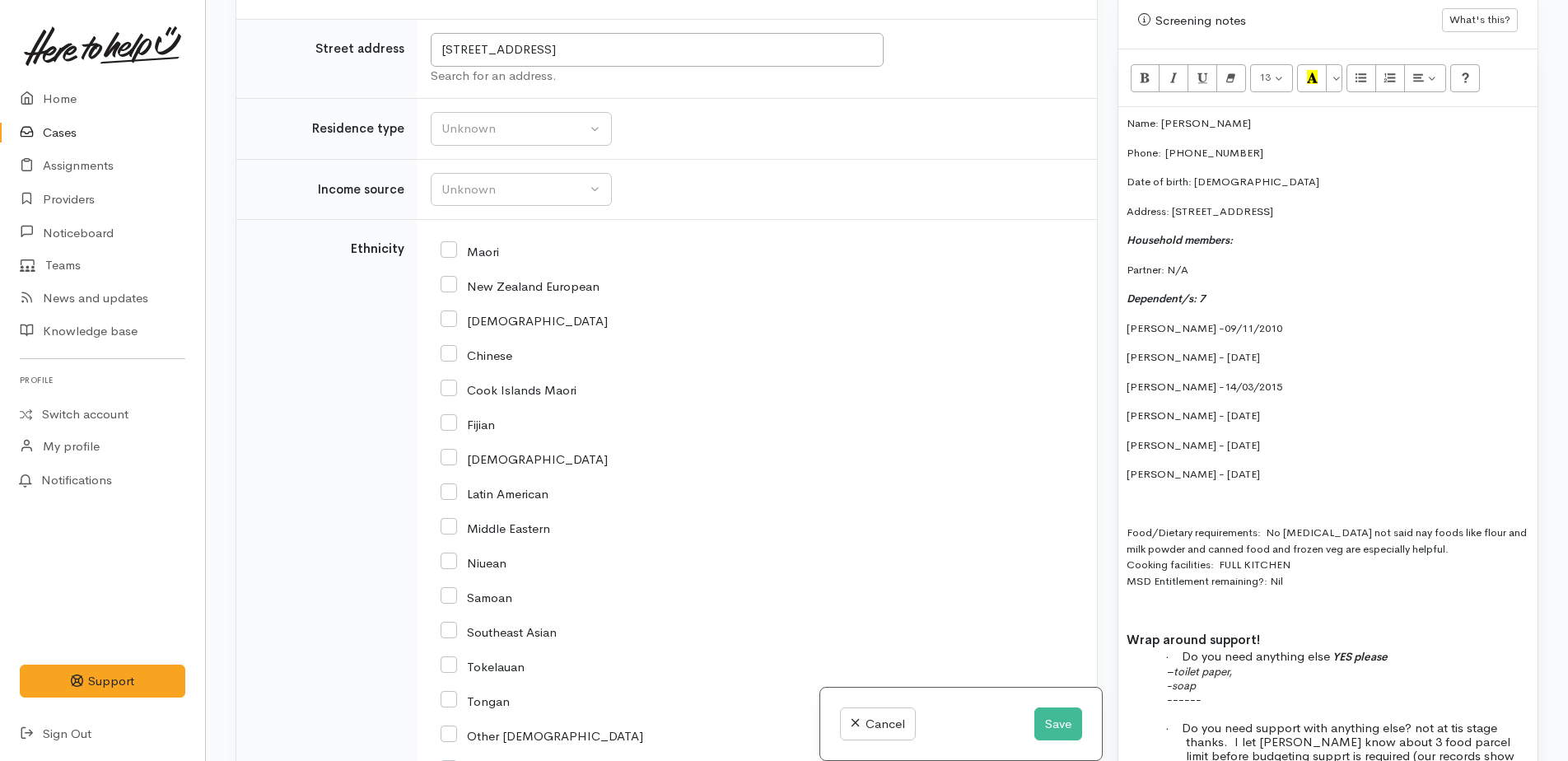
scroll to position [2755, 0]
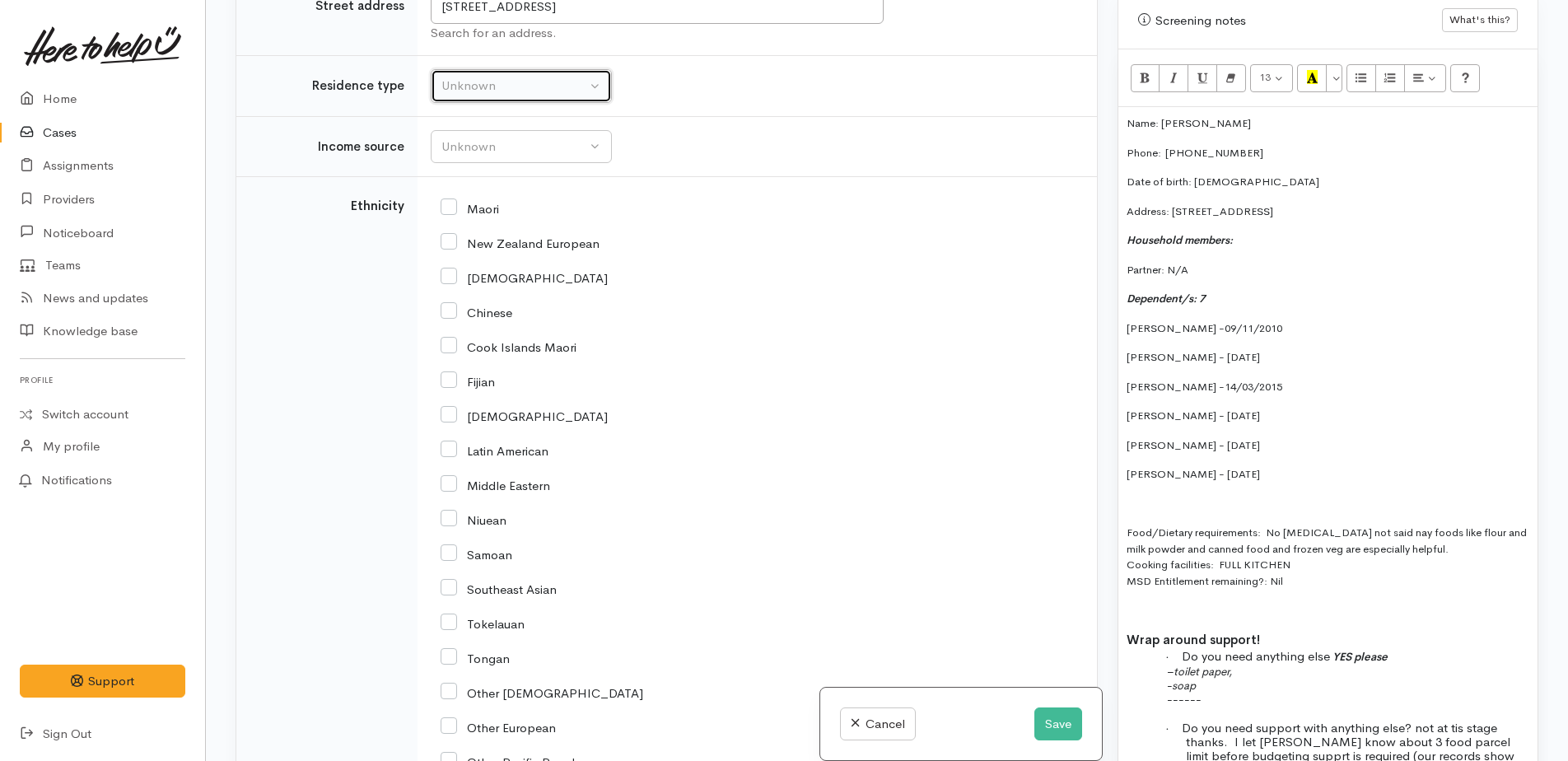
click at [454, 95] on button "Unknown" at bounding box center [522, 85] width 182 height 34
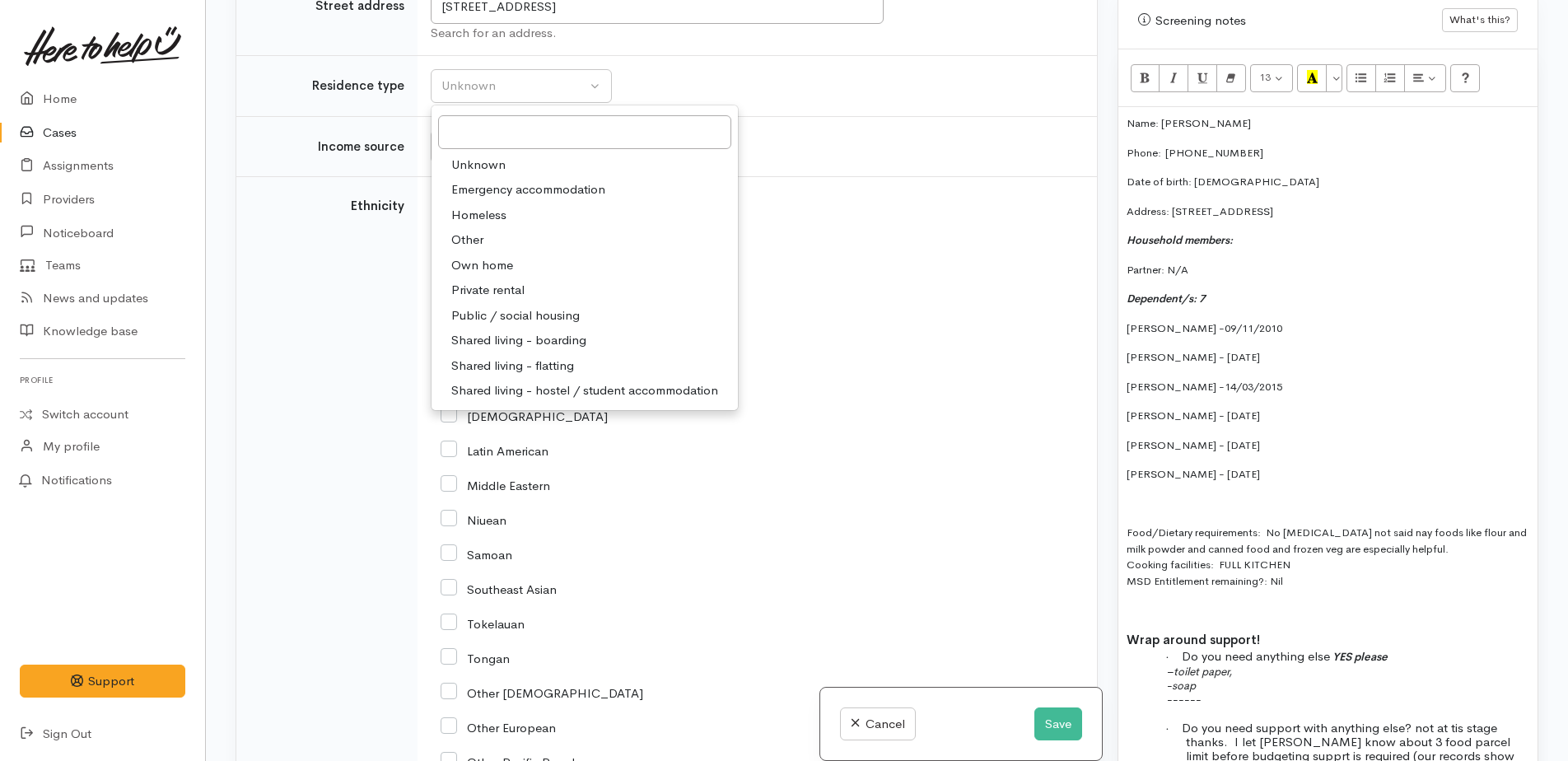
click at [491, 311] on span "Public / social housing" at bounding box center [515, 315] width 128 height 19
select select "3"
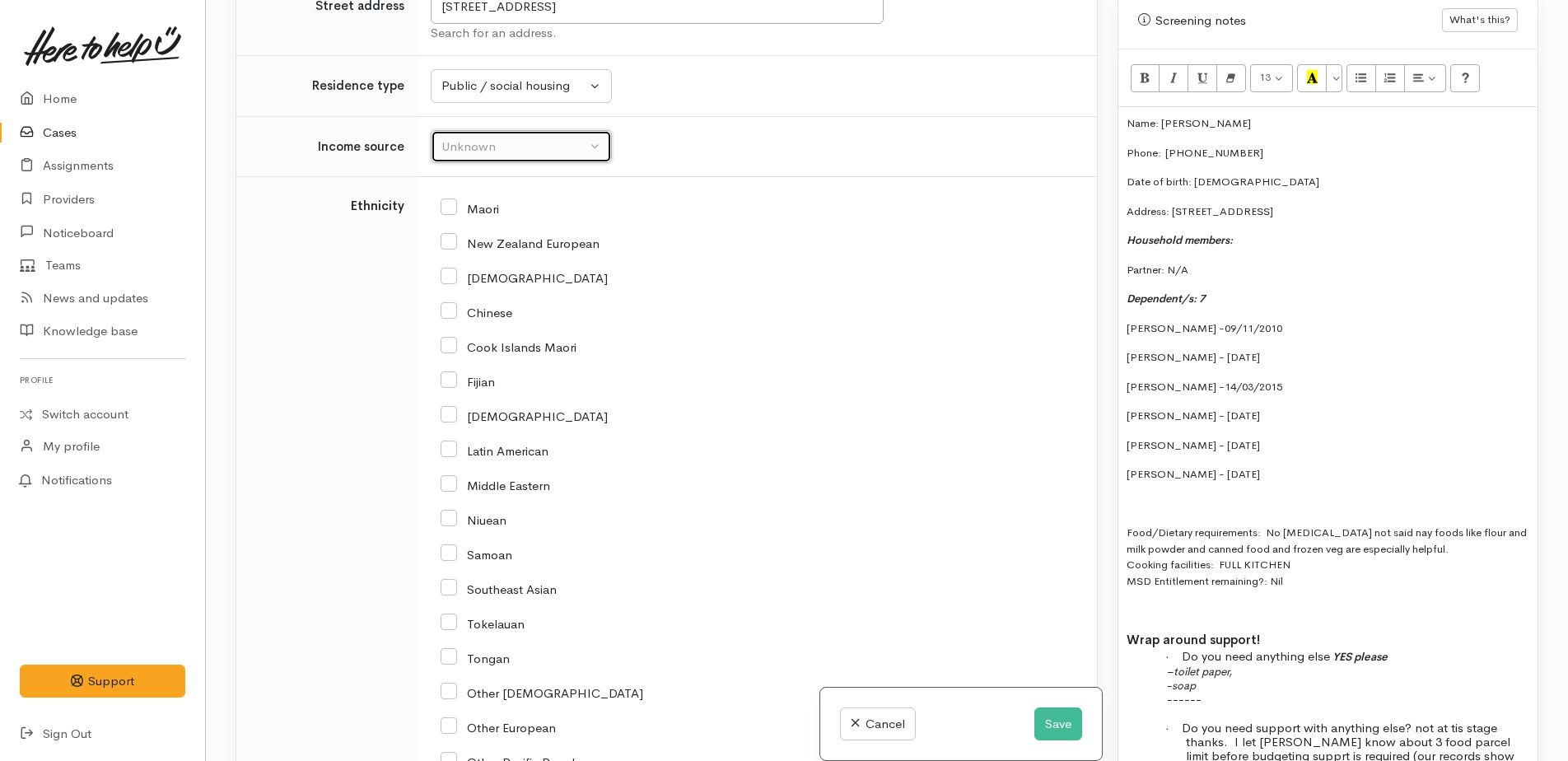
click at [465, 154] on div "Unknown" at bounding box center [513, 147] width 145 height 19
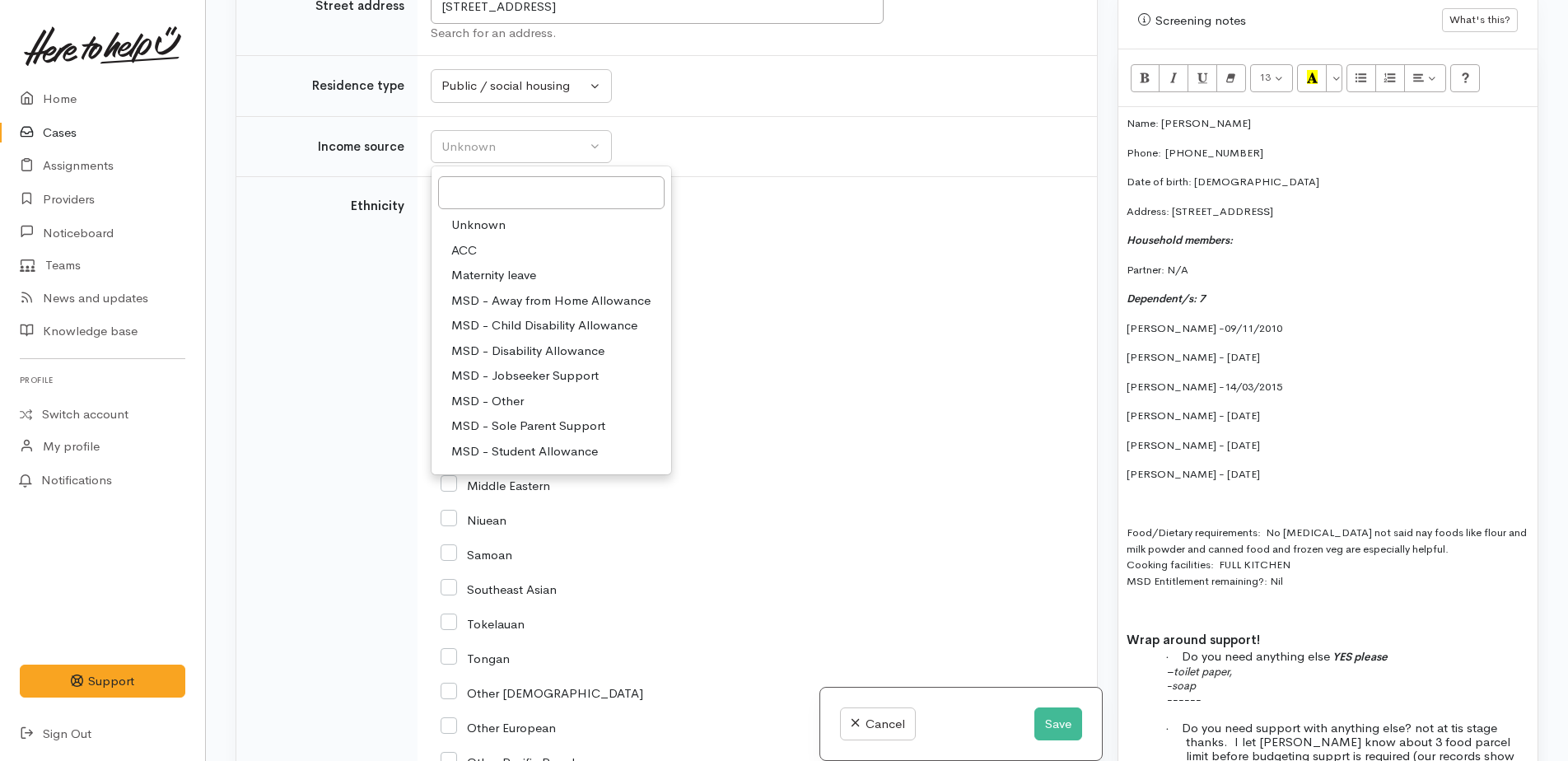
click at [537, 418] on span "MSD - Sole Parent Support" at bounding box center [528, 425] width 154 height 19
select select "7"
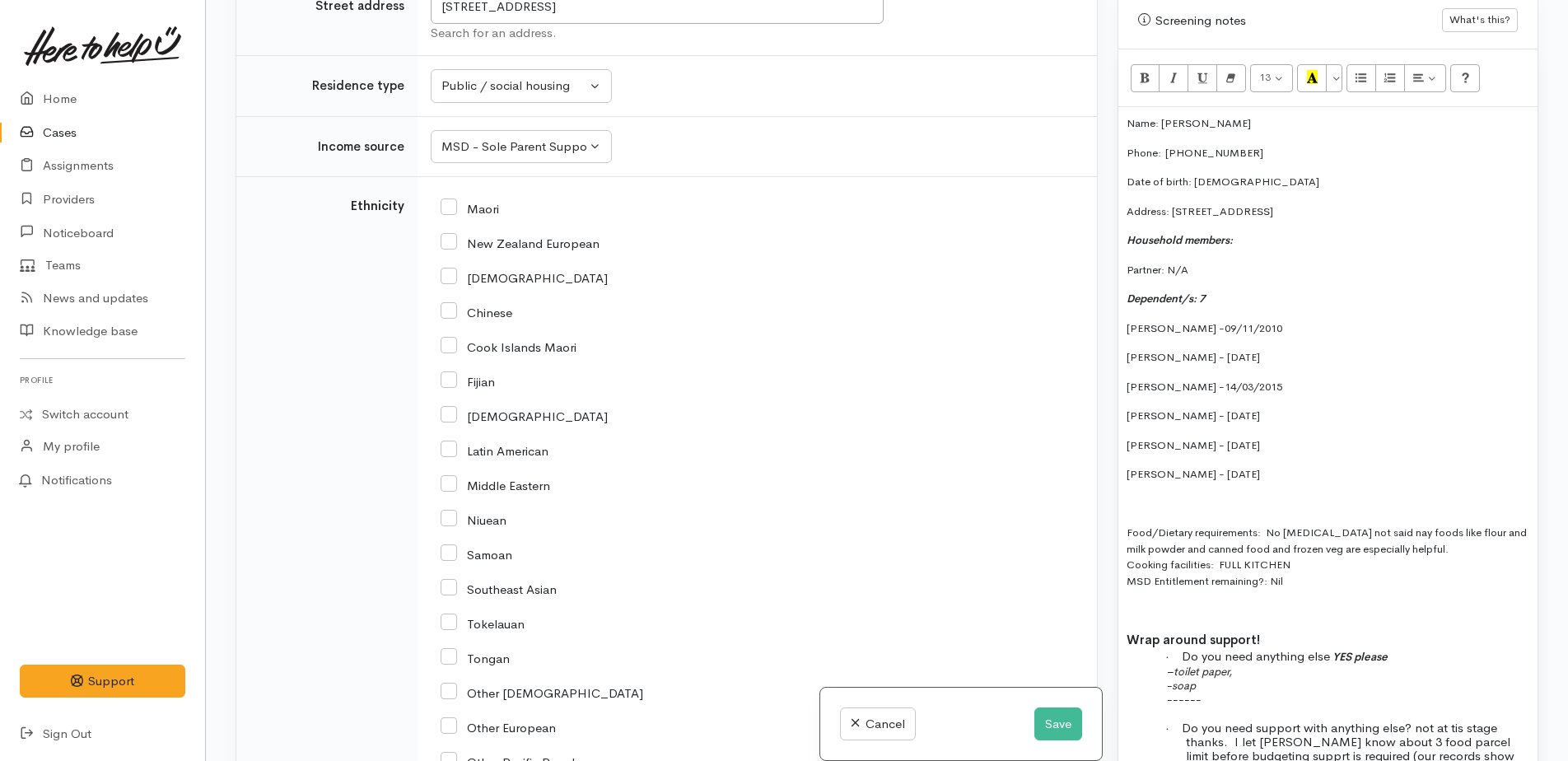
click at [449, 206] on input "Maori" at bounding box center [470, 207] width 59 height 15
checkbox input "true"
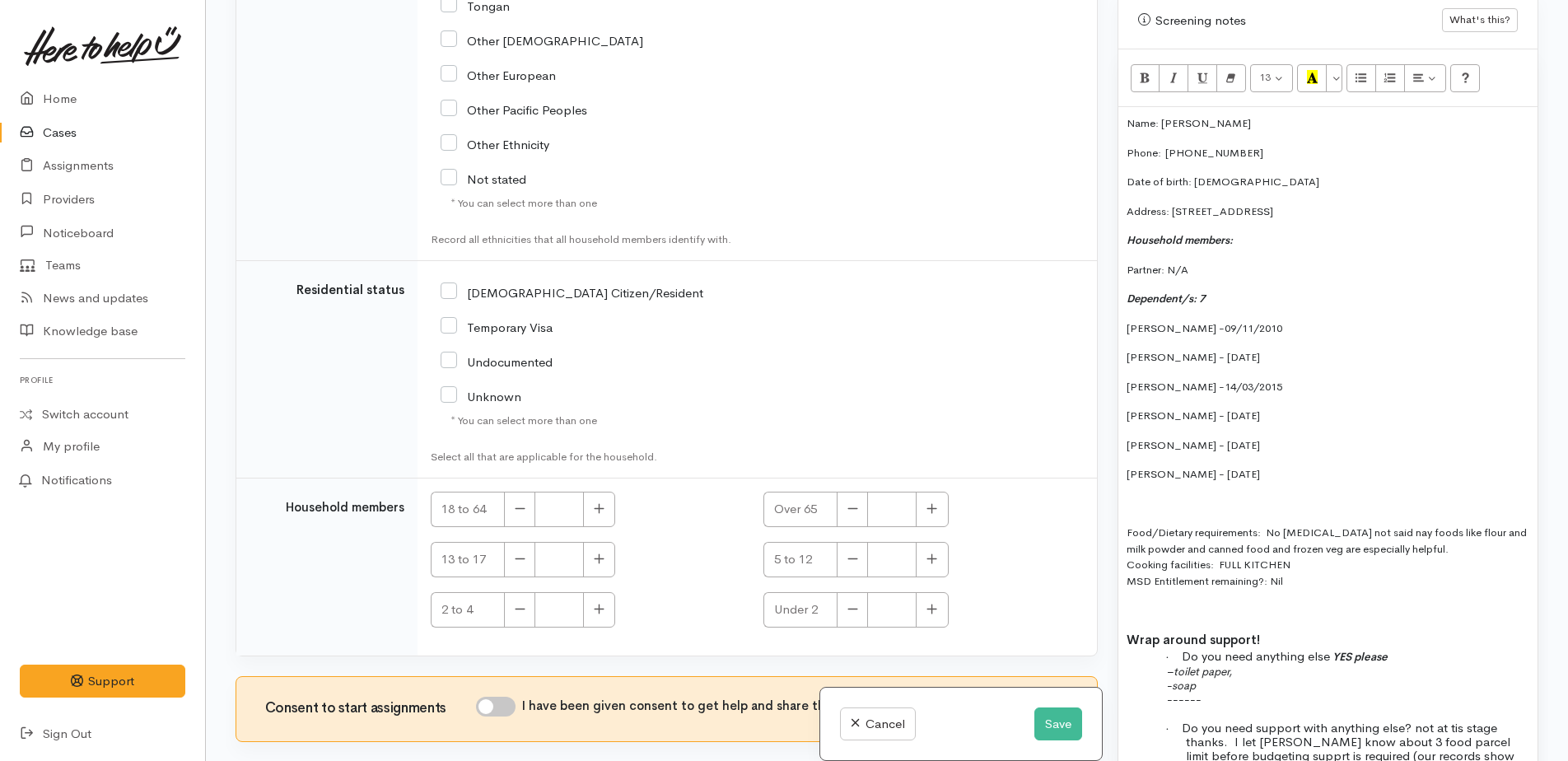
scroll to position [3414, 0]
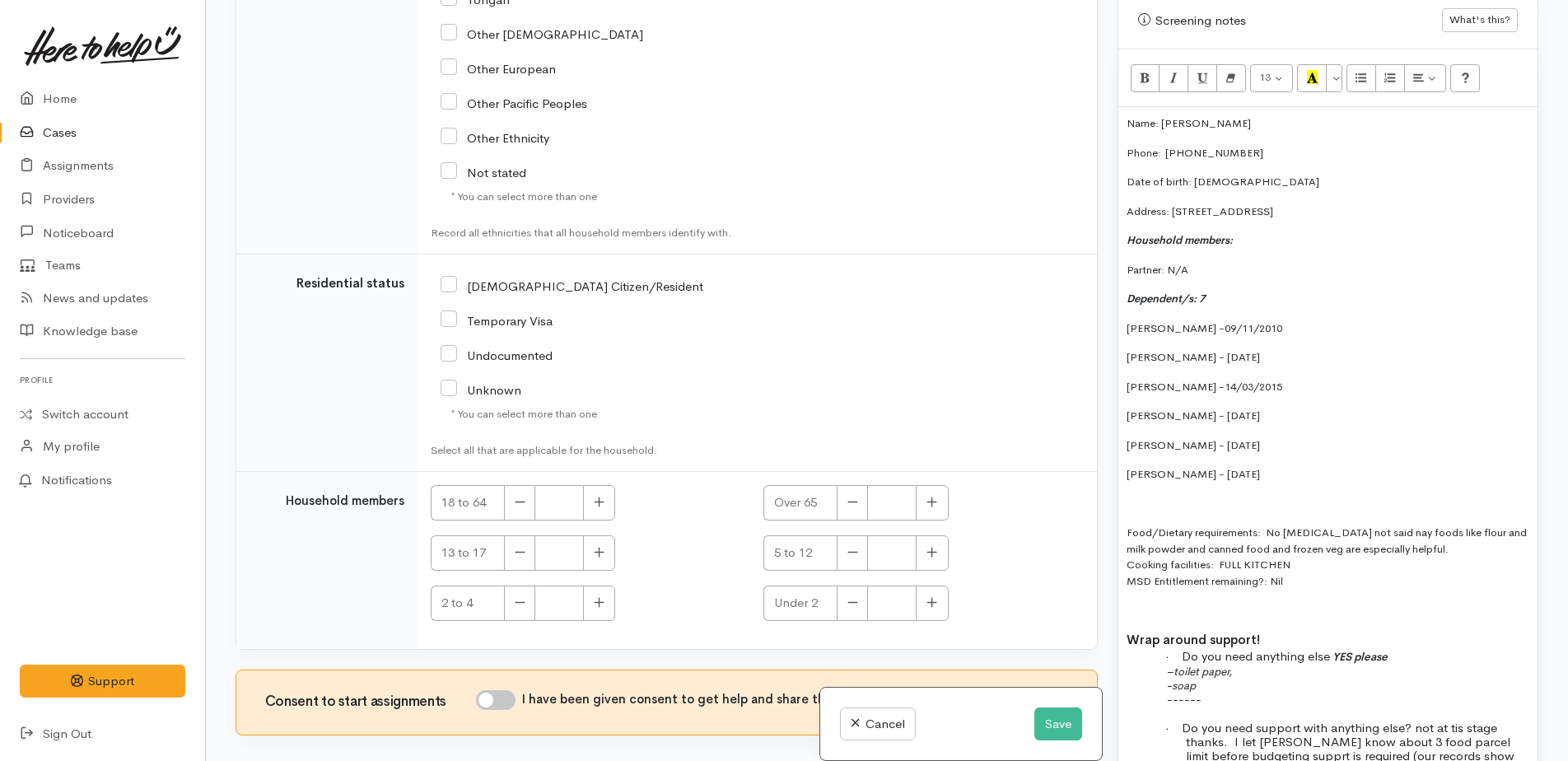
click at [458, 281] on input "NZ Citizen/Resident" at bounding box center [572, 285] width 263 height 15
checkbox input "true"
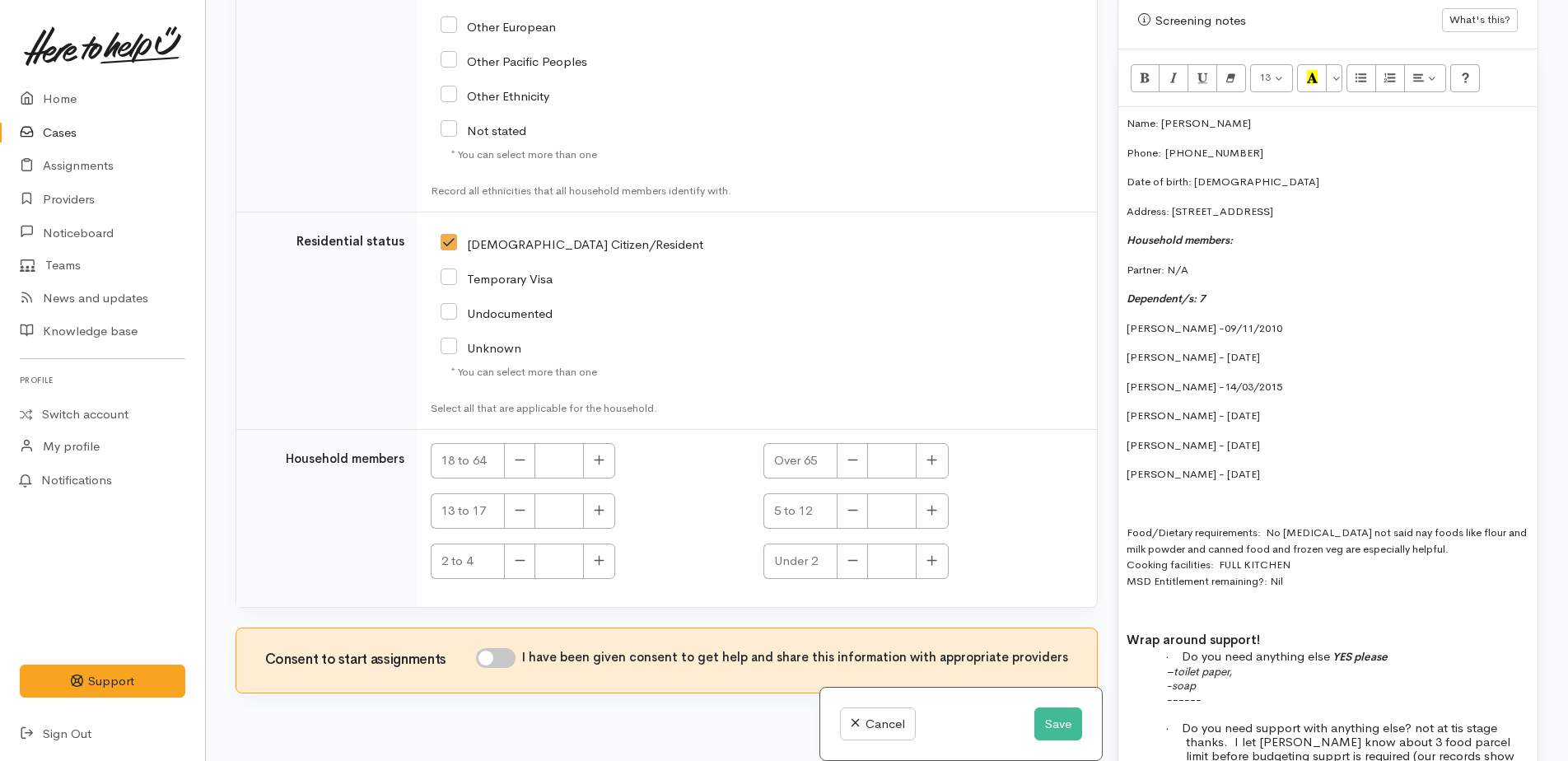
scroll to position [3490, 0]
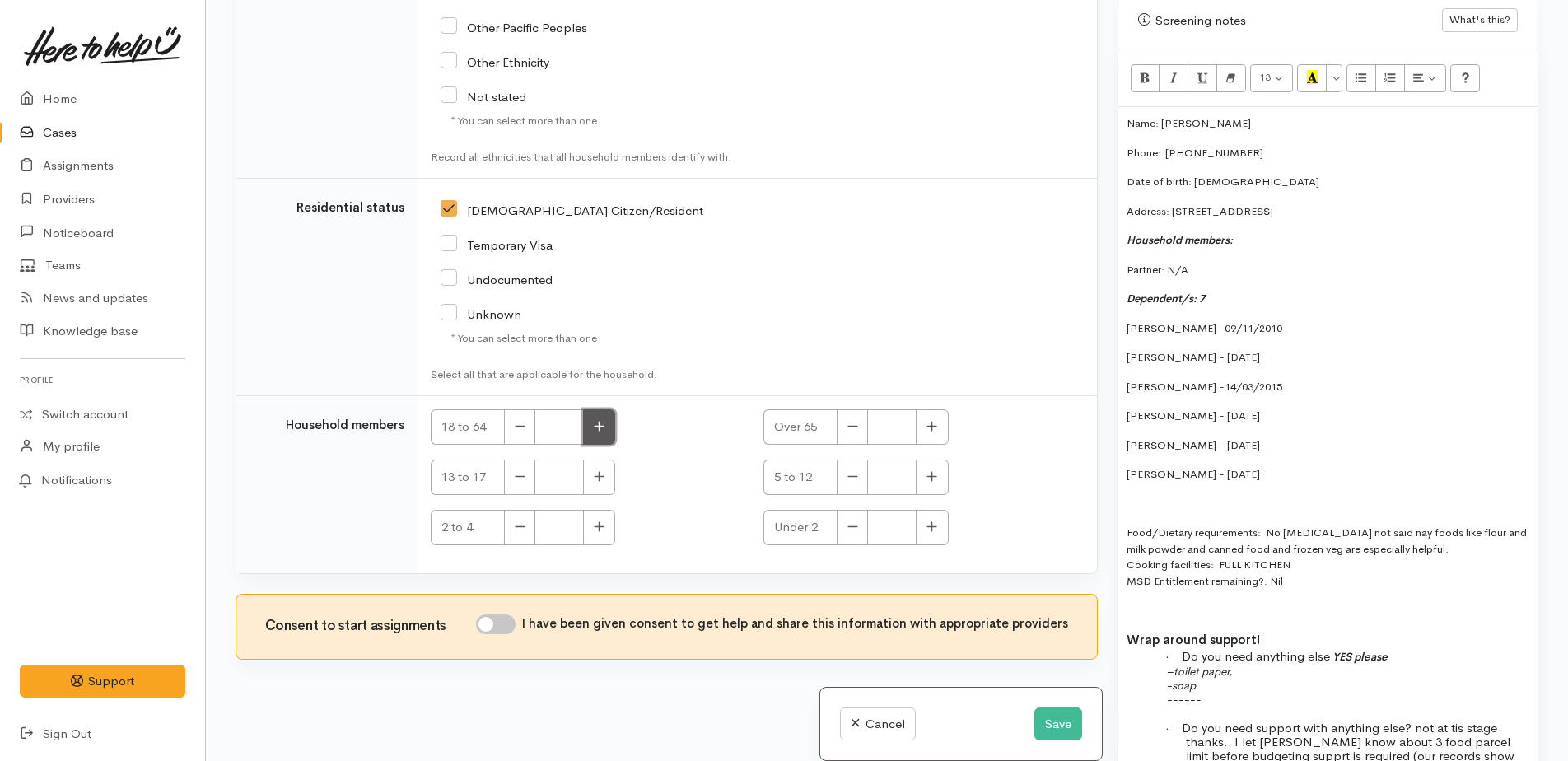
click at [602, 417] on button "button" at bounding box center [599, 426] width 32 height 36
type input "1"
click at [601, 481] on icon "button" at bounding box center [600, 476] width 11 height 12
type input "2"
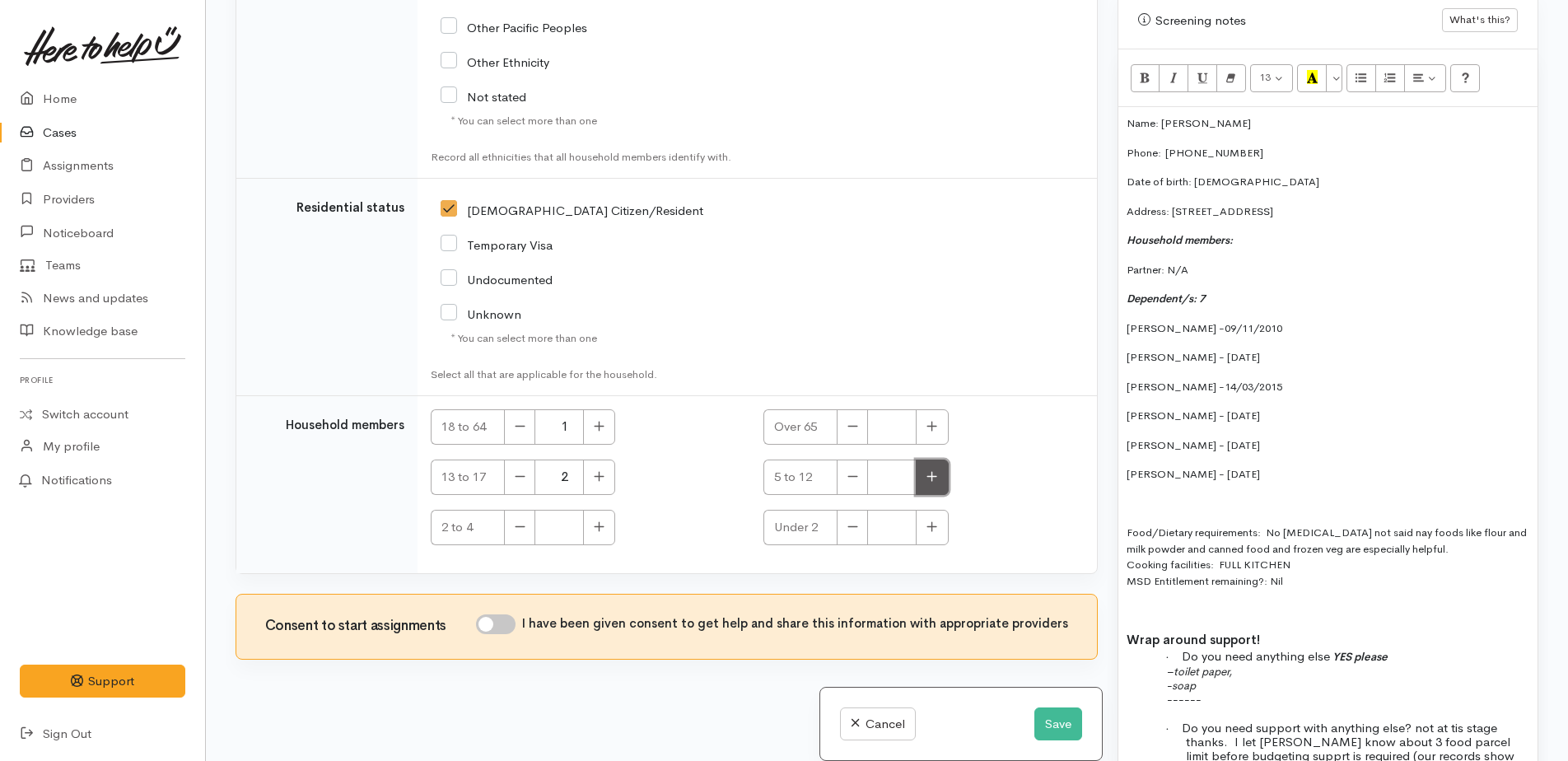
click at [933, 483] on button "button" at bounding box center [932, 477] width 32 height 36
type input "3"
click at [928, 521] on icon "button" at bounding box center [932, 526] width 11 height 12
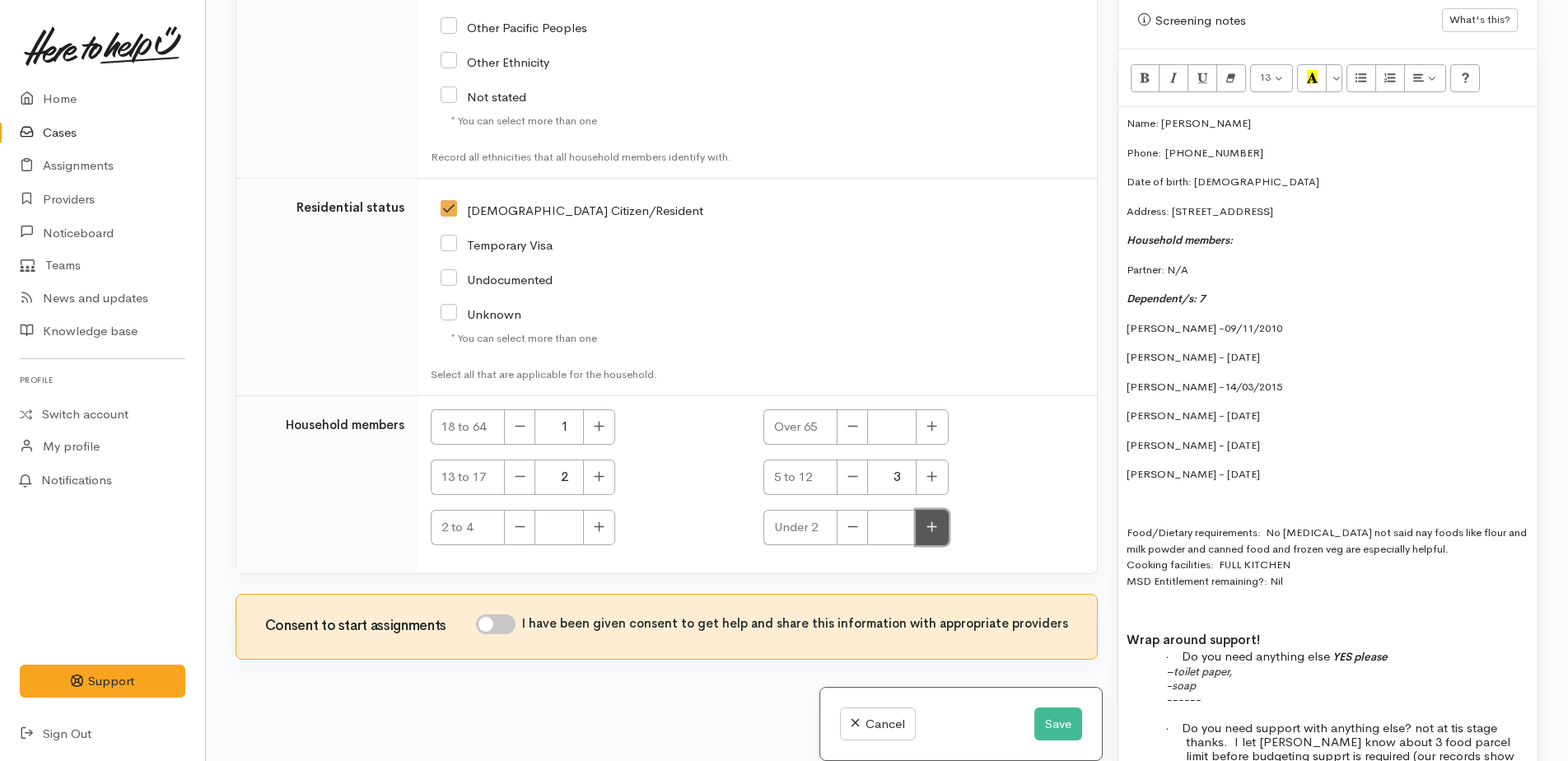
type input "1"
click at [1211, 291] on p "Dependent/s: 7" at bounding box center [1328, 299] width 403 height 17
click at [501, 623] on input "I have been given consent to get help and share this information with appropria…" at bounding box center [495, 624] width 39 height 20
checkbox input "true"
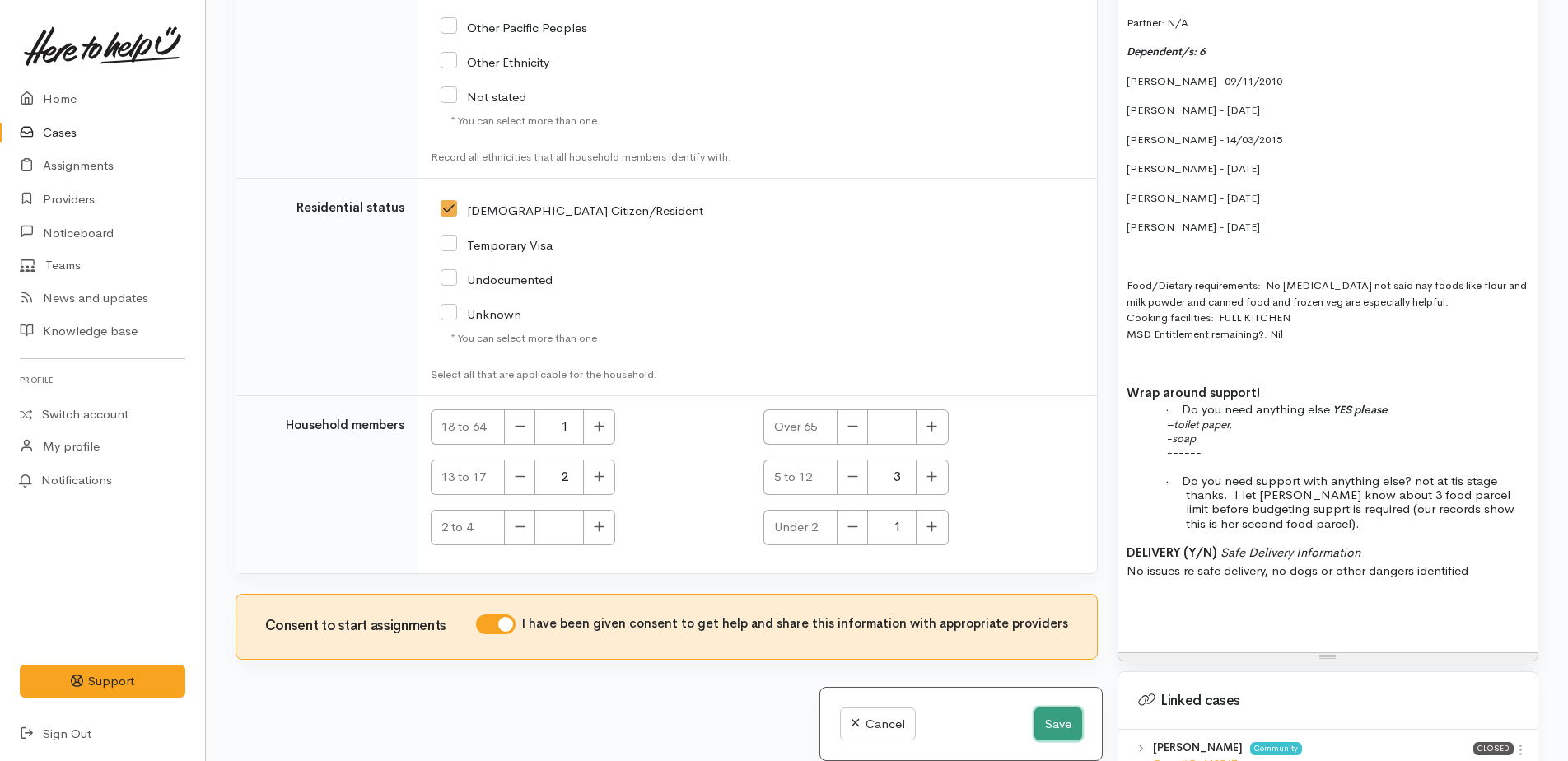
click at [1063, 717] on button "Save" at bounding box center [1058, 724] width 48 height 34
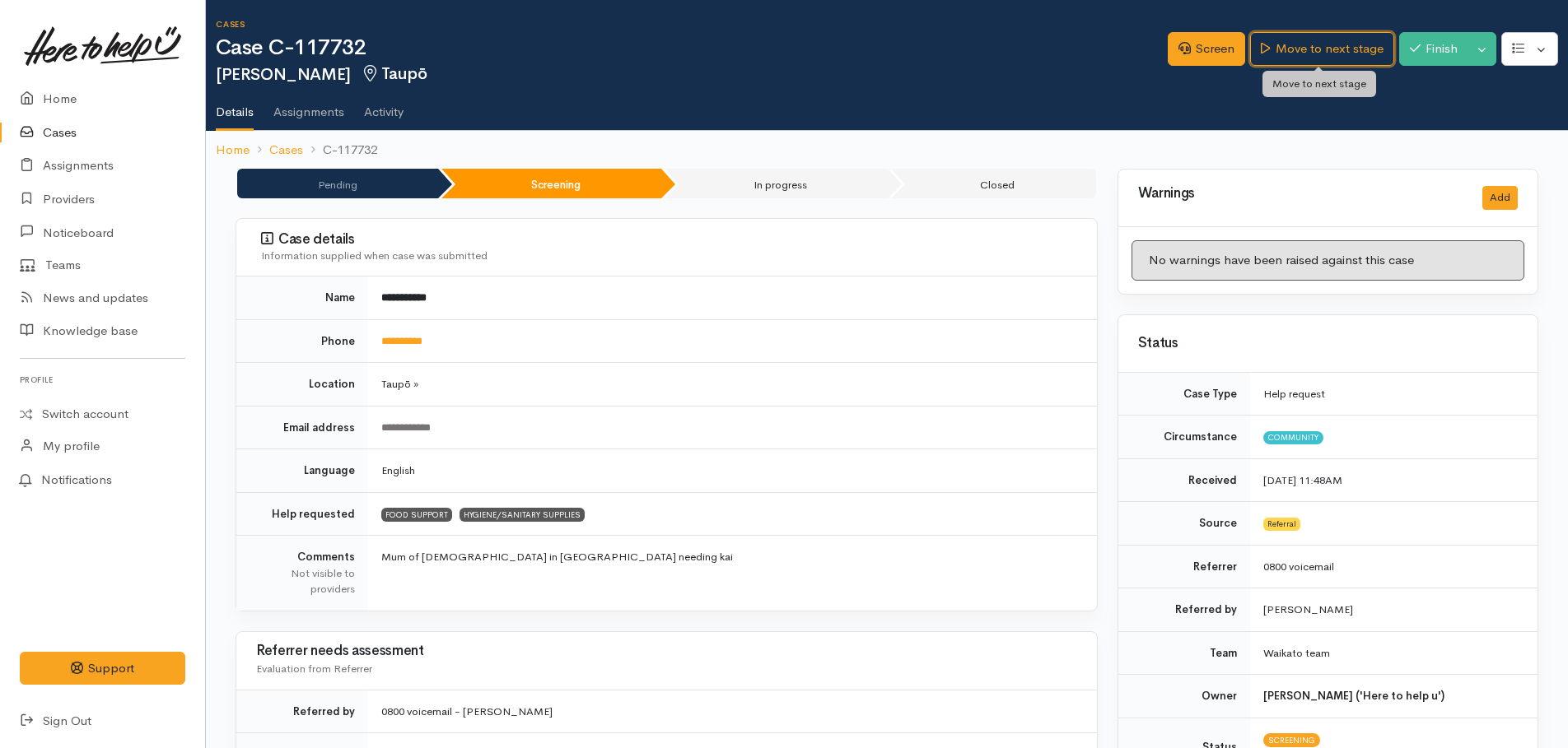
drag, startPoint x: 1334, startPoint y: 51, endPoint x: 1312, endPoint y: 67, distance: 27.2
click at [1334, 51] on link "Move to next stage" at bounding box center [1321, 49] width 143 height 34
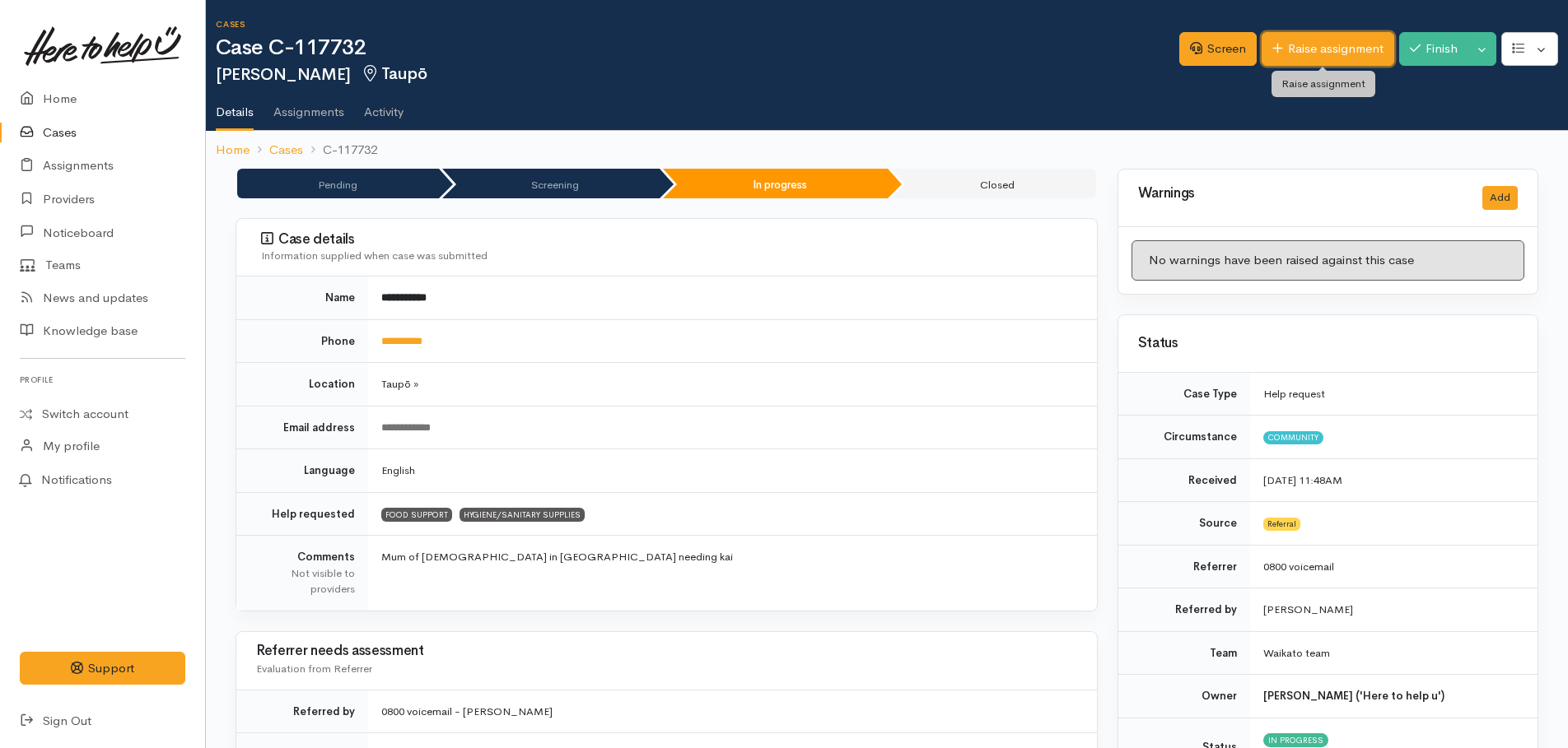
click at [1297, 47] on link "Raise assignment" at bounding box center [1328, 49] width 133 height 34
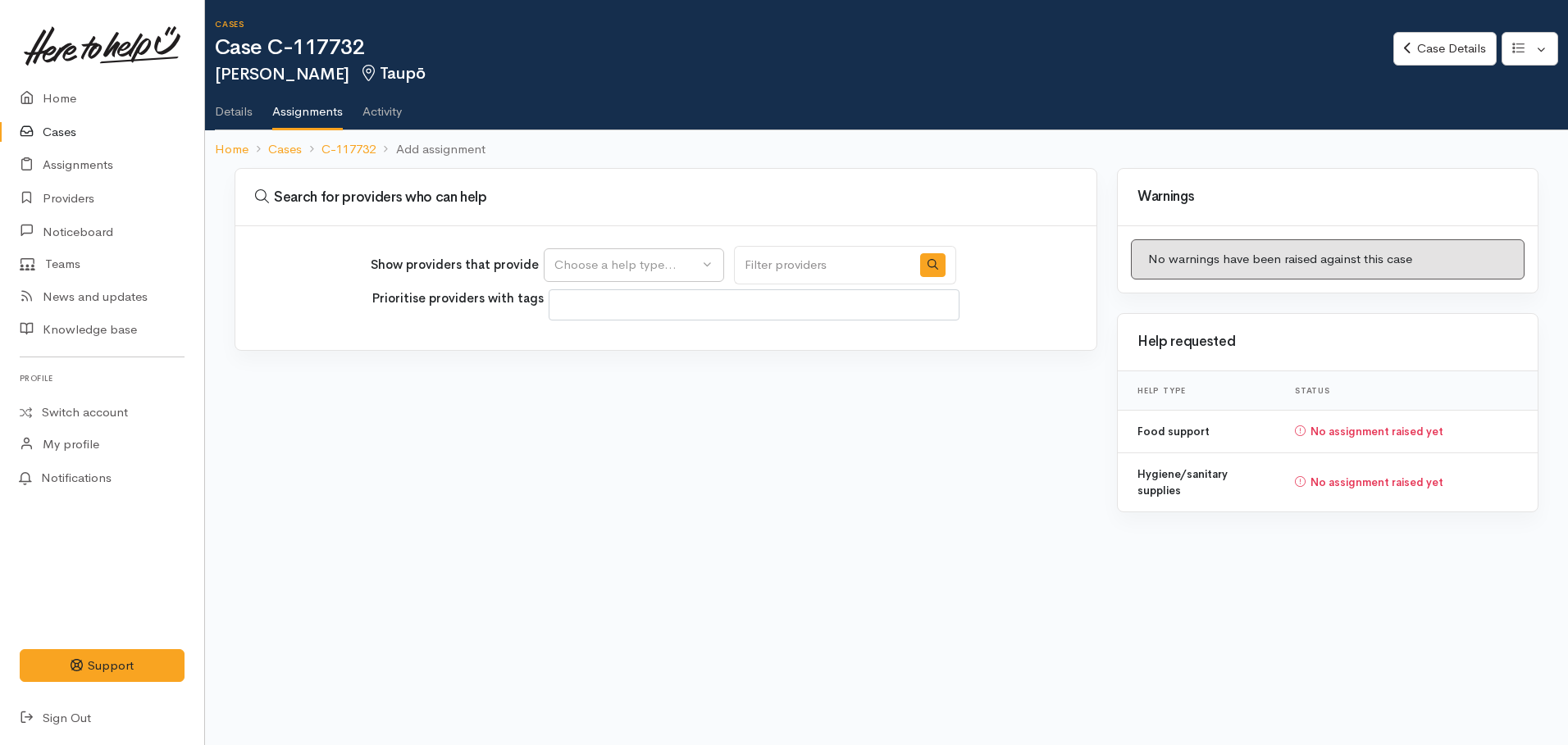
select select
click at [641, 261] on div "Choose a help type..." at bounding box center [626, 265] width 144 height 19
click at [599, 341] on span "Food support" at bounding box center [603, 343] width 77 height 19
select select "3"
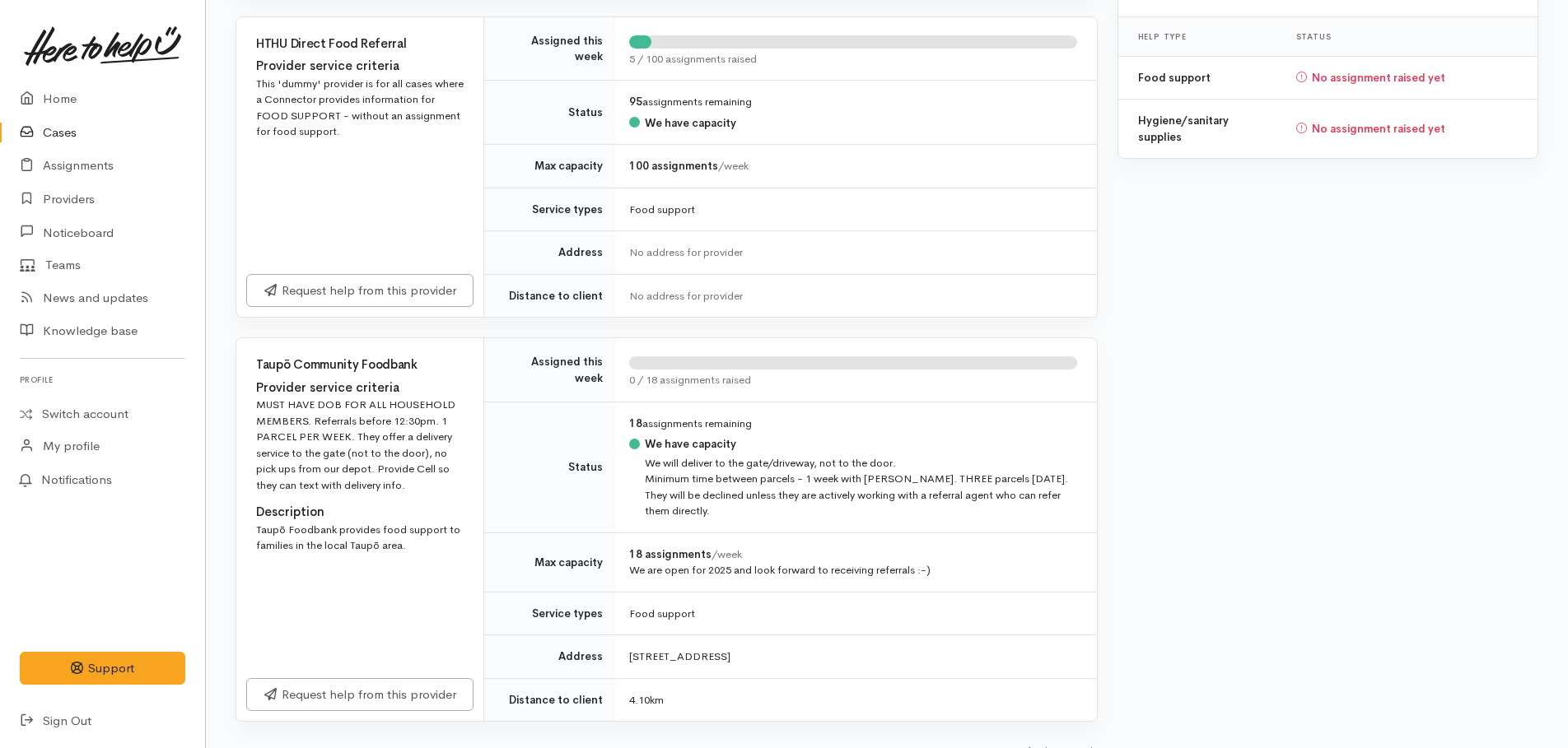
scroll to position [378, 0]
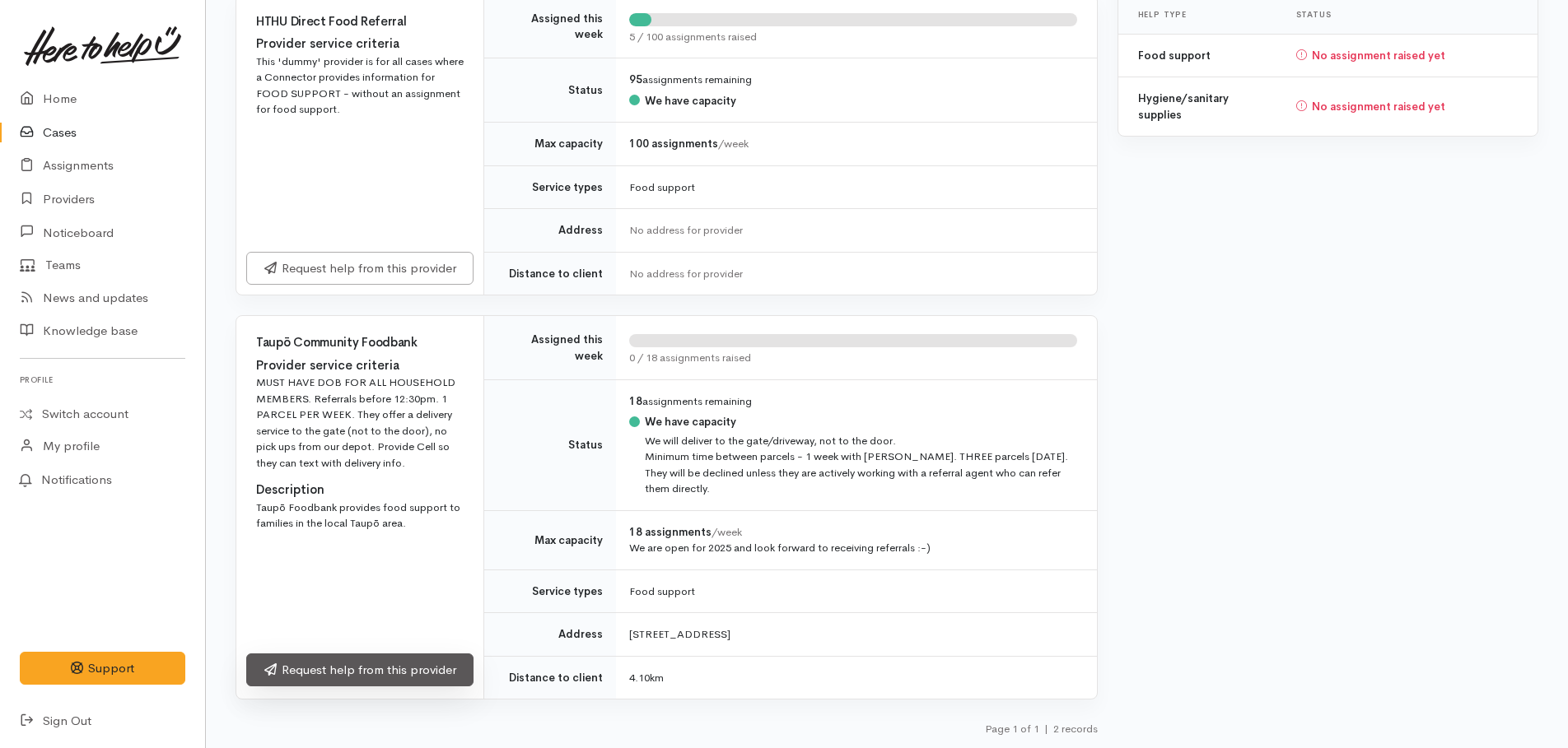
click at [363, 663] on link "Request help from this provider" at bounding box center [360, 670] width 227 height 34
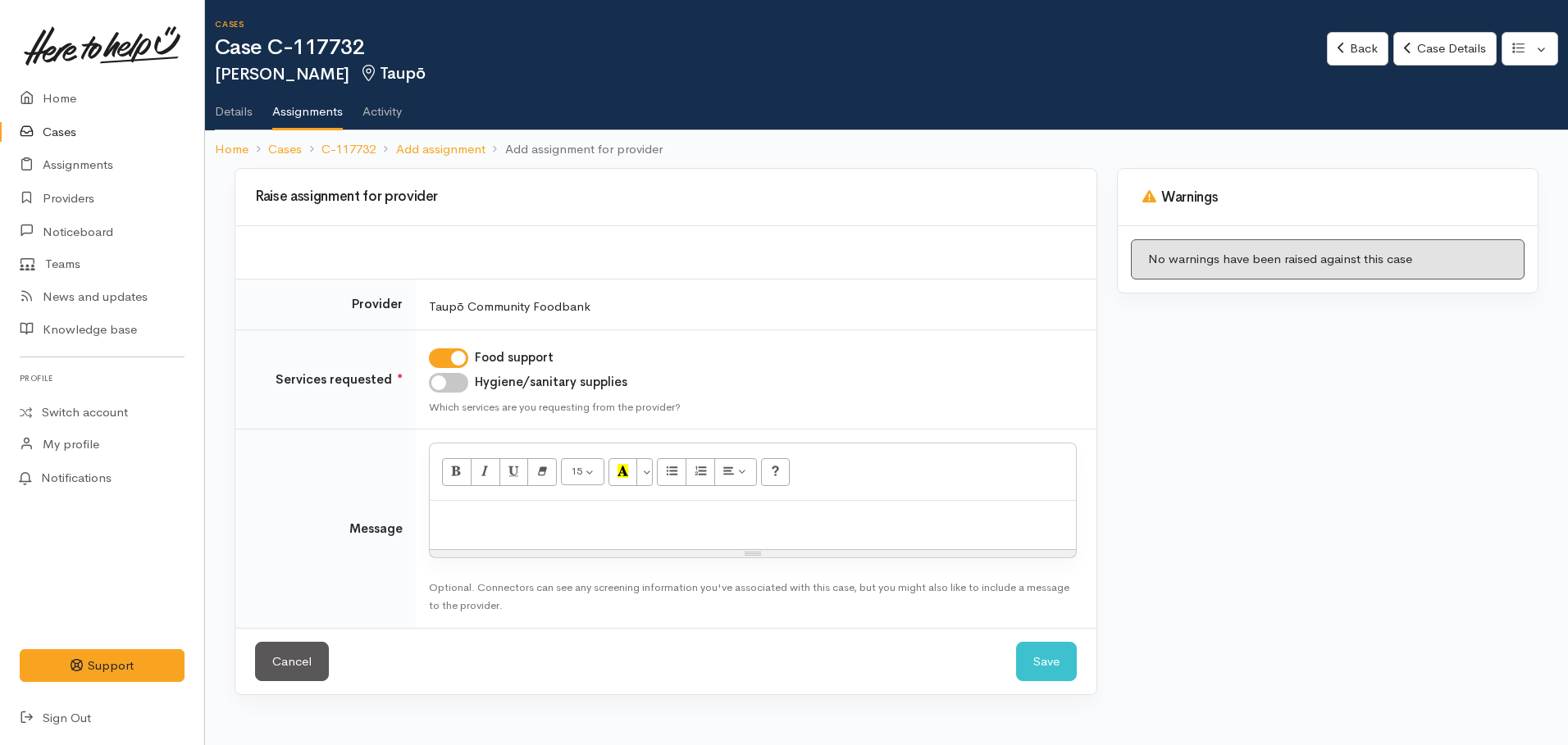
click at [438, 390] on input "Hygiene/sanitary supplies" at bounding box center [448, 383] width 39 height 20
checkbox input "true"
click at [474, 519] on p at bounding box center [753, 519] width 630 height 19
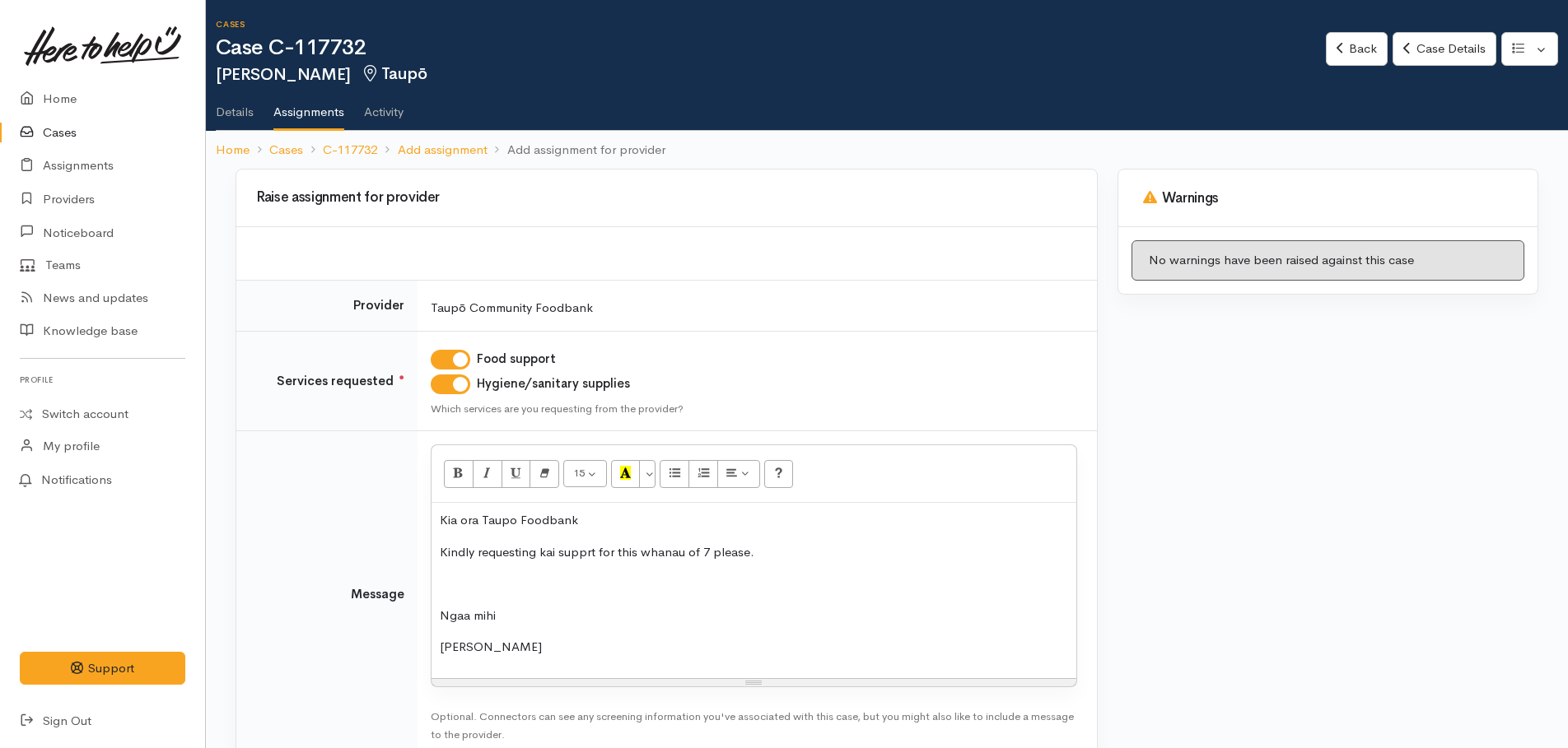
click at [467, 593] on p at bounding box center [754, 584] width 628 height 19
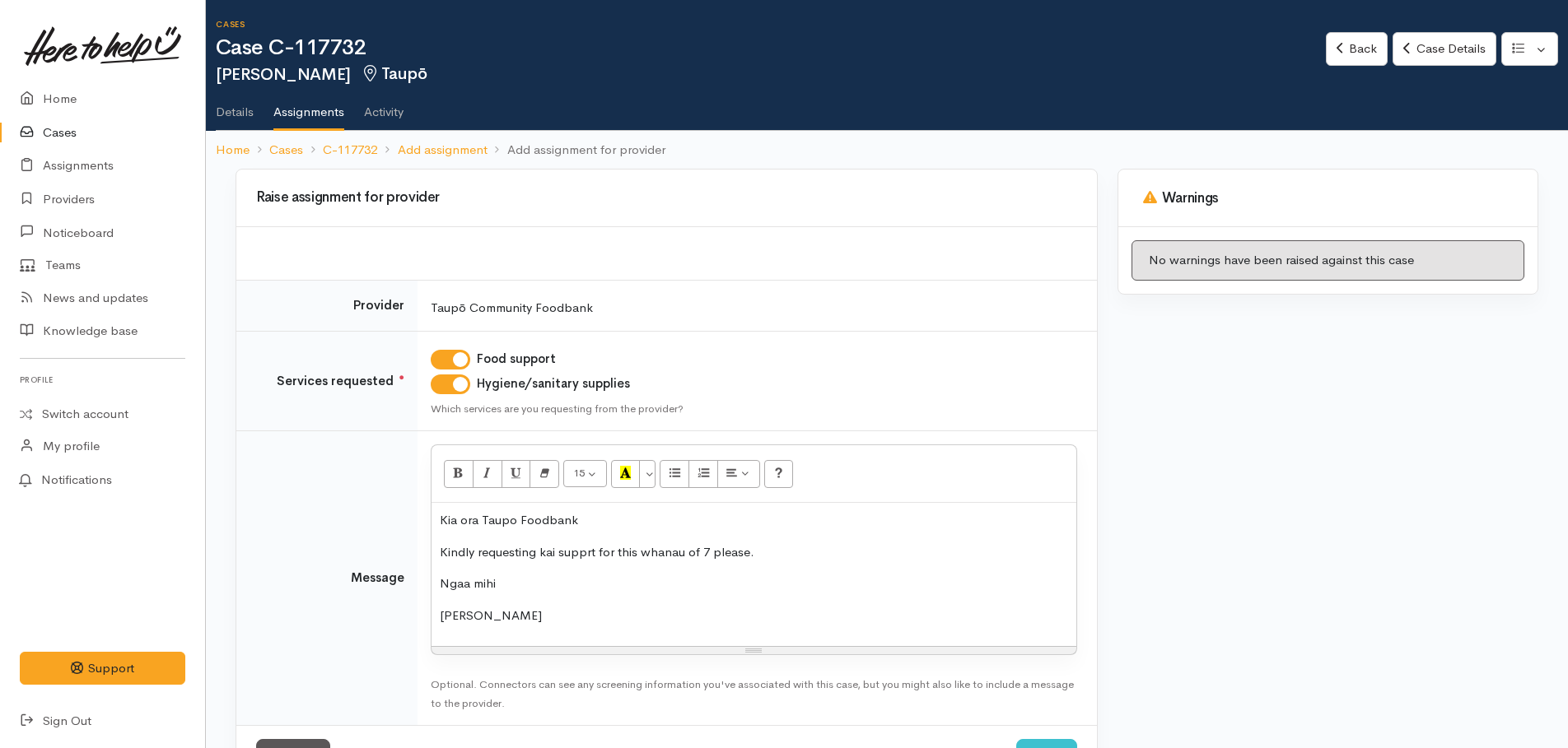
click at [583, 556] on p "Kindly requesting kai supprt for this whanau of 7 please." at bounding box center [754, 553] width 628 height 19
click at [586, 549] on p "Kindly requesting kai supprt for this whanau of 7 please." at bounding box center [754, 553] width 628 height 19
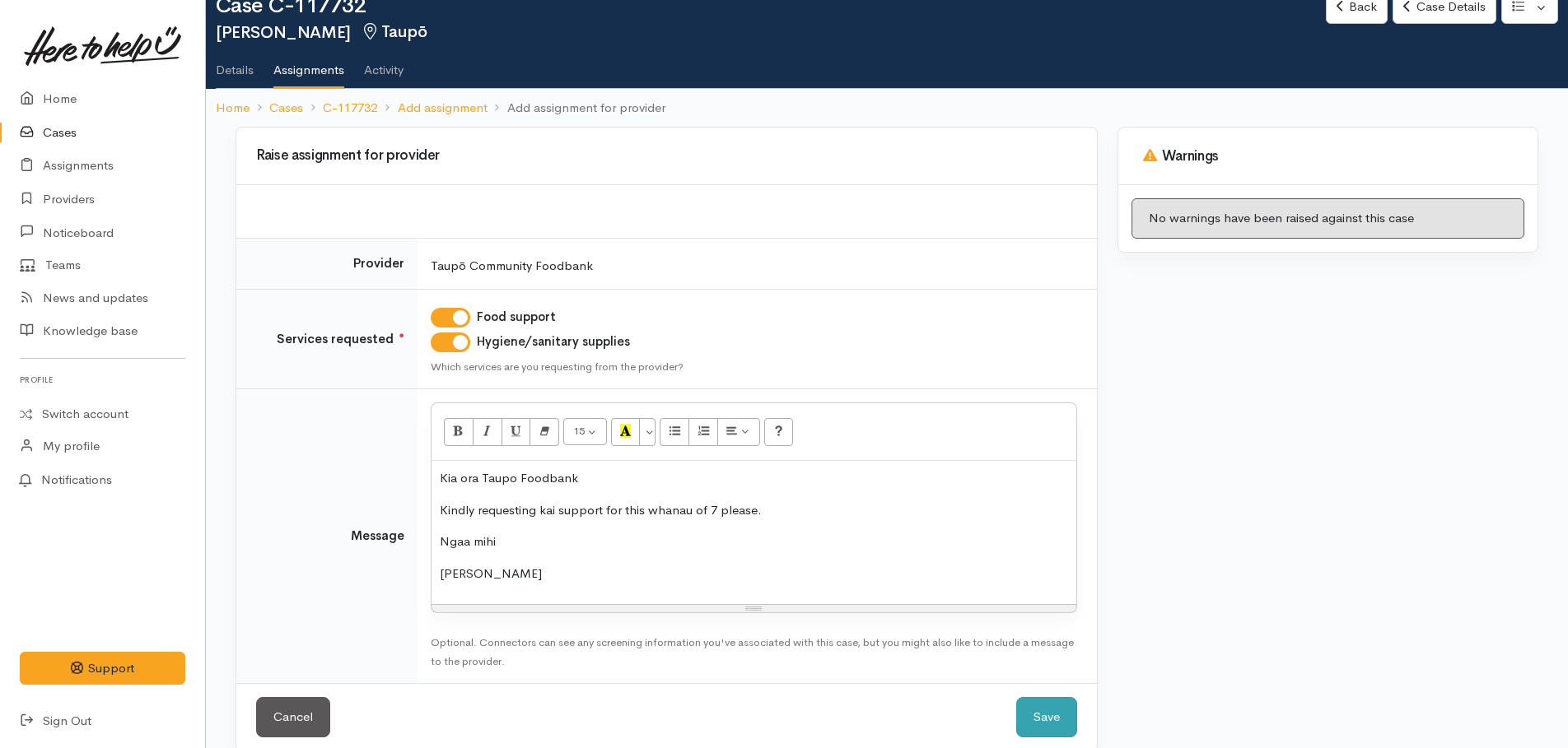
scroll to position [65, 0]
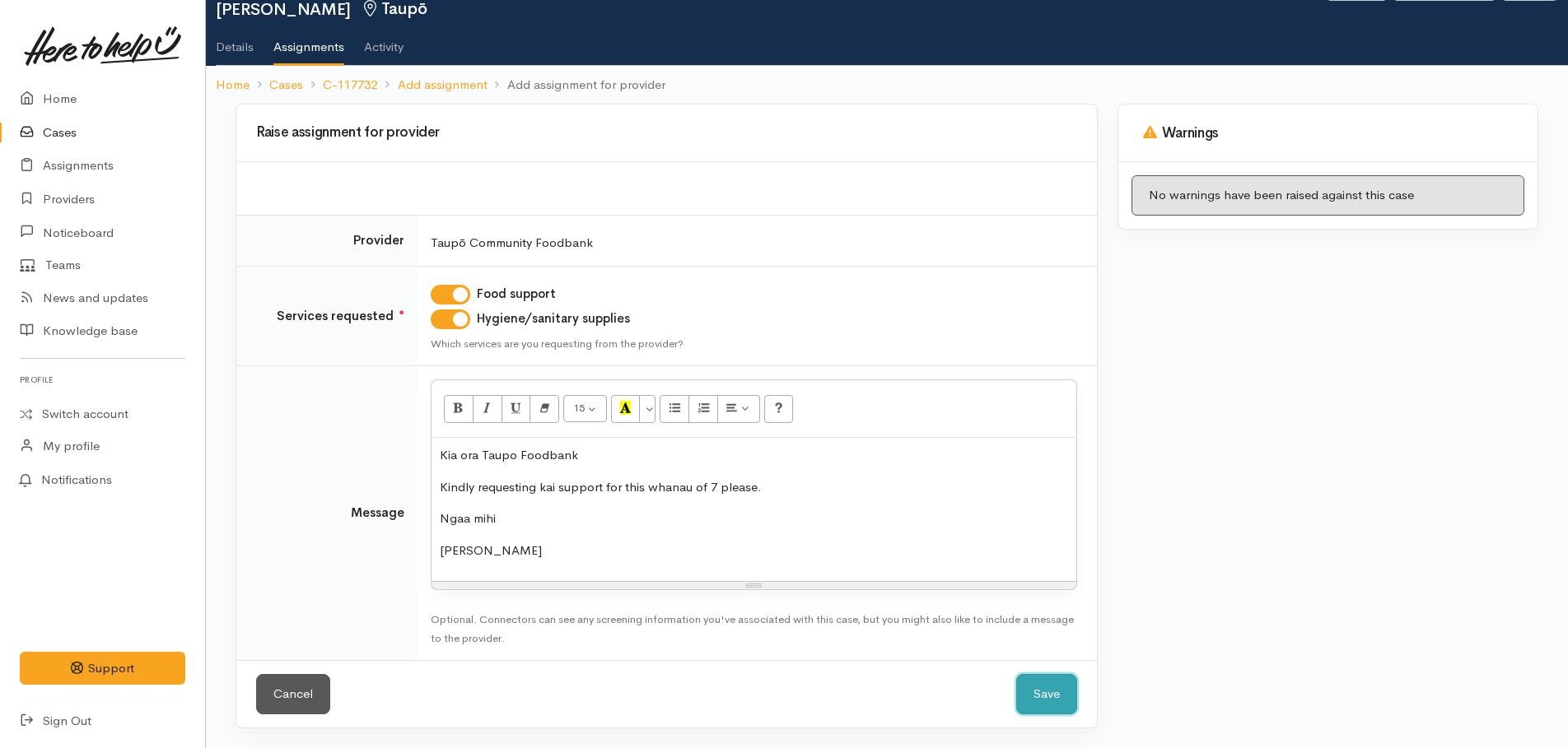
click at [1054, 690] on button "Save" at bounding box center [1046, 695] width 61 height 40
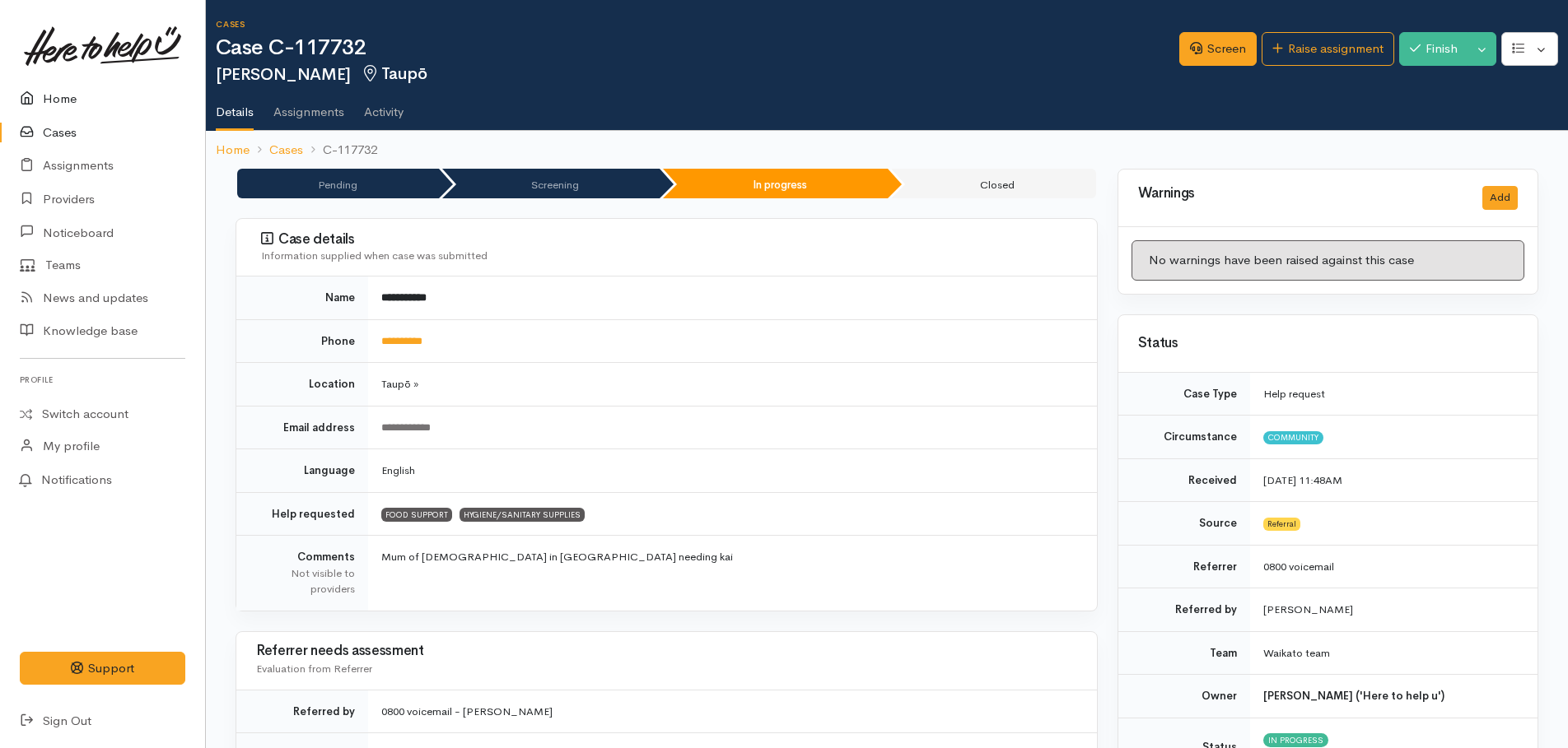
click at [69, 97] on link "Home" at bounding box center [103, 99] width 205 height 34
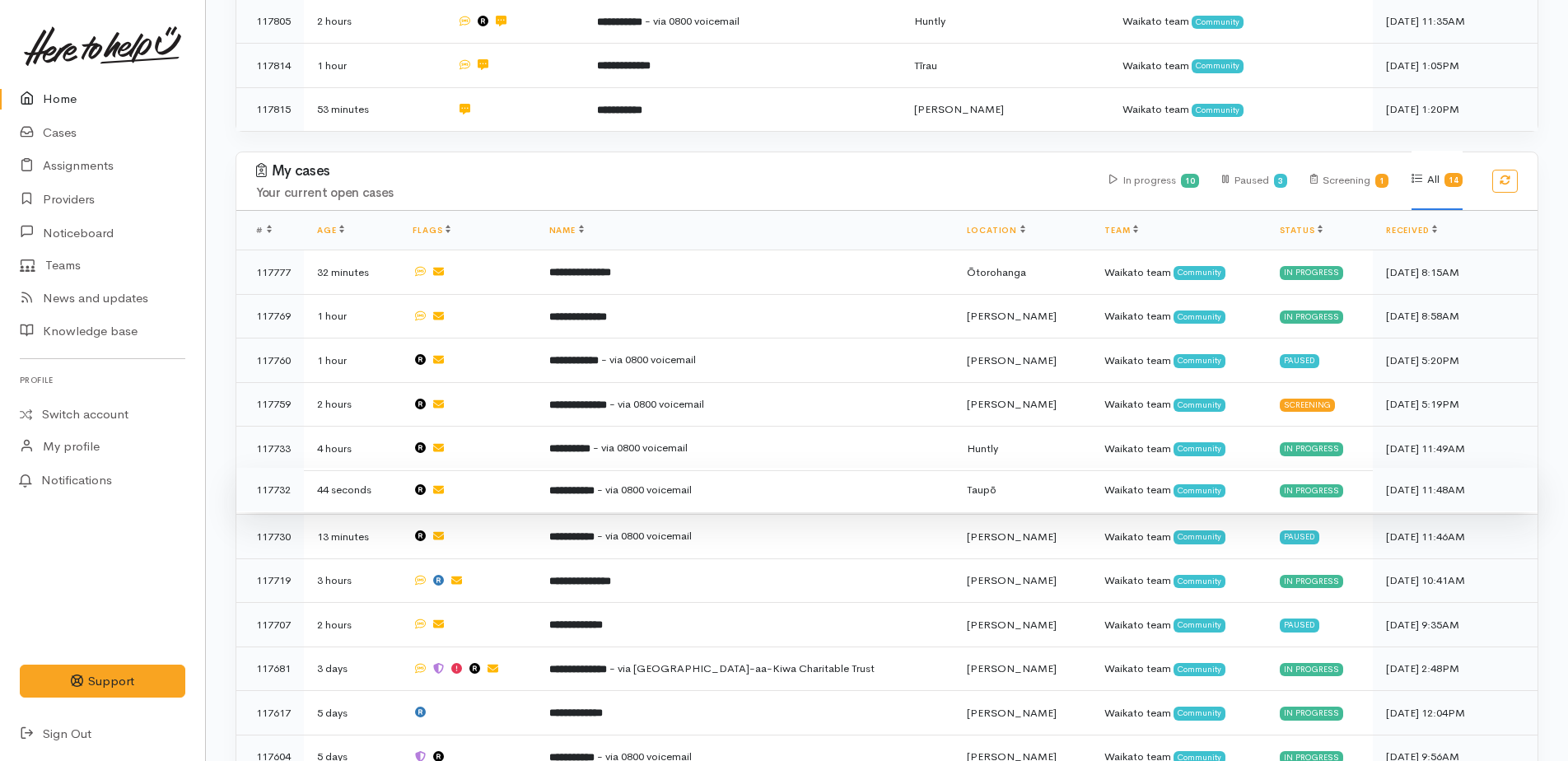
scroll to position [646, 0]
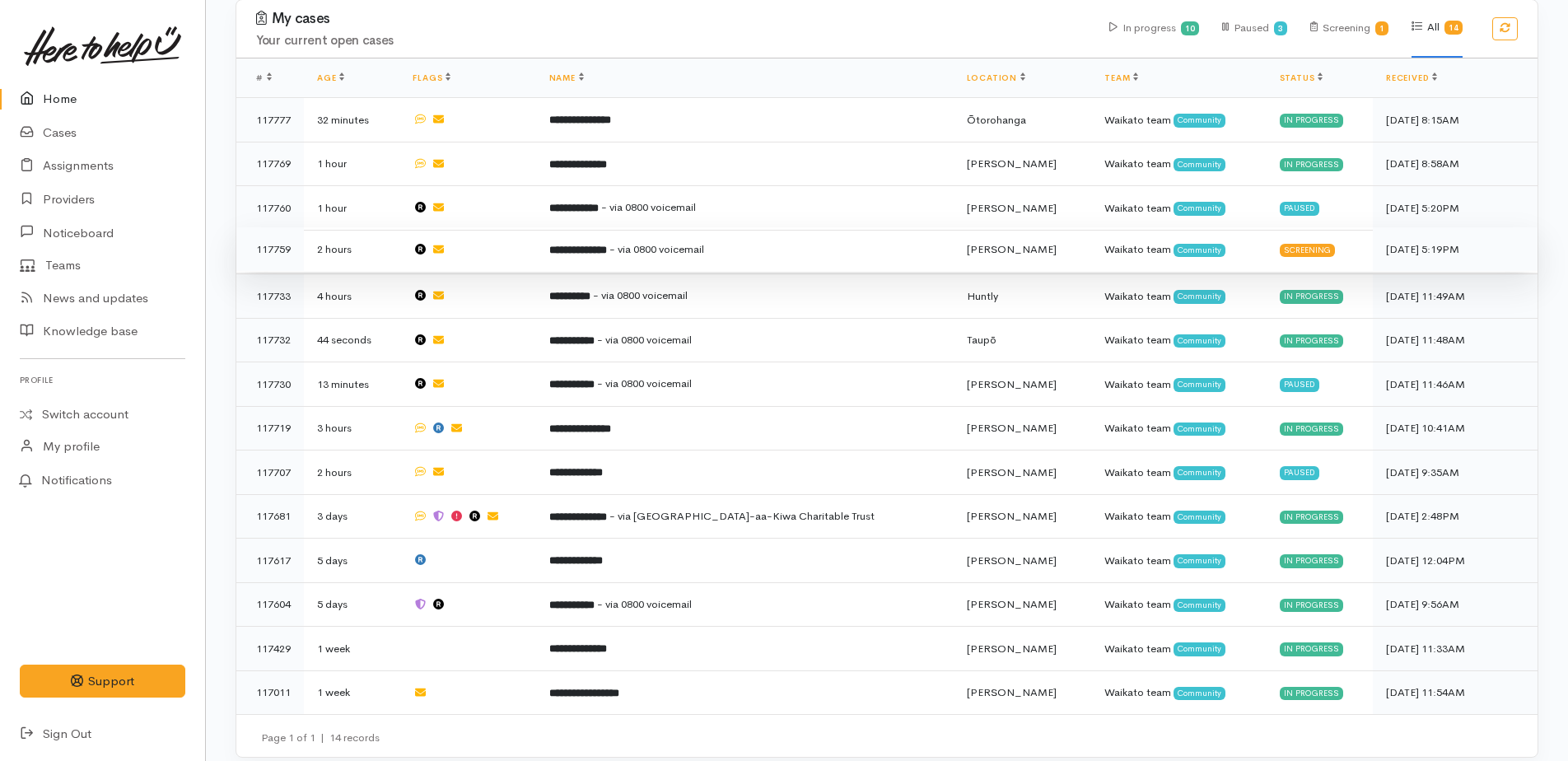
click at [607, 245] on b "**********" at bounding box center [578, 250] width 58 height 11
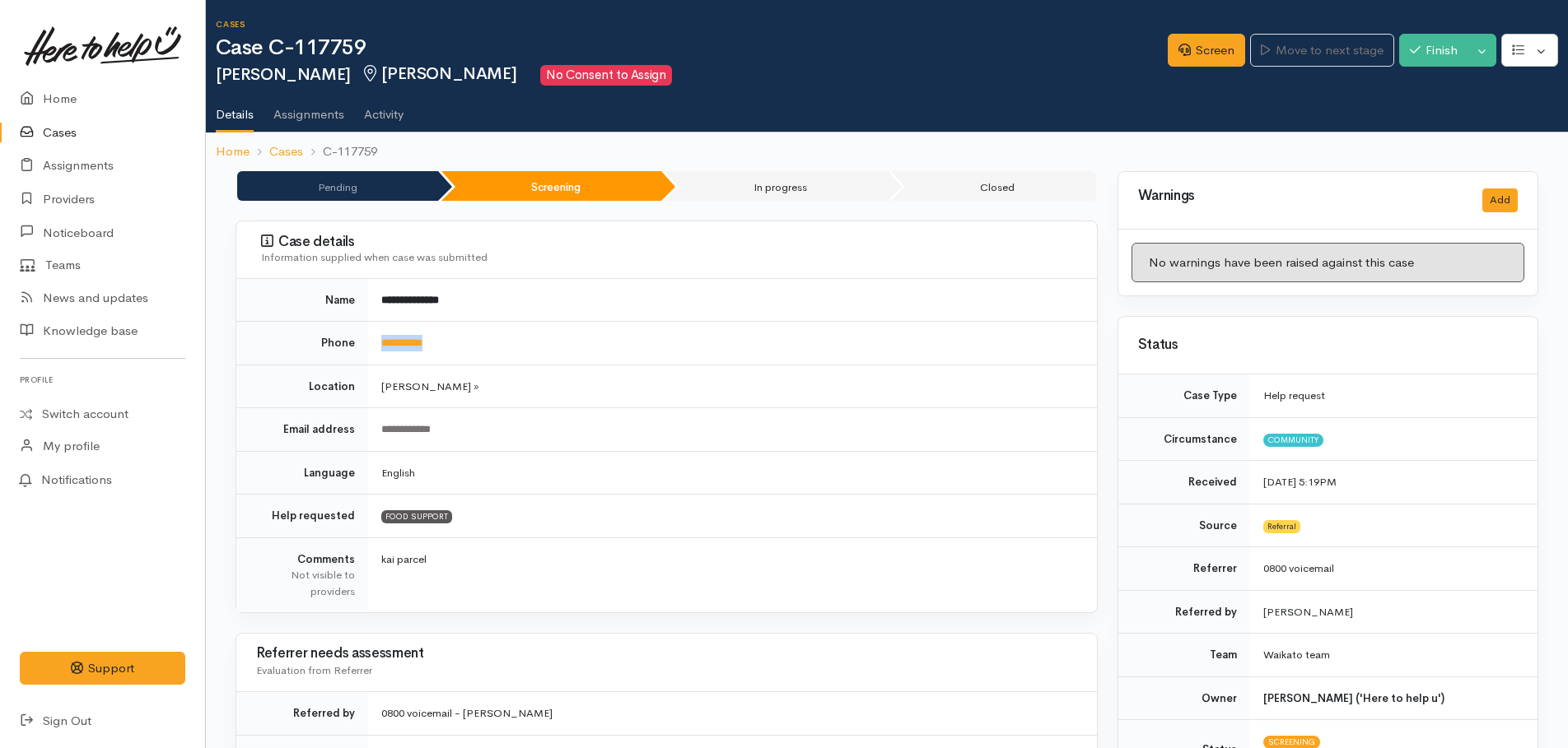
drag, startPoint x: 473, startPoint y: 331, endPoint x: 372, endPoint y: 336, distance: 101.1
click at [372, 336] on td "**********" at bounding box center [732, 344] width 729 height 44
drag, startPoint x: 372, startPoint y: 336, endPoint x: 384, endPoint y: 337, distance: 12.0
copy link "**********"
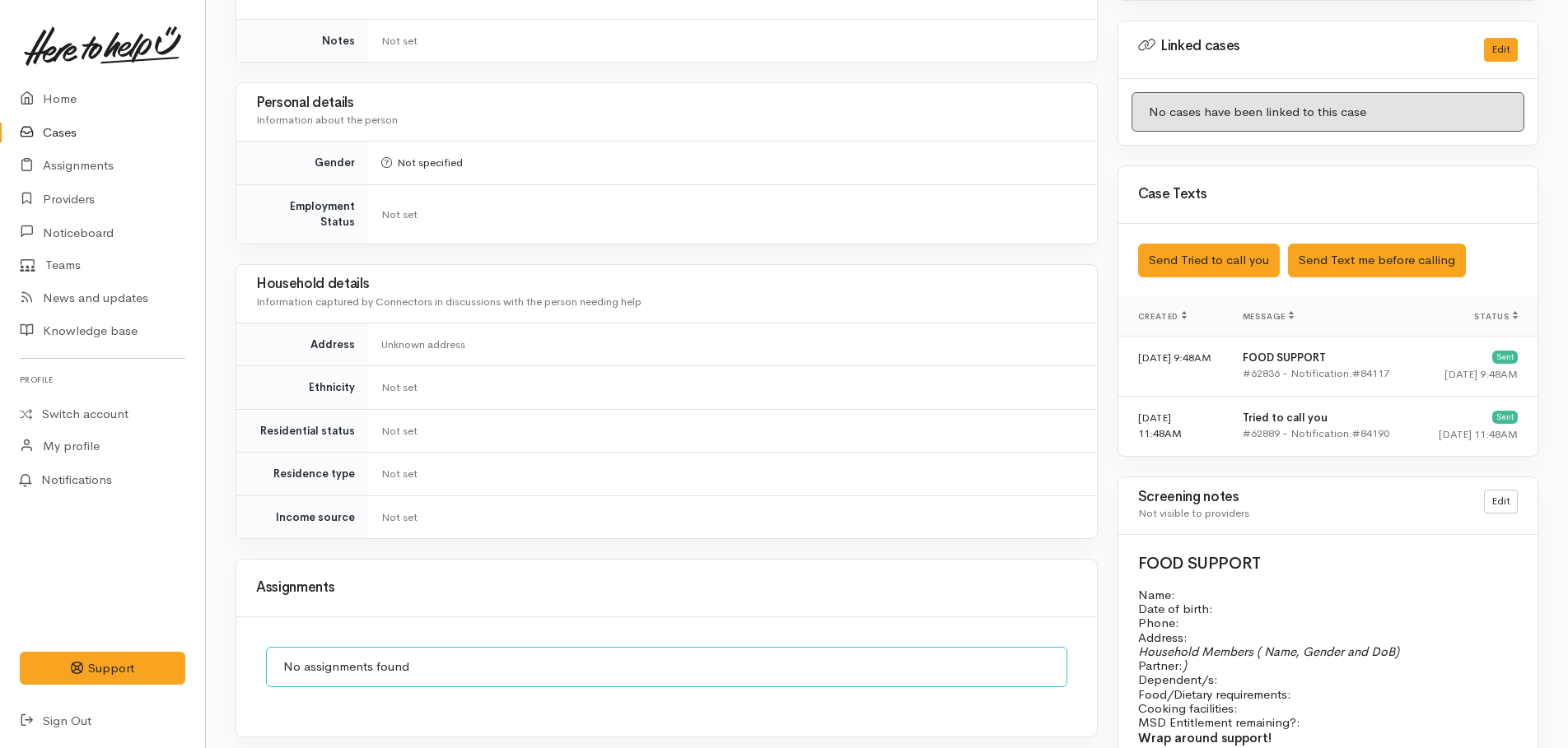
scroll to position [906, 0]
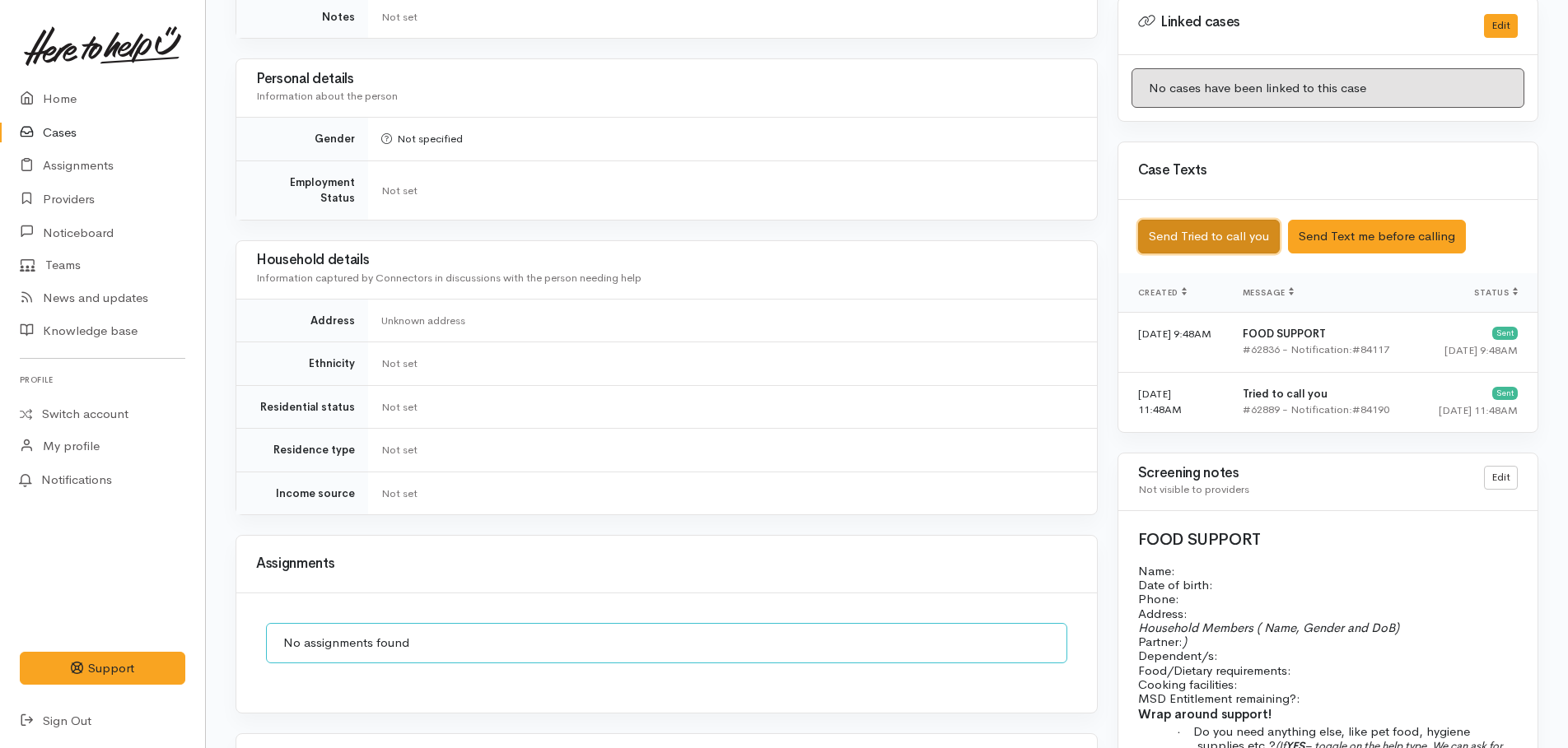
click at [1184, 224] on button "Send Tried to call you" at bounding box center [1209, 236] width 141 height 34
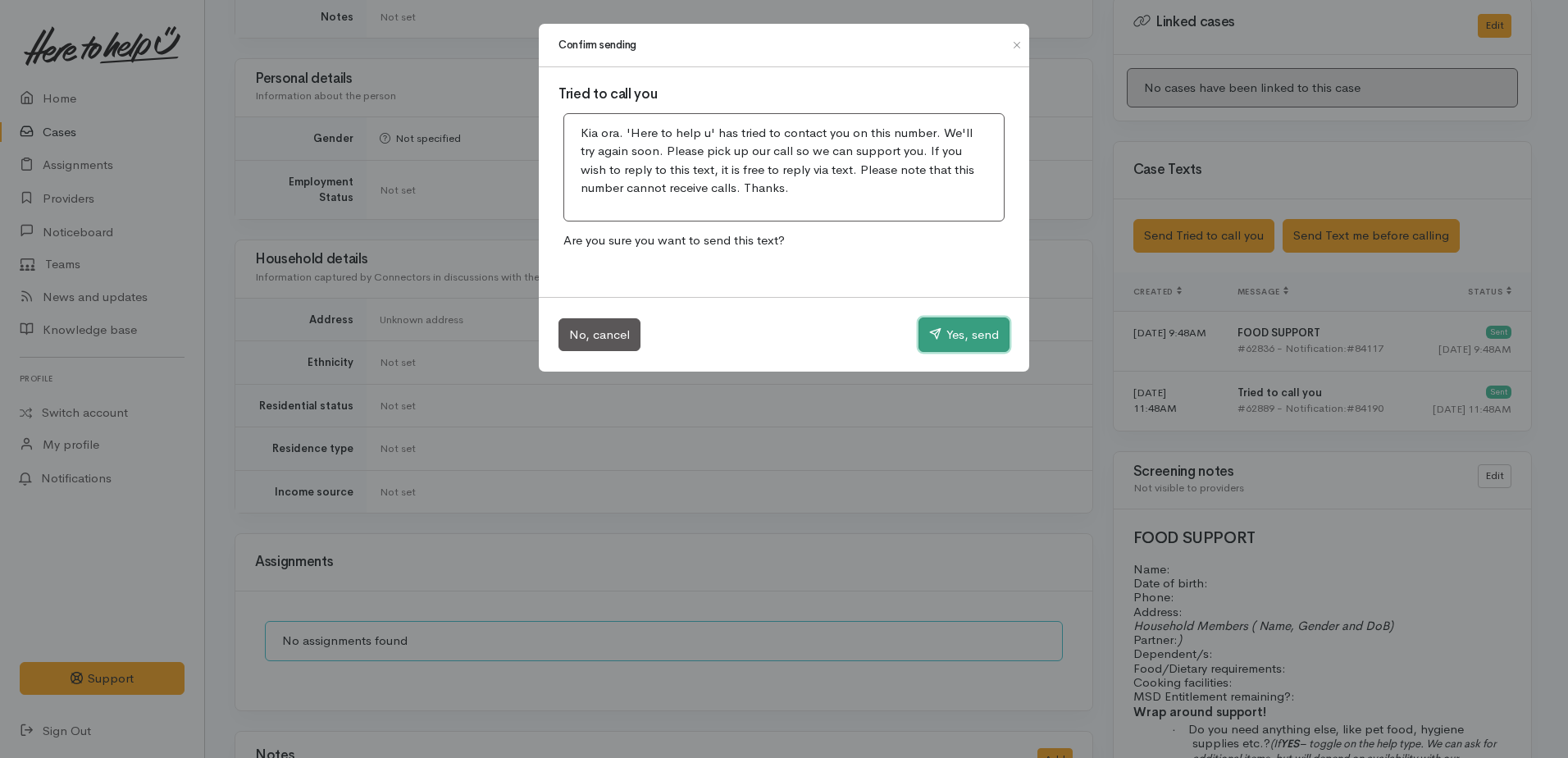
click at [990, 337] on button "Yes, send" at bounding box center [964, 335] width 91 height 35
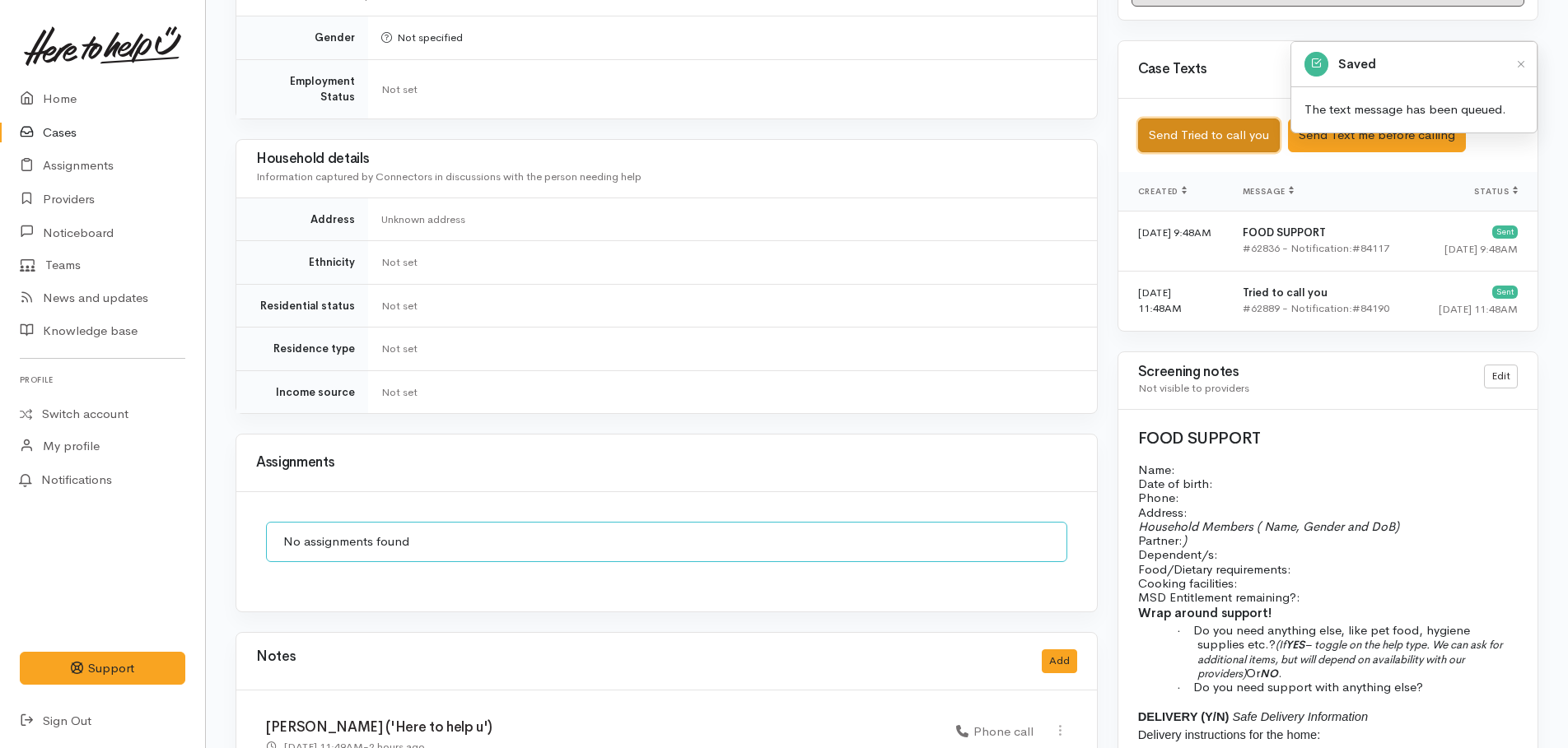
scroll to position [1124, 0]
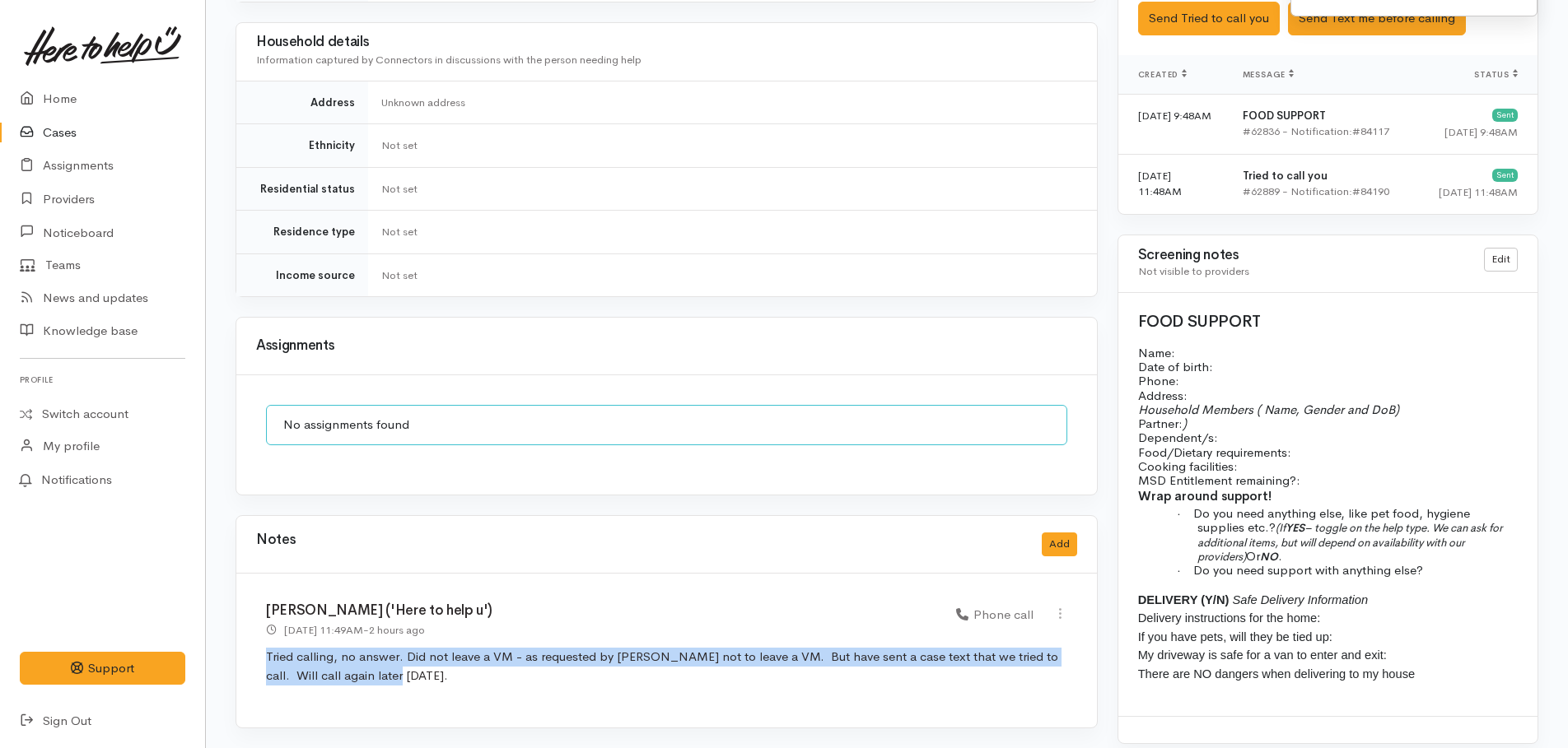
drag, startPoint x: 263, startPoint y: 634, endPoint x: 383, endPoint y: 661, distance: 123.0
click at [383, 661] on div "[PERSON_NAME] ('Here to help u') [DATE] 11:49AM - 2 hours ago Phone call" at bounding box center [667, 651] width 861 height 154
drag, startPoint x: 383, startPoint y: 661, endPoint x: 334, endPoint y: 650, distance: 50.2
copy p "Tried calling, no answer. Did not leave a VM - as requested by [PERSON_NAME] no…"
click at [1061, 533] on button "Add" at bounding box center [1059, 544] width 36 height 24
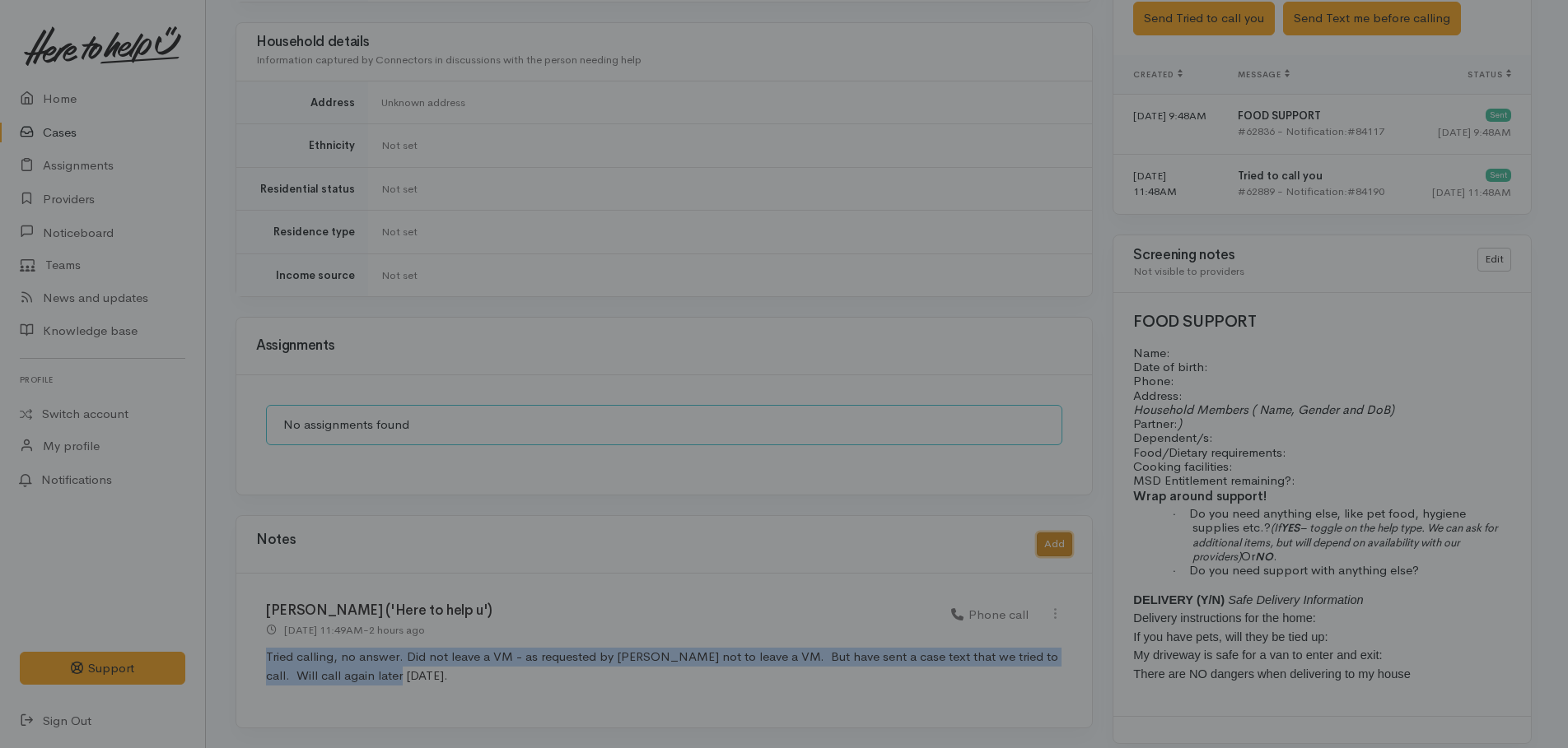
scroll to position [1111, 0]
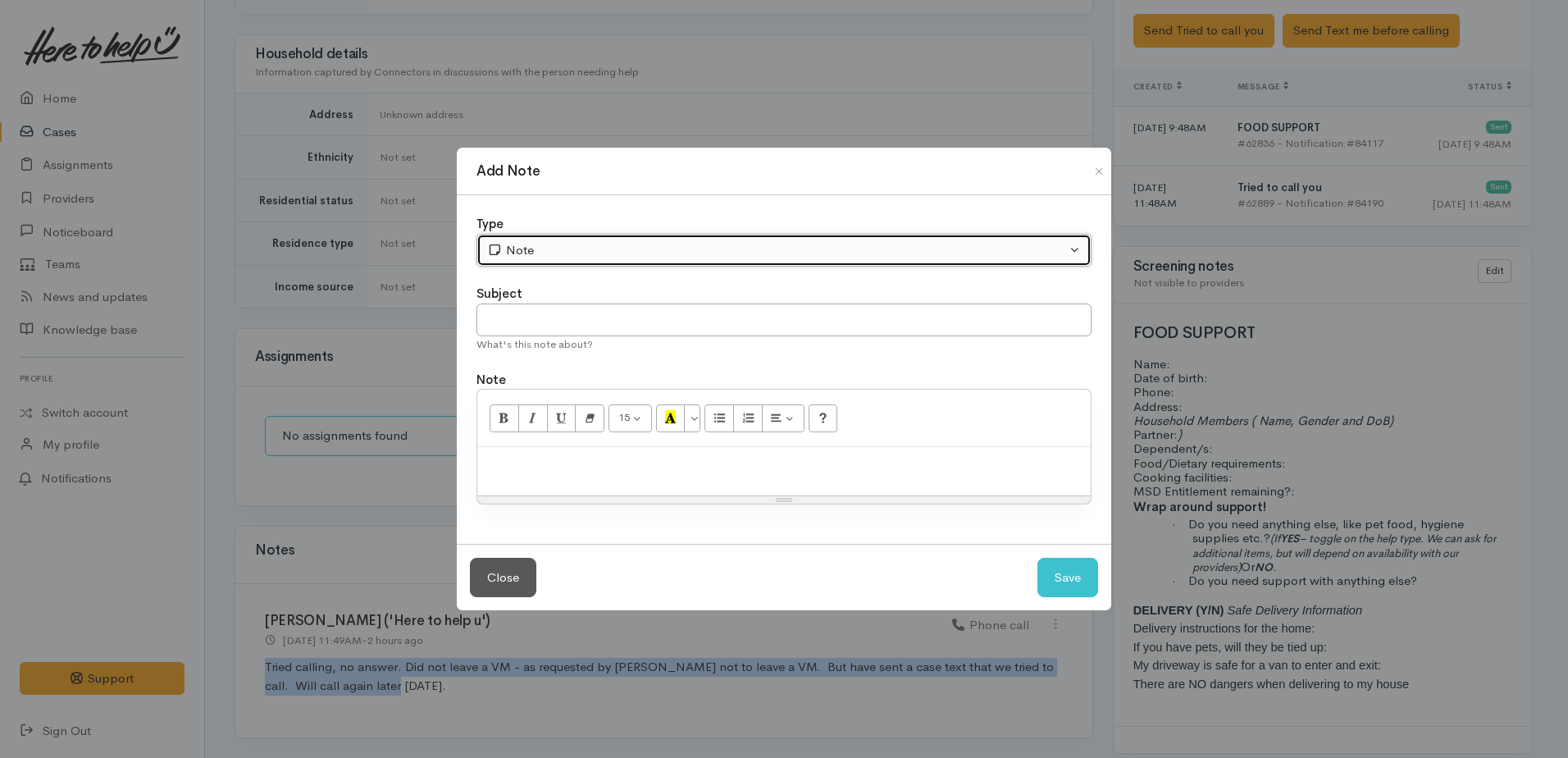
click at [541, 256] on div "Note" at bounding box center [776, 250] width 579 height 19
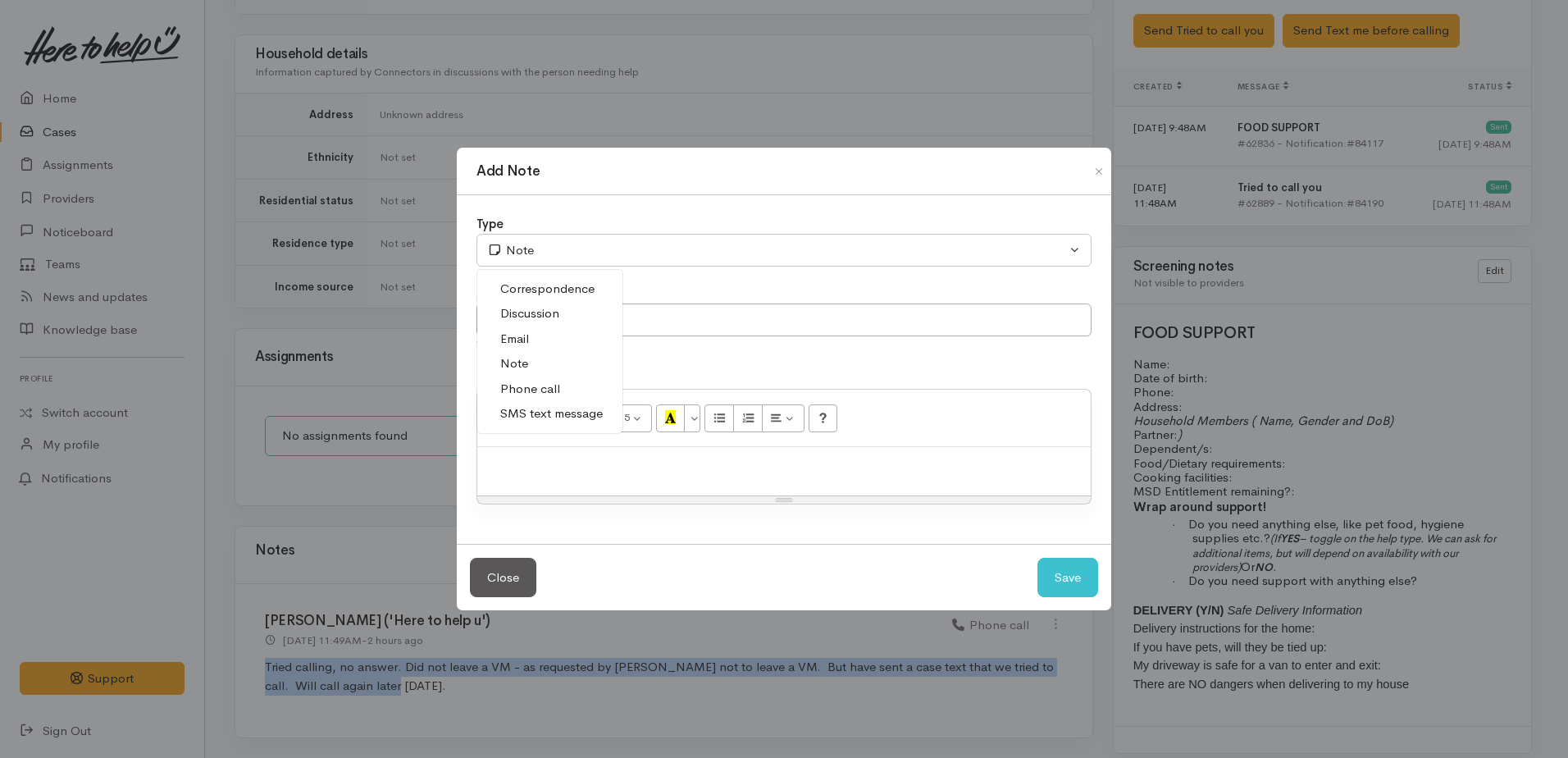
click at [535, 392] on span "Phone call" at bounding box center [531, 389] width 60 height 19
select select "3"
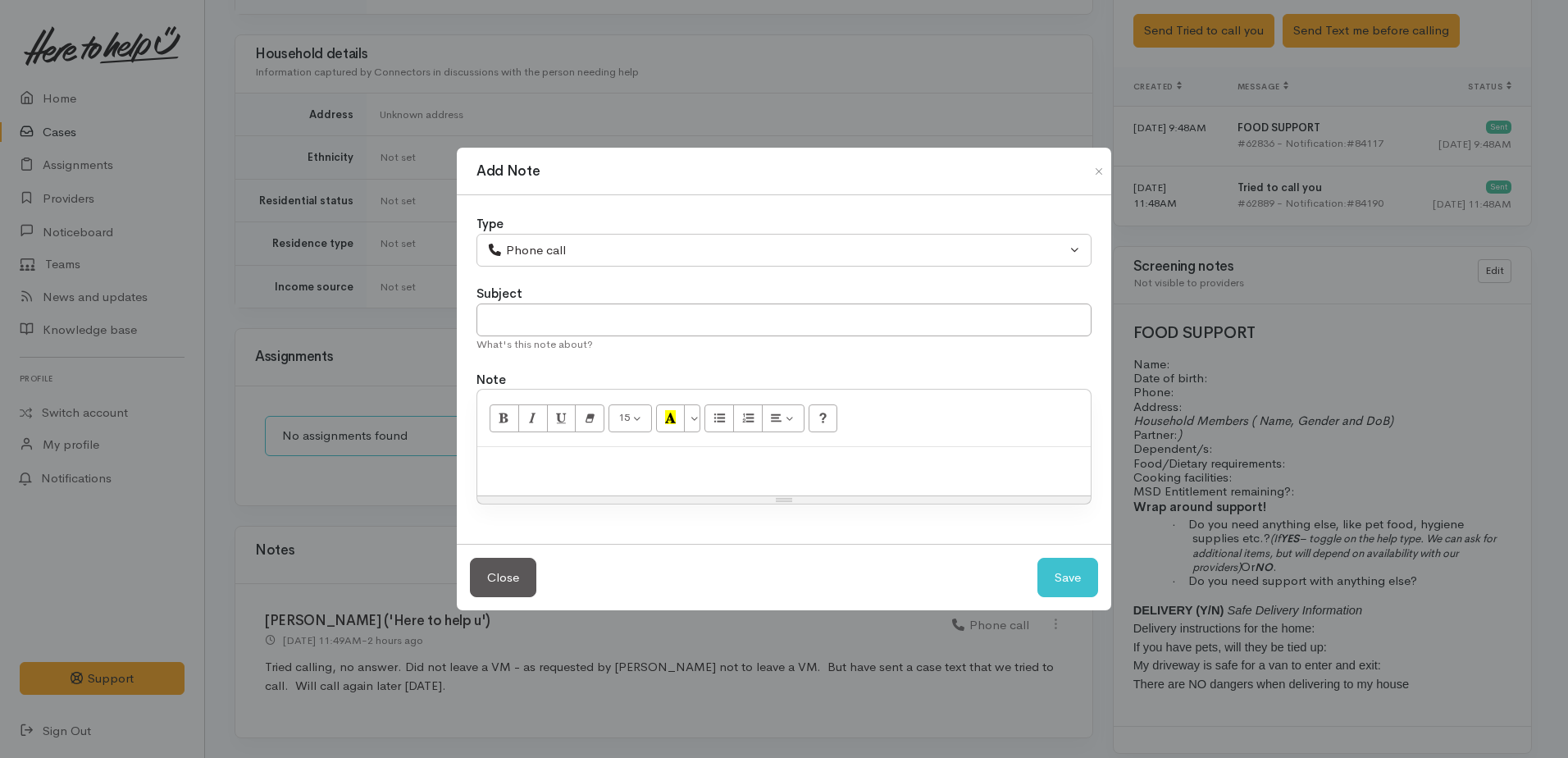
paste div
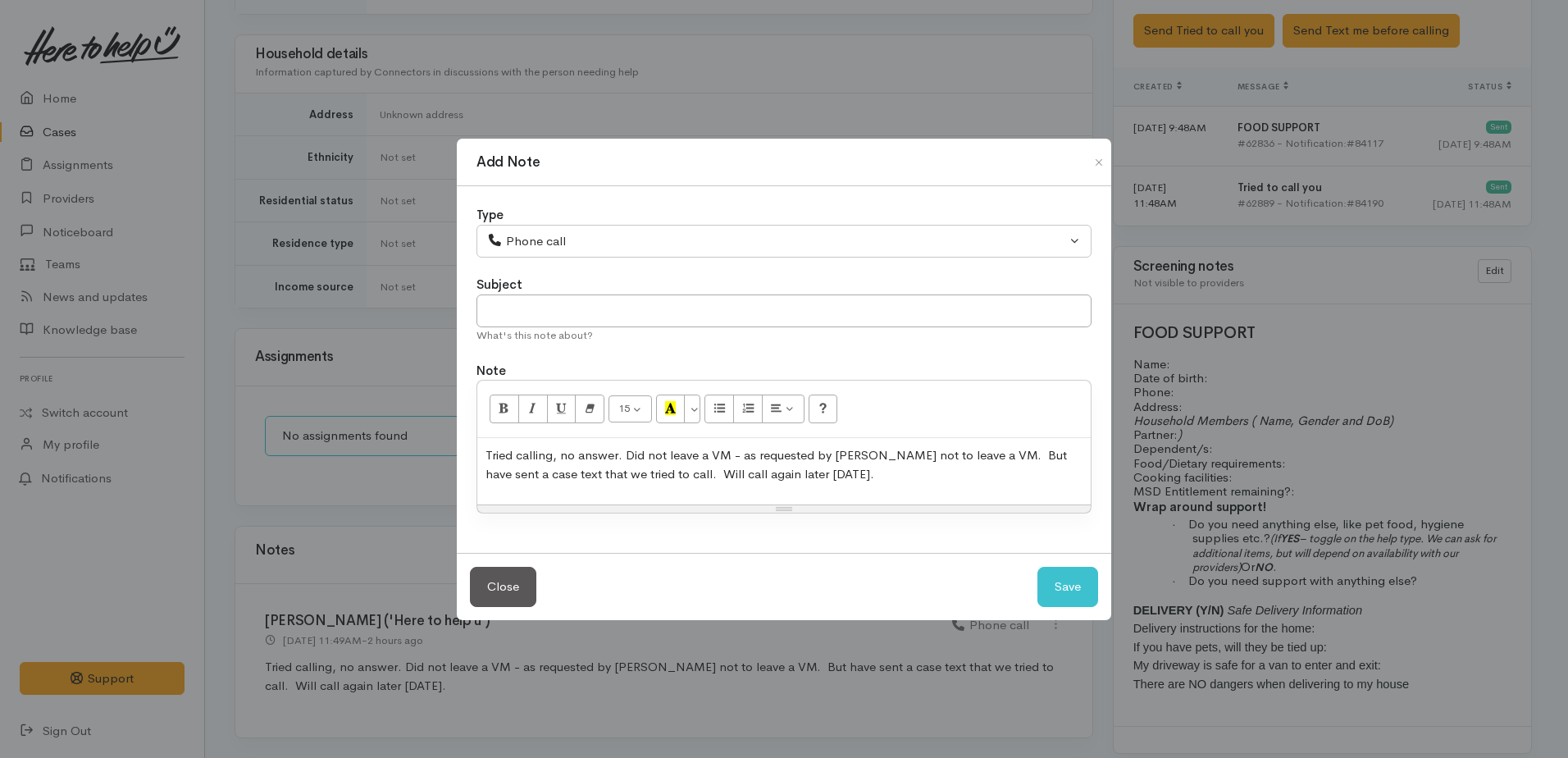
click at [624, 450] on span "Tried calling, no answer. Did not leave a VM - as requested by [PERSON_NAME] no…" at bounding box center [776, 464] width 582 height 35
click at [1023, 451] on span "Tried calling, went straight to VM. Did not leave a VM - as requested by [PERSO…" at bounding box center [776, 464] width 582 height 35
click at [1016, 460] on span "Tried calling, went straight to VM. Did not leave a VM - as requested by [PERSO…" at bounding box center [770, 464] width 569 height 35
click at [745, 476] on span "Tried calling, went straight to VM. Did not leave a VM - as requested by [PERSO…" at bounding box center [784, 464] width 596 height 35
click at [1043, 577] on button "Save" at bounding box center [1068, 587] width 60 height 40
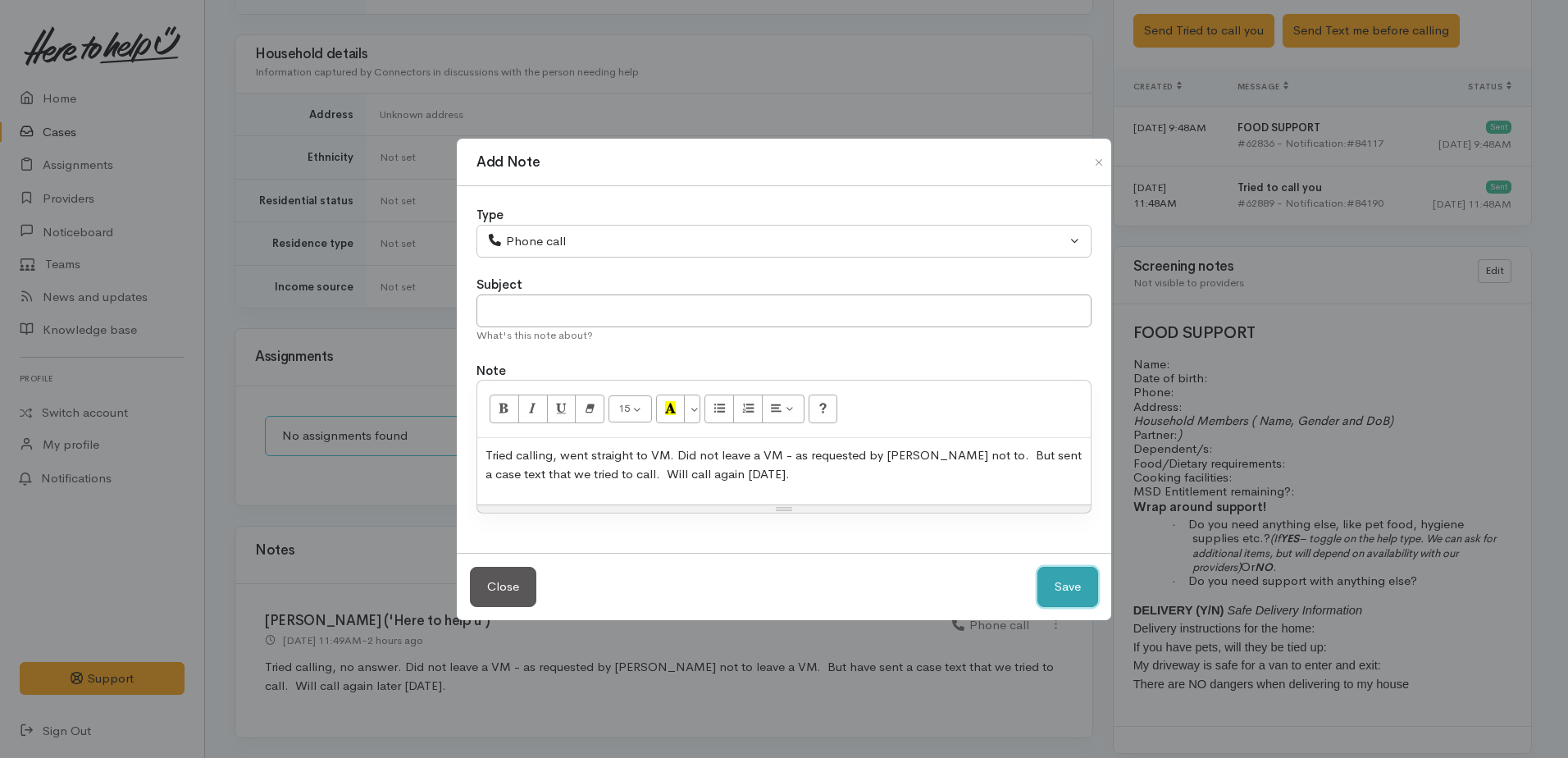
select select "1"
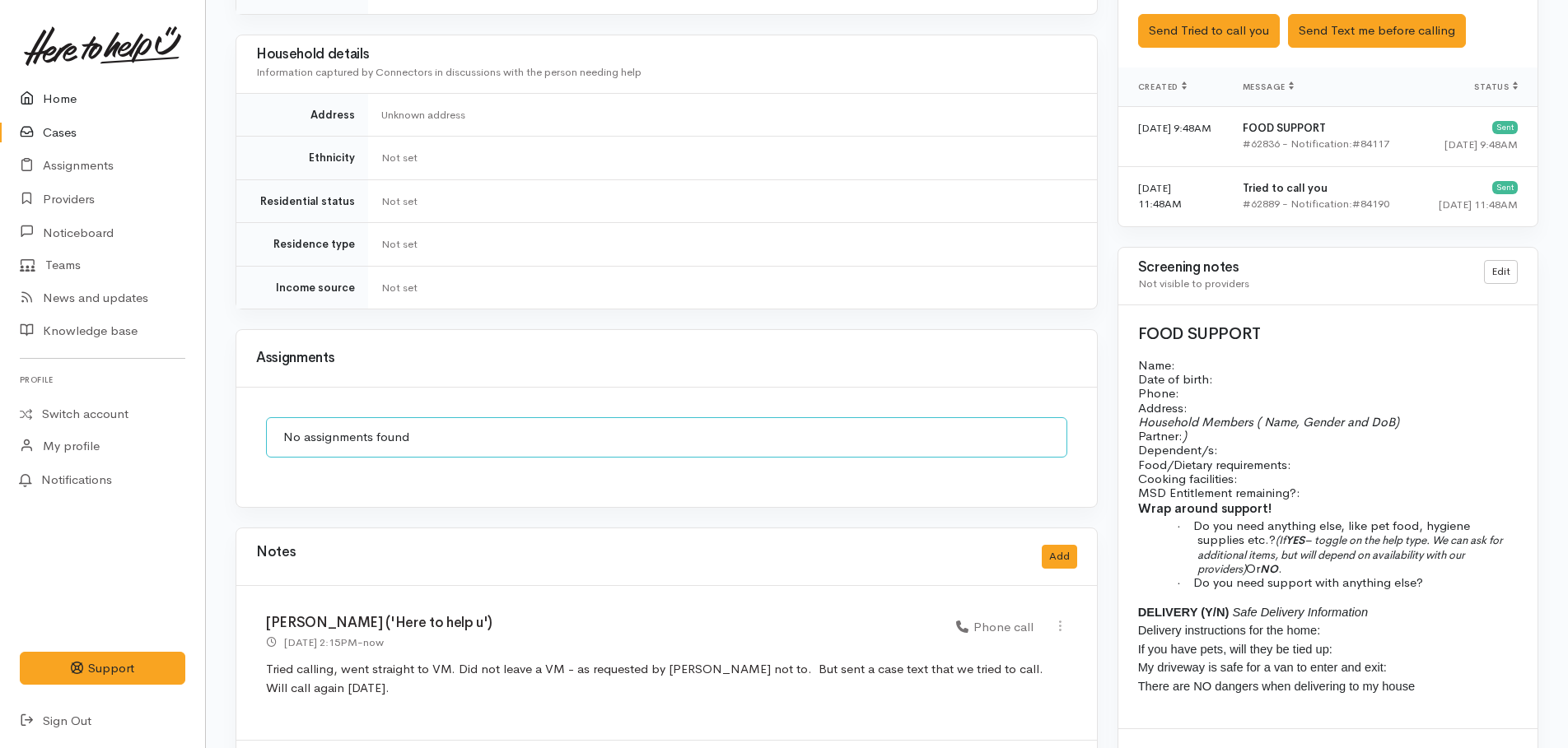
click at [73, 104] on link "Home" at bounding box center [103, 99] width 205 height 34
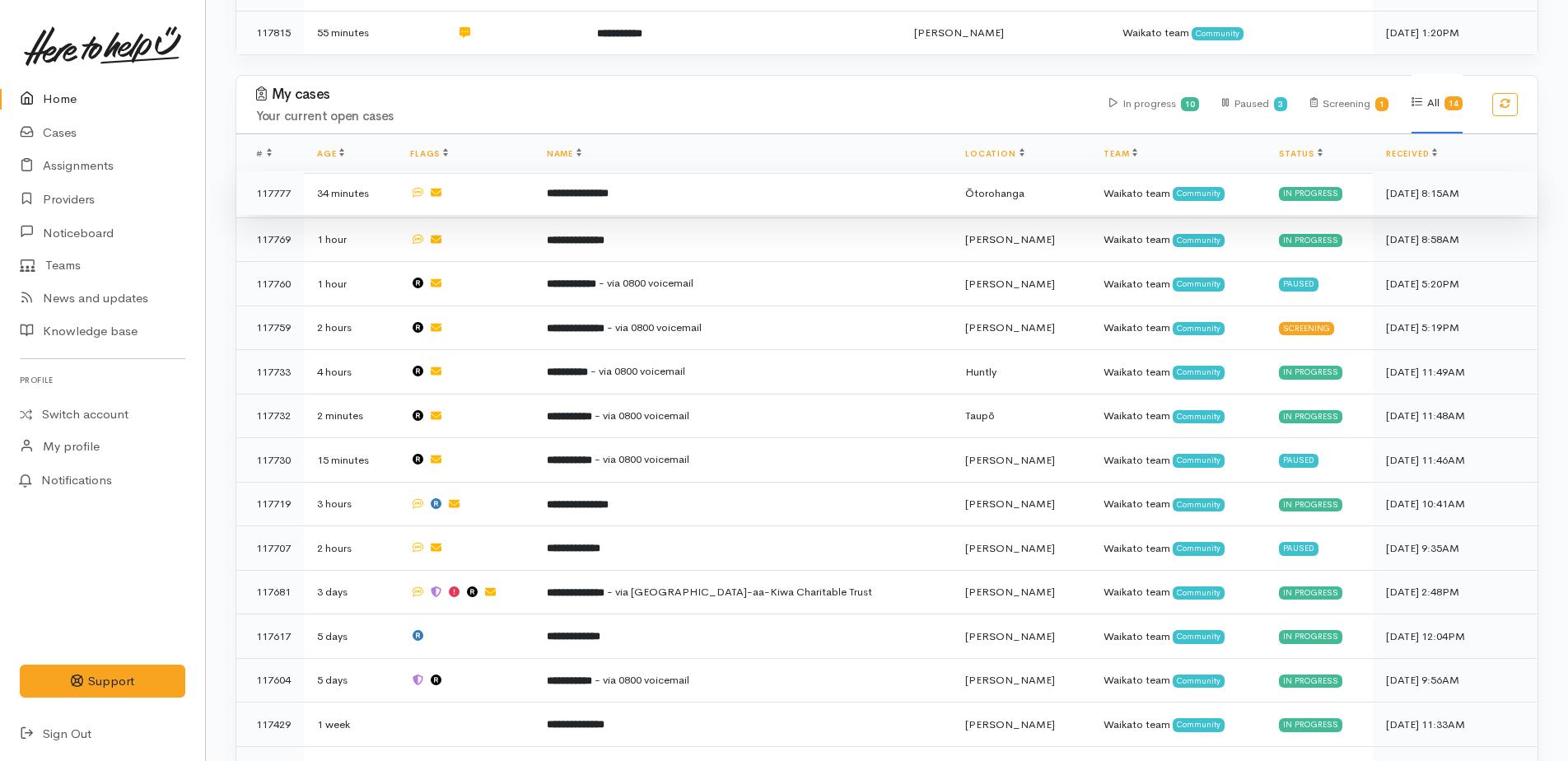
scroll to position [577, 0]
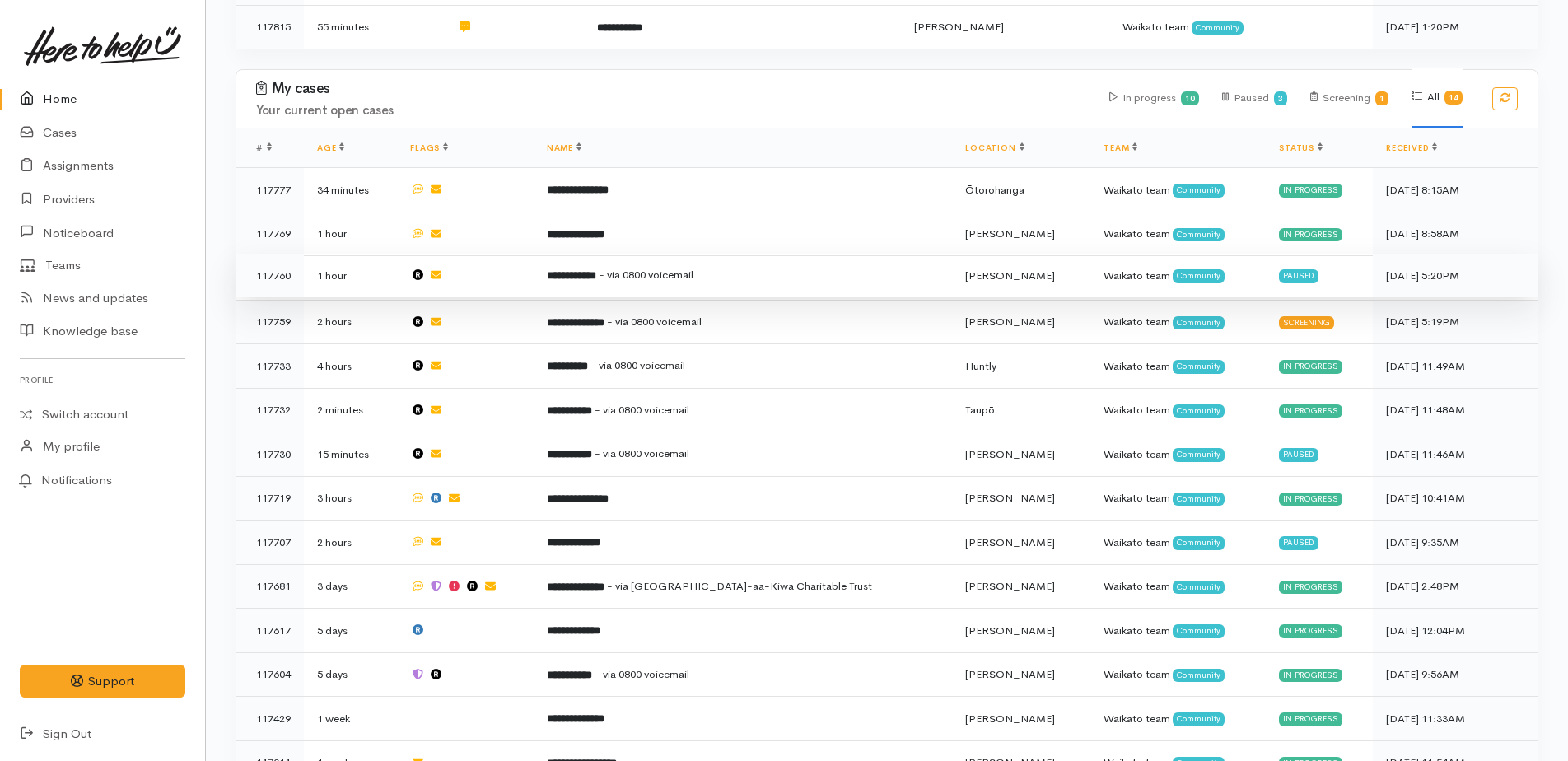
click at [596, 270] on b "**********" at bounding box center [571, 276] width 50 height 11
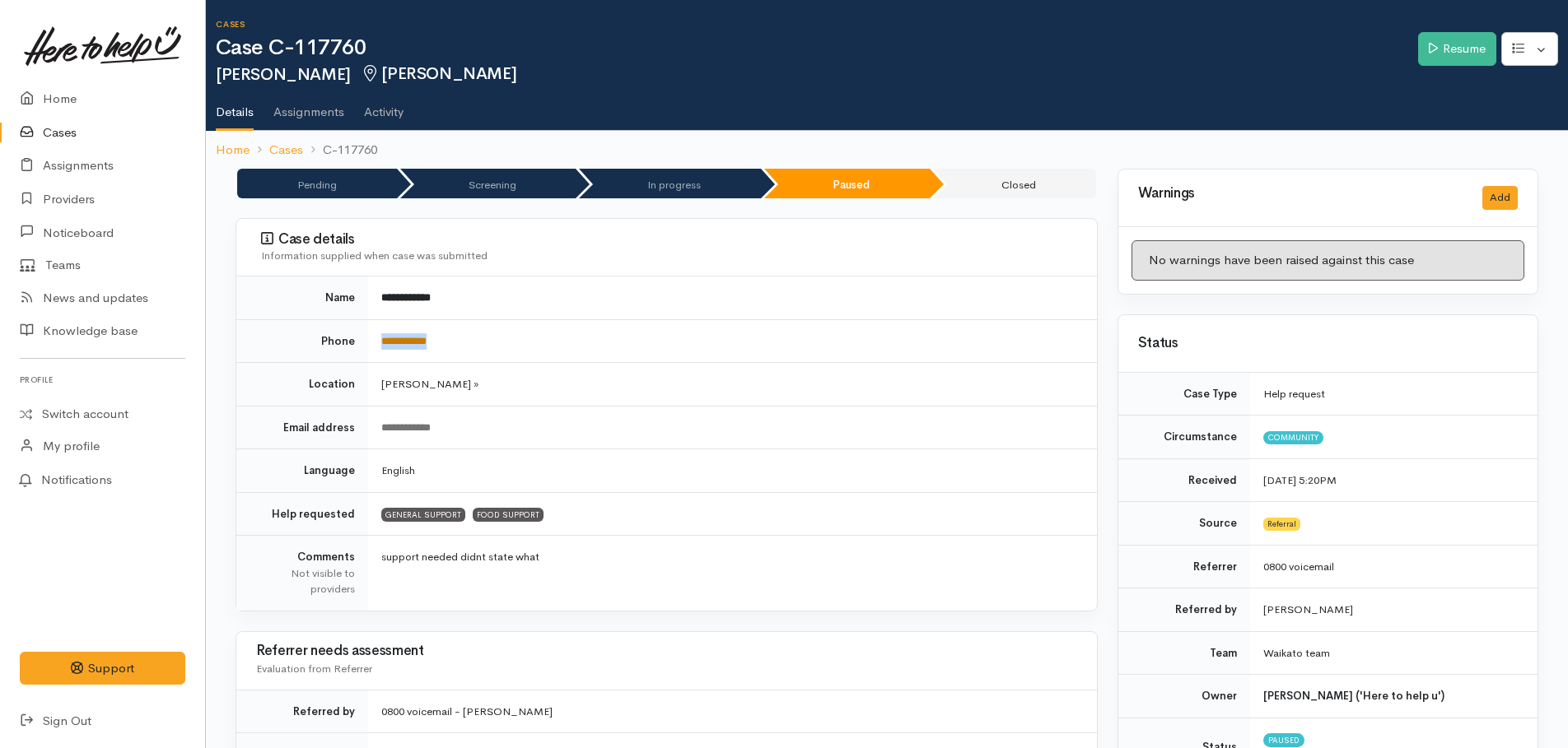
drag, startPoint x: 485, startPoint y: 344, endPoint x: 381, endPoint y: 345, distance: 104.0
click at [381, 345] on td "**********" at bounding box center [732, 341] width 729 height 44
copy link "**********"
click at [1447, 58] on link "Resume" at bounding box center [1457, 49] width 78 height 34
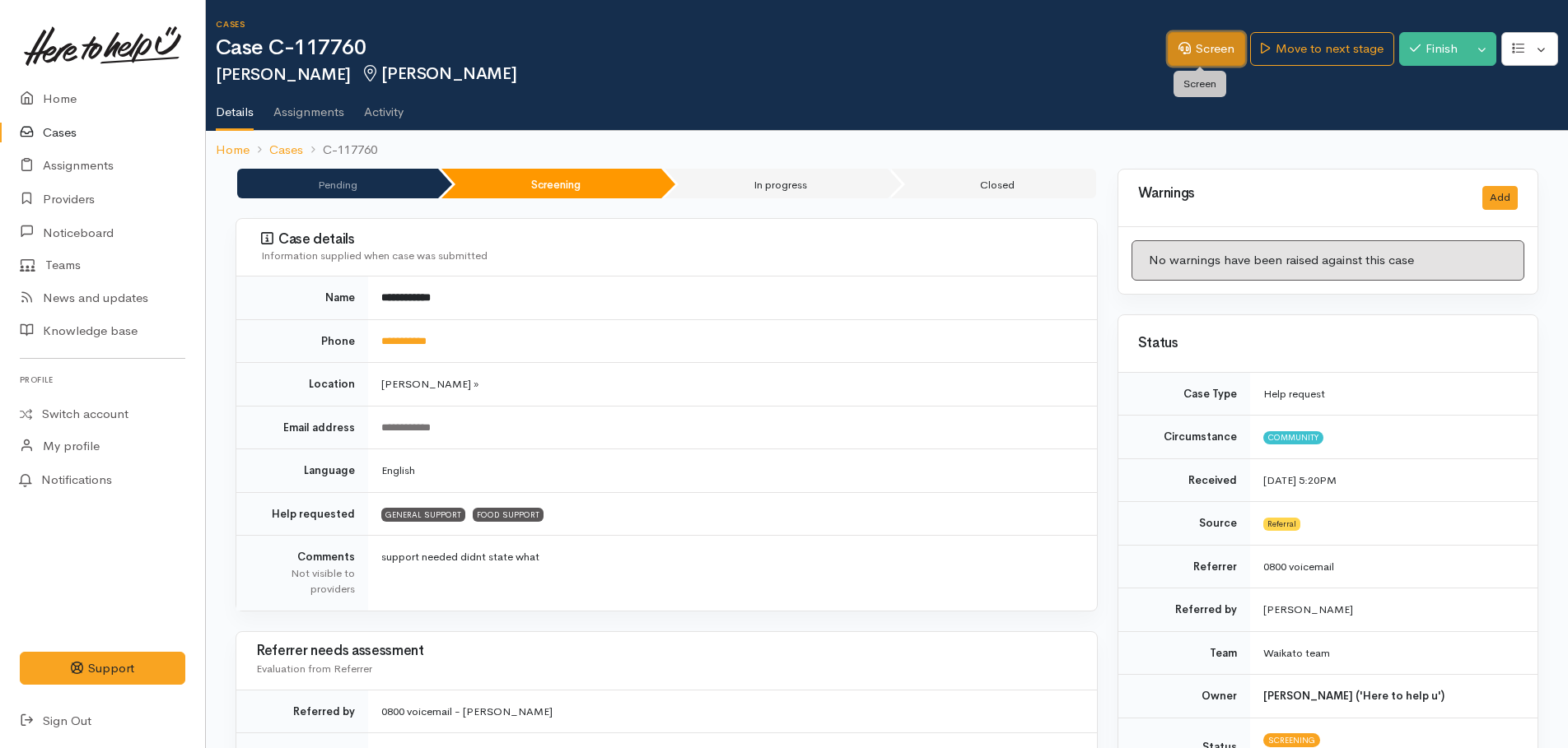
click at [1197, 39] on link "Screen" at bounding box center [1207, 49] width 77 height 34
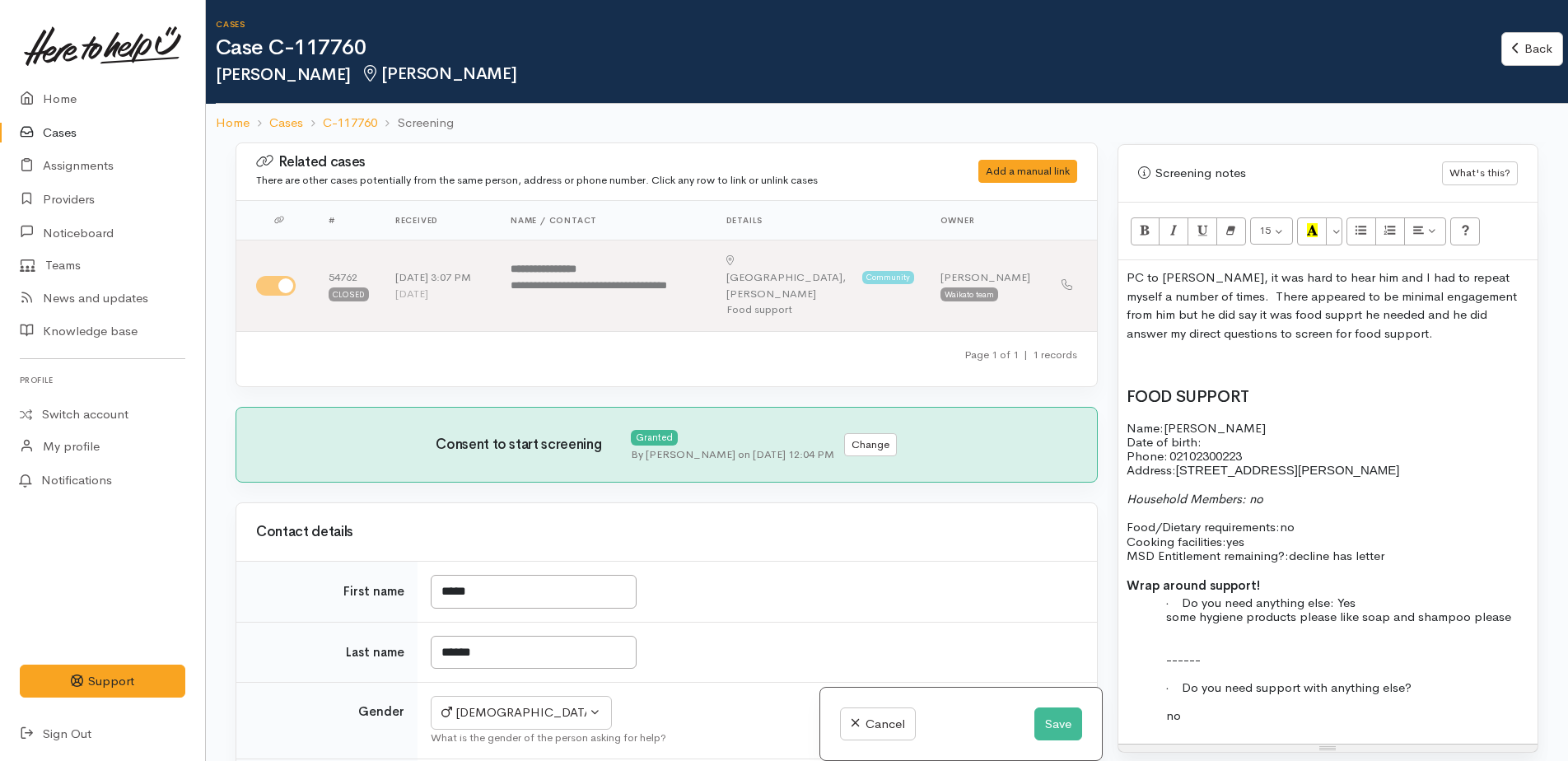
scroll to position [1071, 0]
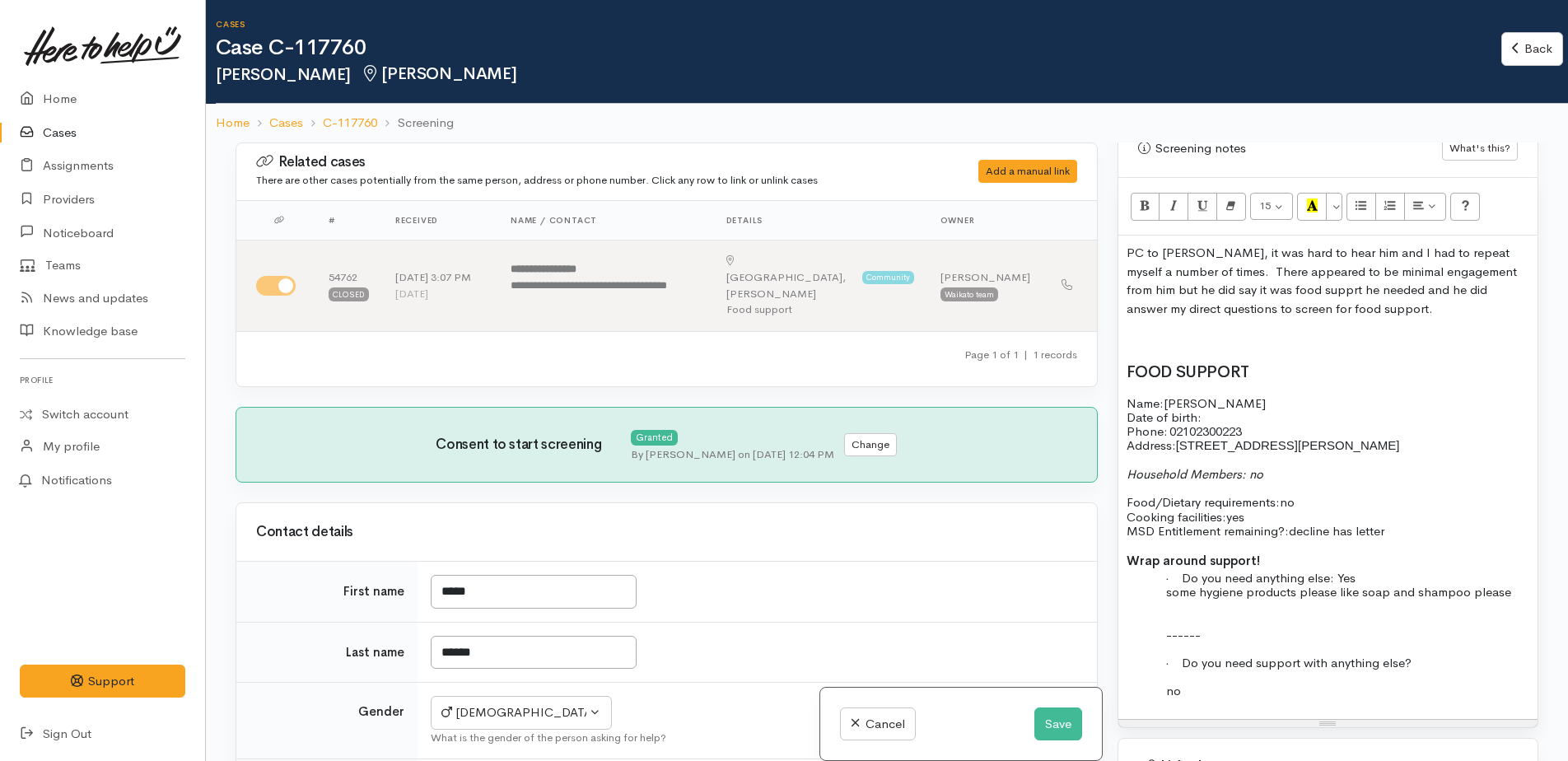
click at [1248, 419] on p "Name: [PERSON_NAME] Date of birth: Phone:   [PHONE_NUMBER]" at bounding box center [1328, 417] width 403 height 43
click at [1047, 723] on button "Save" at bounding box center [1058, 724] width 48 height 34
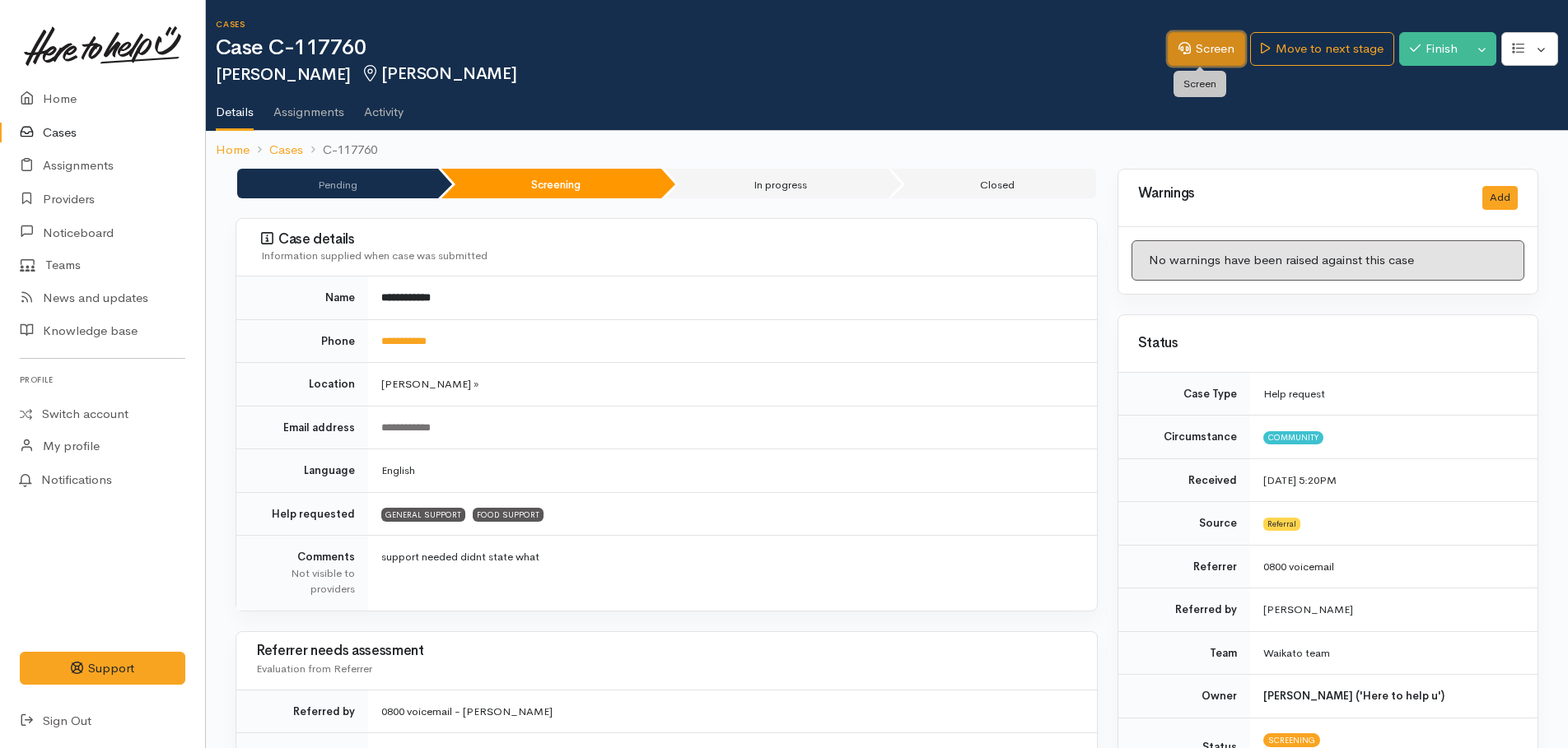
click at [1230, 44] on link "Screen" at bounding box center [1207, 49] width 77 height 34
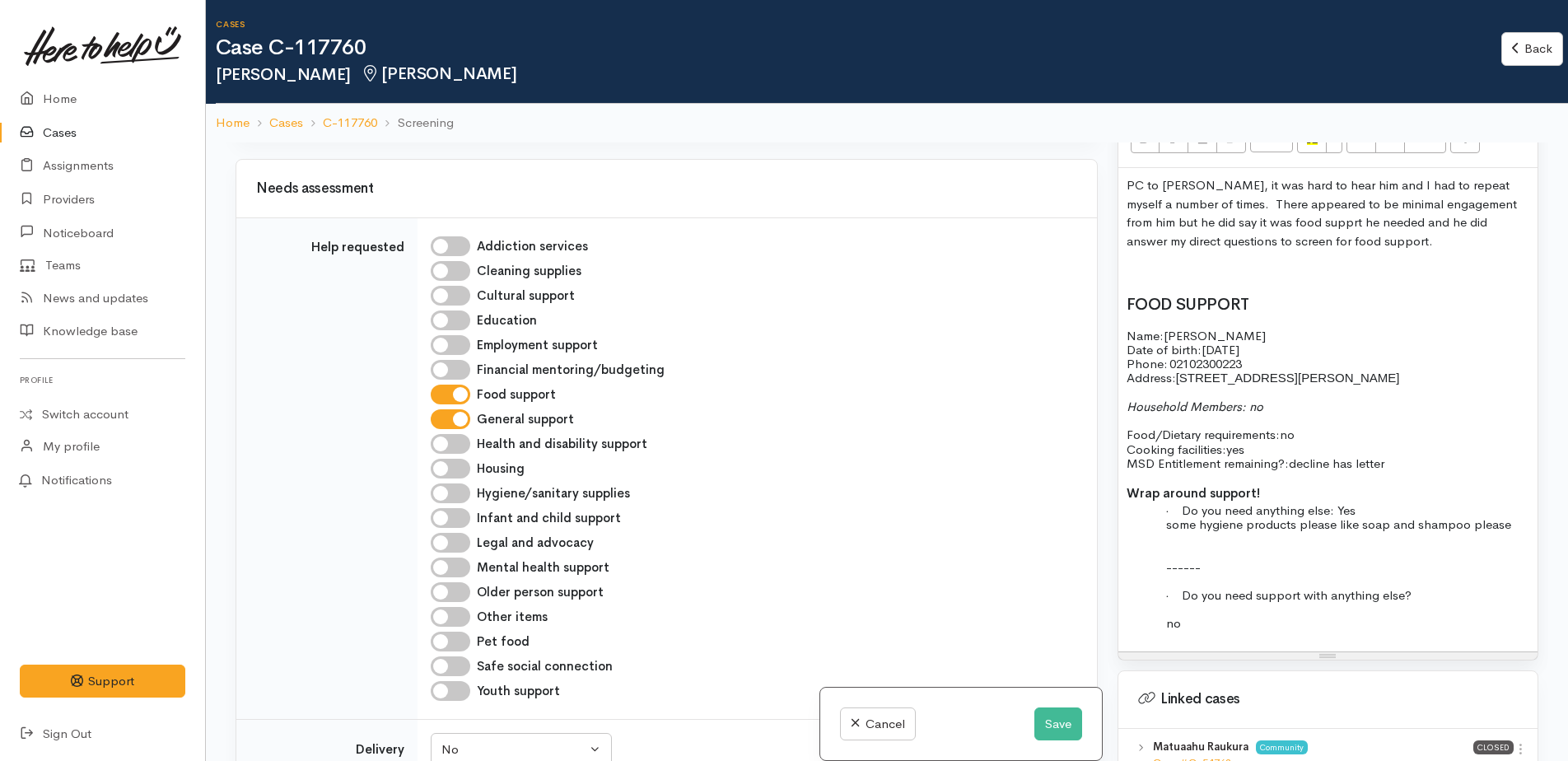
scroll to position [1153, 0]
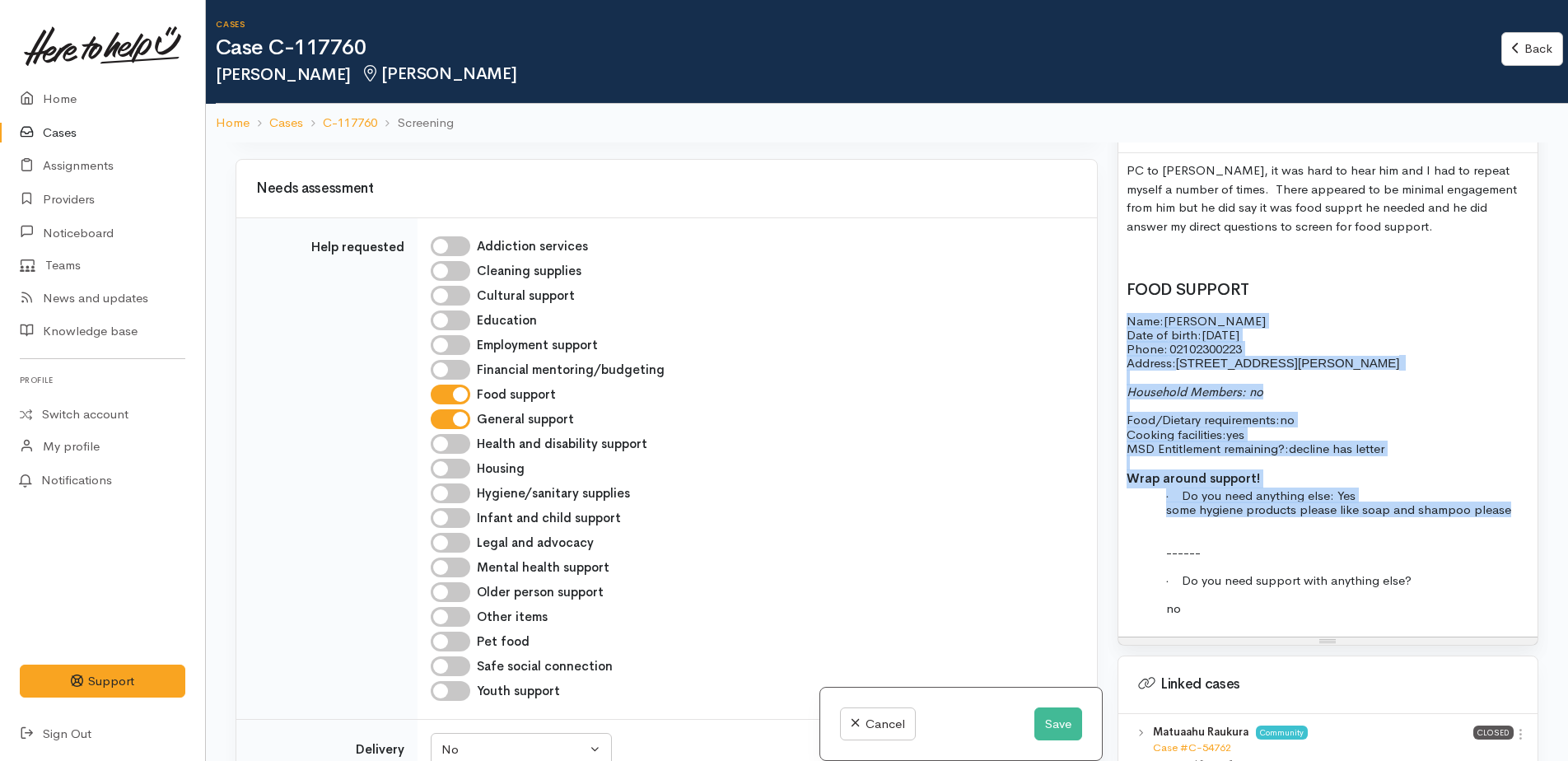
drag, startPoint x: 1128, startPoint y: 321, endPoint x: 1430, endPoint y: 524, distance: 363.9
click at [1430, 524] on div "PC to Jodie, it was hard to hear him and I had to repeat myself a number of tim…" at bounding box center [1328, 394] width 419 height 483
copy div "Name: Jodie Coombs Date of birth: 8/5/1971 Phone:   02102300223 Address:  46A S…"
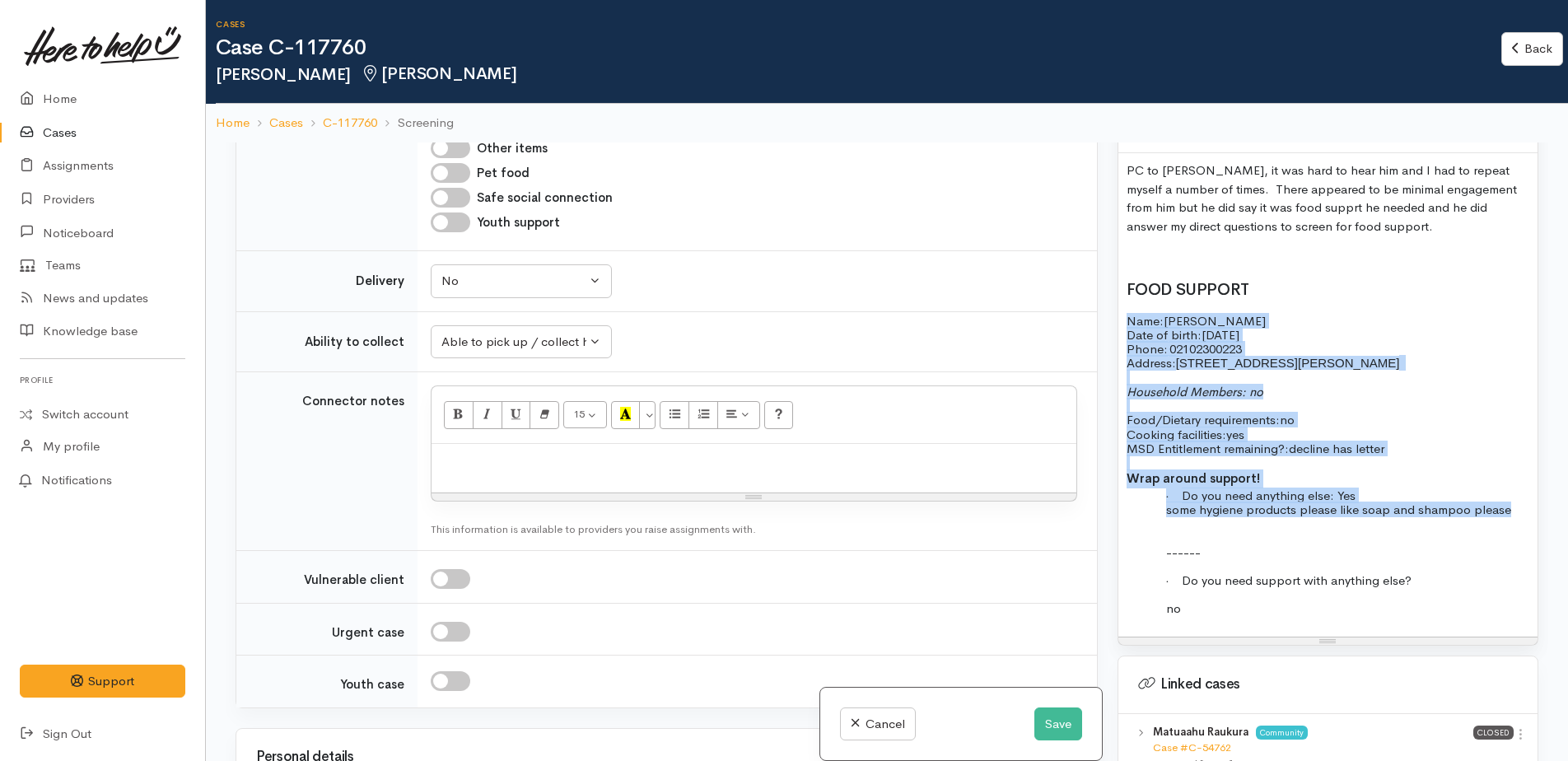
scroll to position [1235, 0]
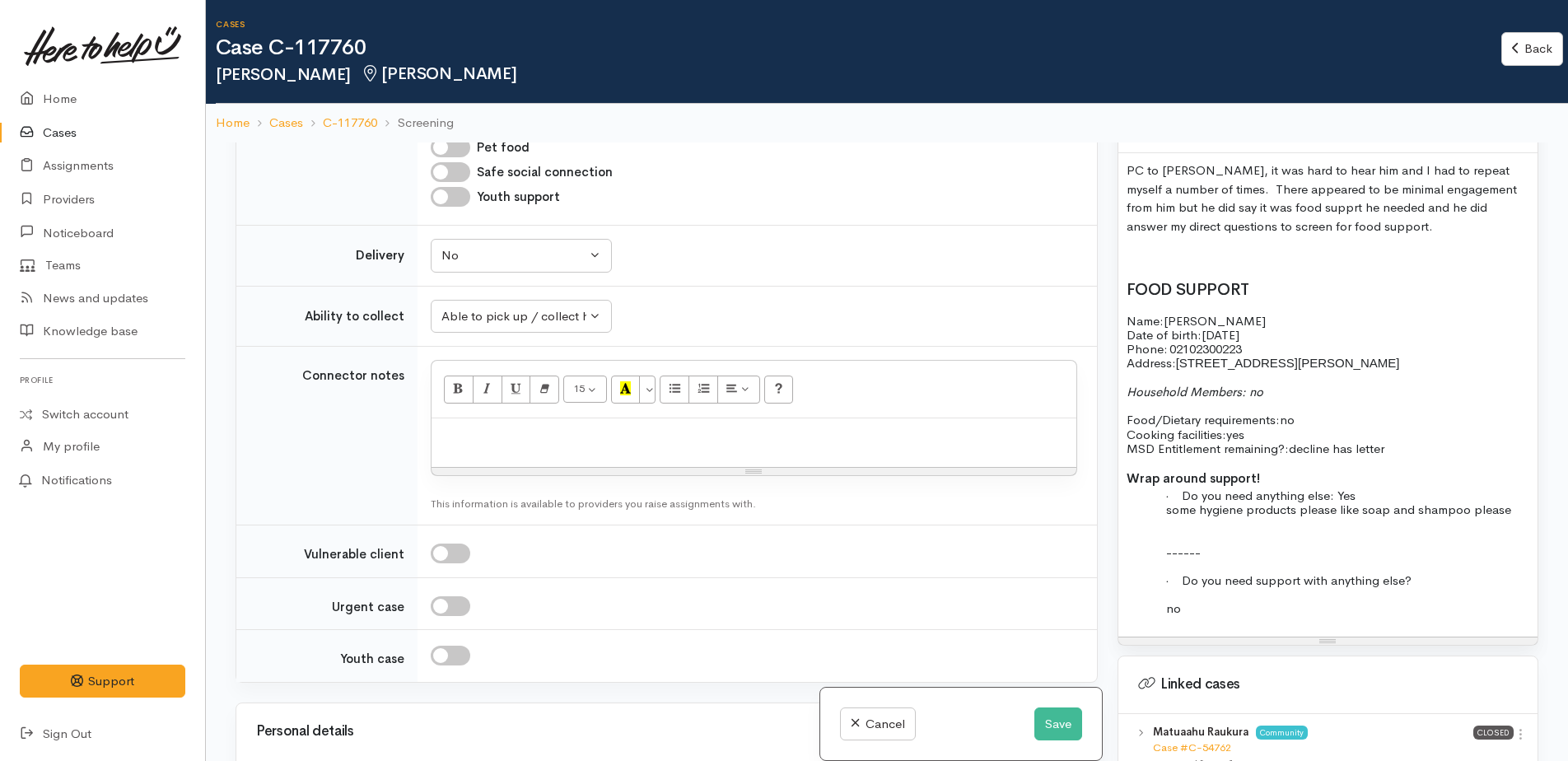
paste div
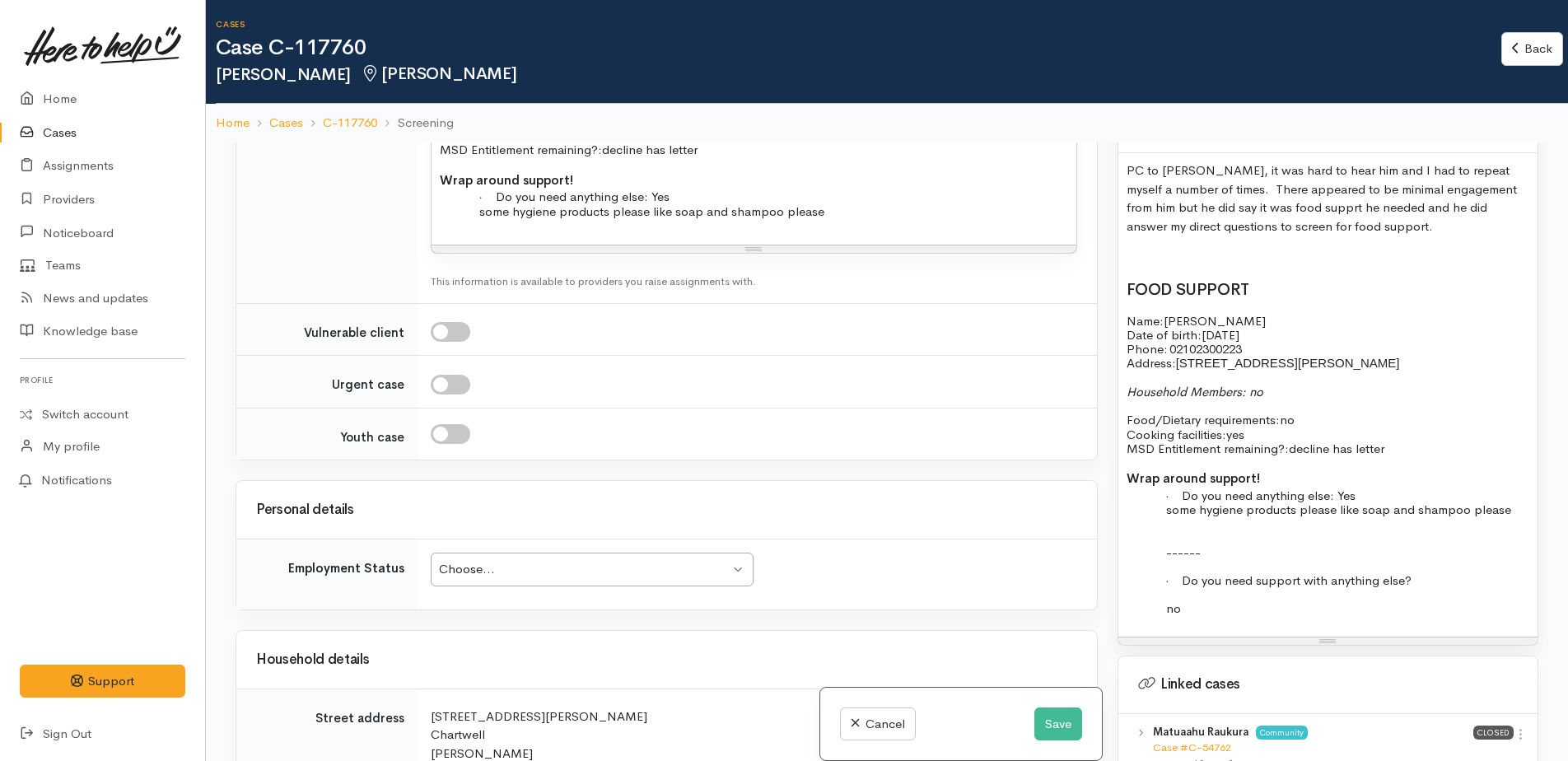
scroll to position [1729, 0]
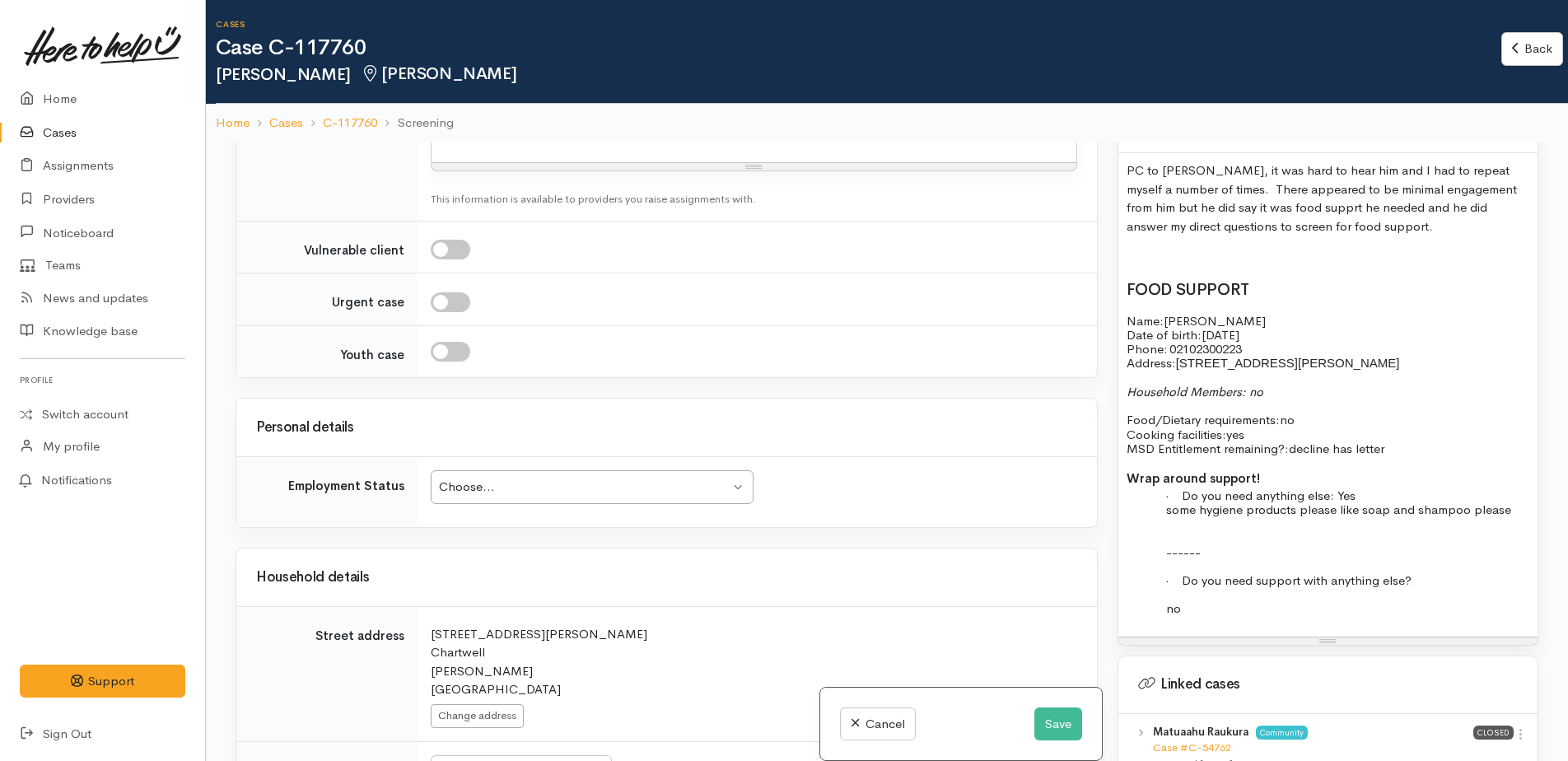
click at [585, 478] on div "Choose..." at bounding box center [584, 487] width 291 height 19
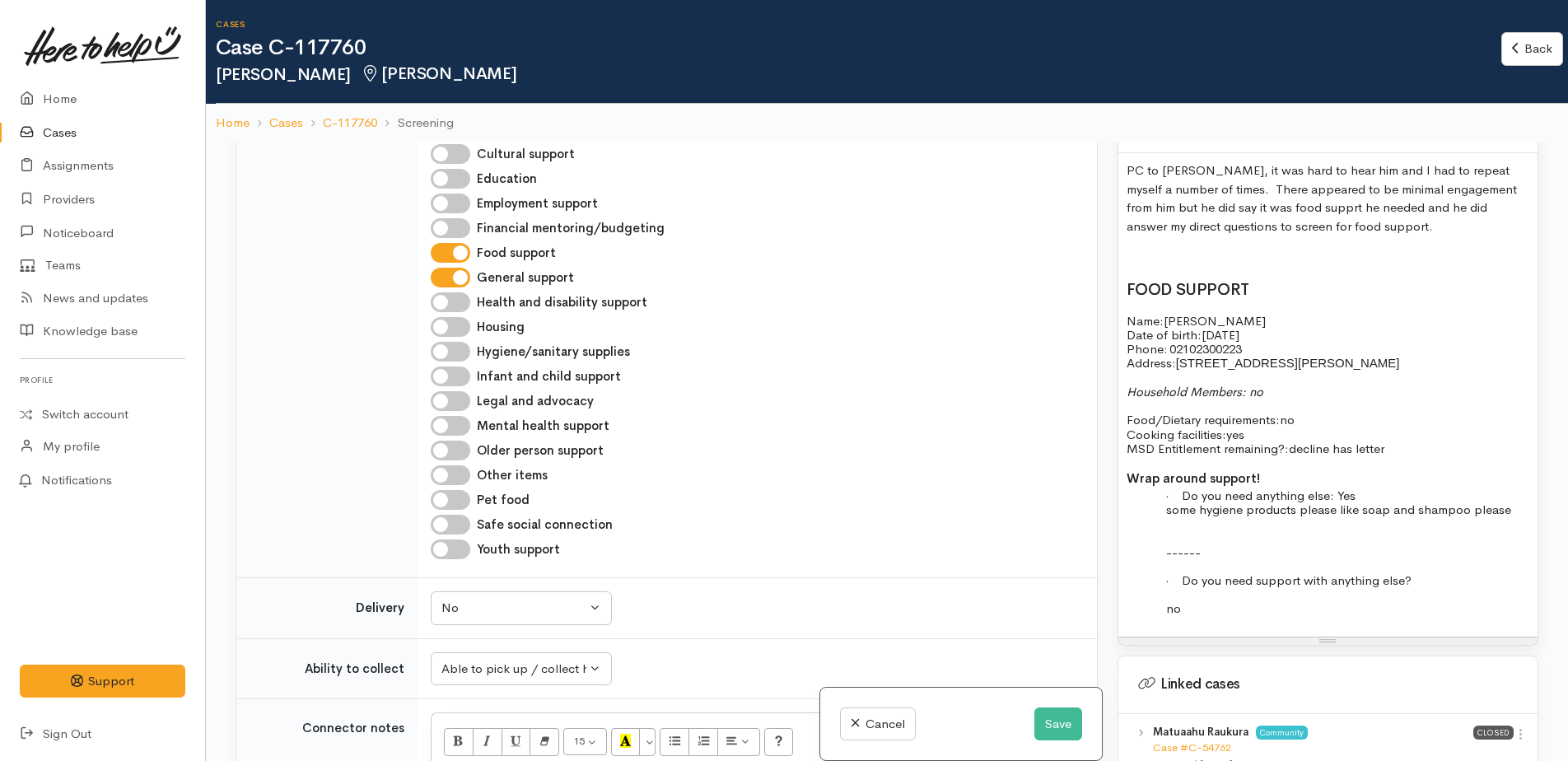
scroll to position [1107, 0]
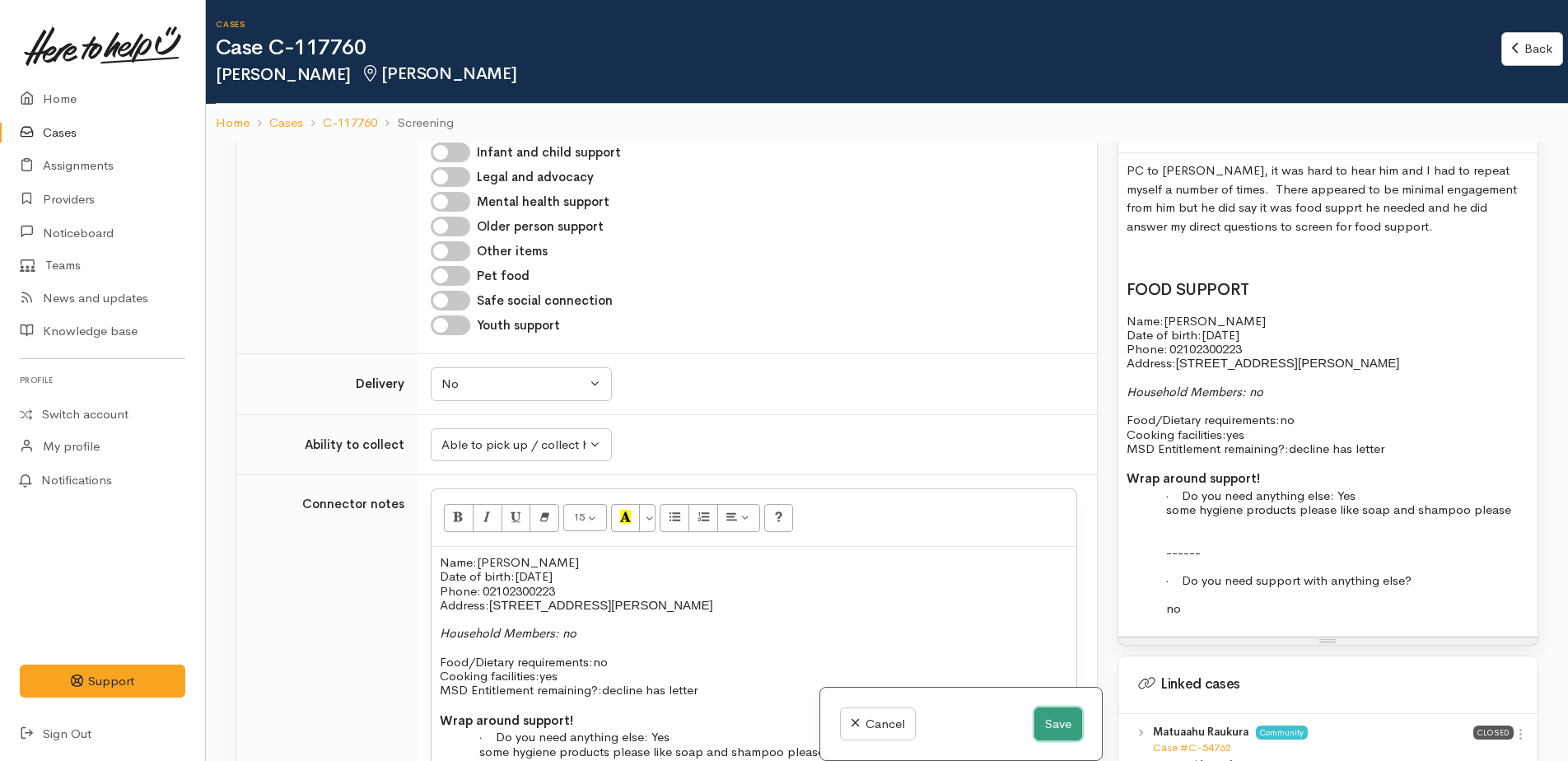
click at [1054, 733] on button "Save" at bounding box center [1058, 724] width 48 height 34
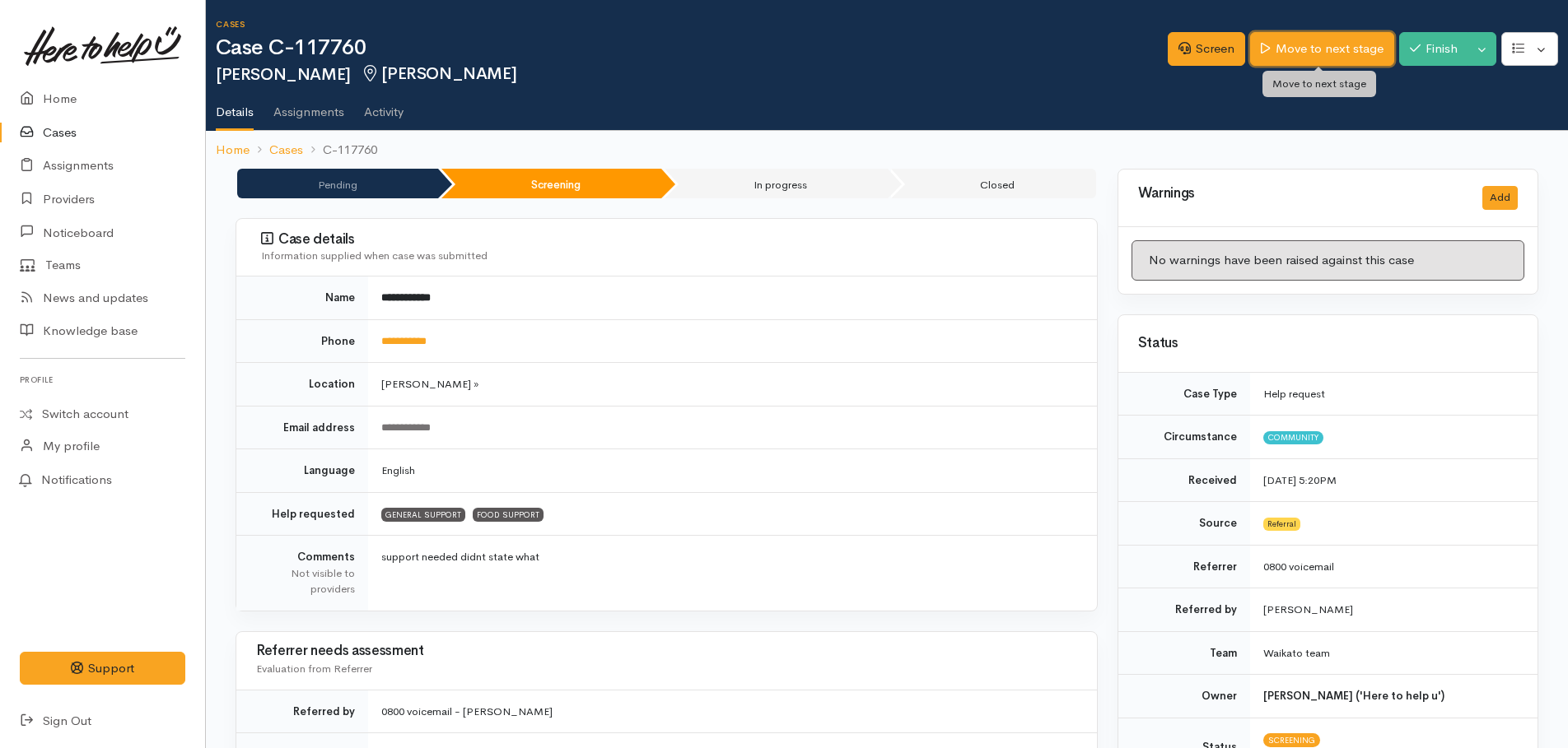
click at [1302, 52] on link "Move to next stage" at bounding box center [1321, 49] width 143 height 34
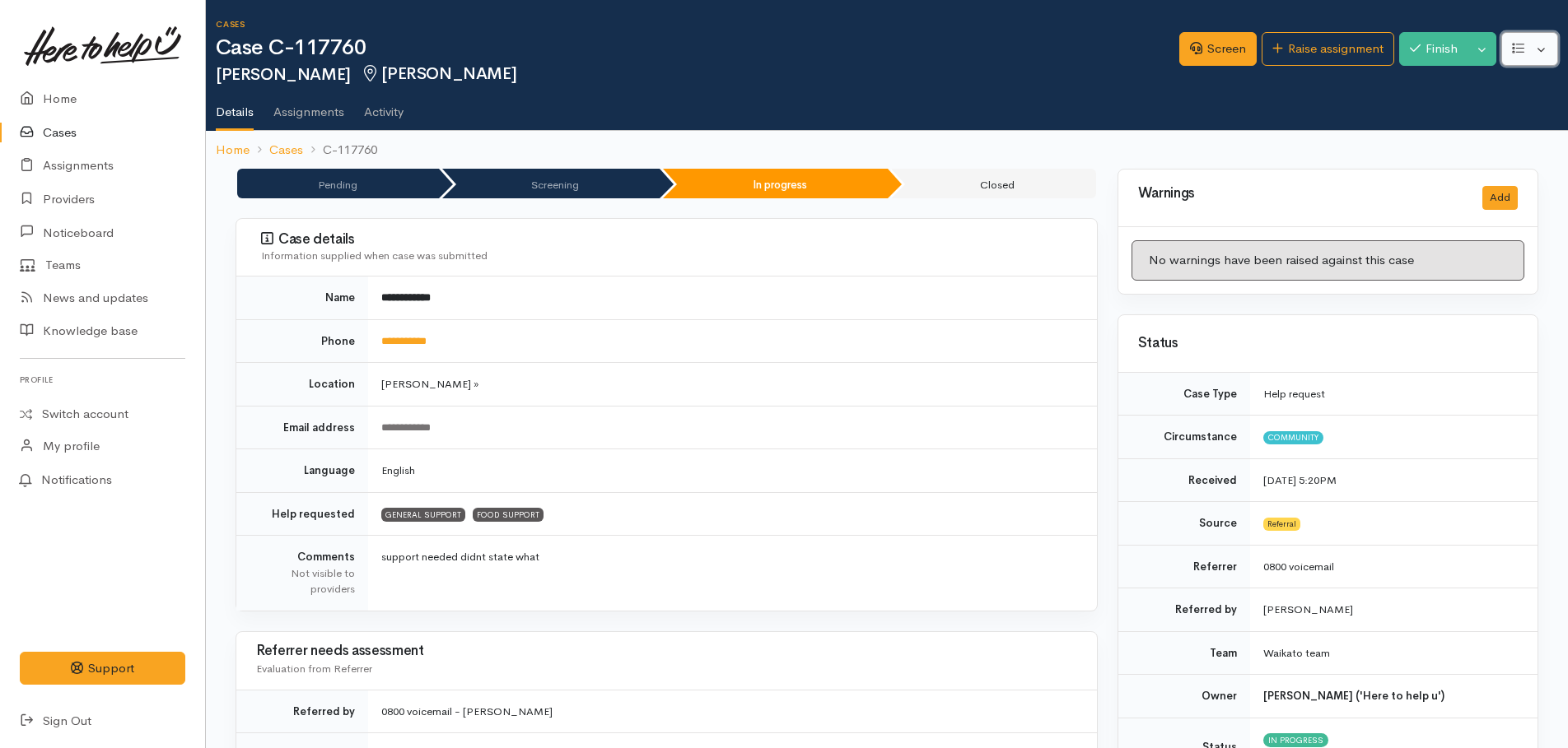
click at [1540, 57] on button "button" at bounding box center [1529, 49] width 57 height 34
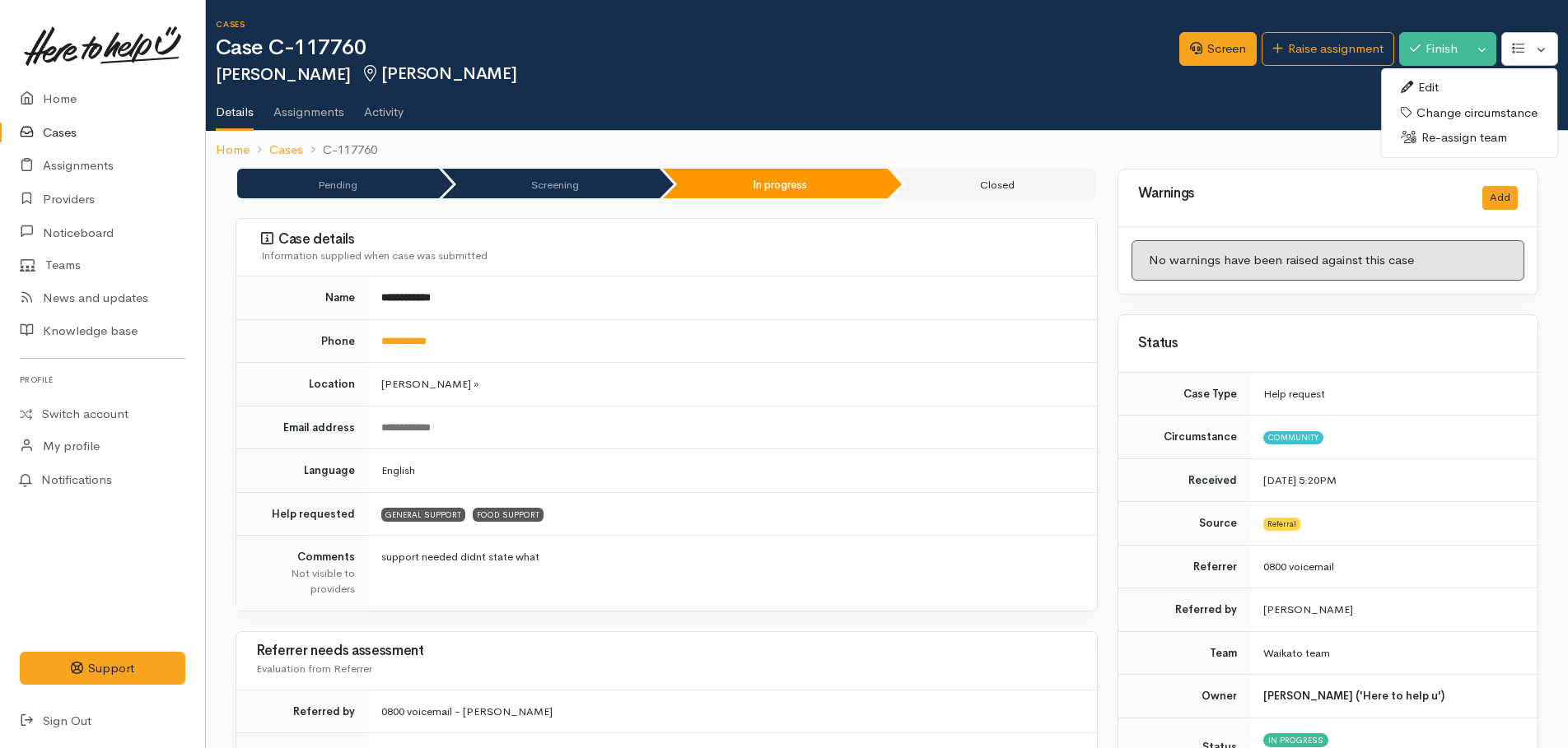
click at [1436, 91] on link "Edit" at bounding box center [1469, 88] width 176 height 26
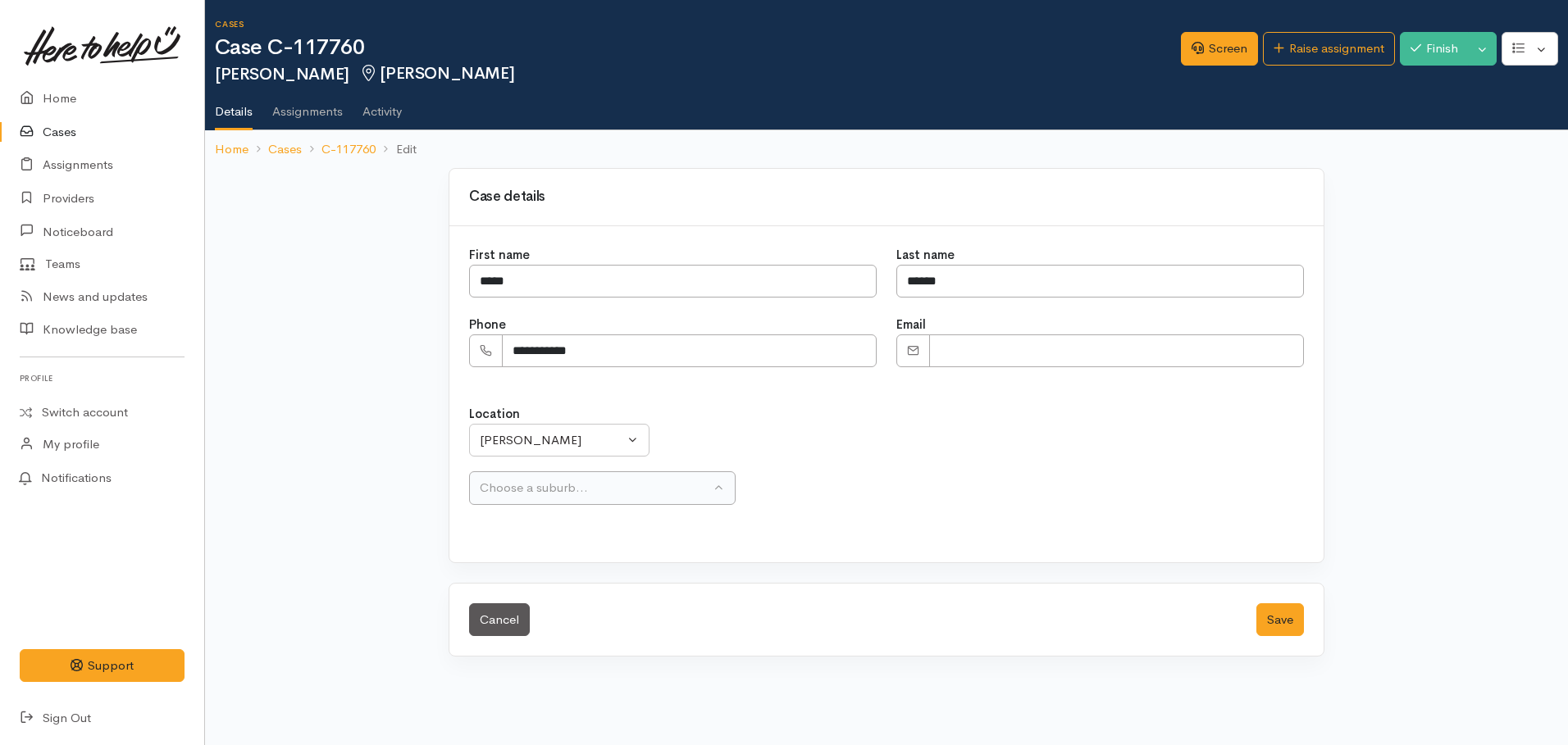
select select
click at [525, 487] on div "Choose a suburb..." at bounding box center [595, 488] width 230 height 19
type input "chart"
click at [521, 455] on span "Chartwell" at bounding box center [516, 449] width 54 height 19
select select "5"
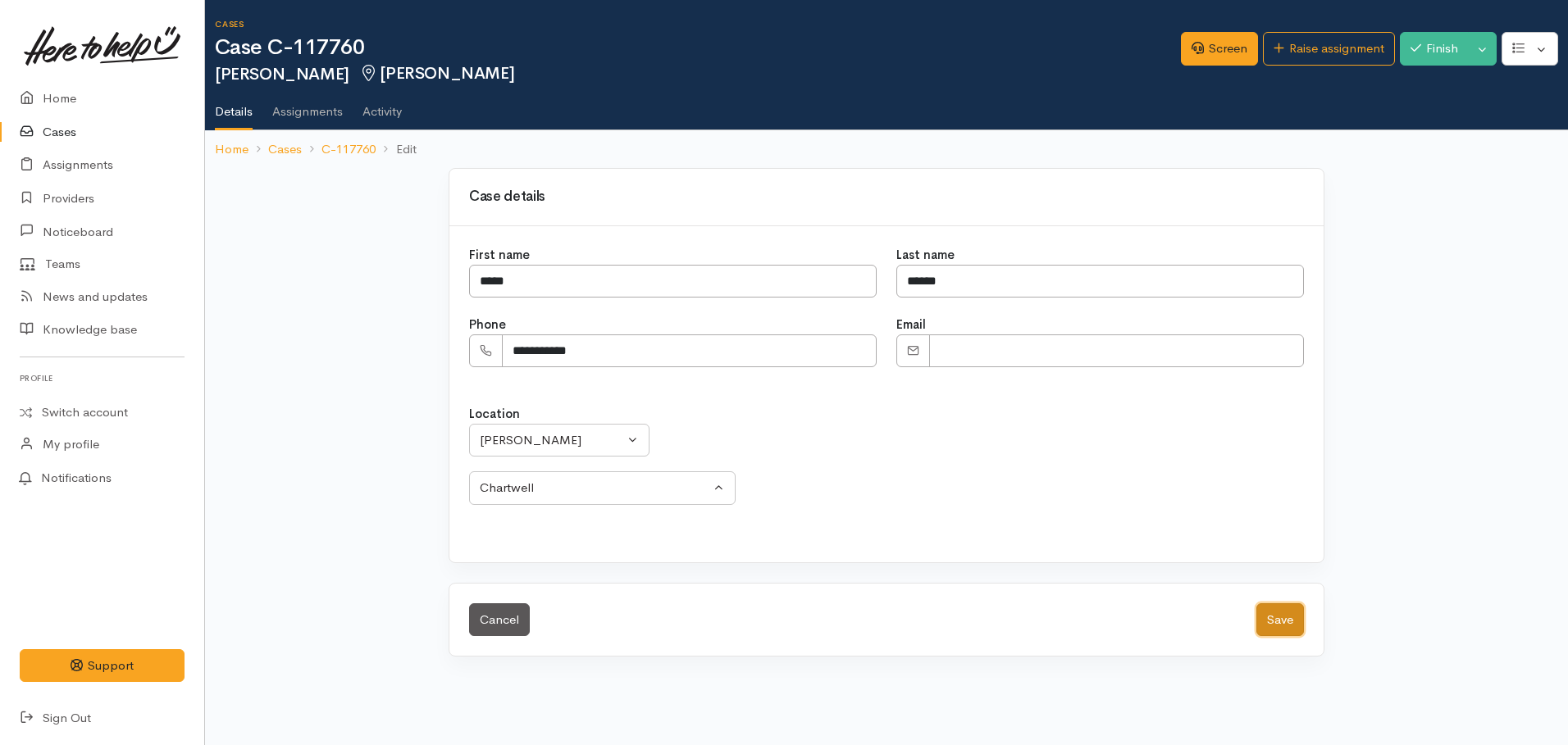
click at [1268, 619] on button "Save" at bounding box center [1280, 620] width 47 height 34
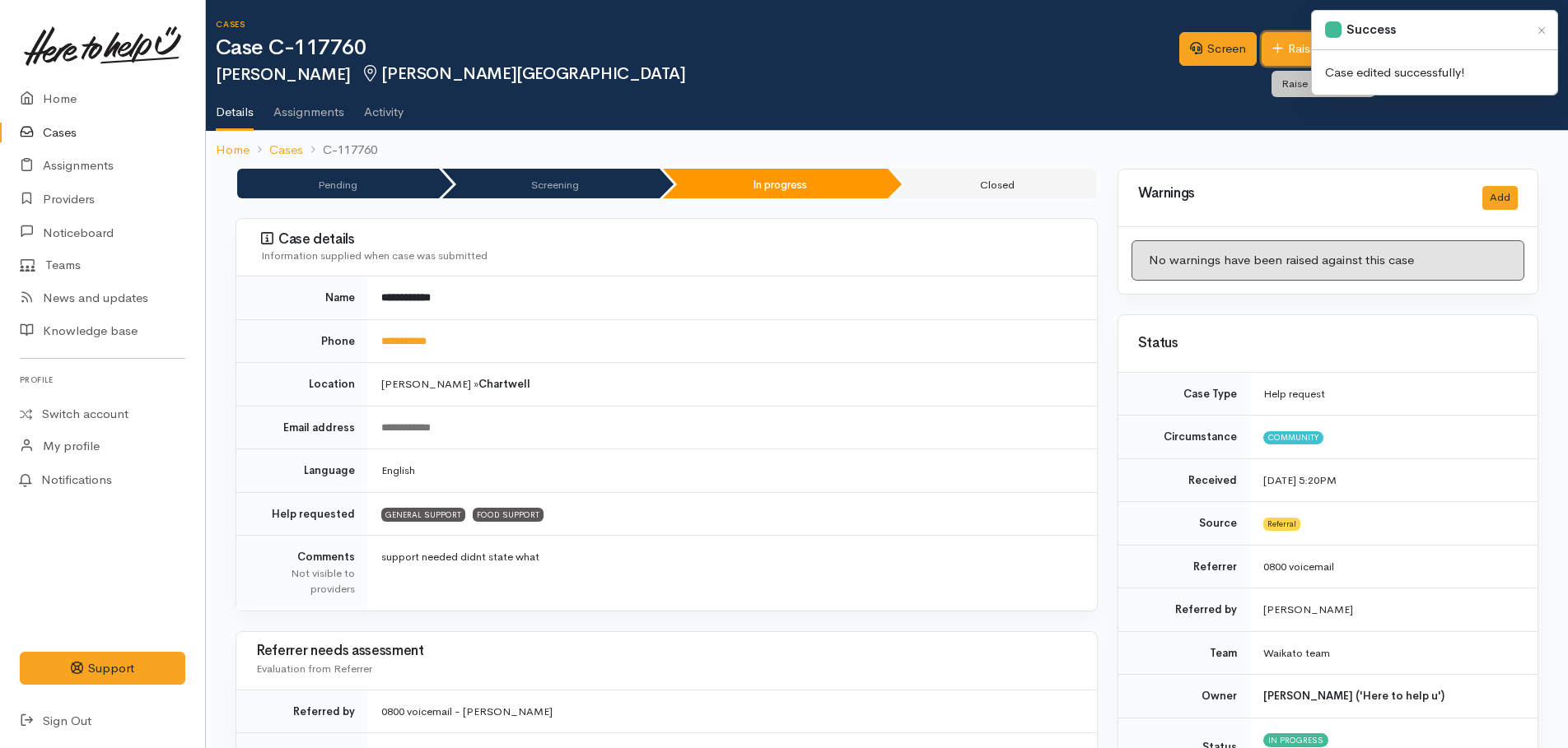
click at [1275, 56] on link "Raise assignment" at bounding box center [1328, 49] width 133 height 34
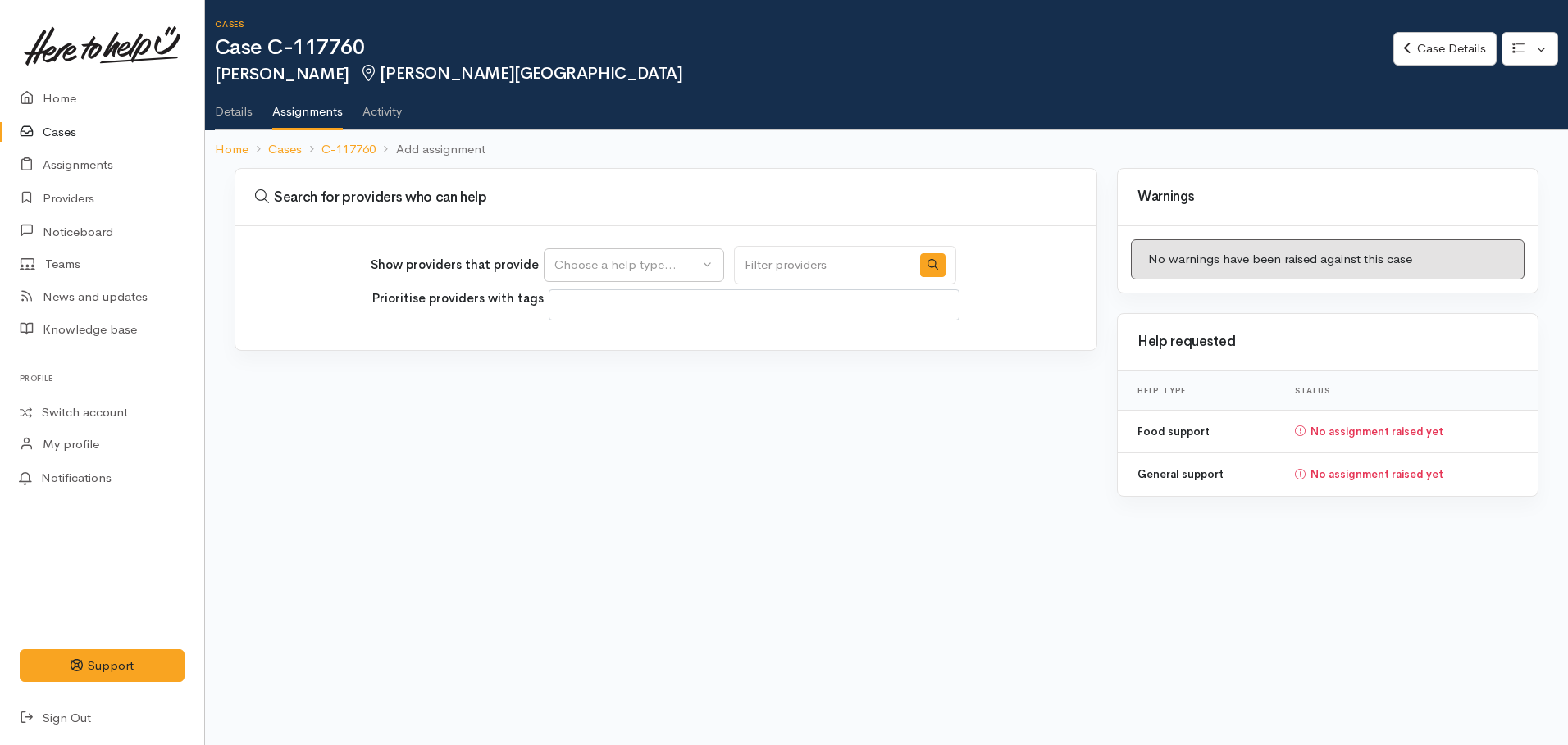
select select
click at [677, 266] on div "Choose a help type..." at bounding box center [626, 265] width 144 height 19
click at [637, 341] on span "General support" at bounding box center [610, 343] width 92 height 19
select select "4"
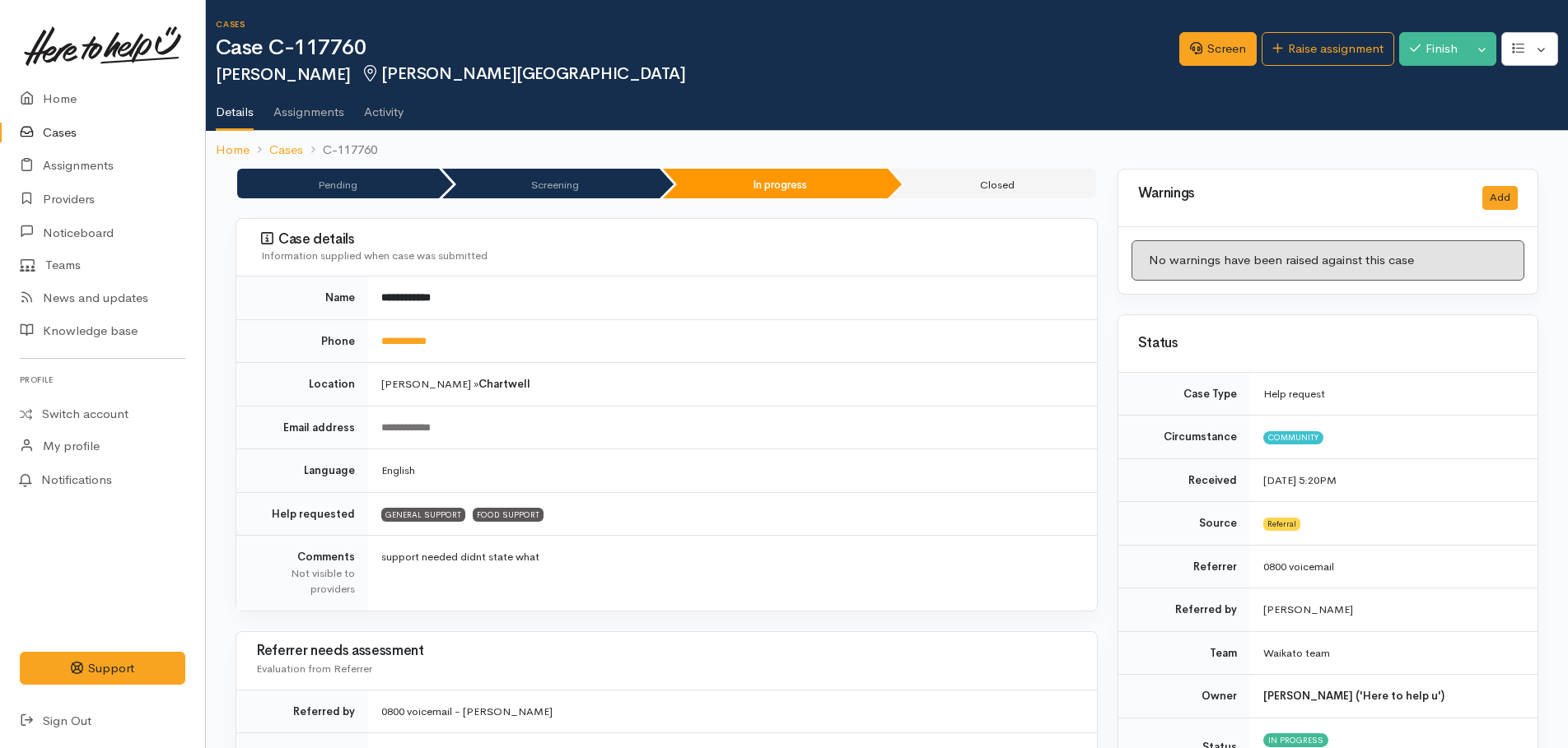
scroll to position [0, 10]
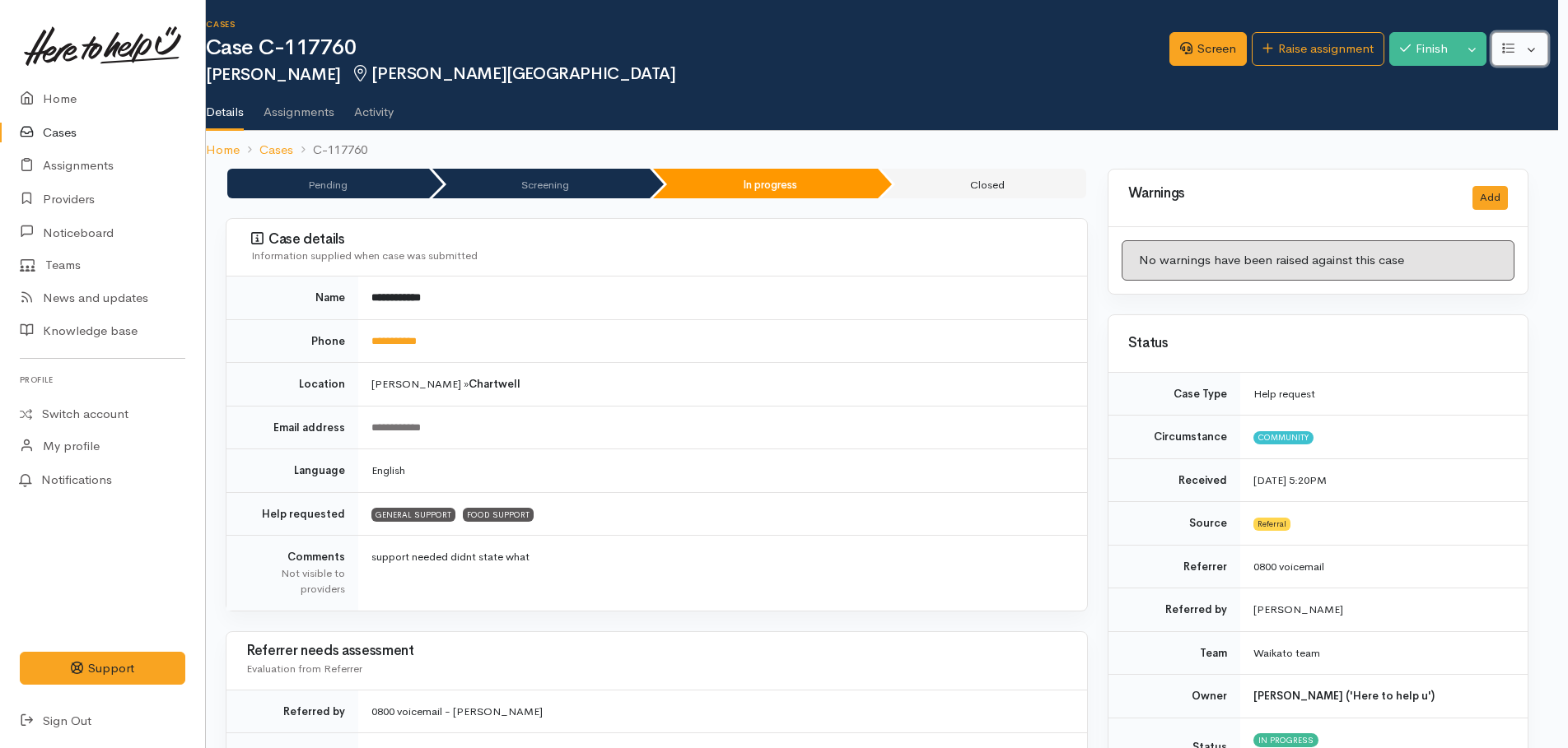
click at [1527, 58] on button "button" at bounding box center [1520, 49] width 57 height 34
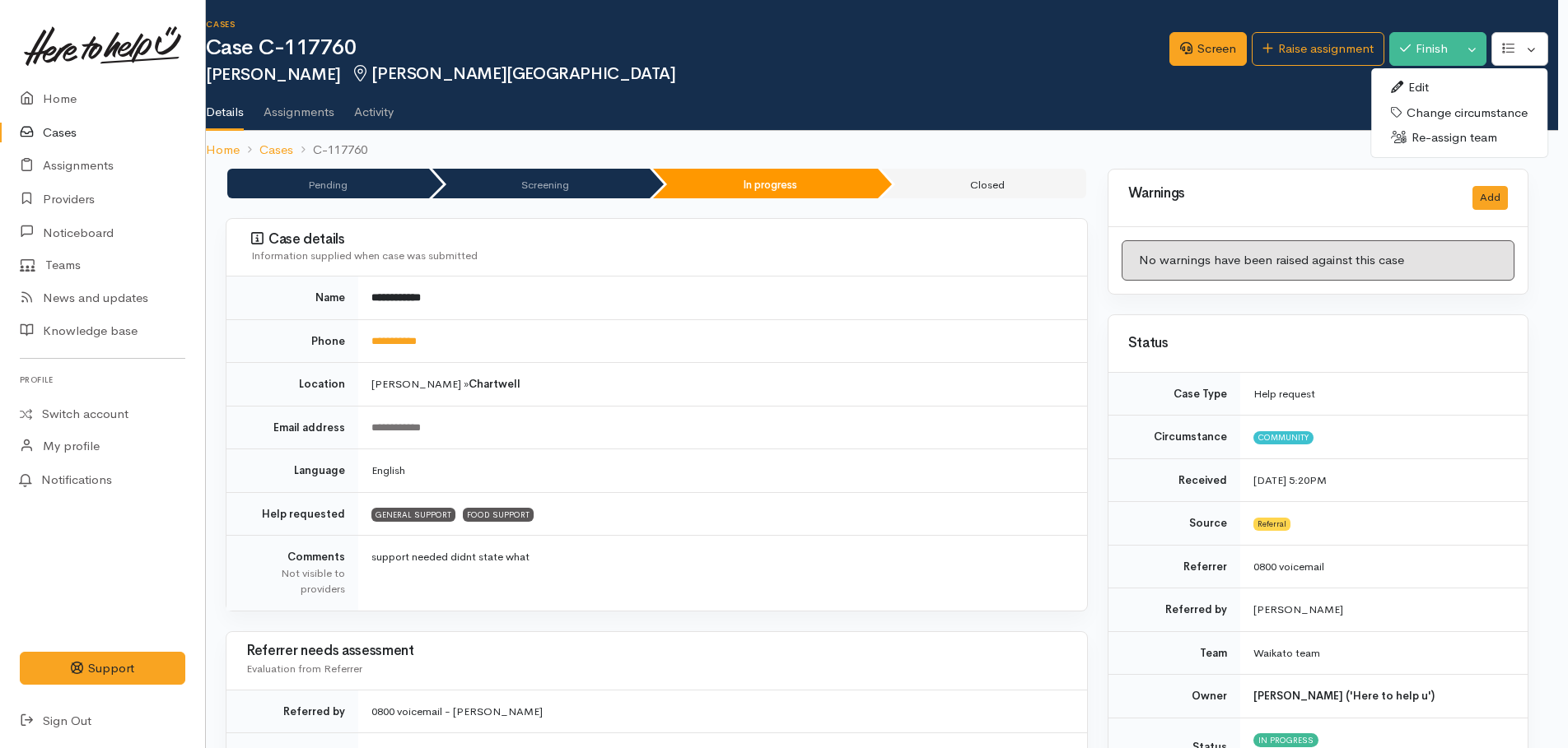
click at [1441, 85] on link "Edit" at bounding box center [1459, 88] width 176 height 26
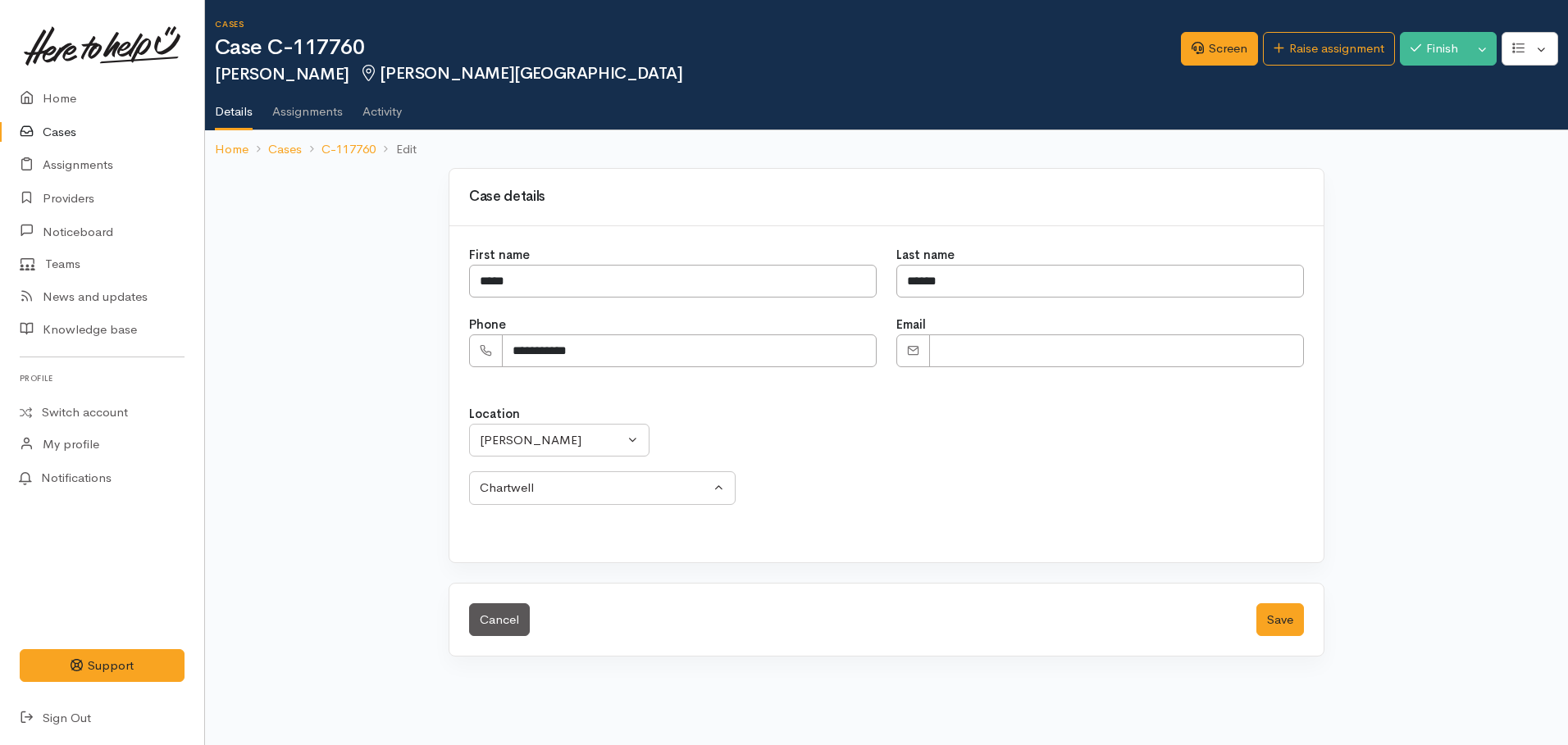
select select
click at [1282, 614] on button "Save" at bounding box center [1280, 620] width 47 height 34
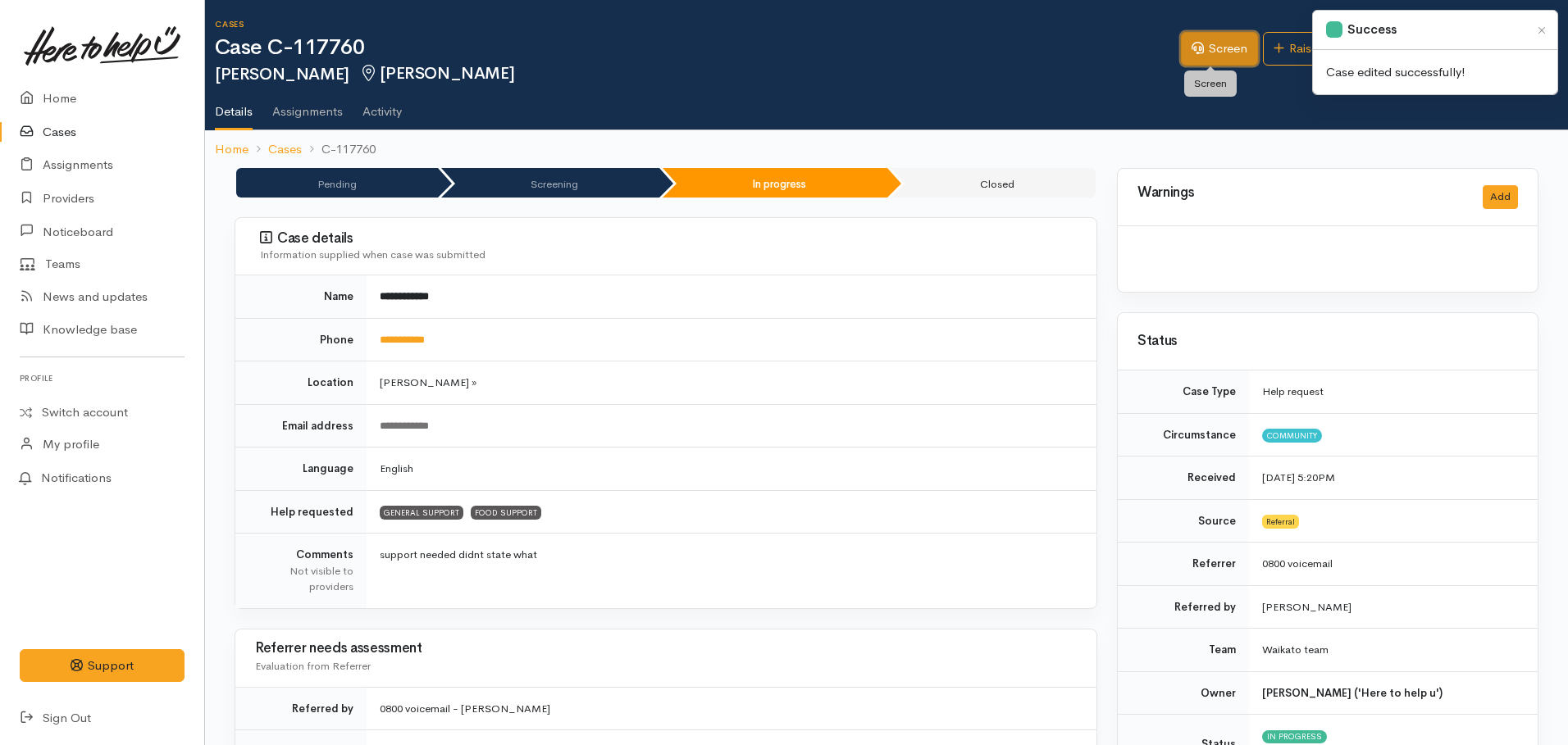
click at [1211, 52] on link "Screen" at bounding box center [1219, 48] width 77 height 34
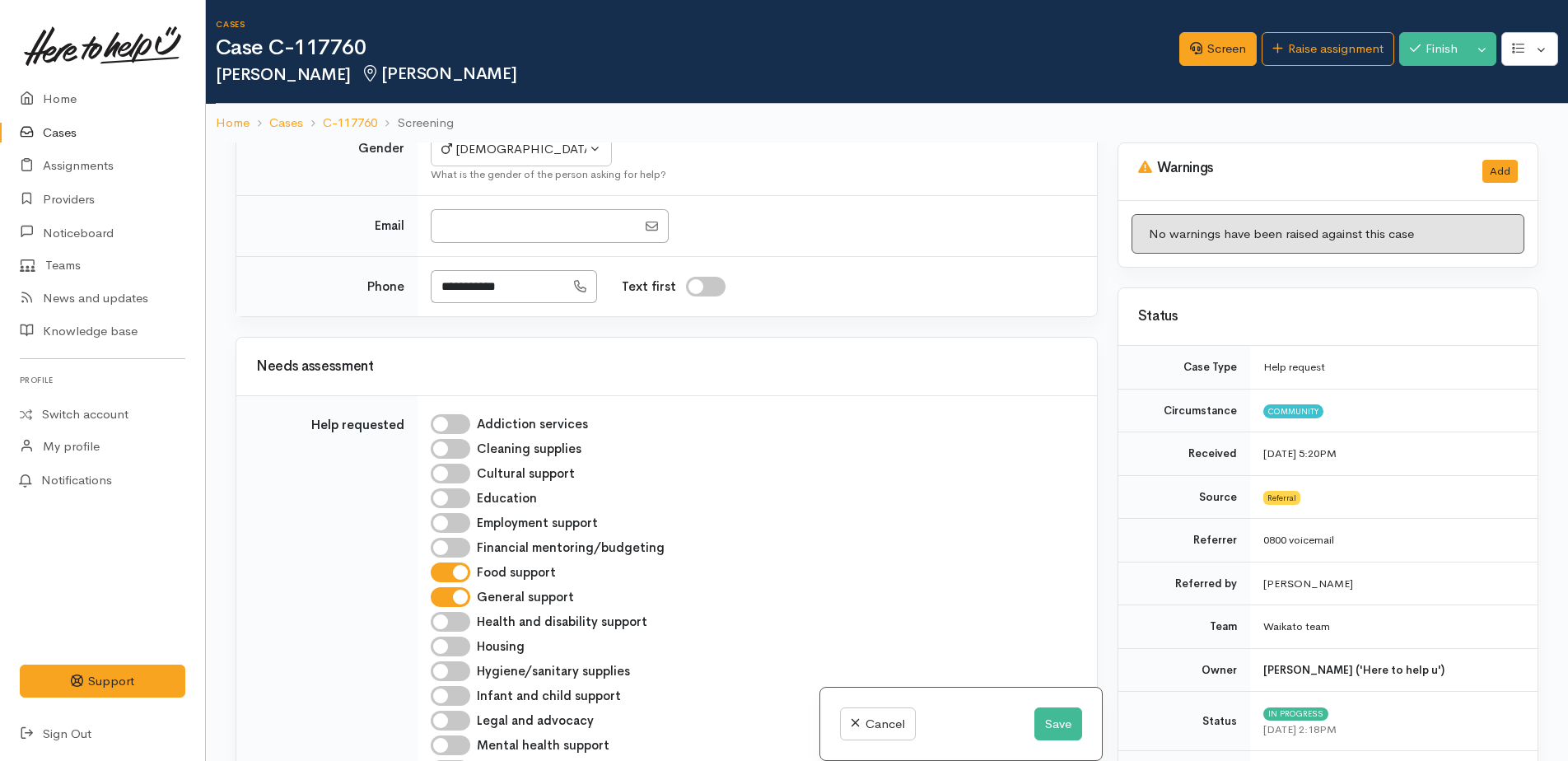
scroll to position [823, 0]
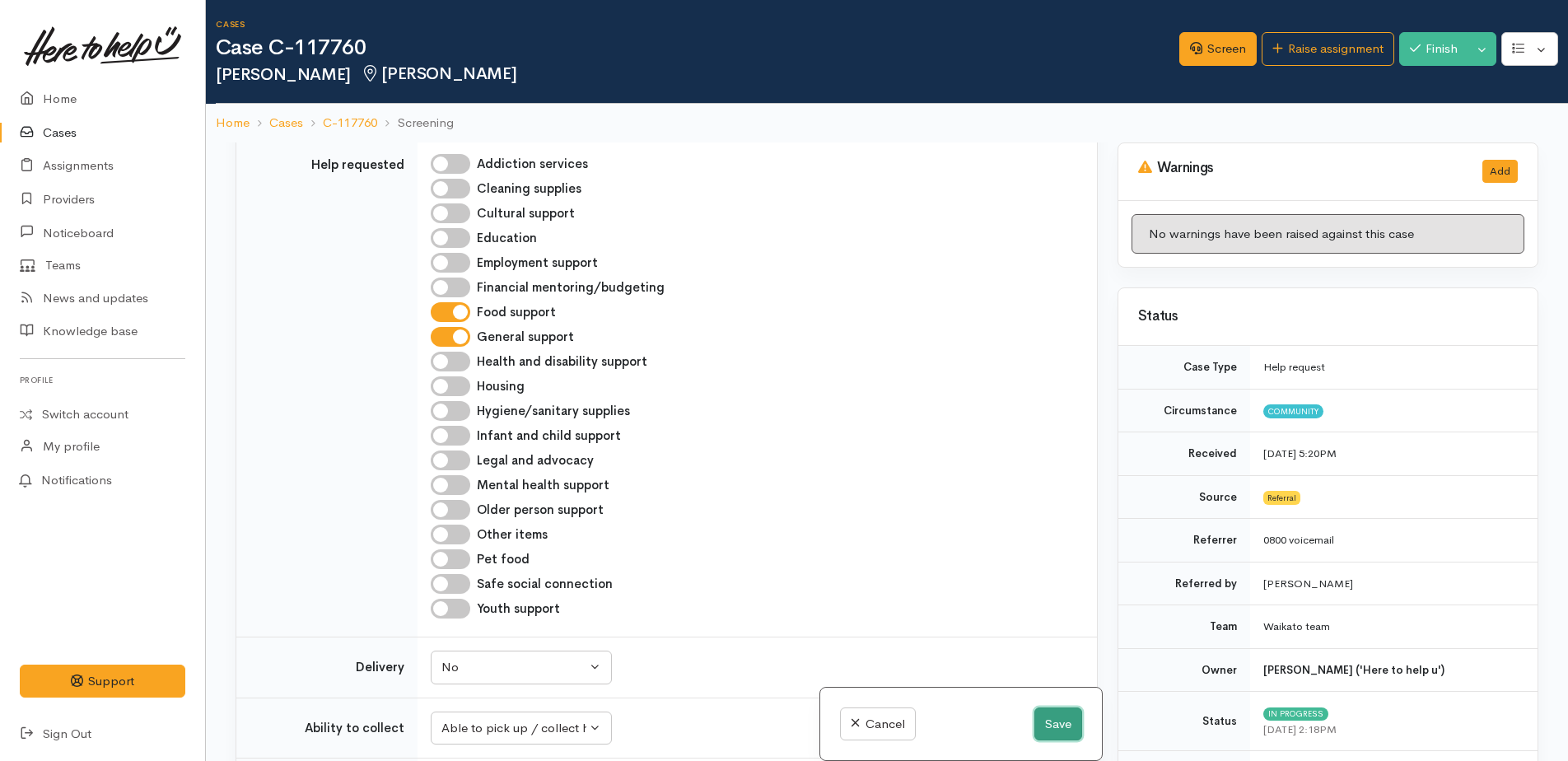
click at [1046, 718] on button "Save" at bounding box center [1058, 724] width 48 height 34
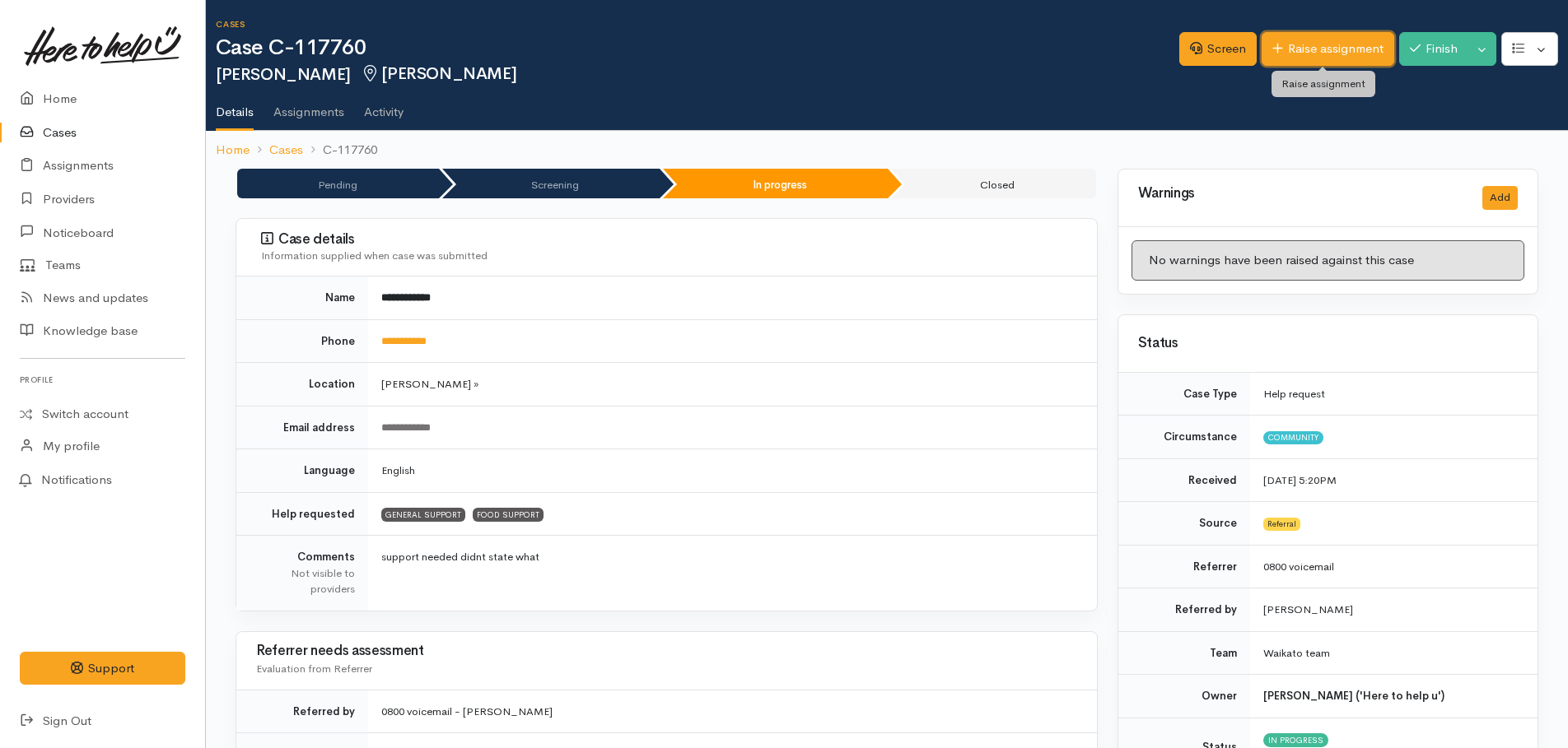
click at [1315, 46] on link "Raise assignment" at bounding box center [1328, 49] width 133 height 34
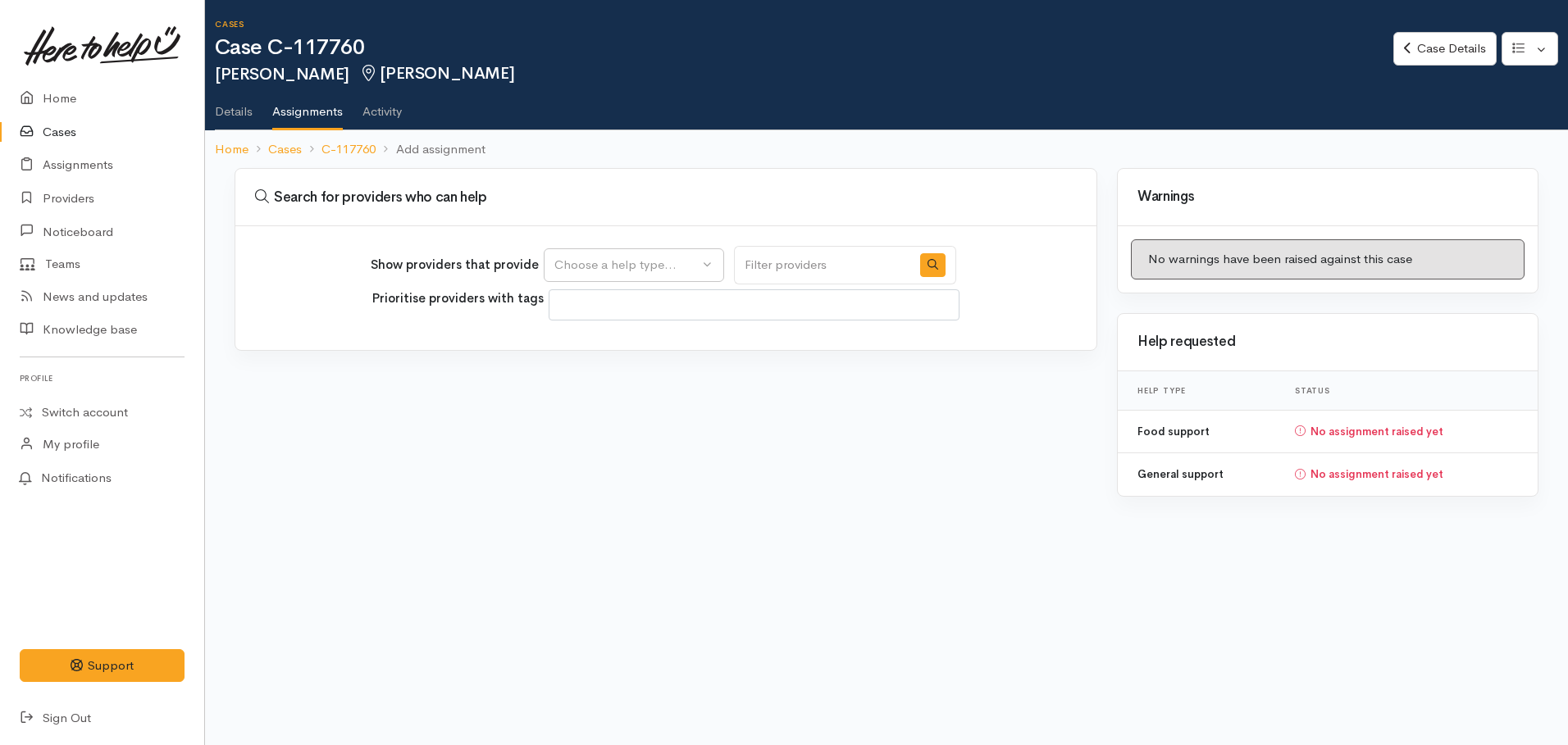
select select
click at [634, 268] on div "Choose a help type..." at bounding box center [626, 265] width 144 height 19
click at [604, 366] on span "Food support" at bounding box center [603, 368] width 77 height 19
select select "3"
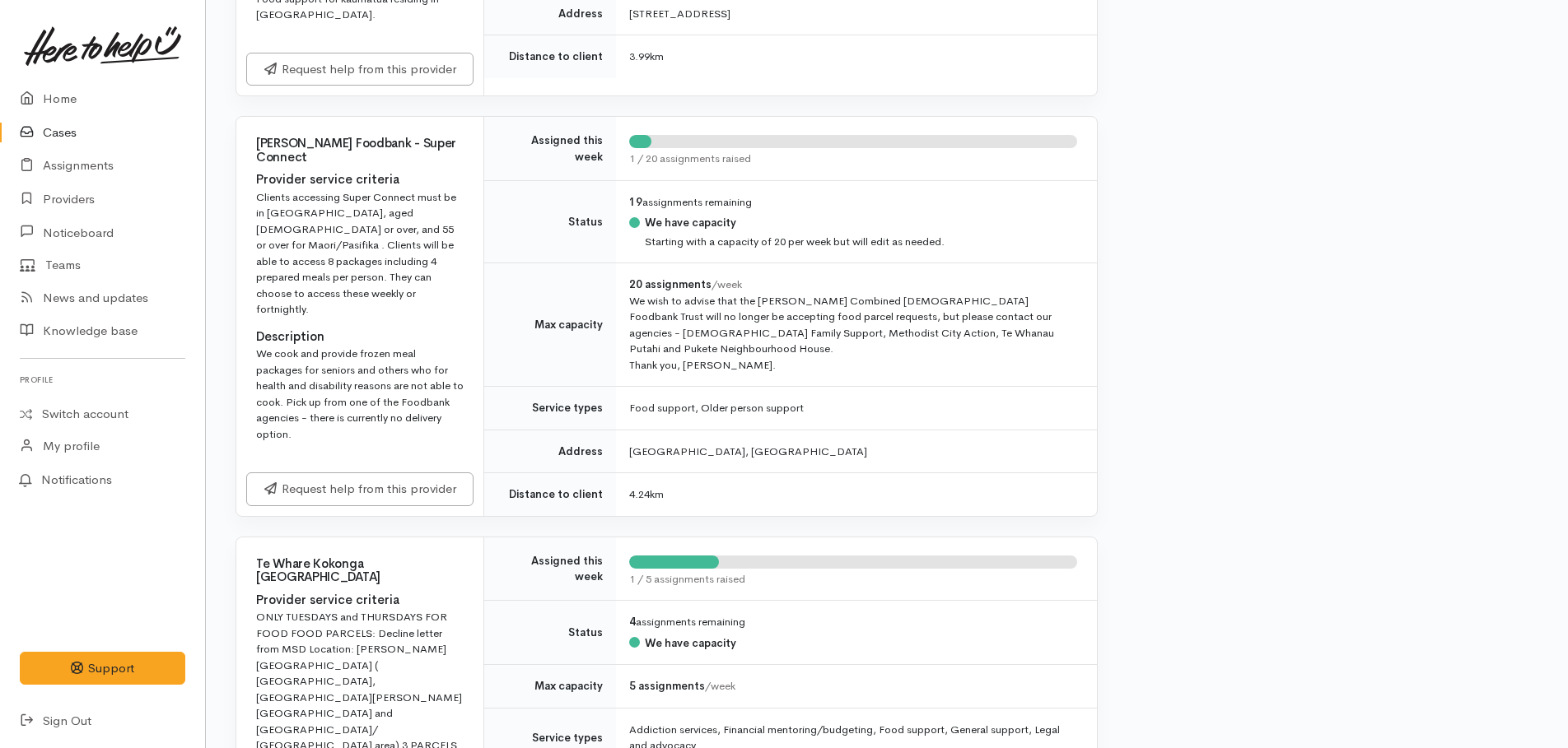
scroll to position [2305, 0]
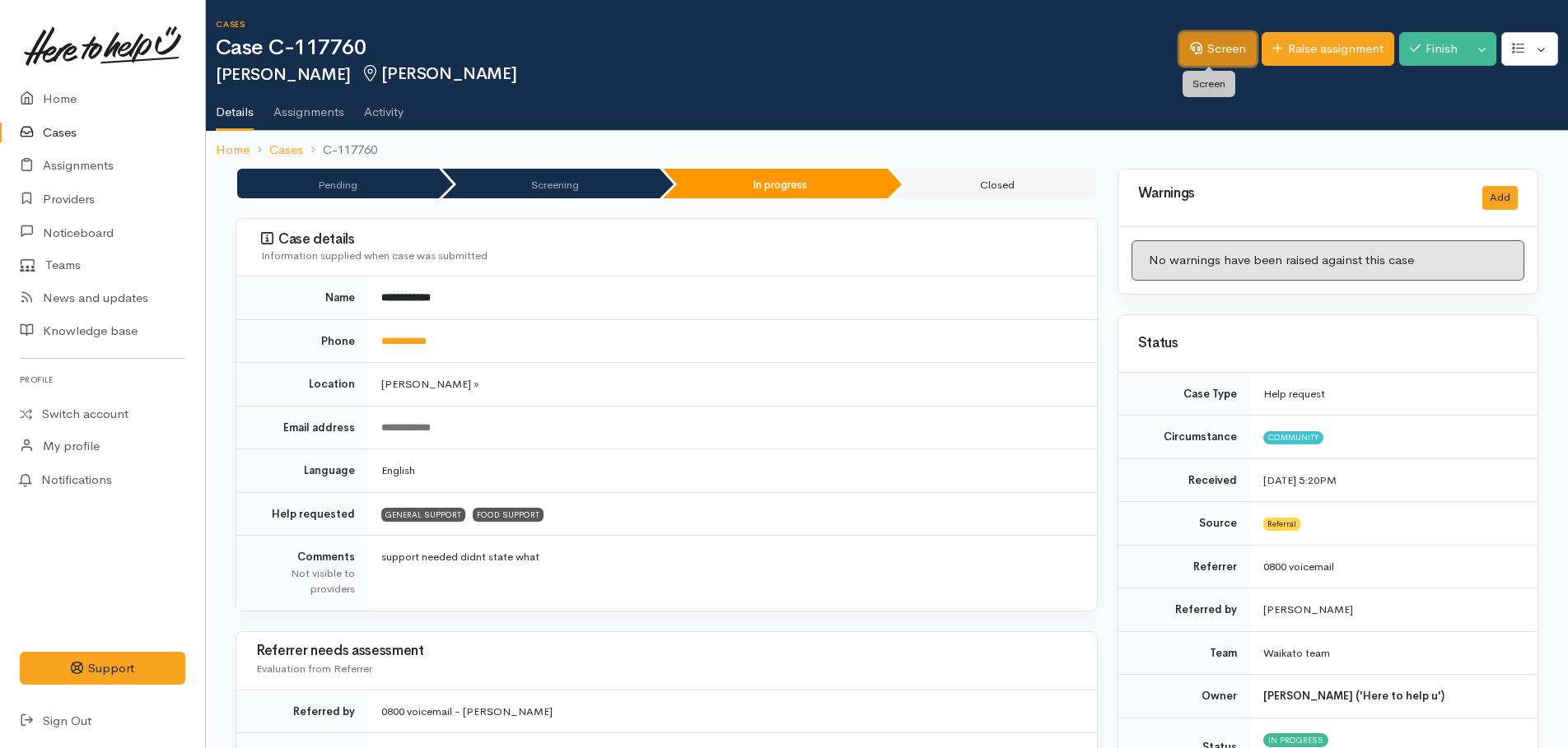
drag, startPoint x: 1236, startPoint y: 48, endPoint x: 1258, endPoint y: 65, distance: 27.8
click at [1235, 48] on link "Screen" at bounding box center [1218, 49] width 77 height 34
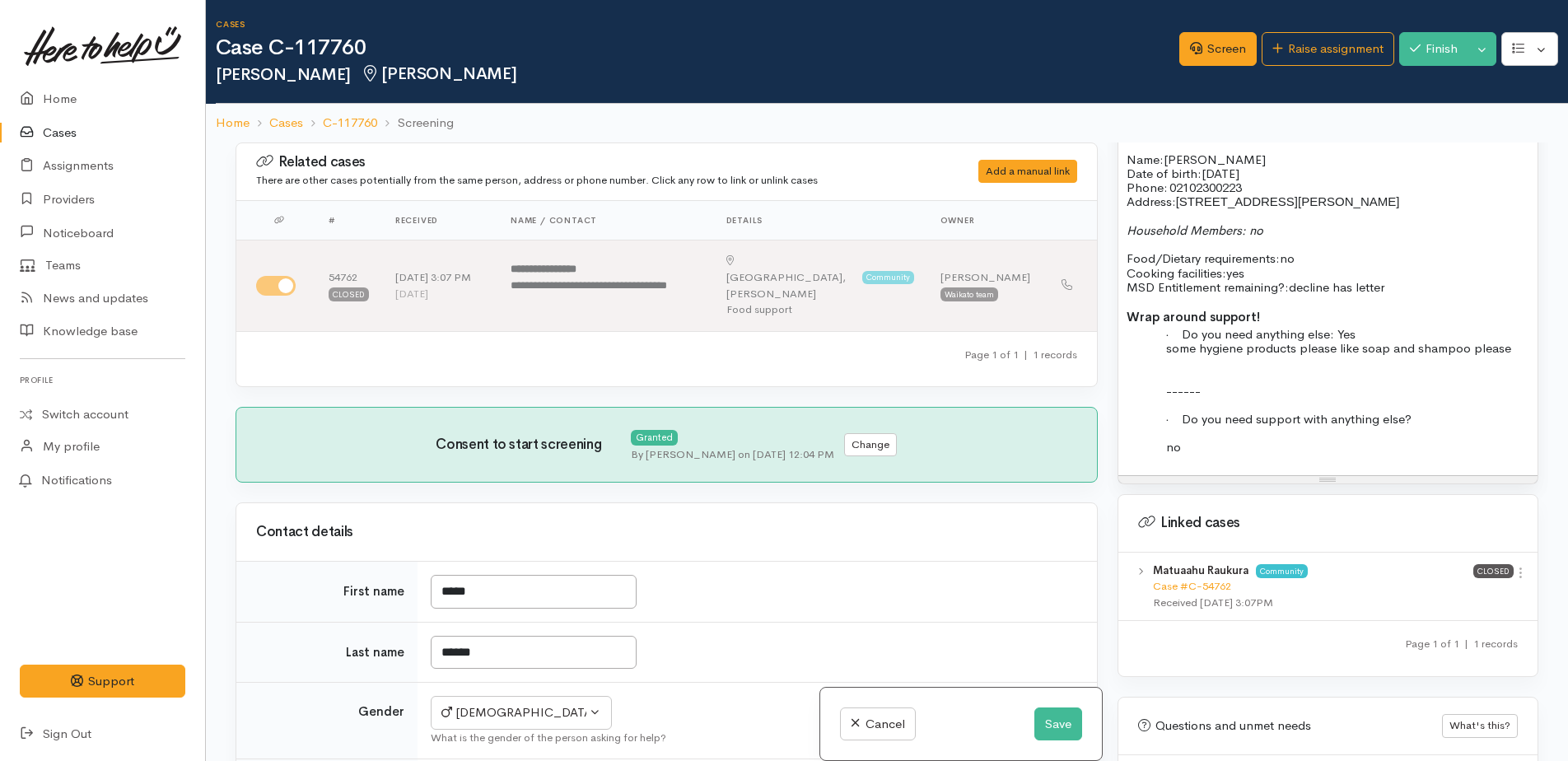
scroll to position [1318, 0]
click at [1304, 462] on div "PC to [PERSON_NAME], it was hard to hear him and I had to repeat myself a numbe…" at bounding box center [1328, 229] width 419 height 483
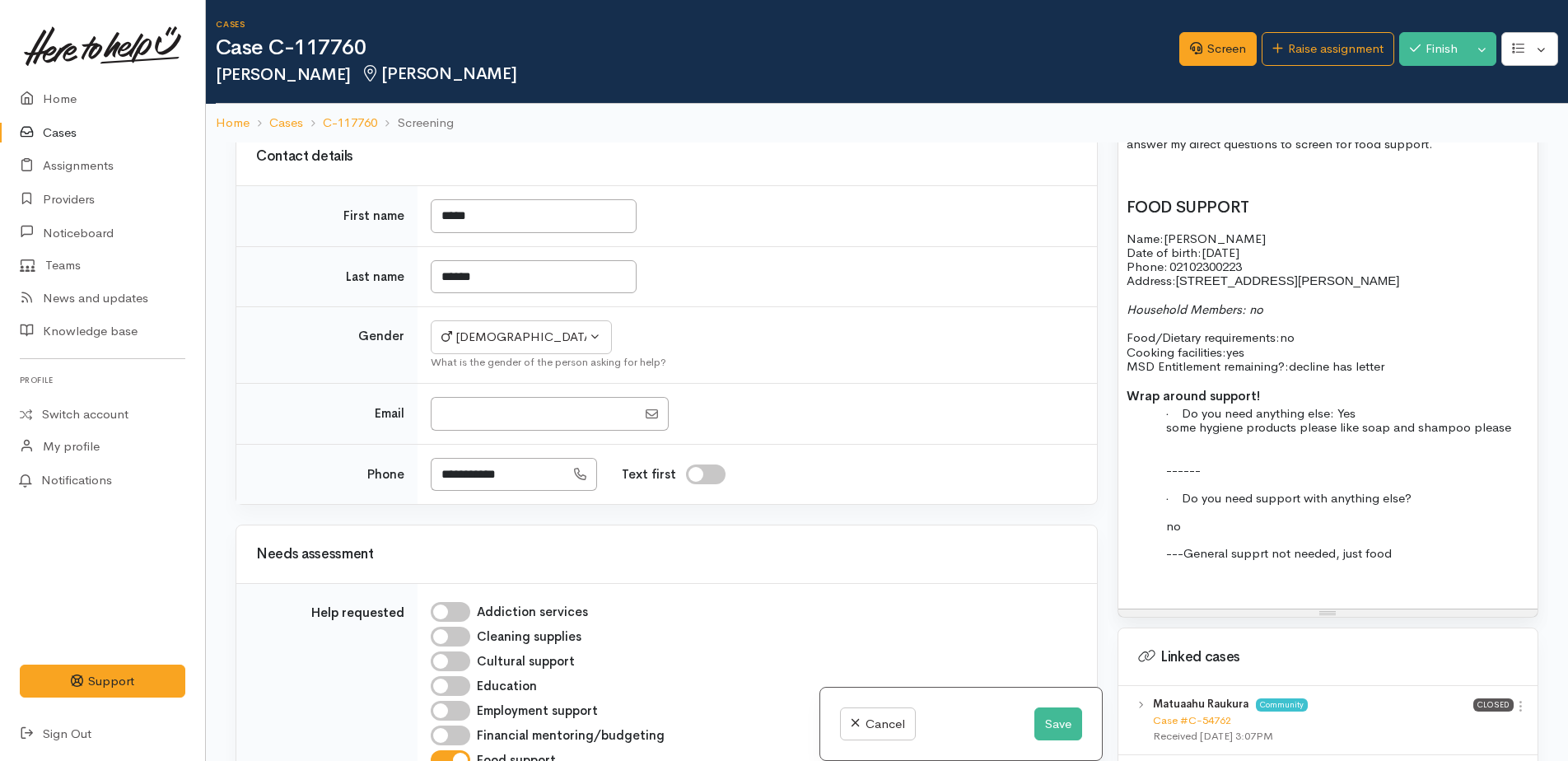
scroll to position [412, 0]
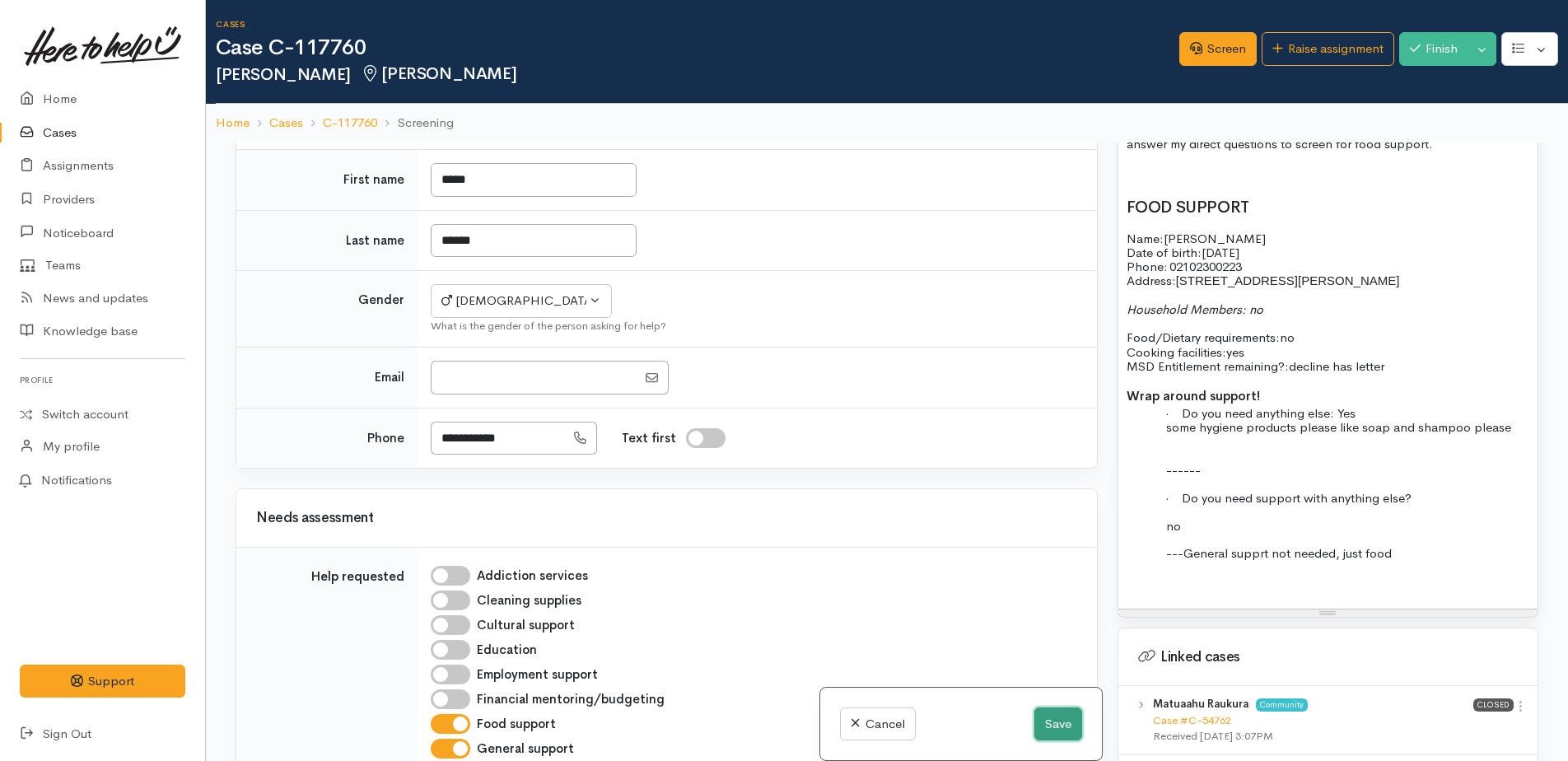
click at [1064, 726] on button "Save" at bounding box center [1058, 724] width 48 height 34
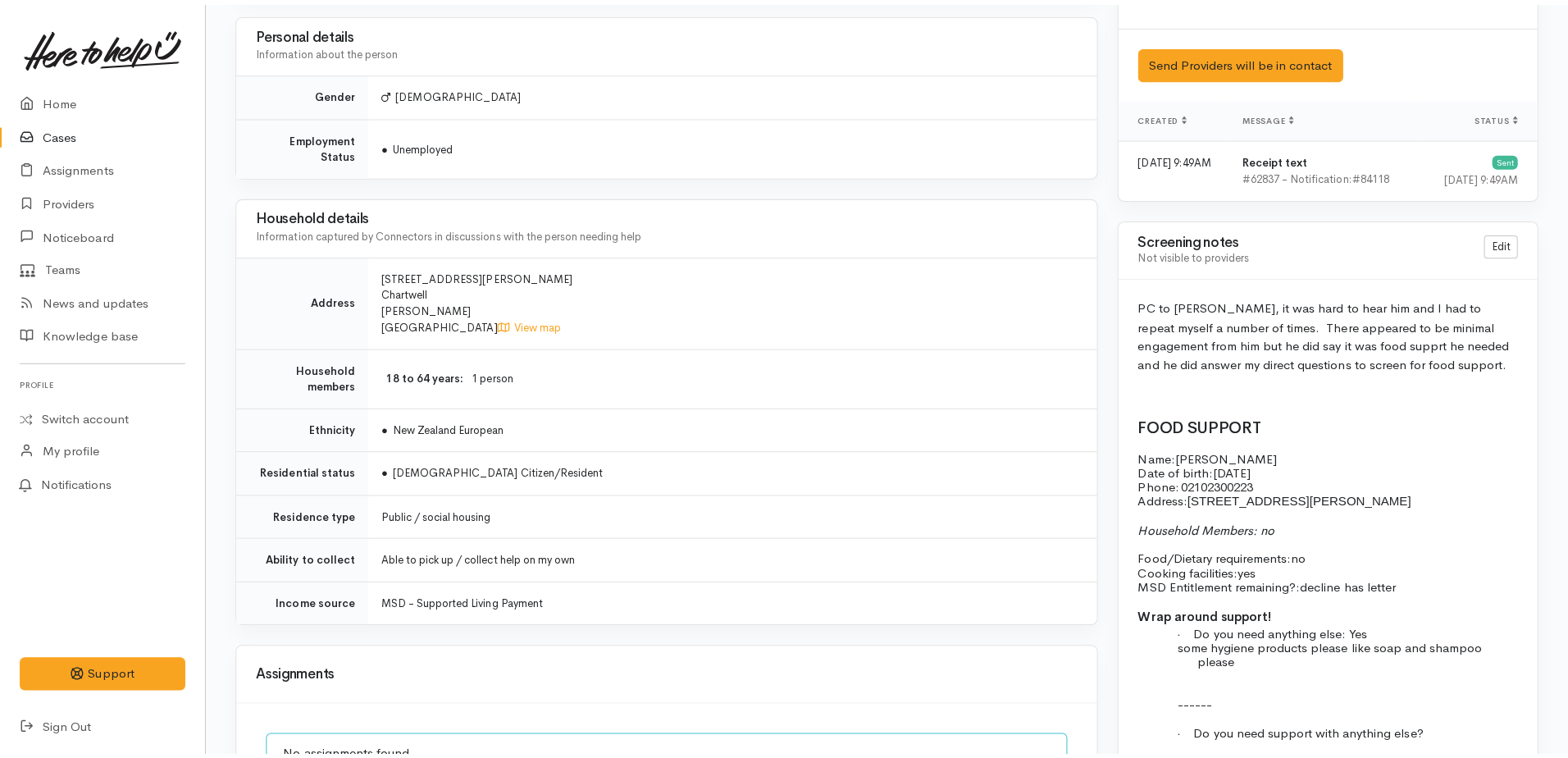
scroll to position [1558, 0]
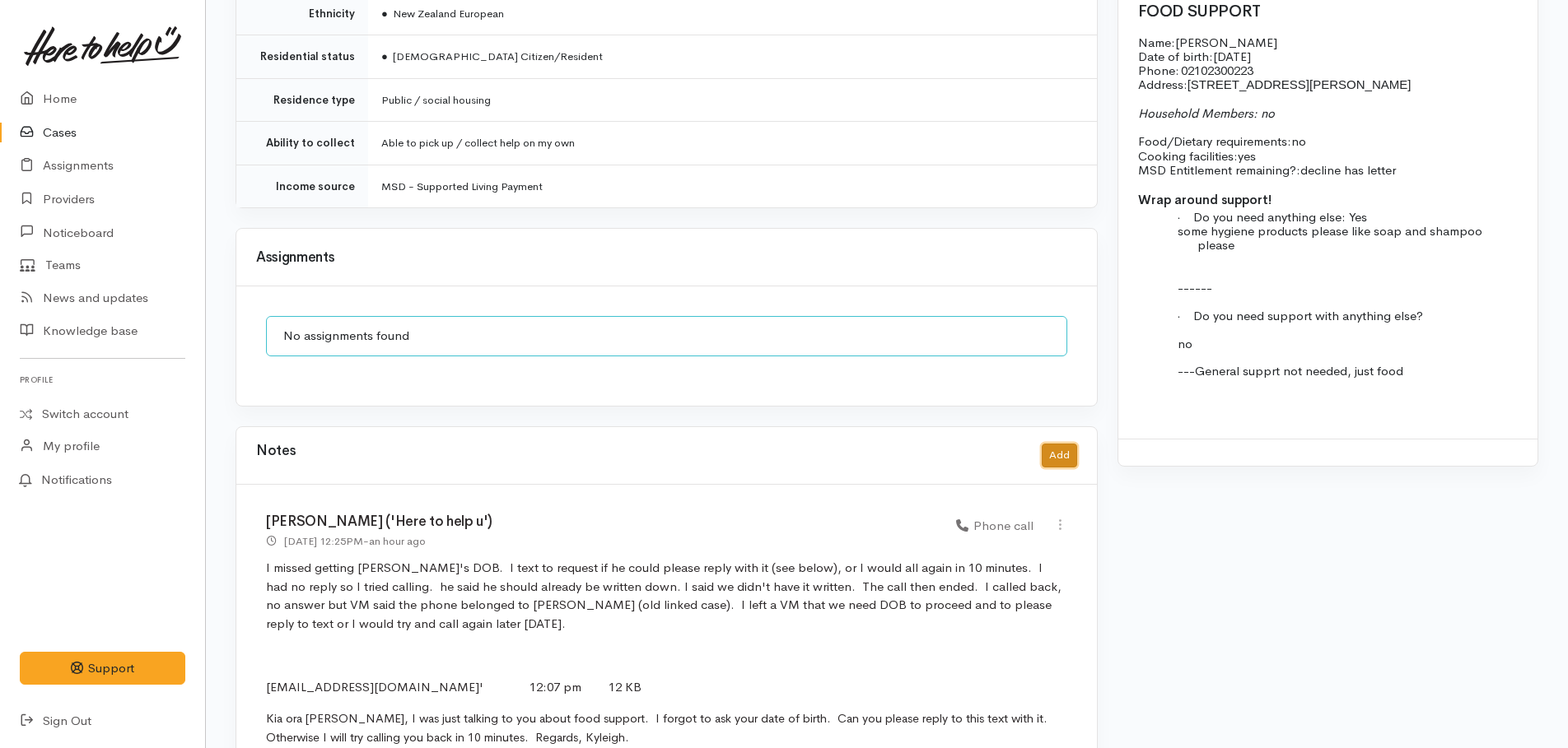
click at [1057, 444] on button "Add" at bounding box center [1059, 456] width 36 height 24
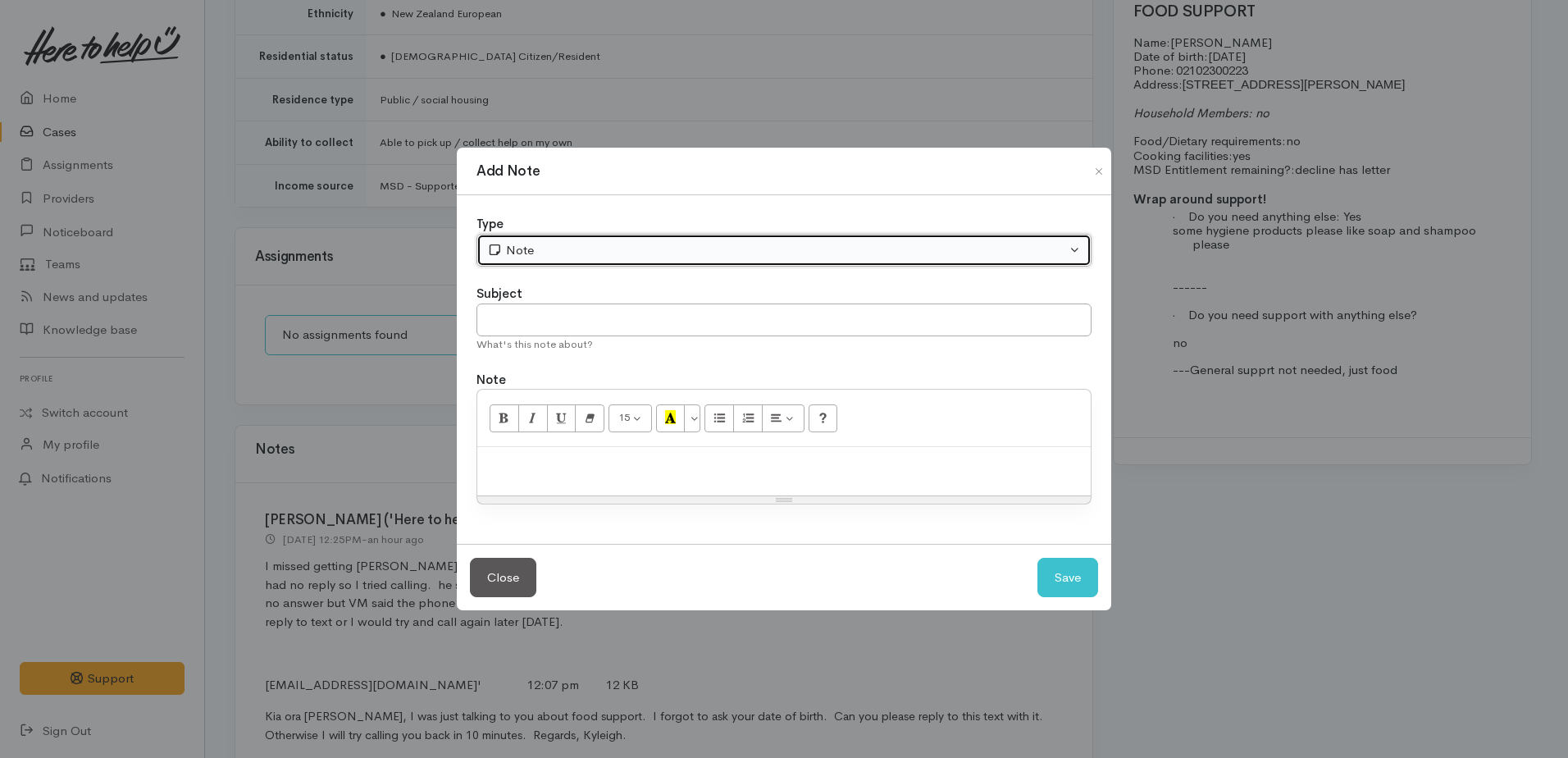
click at [568, 252] on div "Note" at bounding box center [776, 250] width 579 height 19
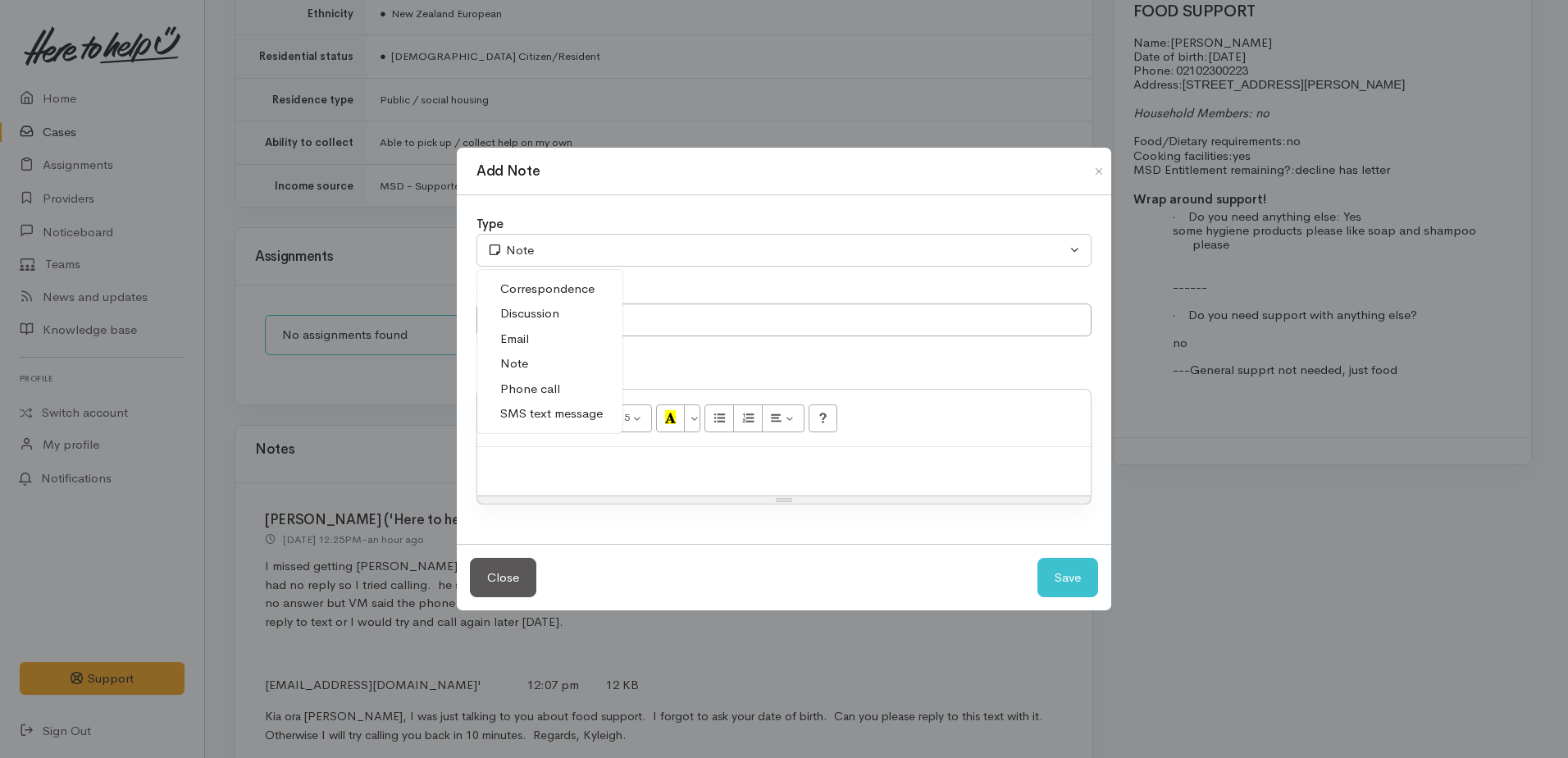
drag, startPoint x: 535, startPoint y: 385, endPoint x: 547, endPoint y: 420, distance: 37.0
click at [535, 386] on span "Phone call" at bounding box center [531, 389] width 60 height 19
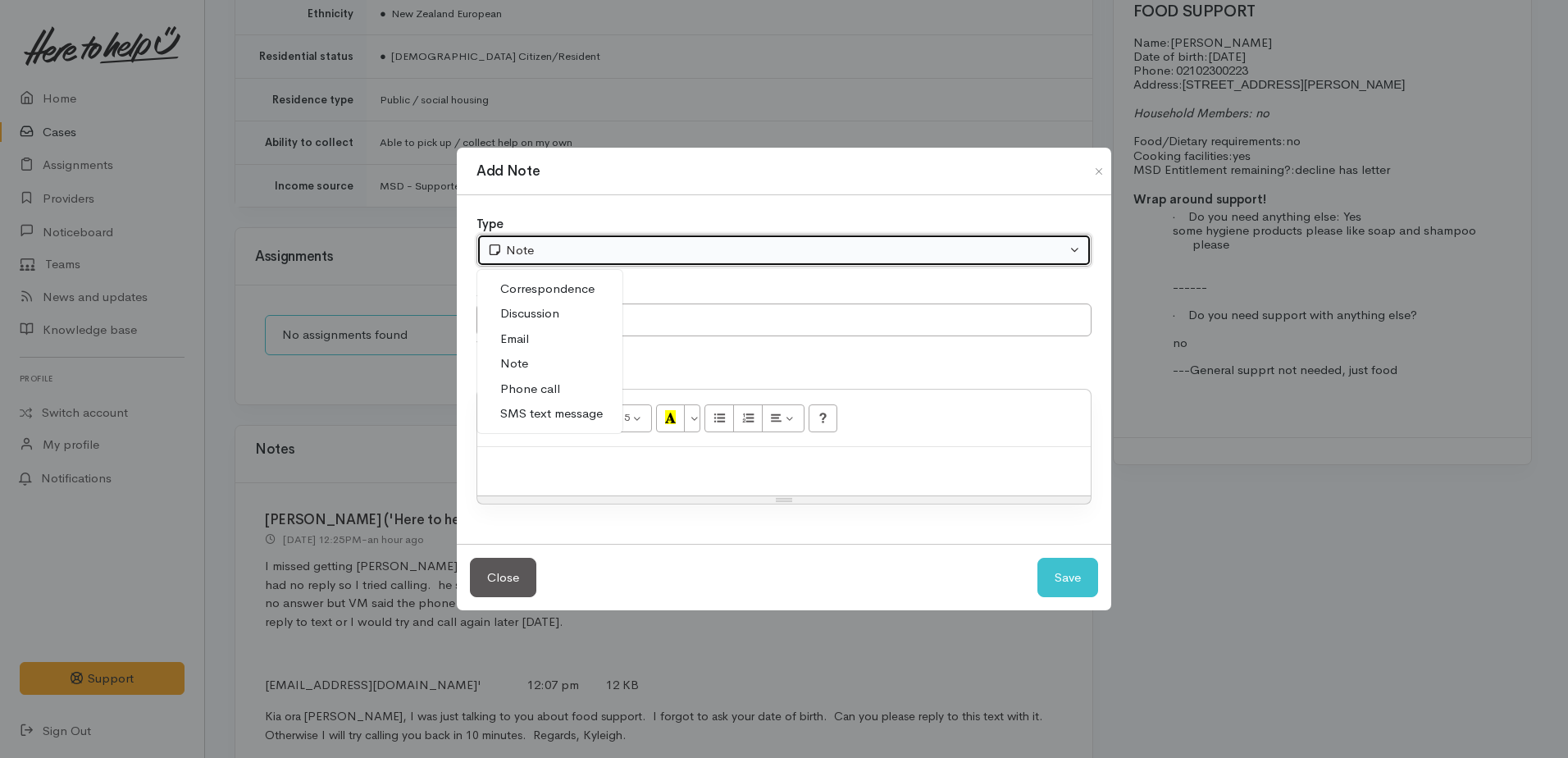
select select "3"
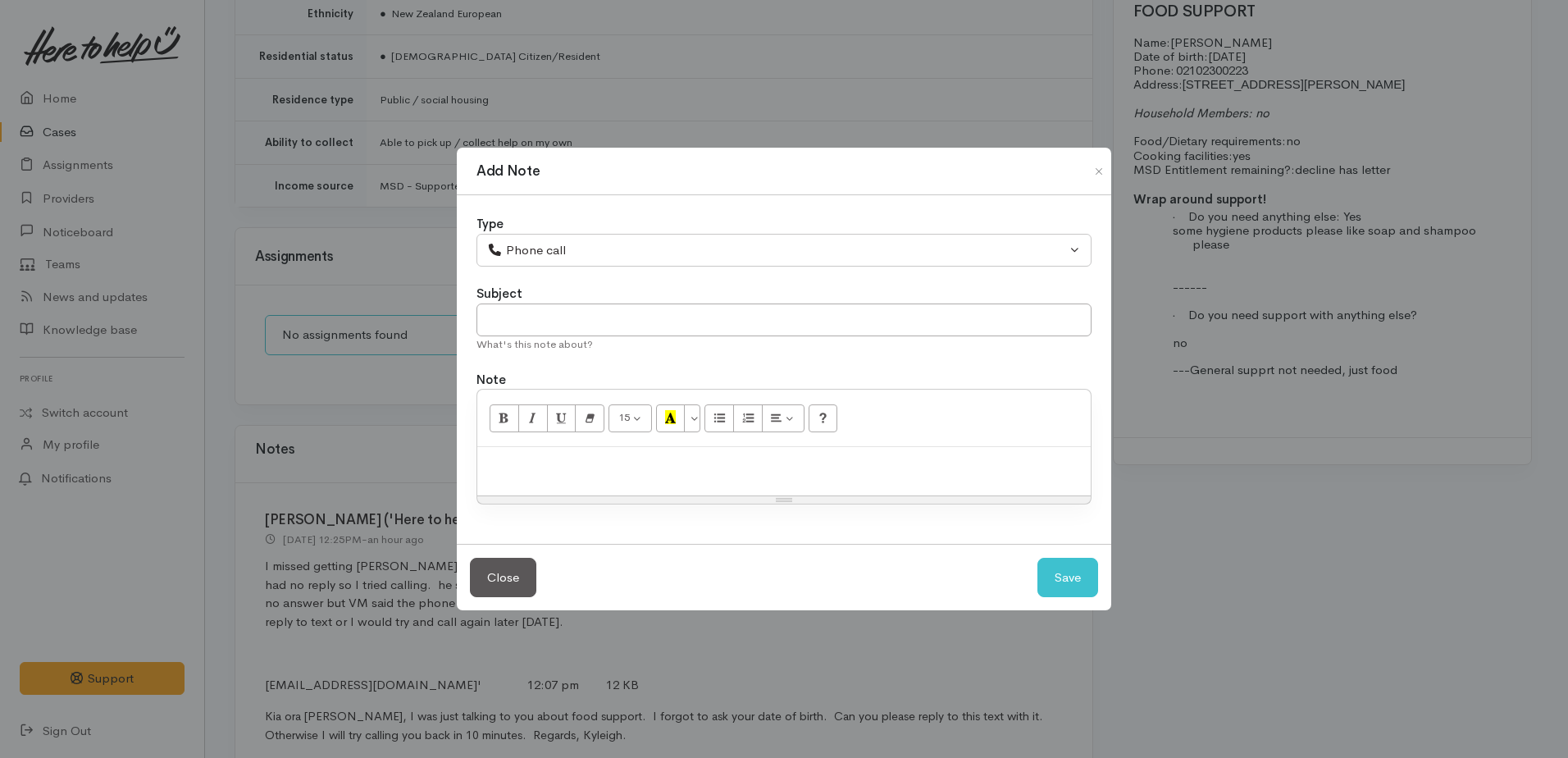
click at [552, 465] on p at bounding box center [784, 464] width 597 height 19
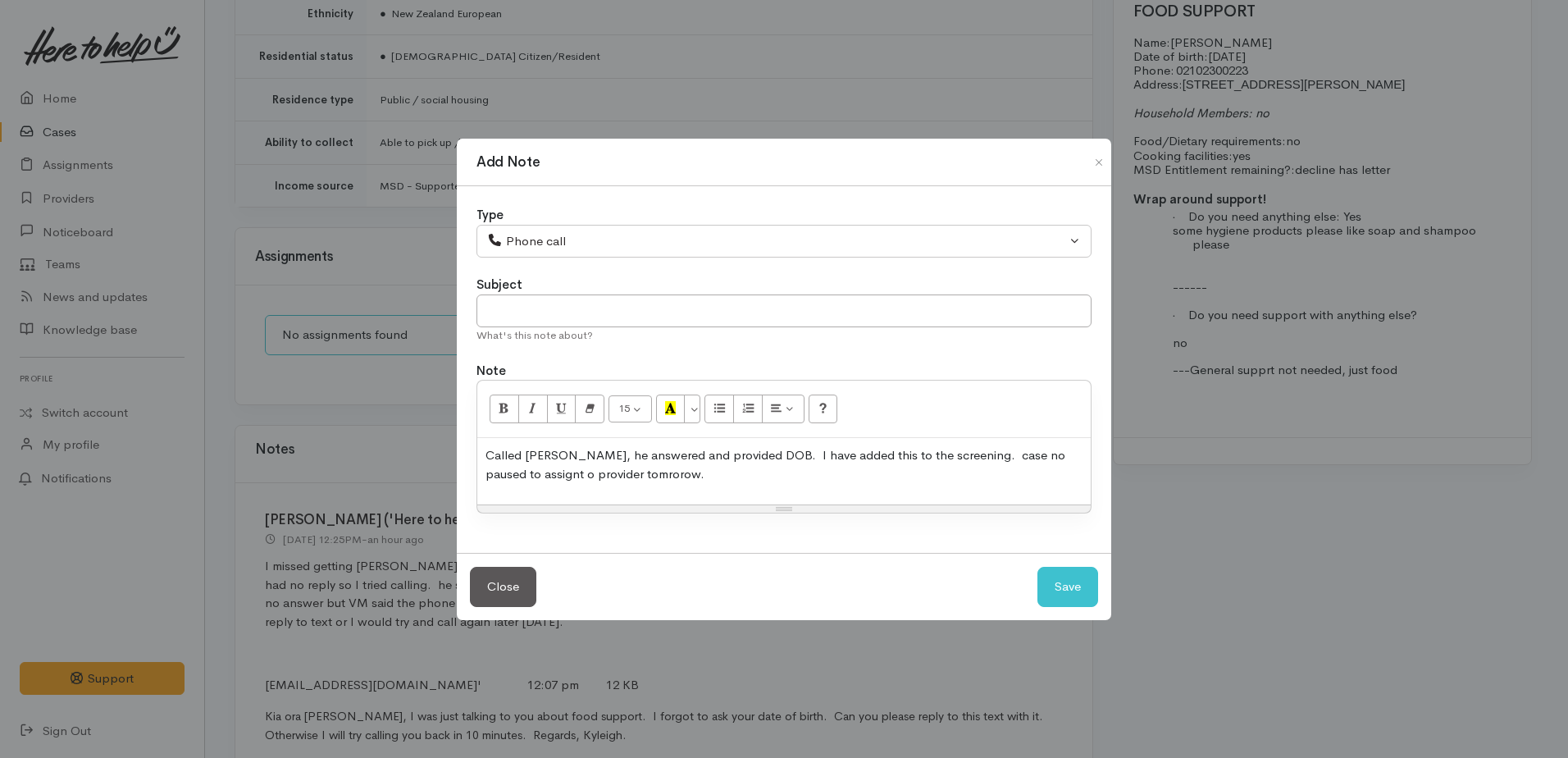
click at [981, 458] on p "Called Jodie gain, he answered and provided DOB. I have added this to the scree…" at bounding box center [784, 465] width 597 height 37
click at [541, 471] on p "Called Jodie gain, he answered and provided DOB. I have added this to the scree…" at bounding box center [784, 465] width 597 height 37
click at [560, 454] on p "Called Jodie gain, he answered and provided DOB. I have added this to the scree…" at bounding box center [784, 465] width 597 height 37
click at [769, 456] on p "Called Jodie again, he answered and provided DOB. I have added this to the scre…" at bounding box center [784, 465] width 597 height 37
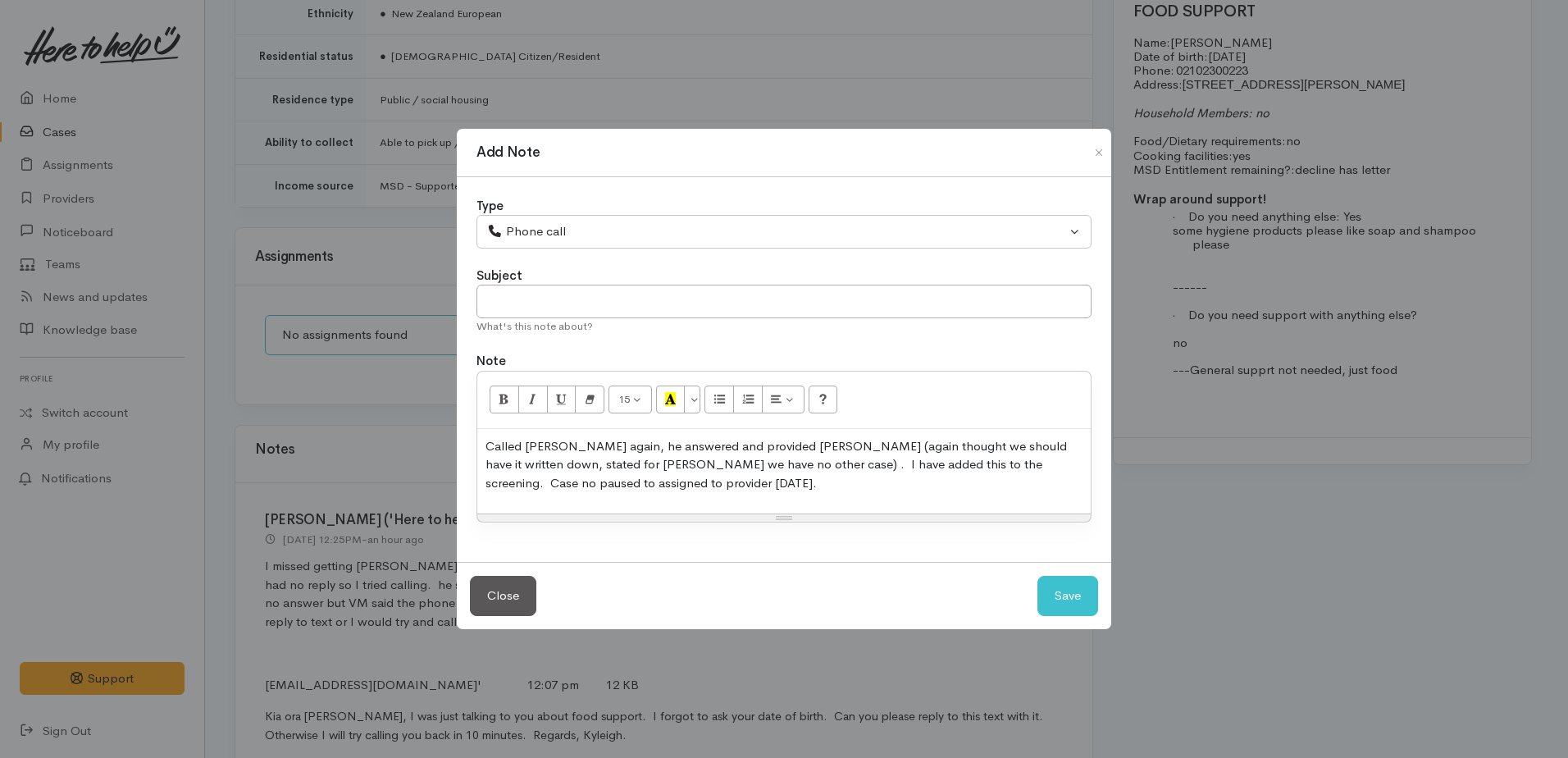
click at [1037, 446] on p "Called Jodie again, he answered and provided DOB (again thought we should have …" at bounding box center [784, 465] width 597 height 56
click at [502, 465] on p "Called Jodie again, he answered and provided DOB (again thought we should have …" at bounding box center [784, 465] width 597 height 56
click at [692, 463] on p "Called Jodie again, he answered and provided DOB (again thought we should have …" at bounding box center [784, 465] width 597 height 56
click at [887, 463] on p "Called Jodie again, he answered and provided DOB (again thought we should have …" at bounding box center [784, 465] width 597 height 56
click at [1059, 586] on button "Save" at bounding box center [1068, 595] width 60 height 40
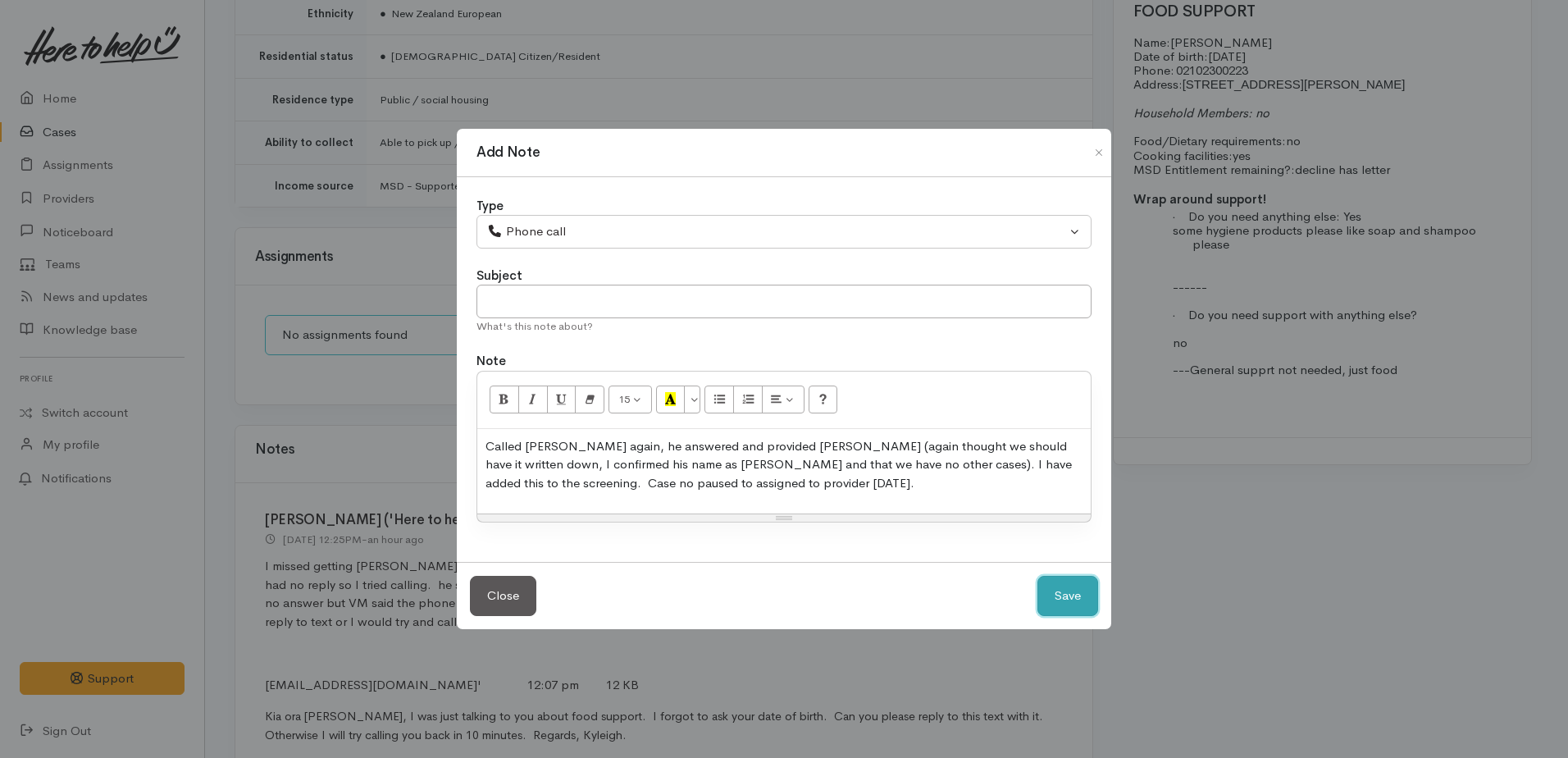
select select "1"
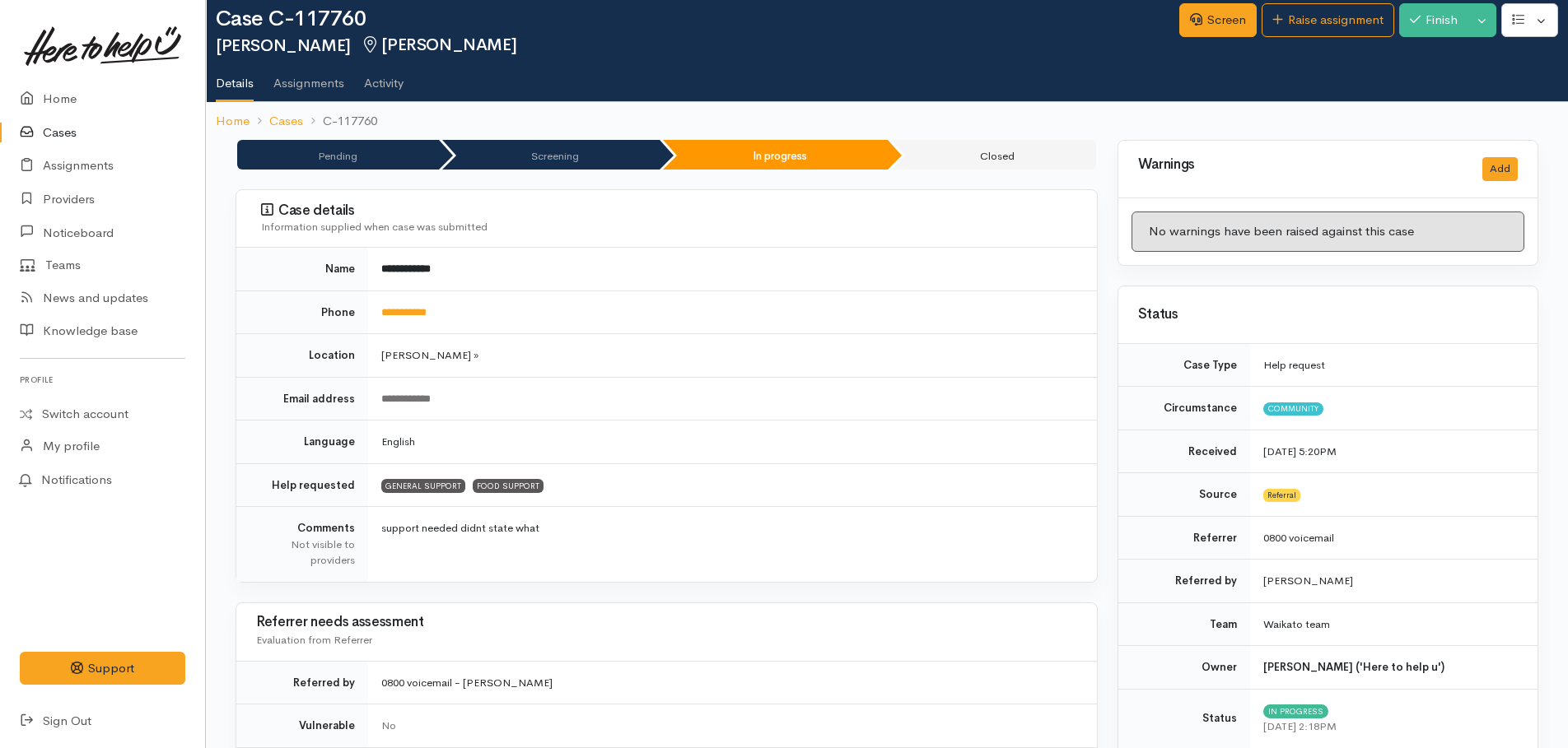
scroll to position [0, 0]
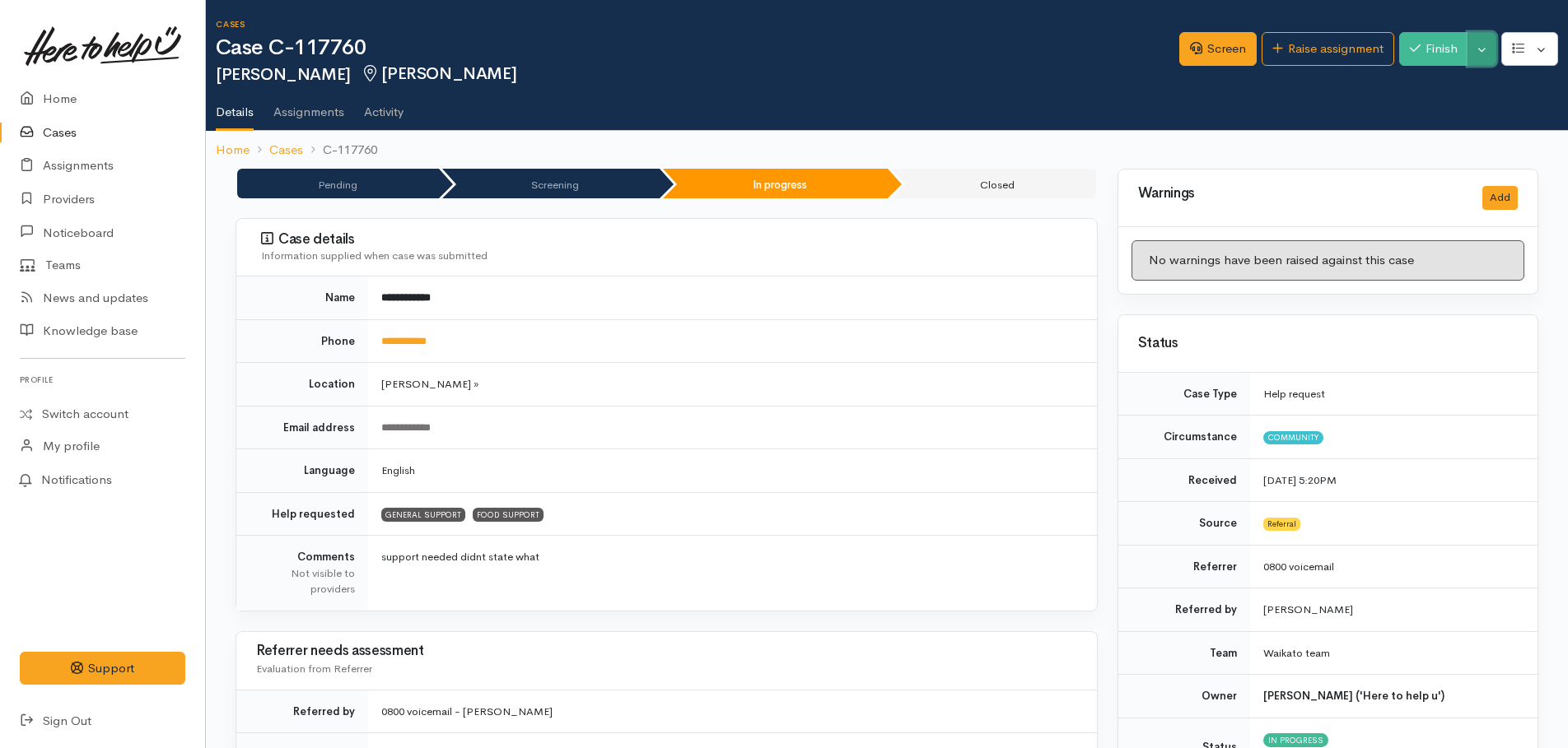
click at [1482, 56] on button "Toggle Dropdown" at bounding box center [1481, 49] width 28 height 34
click at [1425, 85] on link "Pause" at bounding box center [1430, 88] width 130 height 26
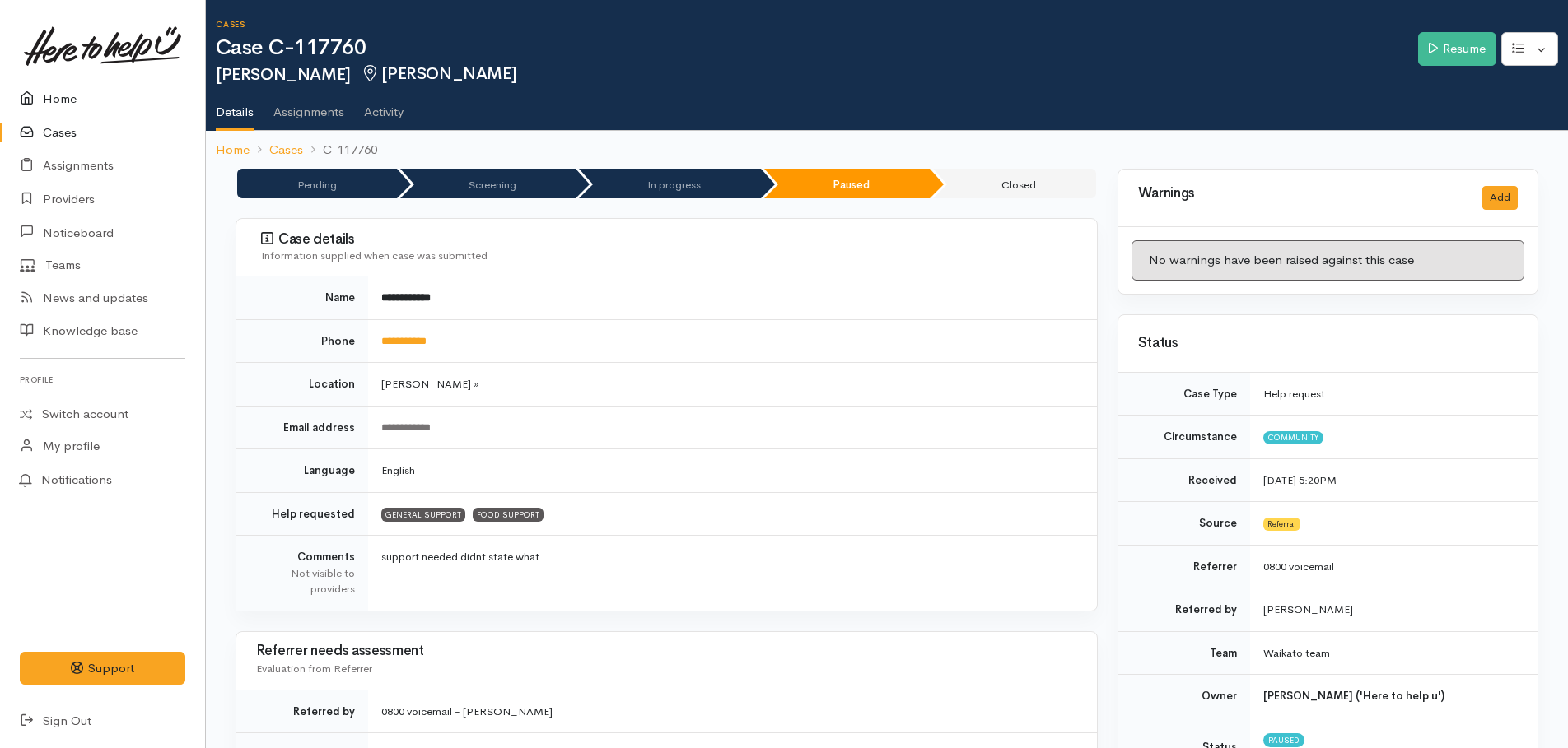
click at [50, 101] on link "Home" at bounding box center [103, 99] width 205 height 34
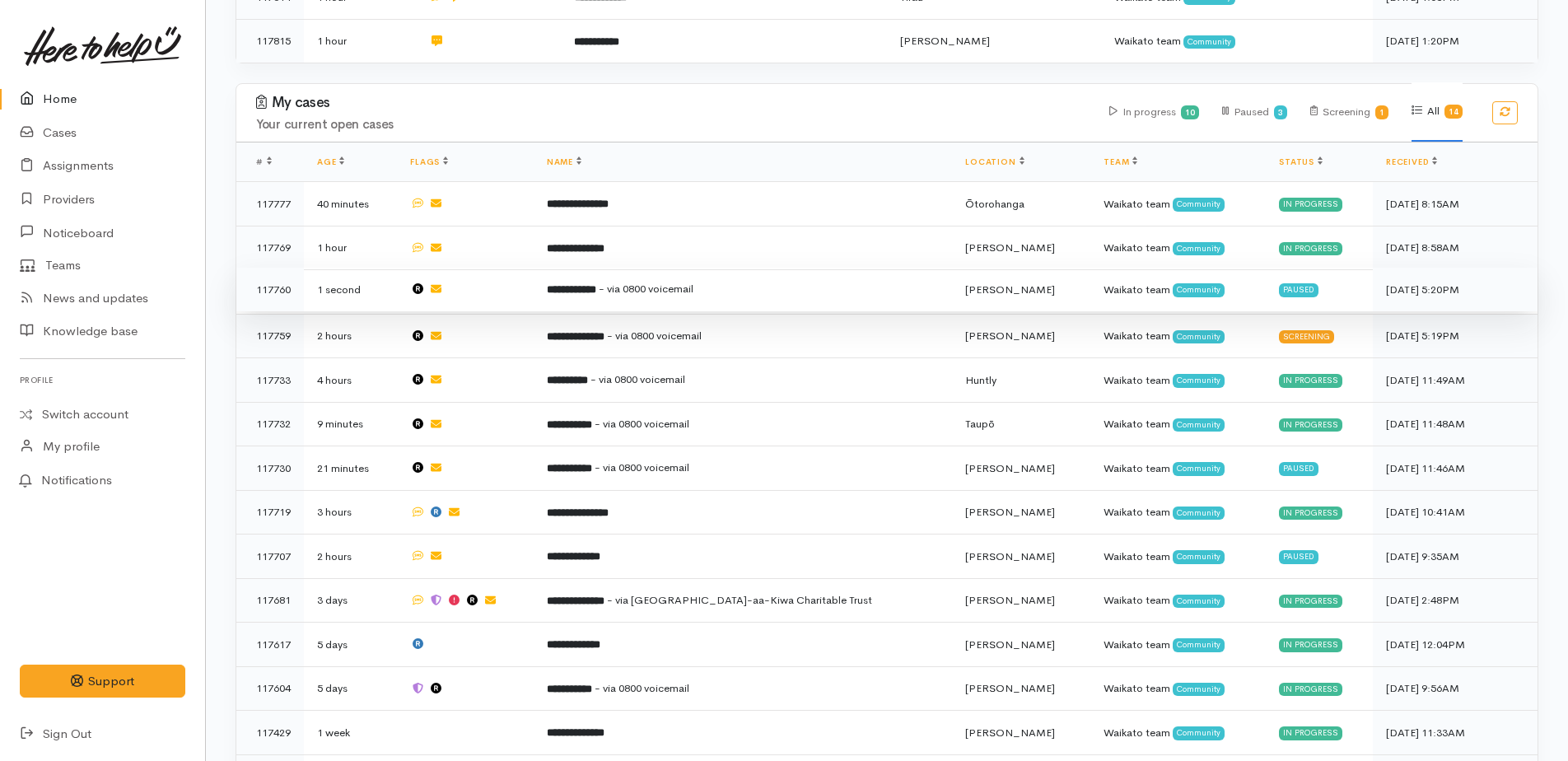
scroll to position [646, 0]
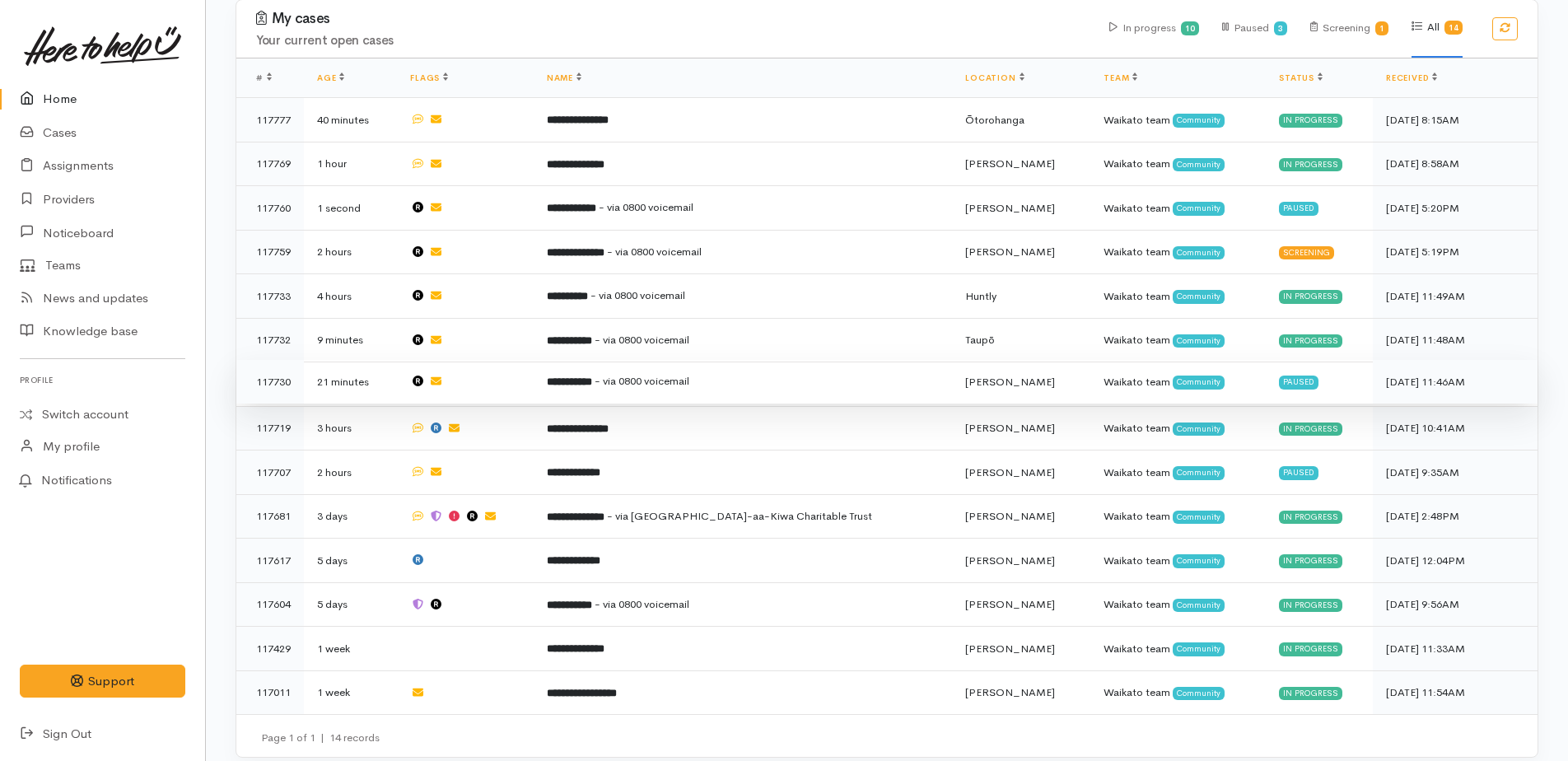
click at [649, 374] on span "- via 0800 voicemail" at bounding box center [641, 380] width 94 height 14
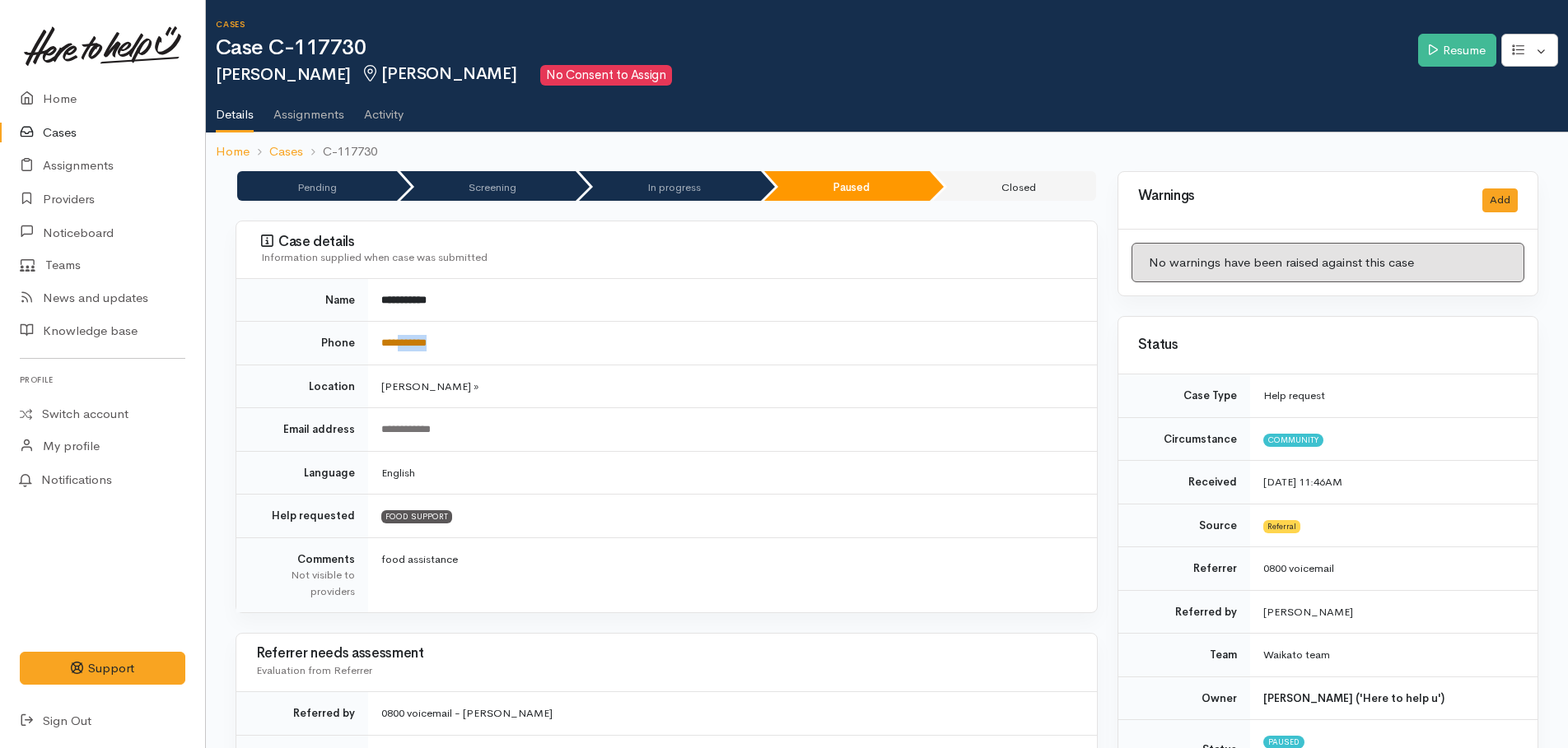
drag, startPoint x: 486, startPoint y: 337, endPoint x: 407, endPoint y: 340, distance: 79.1
click at [407, 340] on td "**********" at bounding box center [732, 344] width 729 height 44
drag, startPoint x: 407, startPoint y: 340, endPoint x: 560, endPoint y: 346, distance: 153.1
click at [560, 346] on td "**********" at bounding box center [732, 344] width 729 height 44
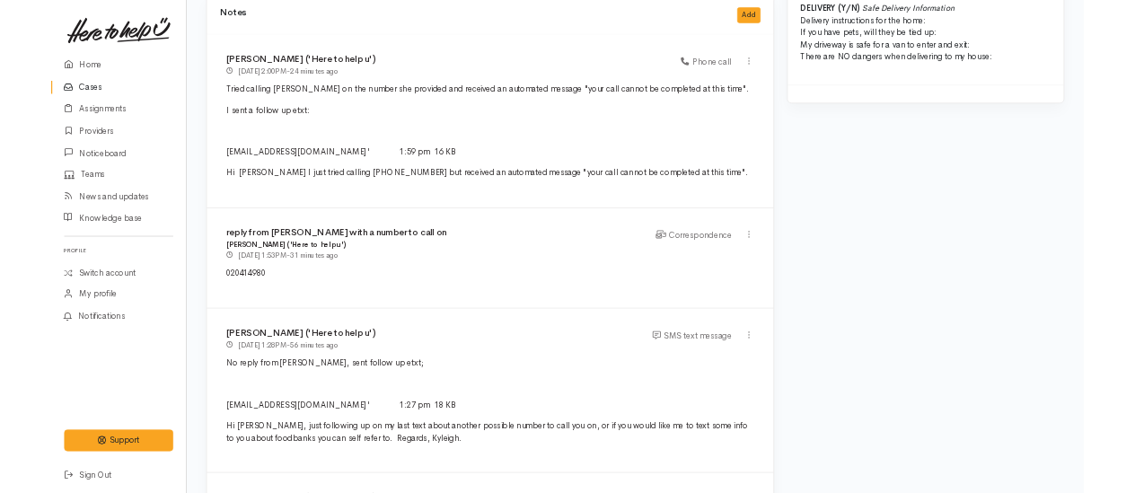
scroll to position [1796, 0]
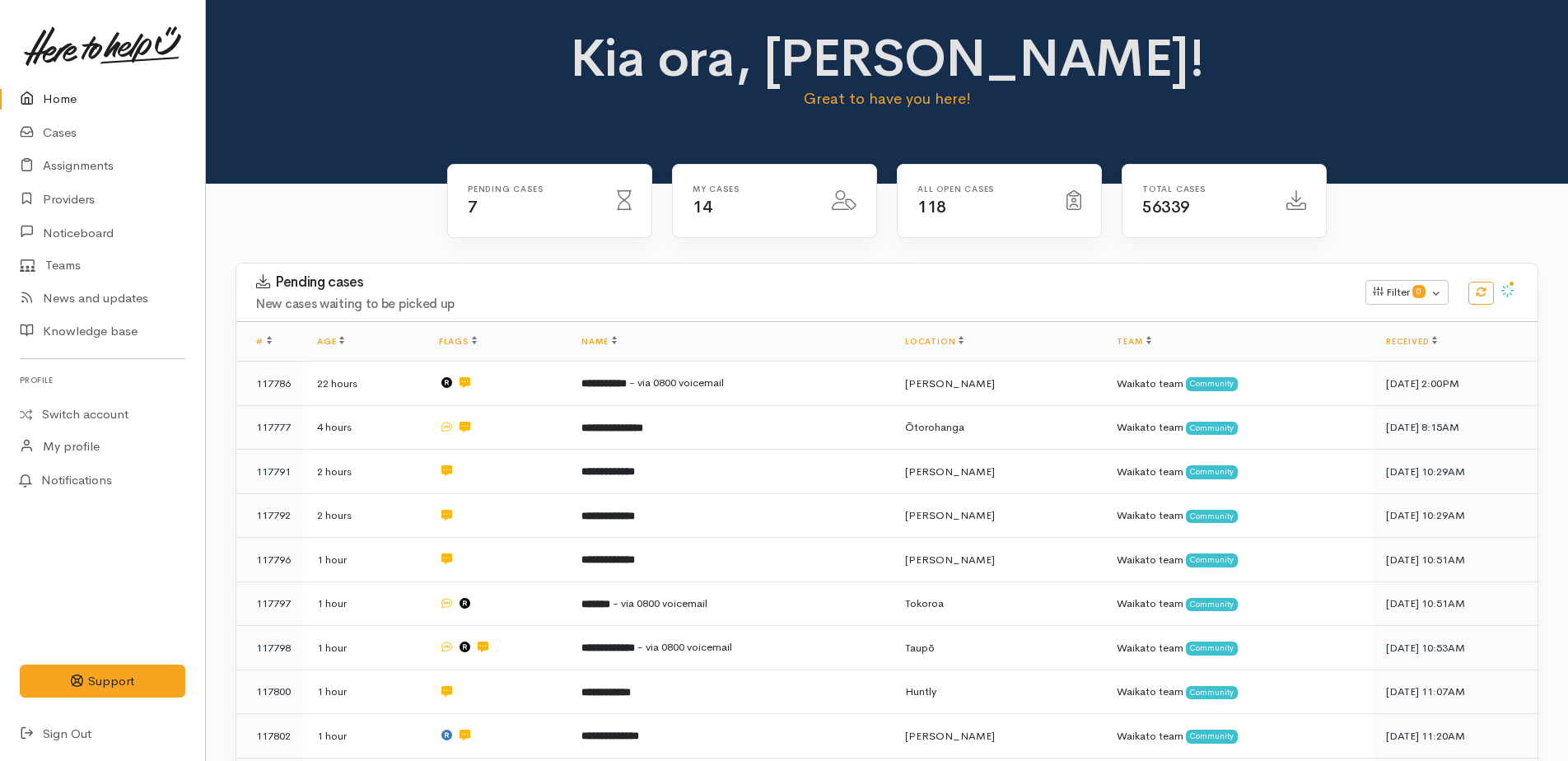
click at [54, 94] on link "Home" at bounding box center [103, 99] width 205 height 34
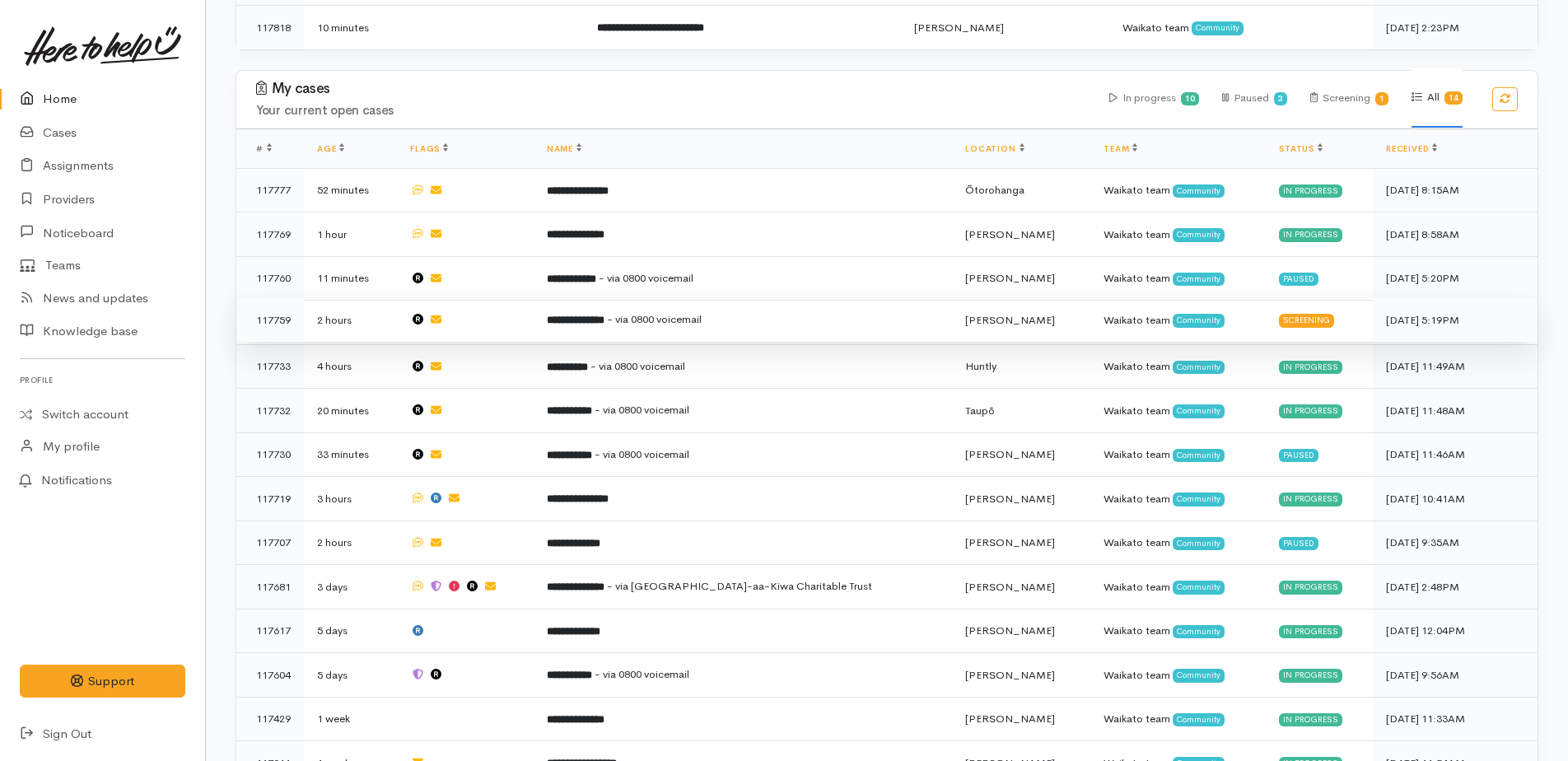
scroll to position [659, 0]
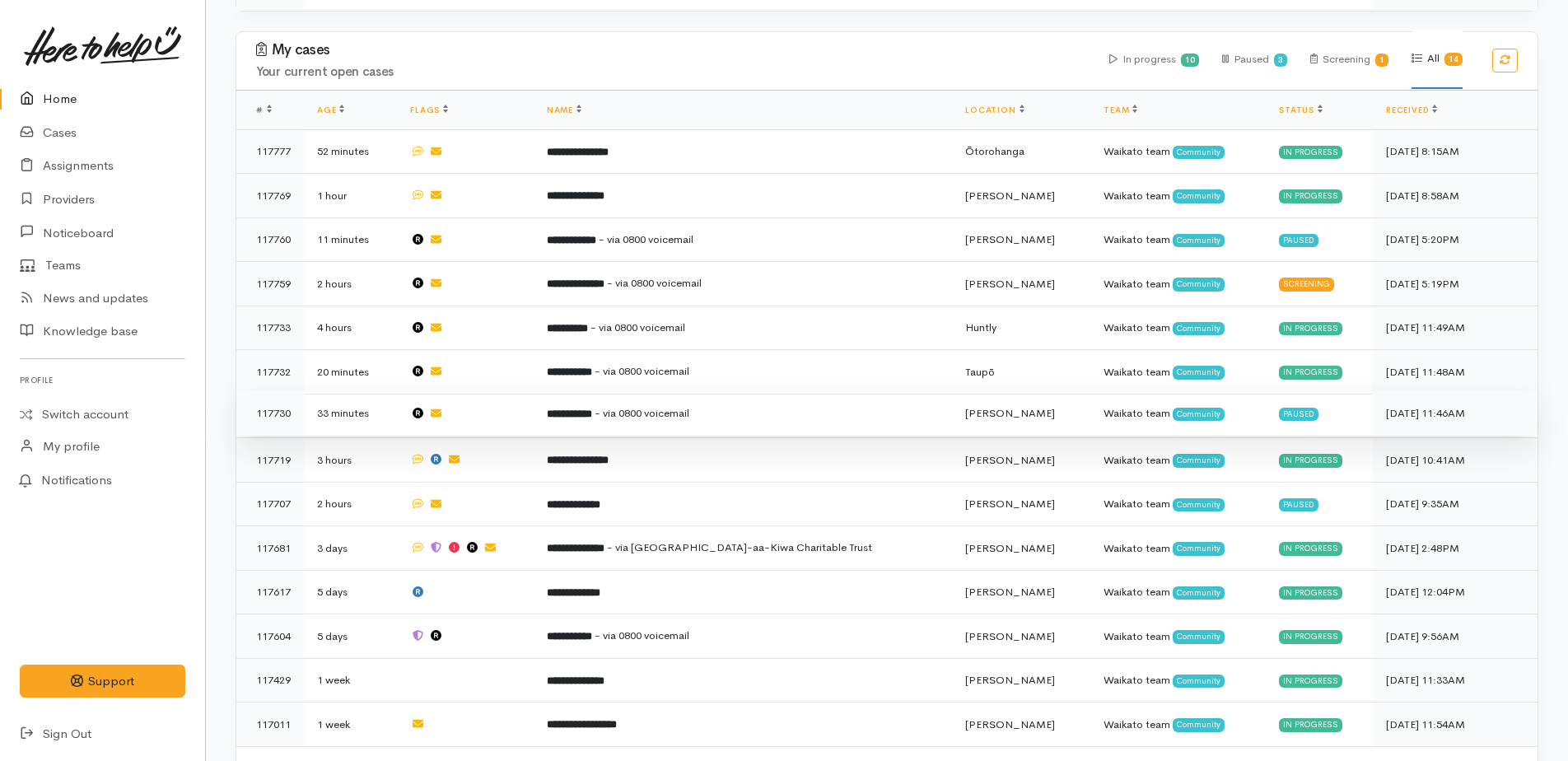
click at [581, 408] on b "**********" at bounding box center [569, 414] width 45 height 11
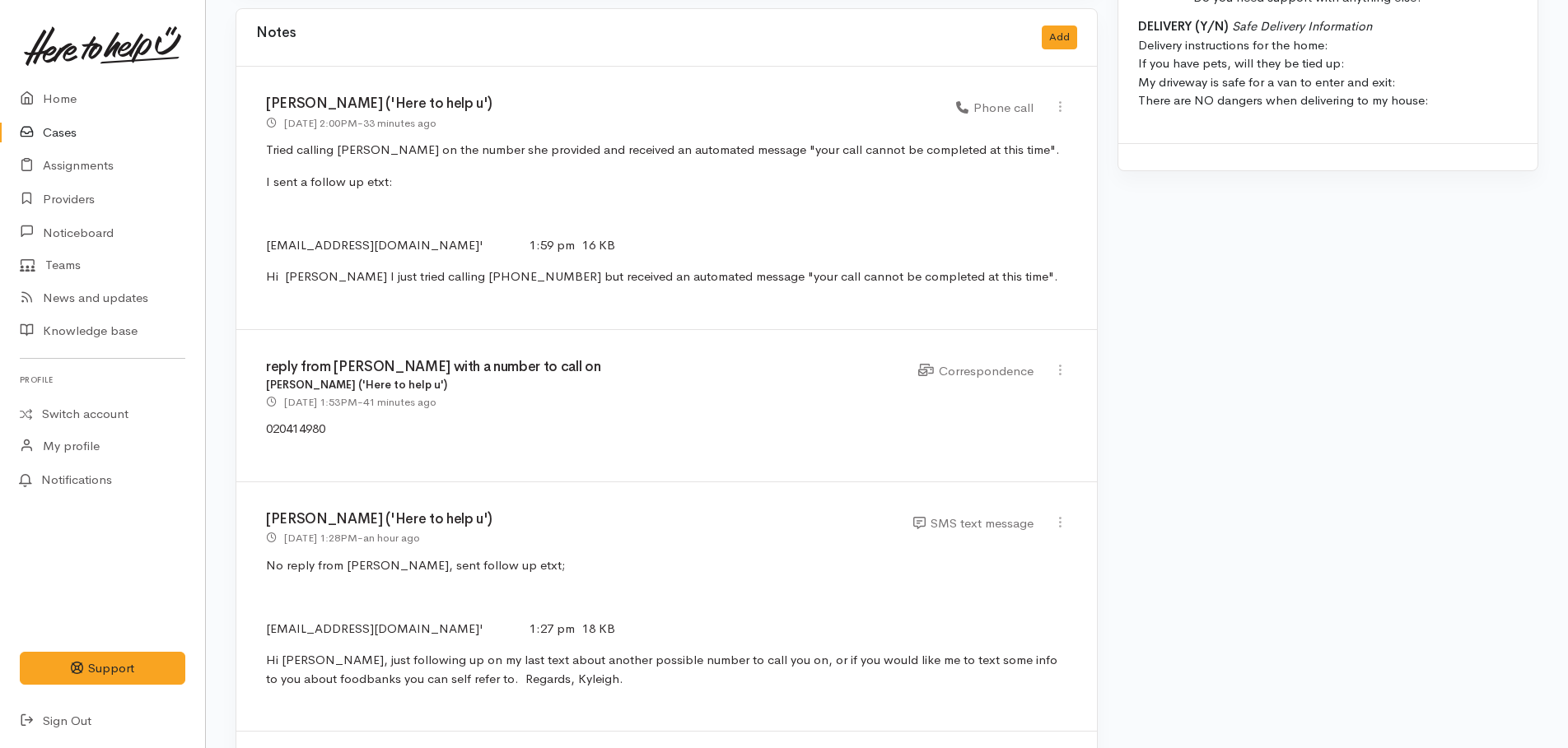
scroll to position [1646, 0]
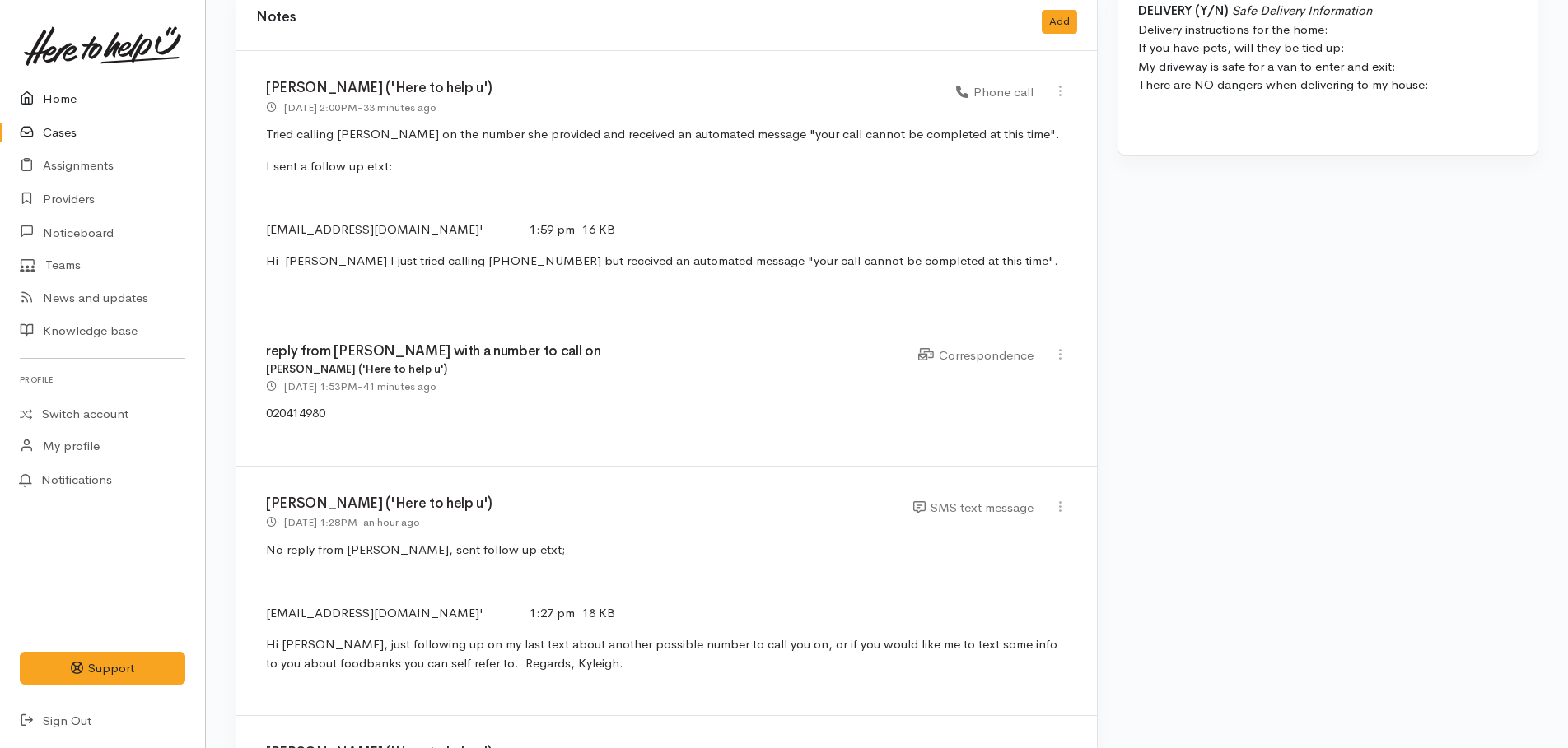
click at [77, 98] on link "Home" at bounding box center [103, 99] width 205 height 34
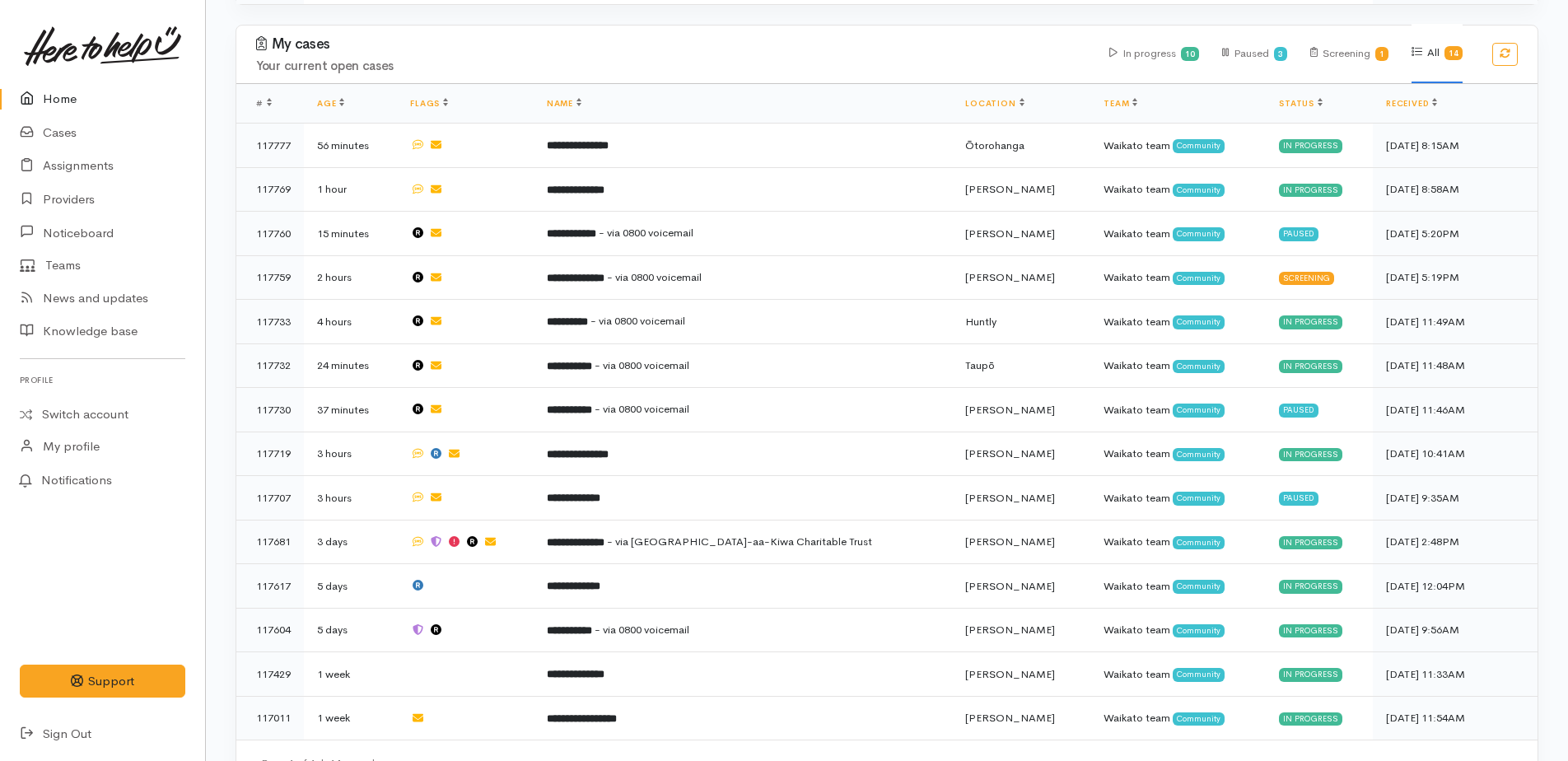
scroll to position [733, 0]
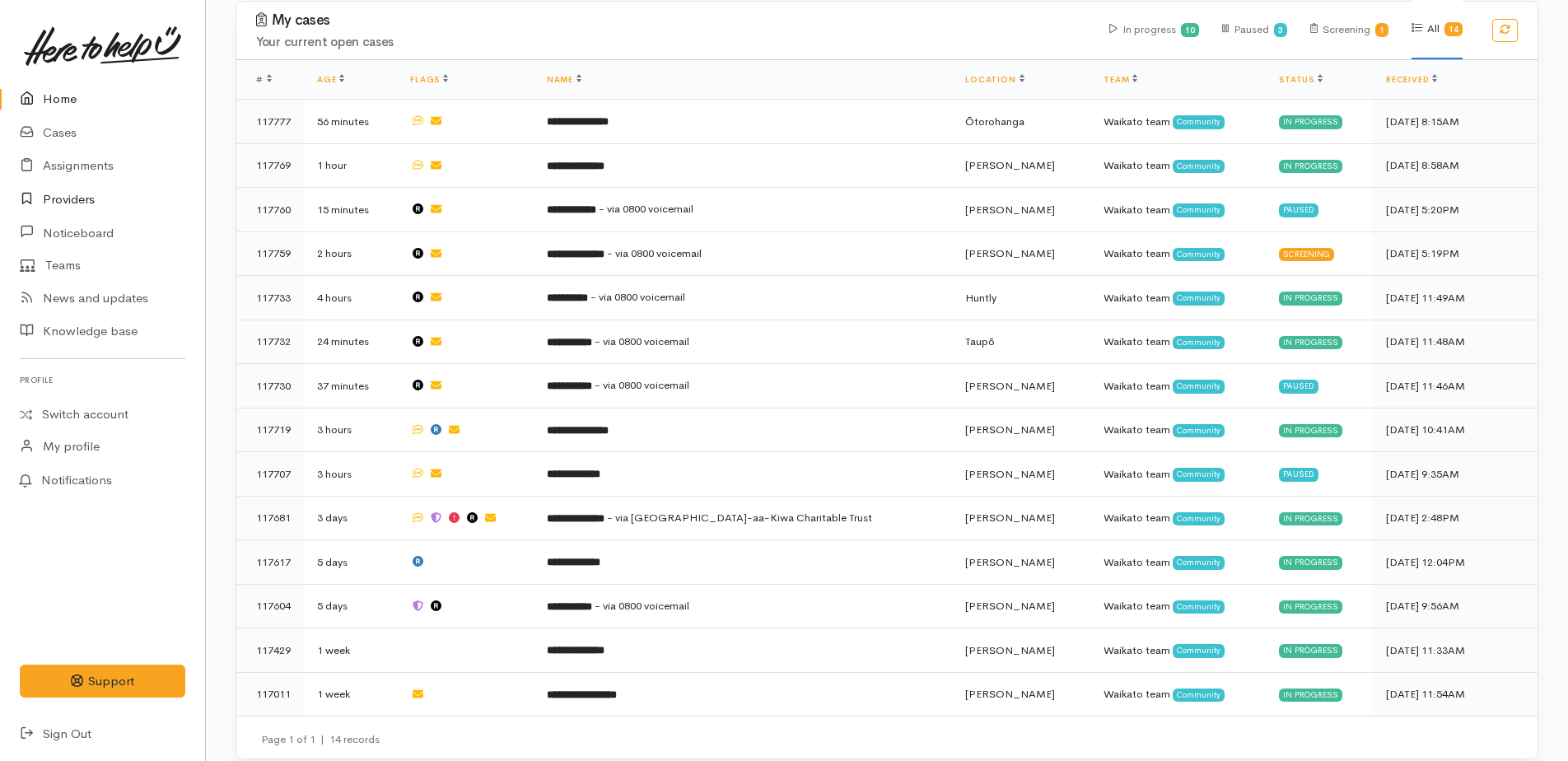
click at [71, 204] on link "Providers" at bounding box center [103, 199] width 205 height 34
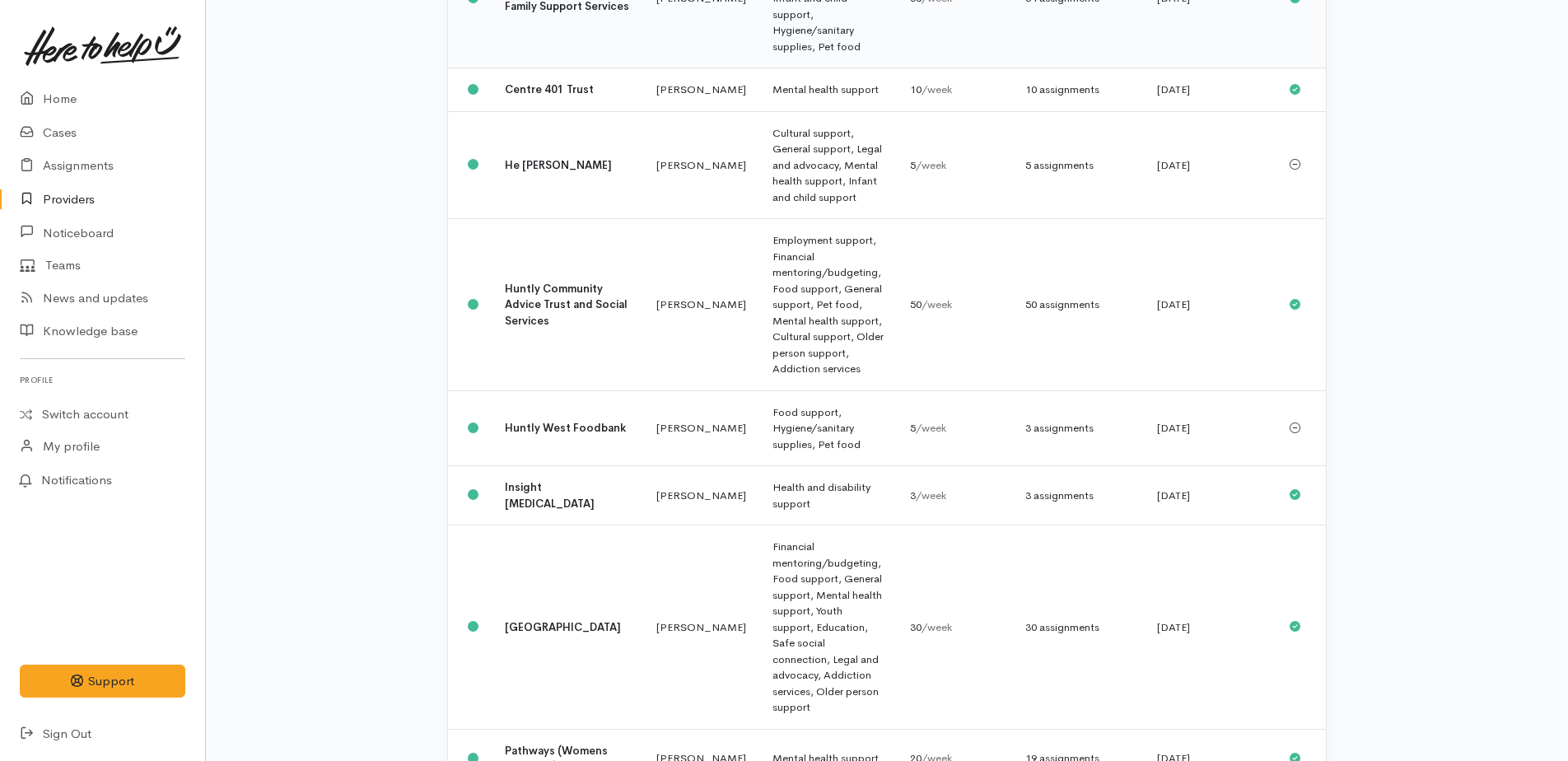
scroll to position [577, 0]
click at [759, 390] on td "Food support, Hygiene/sanitary supplies, Pet food" at bounding box center [828, 427] width 138 height 76
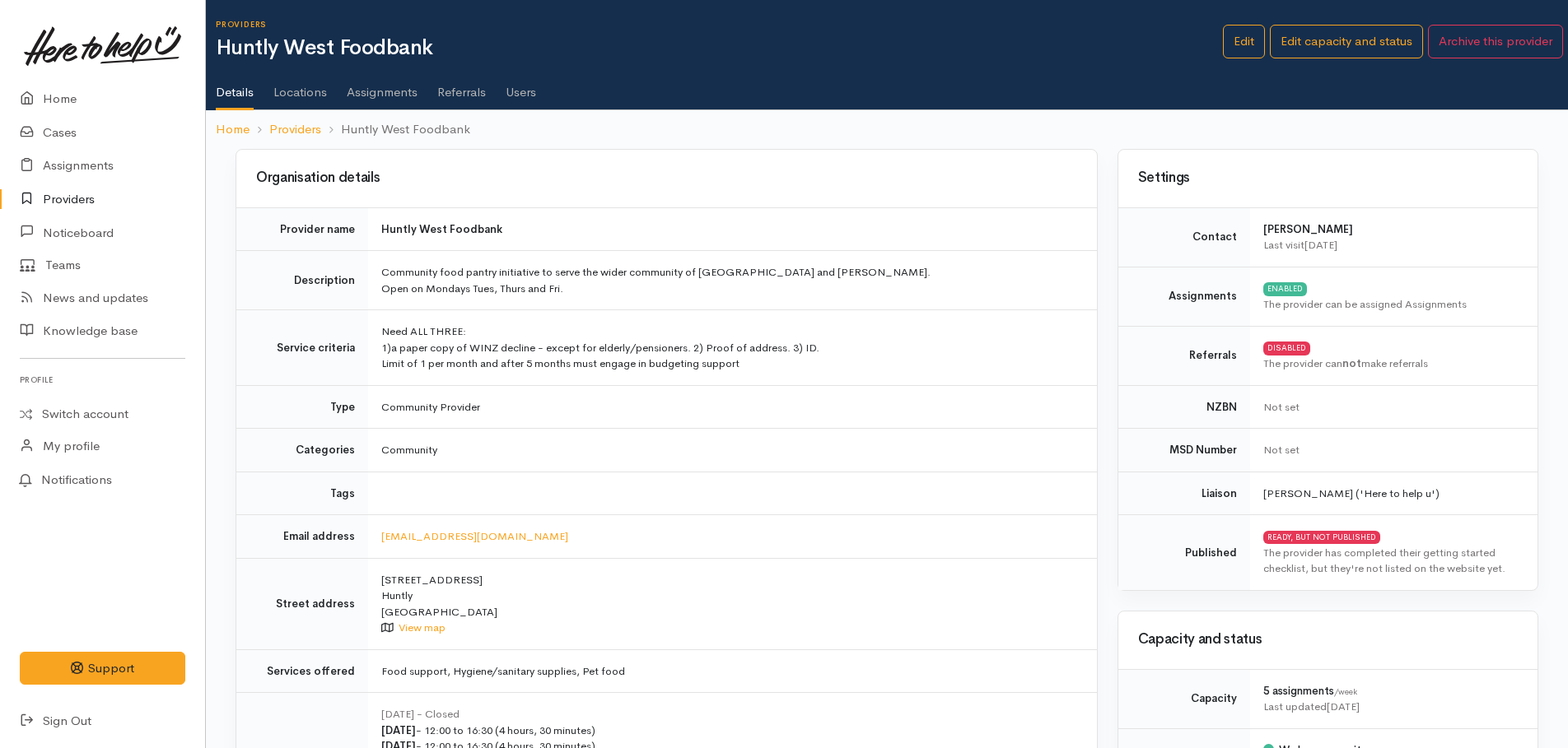
click at [396, 99] on link "Assignments" at bounding box center [381, 86] width 71 height 46
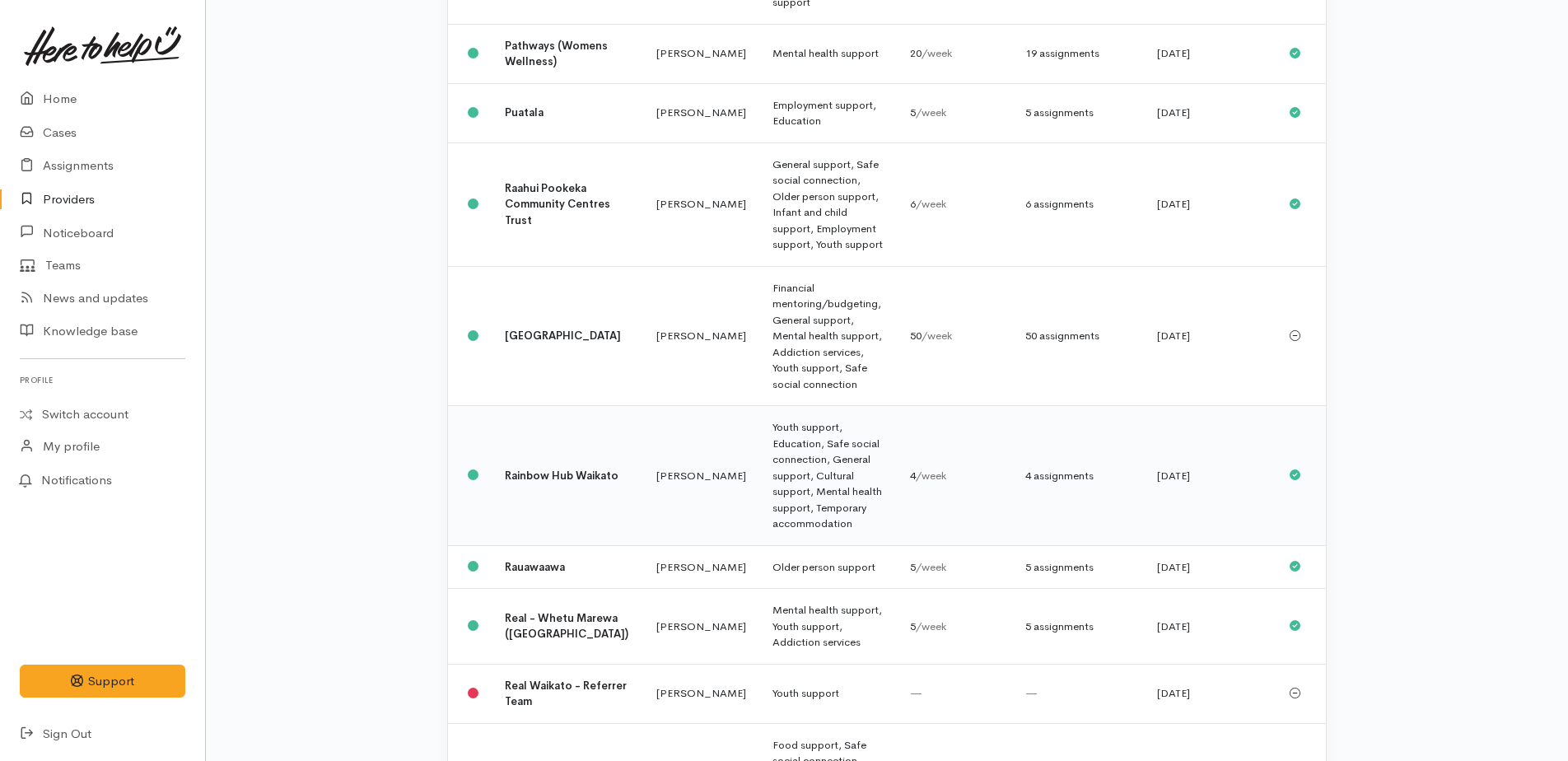
scroll to position [1318, 0]
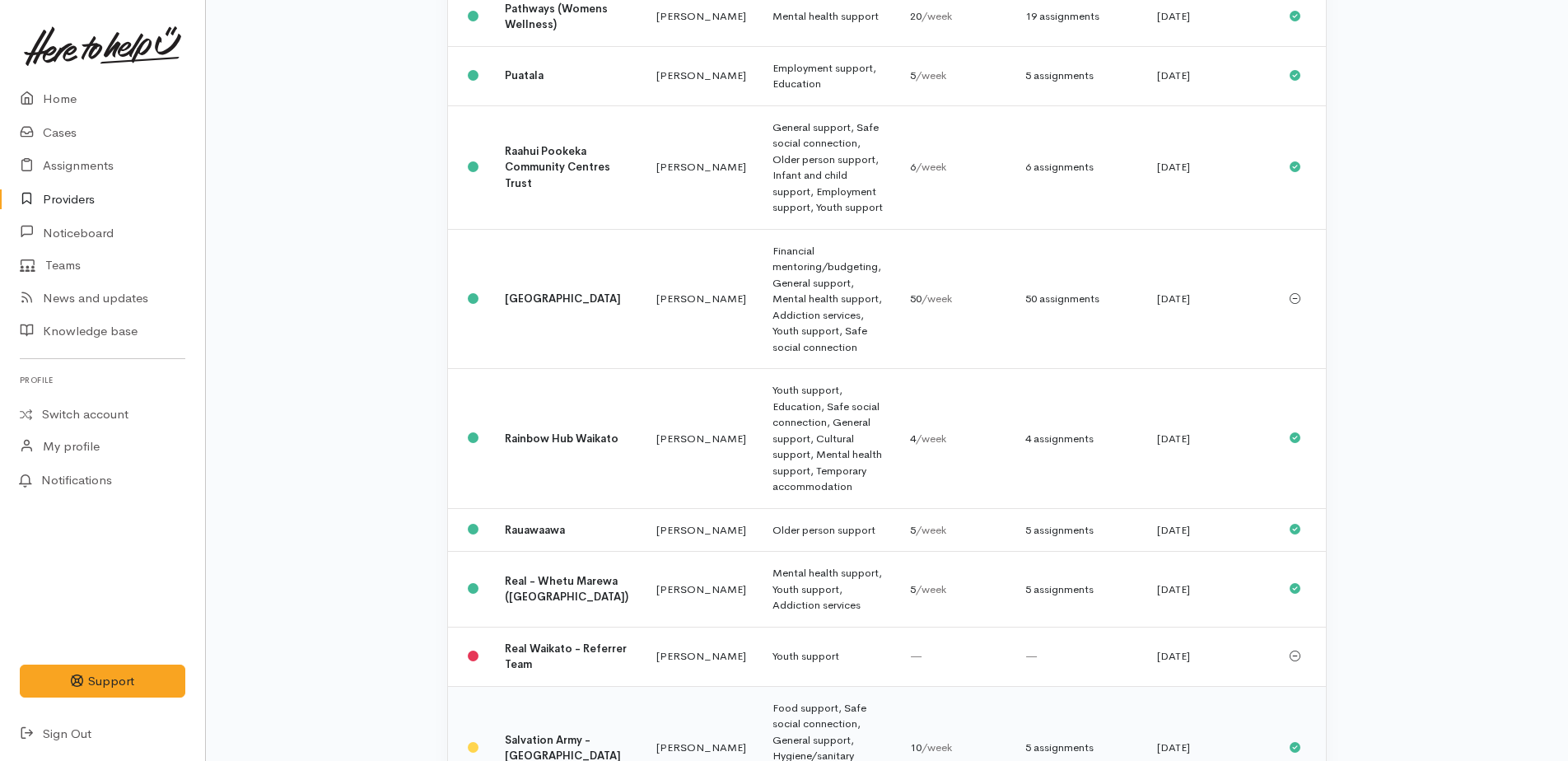
drag, startPoint x: 801, startPoint y: 443, endPoint x: 801, endPoint y: 433, distance: 10.0
click at [801, 686] on td "Food support, Safe social connection, General support, Hygiene/sanitary supplie…" at bounding box center [828, 747] width 138 height 124
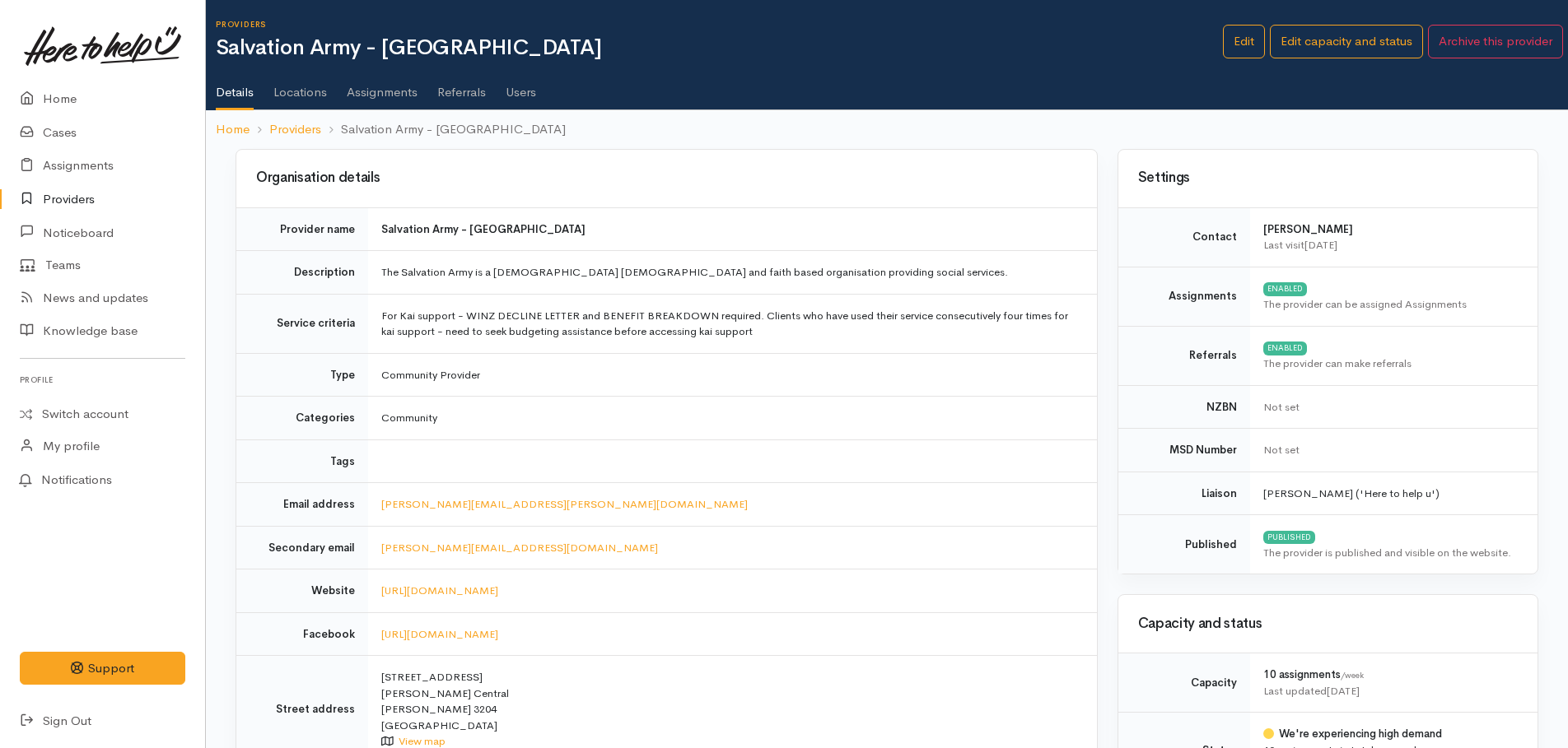
click at [384, 92] on link "Assignments" at bounding box center [381, 86] width 71 height 46
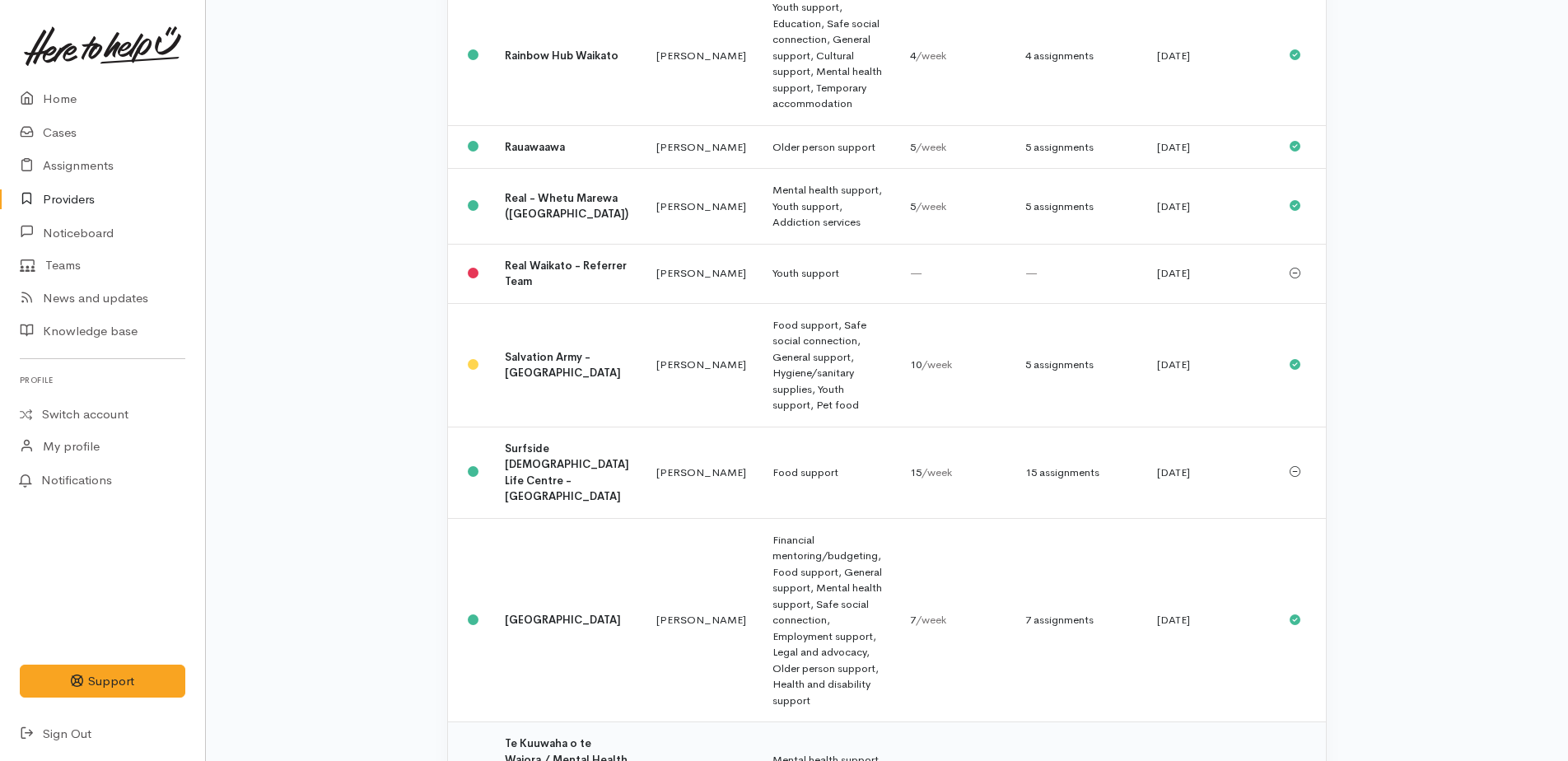
scroll to position [1729, 0]
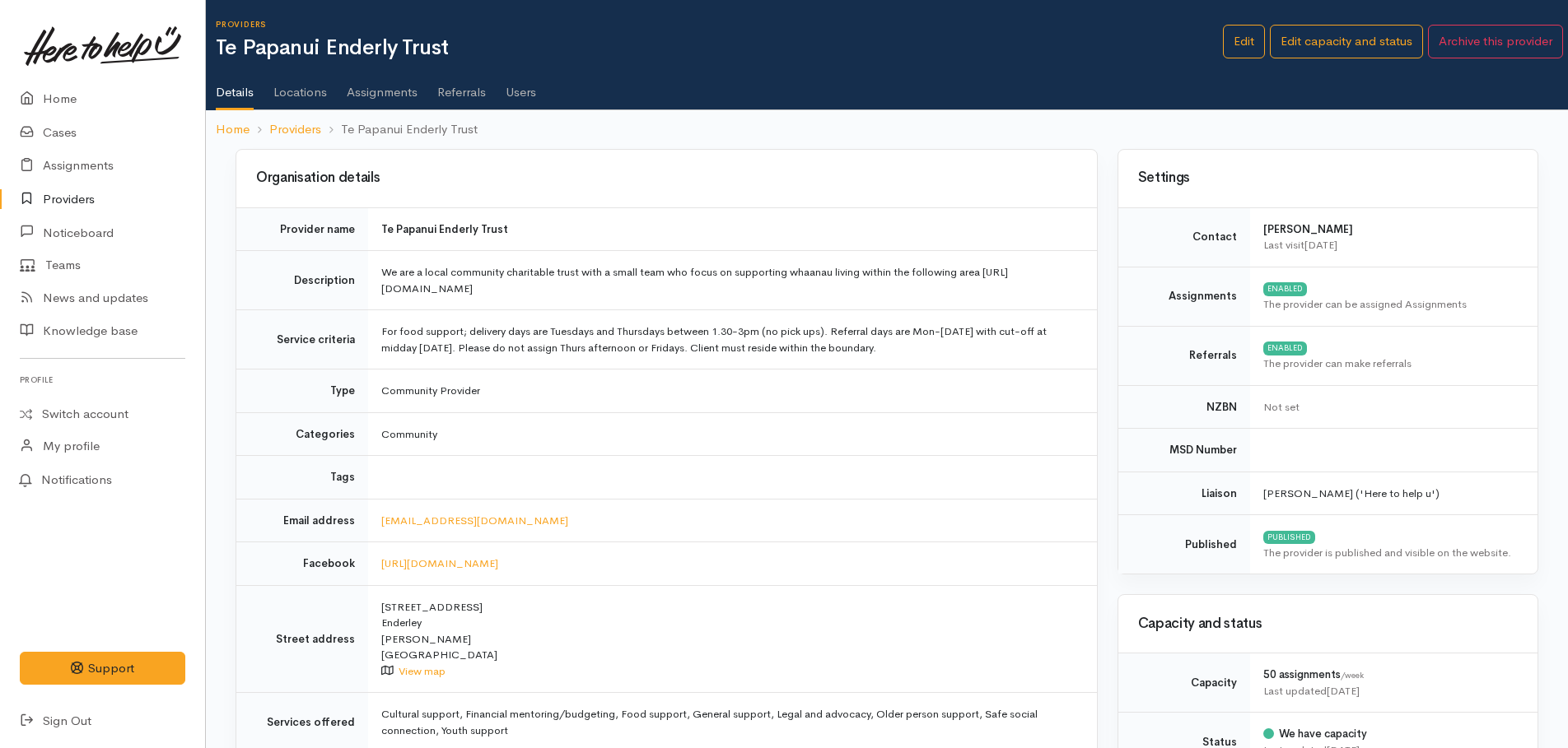
click at [397, 93] on link "Assignments" at bounding box center [381, 86] width 71 height 46
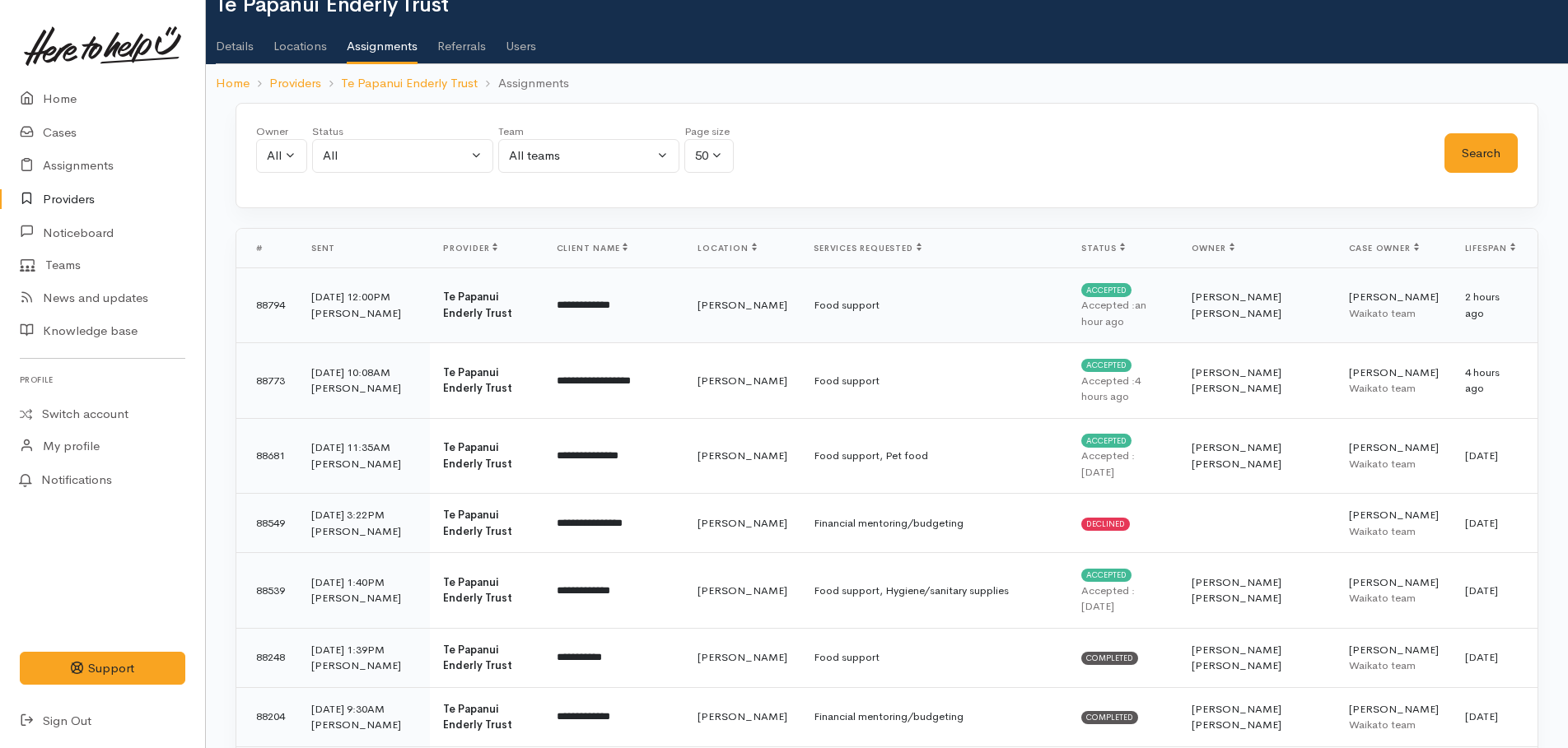
scroll to position [82, 0]
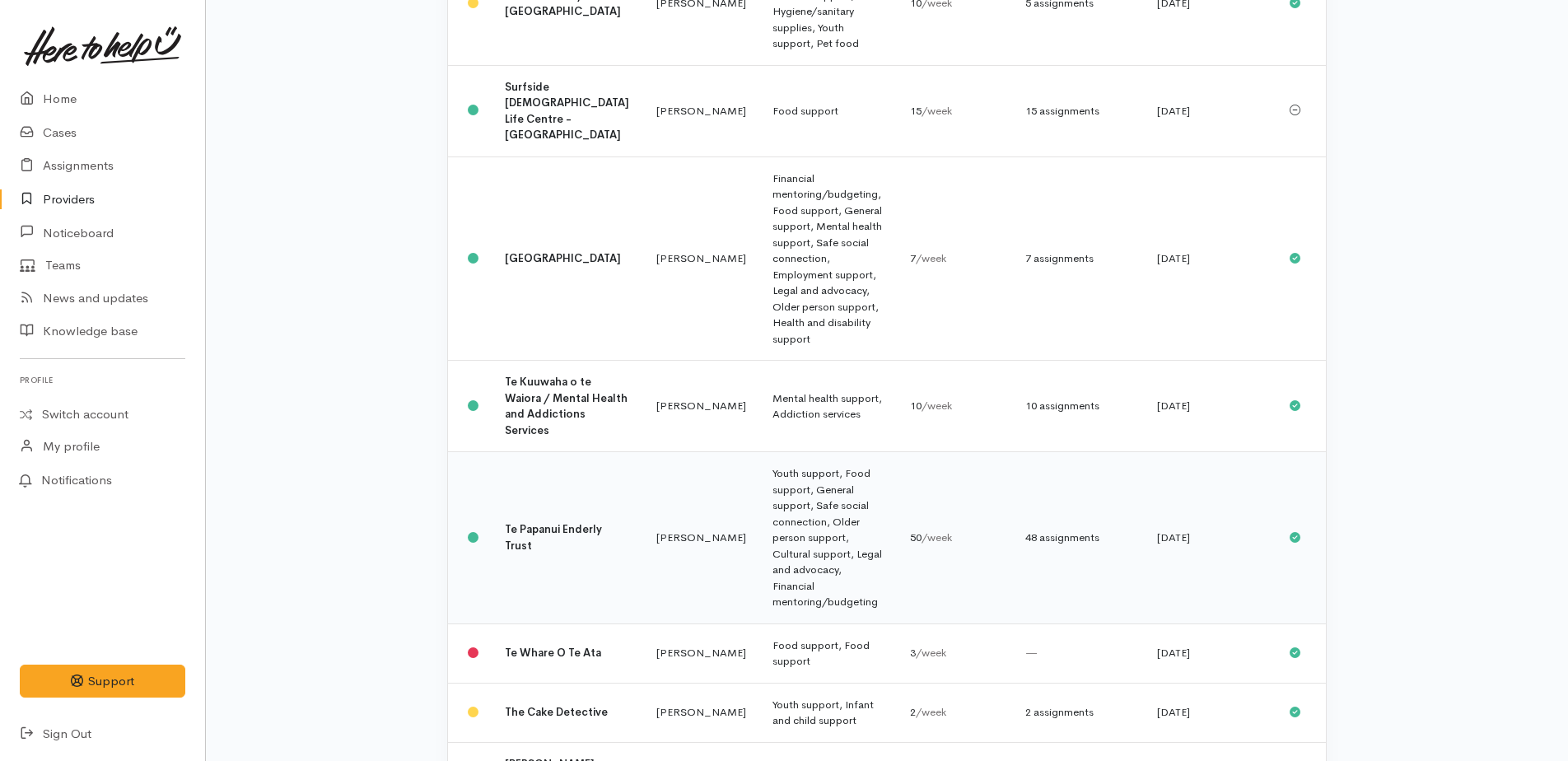
scroll to position [2145, 0]
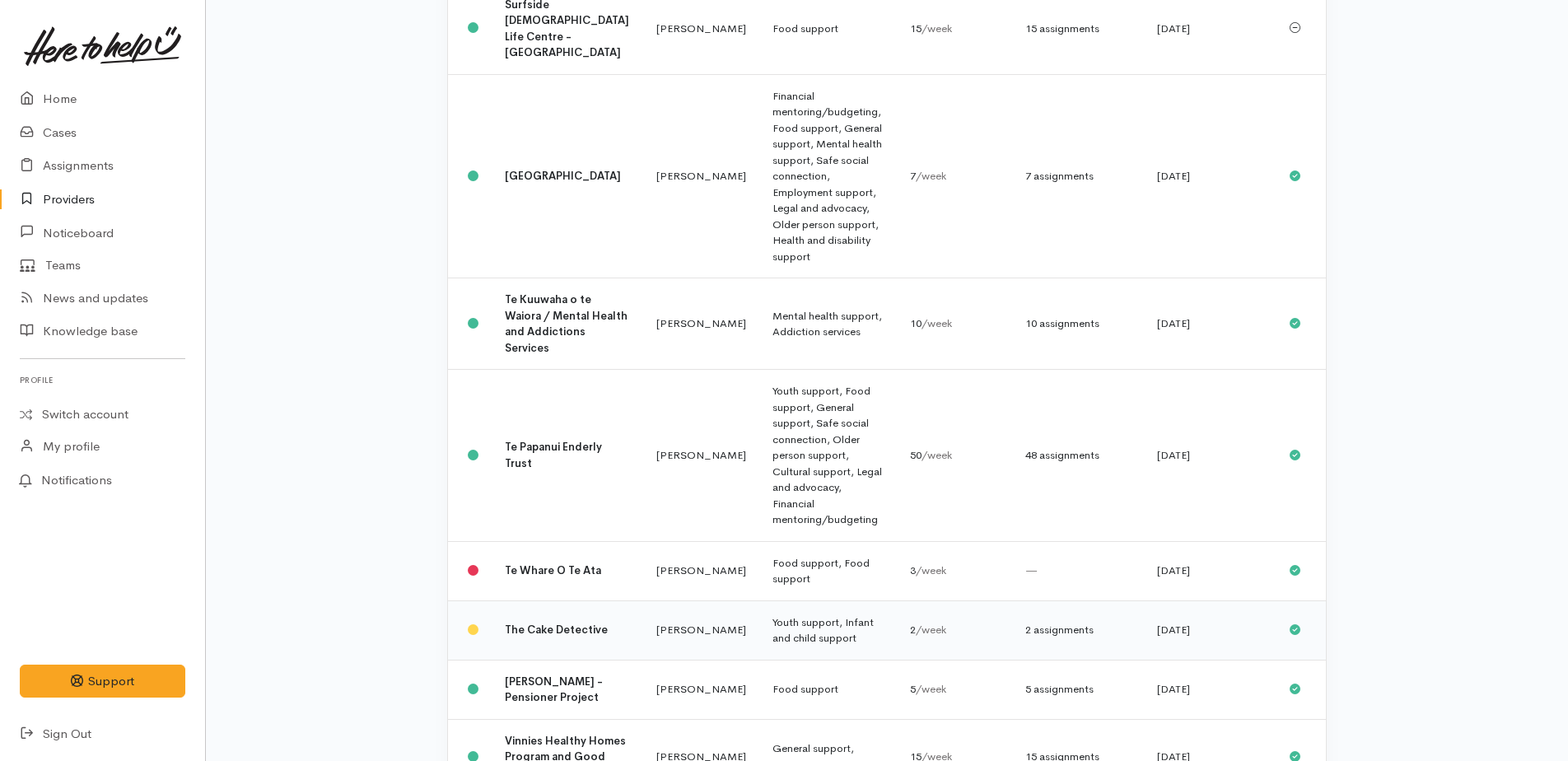
click at [1060, 622] on div "2 assignments" at bounding box center [1077, 630] width 105 height 17
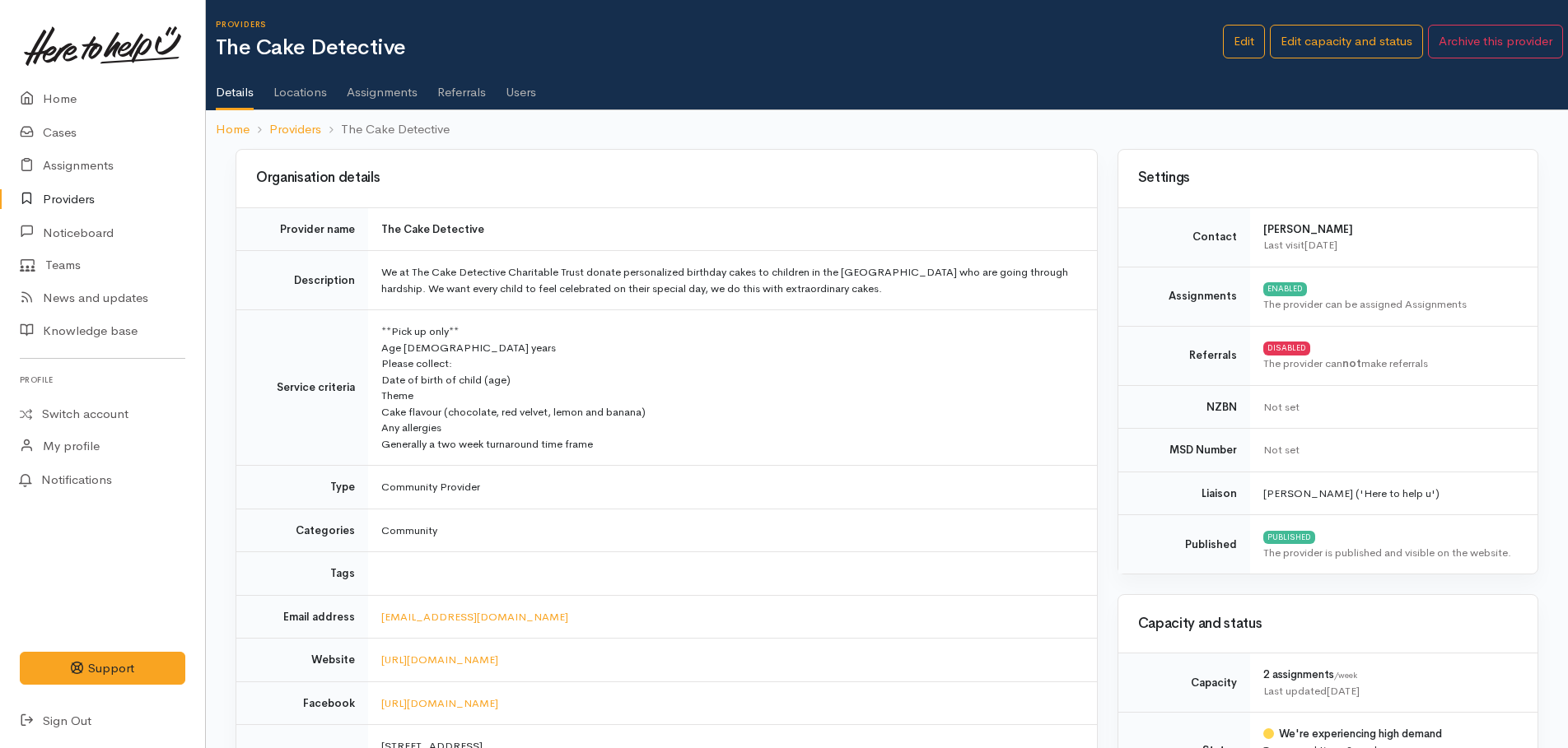
click at [388, 93] on link "Assignments" at bounding box center [381, 86] width 71 height 46
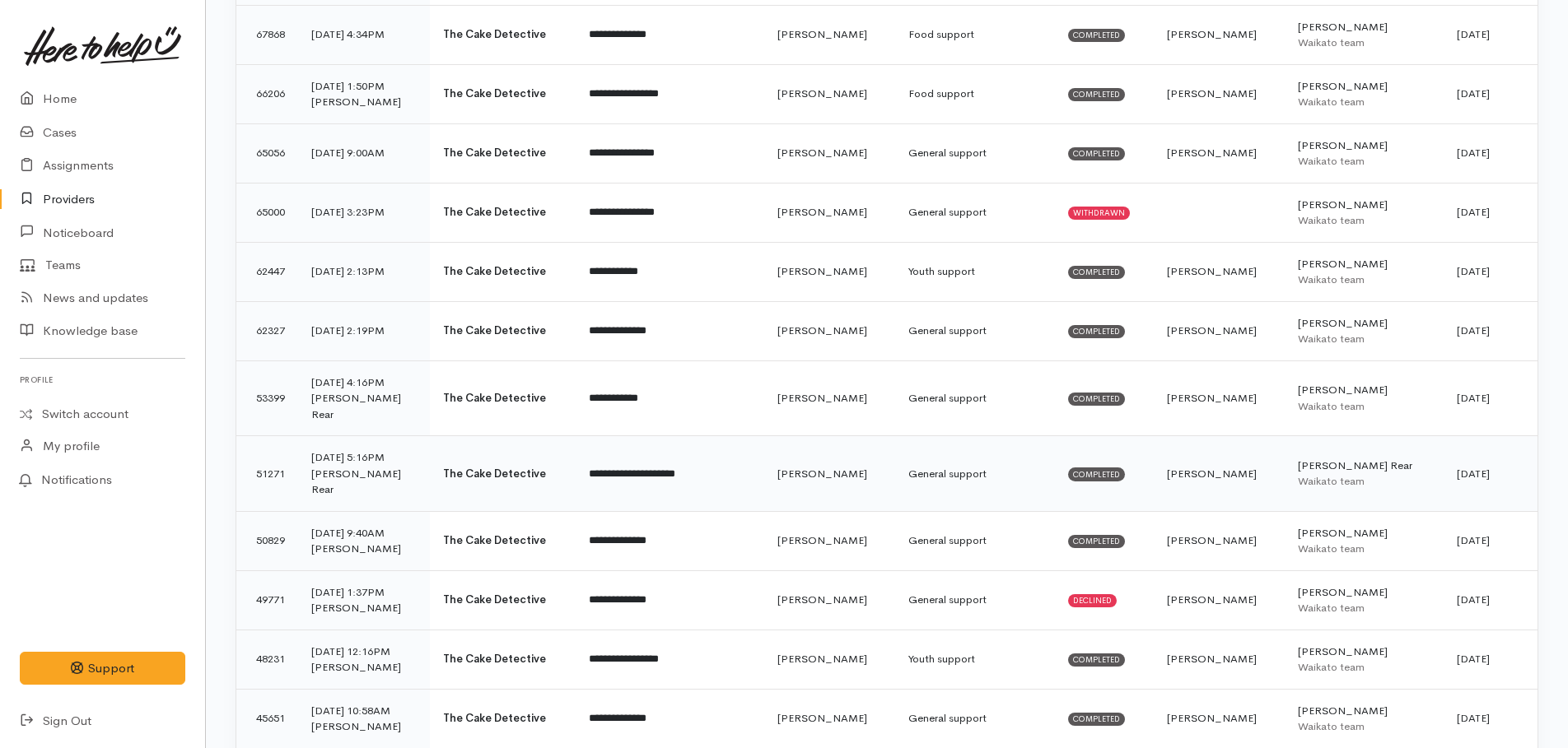
scroll to position [1400, 0]
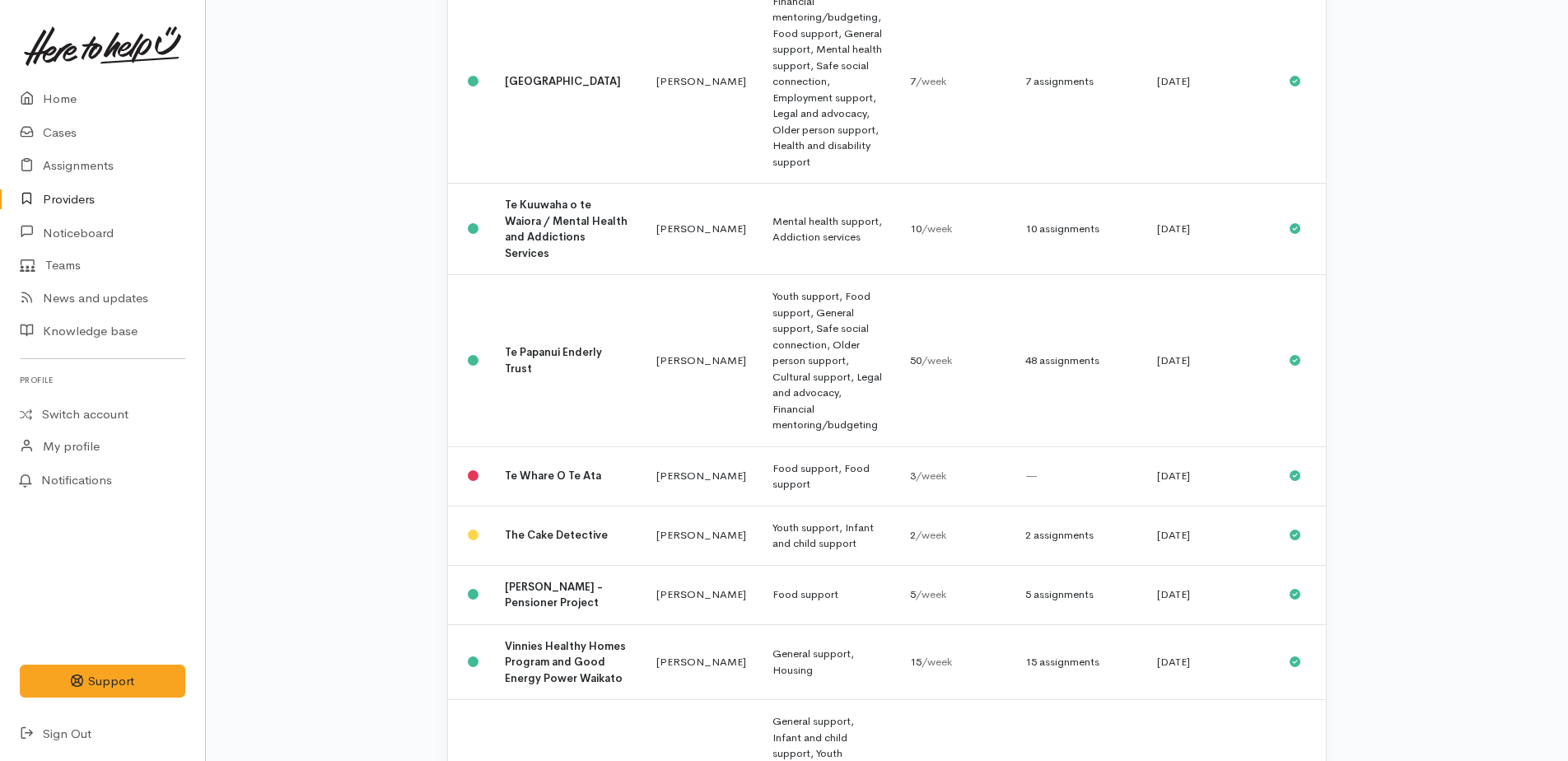
scroll to position [2357, 0]
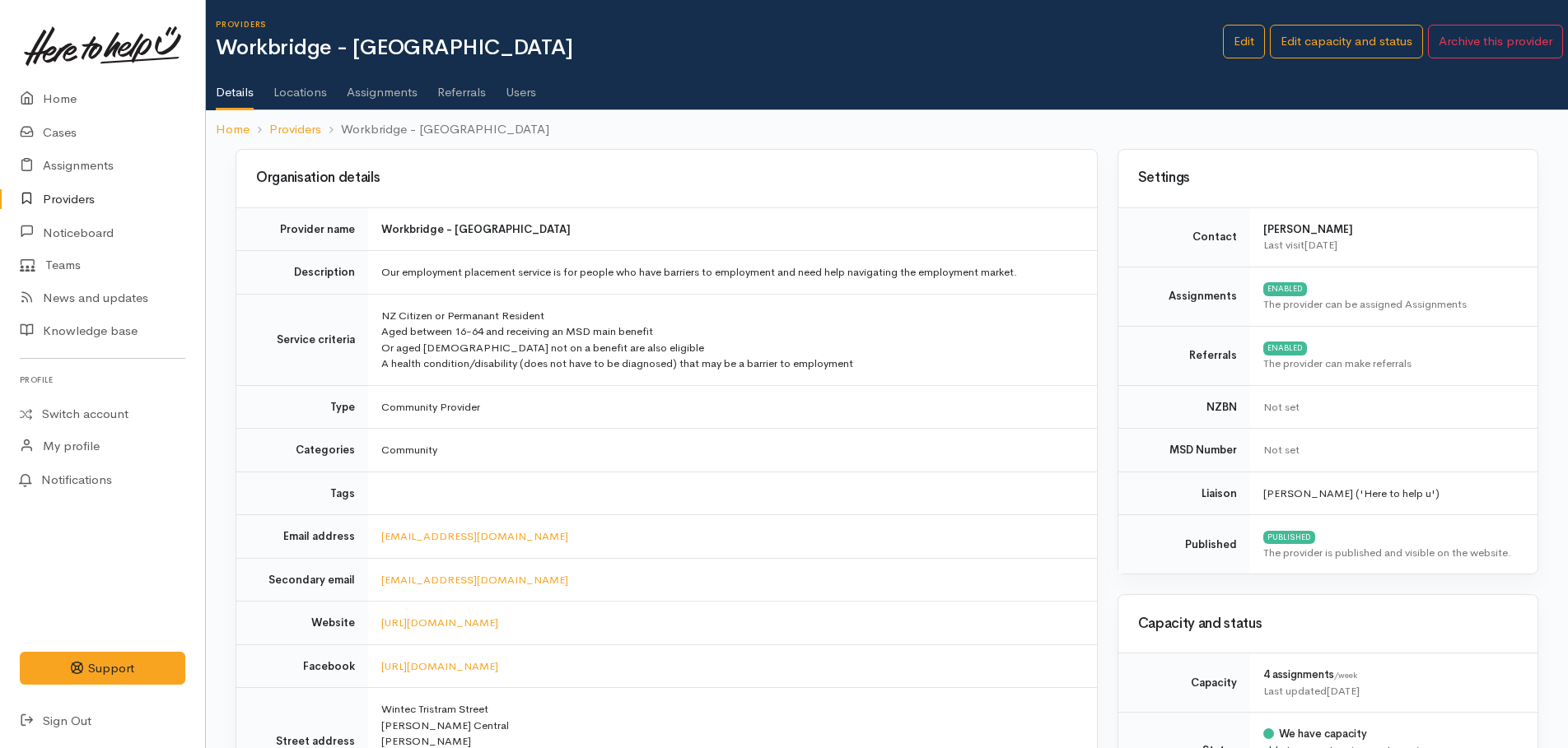
click at [389, 98] on link "Assignments" at bounding box center [381, 86] width 71 height 46
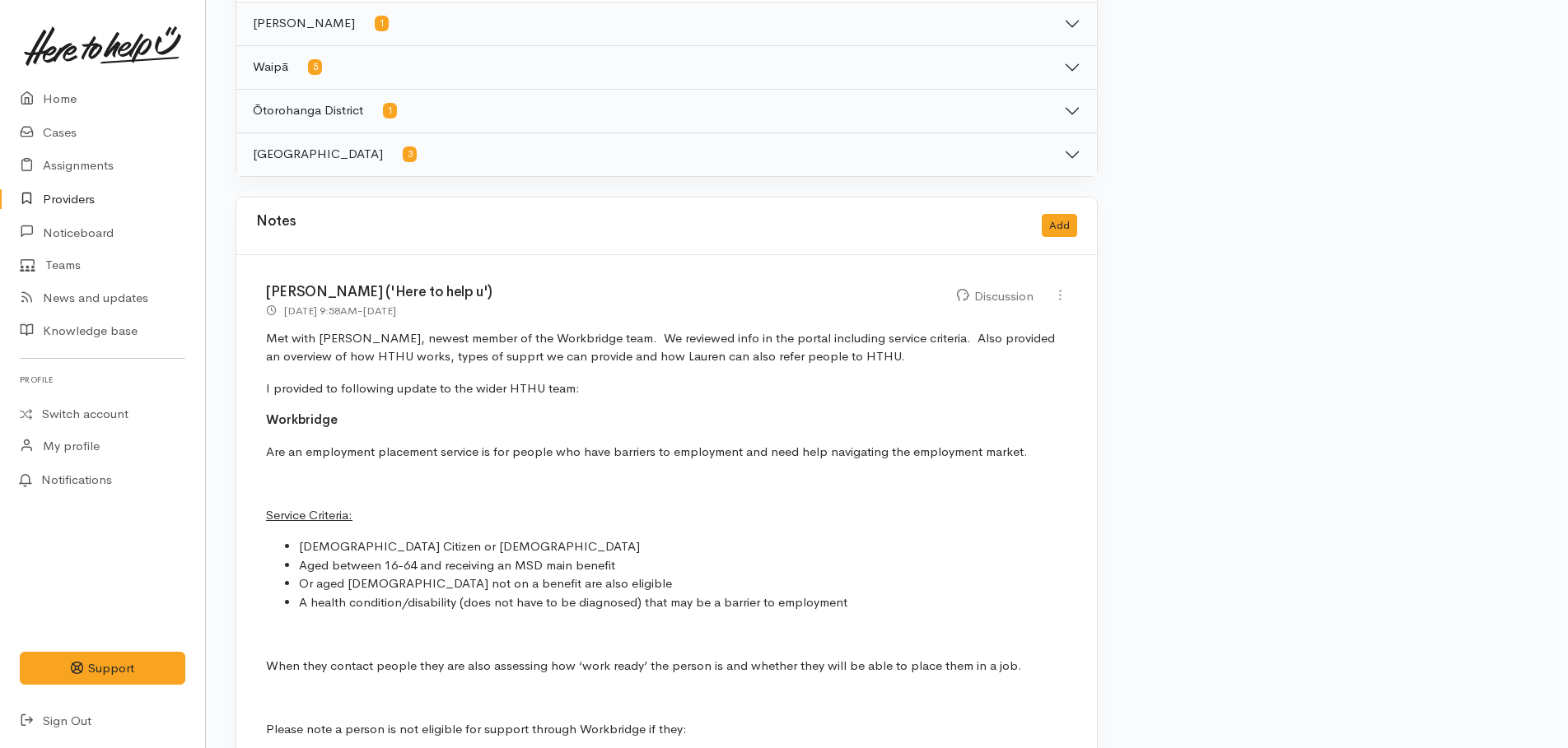
scroll to position [1071, 0]
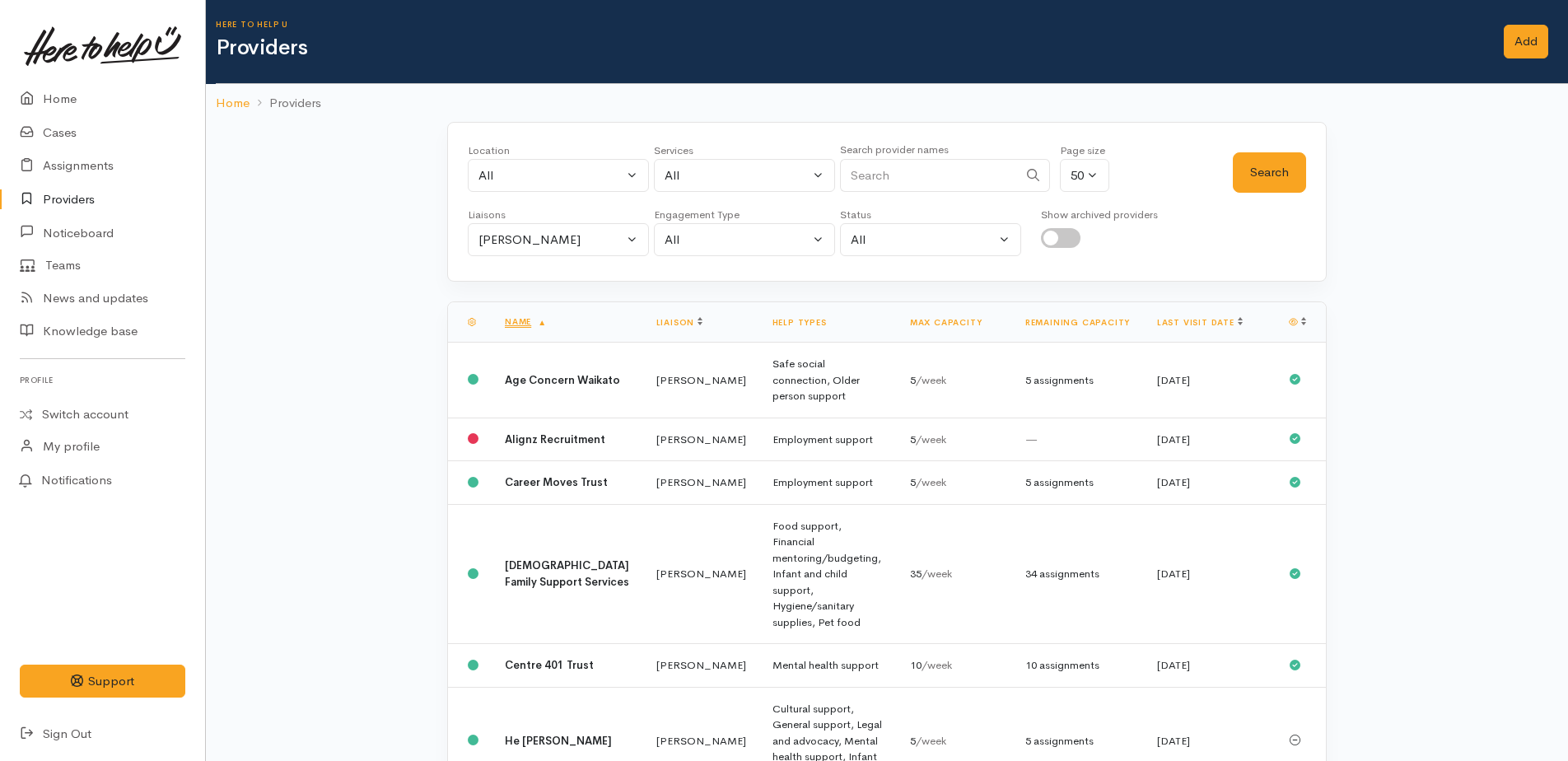
scroll to position [2357, 0]
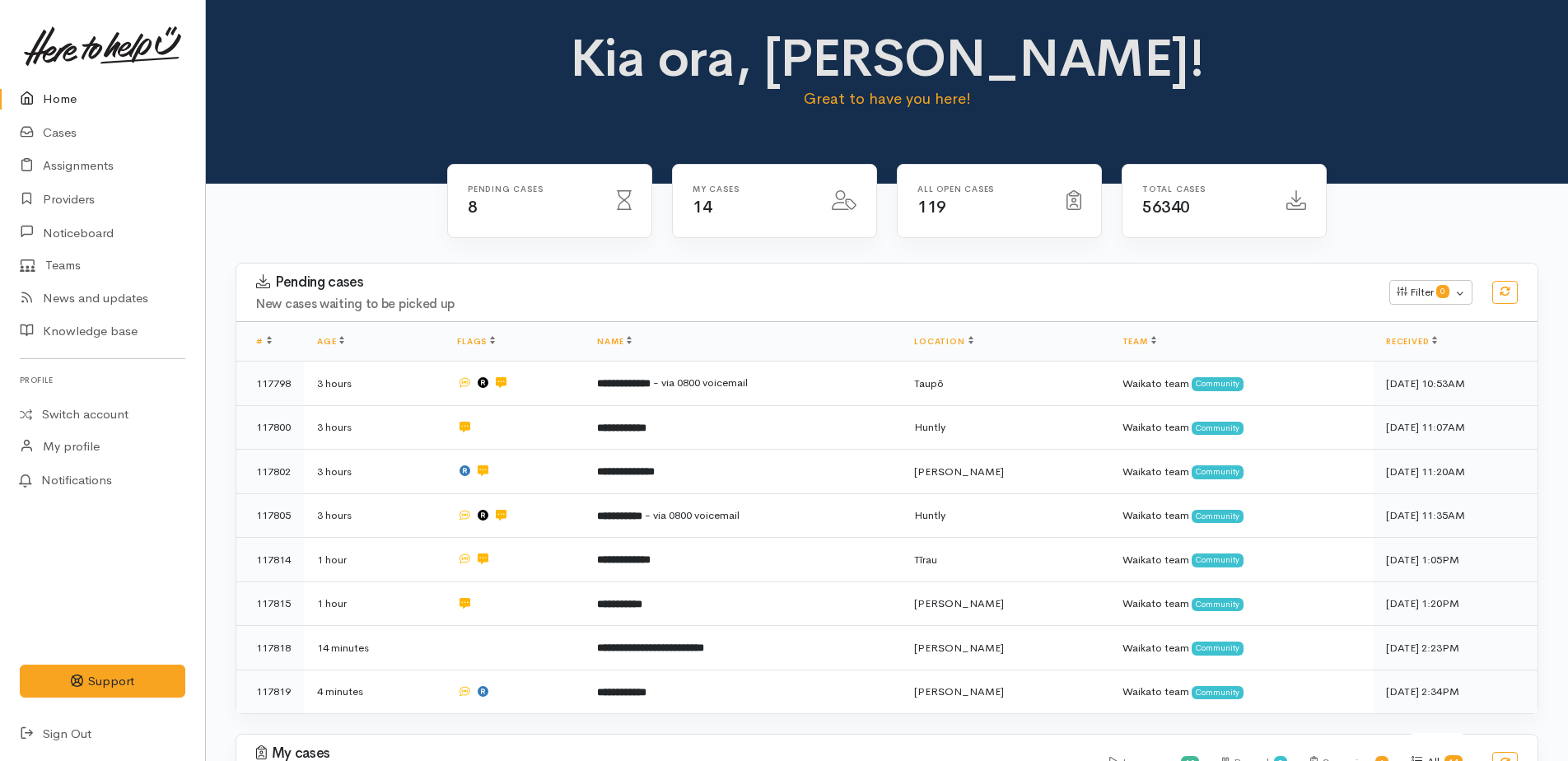
scroll to position [733, 0]
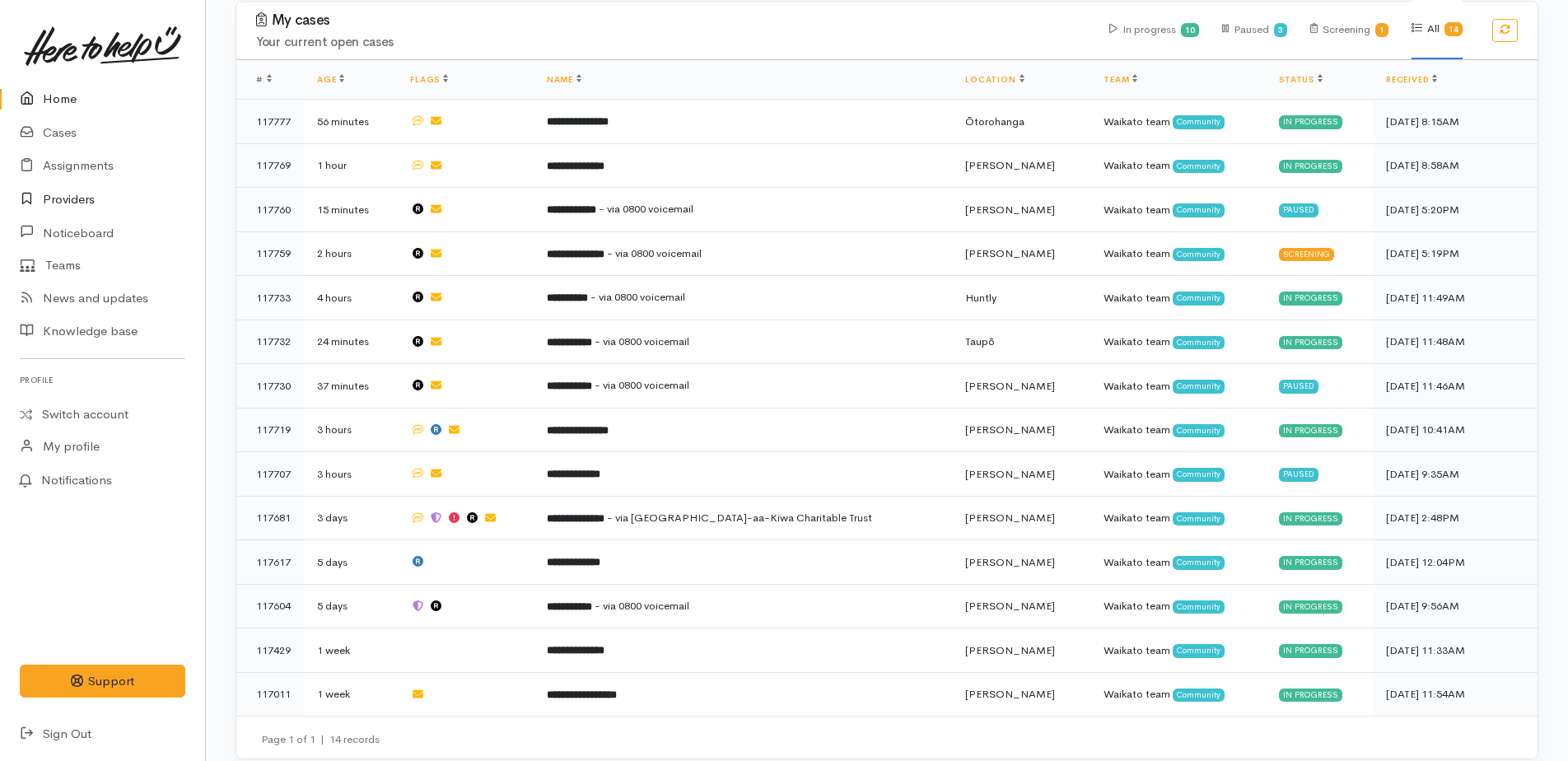
click at [65, 197] on link "Providers" at bounding box center [103, 199] width 205 height 34
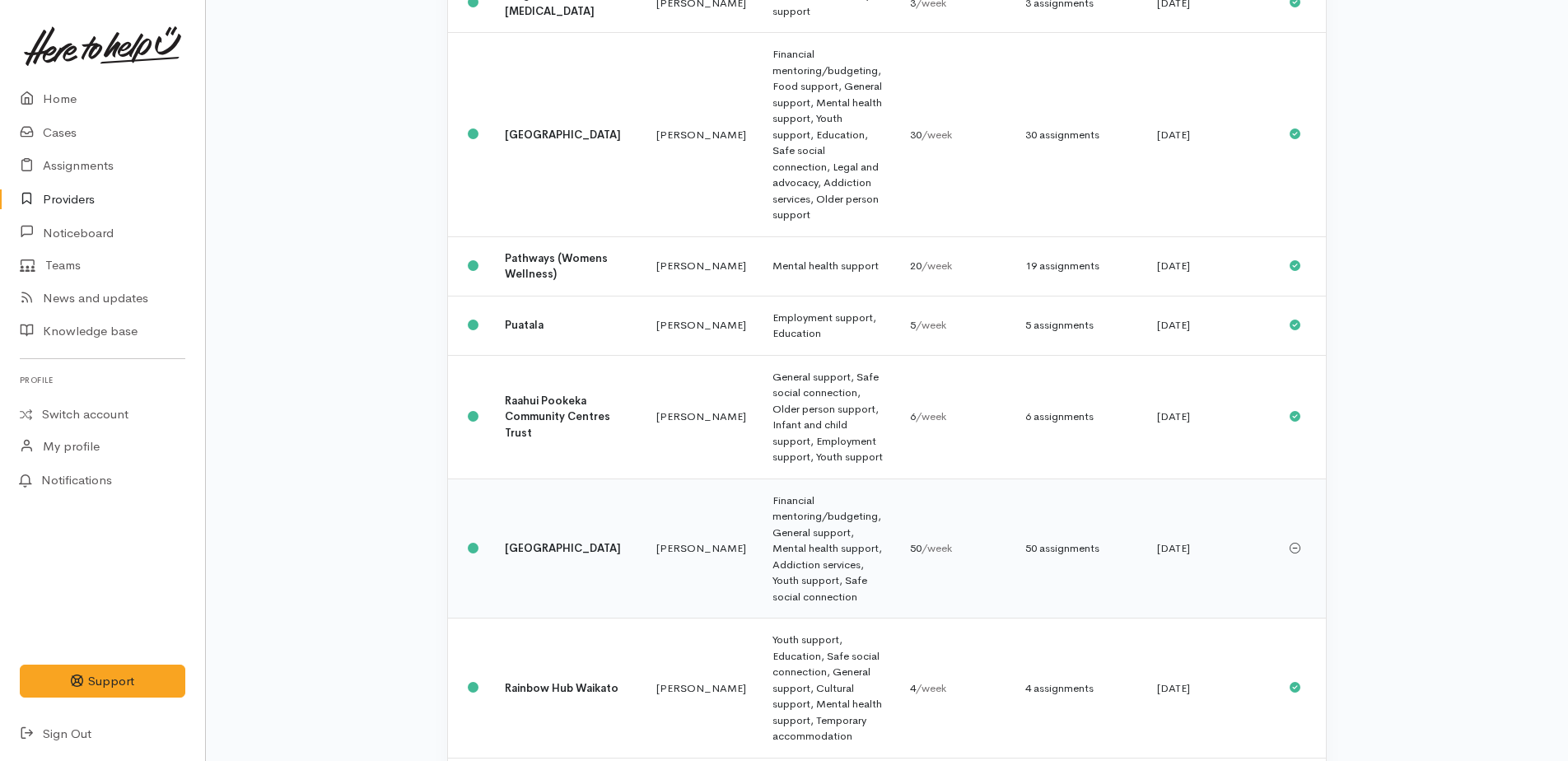
scroll to position [1071, 0]
click at [759, 476] on td "Financial mentoring/budgeting, General support, Mental health support, Addictio…" at bounding box center [828, 546] width 138 height 140
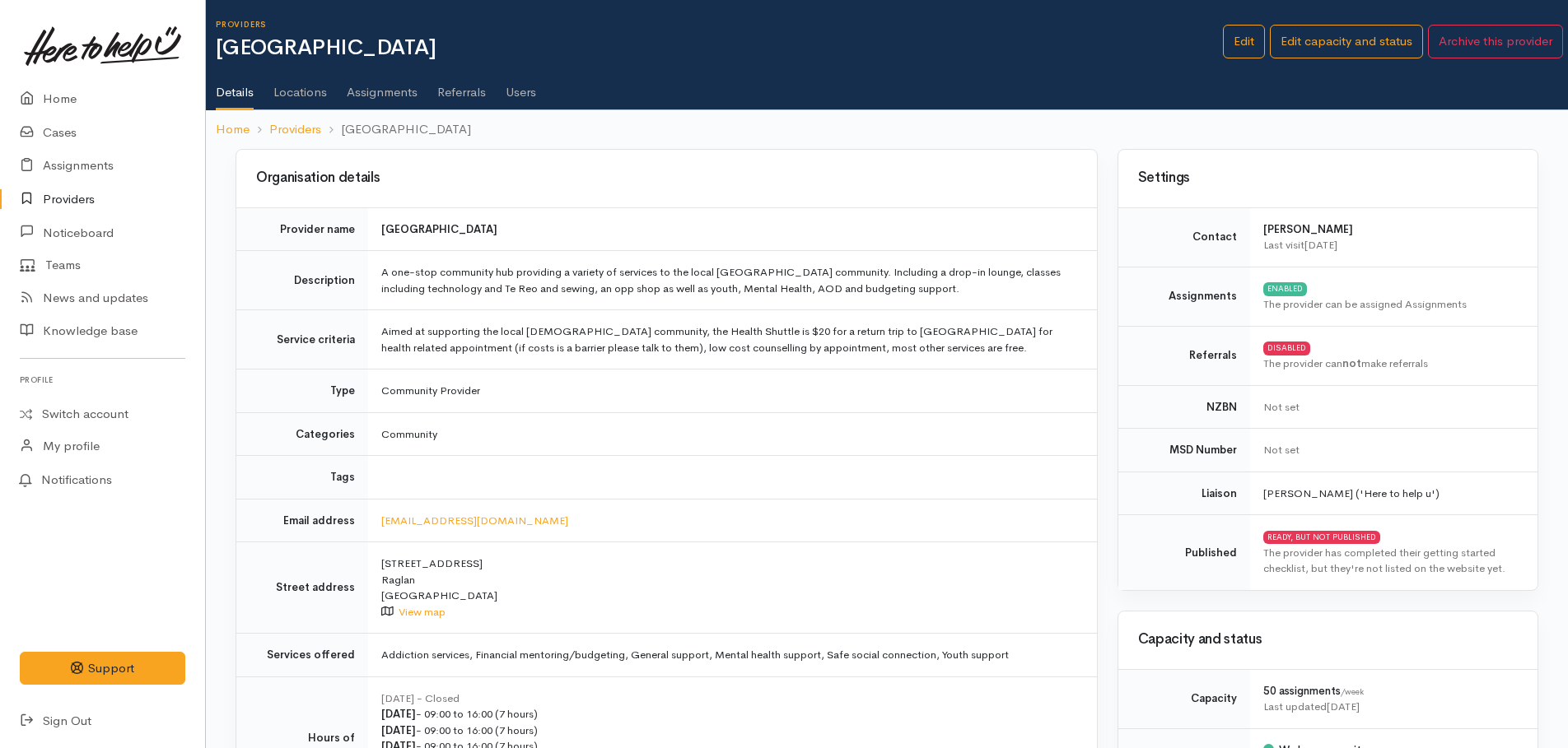
click at [392, 88] on link "Assignments" at bounding box center [381, 86] width 71 height 46
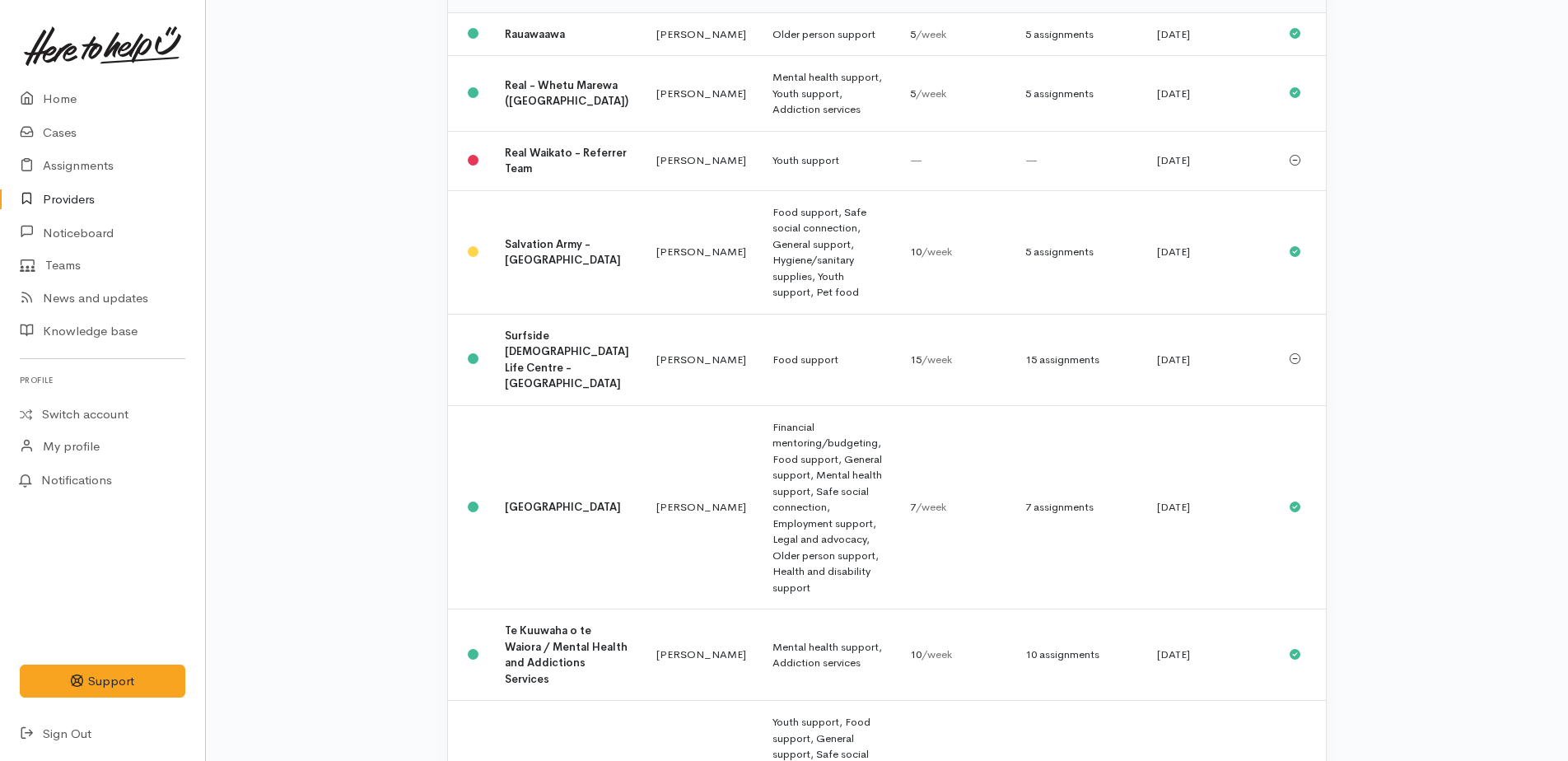
scroll to position [1894, 0]
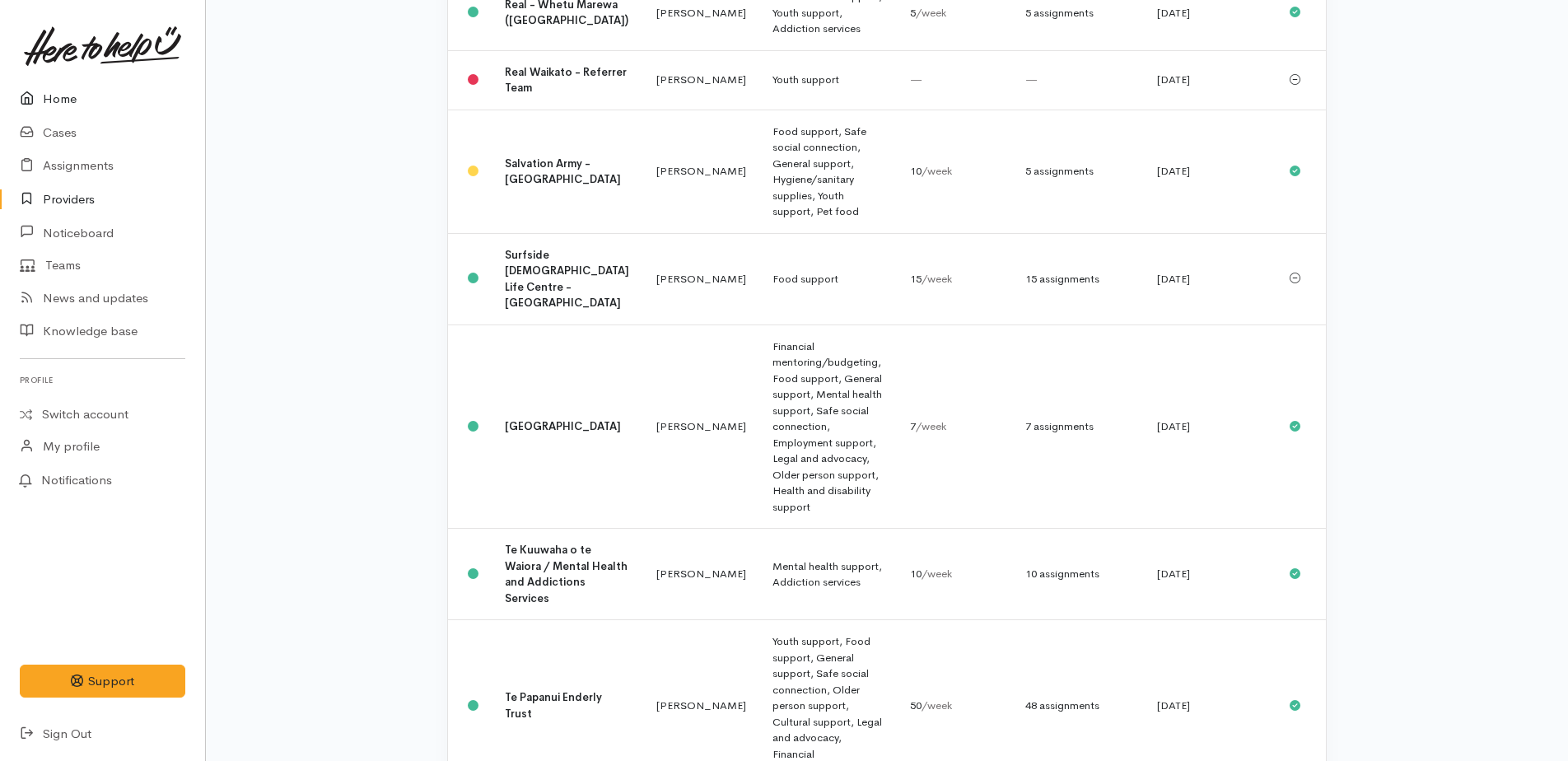
click at [72, 101] on link "Home" at bounding box center [103, 99] width 205 height 34
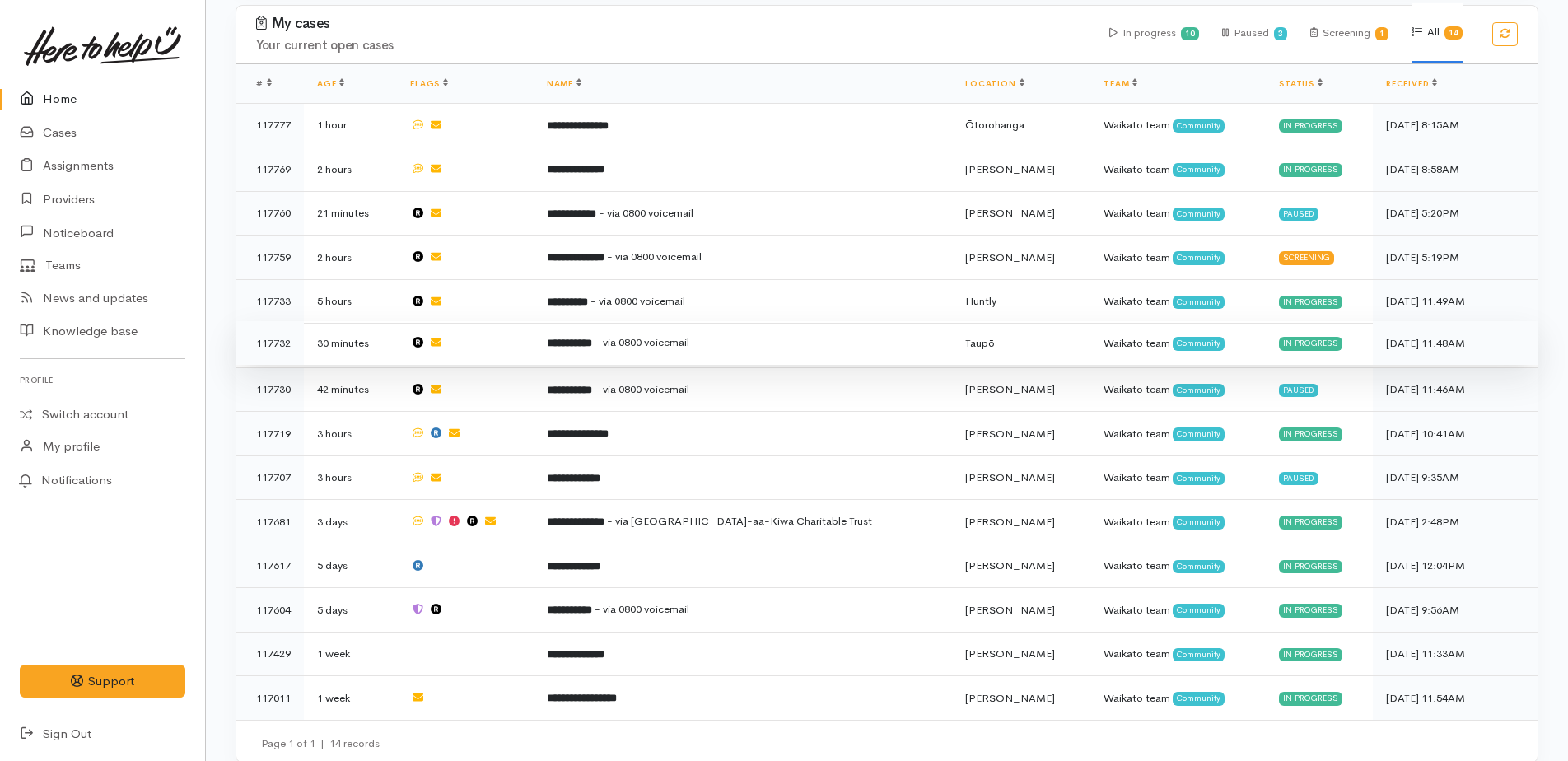
scroll to position [776, 0]
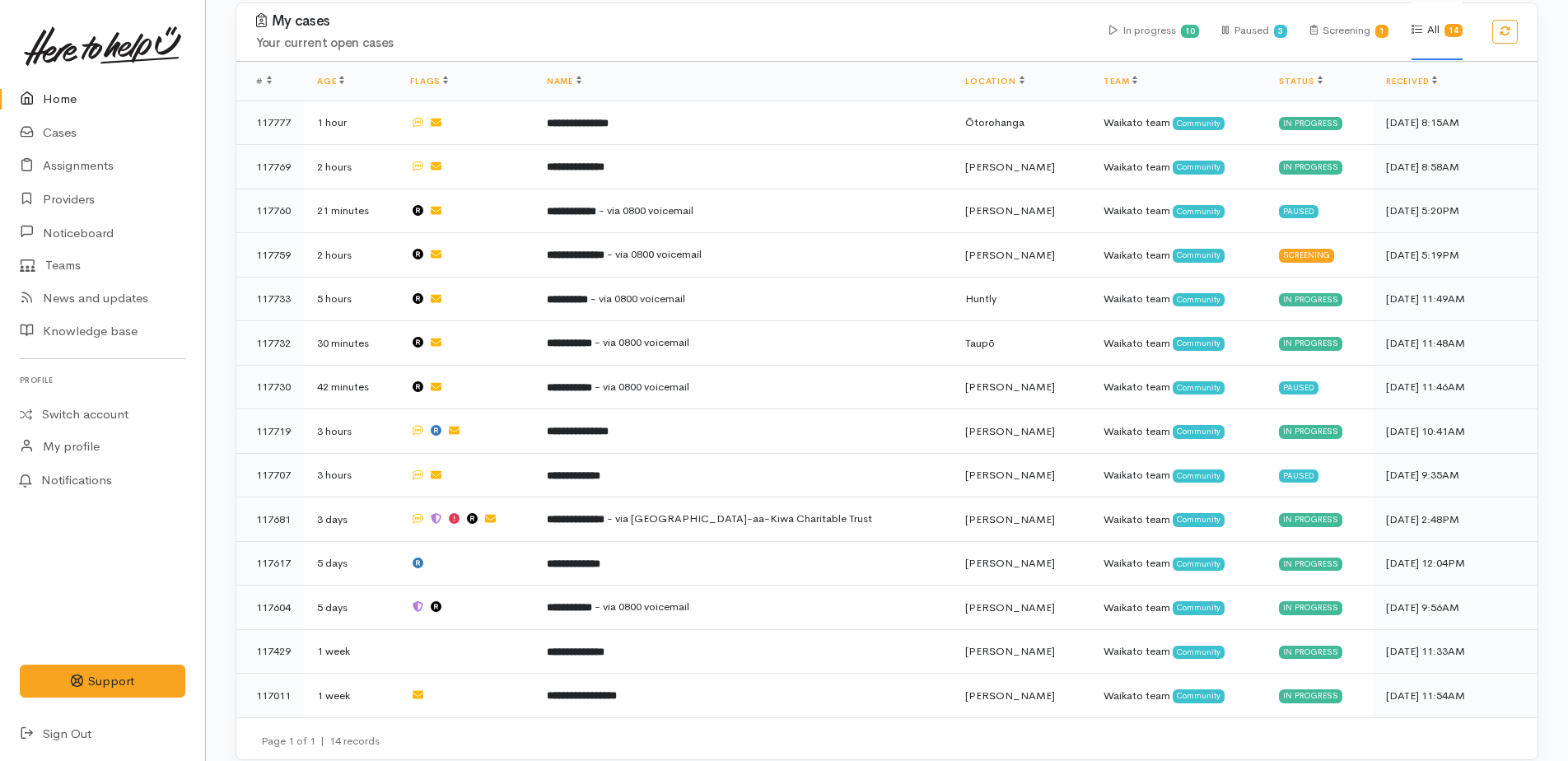
click at [65, 97] on link "Home" at bounding box center [103, 99] width 205 height 34
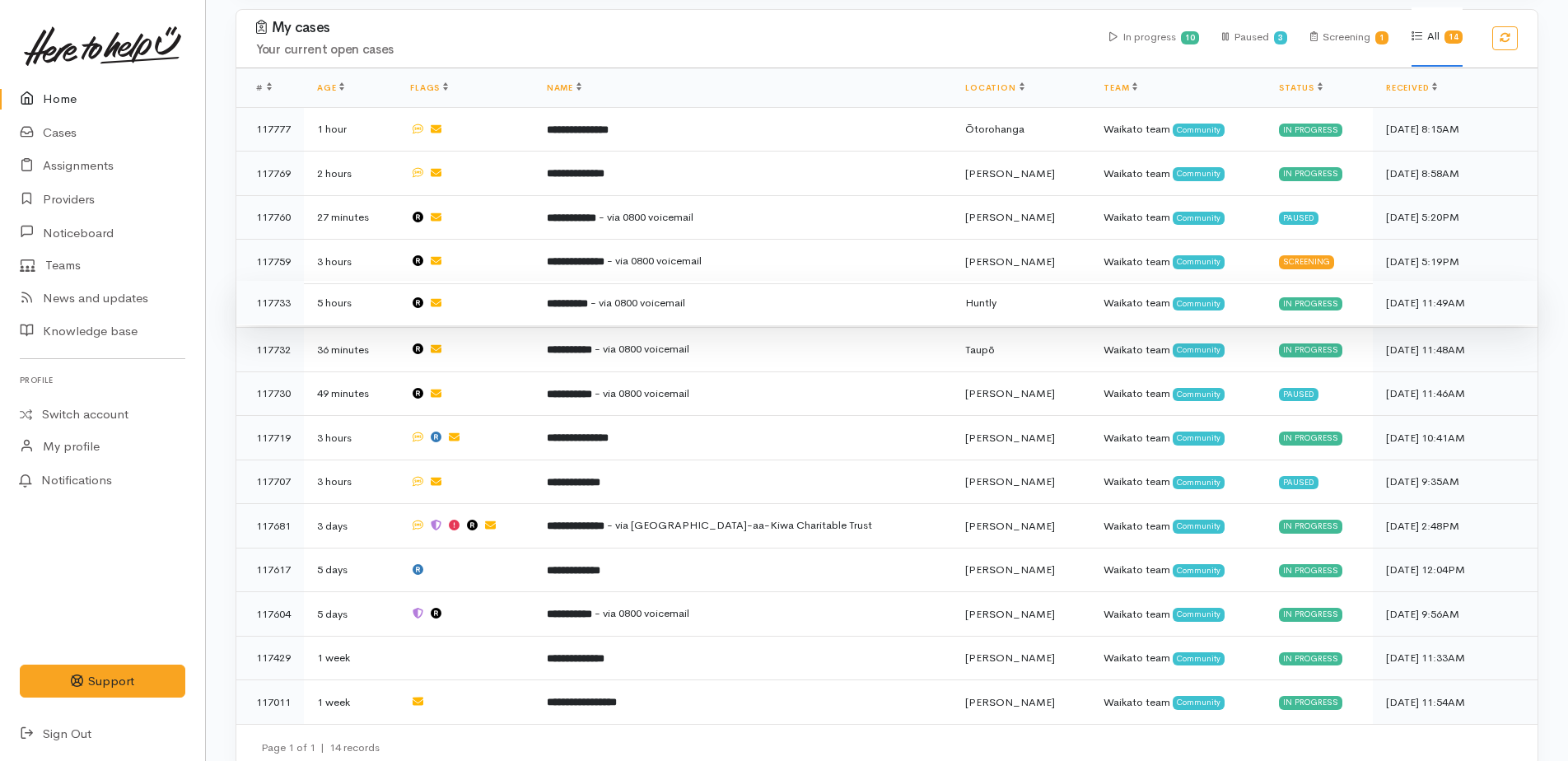
scroll to position [776, 0]
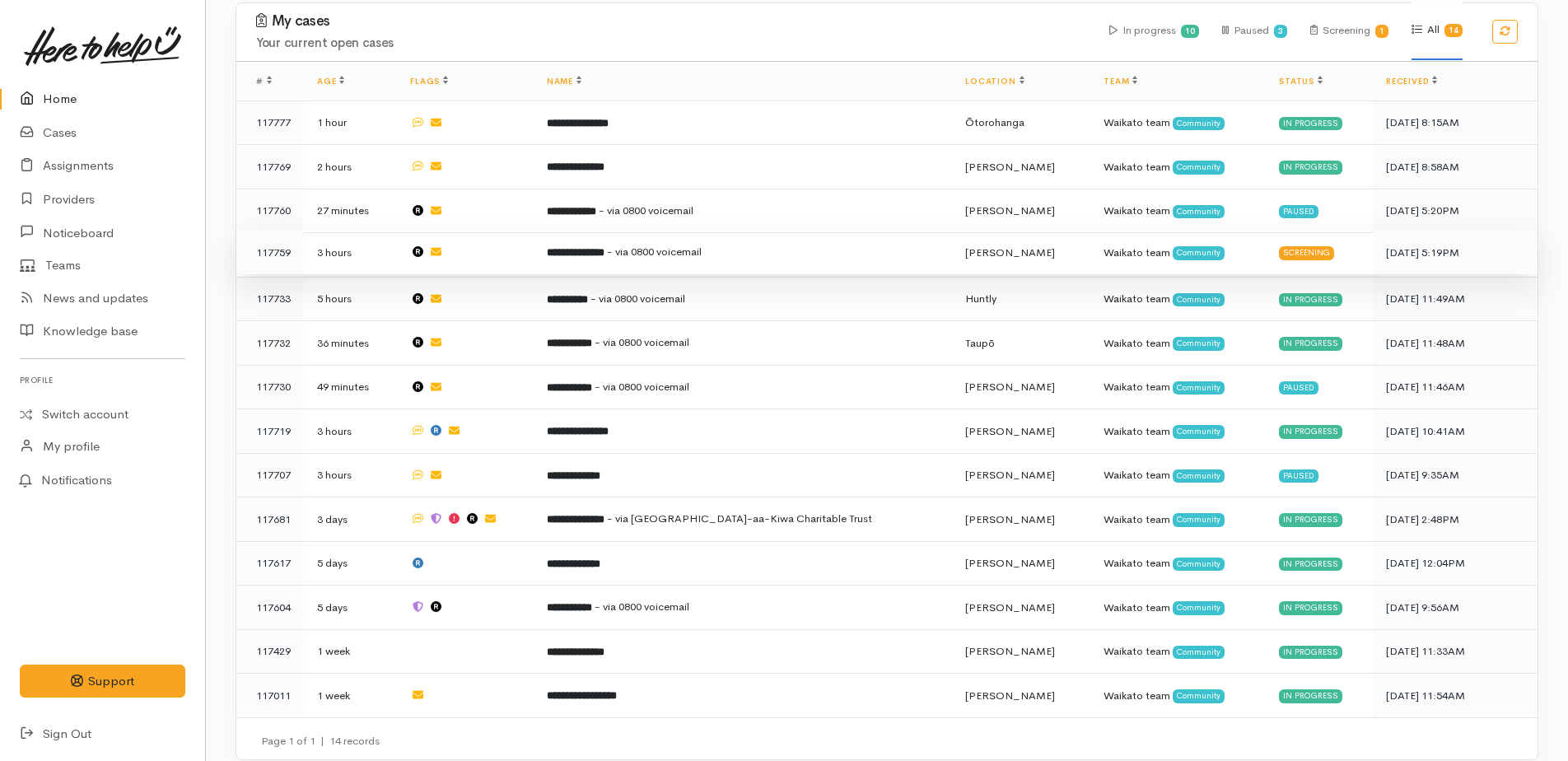
click at [604, 247] on b "**********" at bounding box center [575, 252] width 58 height 11
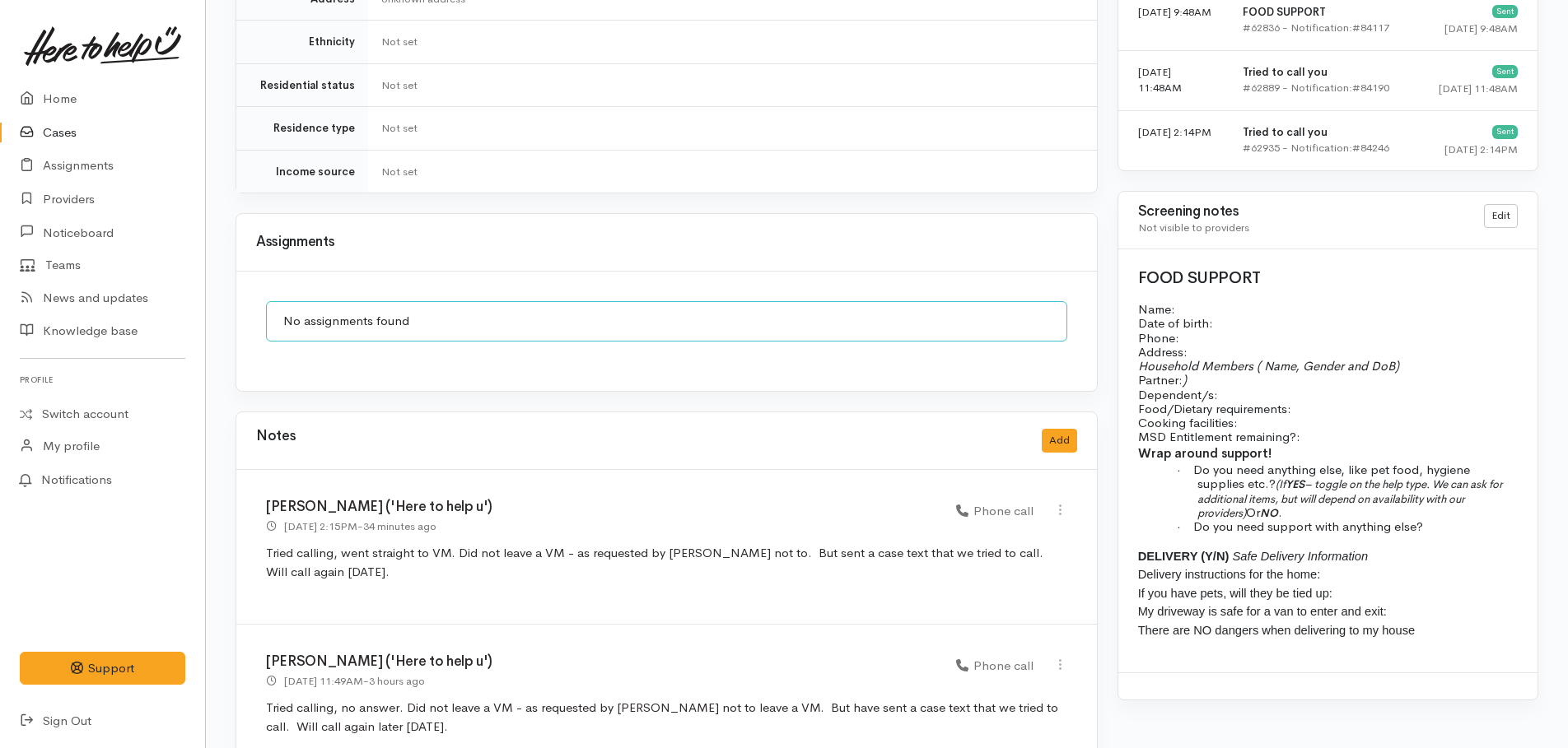
scroll to position [1263, 0]
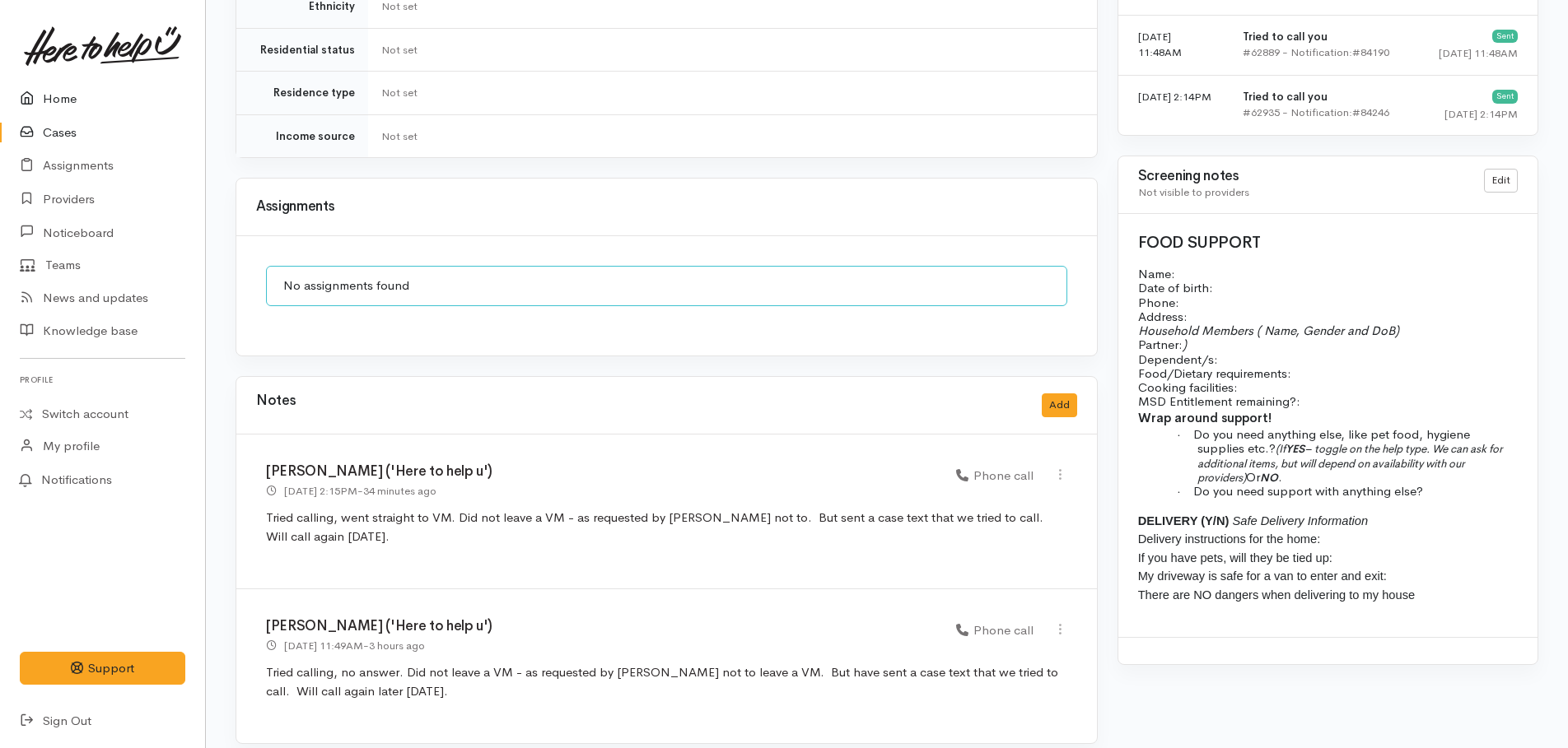
click at [69, 100] on link "Home" at bounding box center [103, 99] width 205 height 34
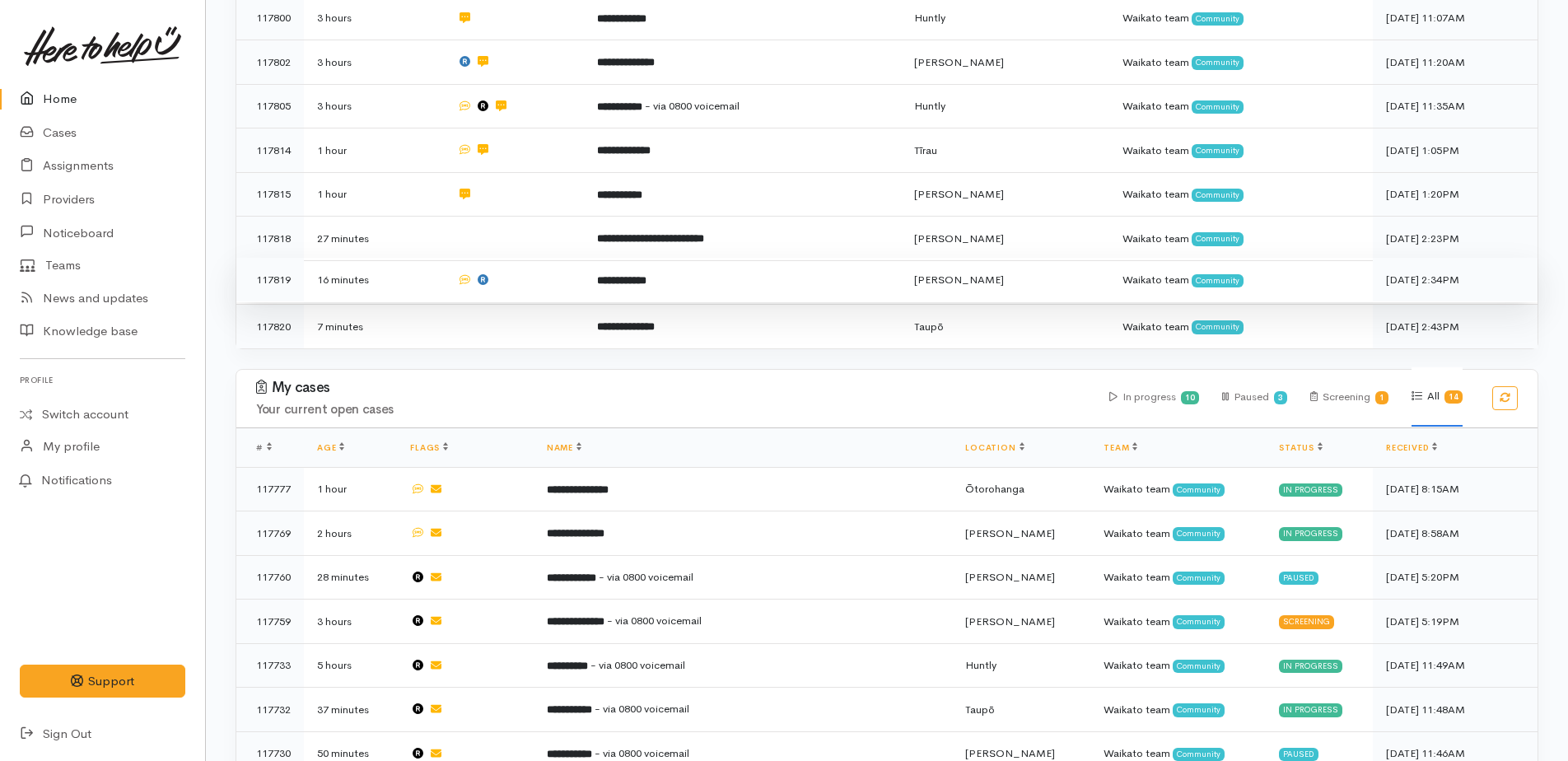
scroll to position [412, 0]
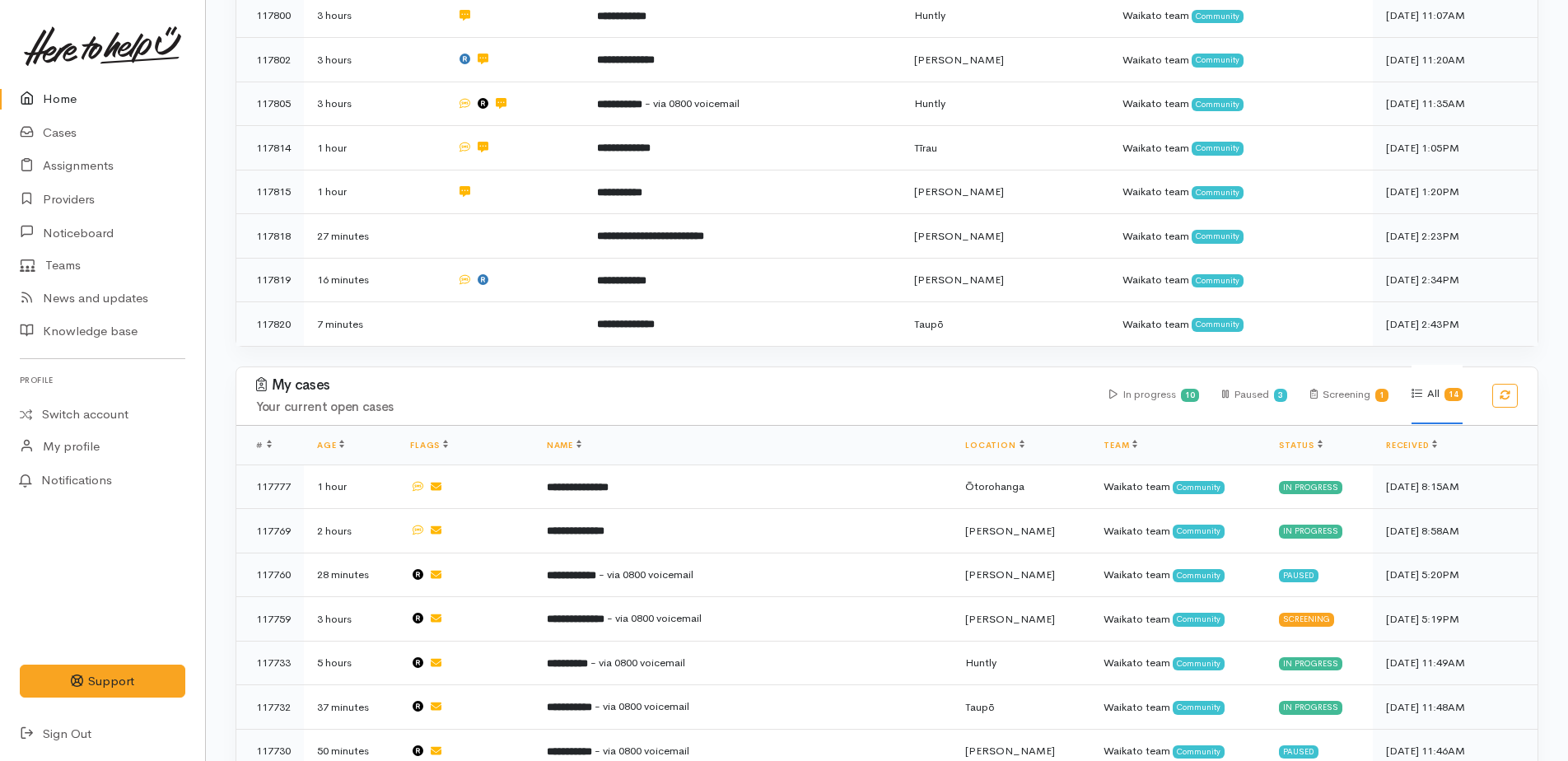
click at [64, 99] on link "Home" at bounding box center [103, 99] width 205 height 34
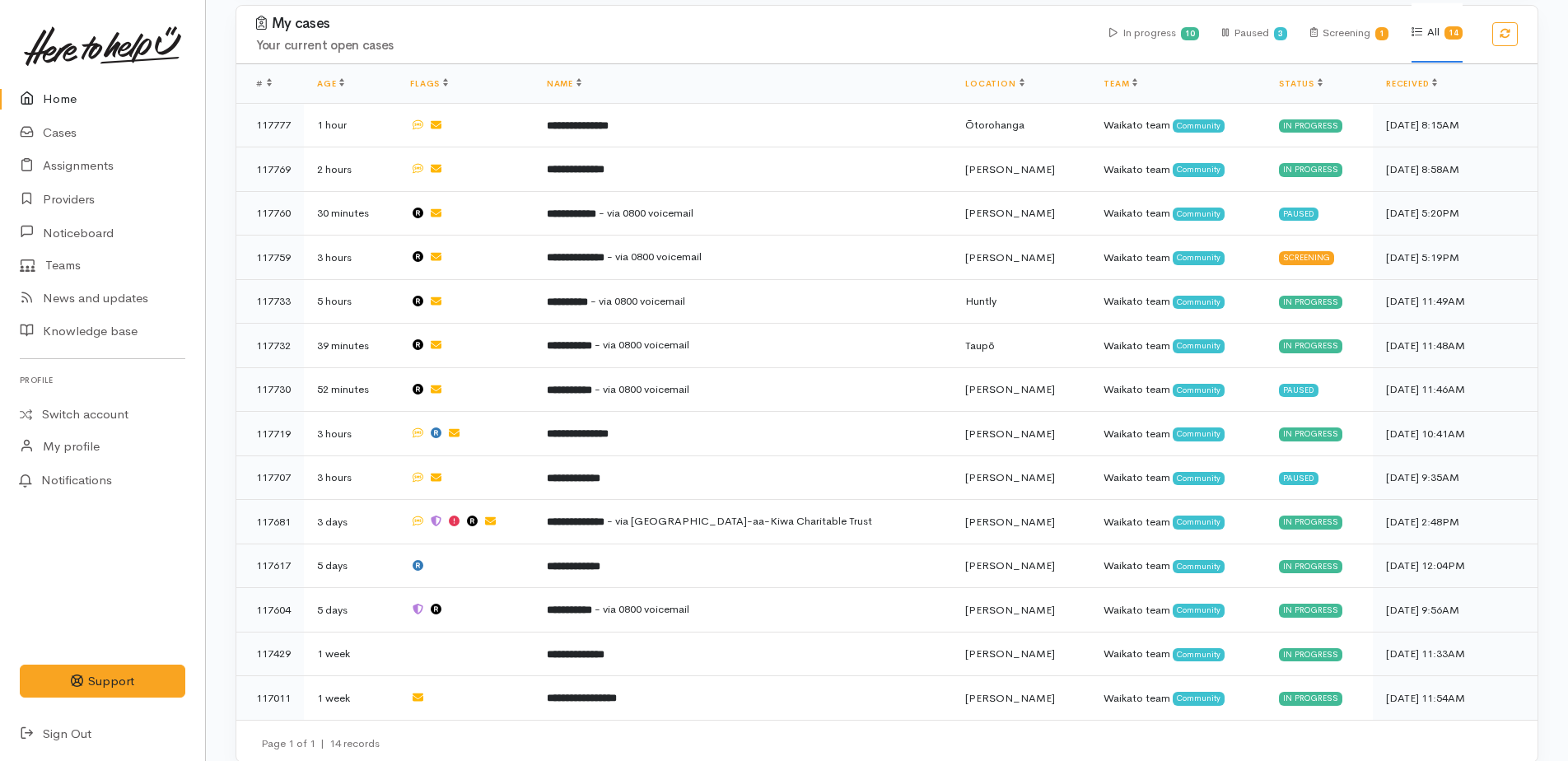
scroll to position [862, 0]
click at [52, 99] on link "Home" at bounding box center [103, 99] width 205 height 34
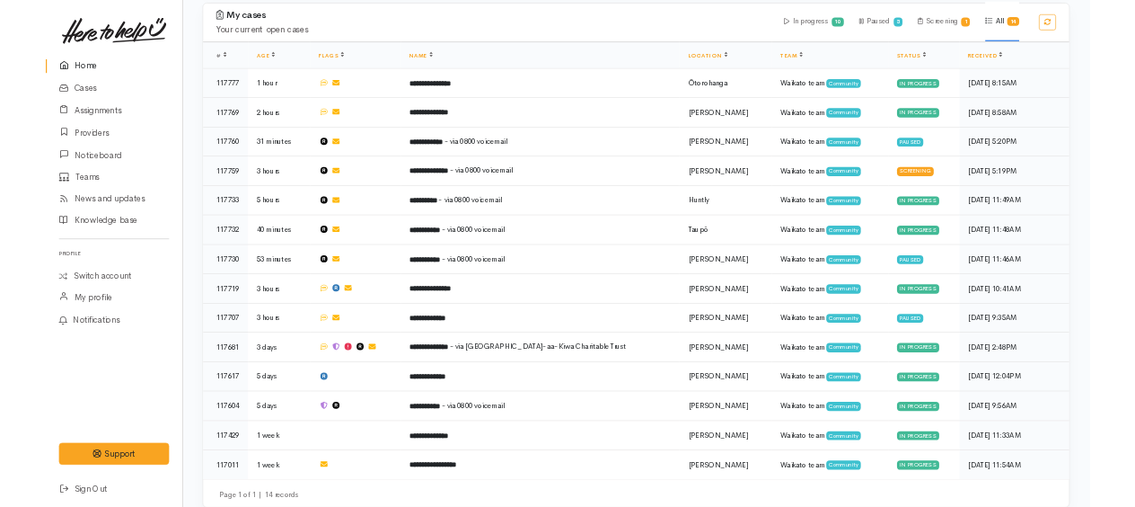
scroll to position [930, 0]
